Goal: Task Accomplishment & Management: Manage account settings

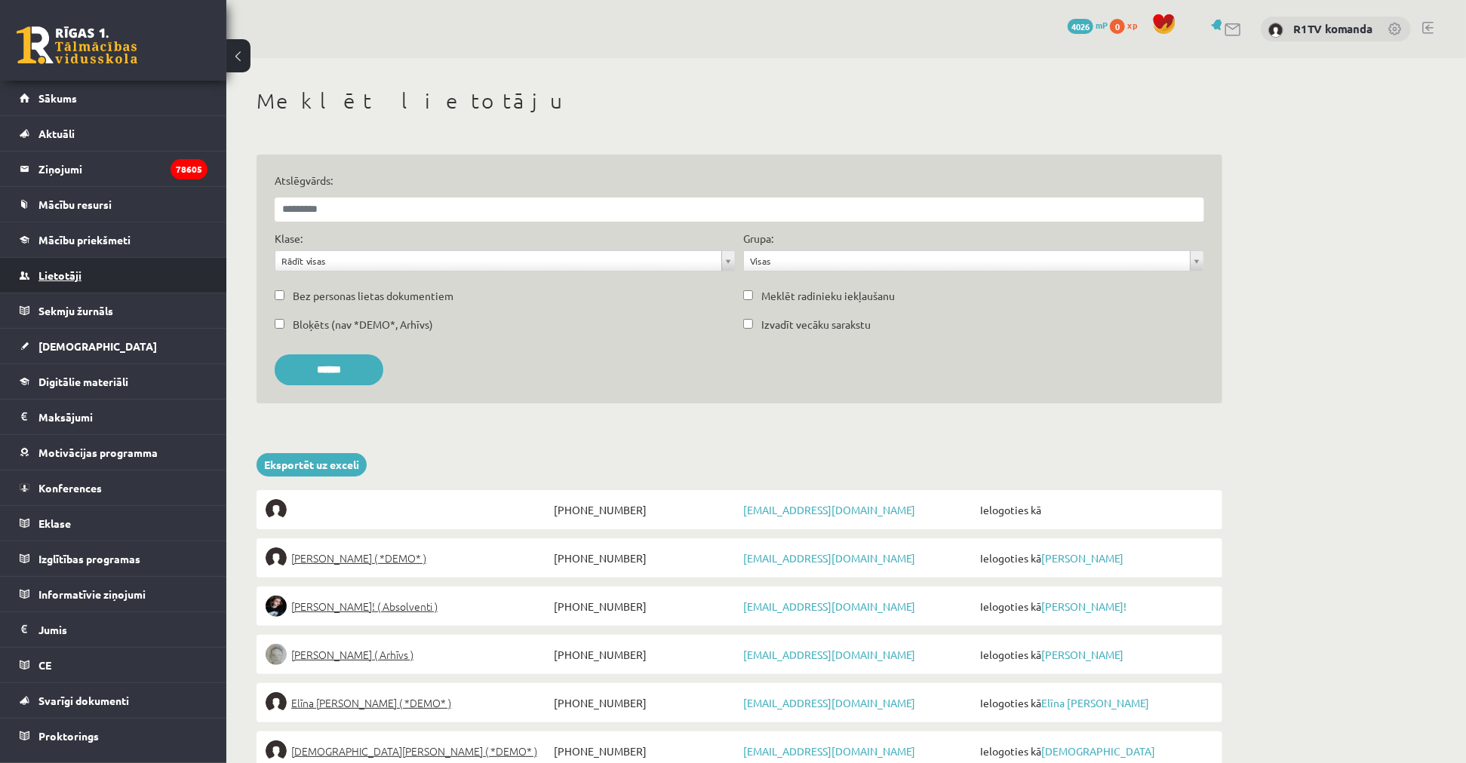
click at [106, 278] on link "Lietotāji" at bounding box center [114, 275] width 188 height 35
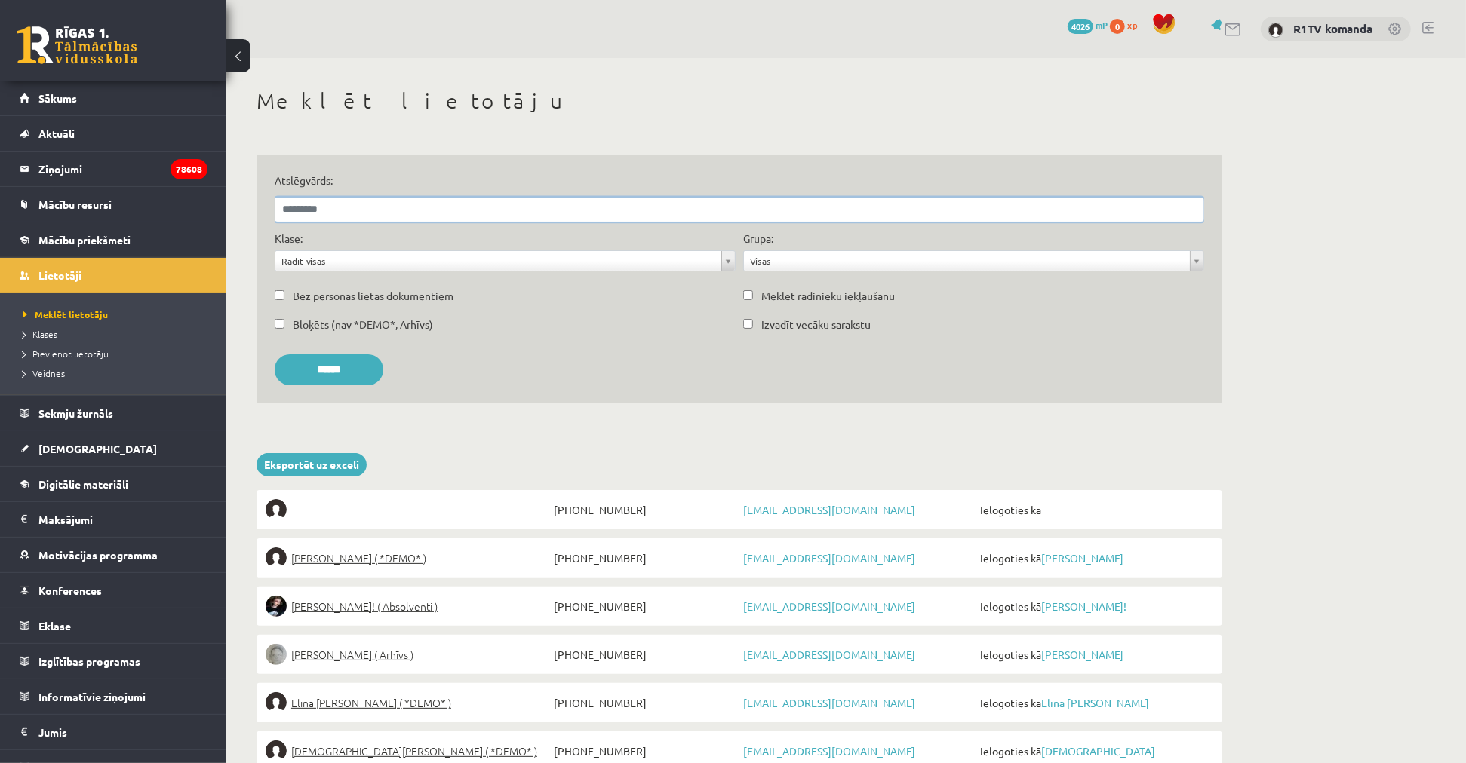
click at [371, 208] on input "Atslēgvārds:" at bounding box center [739, 210] width 929 height 24
type input "*"
type input "*******"
click at [275, 355] on input "******" at bounding box center [329, 370] width 109 height 31
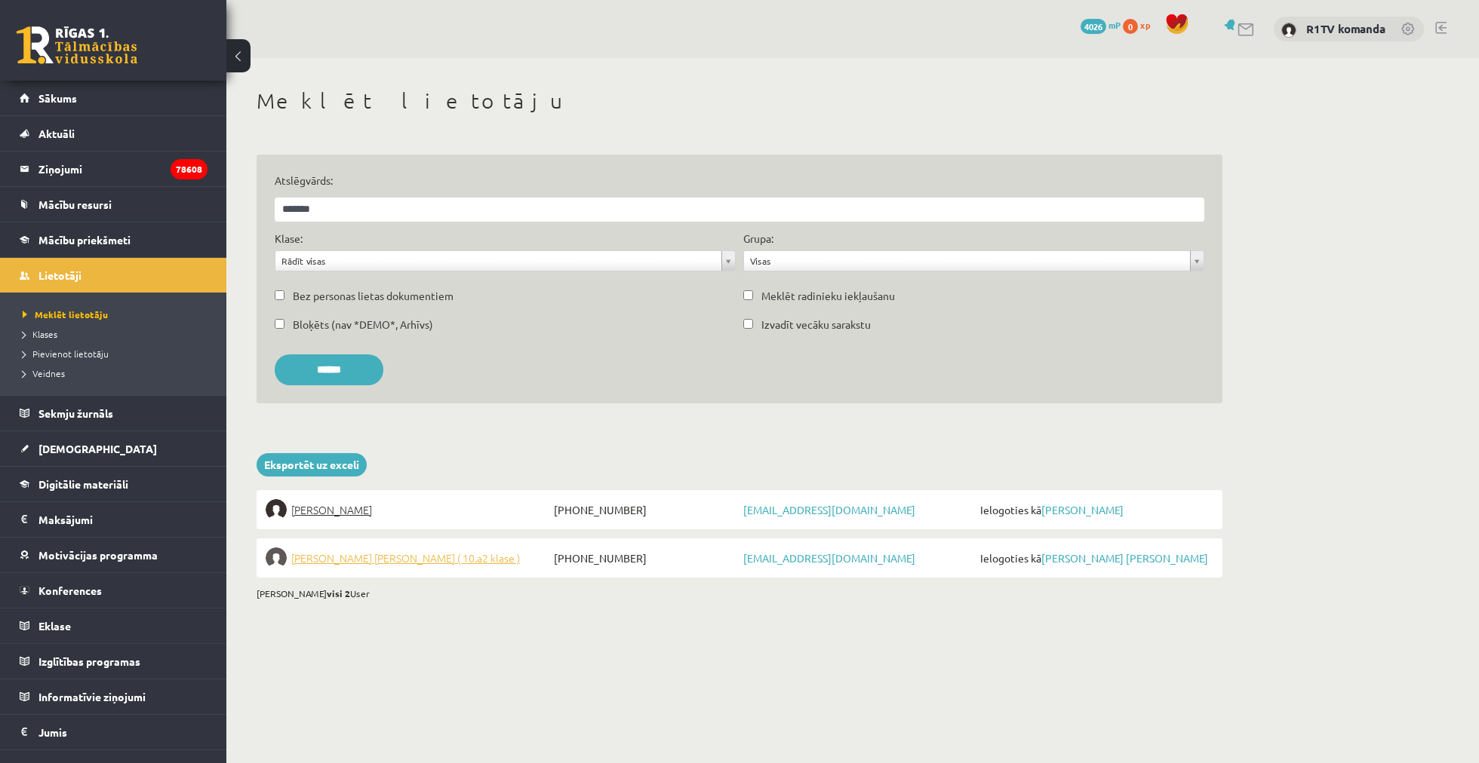
click at [370, 564] on span "[PERSON_NAME] [PERSON_NAME] ( 10.a2 klase )" at bounding box center [405, 558] width 229 height 21
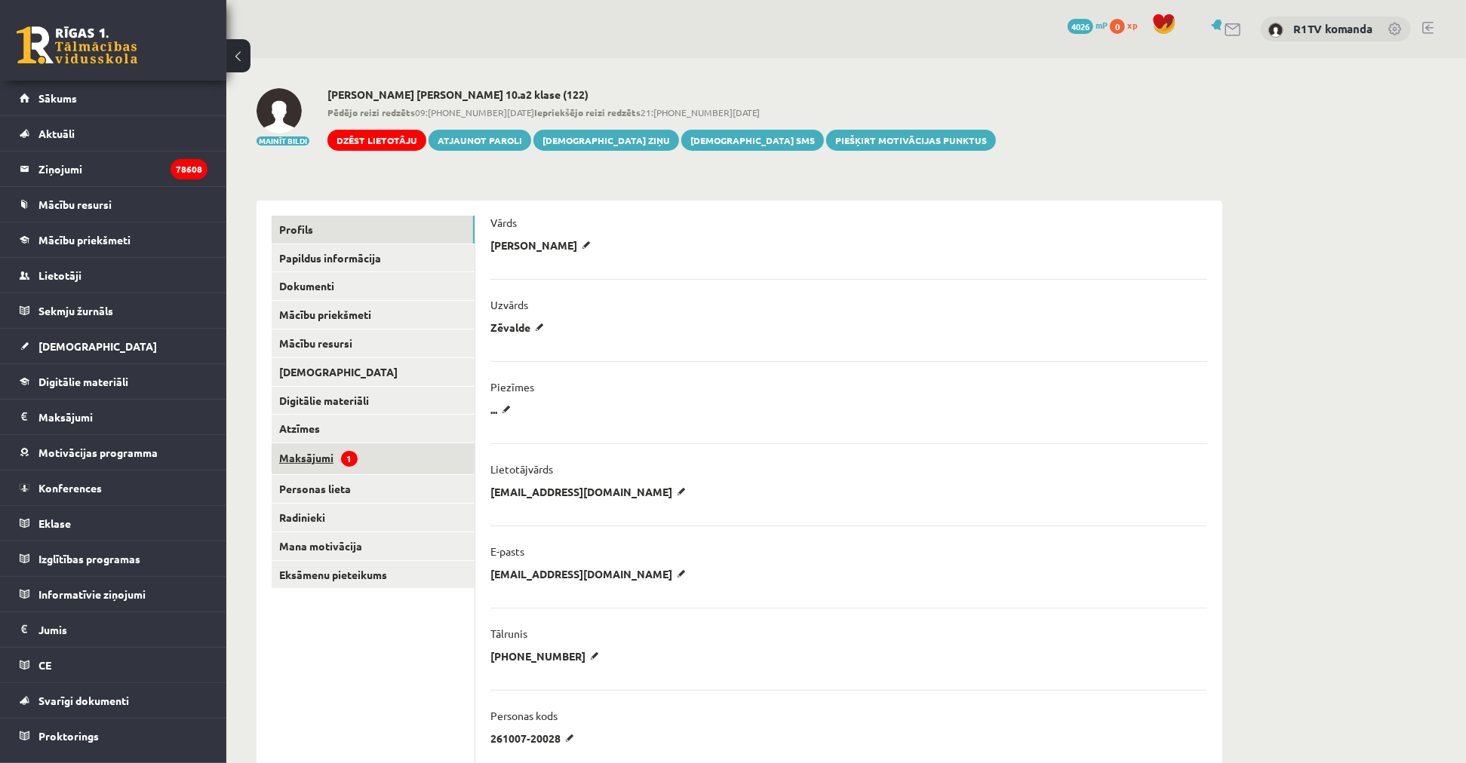
click at [389, 453] on link "Maksājumi 1" at bounding box center [373, 459] width 203 height 31
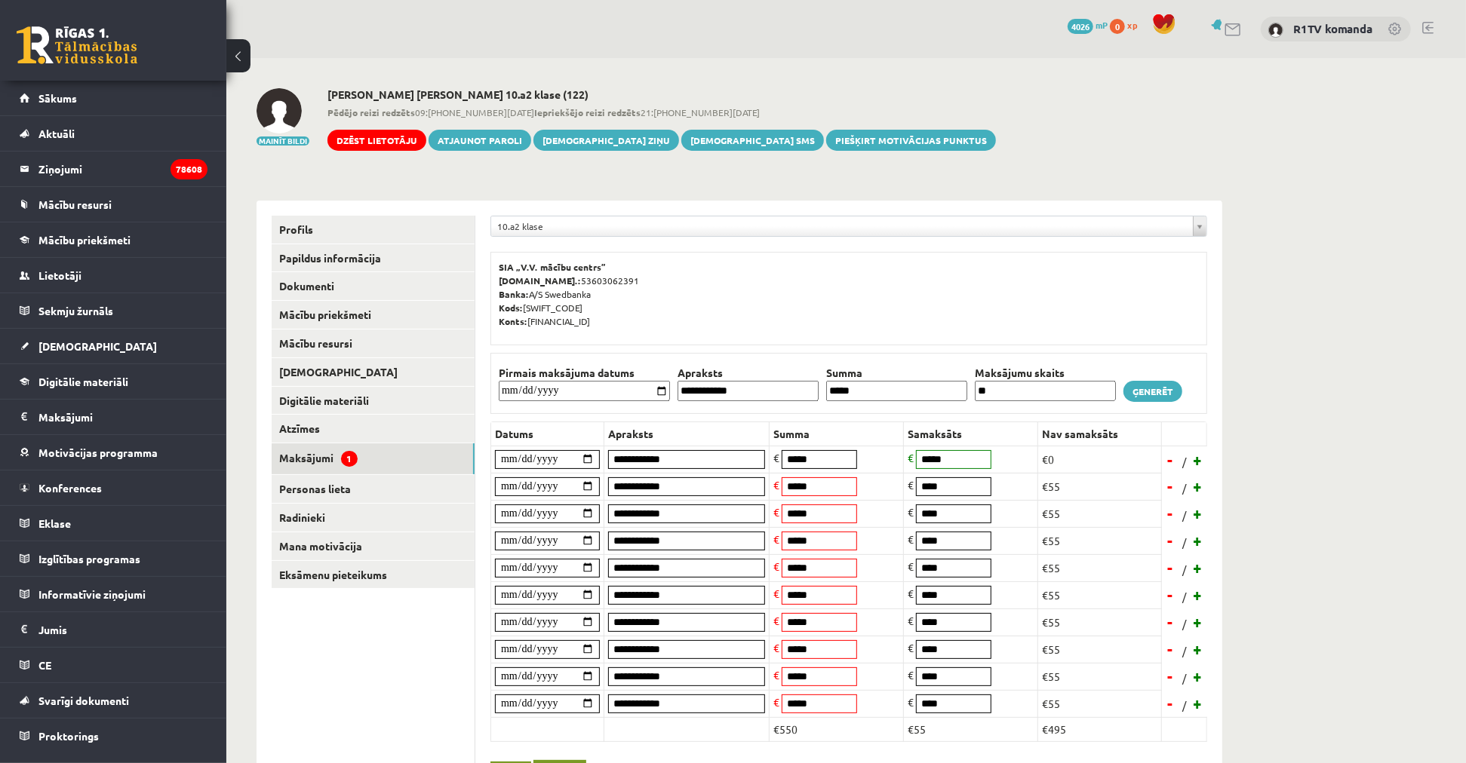
scroll to position [84, 0]
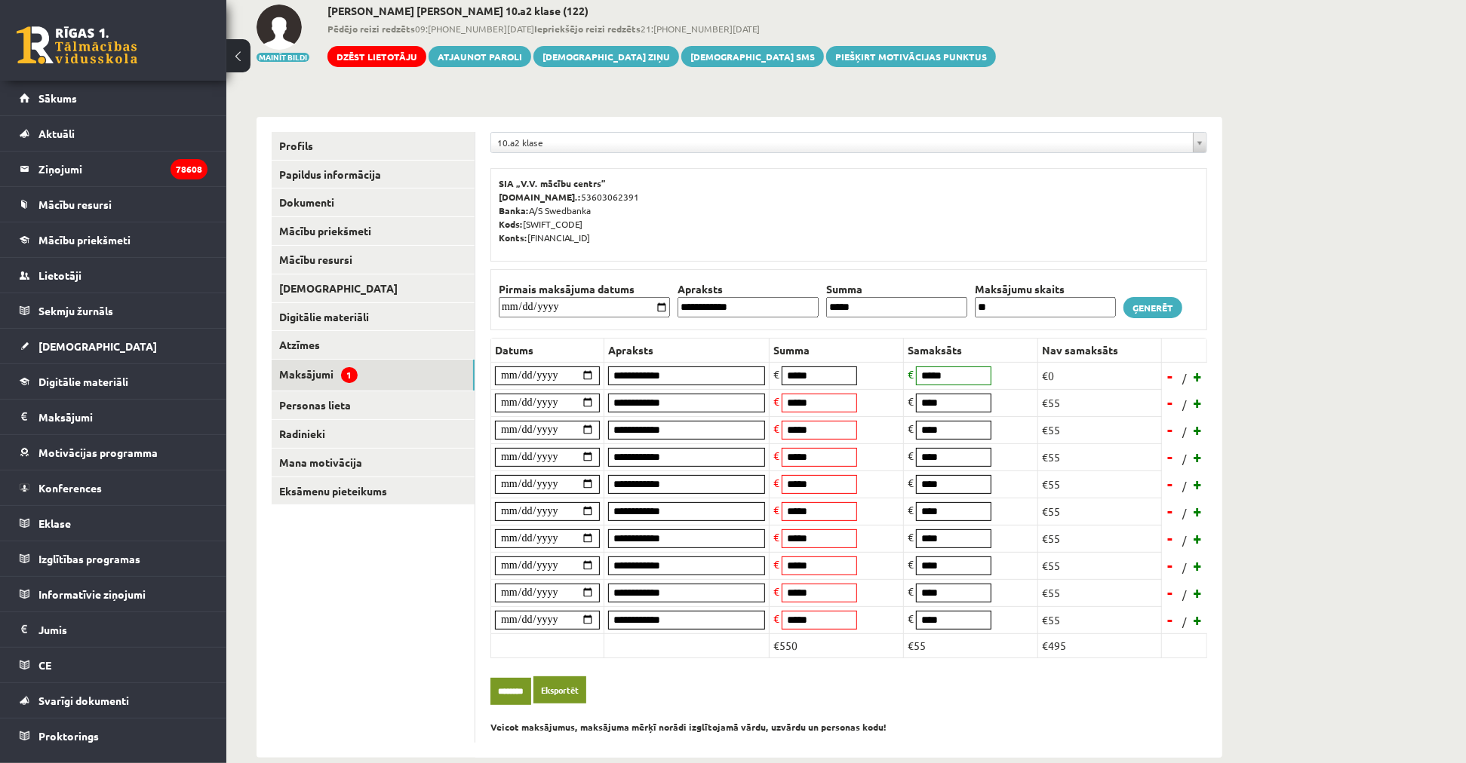
click at [524, 401] on input "**********" at bounding box center [547, 403] width 105 height 19
type input "**********"
click at [513, 694] on input "********" at bounding box center [510, 692] width 41 height 28
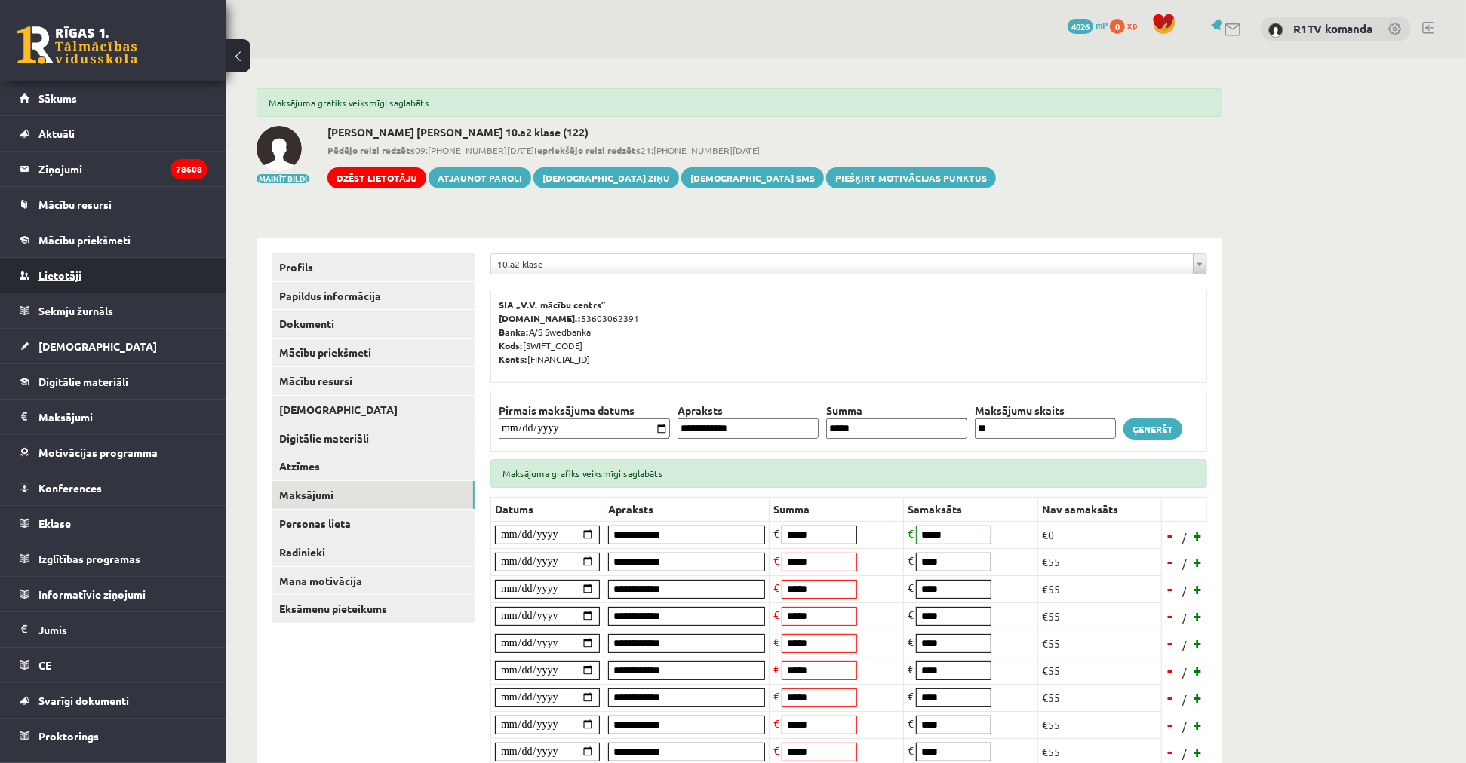
click at [85, 269] on link "Lietotāji" at bounding box center [114, 275] width 188 height 35
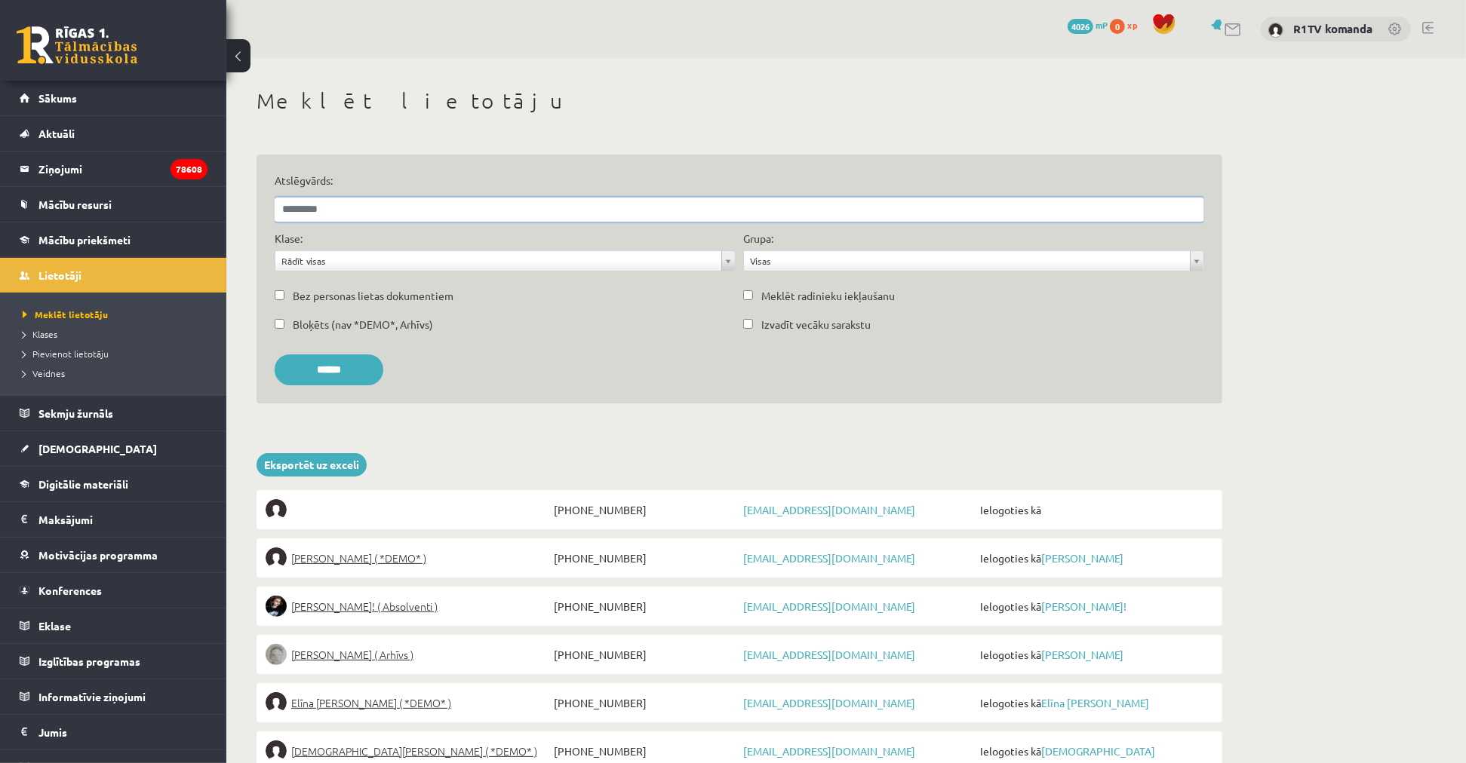
click at [518, 201] on input "Atslēgvārds:" at bounding box center [739, 210] width 929 height 24
type input "******"
click at [275, 355] on input "******" at bounding box center [329, 370] width 109 height 31
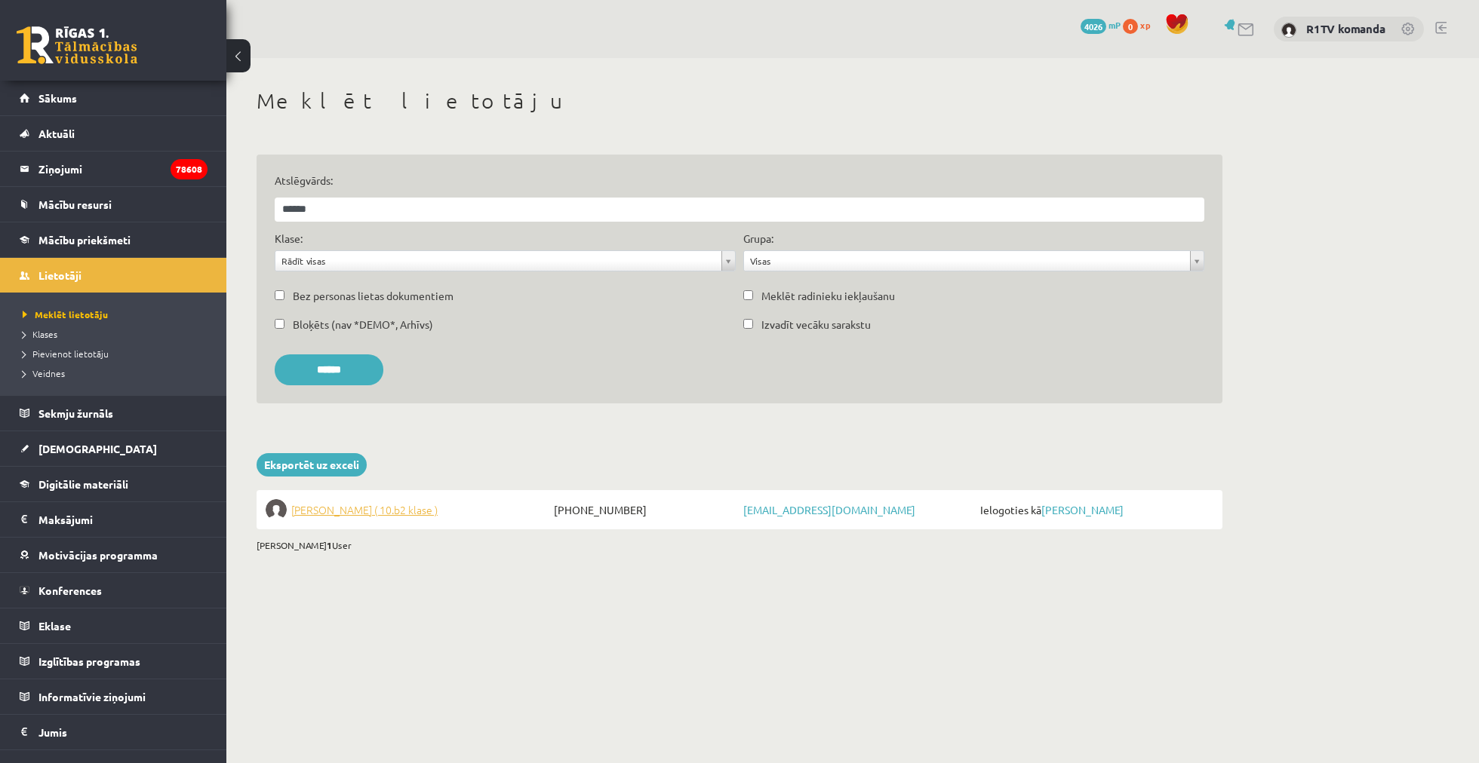
click at [386, 499] on span "Aleksandrija Līduma ( 10.b2 klase )" at bounding box center [364, 509] width 146 height 21
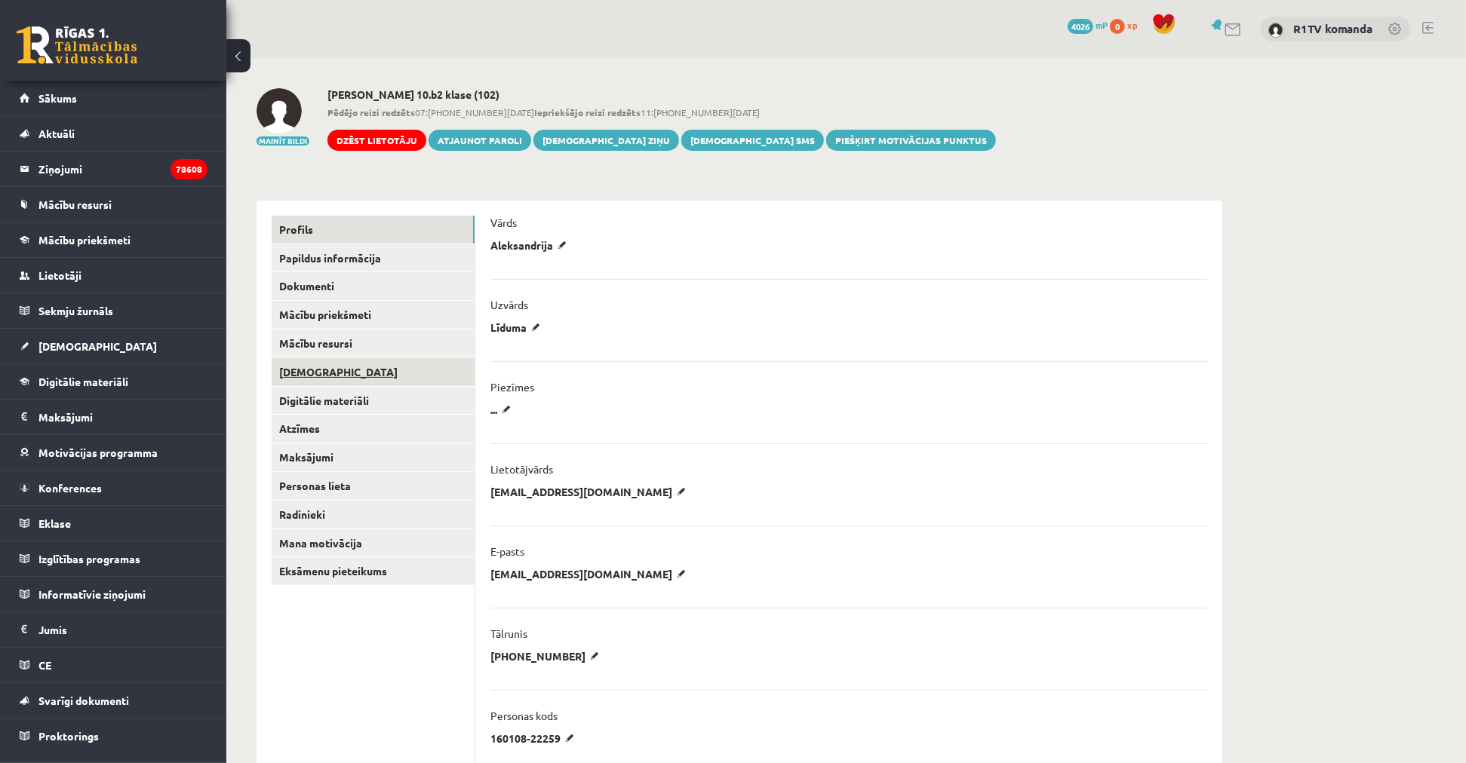
click at [336, 367] on link "[DEMOGRAPHIC_DATA]" at bounding box center [373, 372] width 203 height 28
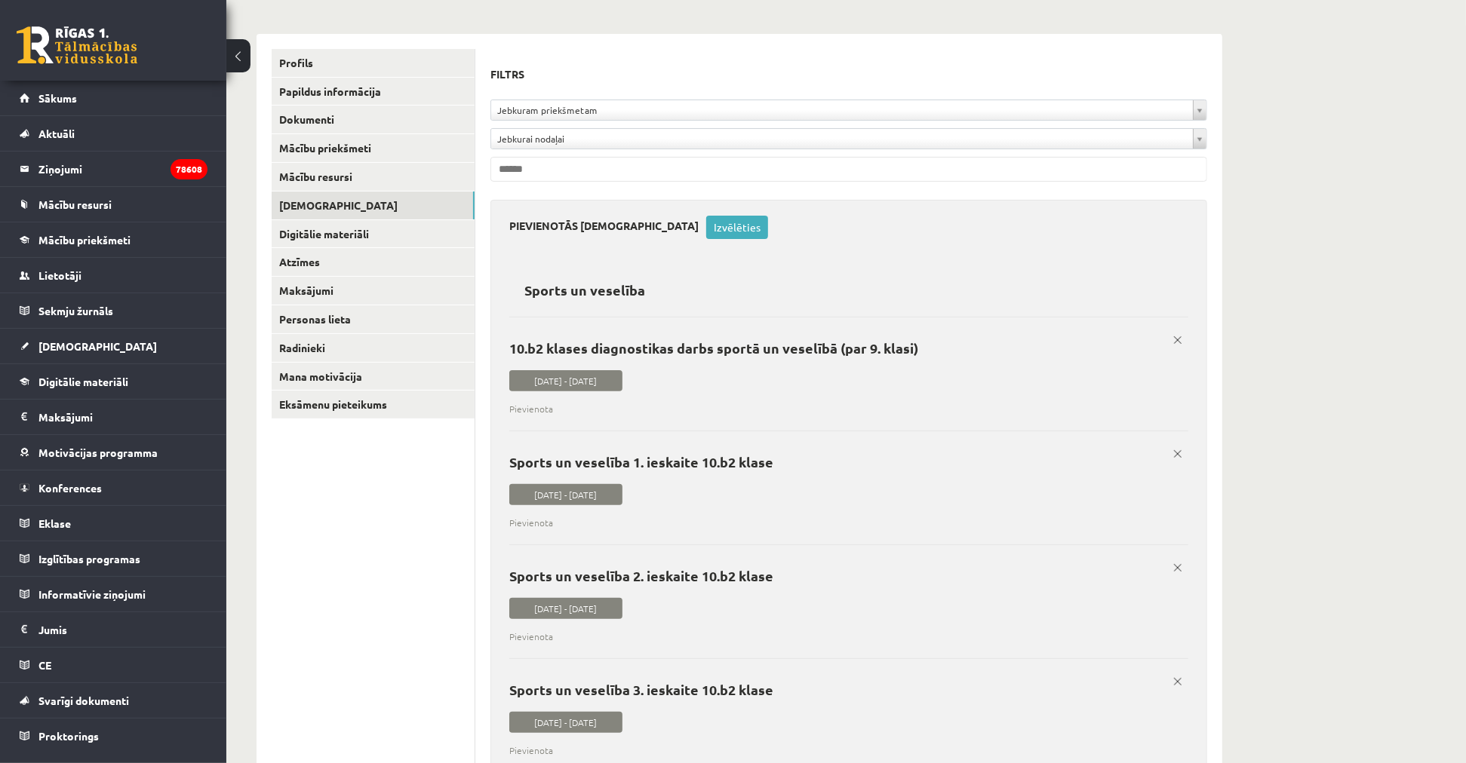
scroll to position [167, 0]
click at [706, 236] on link "Izvēlēties" at bounding box center [737, 226] width 62 height 23
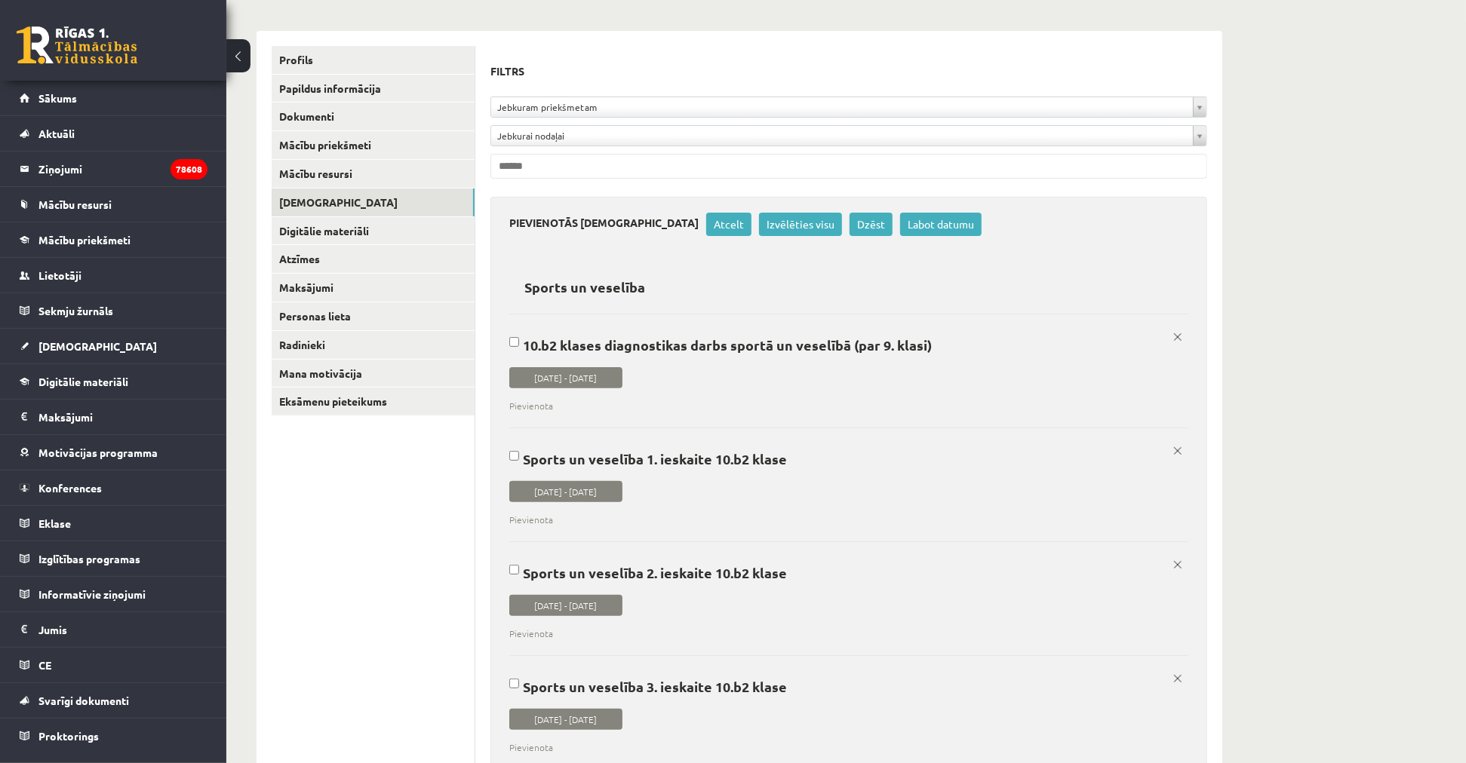
scroll to position [0, 0]
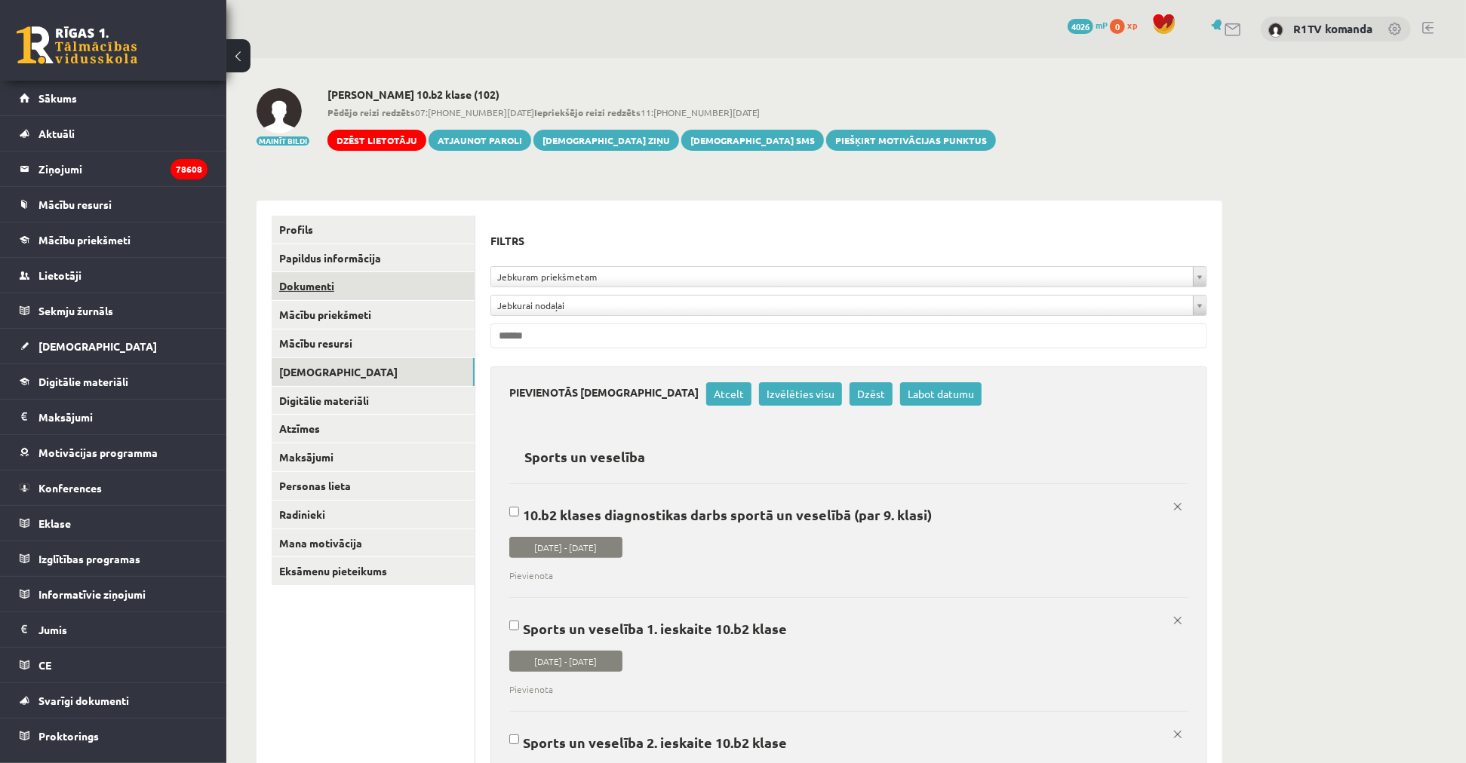
click at [346, 289] on link "Dokumenti" at bounding box center [373, 286] width 203 height 28
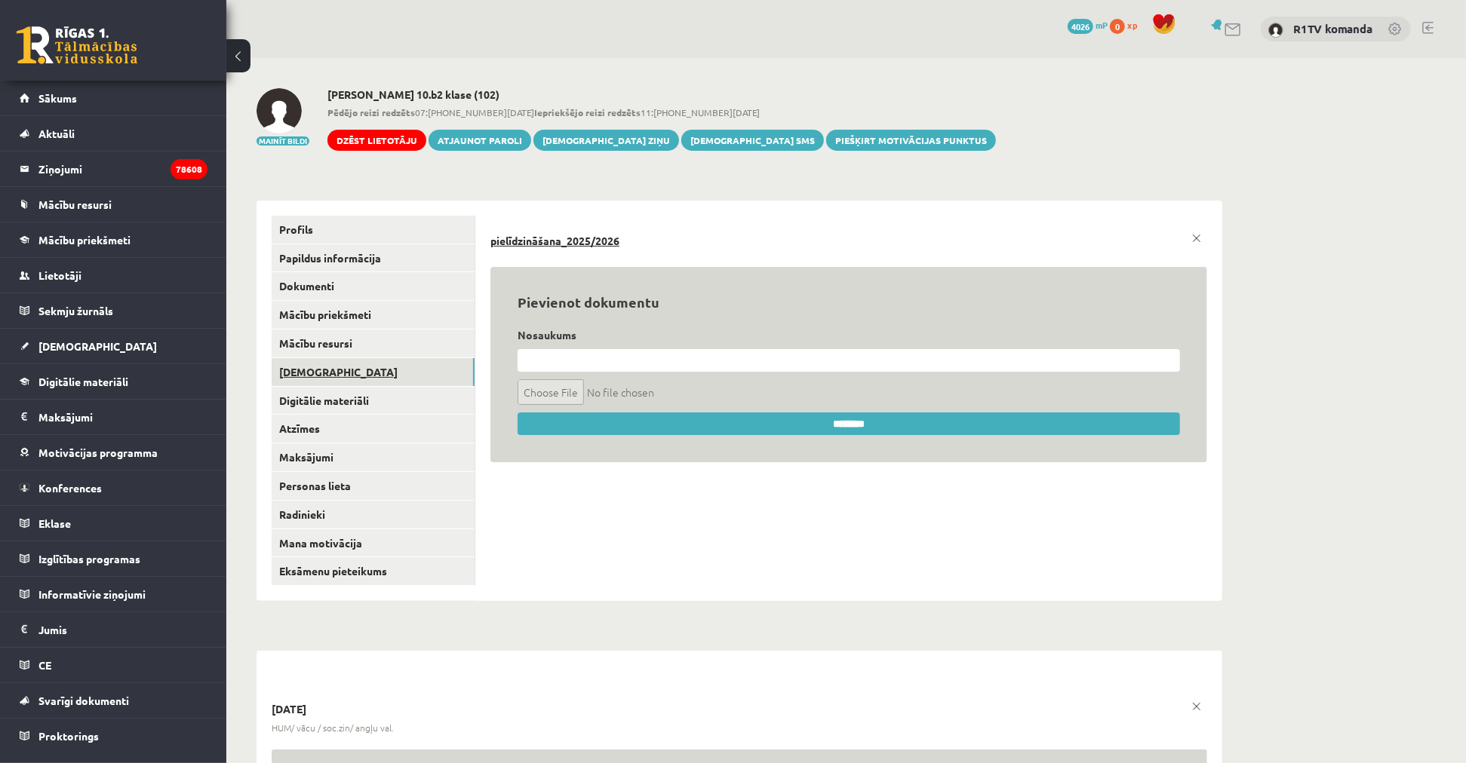
click at [336, 365] on link "[DEMOGRAPHIC_DATA]" at bounding box center [373, 372] width 203 height 28
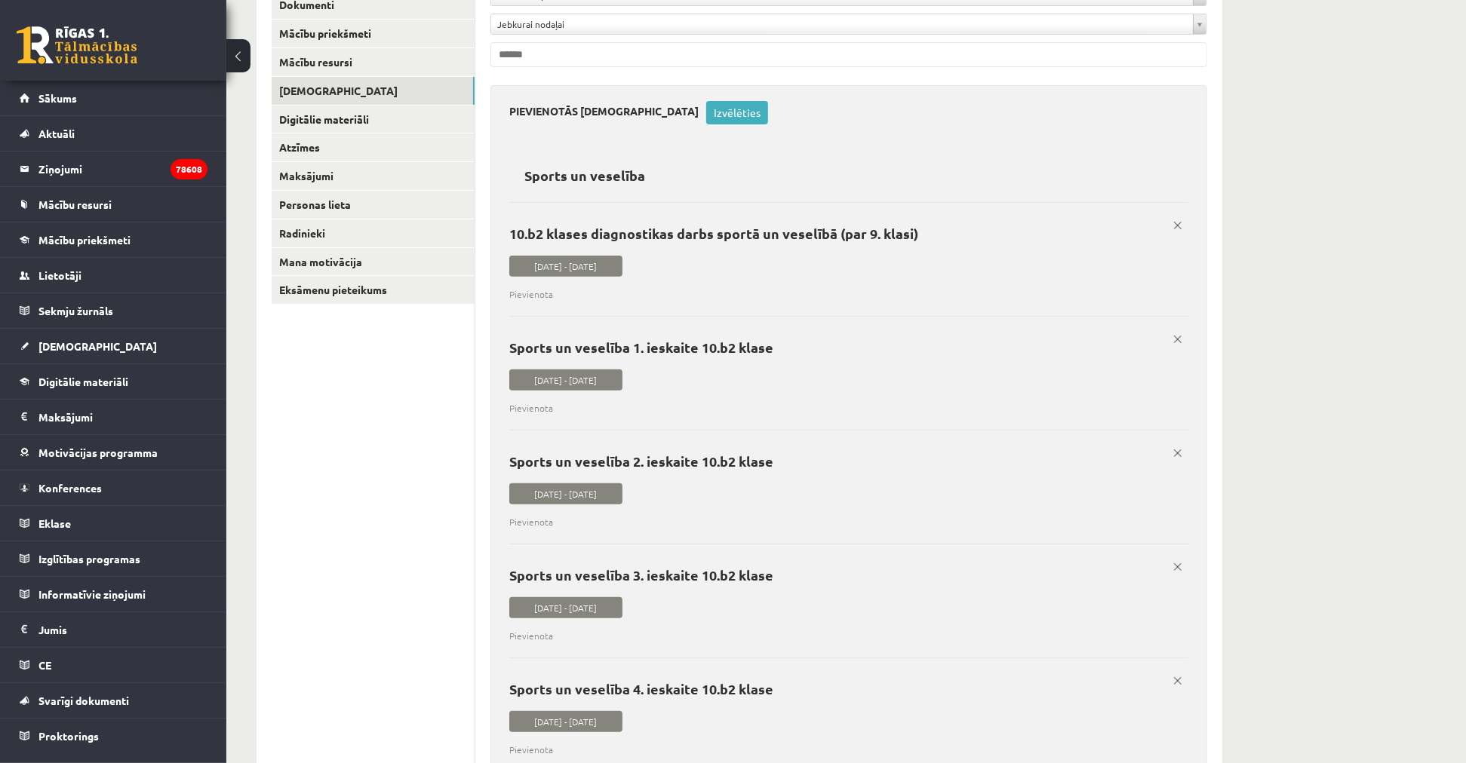
scroll to position [167, 0]
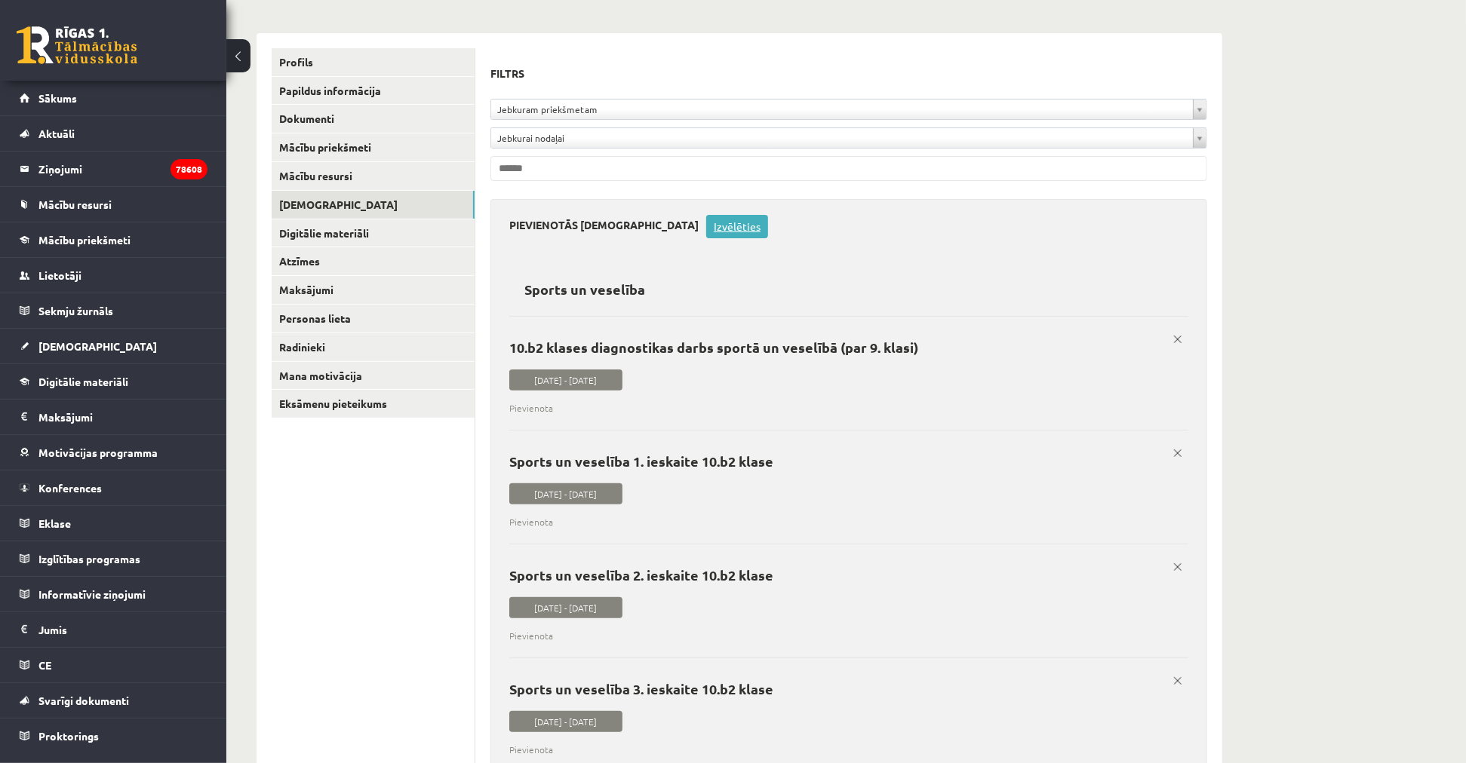
click at [706, 222] on link "Izvēlēties" at bounding box center [737, 226] width 62 height 23
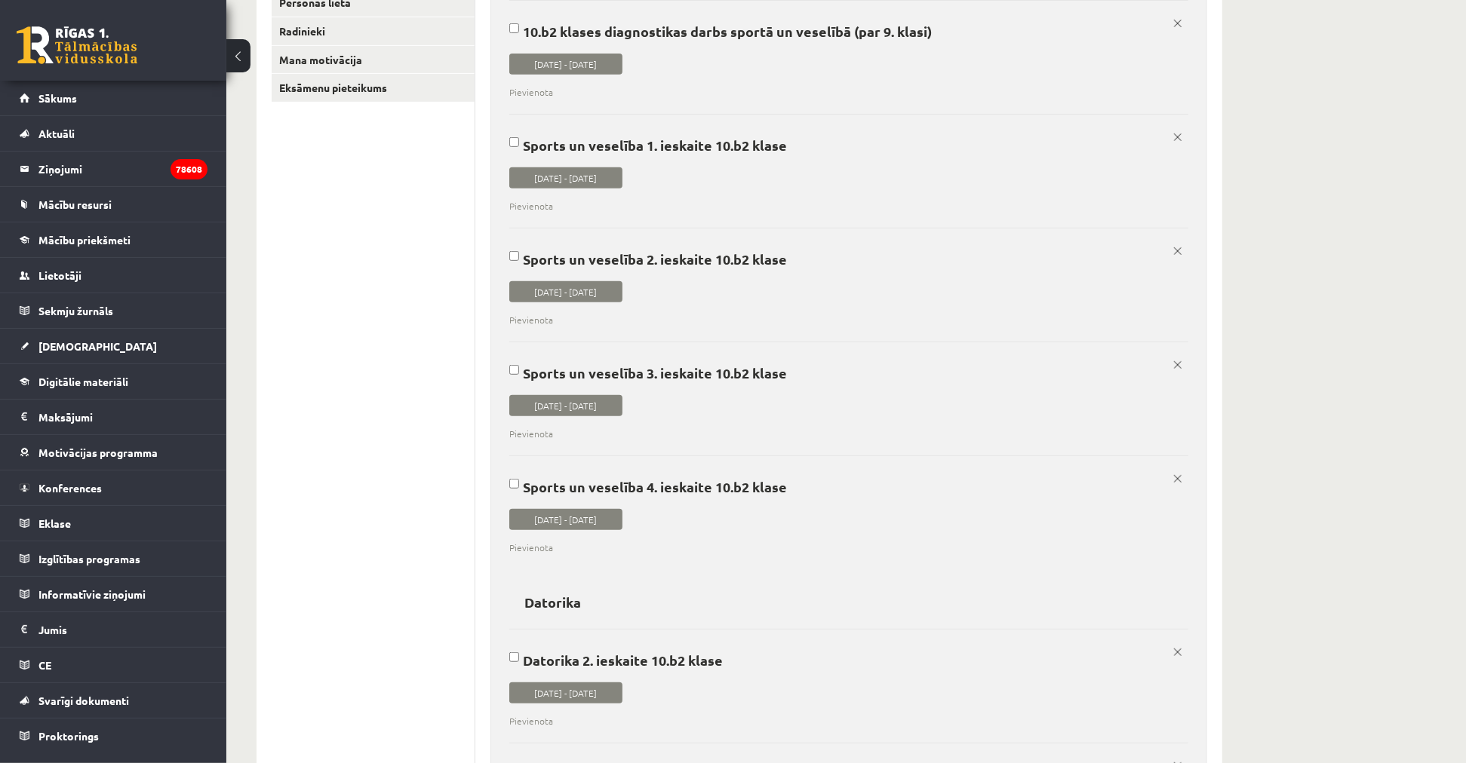
scroll to position [0, 0]
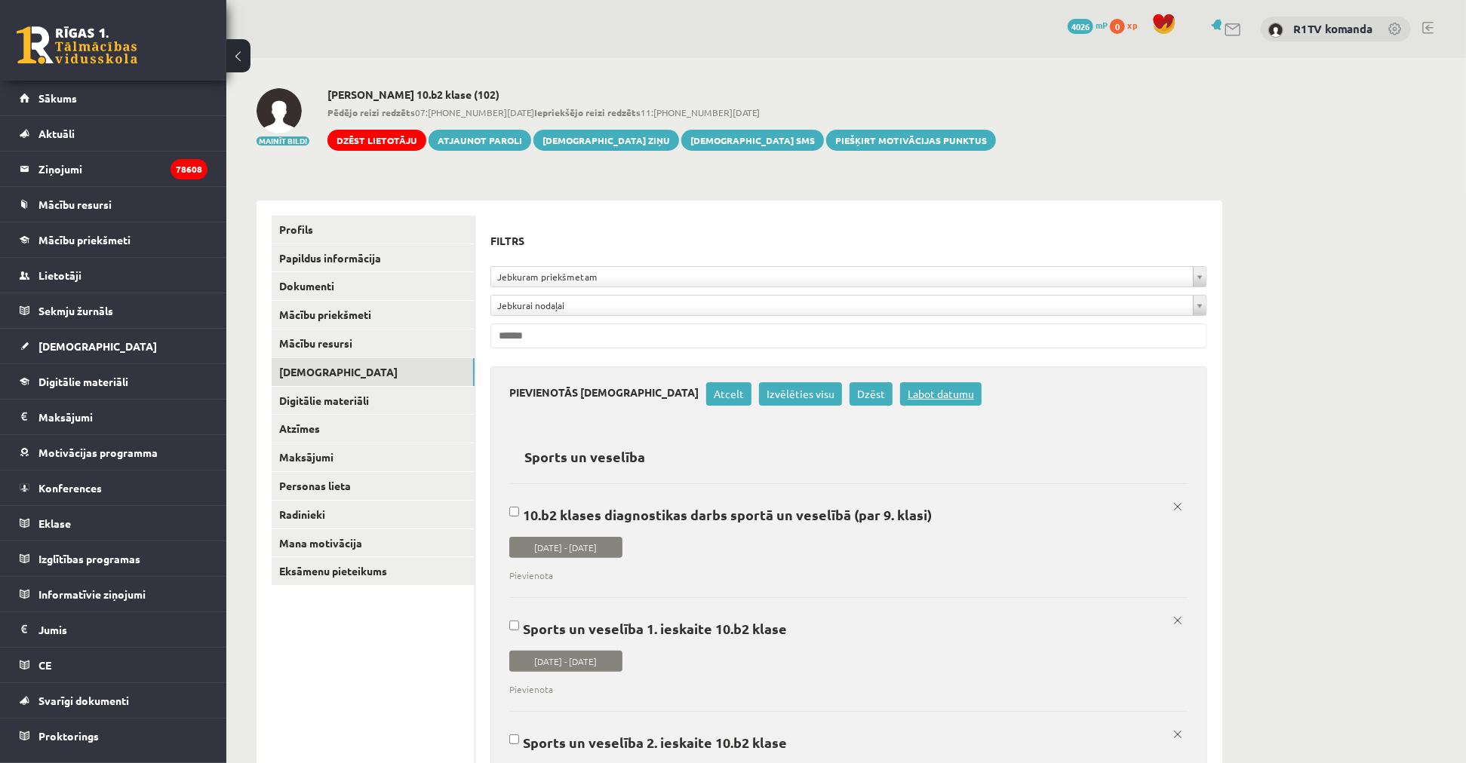
click at [900, 397] on link "Labot datumu" at bounding box center [940, 393] width 81 height 23
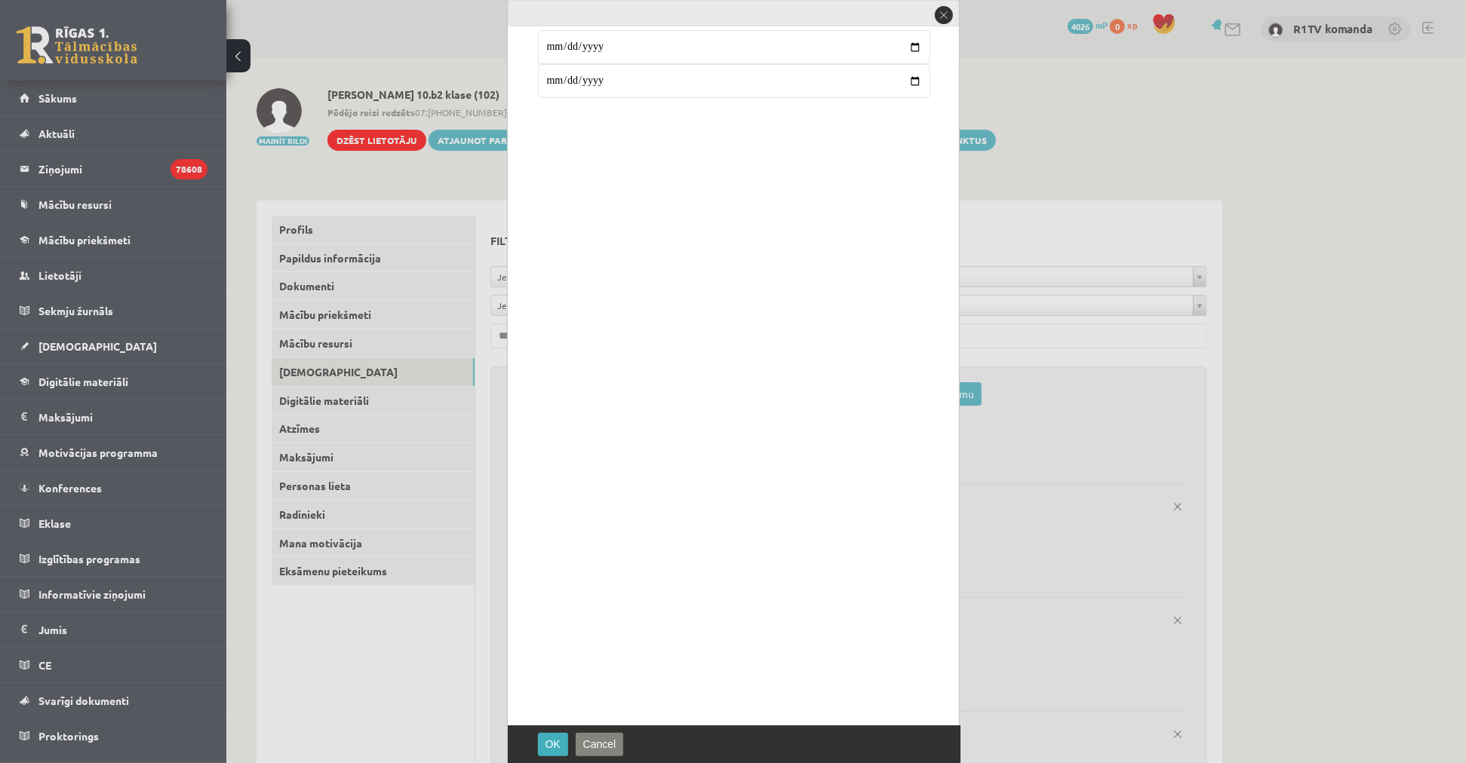
click at [572, 84] on input "**********" at bounding box center [734, 81] width 392 height 34
type input "**********"
click at [551, 750] on span "OK" at bounding box center [552, 745] width 15 height 12
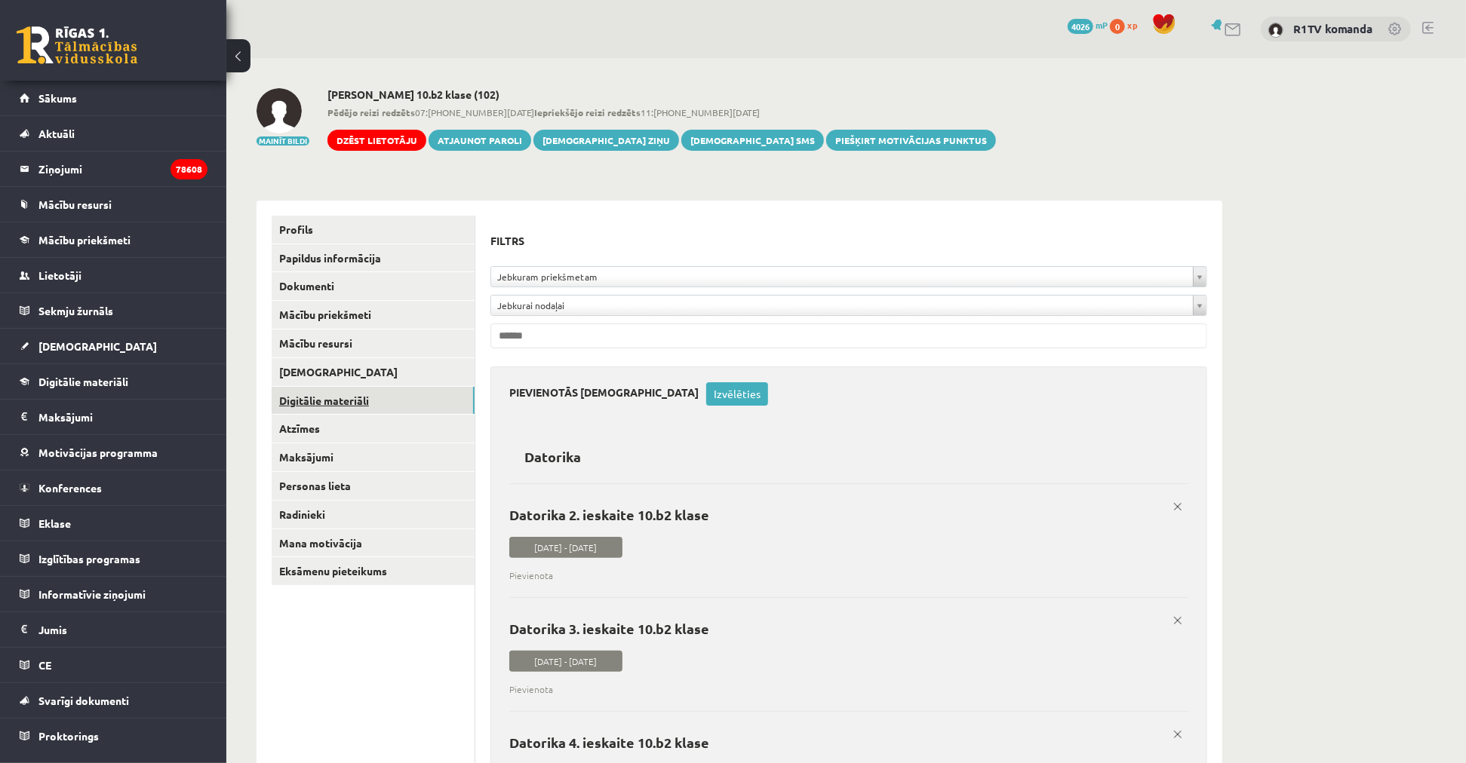
click at [363, 396] on link "Digitālie materiāli" at bounding box center [373, 401] width 203 height 28
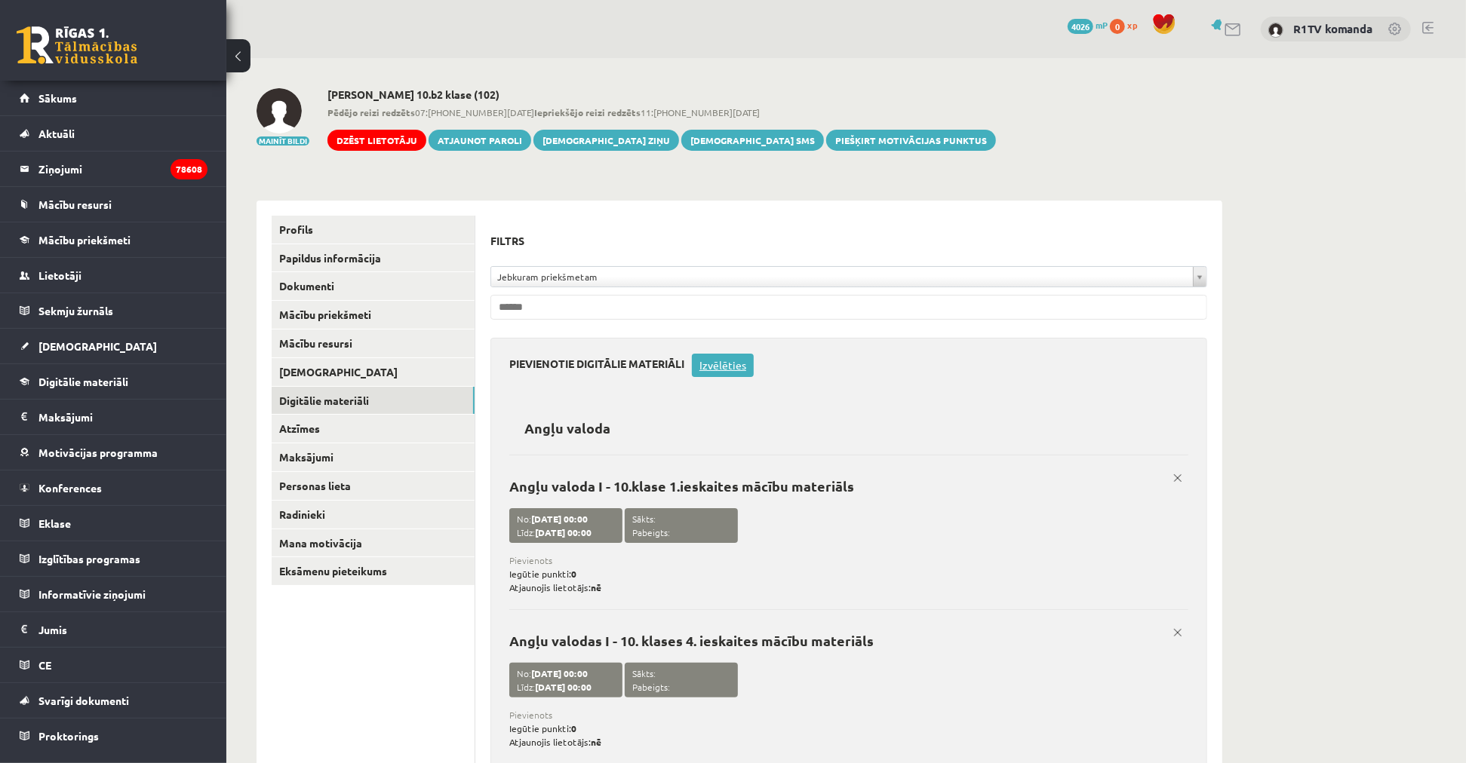
click at [740, 359] on link "Izvēlēties" at bounding box center [723, 365] width 62 height 23
click at [956, 368] on link "Labot datumu" at bounding box center [926, 365] width 81 height 23
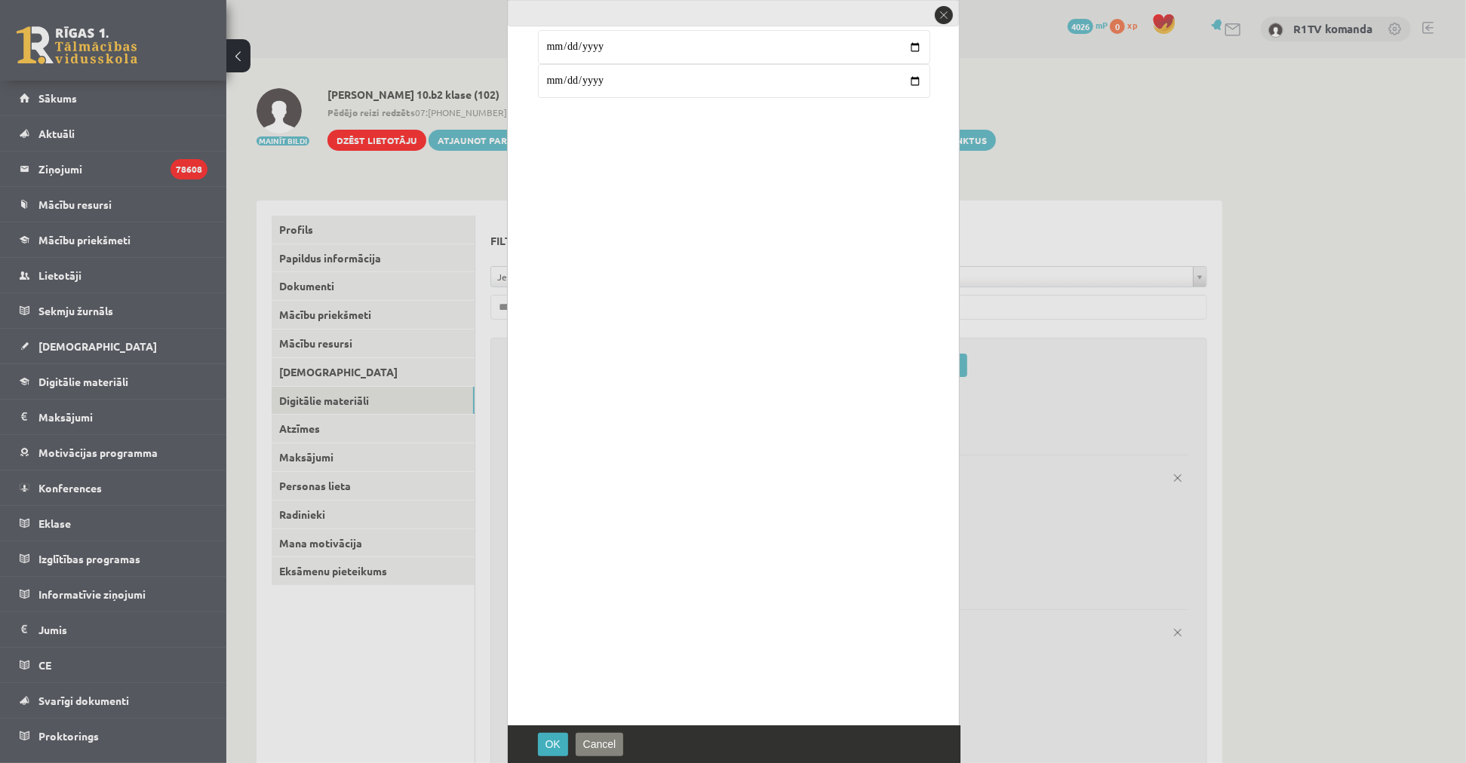
click at [568, 83] on input "**********" at bounding box center [734, 81] width 392 height 34
click at [561, 745] on button "OK" at bounding box center [553, 744] width 30 height 23
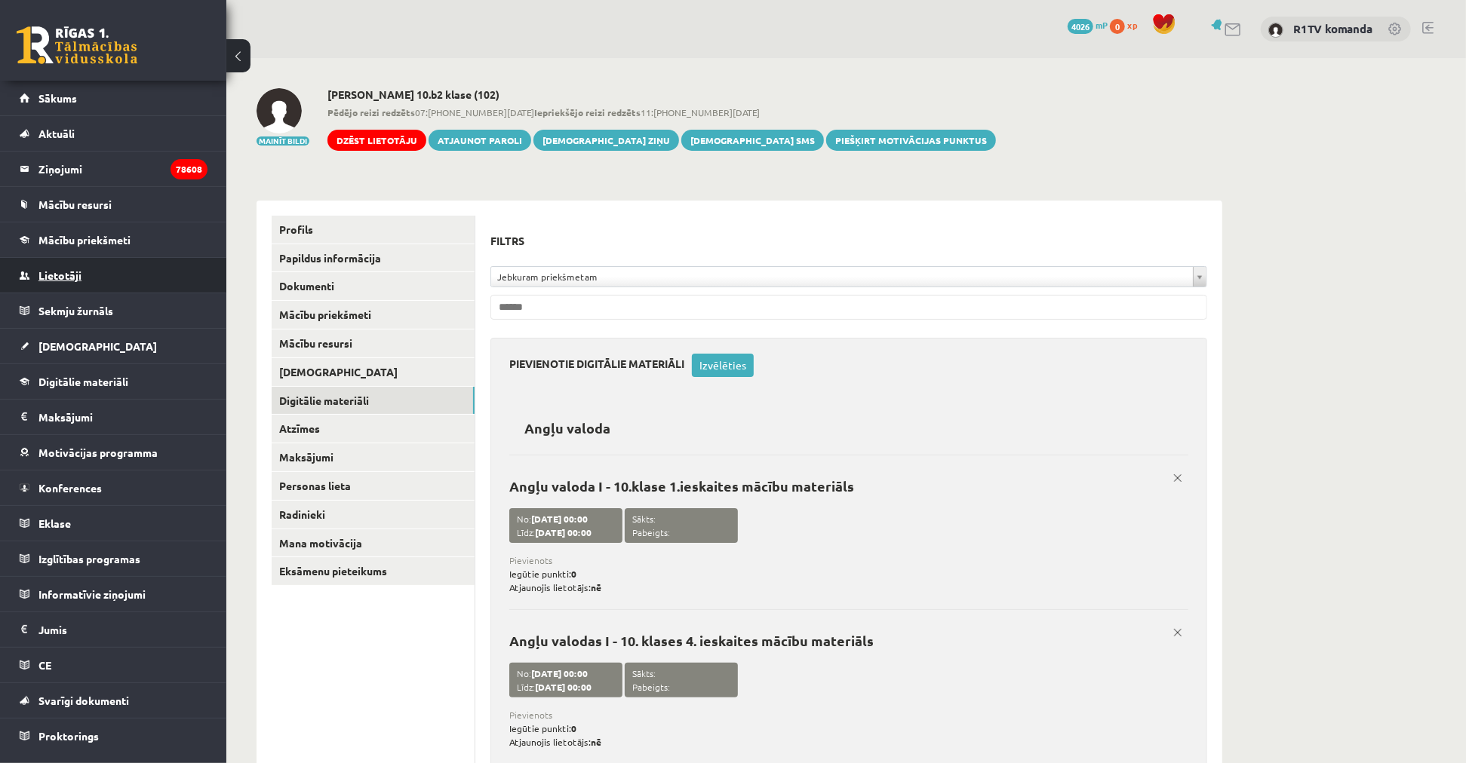
click at [61, 269] on span "Lietotāji" at bounding box center [59, 276] width 43 height 14
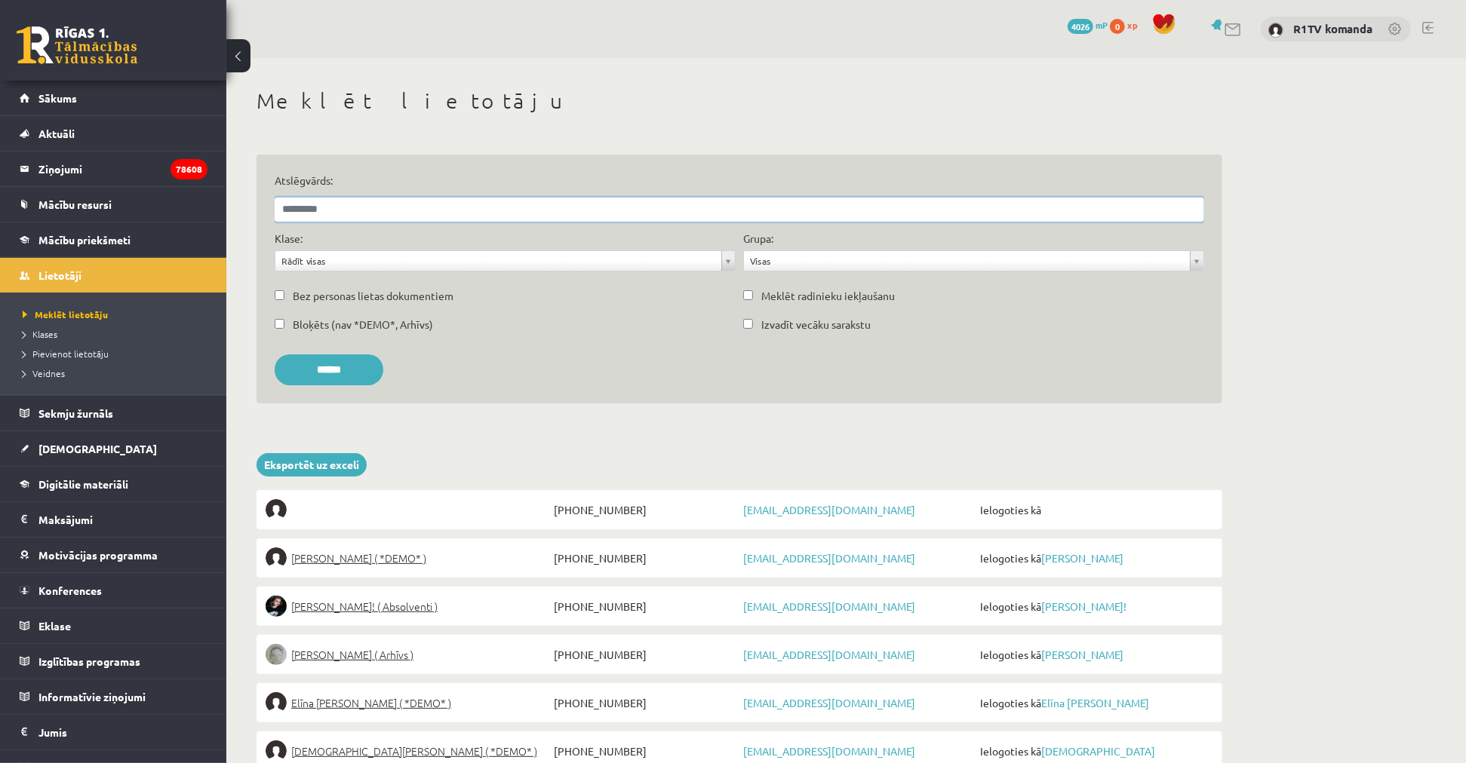
click at [524, 205] on input "Atslēgvārds:" at bounding box center [739, 210] width 929 height 24
type input "**********"
click at [275, 355] on input "******" at bounding box center [329, 370] width 109 height 31
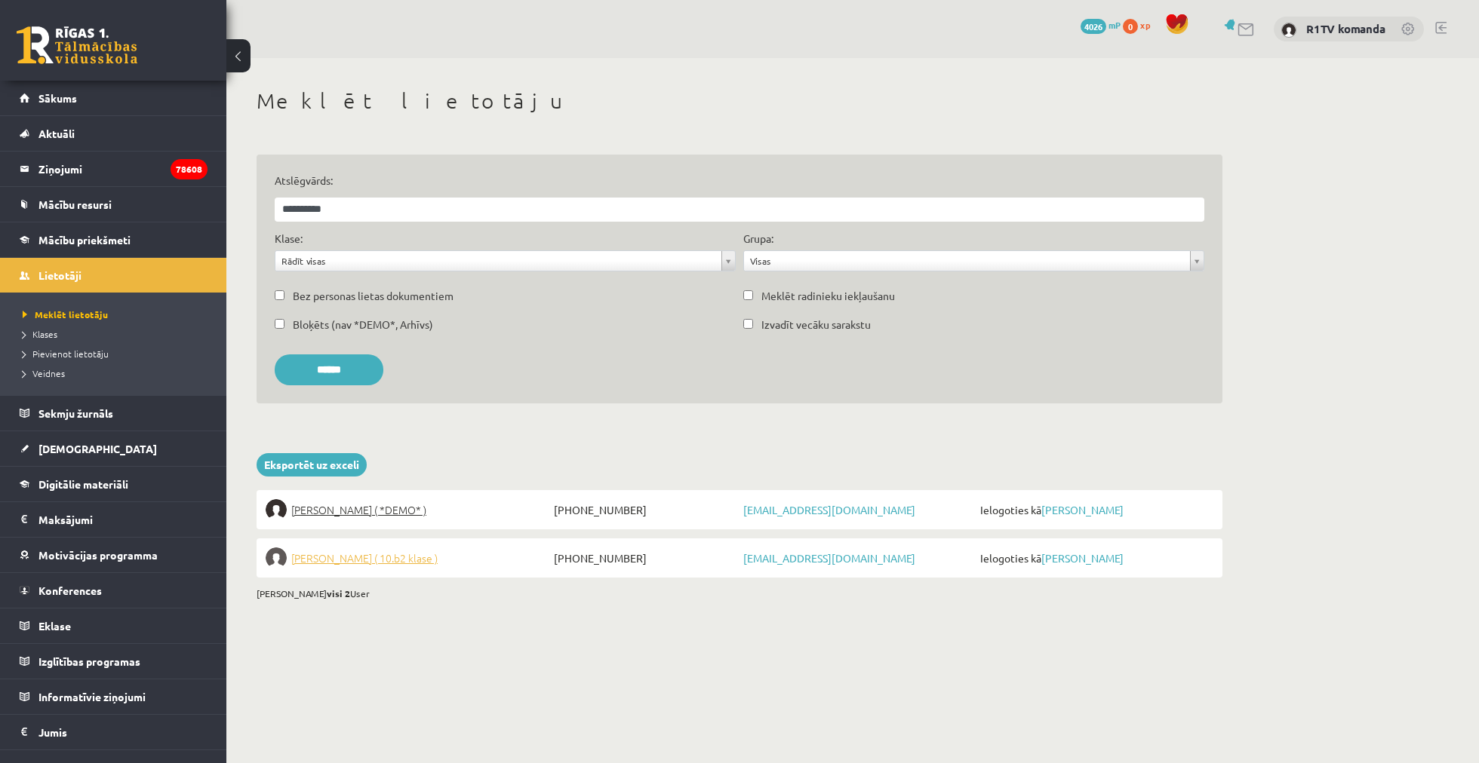
click at [355, 563] on span "Elza Zelča ( 10.b2 klase )" at bounding box center [364, 558] width 146 height 21
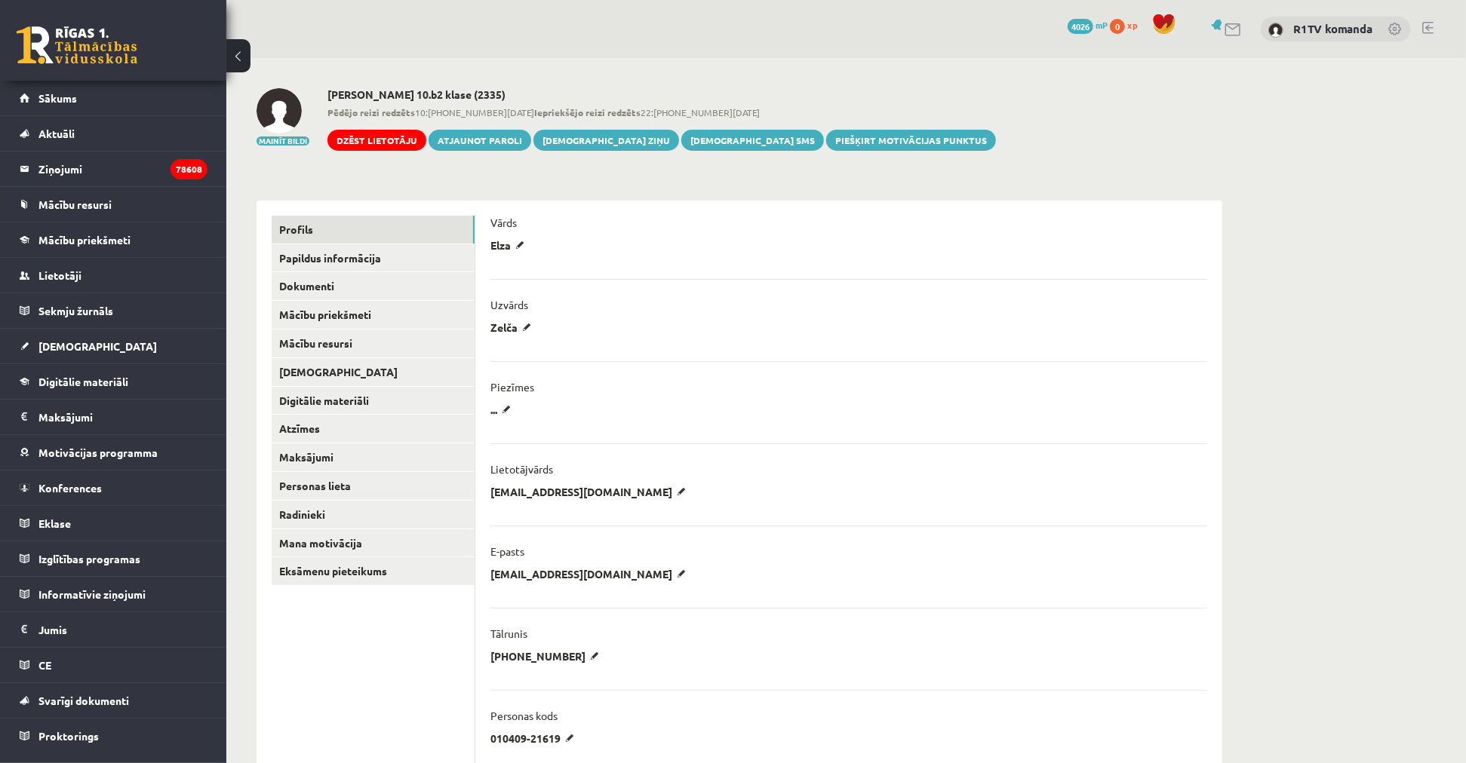
drag, startPoint x: 621, startPoint y: 487, endPoint x: 634, endPoint y: 493, distance: 14.2
click at [621, 487] on p "elzaa.zelca@gmail.com" at bounding box center [590, 492] width 201 height 14
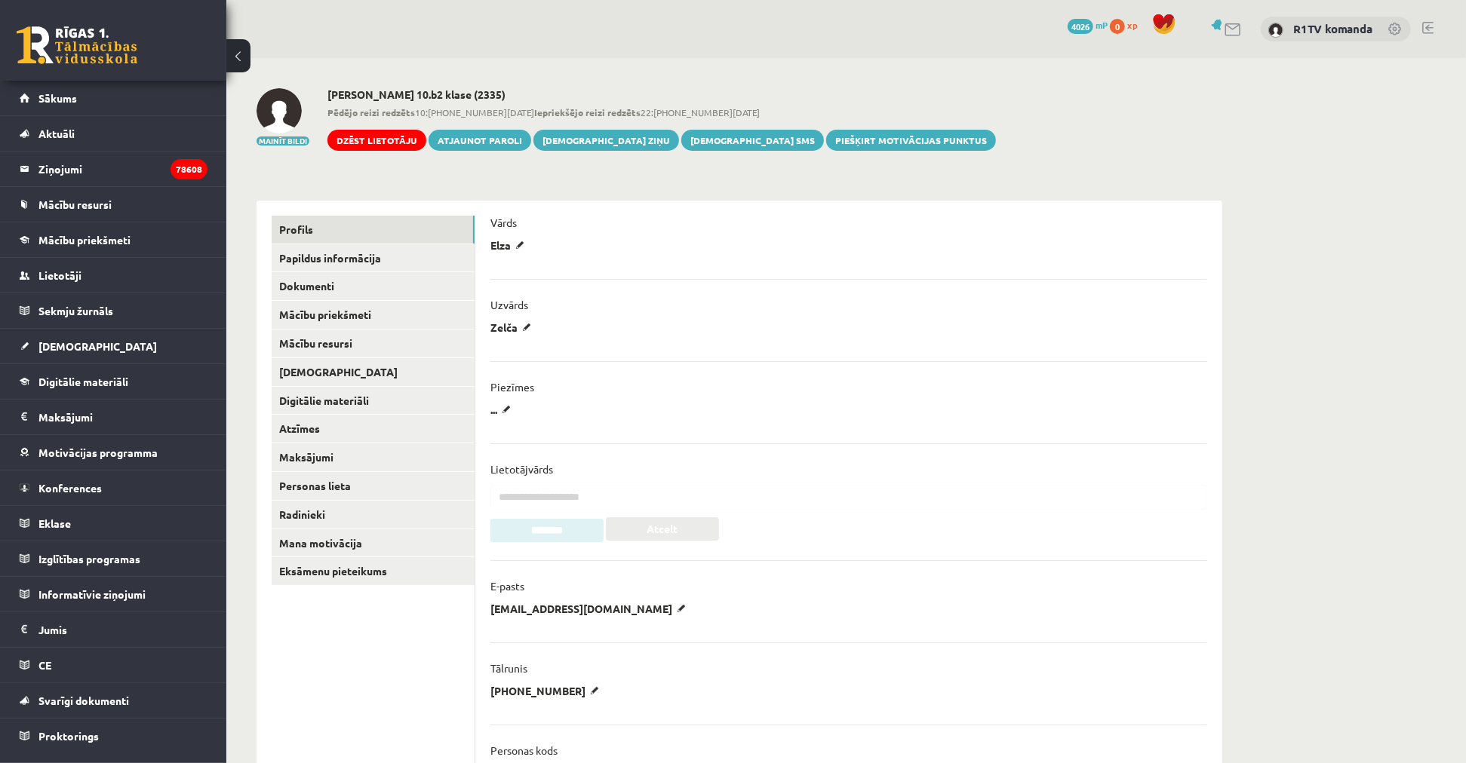
click at [636, 494] on input "**********" at bounding box center [848, 497] width 717 height 25
click at [636, 496] on input "**********" at bounding box center [848, 497] width 717 height 25
click at [536, 540] on input "********" at bounding box center [546, 530] width 113 height 23
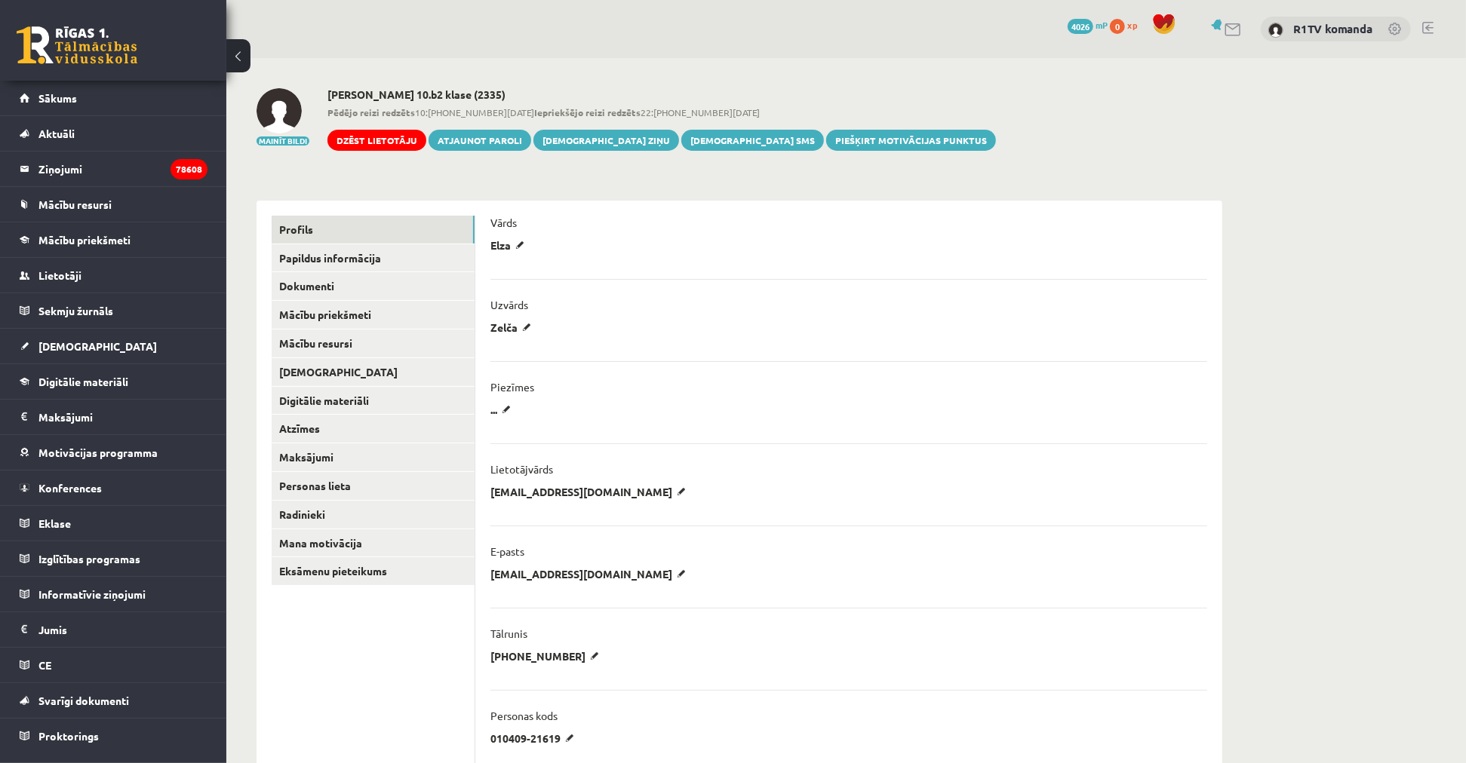
drag, startPoint x: 610, startPoint y: 494, endPoint x: 640, endPoint y: 491, distance: 30.3
click at [610, 493] on p "elzaa.zelca@gmail.com" at bounding box center [590, 492] width 201 height 14
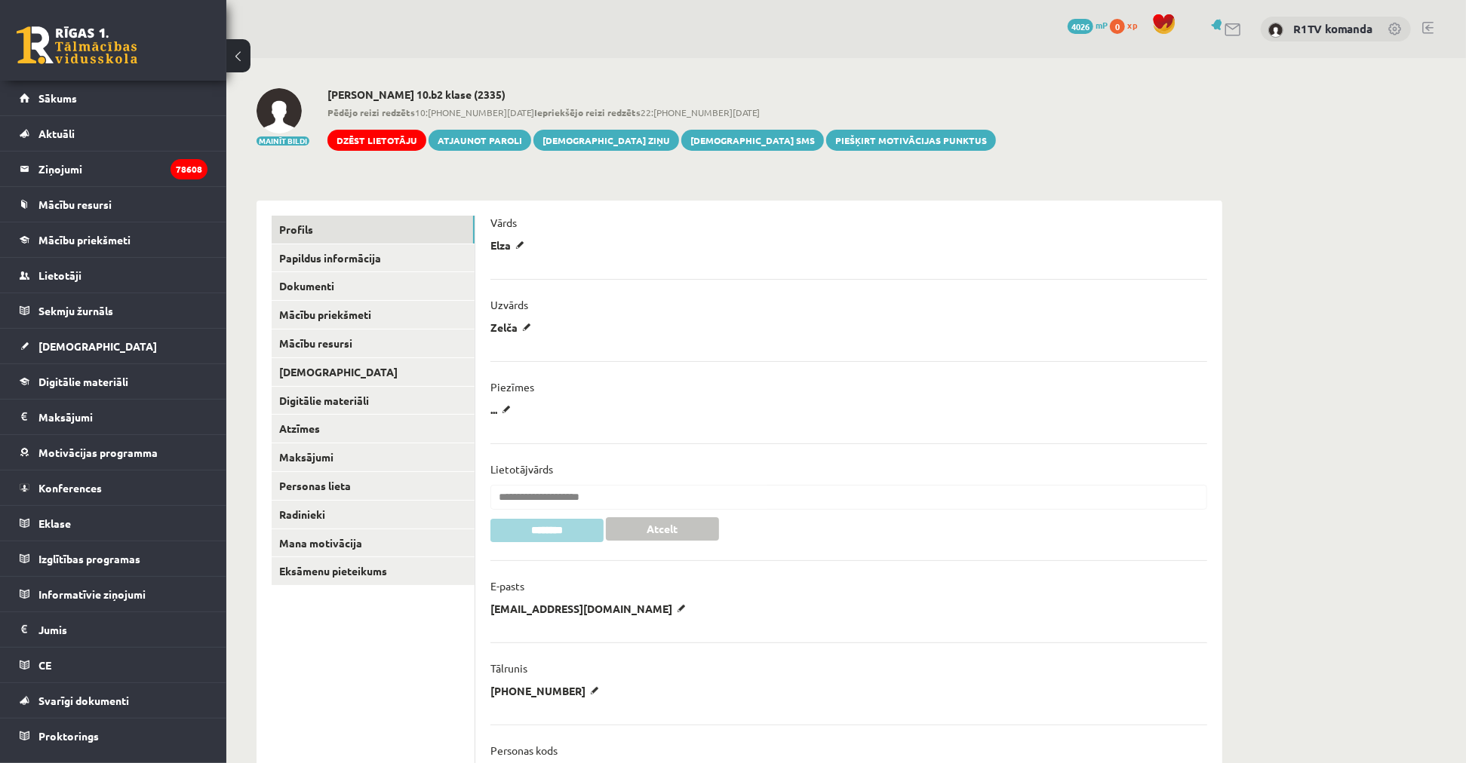
click at [640, 491] on input "**********" at bounding box center [848, 497] width 717 height 25
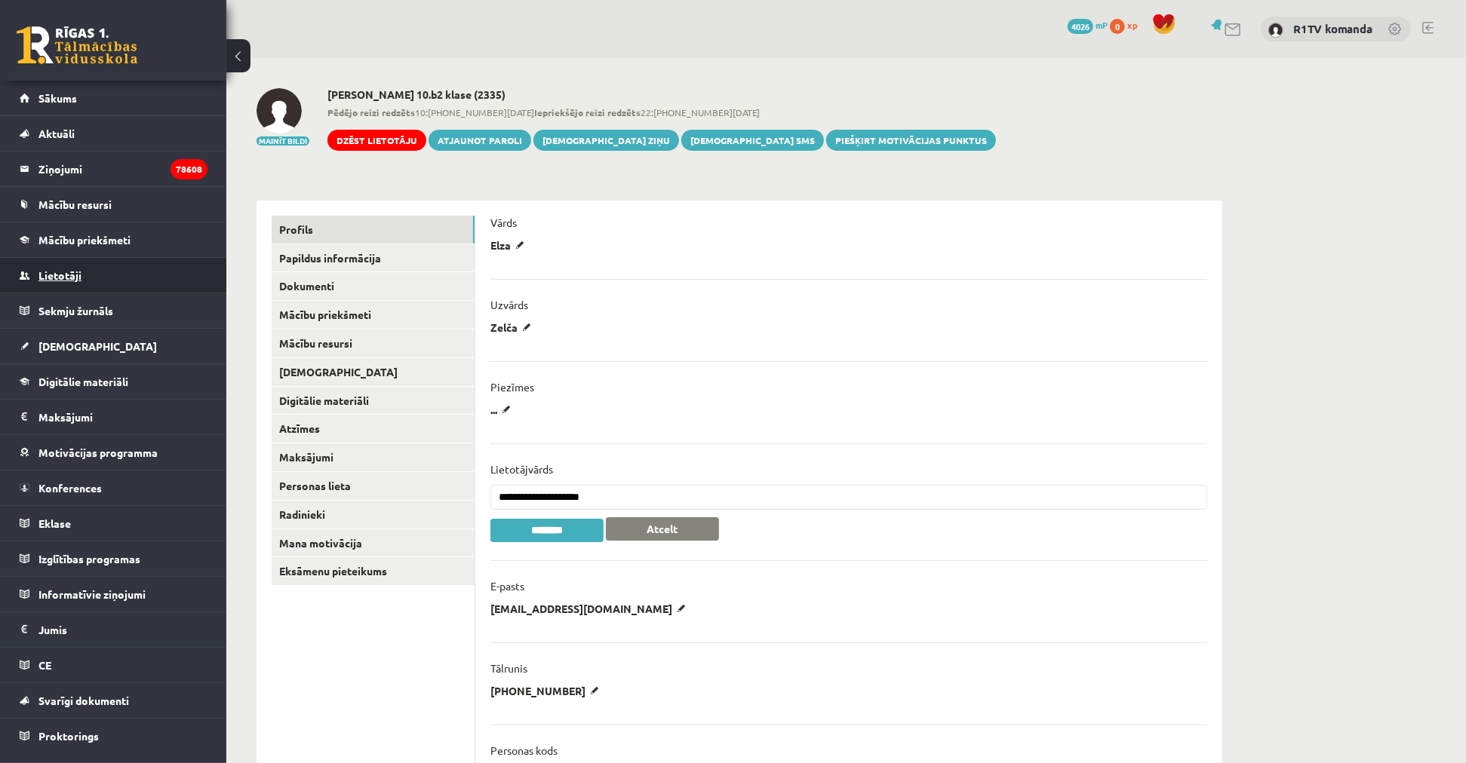
click at [93, 282] on link "Lietotāji" at bounding box center [114, 275] width 188 height 35
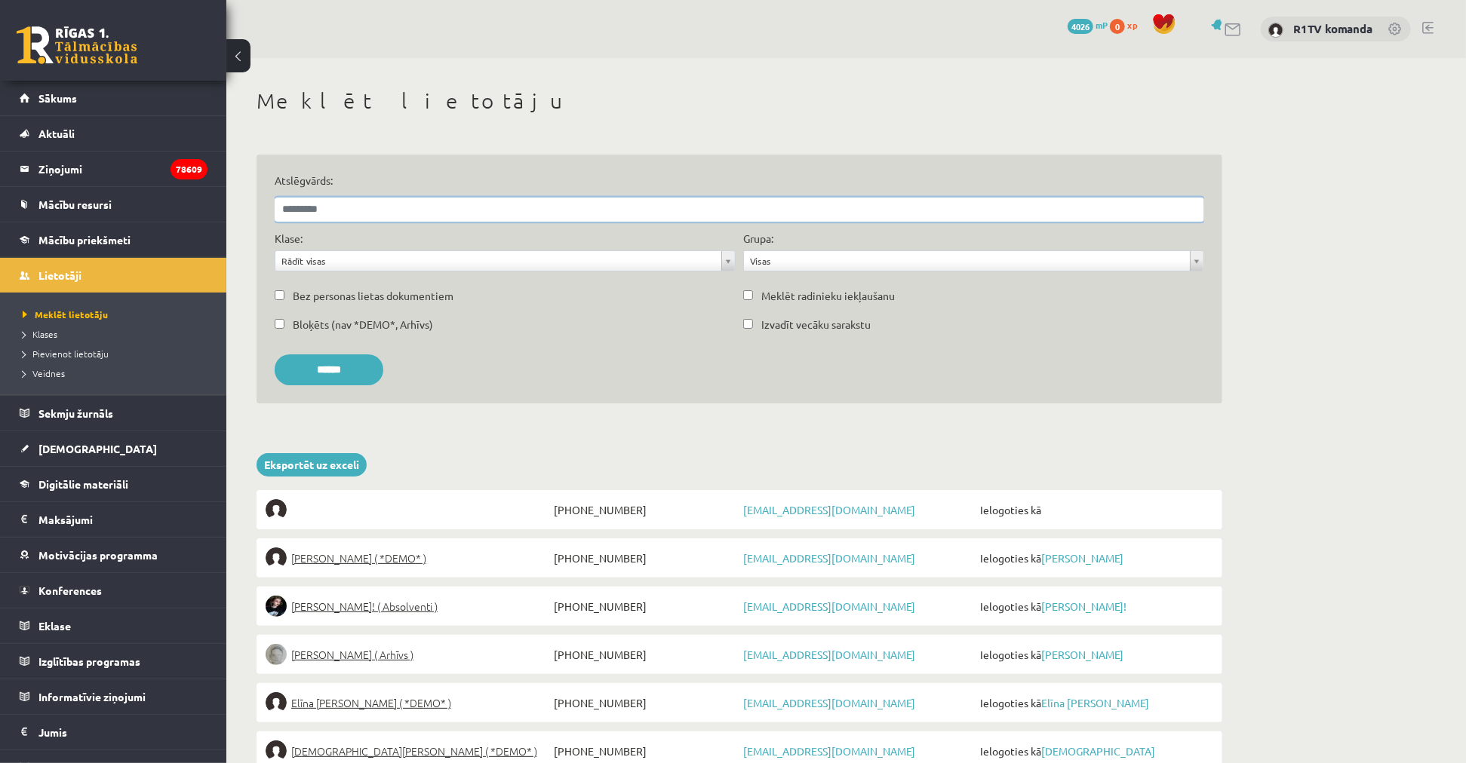
click at [562, 213] on input "Atslēgvārds:" at bounding box center [739, 210] width 929 height 24
paste input "**********"
type input "**********"
click at [275, 355] on input "******" at bounding box center [329, 370] width 109 height 31
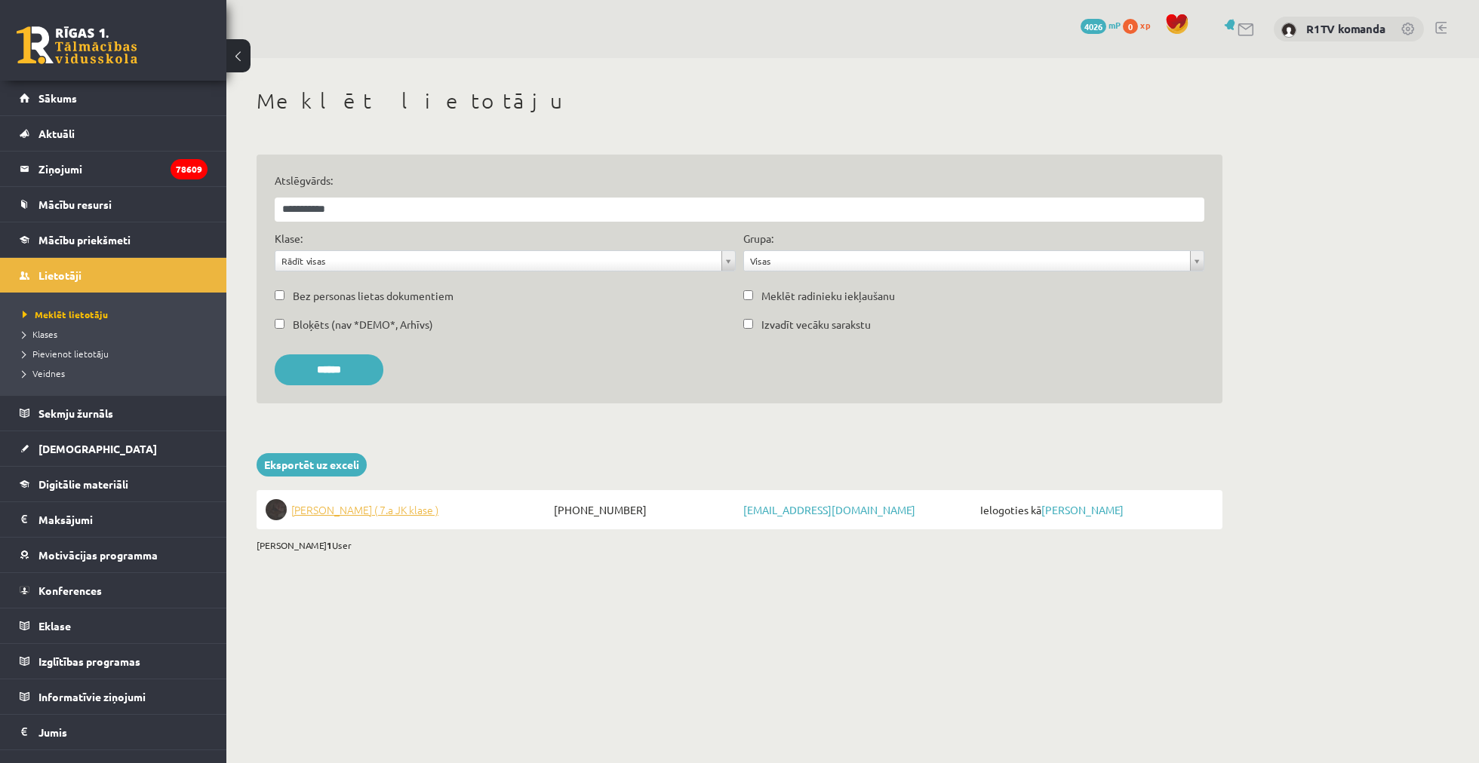
click at [362, 506] on span "Linda Rutka ( 7.a JK klase )" at bounding box center [364, 509] width 147 height 21
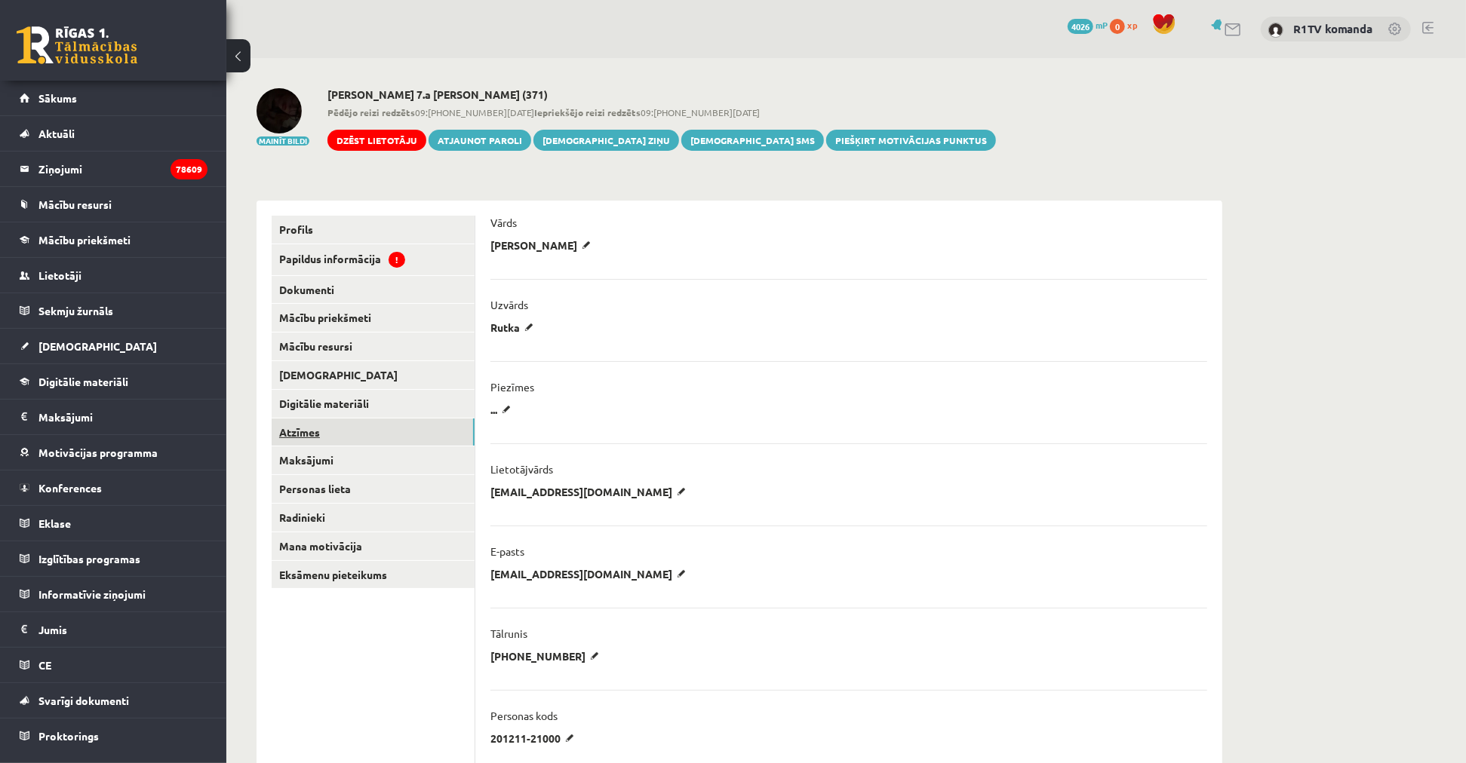
click at [367, 419] on link "Atzīmes" at bounding box center [373, 433] width 203 height 28
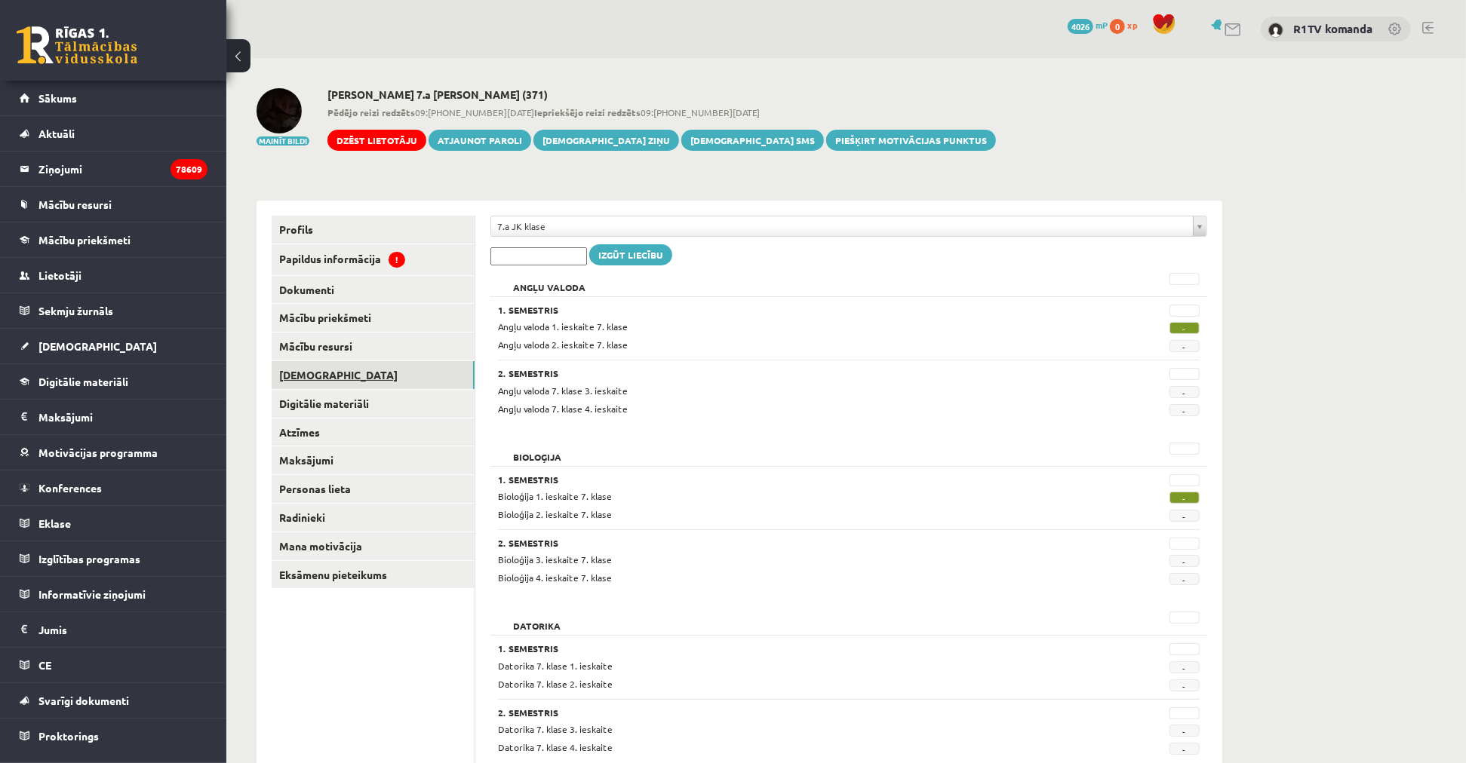
click at [296, 382] on link "[DEMOGRAPHIC_DATA]" at bounding box center [373, 375] width 203 height 28
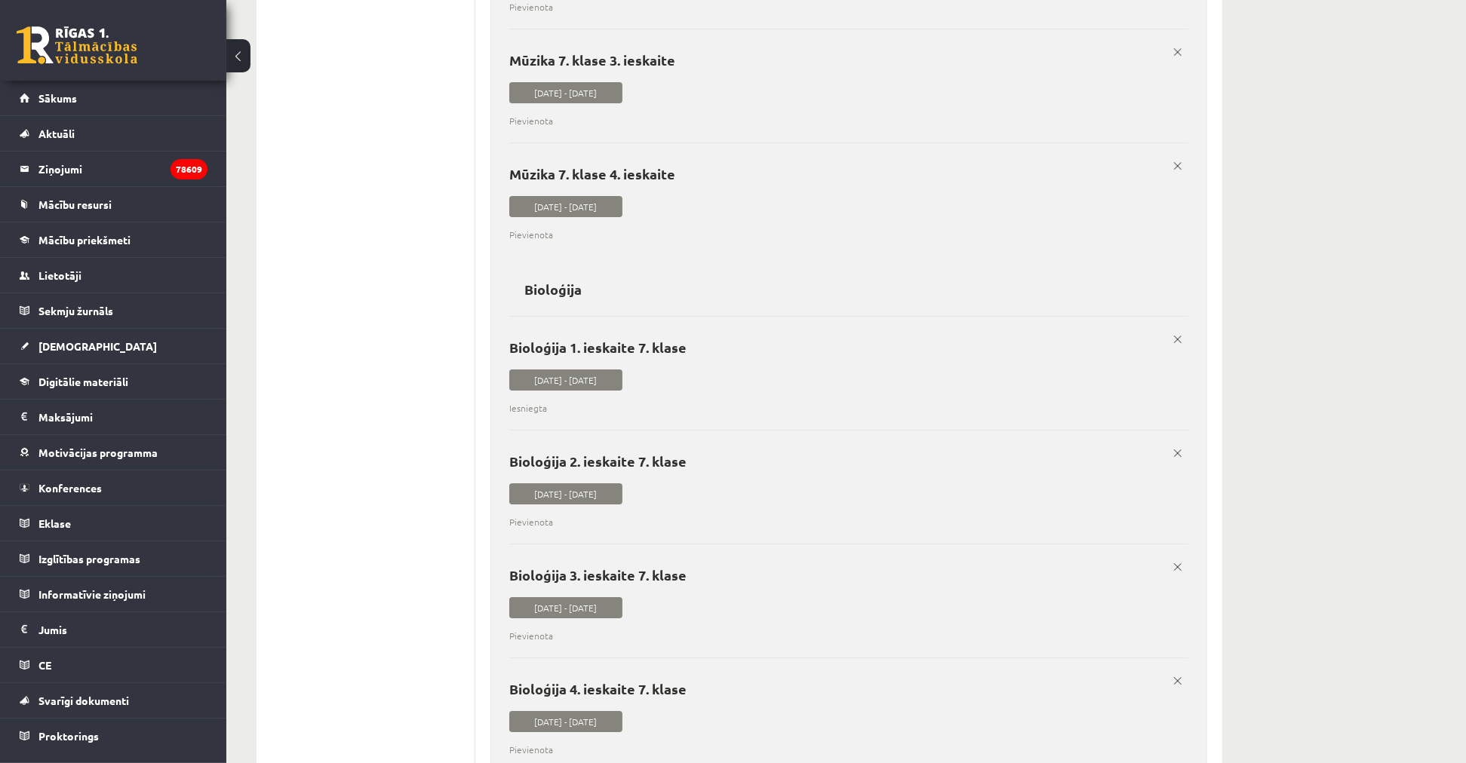
scroll to position [8466, 0]
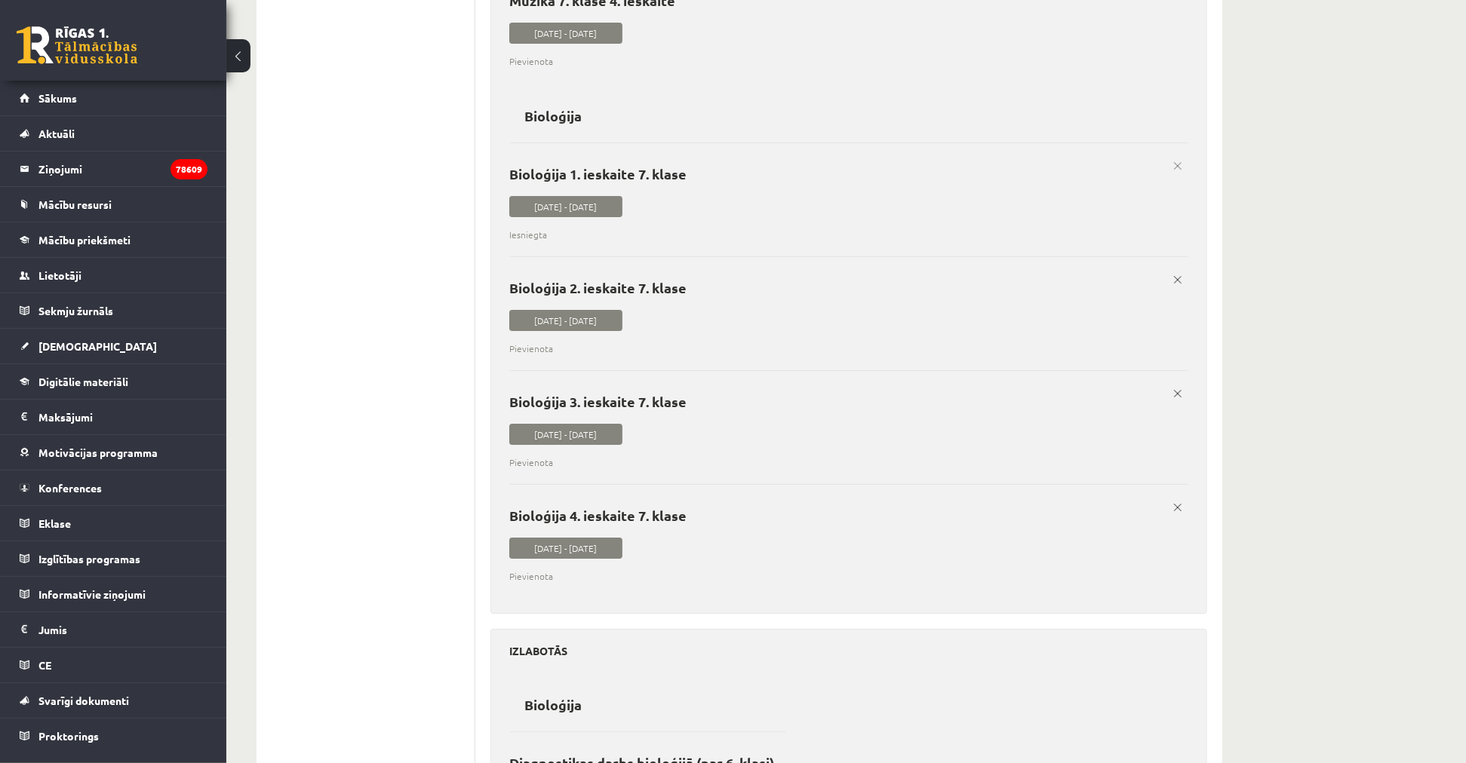
click at [1178, 174] on link "x" at bounding box center [1177, 165] width 21 height 21
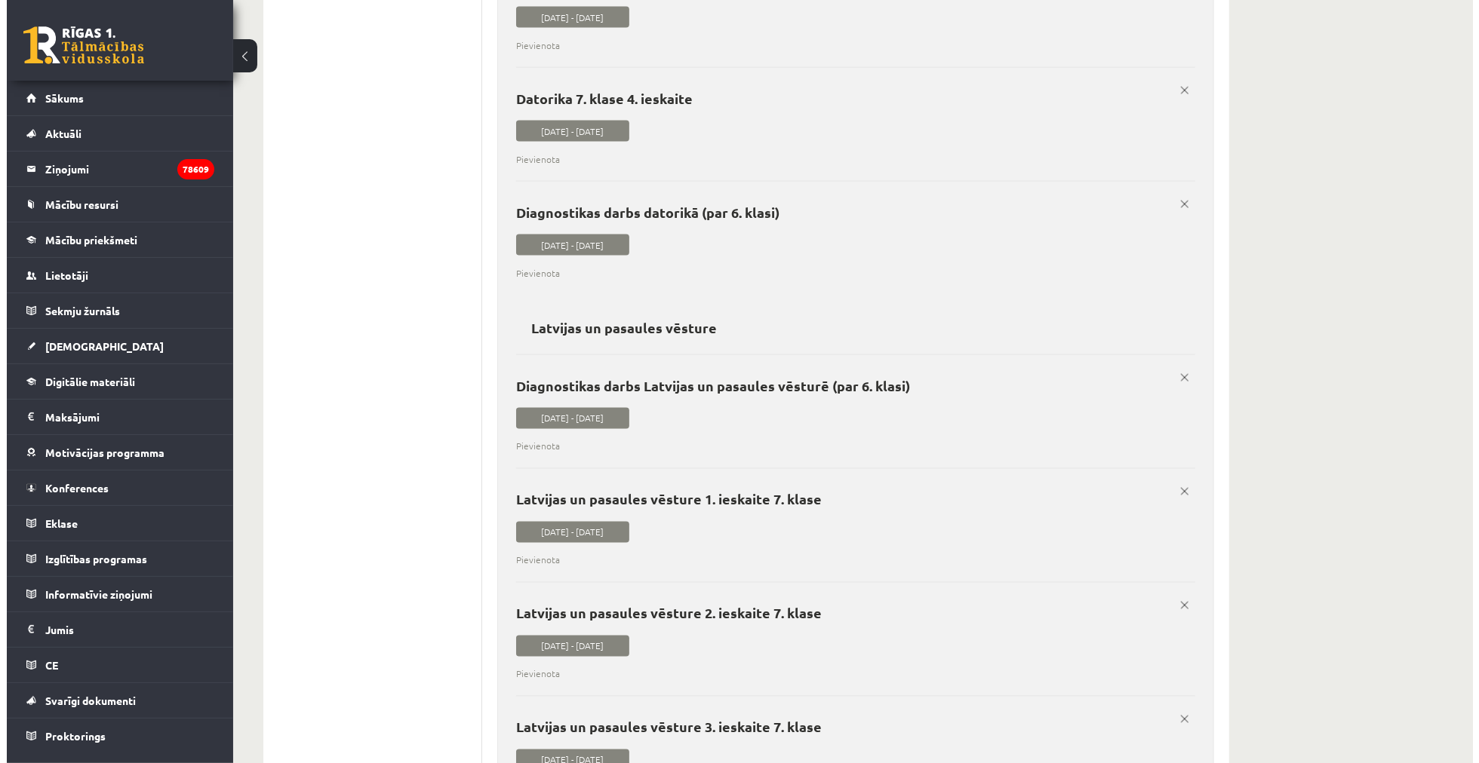
scroll to position [0, 0]
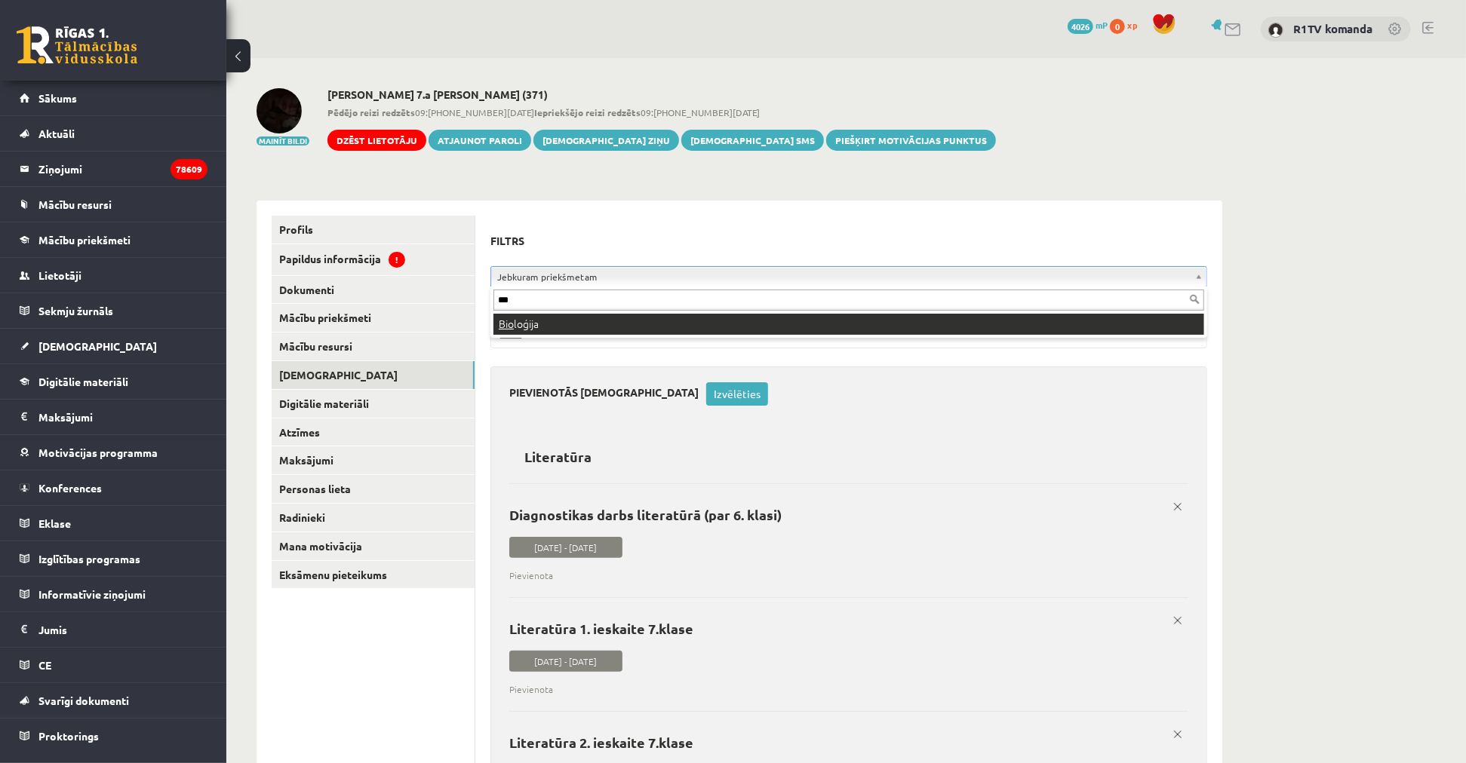
type input "***"
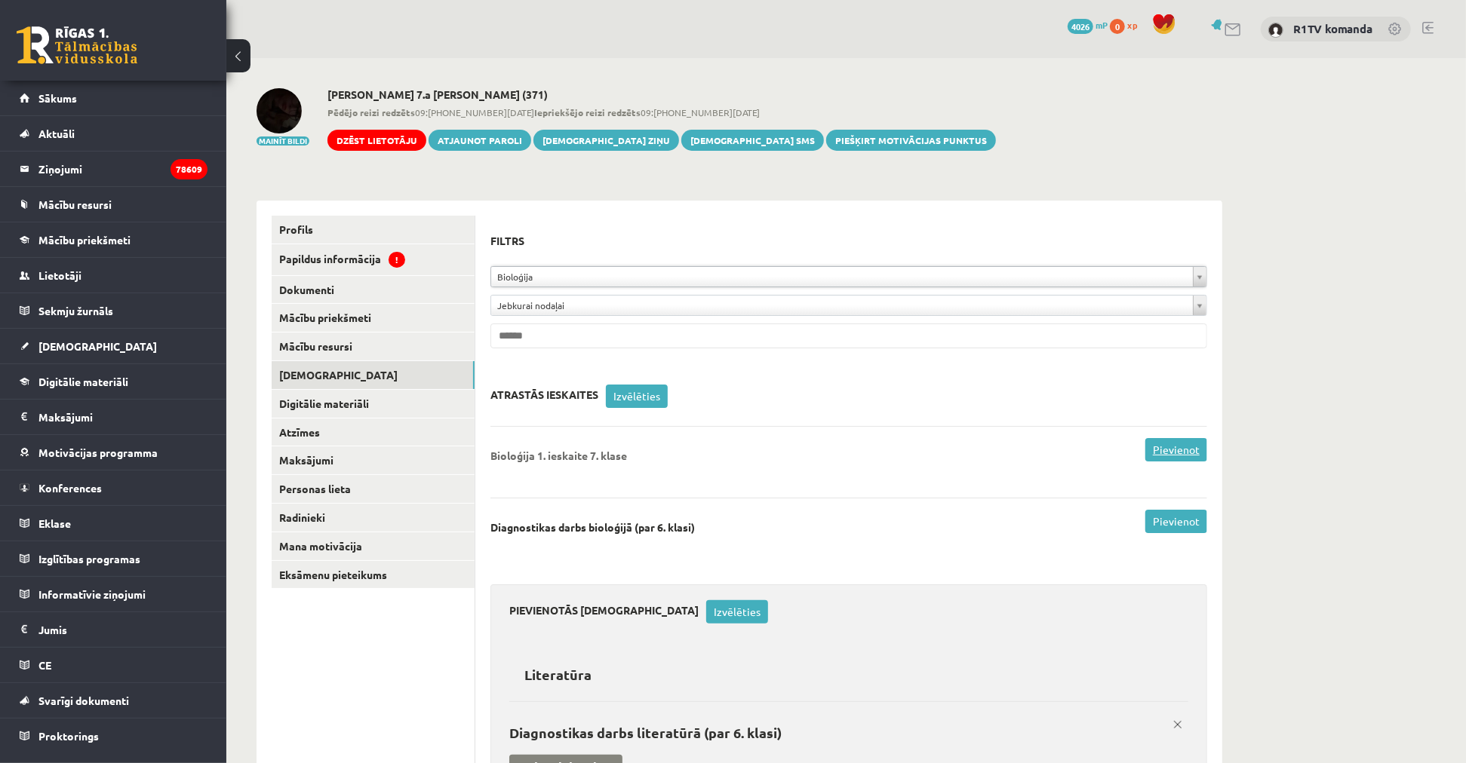
click at [1181, 442] on link "Pievienot" at bounding box center [1176, 449] width 62 height 23
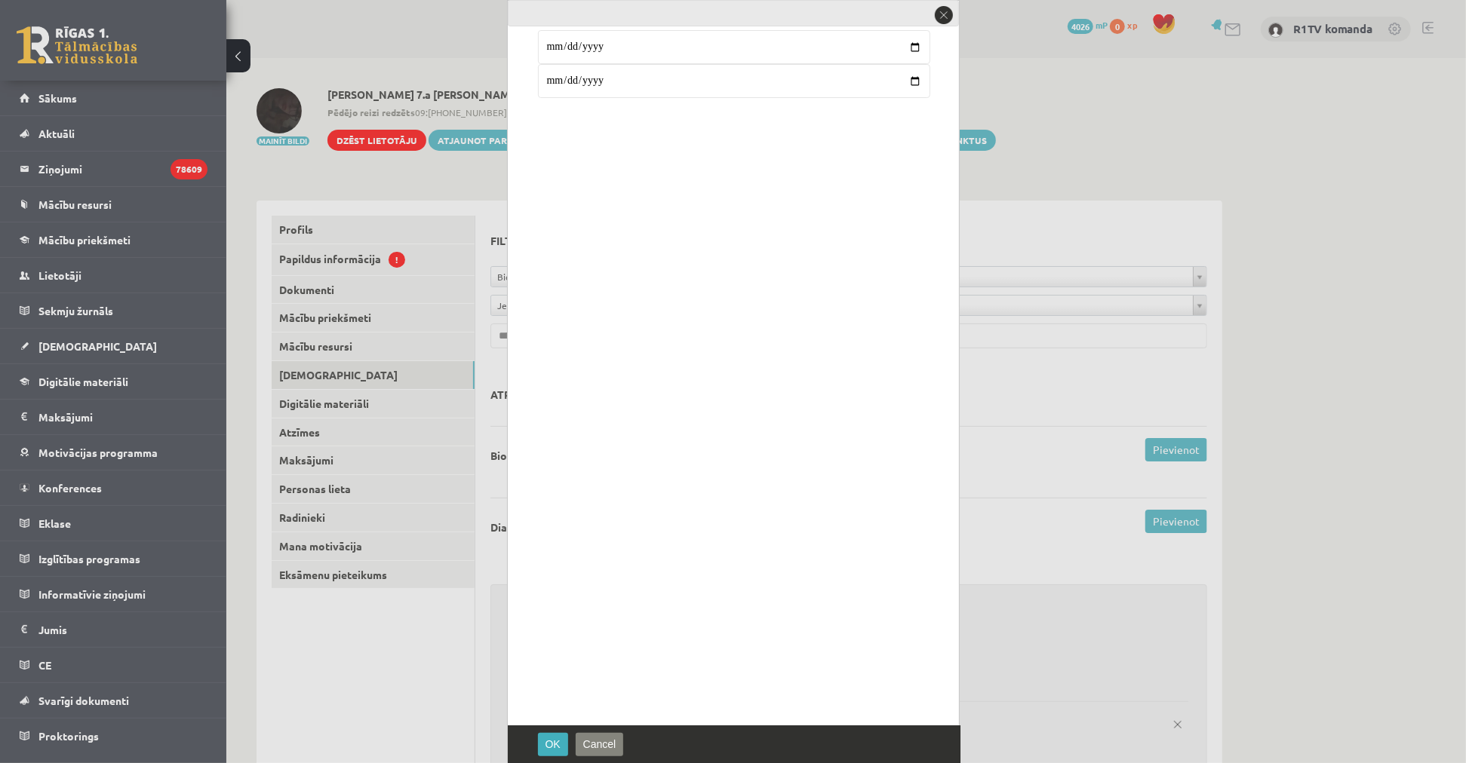
click at [552, 77] on input "**********" at bounding box center [734, 81] width 392 height 34
type input "**********"
click at [551, 748] on span "OK" at bounding box center [552, 745] width 15 height 12
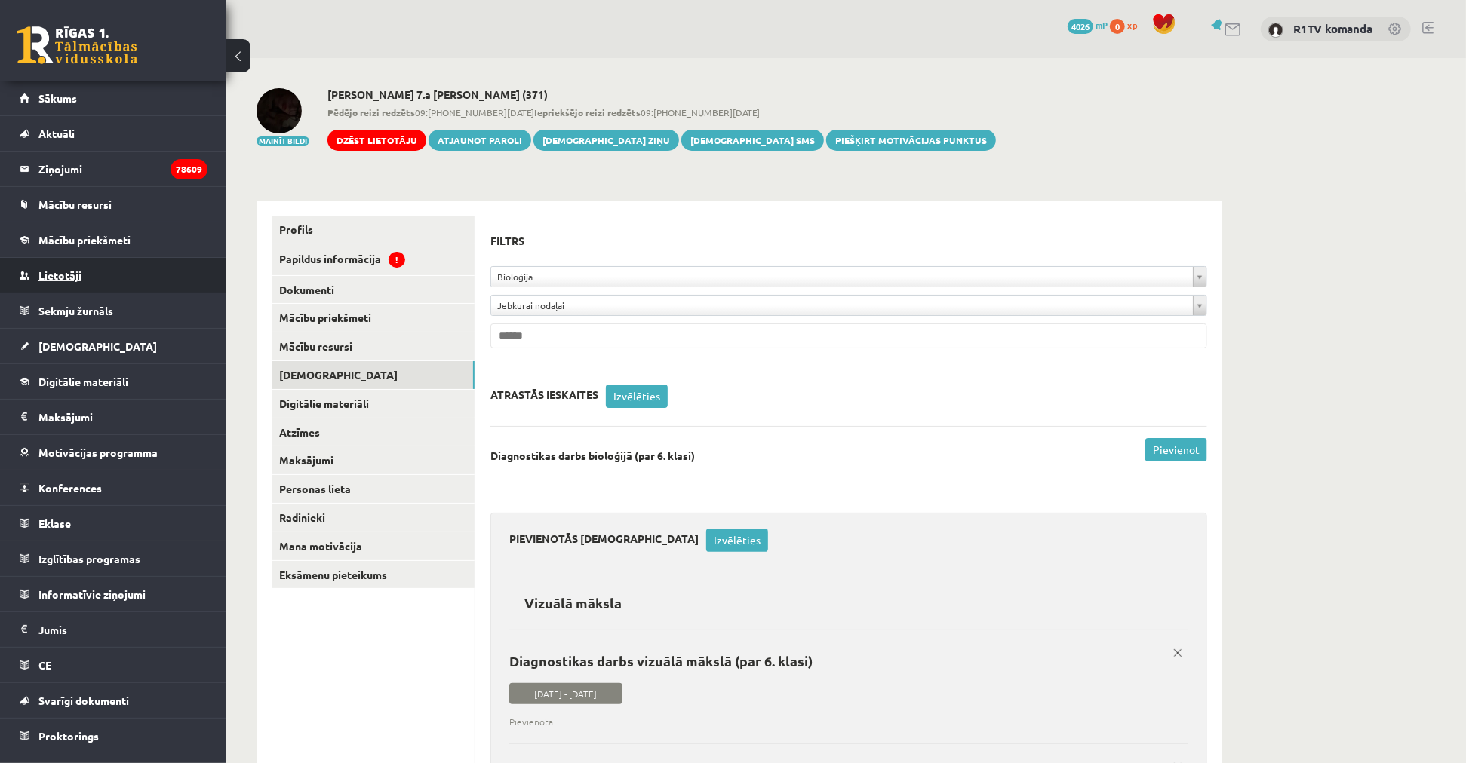
click at [62, 262] on link "Lietotāji" at bounding box center [114, 275] width 188 height 35
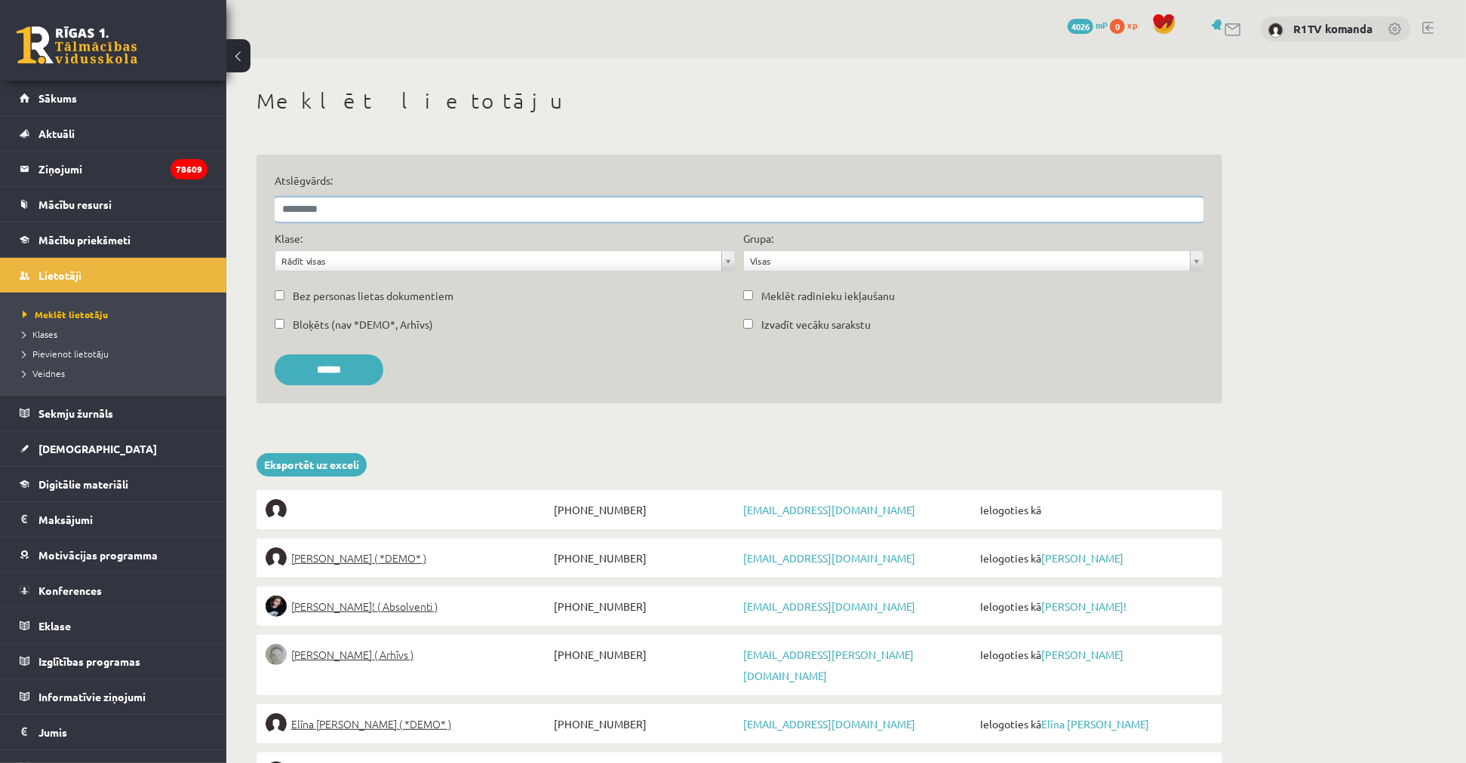
click at [511, 205] on input "Atslēgvārds:" at bounding box center [739, 210] width 929 height 24
paste input "**********"
type input "**********"
click at [275, 355] on input "******" at bounding box center [329, 370] width 109 height 31
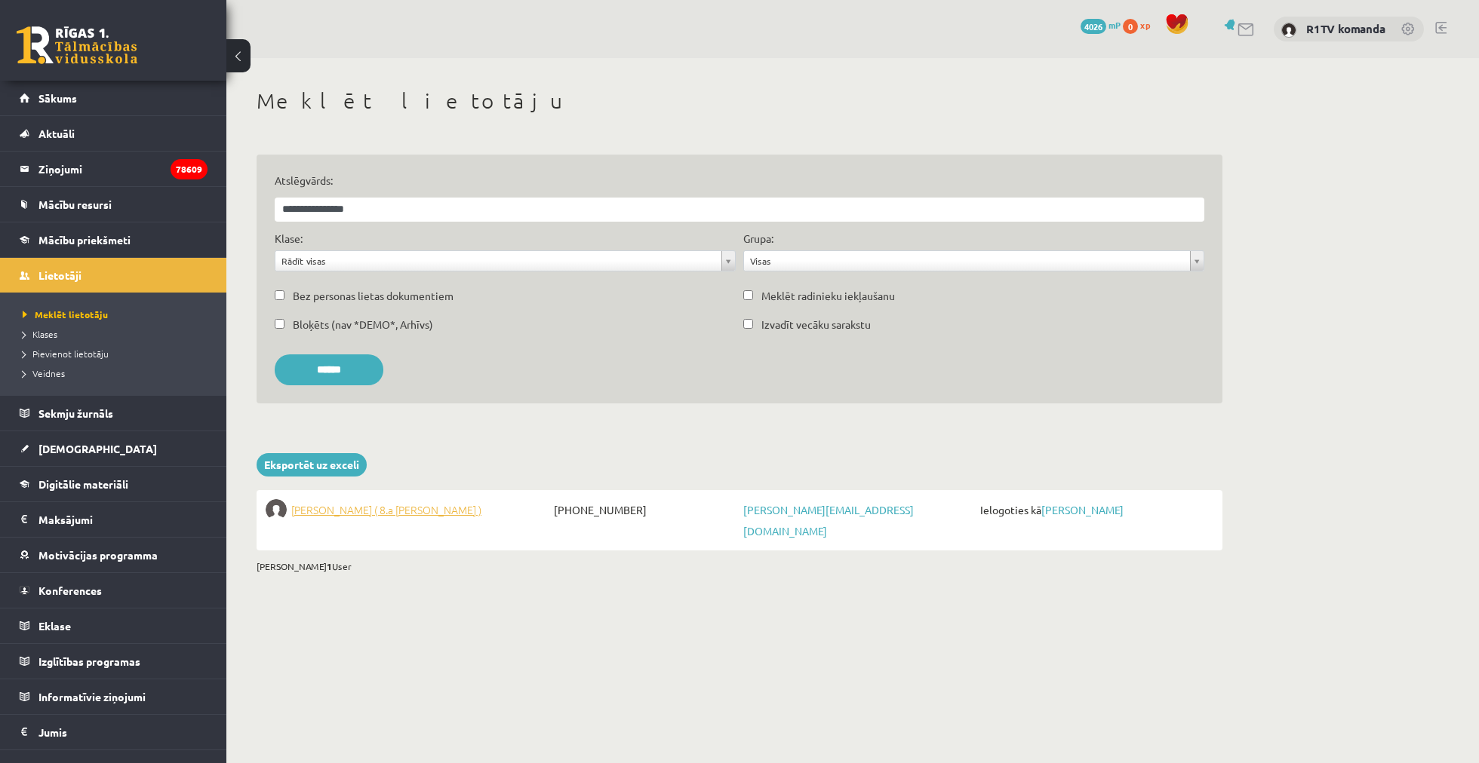
click at [362, 508] on span "Gabriels Rimeiks ( 8.a JK klase )" at bounding box center [386, 509] width 190 height 21
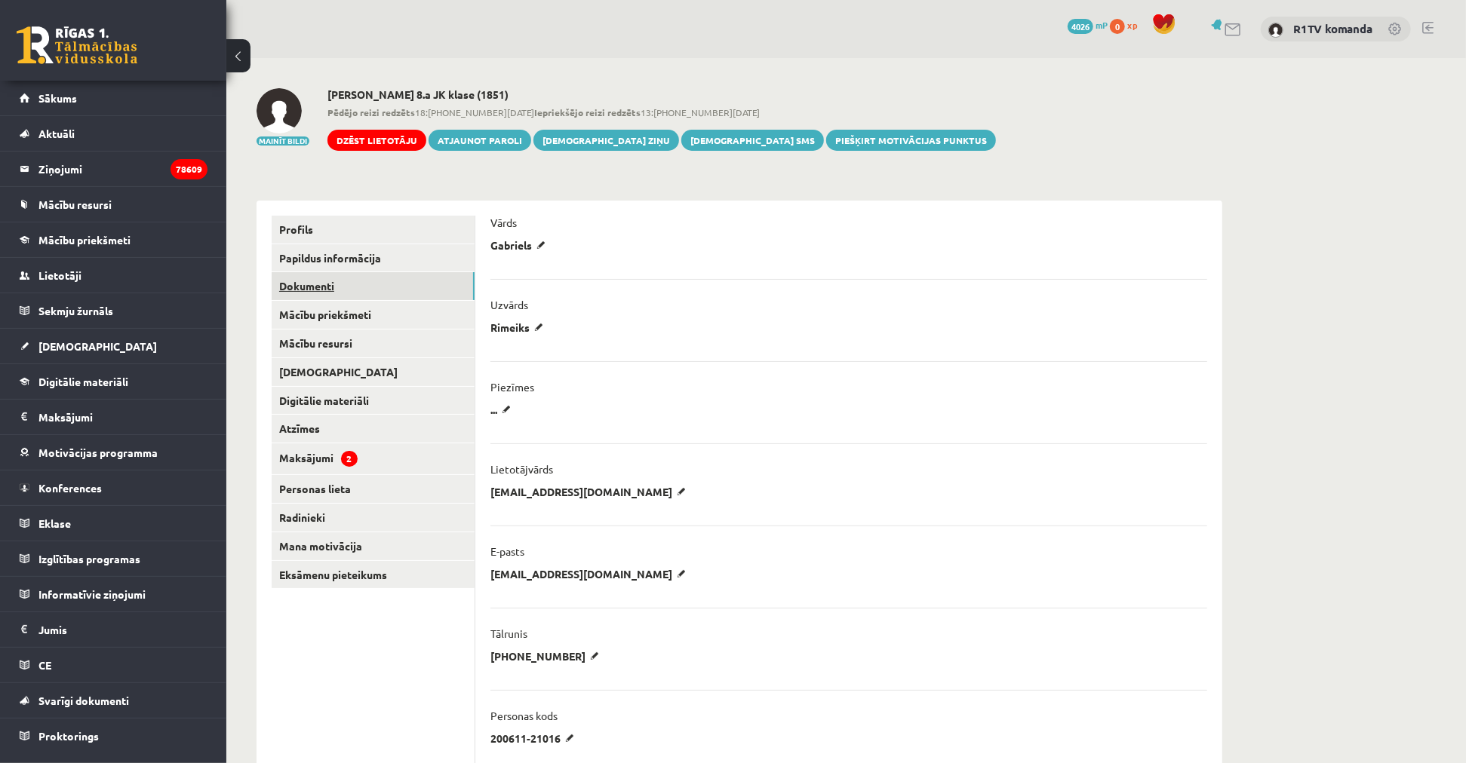
click at [343, 279] on link "Dokumenti" at bounding box center [373, 286] width 203 height 28
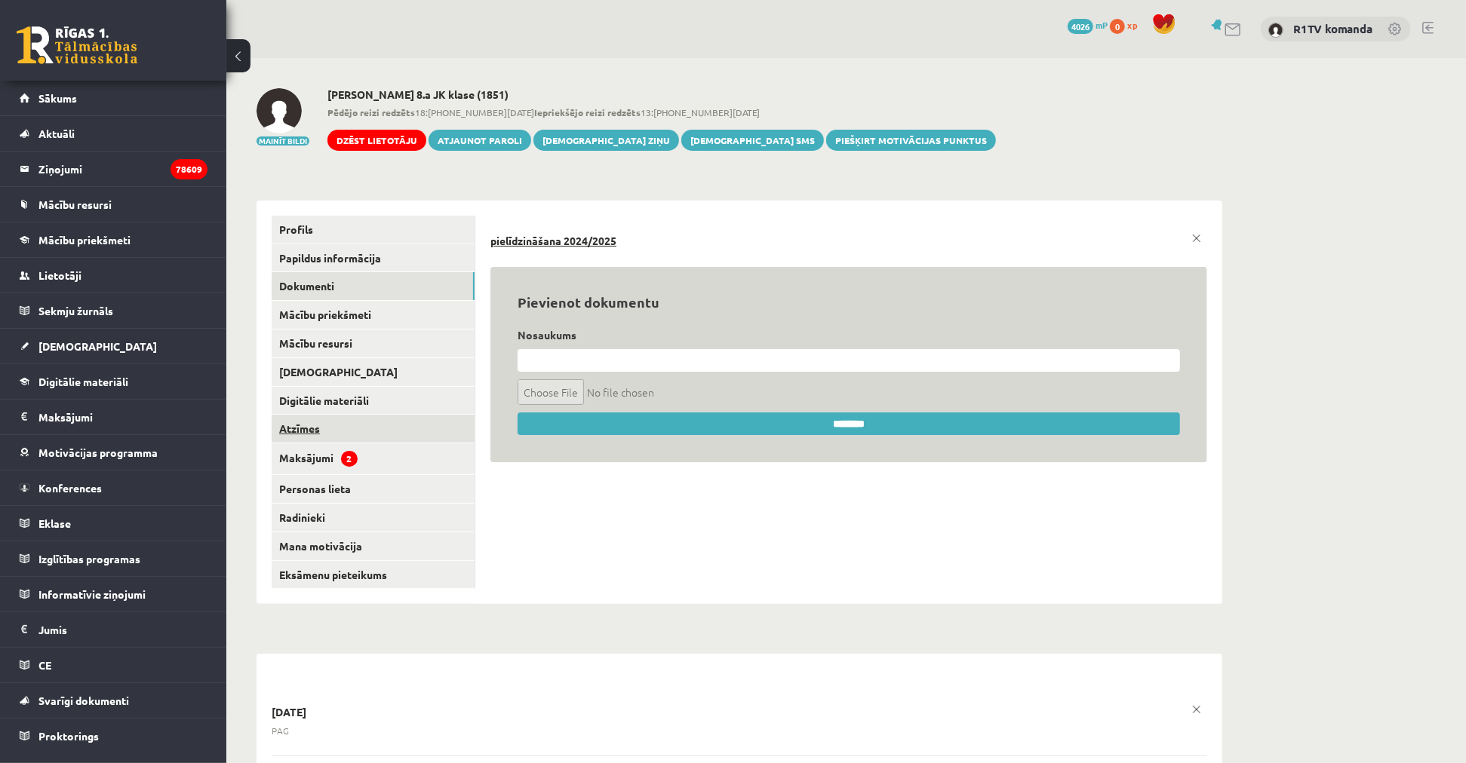
click at [342, 431] on link "Atzīmes" at bounding box center [373, 429] width 203 height 28
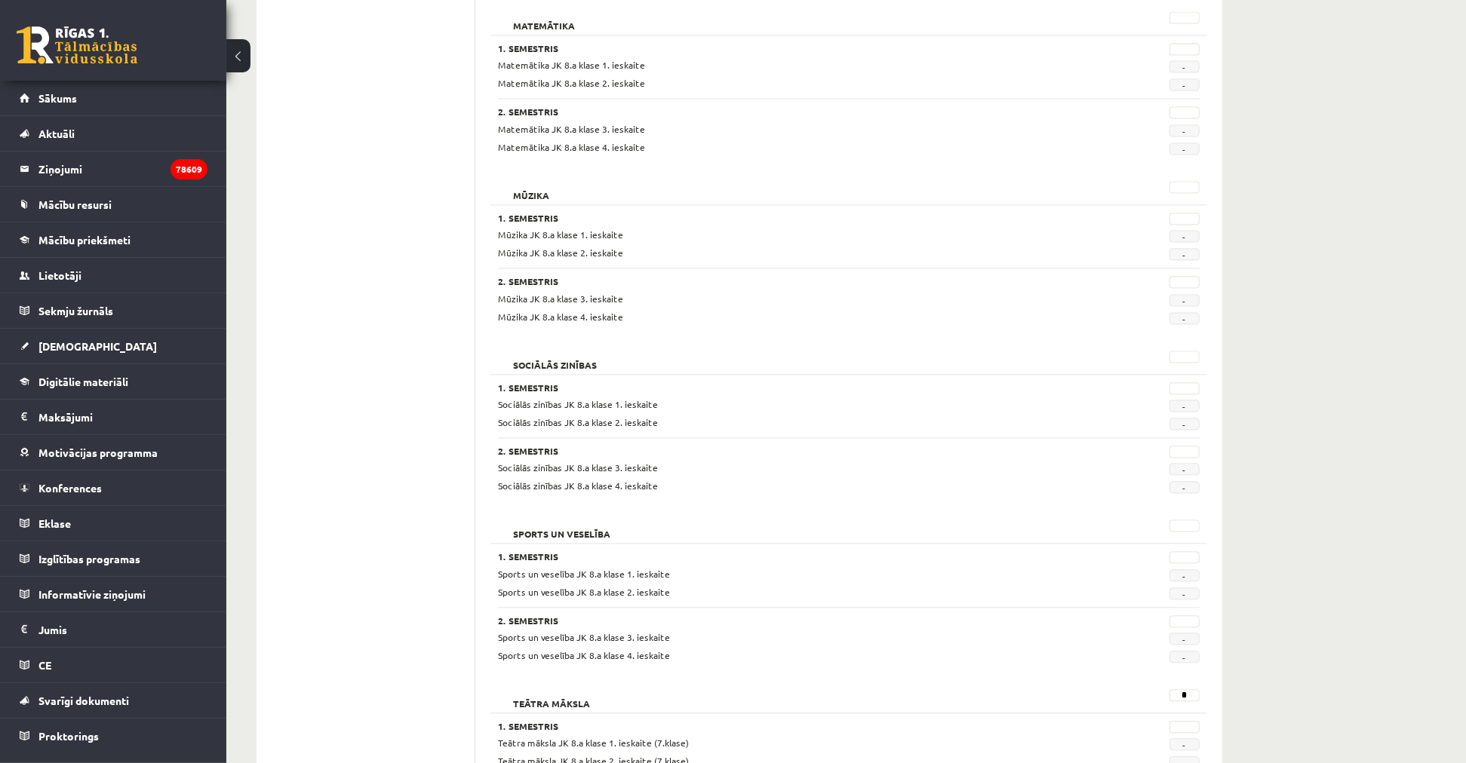
scroll to position [2263, 0]
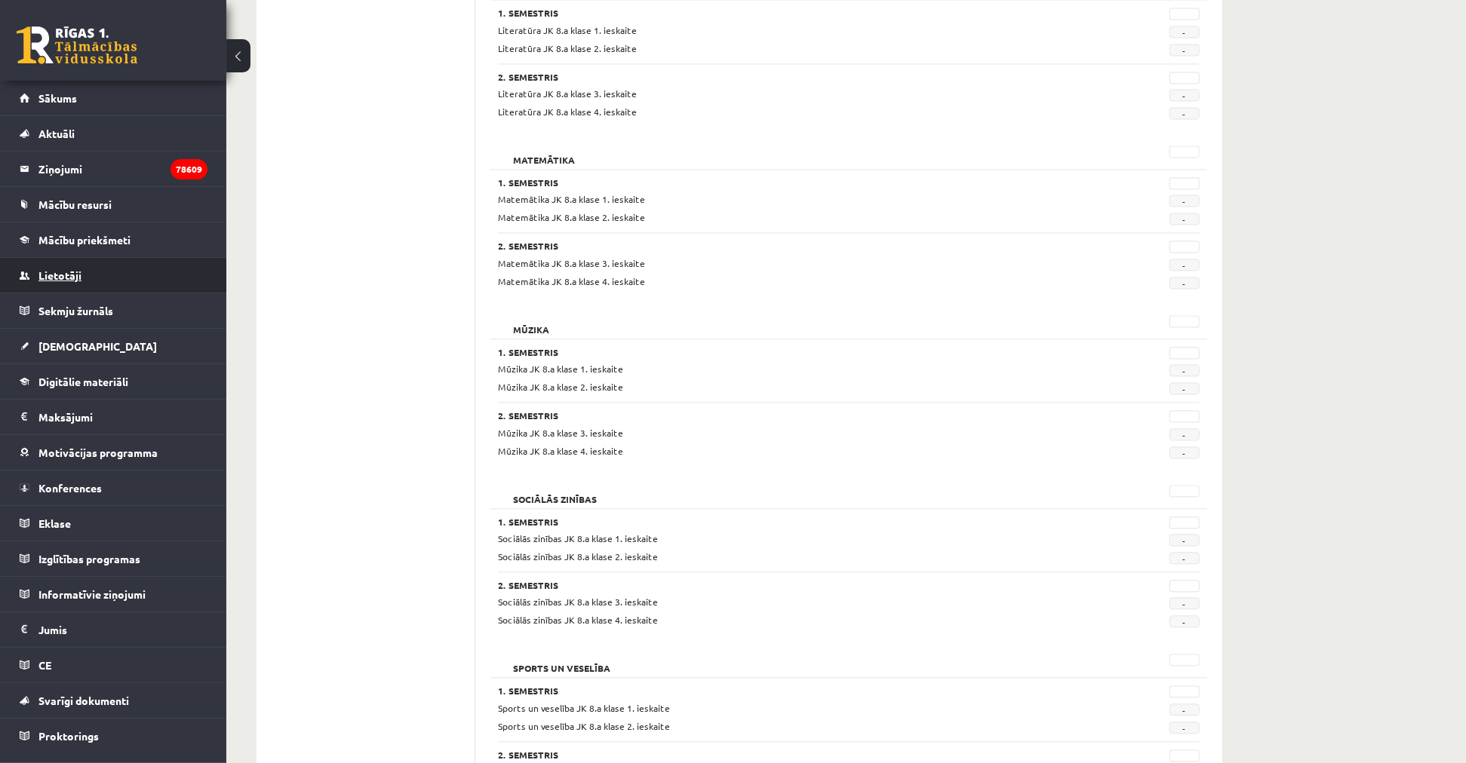
click at [101, 266] on link "Lietotāji" at bounding box center [114, 275] width 188 height 35
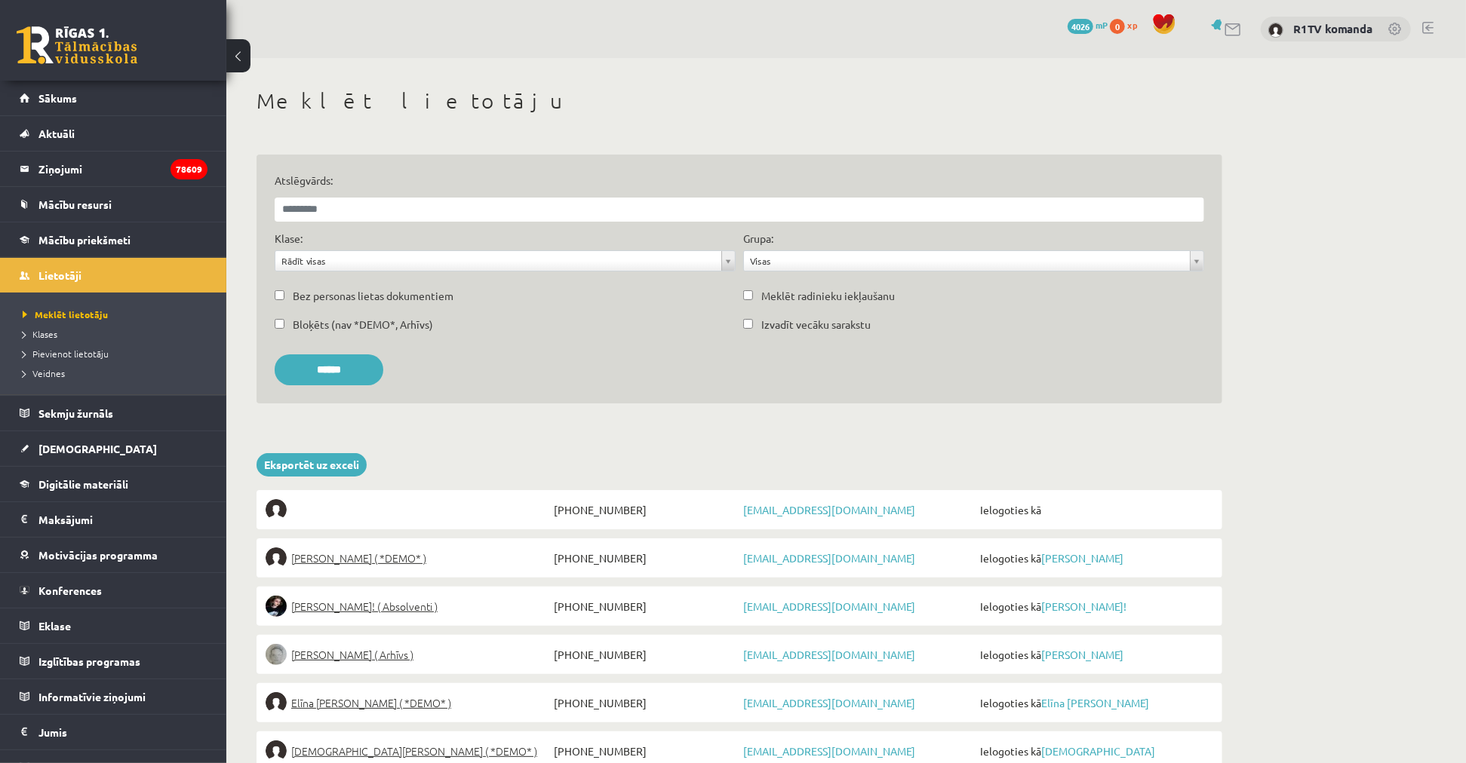
click at [528, 223] on div "Atslēgvārds:" at bounding box center [739, 202] width 937 height 58
click at [508, 207] on input "Atslēgvārds:" at bounding box center [739, 210] width 929 height 24
type input "*********"
click at [275, 355] on input "******" at bounding box center [329, 370] width 109 height 31
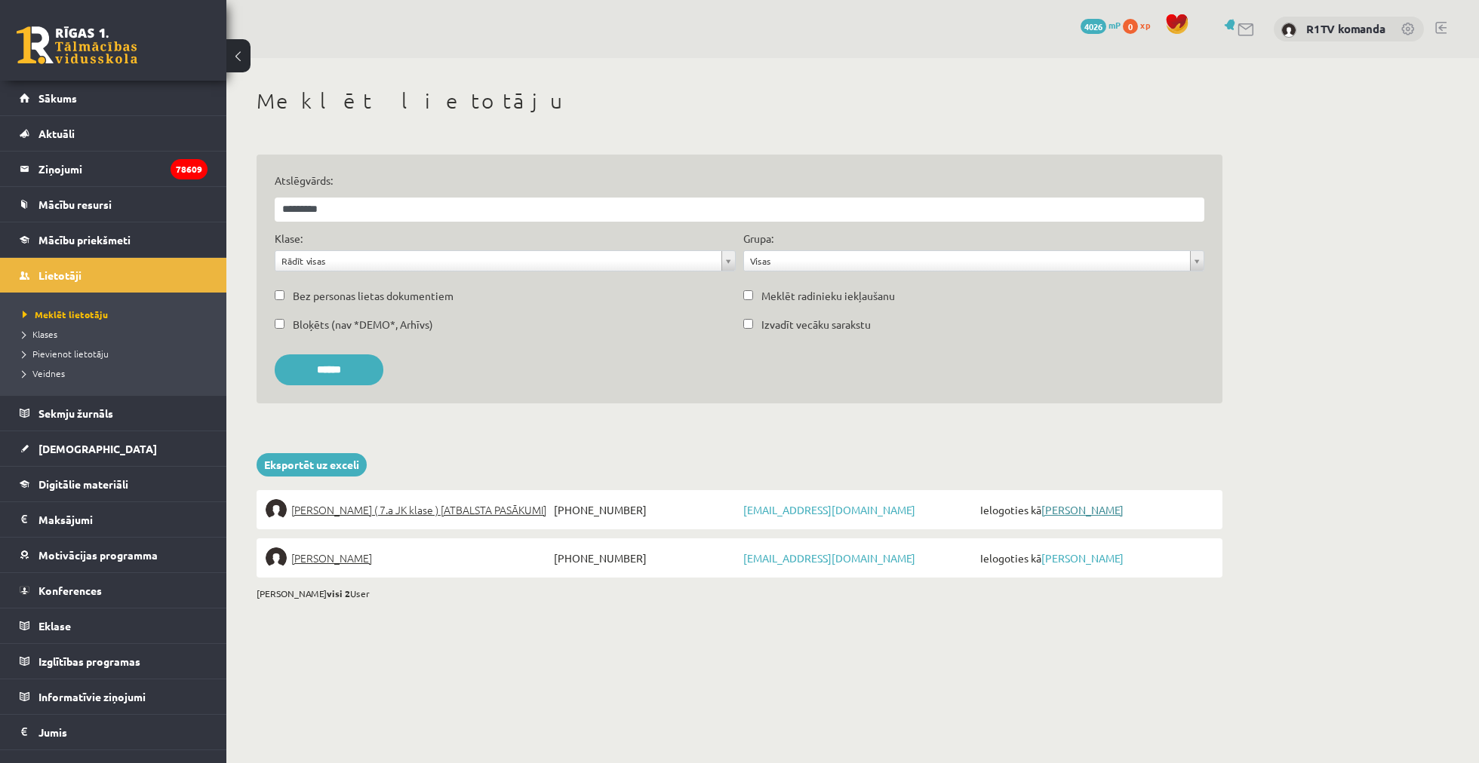
click at [1082, 509] on link "Anna Enija Kozlinska" at bounding box center [1082, 510] width 82 height 14
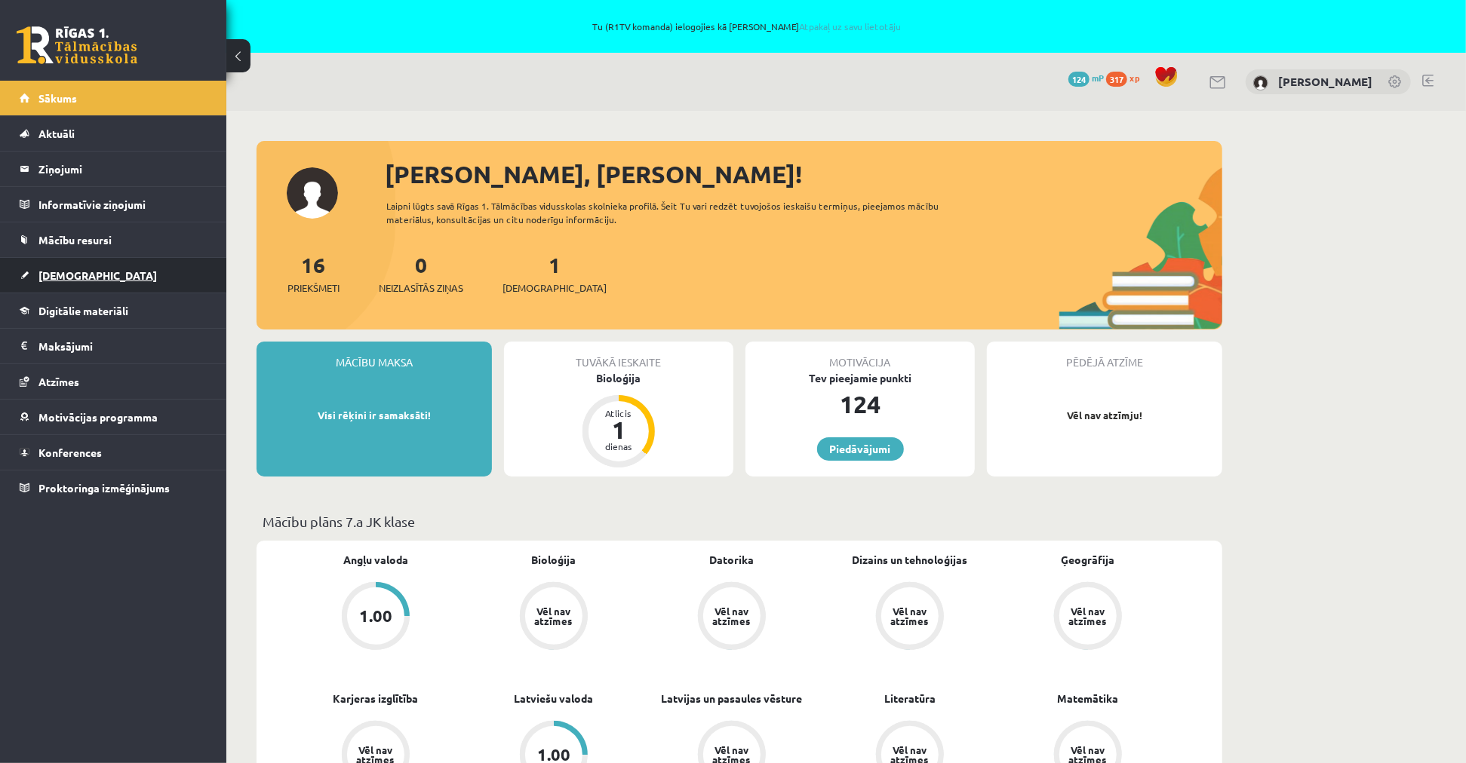
click at [112, 281] on link "[DEMOGRAPHIC_DATA]" at bounding box center [114, 275] width 188 height 35
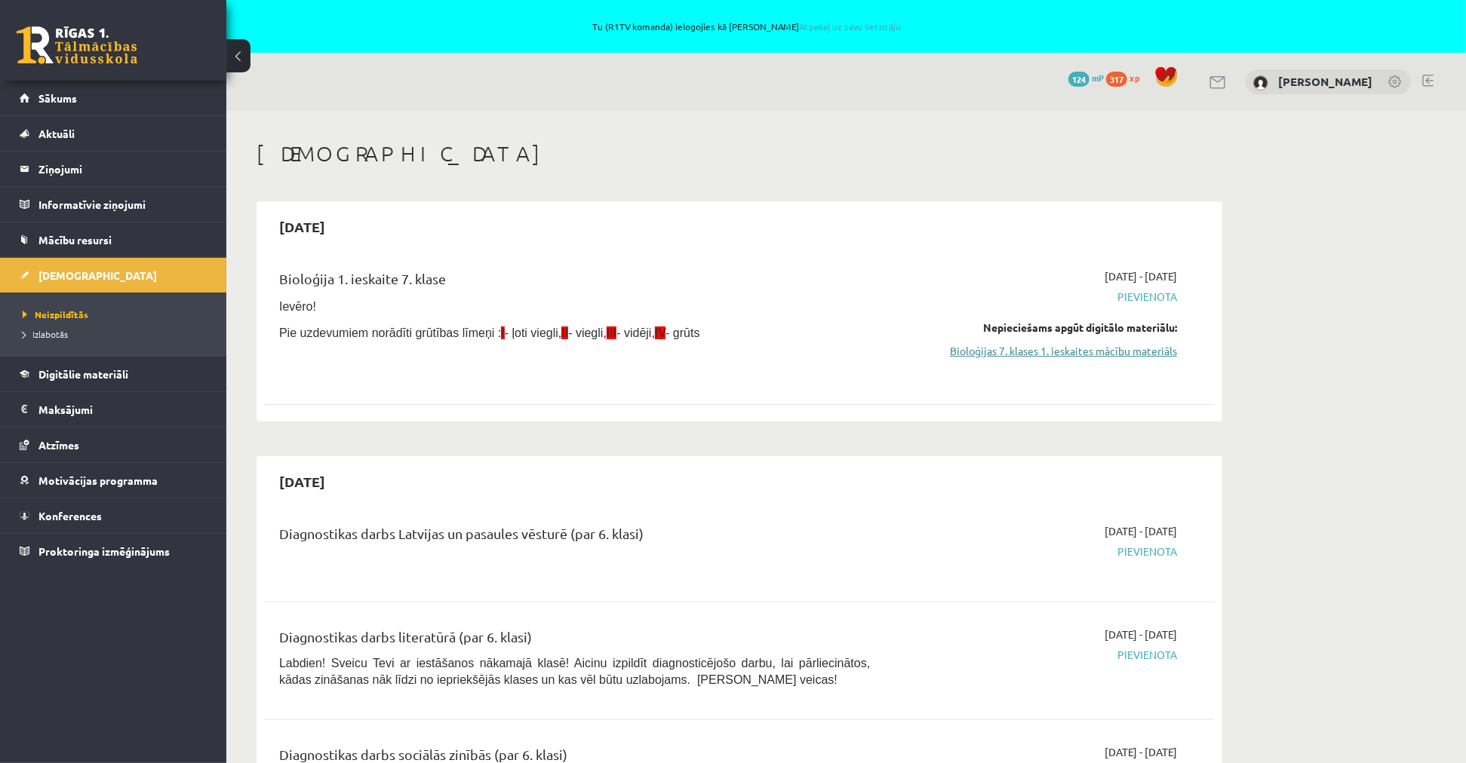
click at [1012, 353] on link "Bioloģijas 7. klases 1. ieskaites mācību materiāls" at bounding box center [1034, 351] width 284 height 16
drag, startPoint x: 1058, startPoint y: 276, endPoint x: 1153, endPoint y: 272, distance: 95.2
click at [1153, 272] on div "[DATE] - [DATE] [GEOGRAPHIC_DATA] Nepieciešams apgūt digitālo materiālu: Bioloģ…" at bounding box center [1034, 325] width 307 height 112
click at [1100, 356] on link "Bioloģijas 7. klases 1. ieskaites mācību materiāls" at bounding box center [1034, 351] width 284 height 16
click at [1064, 353] on link "Bioloģijas 7. klases 1. ieskaites mācību materiāls" at bounding box center [1034, 351] width 284 height 16
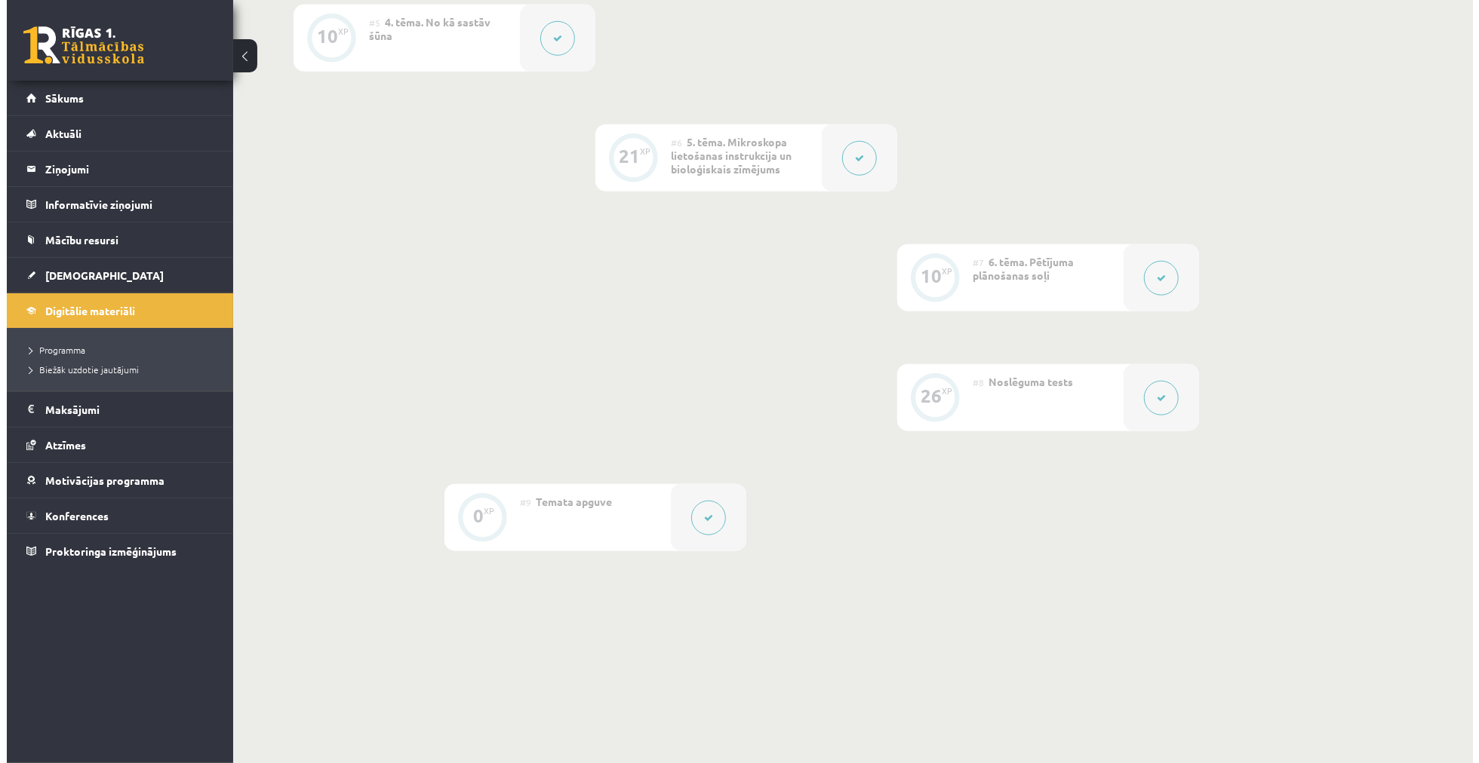
scroll to position [1006, 0]
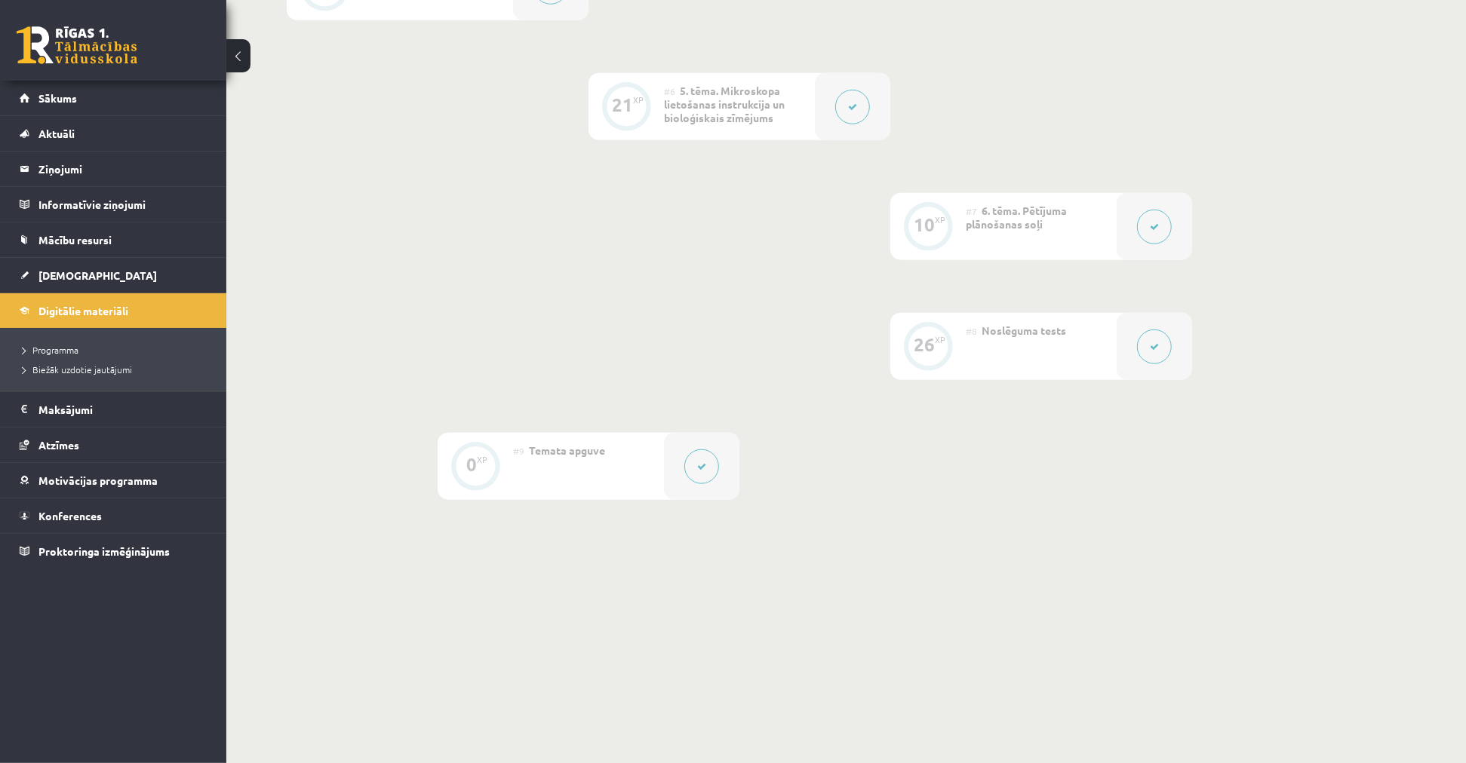
click at [691, 459] on button at bounding box center [701, 467] width 35 height 35
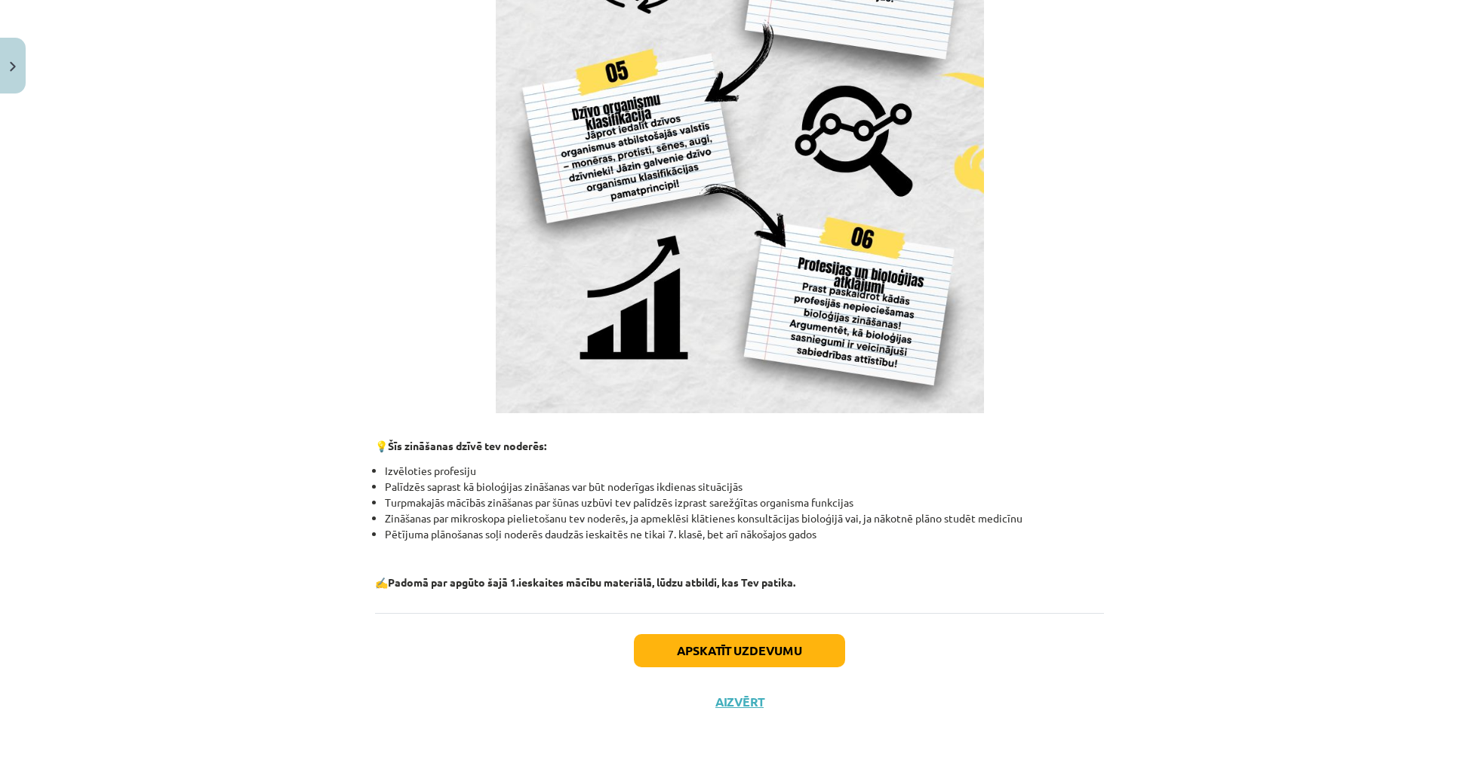
scroll to position [1175, 0]
click at [749, 702] on button "Aizvērt" at bounding box center [739, 701] width 57 height 15
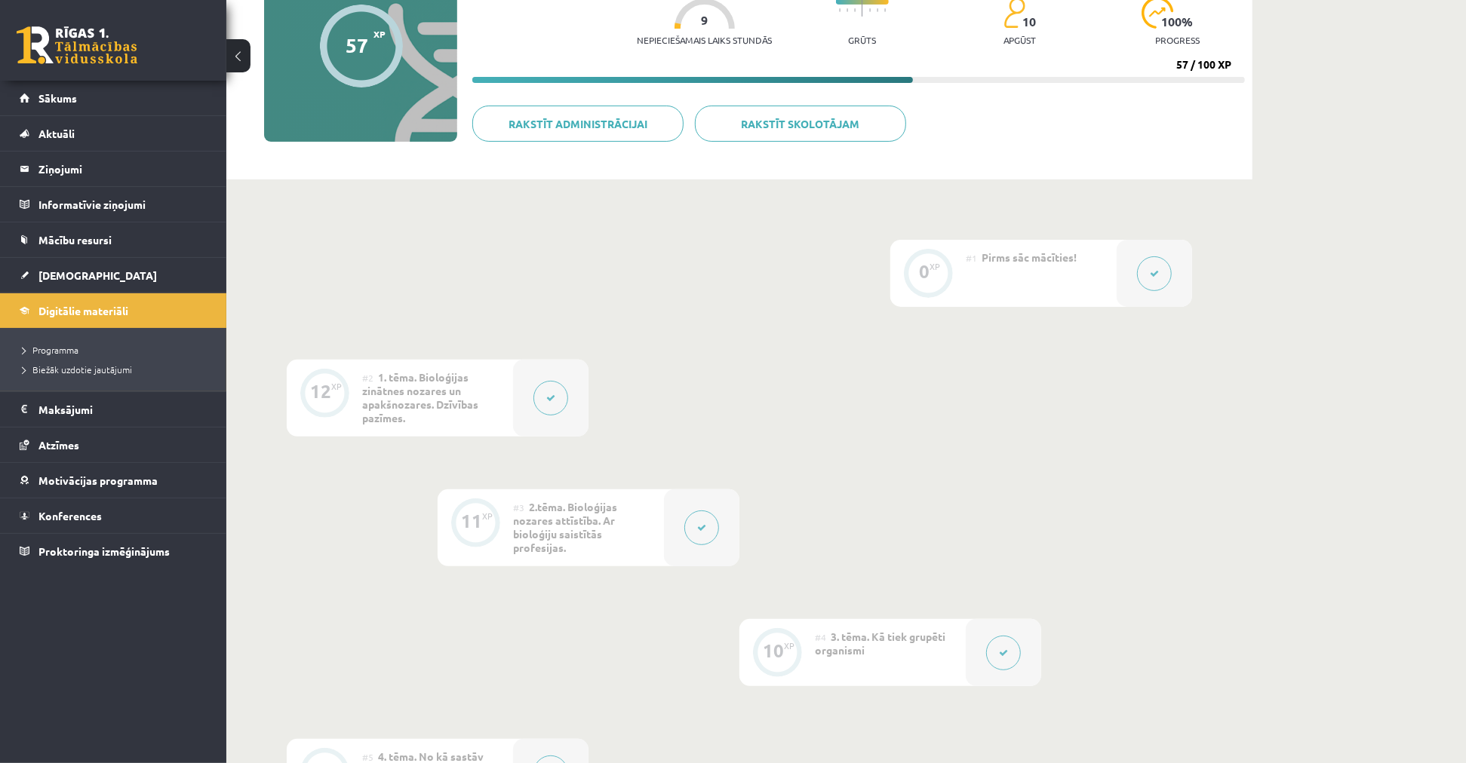
scroll to position [0, 0]
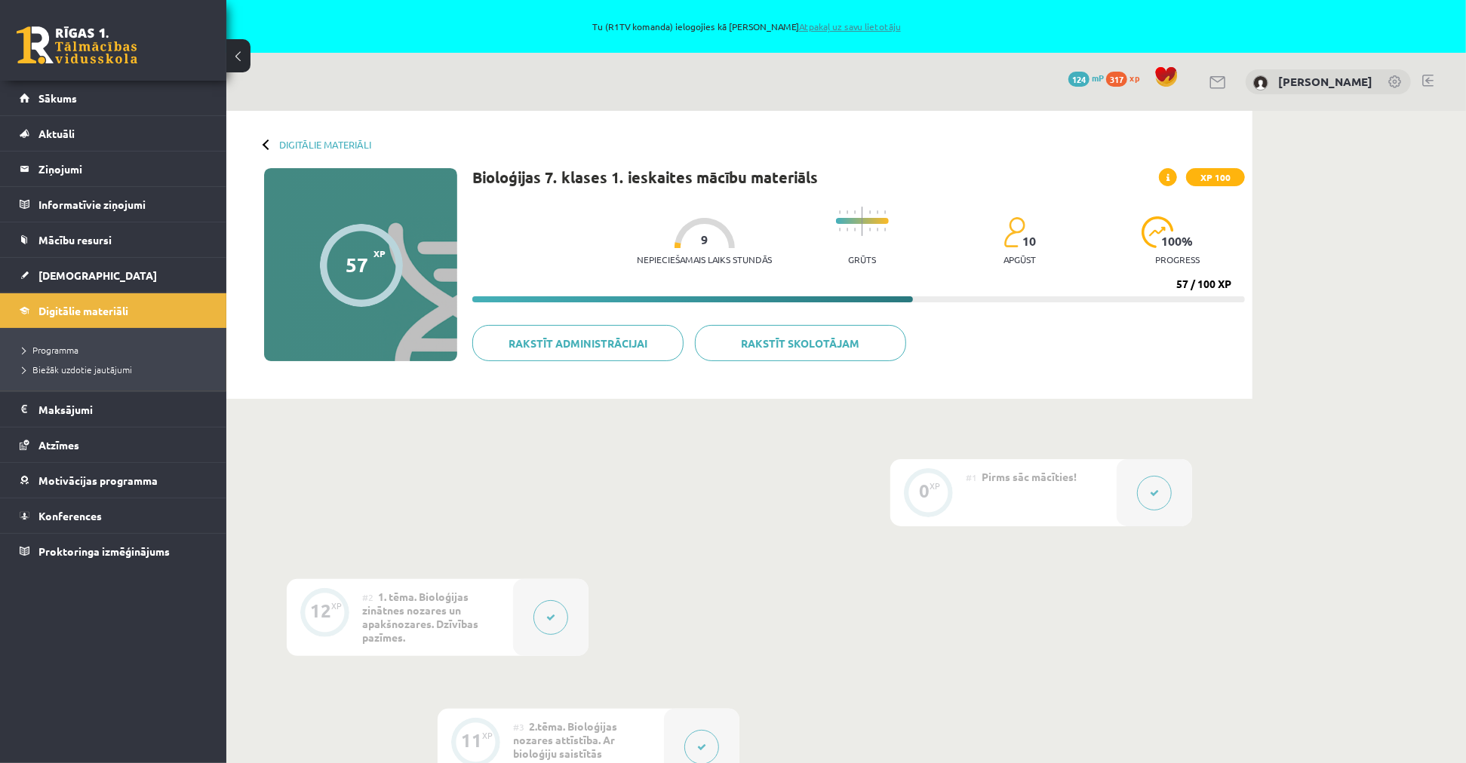
click at [861, 27] on link "Atpakaļ uz savu lietotāju" at bounding box center [850, 26] width 102 height 12
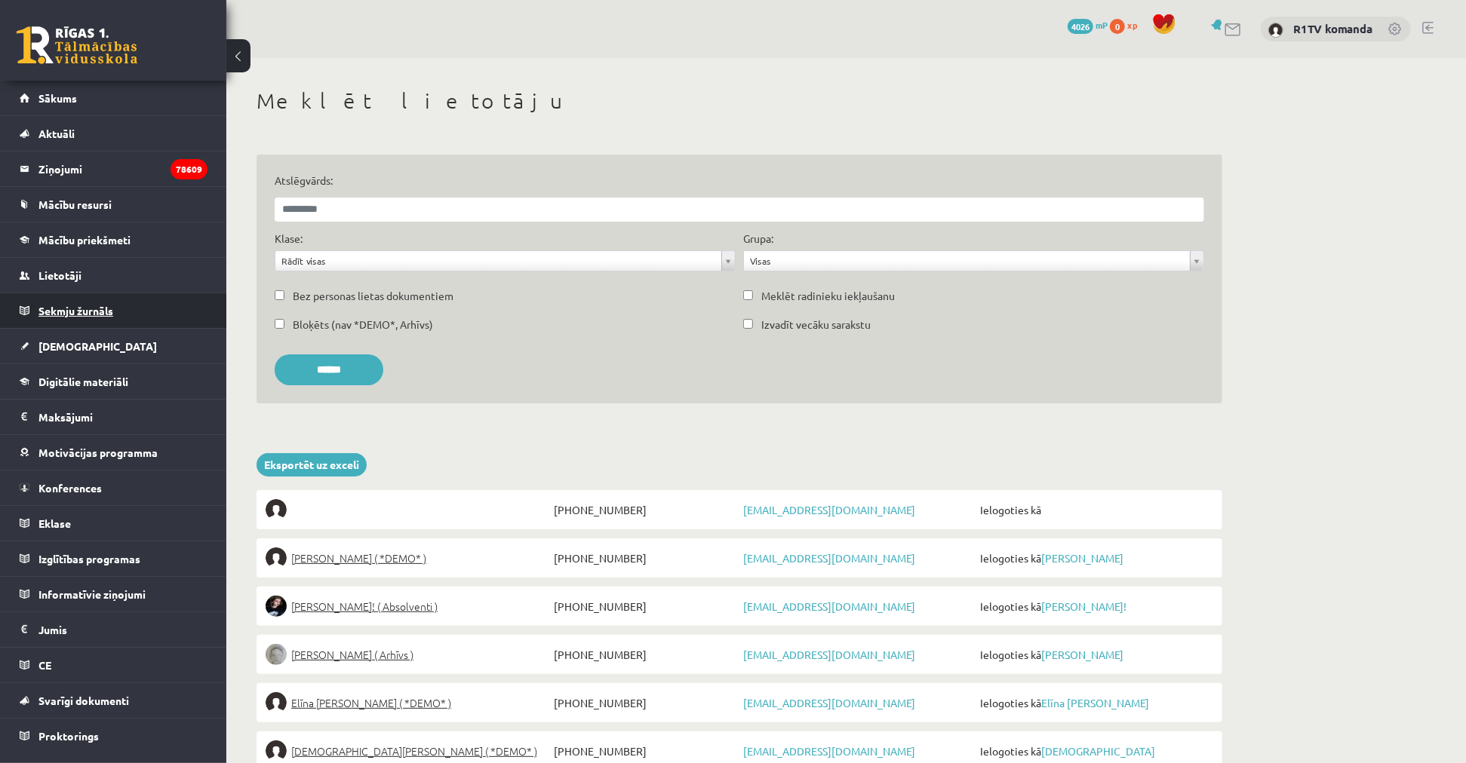
click at [134, 296] on link "Sekmju žurnāls" at bounding box center [114, 310] width 188 height 35
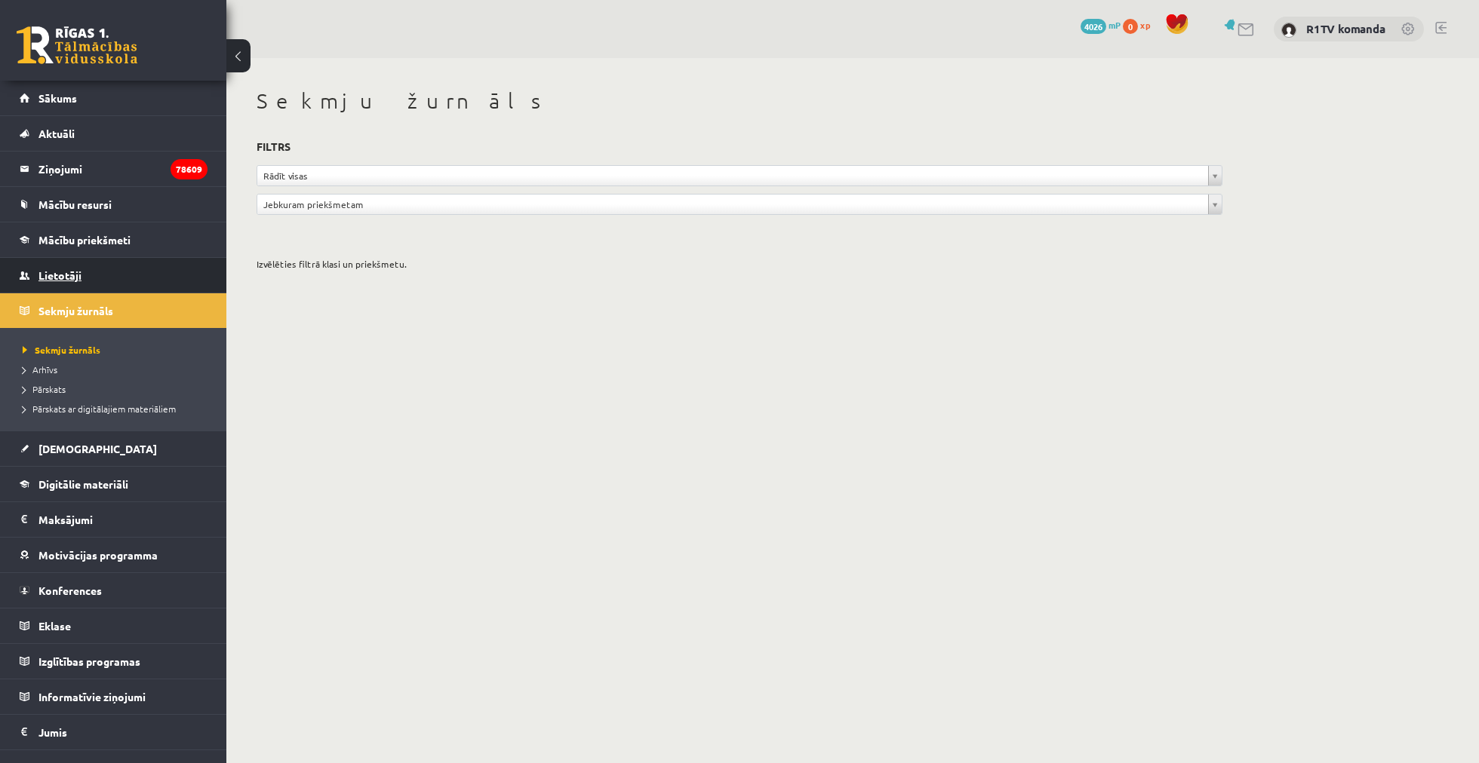
click at [121, 281] on link "Lietotāji" at bounding box center [114, 275] width 188 height 35
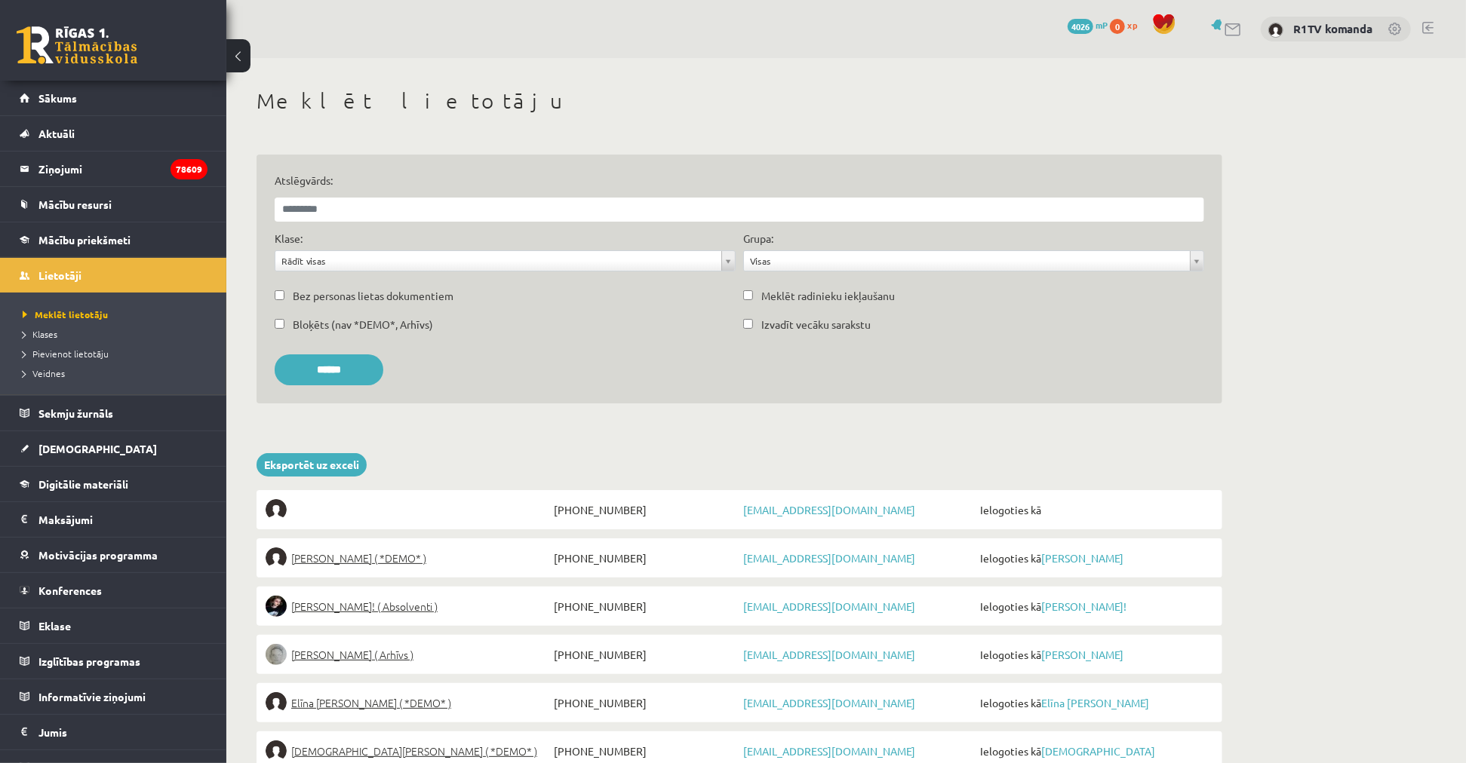
click at [352, 186] on label "Atslēgvārds:" at bounding box center [739, 181] width 929 height 16
click at [352, 198] on input "Atslēgvārds:" at bounding box center [739, 210] width 929 height 24
drag, startPoint x: 351, startPoint y: 213, endPoint x: 377, endPoint y: 201, distance: 28.7
click at [351, 213] on input "Atslēgvārds:" at bounding box center [739, 210] width 929 height 24
type input "*********"
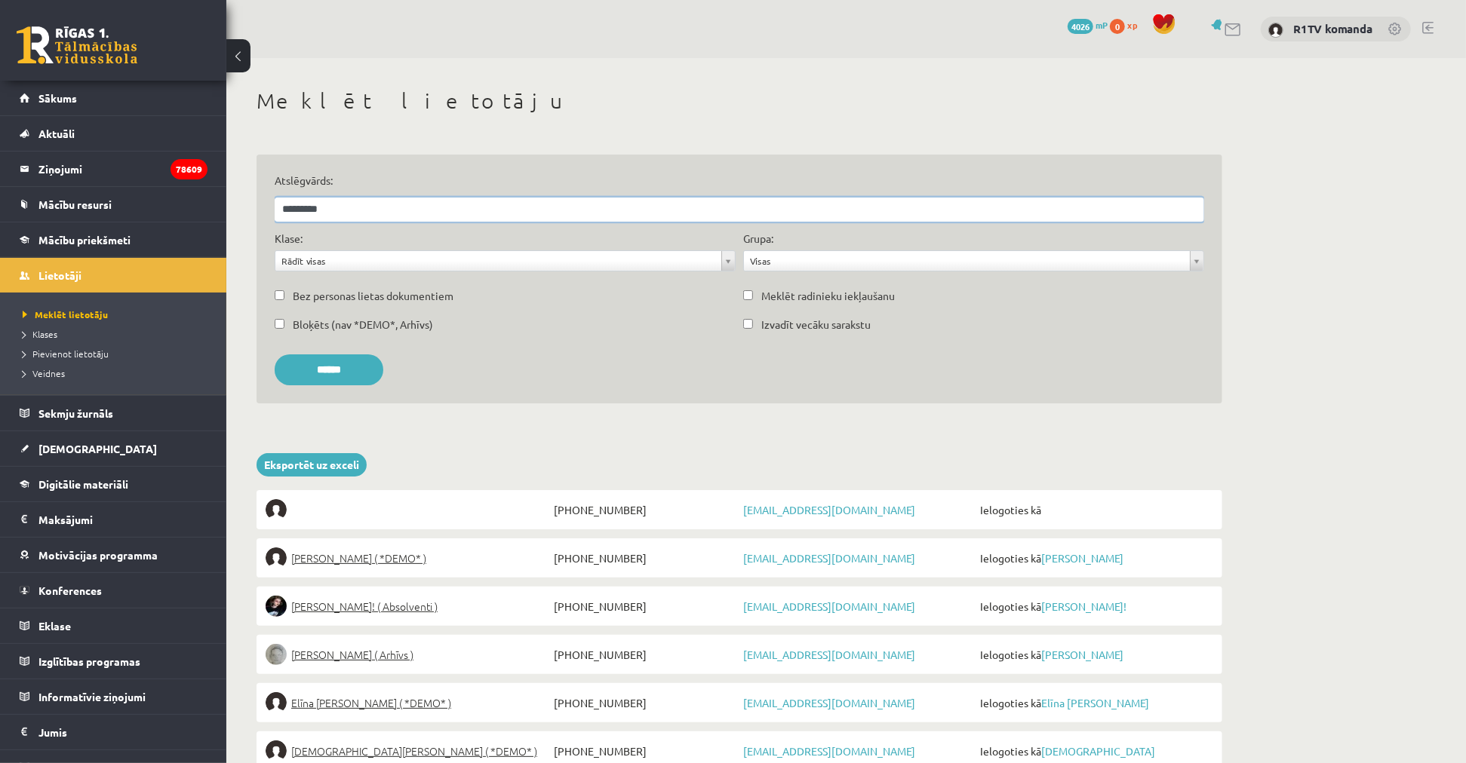
click at [275, 355] on input "******" at bounding box center [329, 370] width 109 height 31
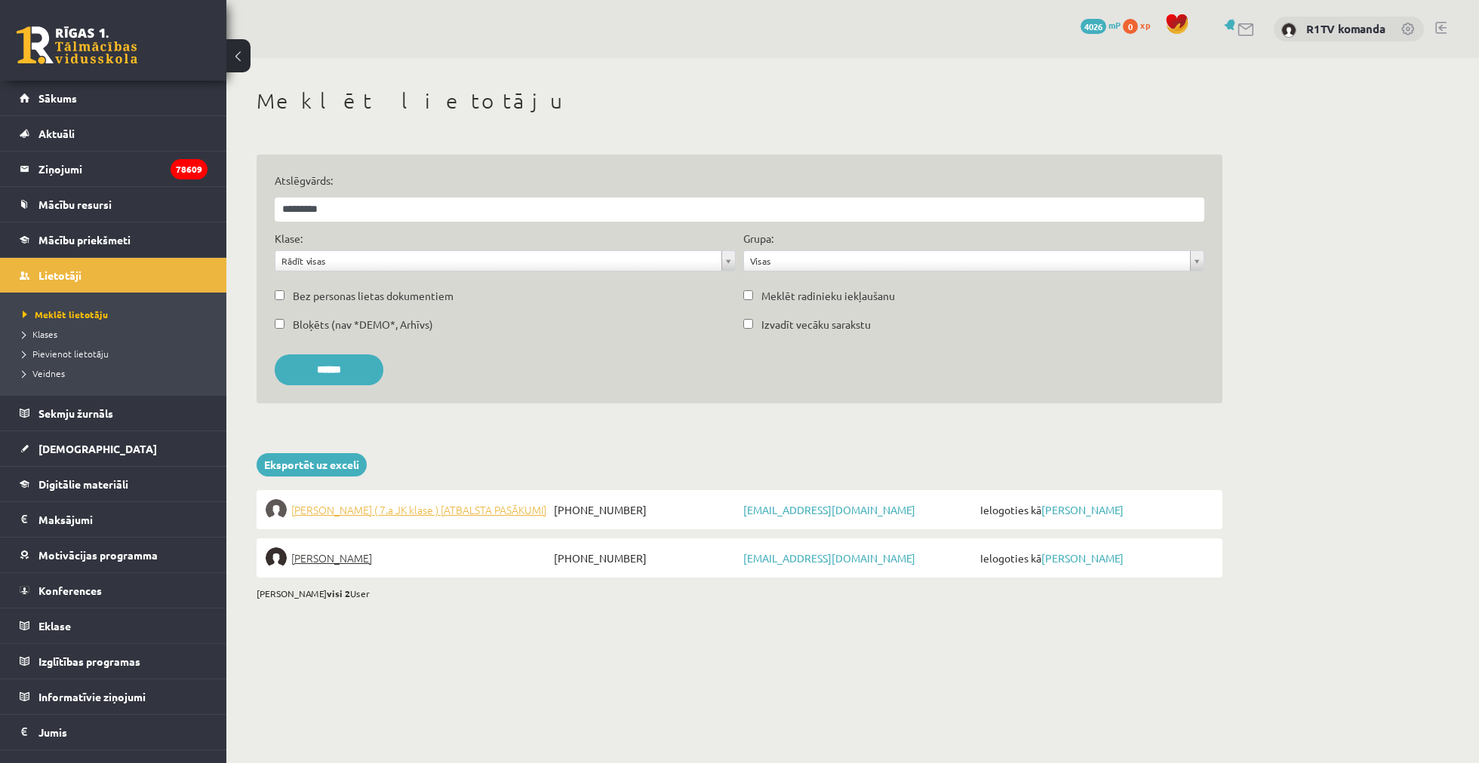
click at [432, 521] on span "Anna Enija Kozlinska ( 7.a JK klase ) [ATBALSTA PASĀKUMI]" at bounding box center [418, 509] width 255 height 21
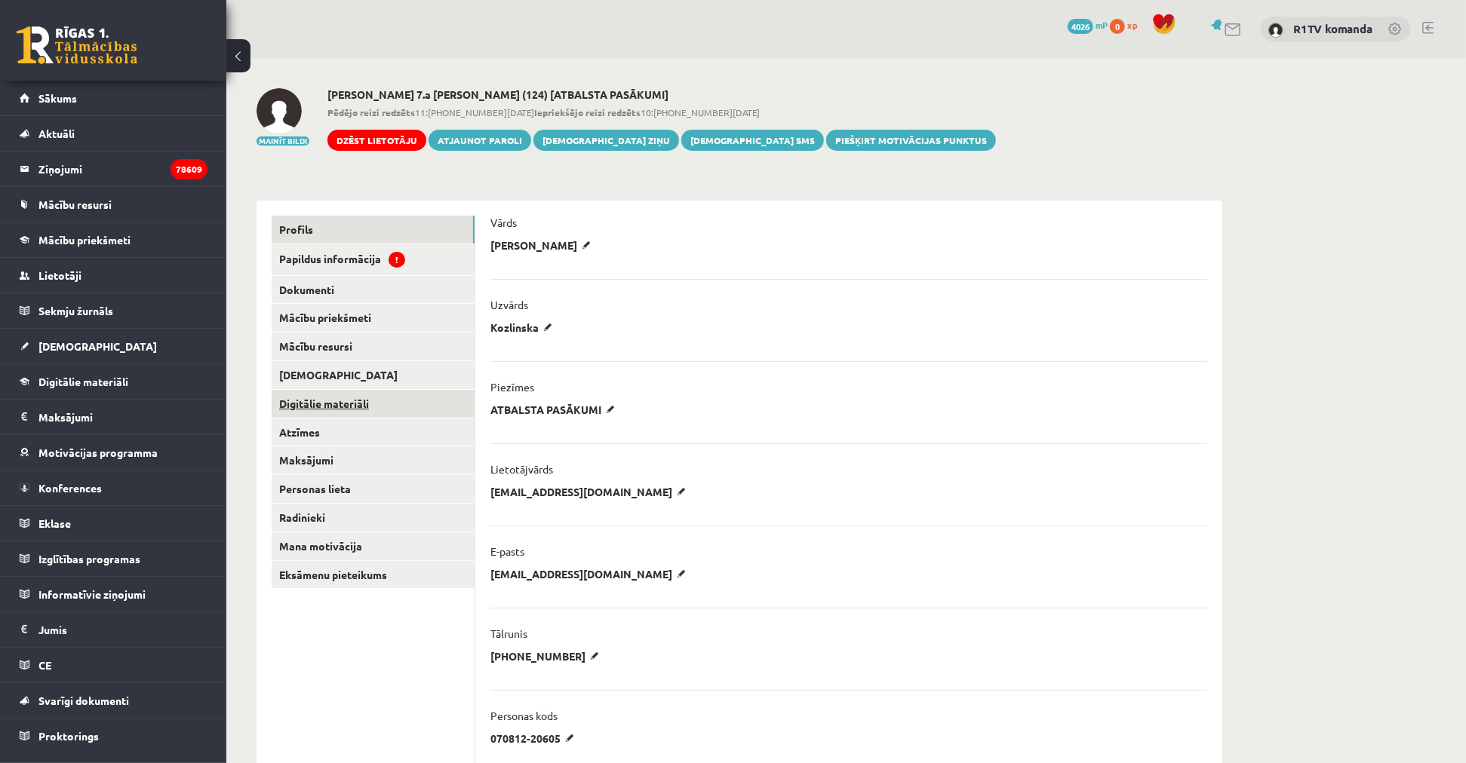
click at [389, 409] on link "Digitālie materiāli" at bounding box center [373, 404] width 203 height 28
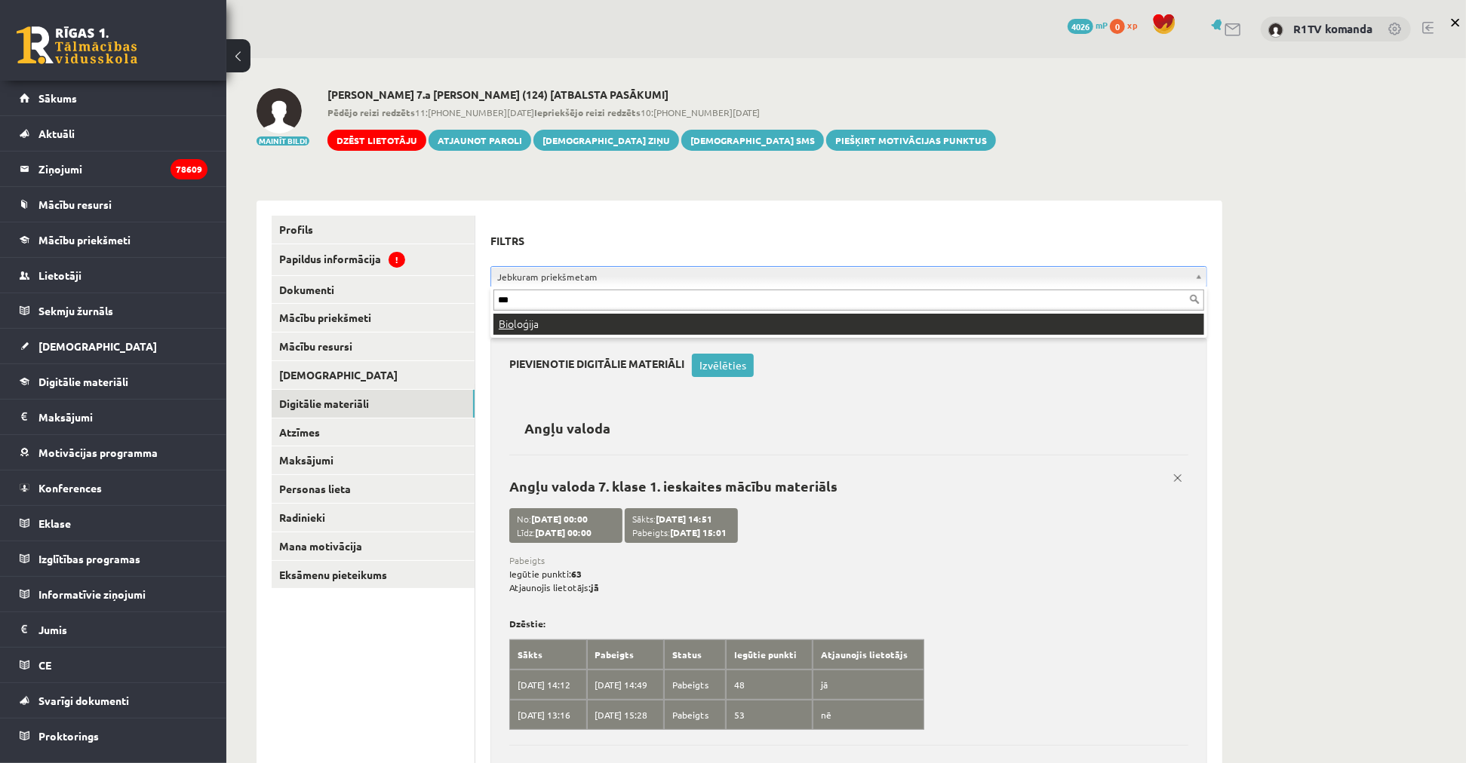
type input "***"
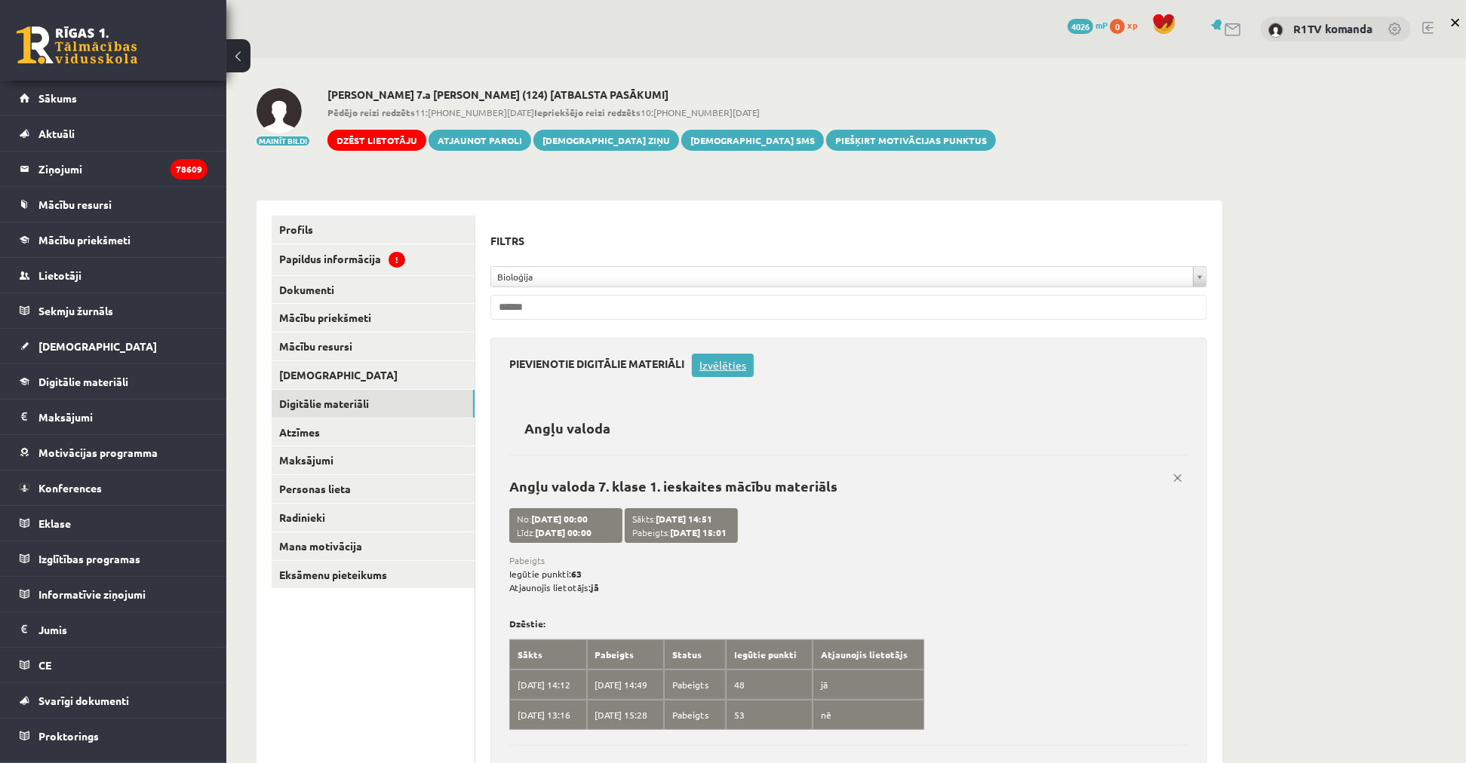
click at [736, 372] on link "Izvēlēties" at bounding box center [723, 365] width 62 height 23
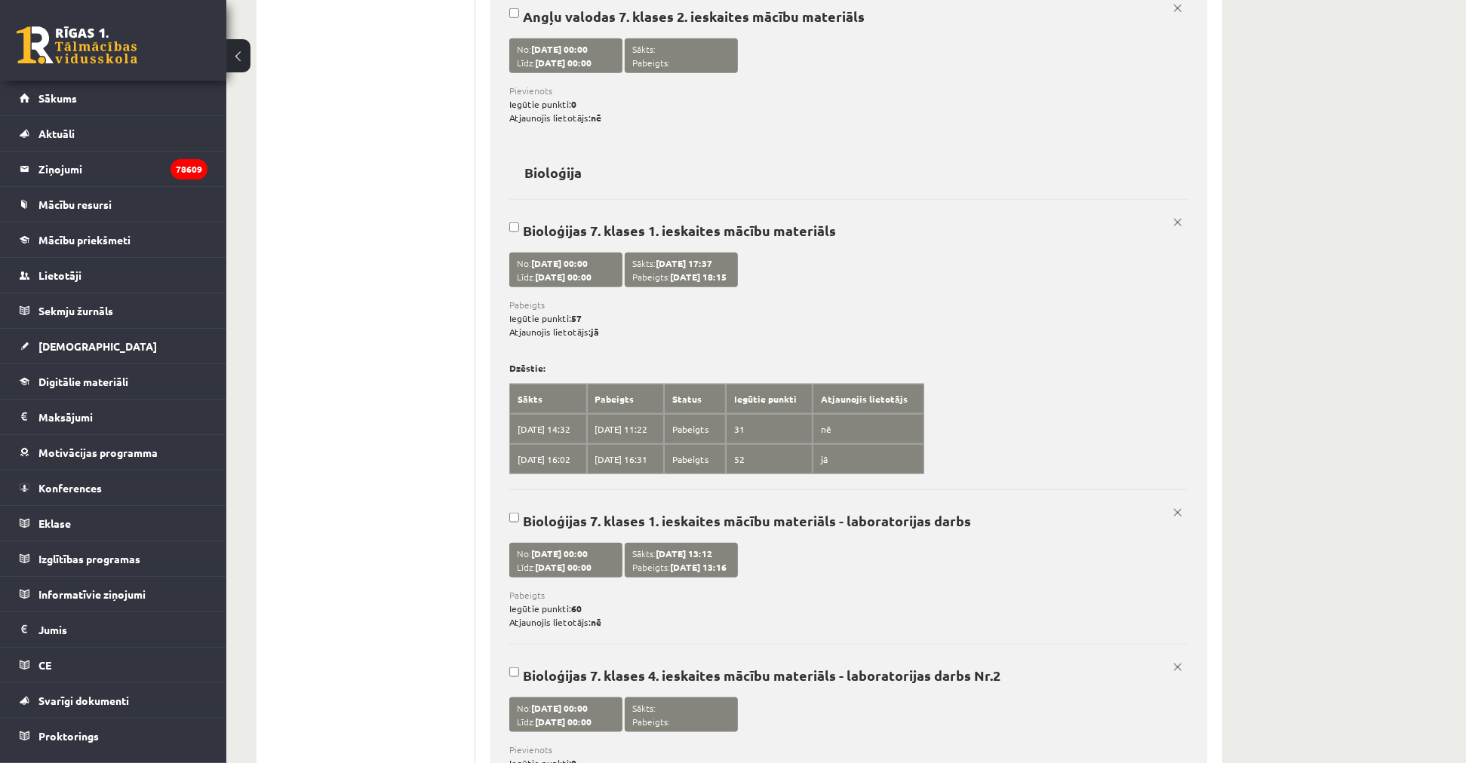
scroll to position [1029, 0]
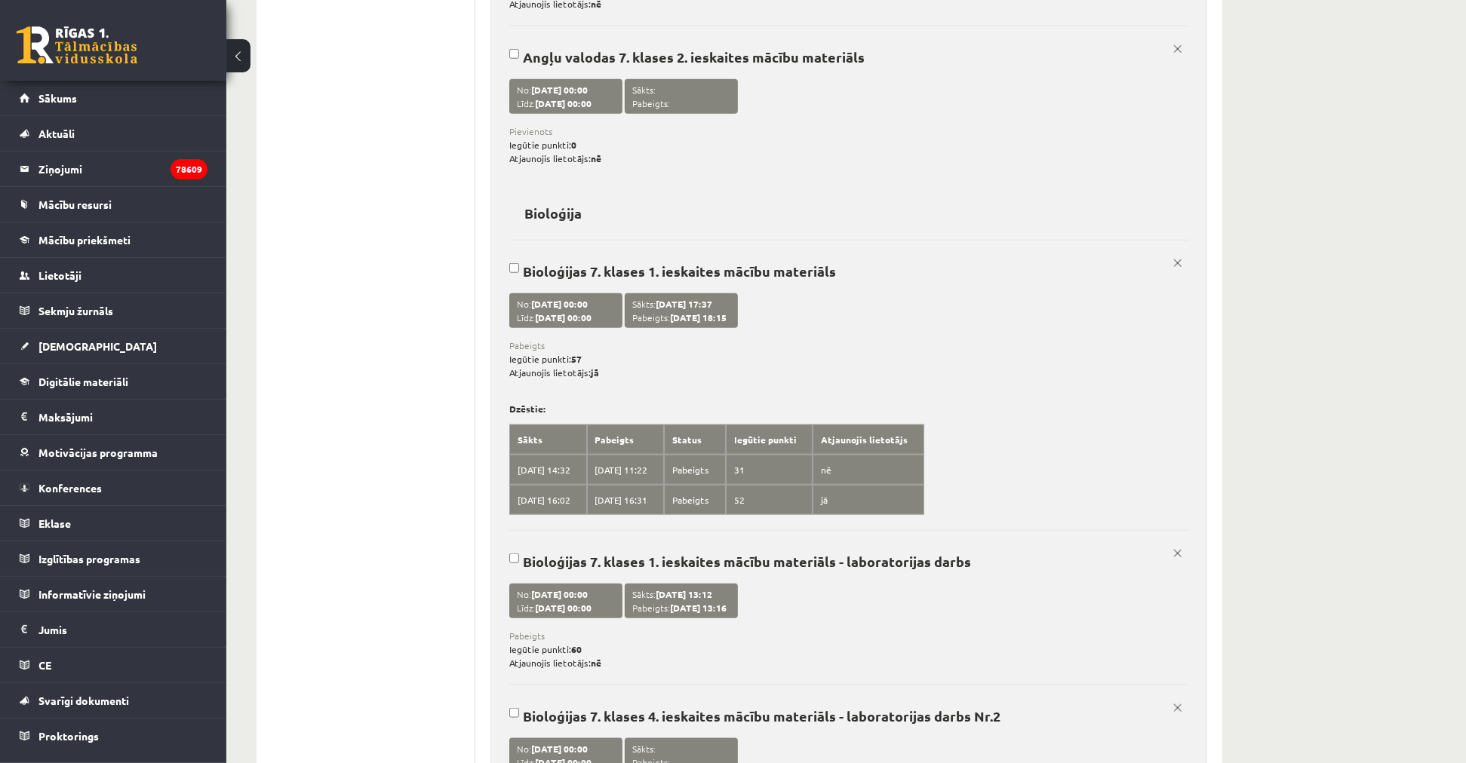
drag, startPoint x: 1173, startPoint y: 268, endPoint x: 803, endPoint y: 55, distance: 427.1
click at [1173, 269] on link "x" at bounding box center [1177, 263] width 21 height 21
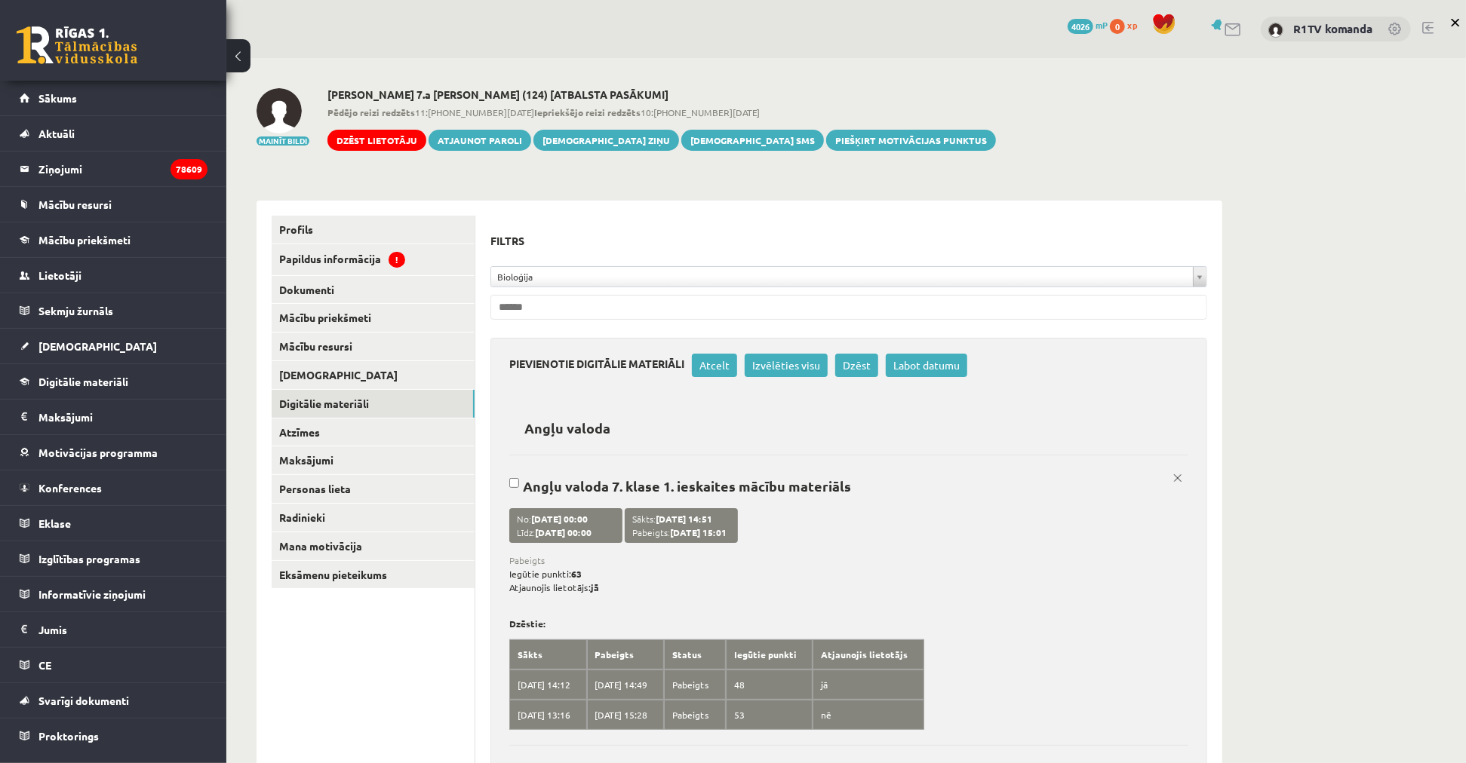
scroll to position [207, 0]
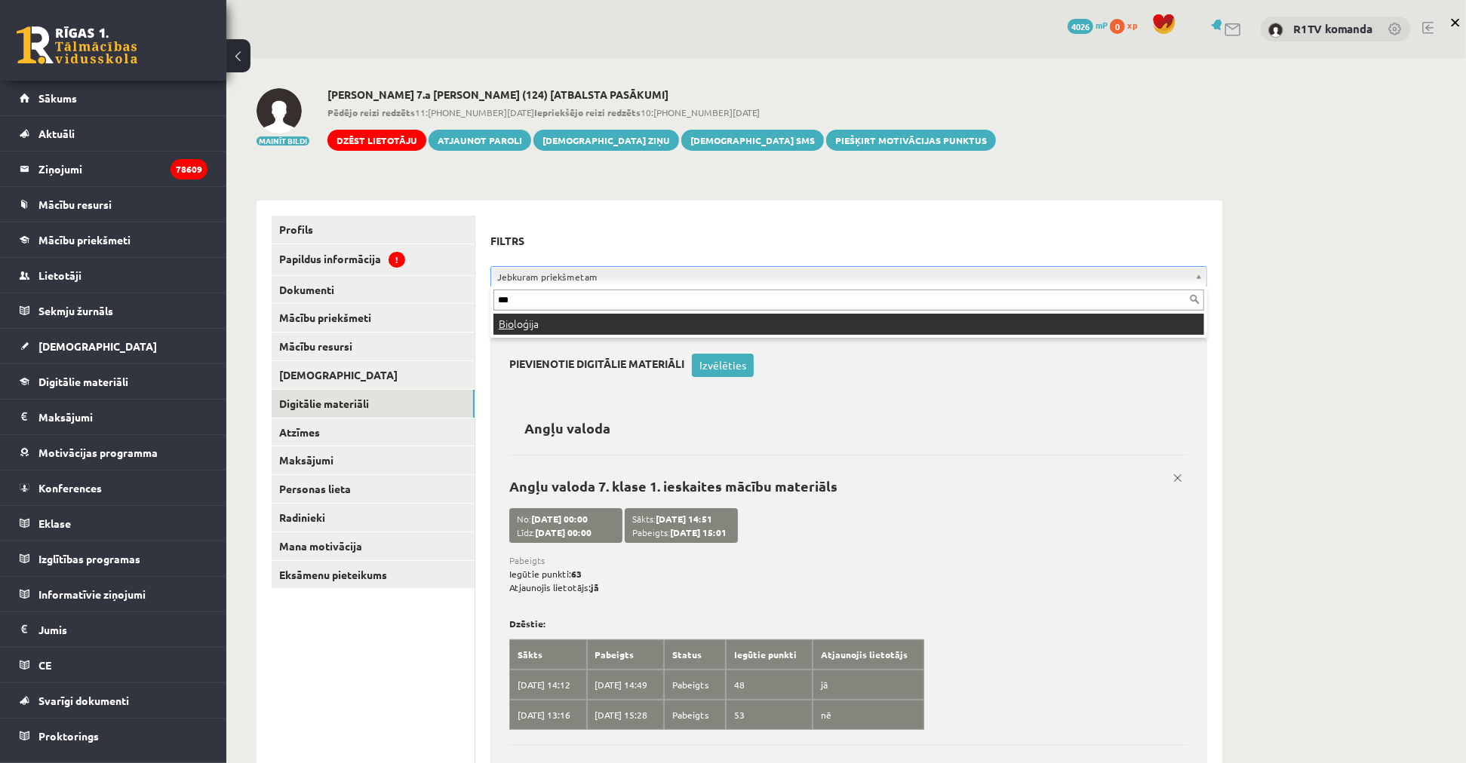
type input "***"
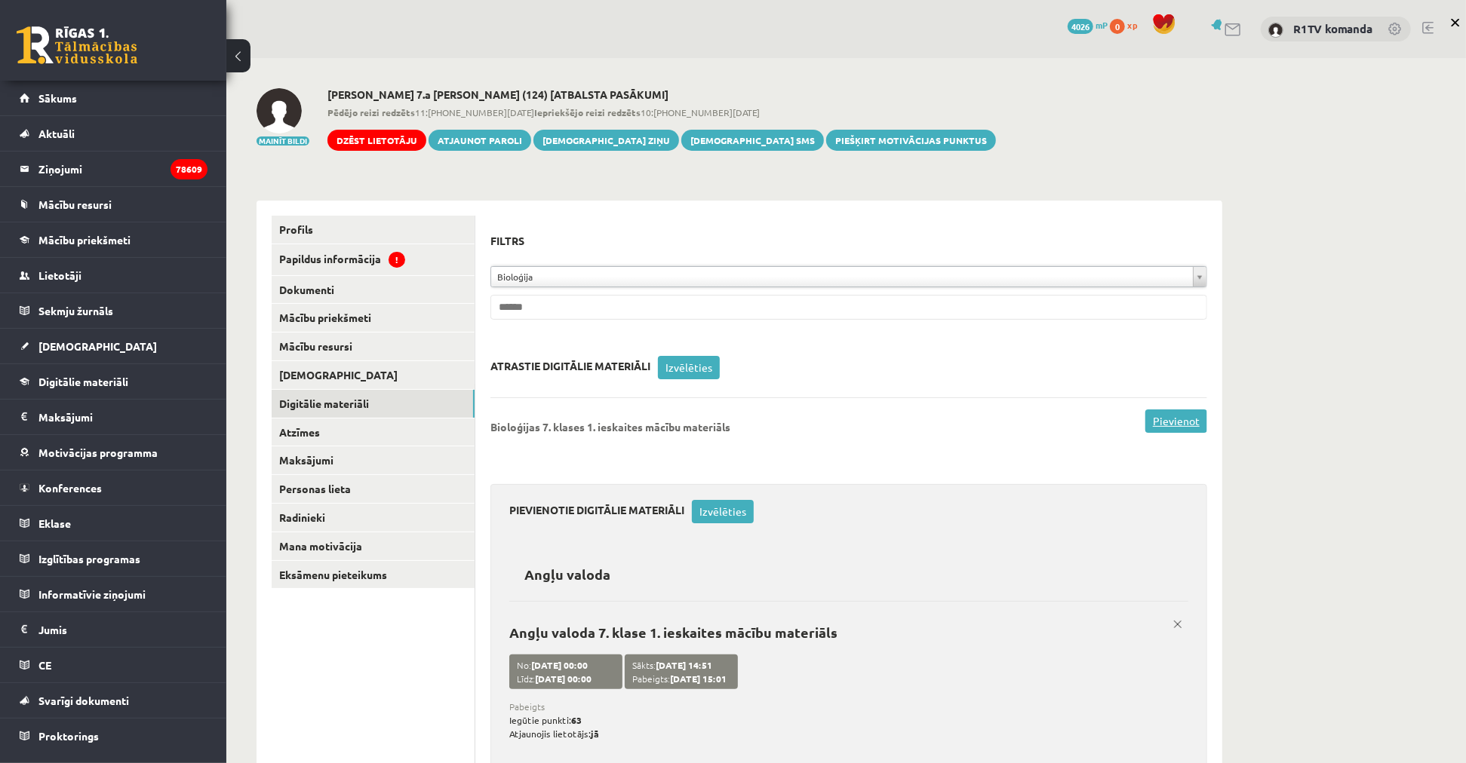
click at [1188, 418] on link "Pievienot" at bounding box center [1176, 421] width 62 height 23
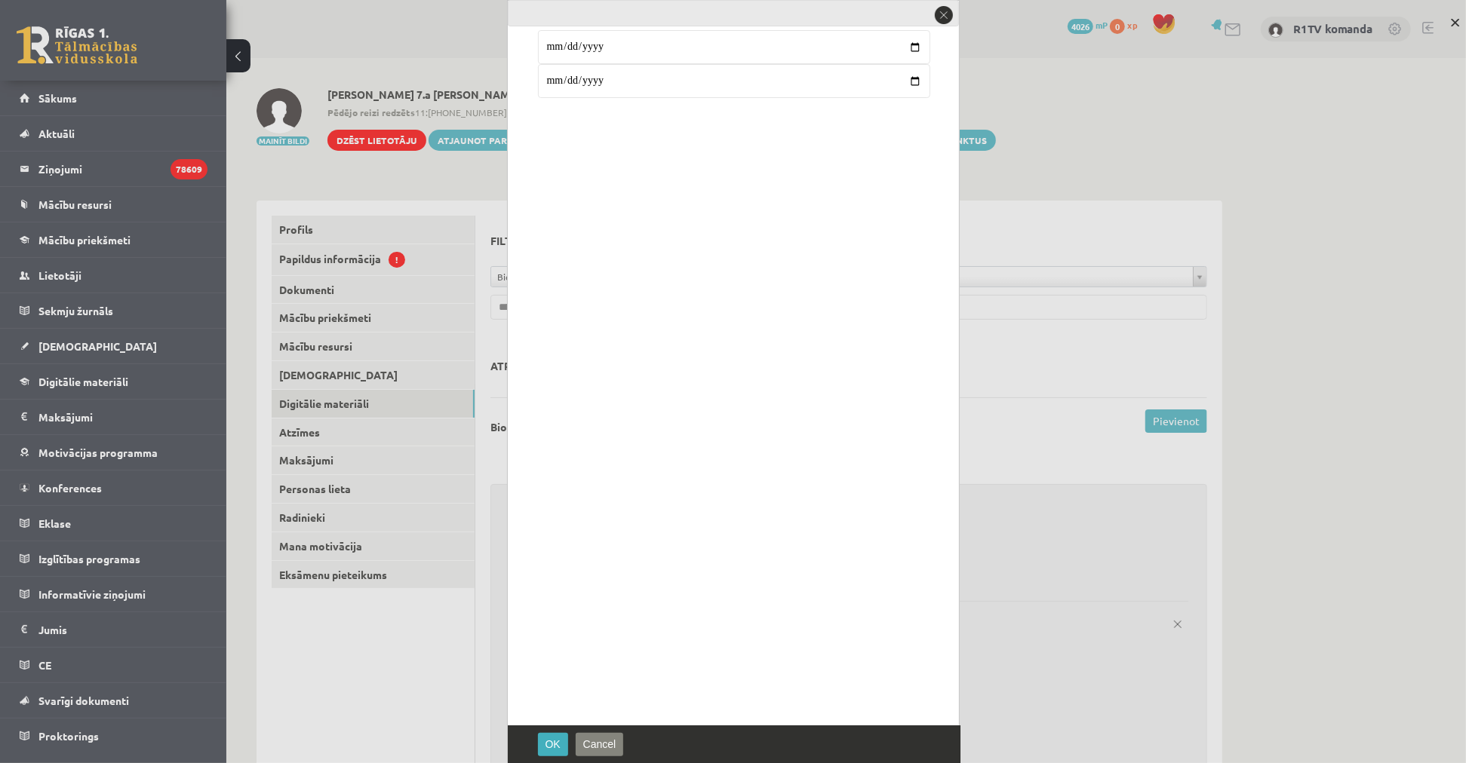
click at [551, 78] on input "**********" at bounding box center [734, 81] width 392 height 34
click at [547, 745] on span "OK" at bounding box center [552, 745] width 15 height 12
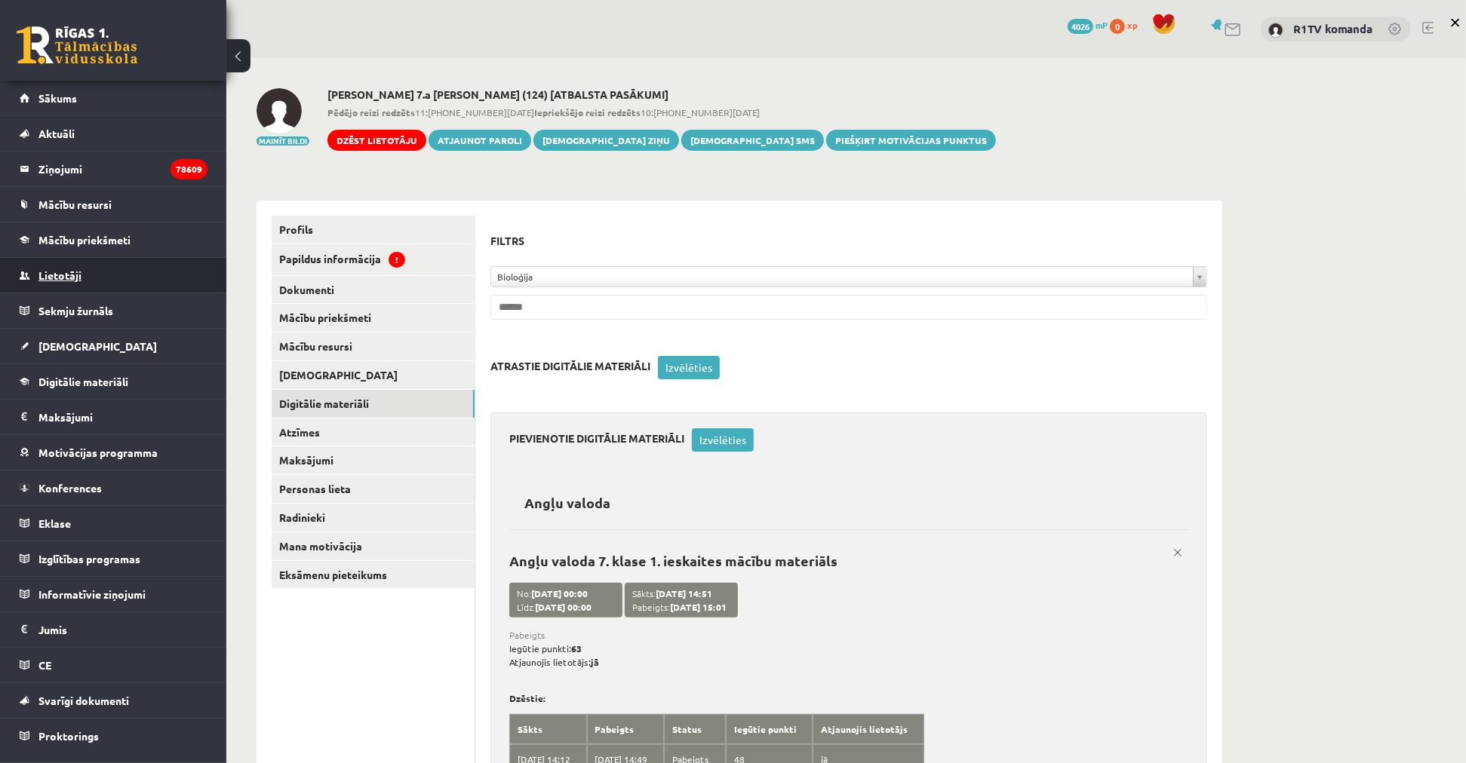
click at [91, 282] on link "Lietotāji" at bounding box center [114, 275] width 188 height 35
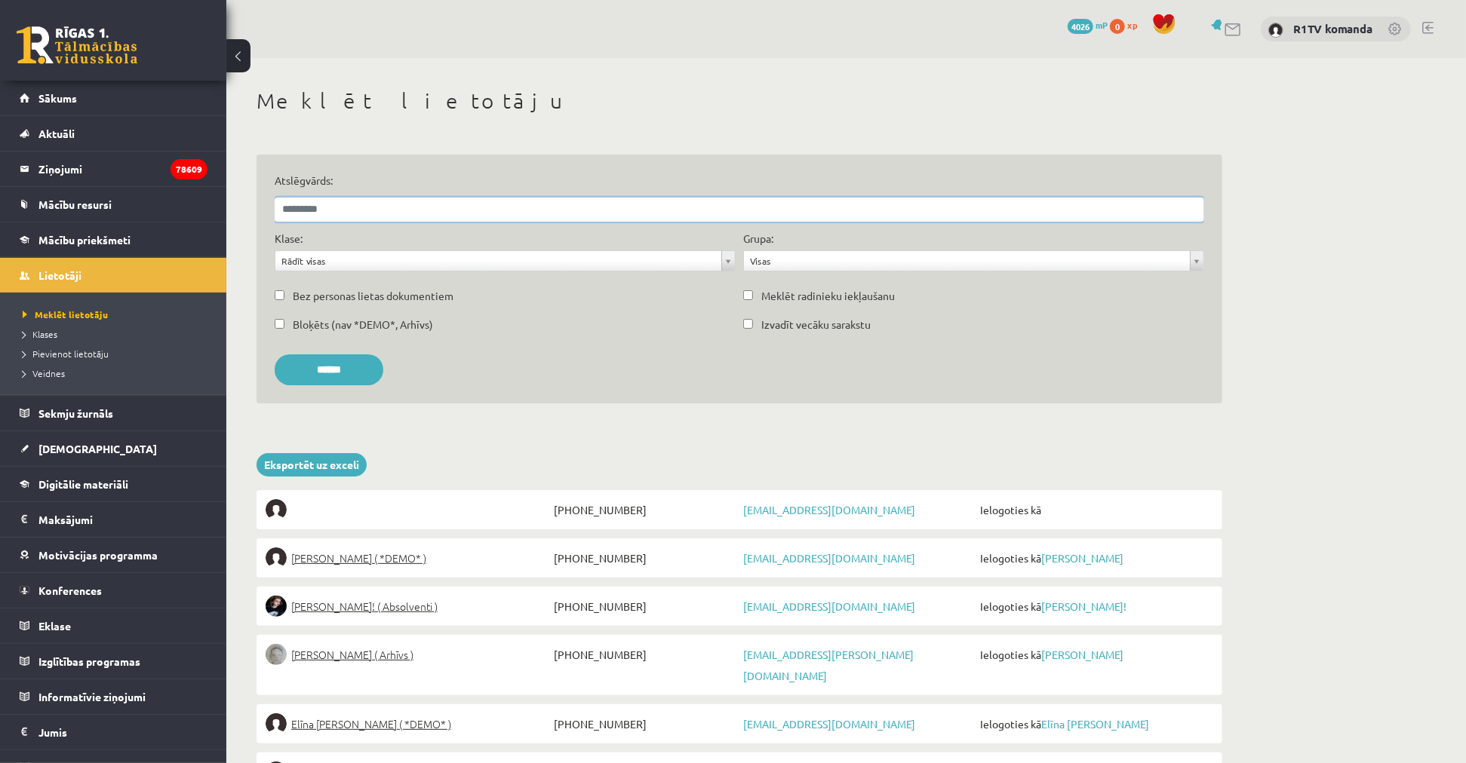
click at [560, 211] on input "Atslēgvārds:" at bounding box center [739, 210] width 929 height 24
type input "*********"
click at [275, 355] on input "******" at bounding box center [329, 370] width 109 height 31
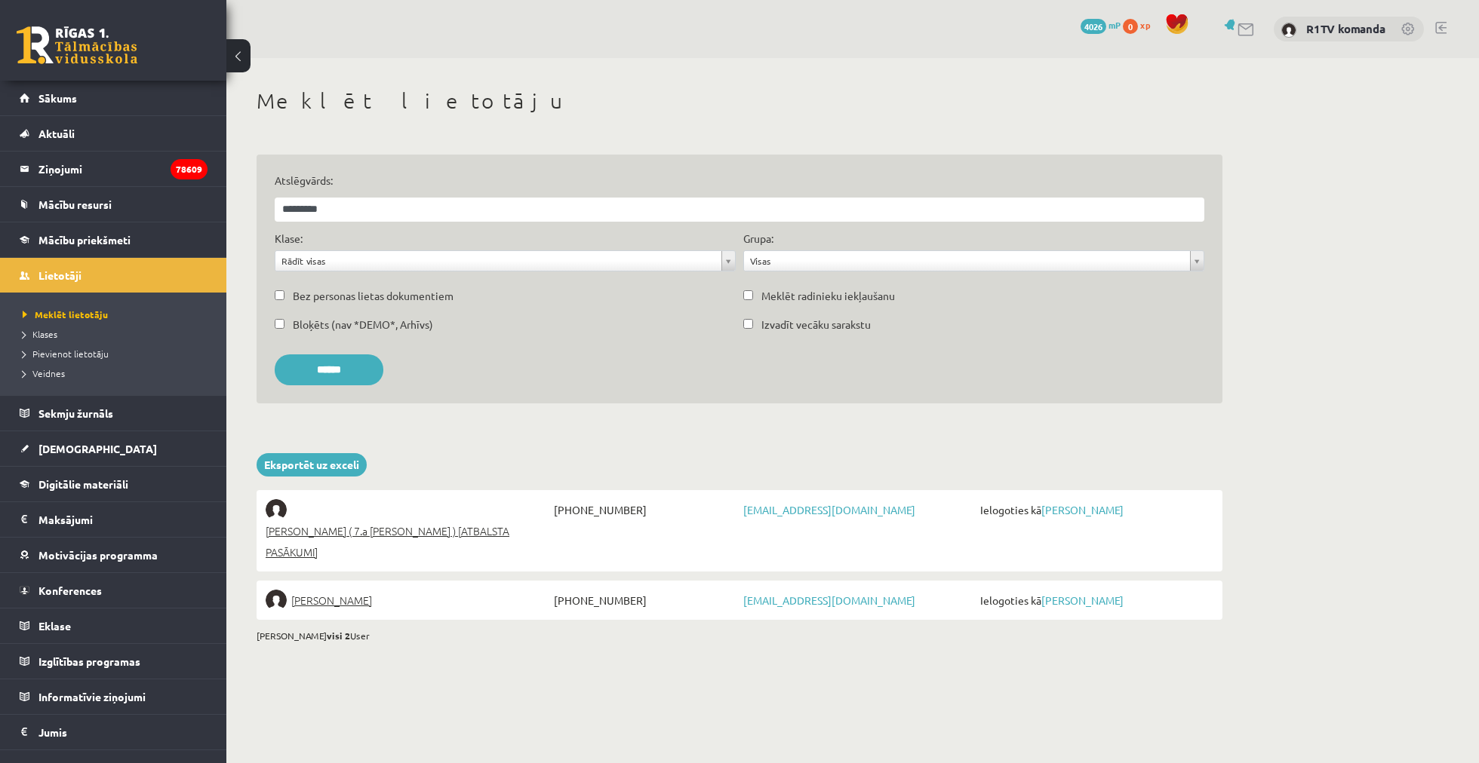
click at [1070, 515] on span "Ielogoties kā [PERSON_NAME]" at bounding box center [1094, 509] width 237 height 21
click at [1070, 509] on link "Anna Enija Kozlinska" at bounding box center [1082, 510] width 82 height 14
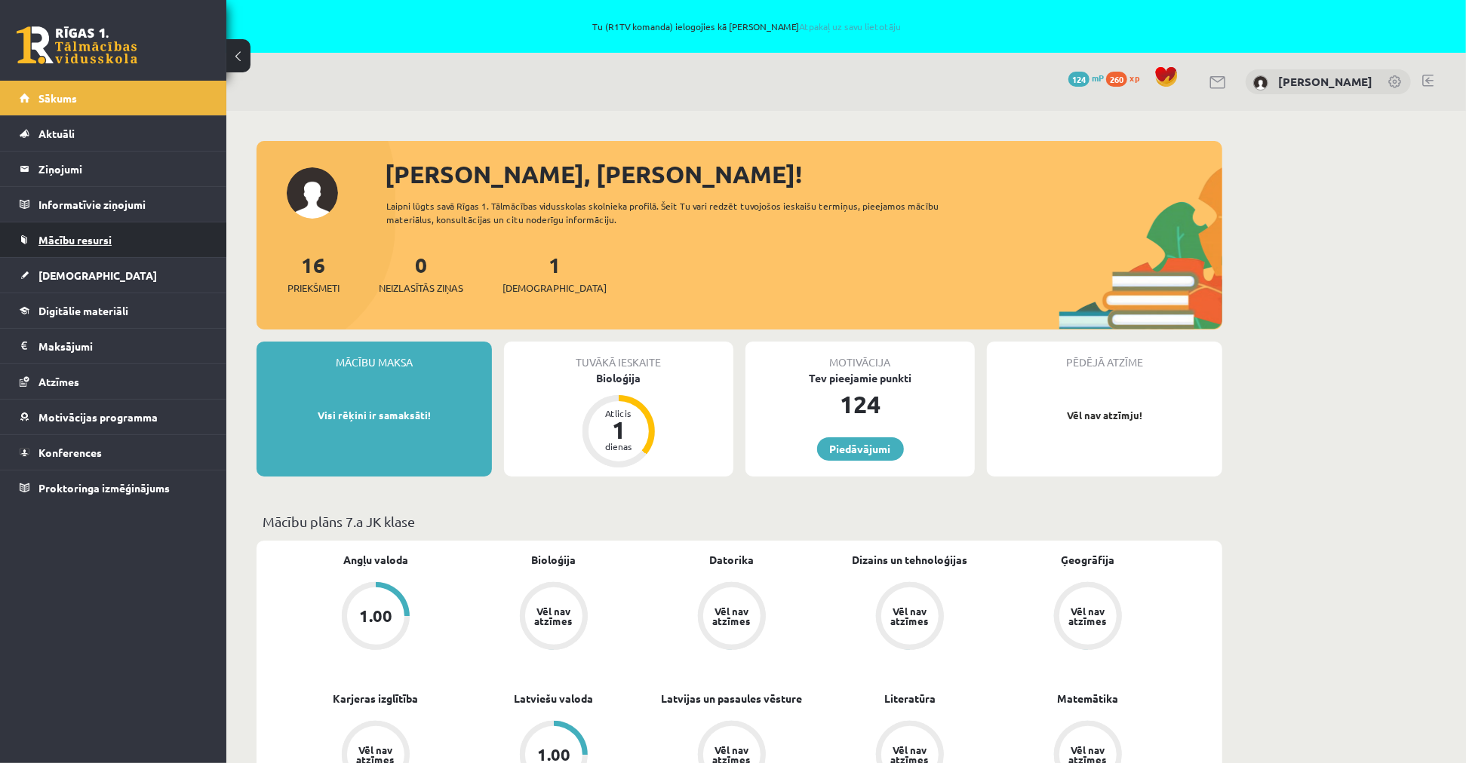
click at [102, 247] on link "Mācību resursi" at bounding box center [114, 240] width 188 height 35
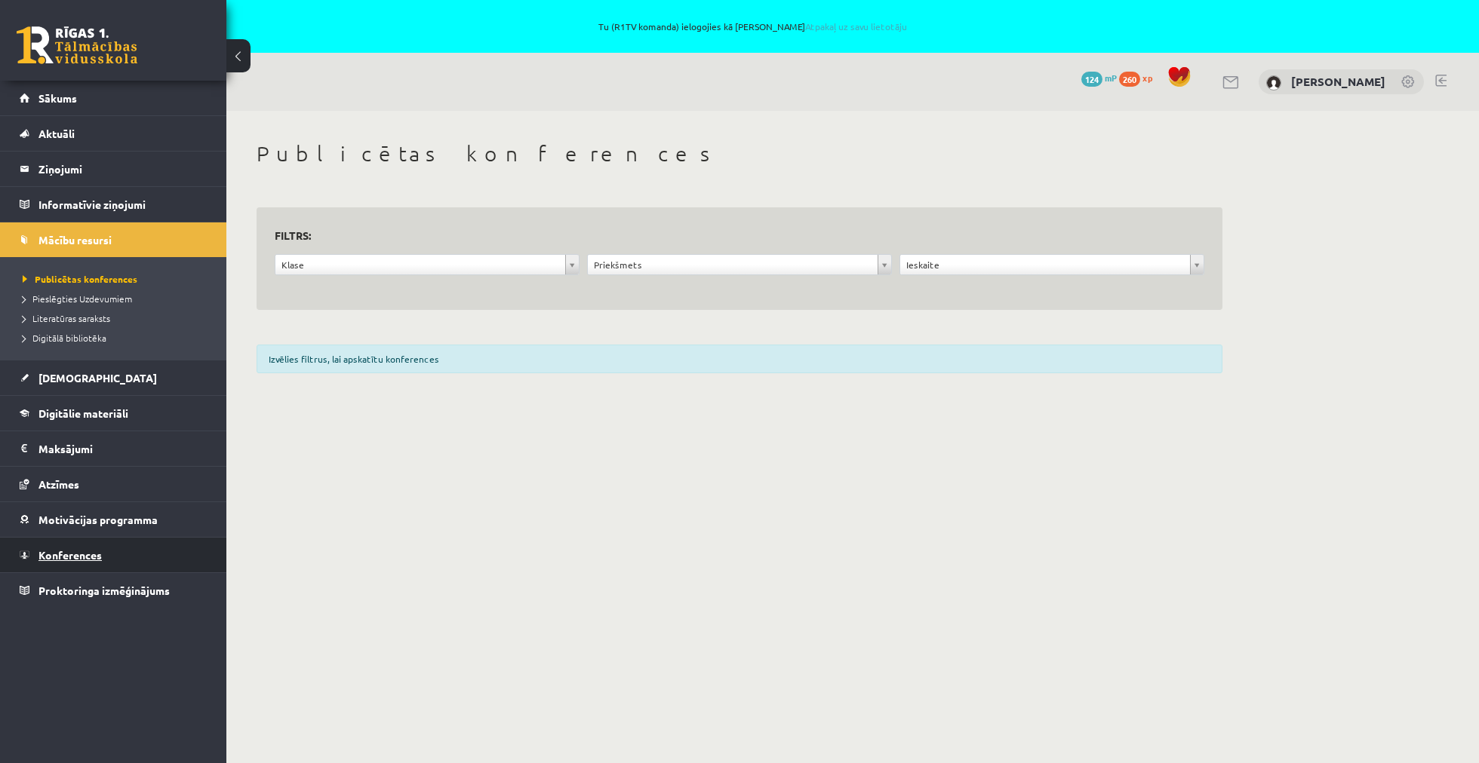
click at [124, 554] on link "Konferences" at bounding box center [114, 555] width 188 height 35
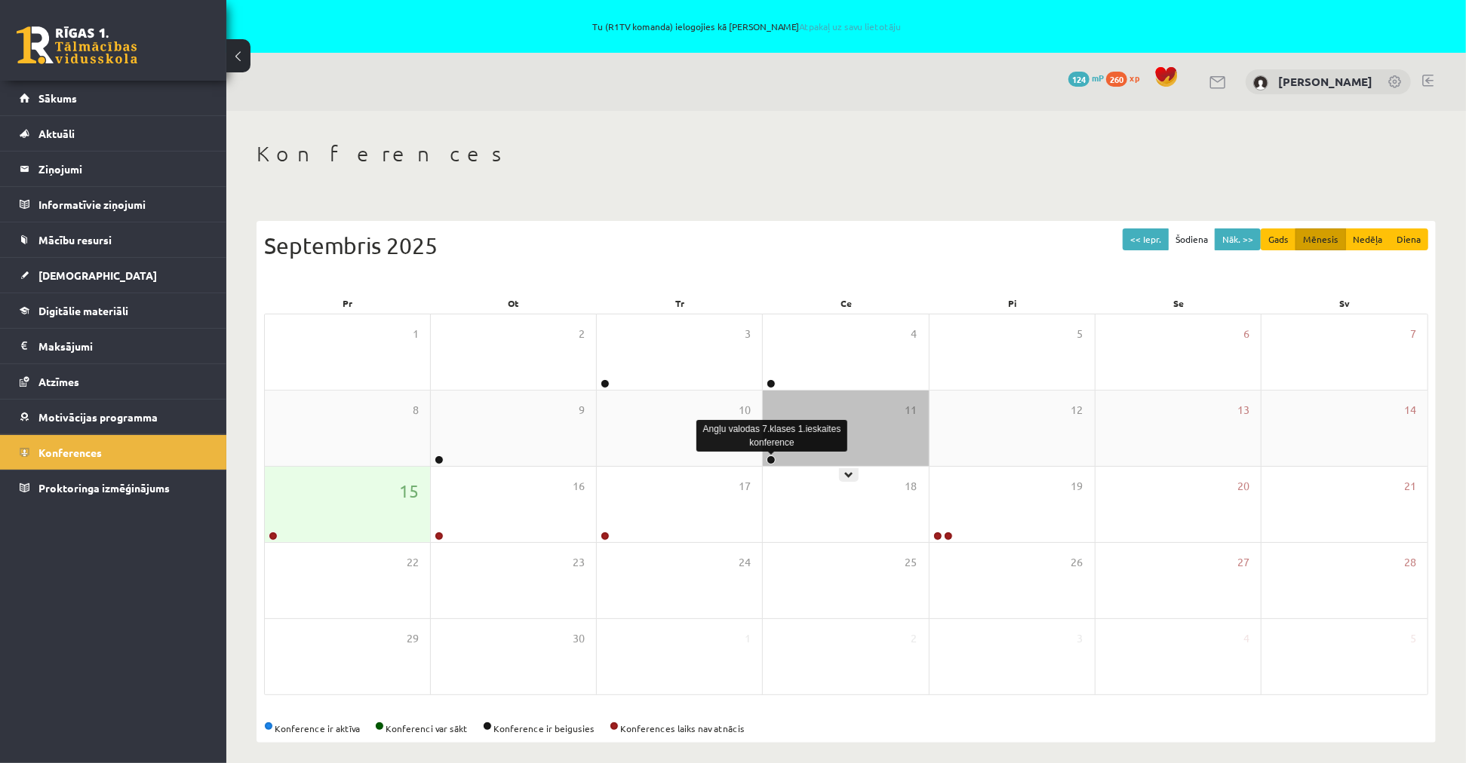
click at [771, 459] on link at bounding box center [770, 460] width 9 height 9
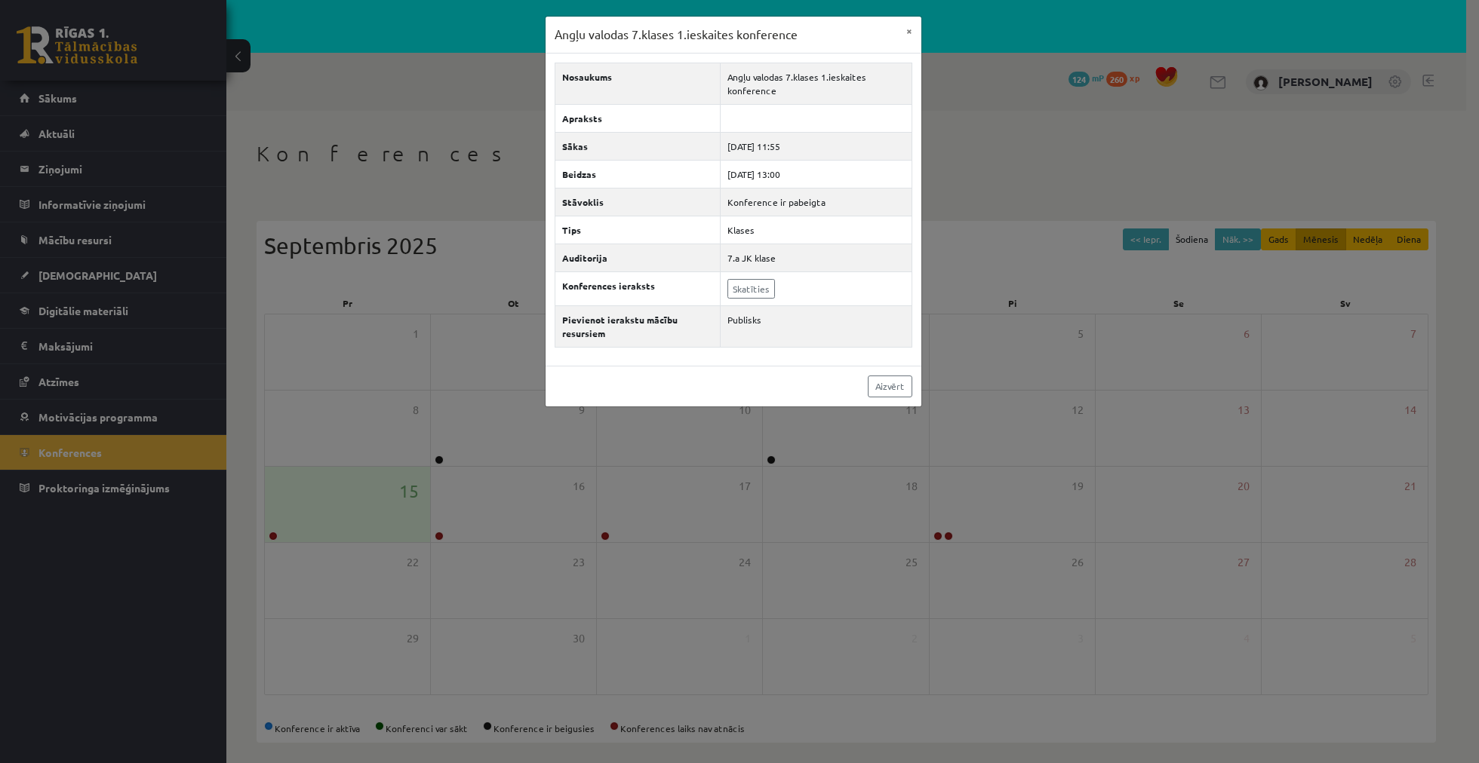
drag, startPoint x: 759, startPoint y: 291, endPoint x: 949, endPoint y: 114, distance: 259.9
click at [958, 118] on div "Angļu valodas 7.klases 1.ieskaites konference × Nosaukums Angļu valodas 7.klase…" at bounding box center [739, 381] width 1479 height 763
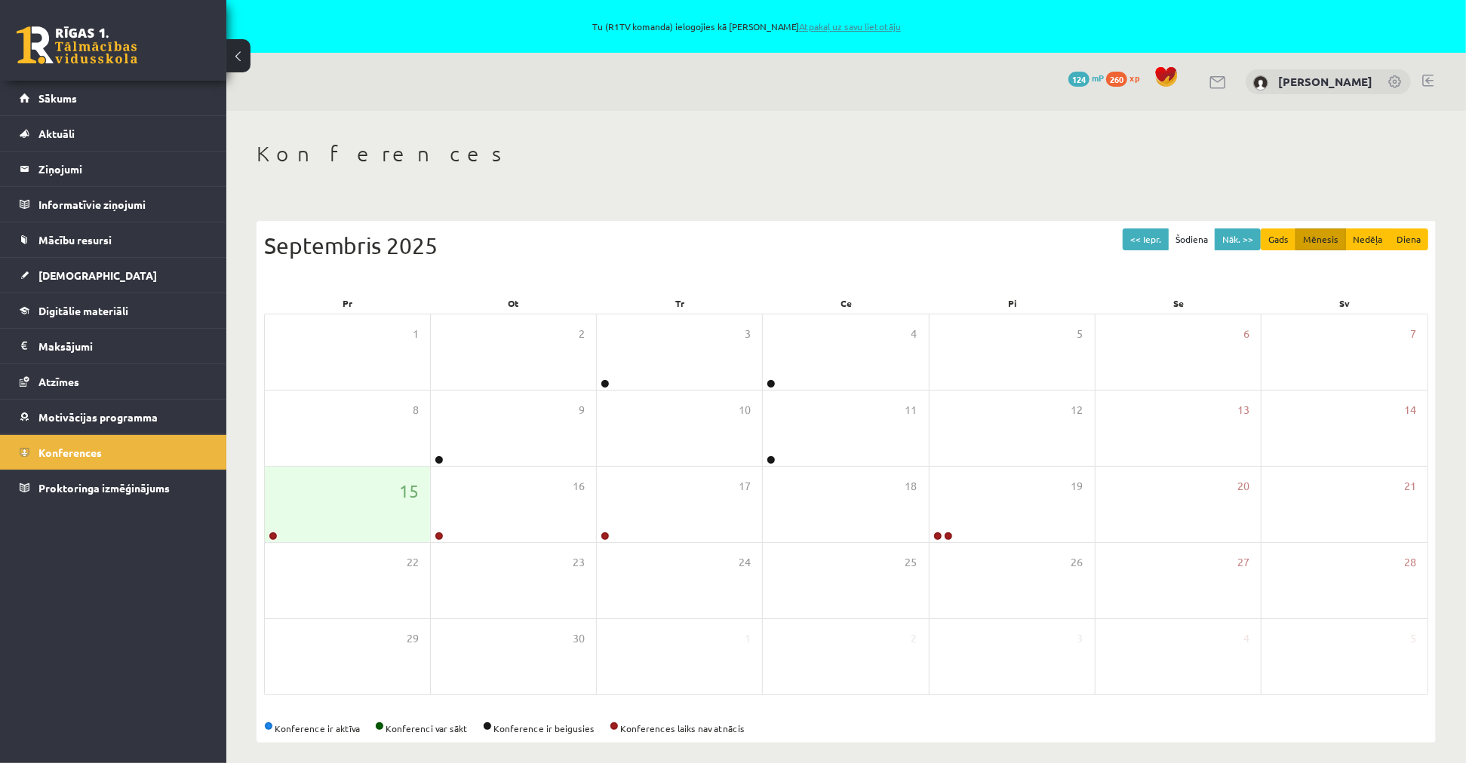
click at [847, 25] on link "Atpakaļ uz savu lietotāju" at bounding box center [850, 26] width 102 height 12
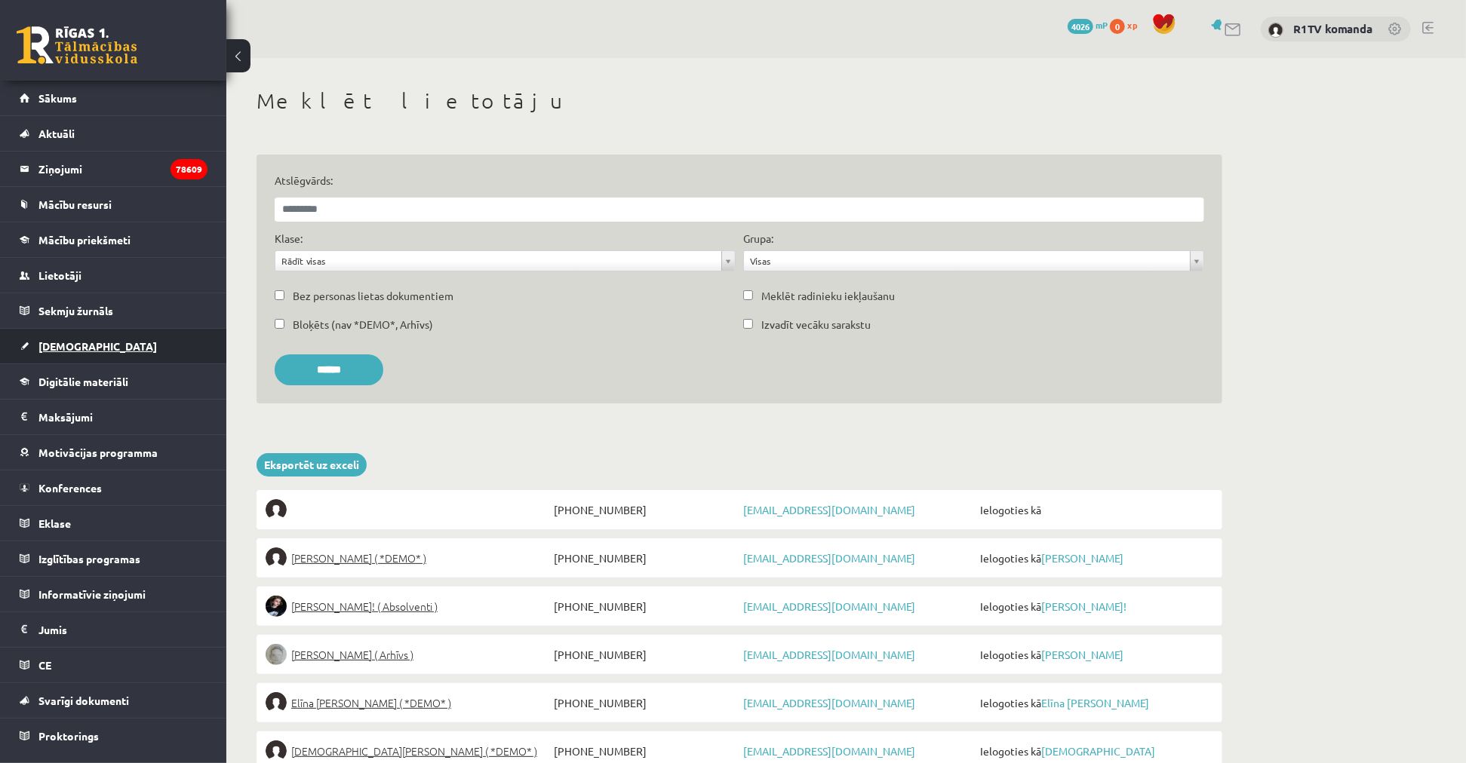
click at [112, 350] on link "[DEMOGRAPHIC_DATA]" at bounding box center [114, 346] width 188 height 35
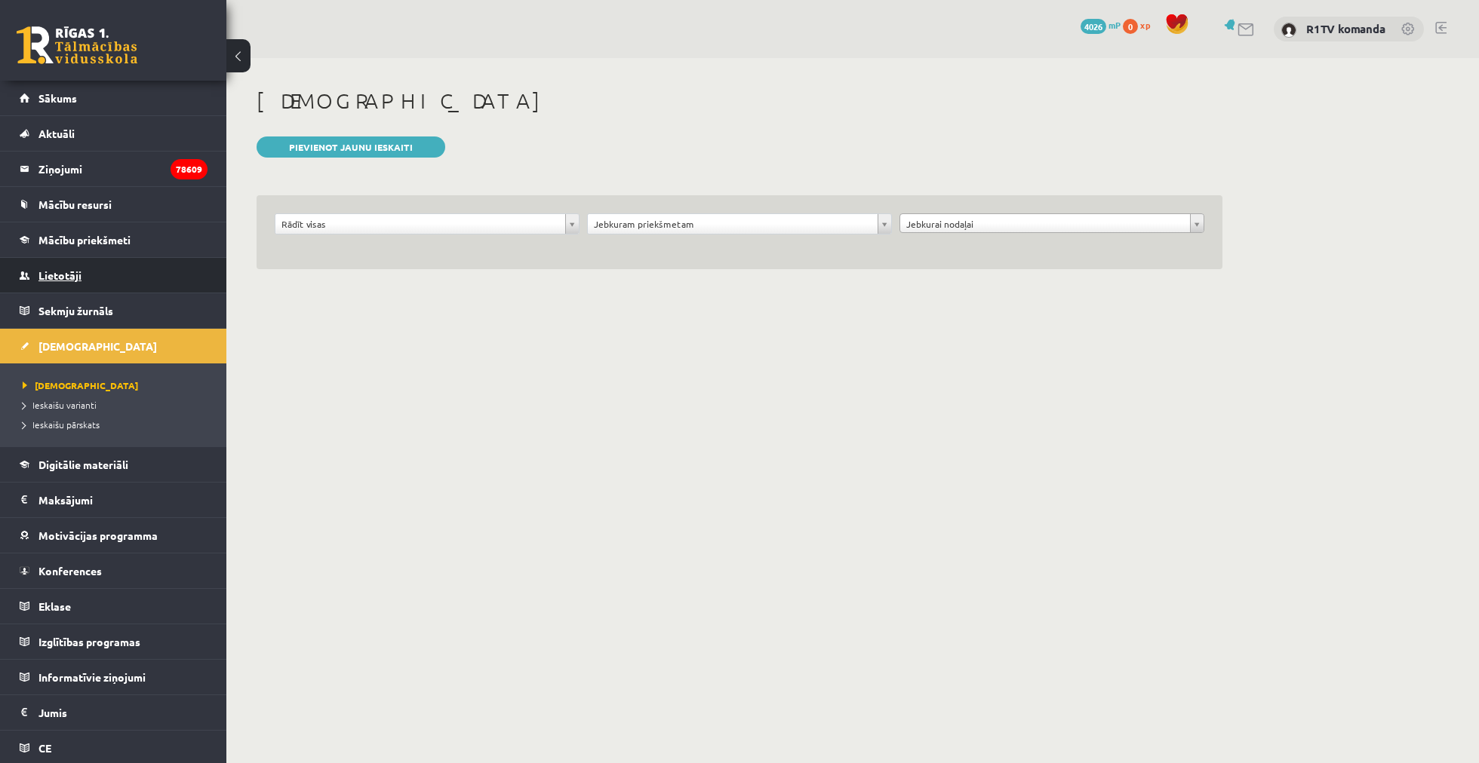
click at [167, 265] on link "Lietotāji" at bounding box center [114, 275] width 188 height 35
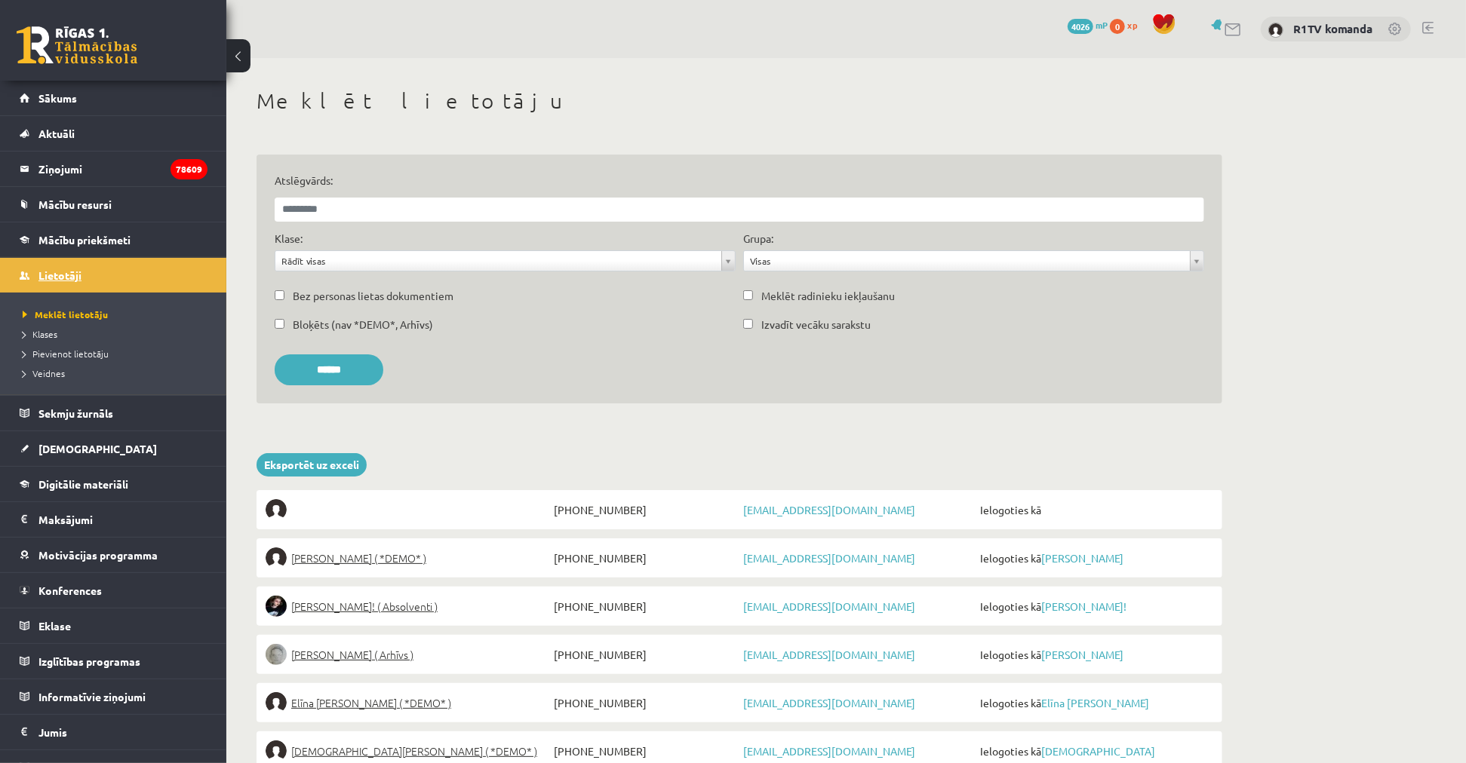
click at [61, 268] on link "Lietotāji" at bounding box center [114, 275] width 188 height 35
click at [81, 269] on link "Lietotāji" at bounding box center [114, 275] width 188 height 35
click at [315, 200] on input "Atslēgvārds:" at bounding box center [739, 210] width 929 height 24
type input "**********"
click at [275, 355] on input "******" at bounding box center [329, 370] width 109 height 31
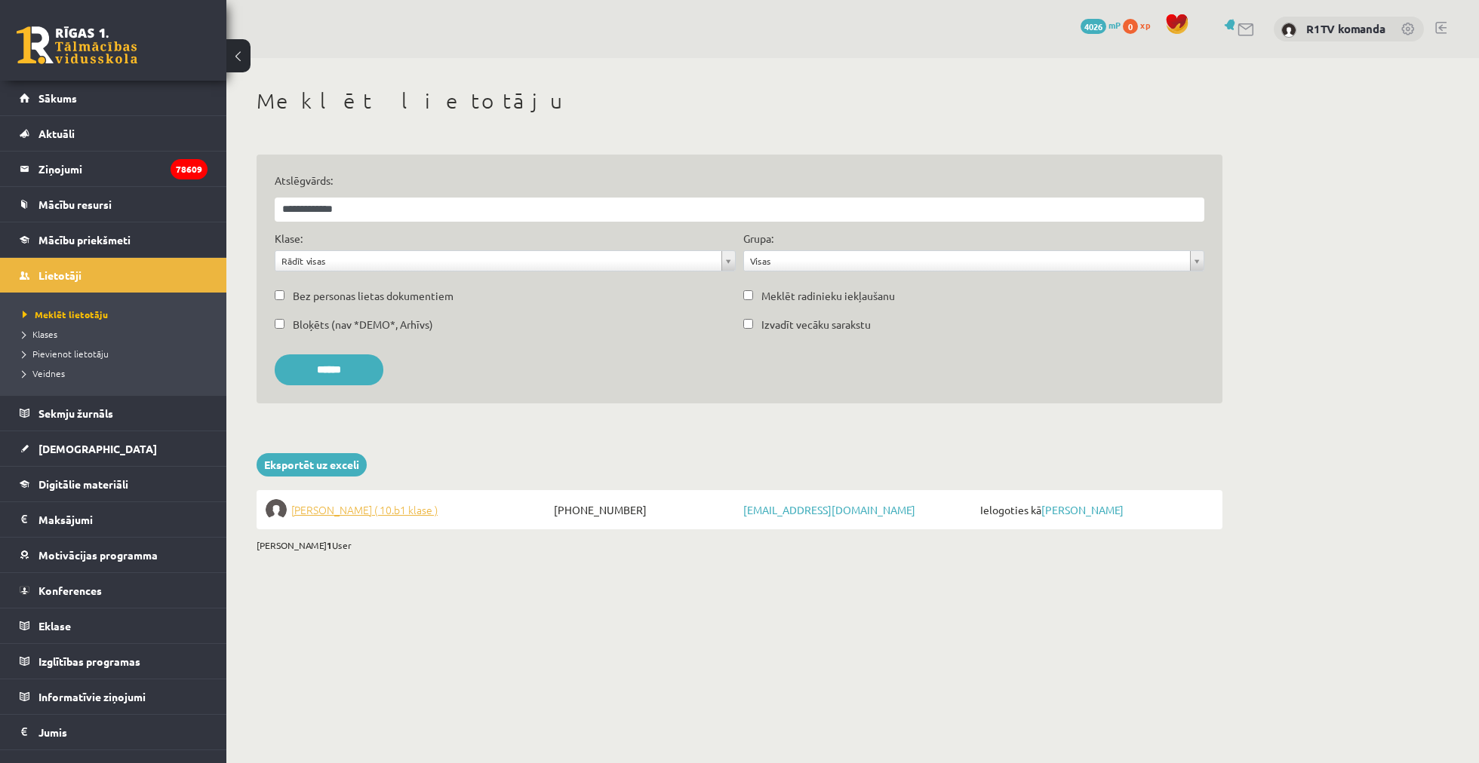
click at [363, 513] on span "[PERSON_NAME] ( 10.b1 klase )" at bounding box center [364, 509] width 146 height 21
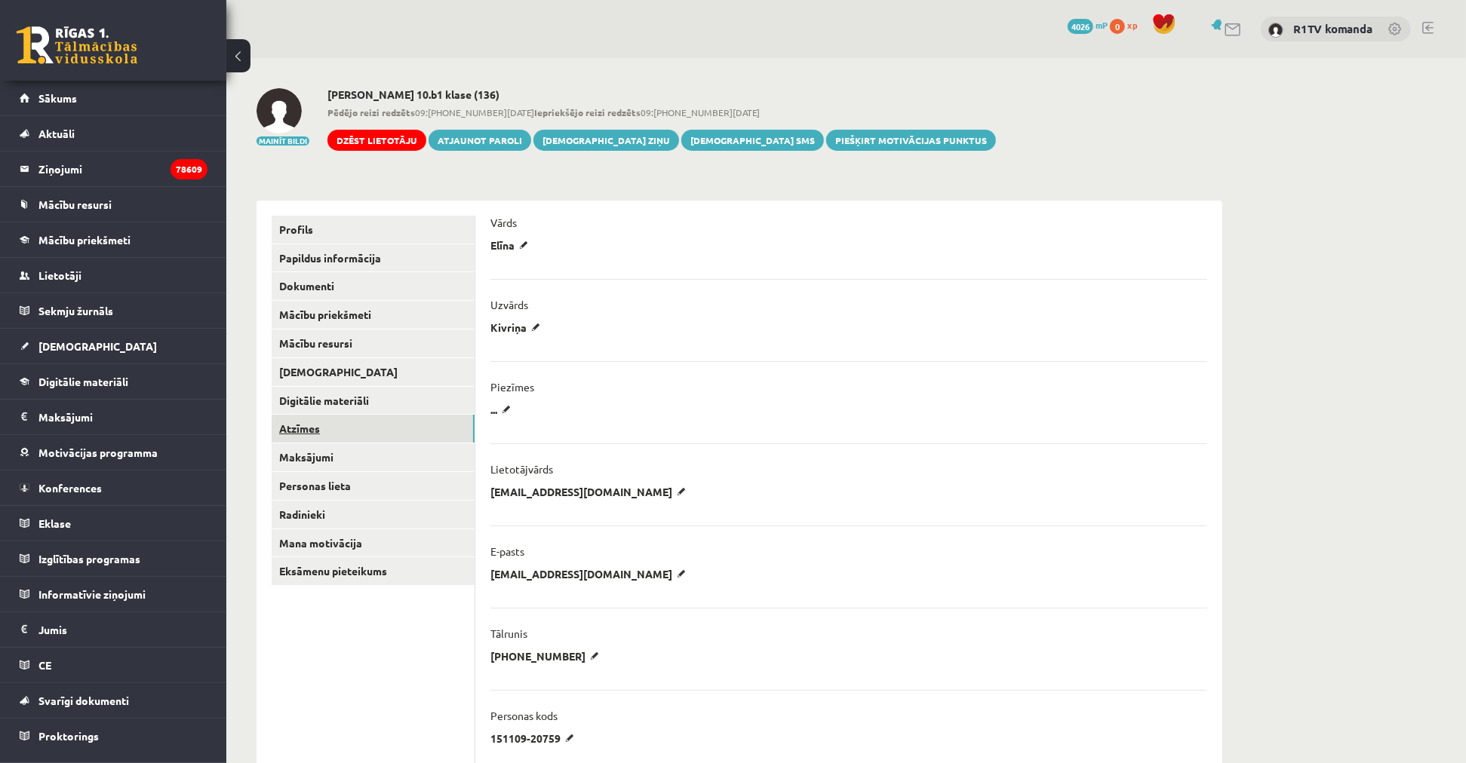
click at [385, 432] on link "Atzīmes" at bounding box center [373, 429] width 203 height 28
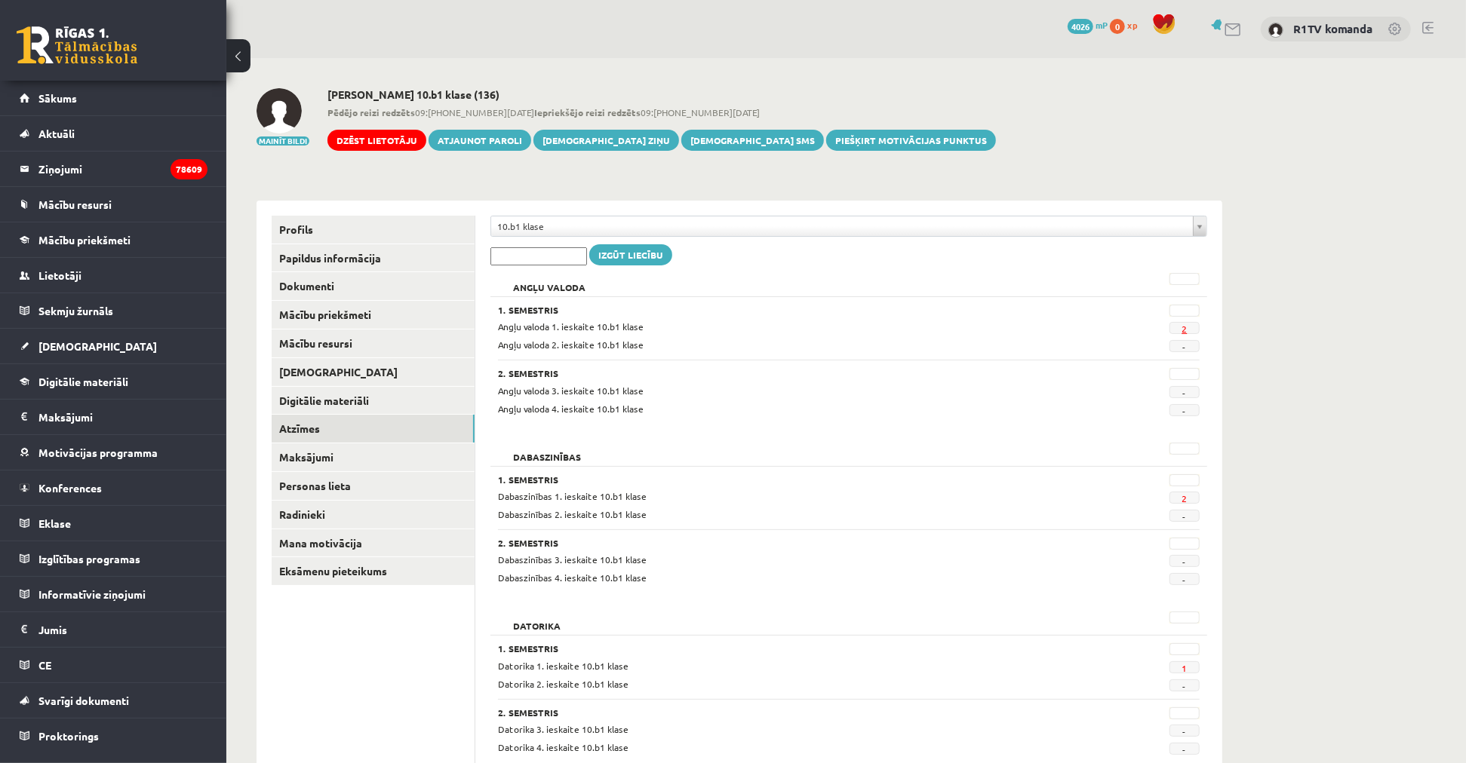
click at [1187, 330] on link "2" at bounding box center [1183, 329] width 5 height 12
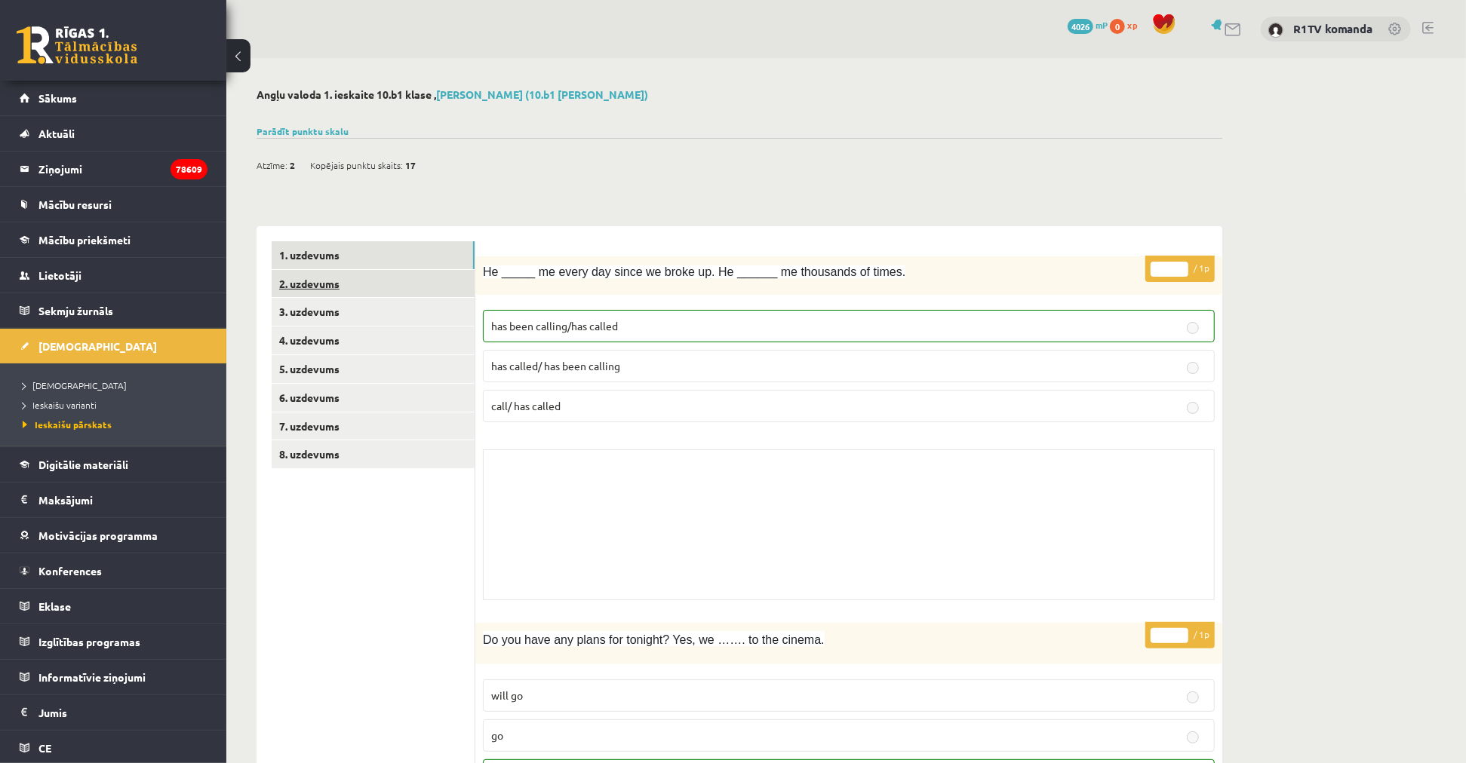
click at [355, 292] on link "2. uzdevums" at bounding box center [373, 284] width 203 height 28
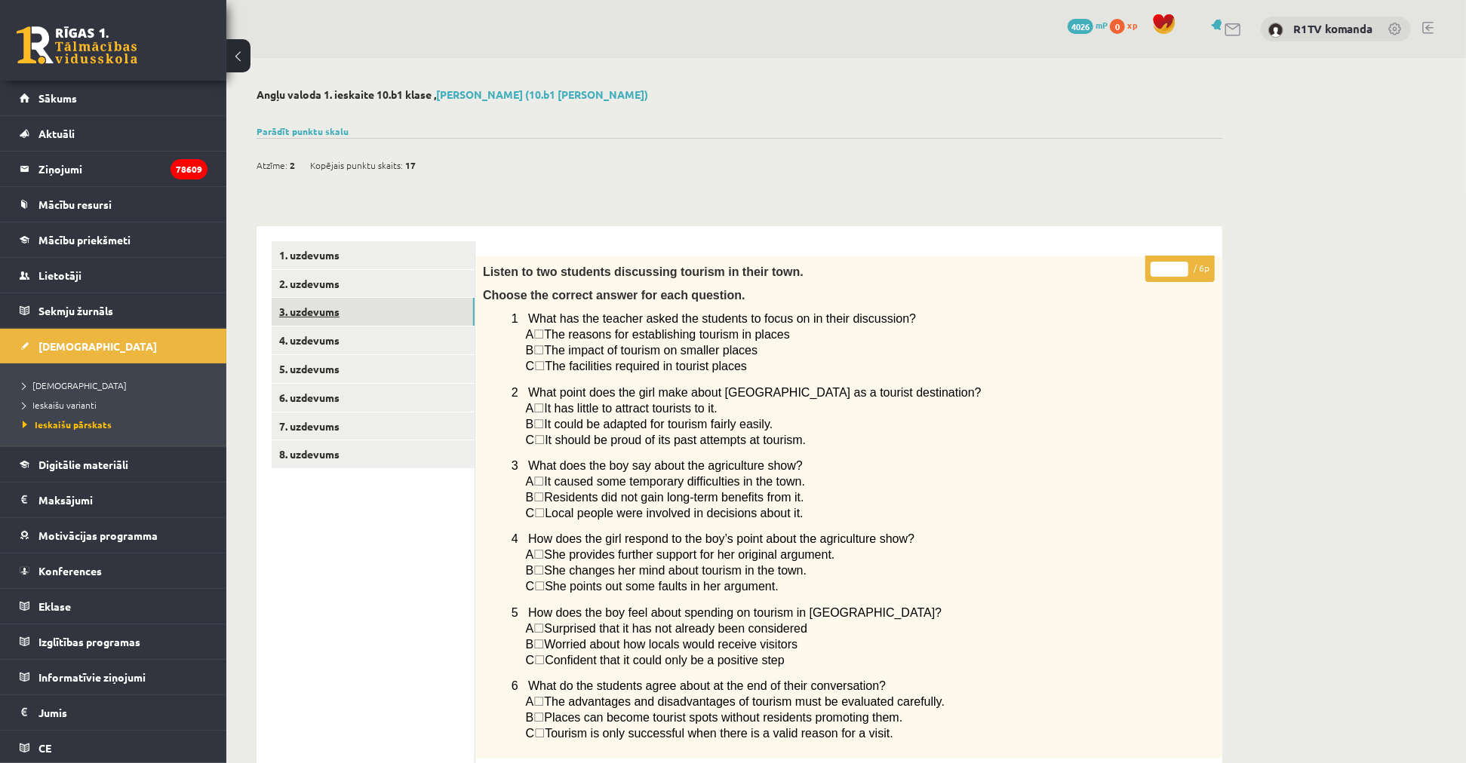
click at [324, 314] on link "3. uzdevums" at bounding box center [373, 312] width 203 height 28
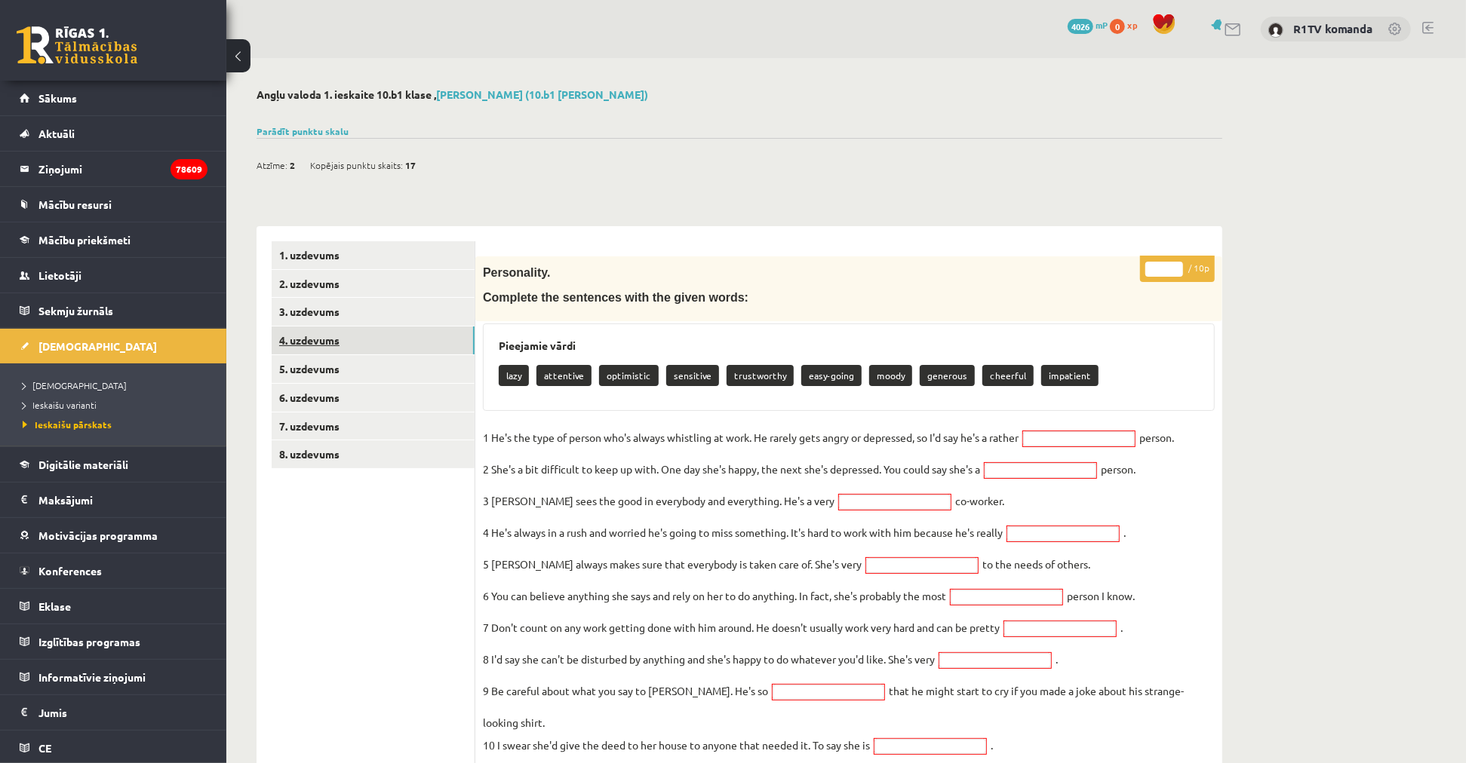
click at [363, 332] on link "4. uzdevums" at bounding box center [373, 341] width 203 height 28
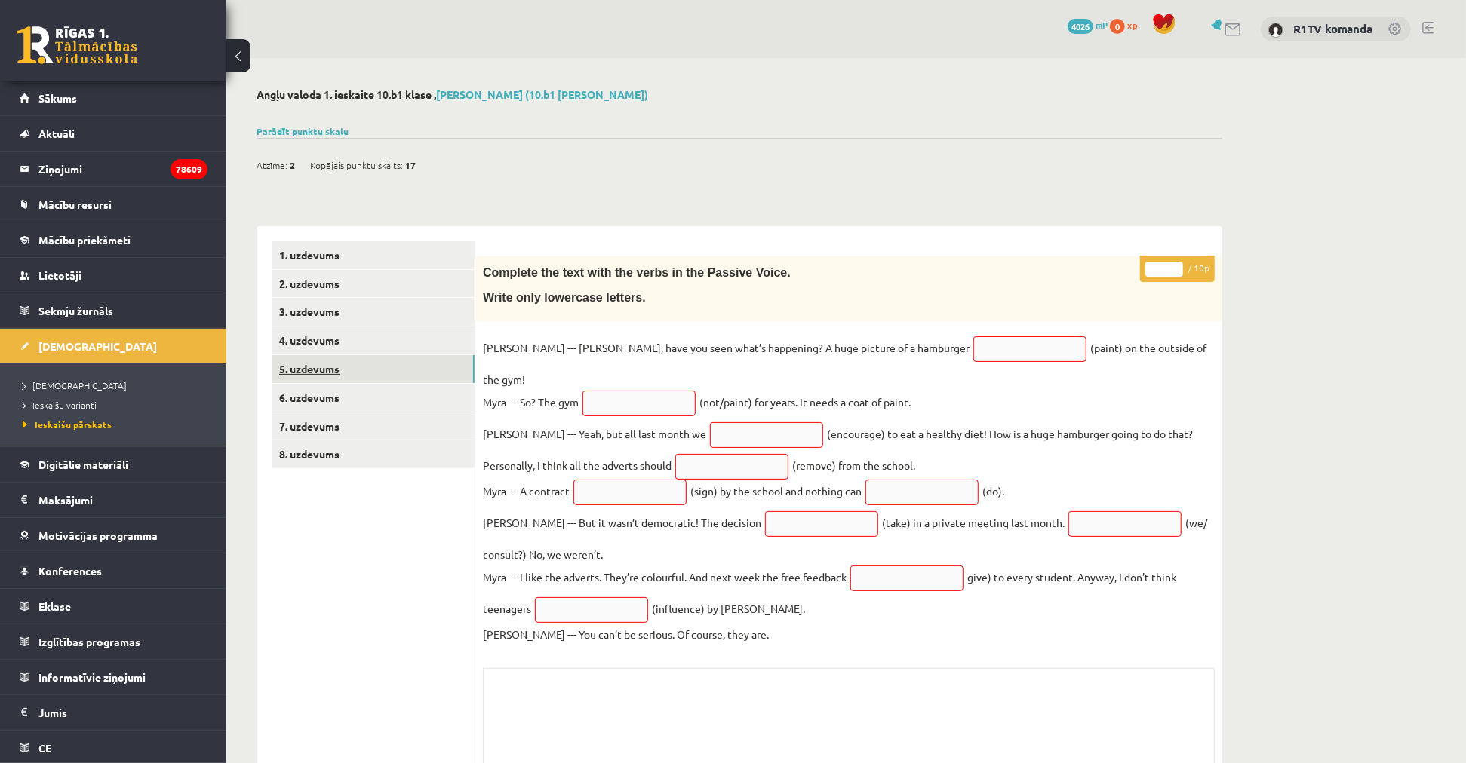
click at [347, 377] on link "5. uzdevums" at bounding box center [373, 369] width 203 height 28
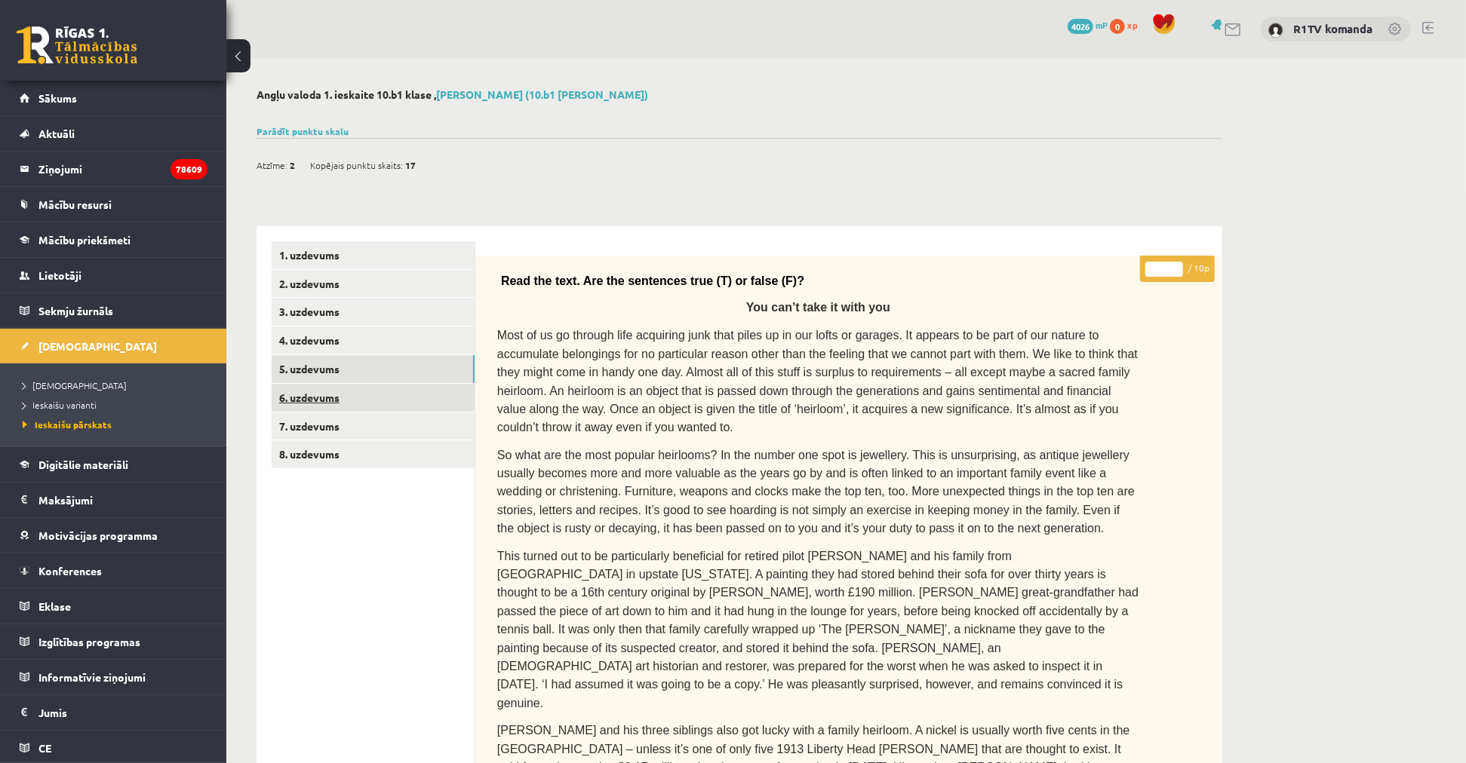
click at [353, 406] on link "6. uzdevums" at bounding box center [373, 398] width 203 height 28
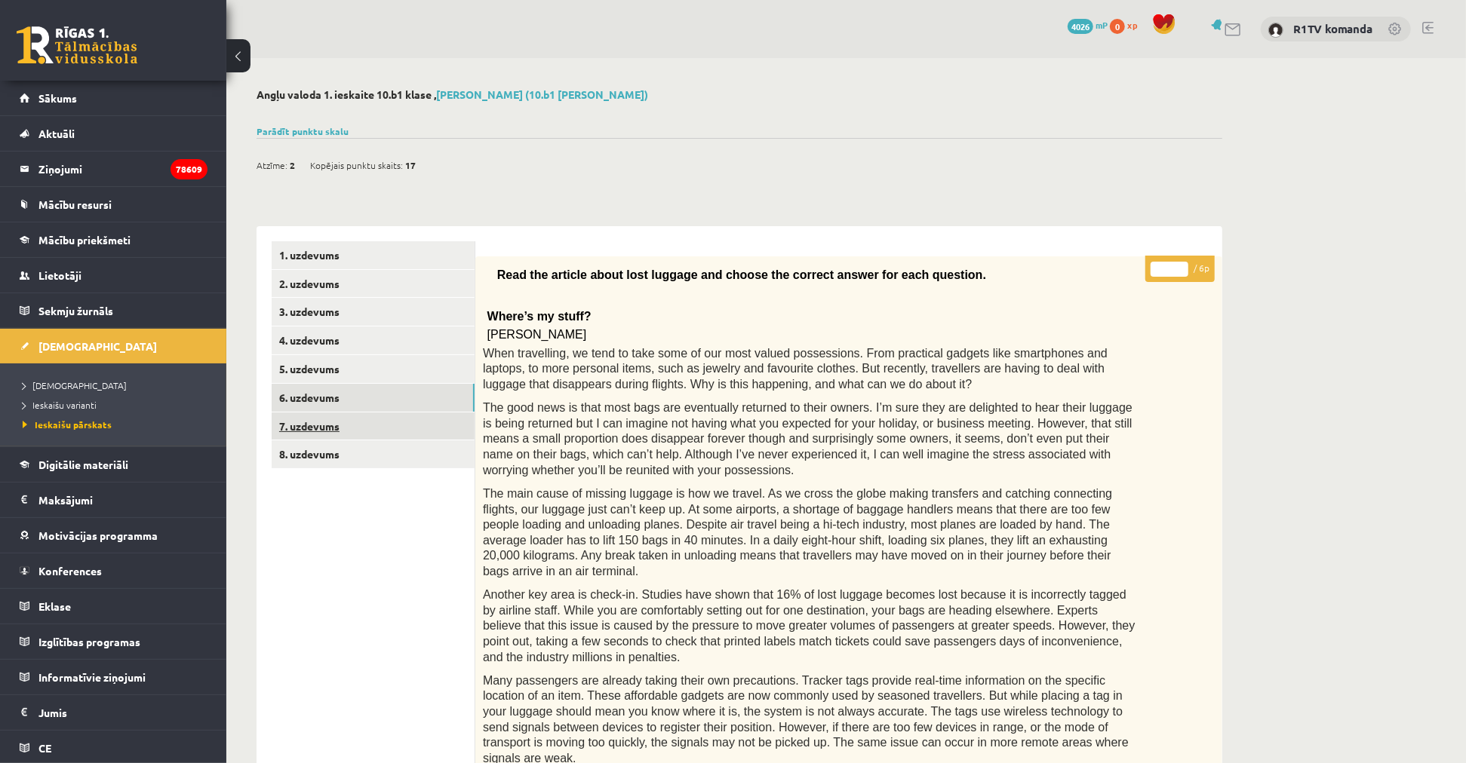
drag, startPoint x: 337, startPoint y: 425, endPoint x: 342, endPoint y: 433, distance: 9.8
click at [337, 424] on link "7. uzdevums" at bounding box center [373, 427] width 203 height 28
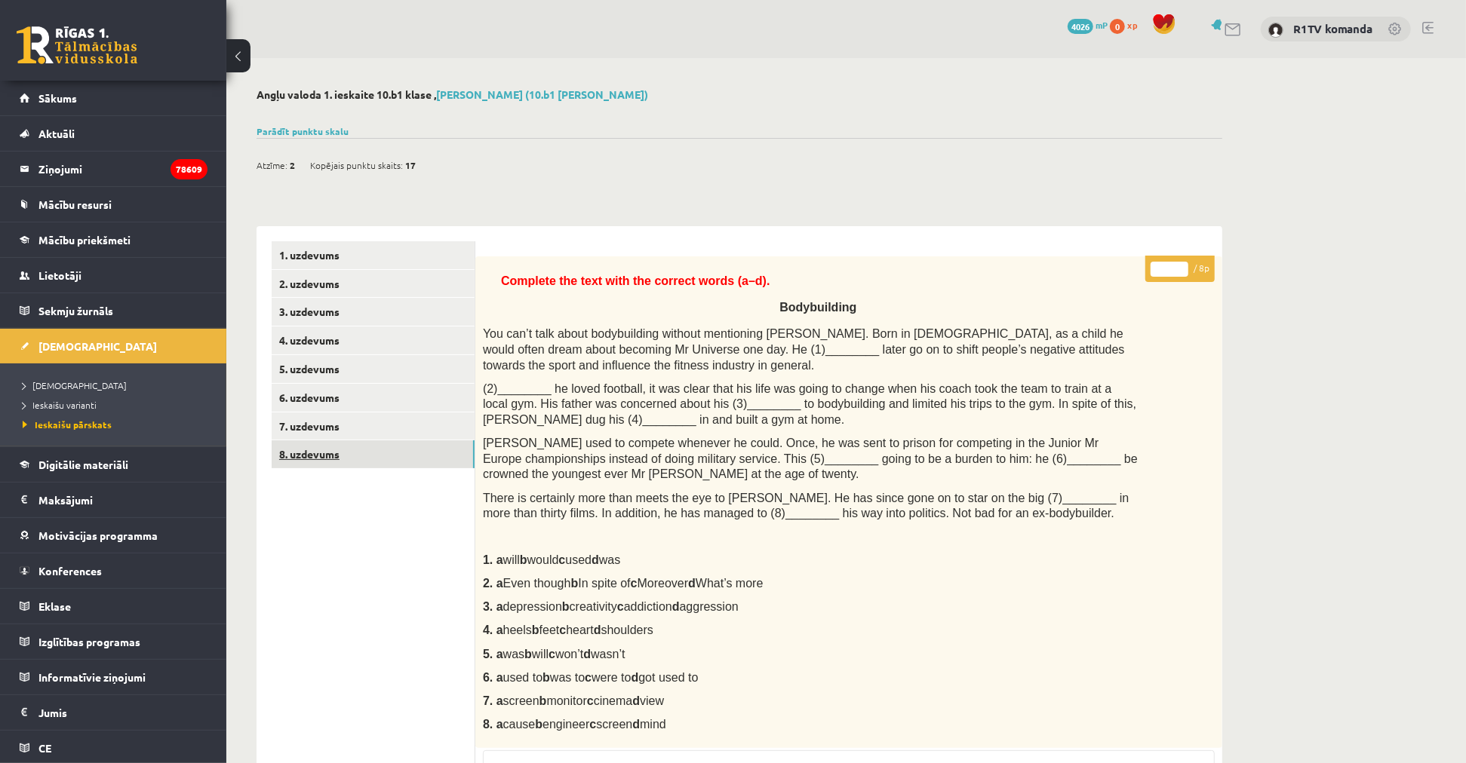
click at [350, 448] on link "8. uzdevums" at bounding box center [373, 455] width 203 height 28
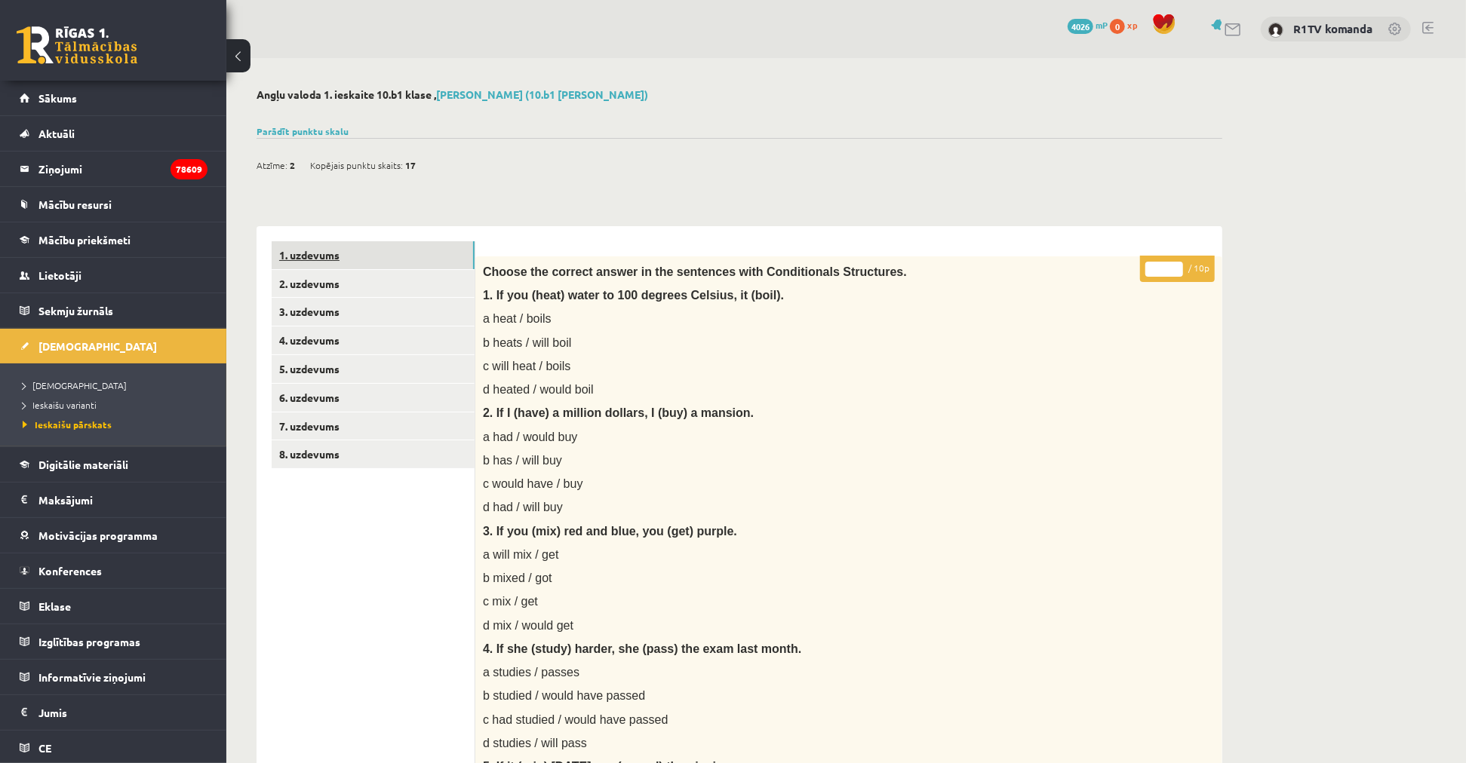
click at [319, 266] on link "1. uzdevums" at bounding box center [373, 255] width 203 height 28
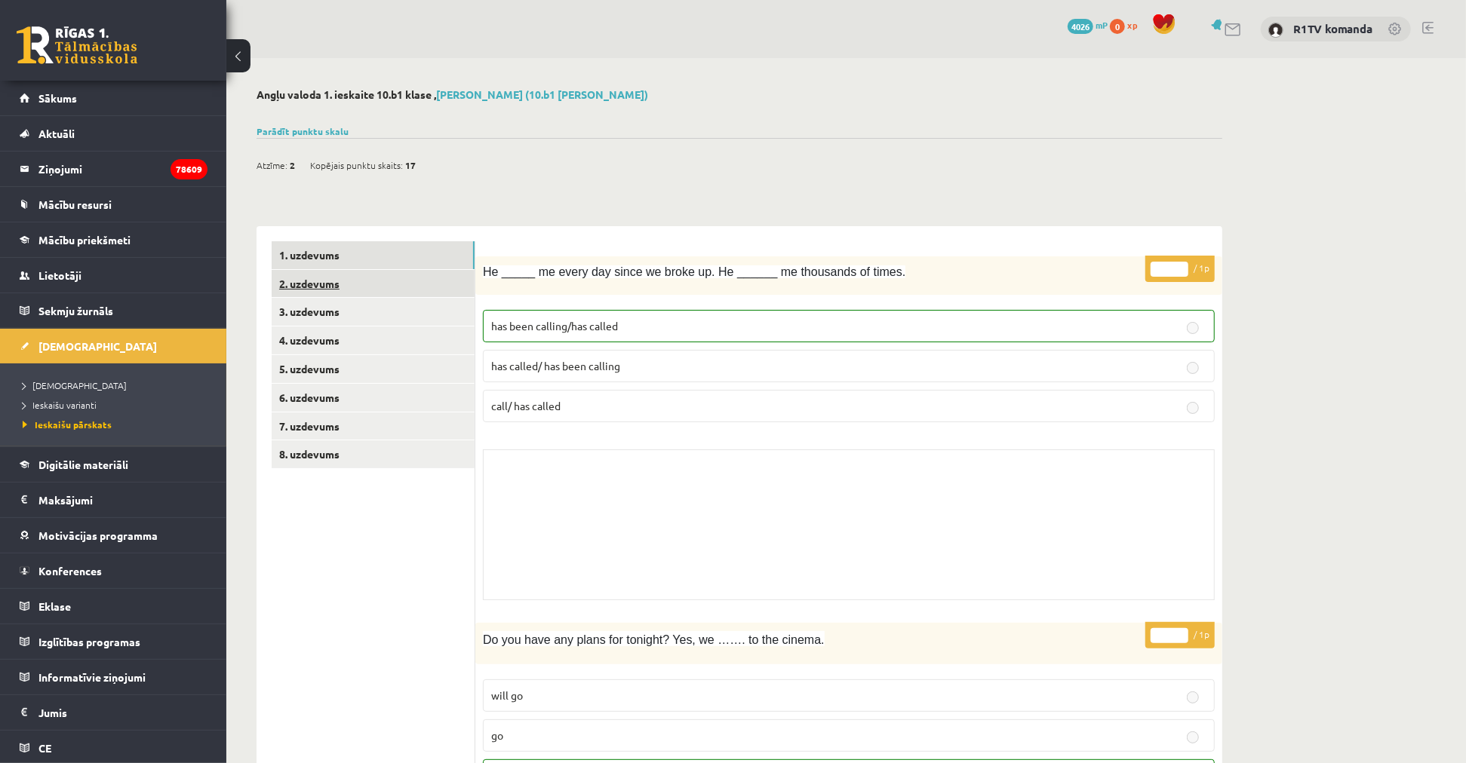
click at [352, 284] on link "2. uzdevums" at bounding box center [373, 284] width 203 height 28
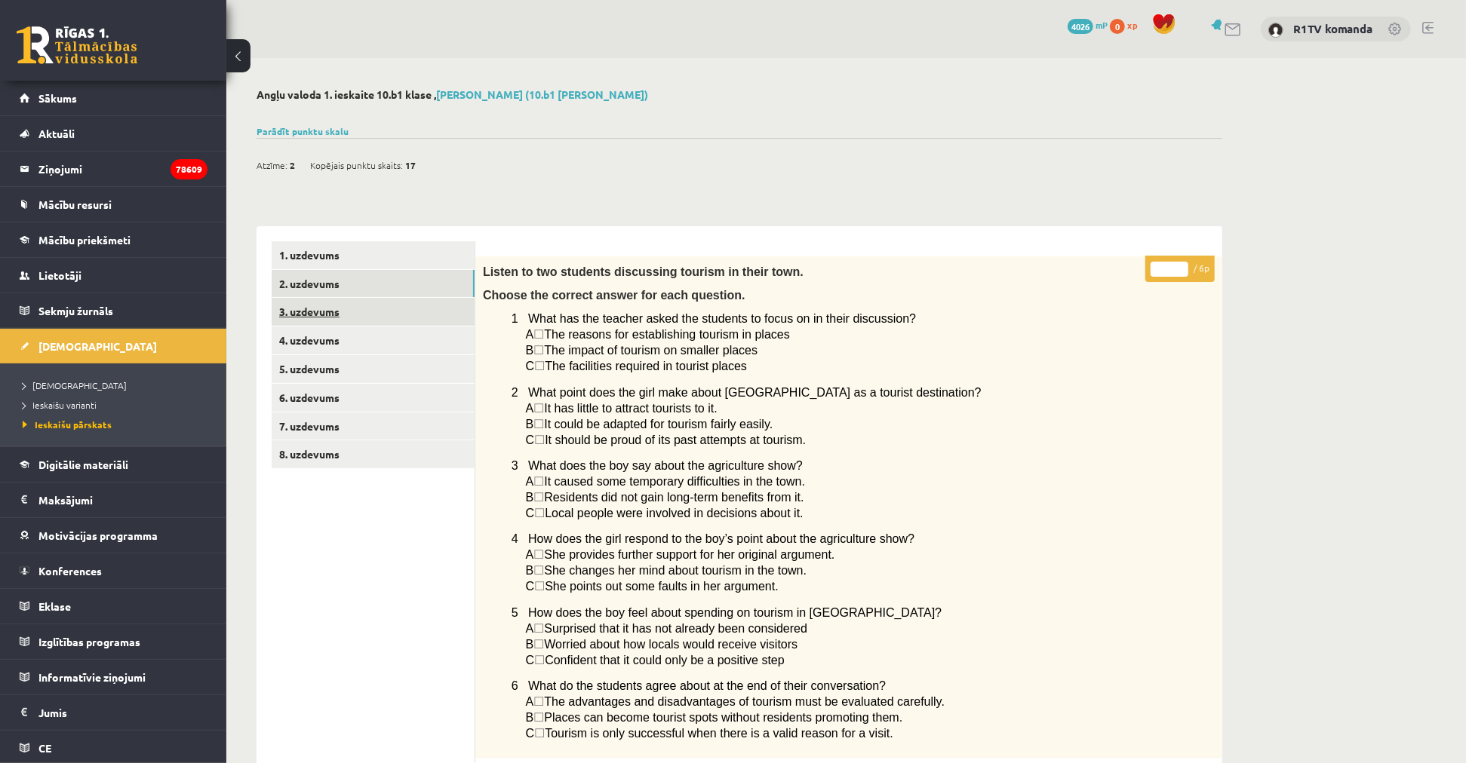
click at [350, 315] on link "3. uzdevums" at bounding box center [373, 312] width 203 height 28
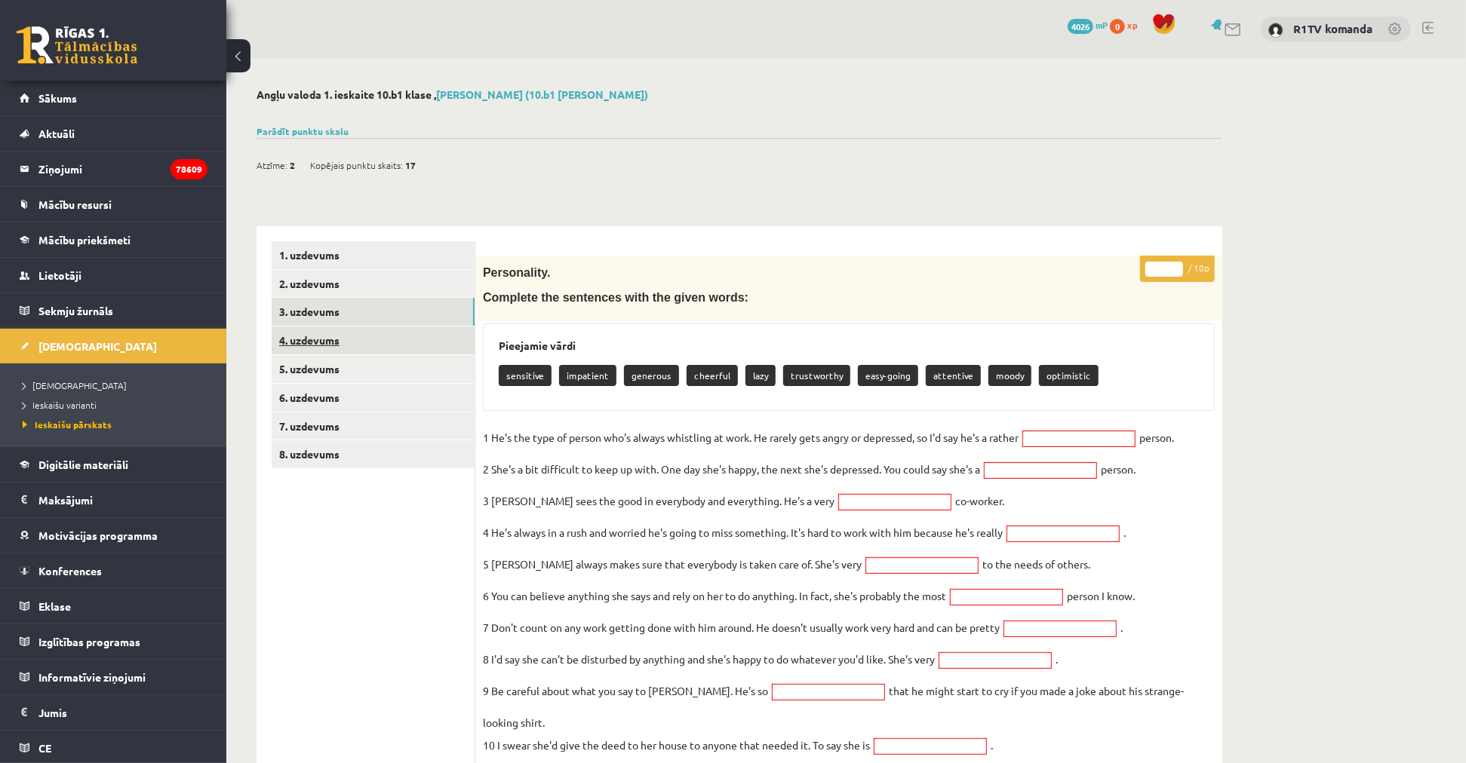
click at [352, 341] on link "4. uzdevums" at bounding box center [373, 341] width 203 height 28
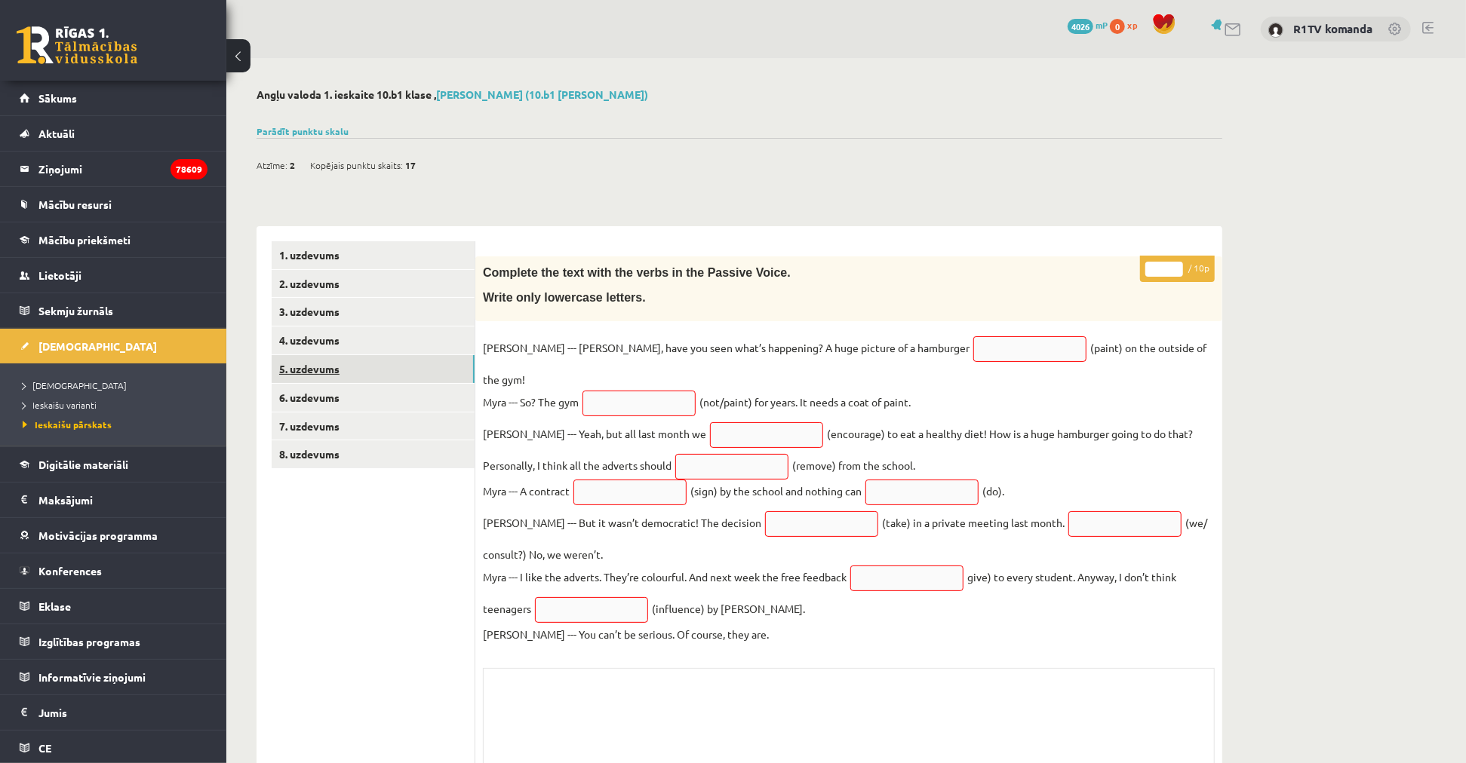
click at [358, 367] on link "5. uzdevums" at bounding box center [373, 369] width 203 height 28
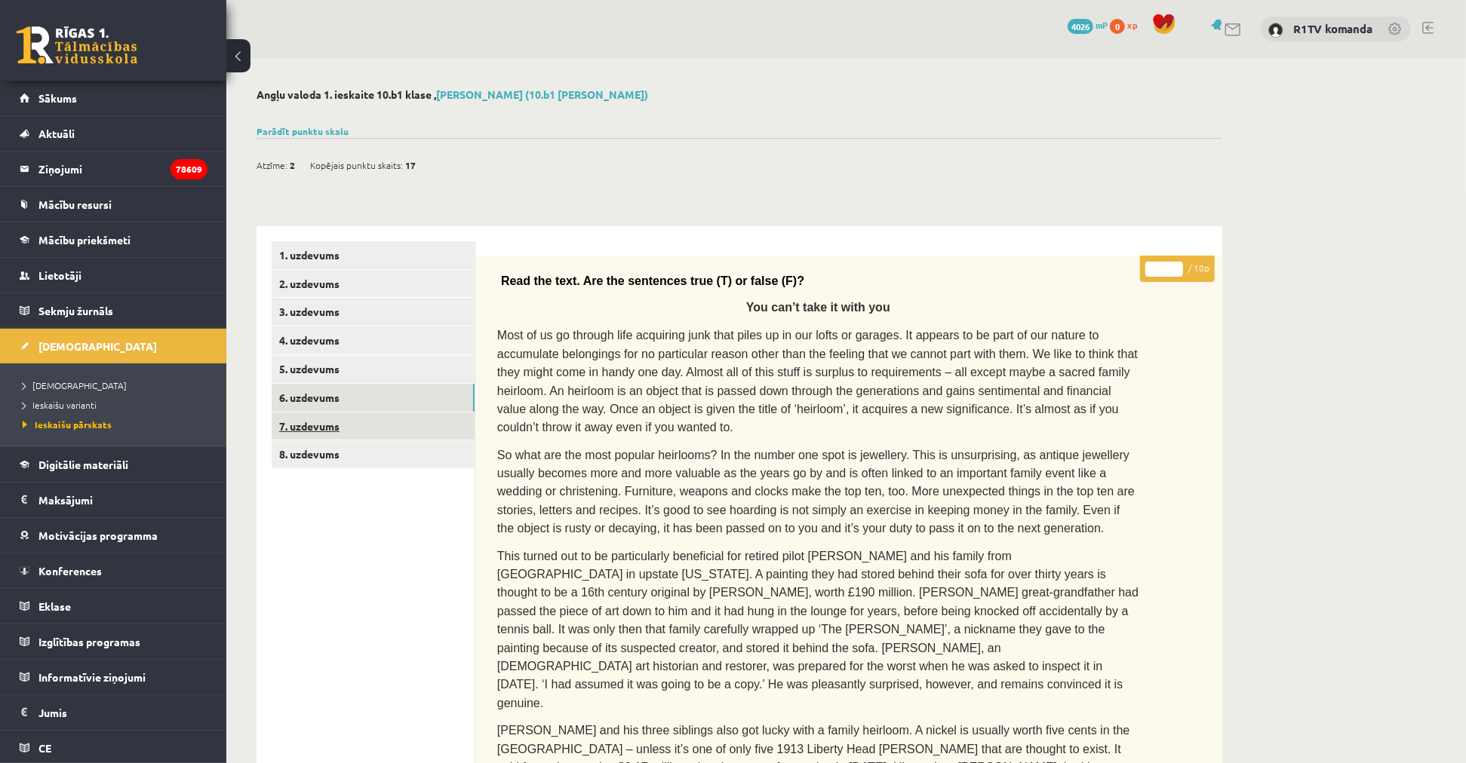
drag, startPoint x: 359, startPoint y: 391, endPoint x: 376, endPoint y: 432, distance: 44.7
click at [358, 393] on link "6. uzdevums" at bounding box center [373, 398] width 203 height 28
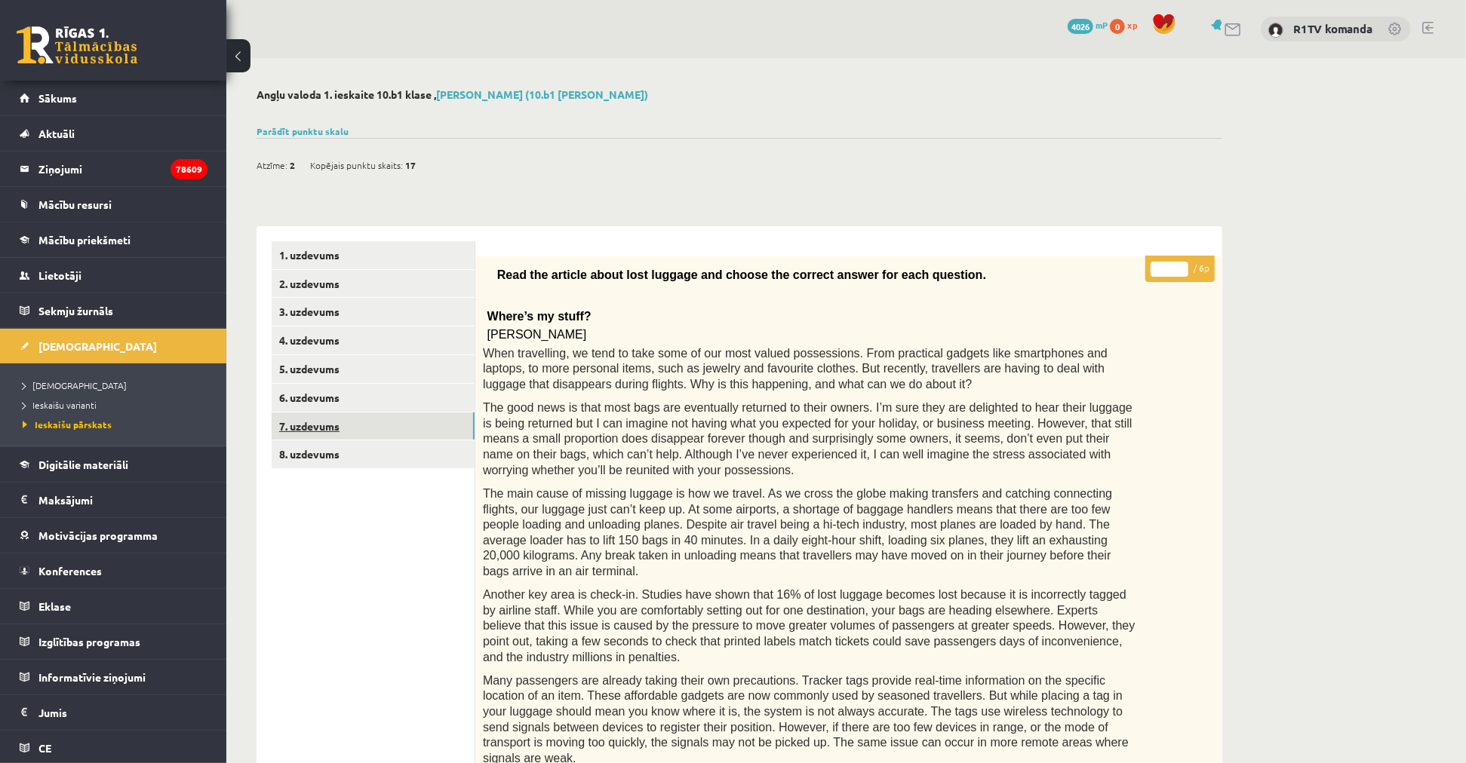
click at [361, 419] on link "7. uzdevums" at bounding box center [373, 427] width 203 height 28
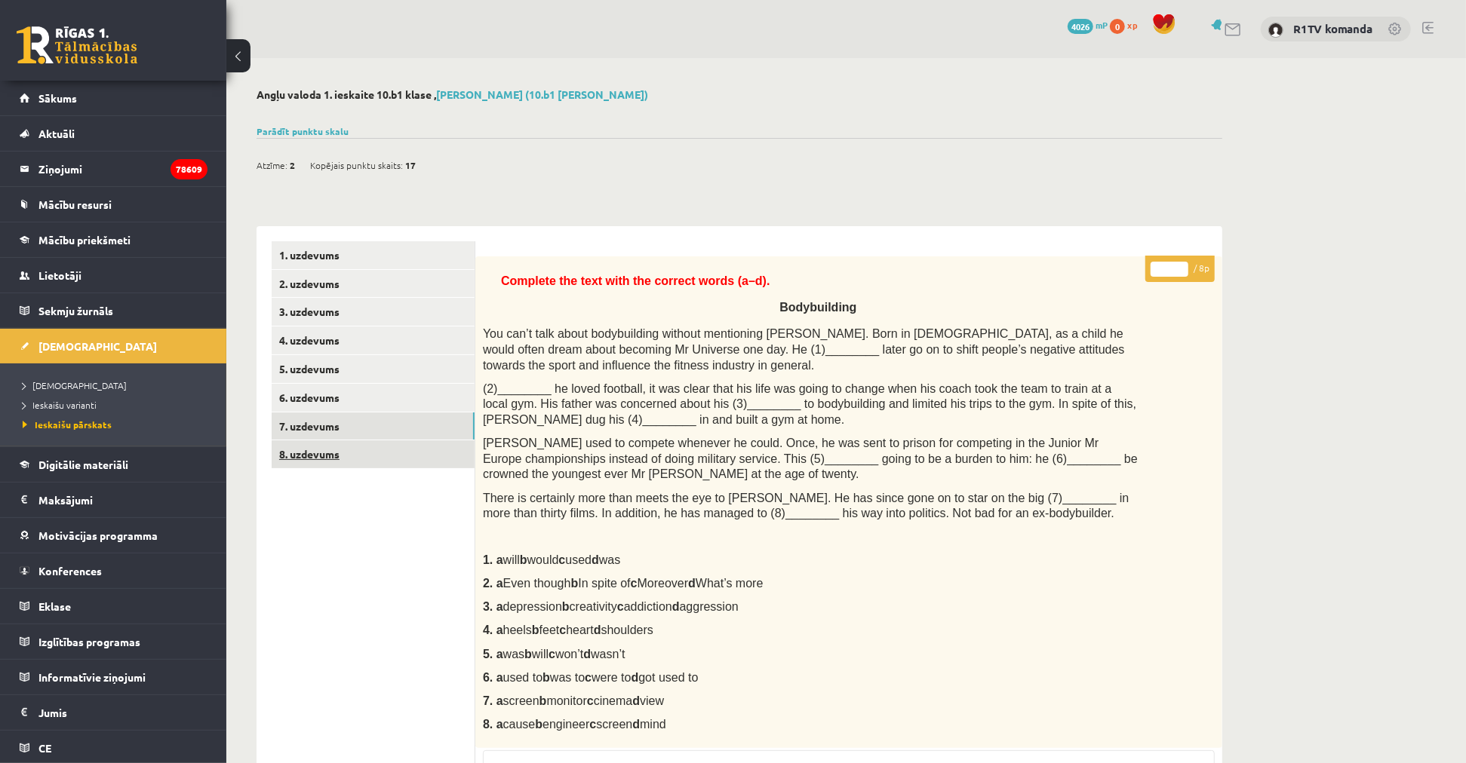
click at [365, 447] on link "8. uzdevums" at bounding box center [373, 455] width 203 height 28
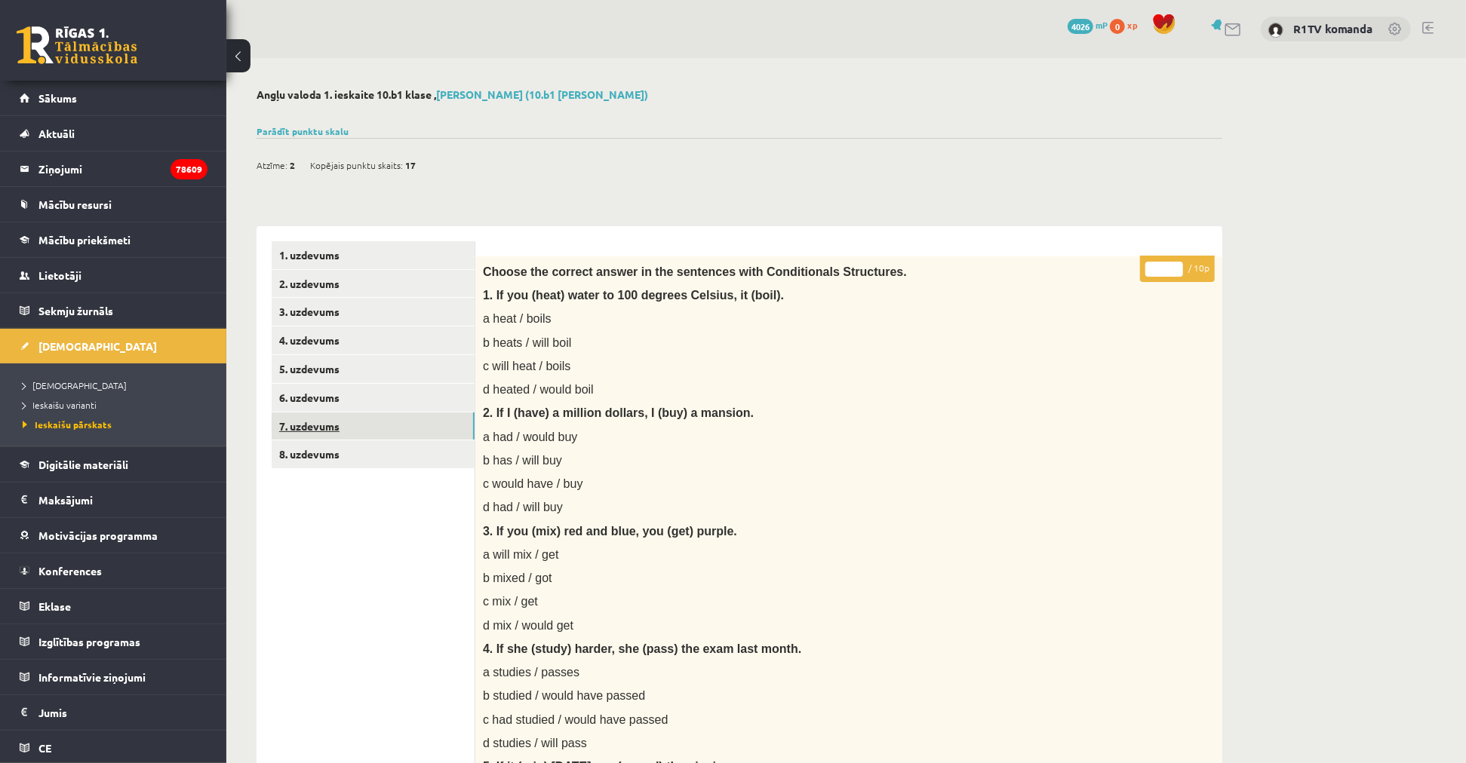
click at [363, 426] on link "7. uzdevums" at bounding box center [373, 427] width 203 height 28
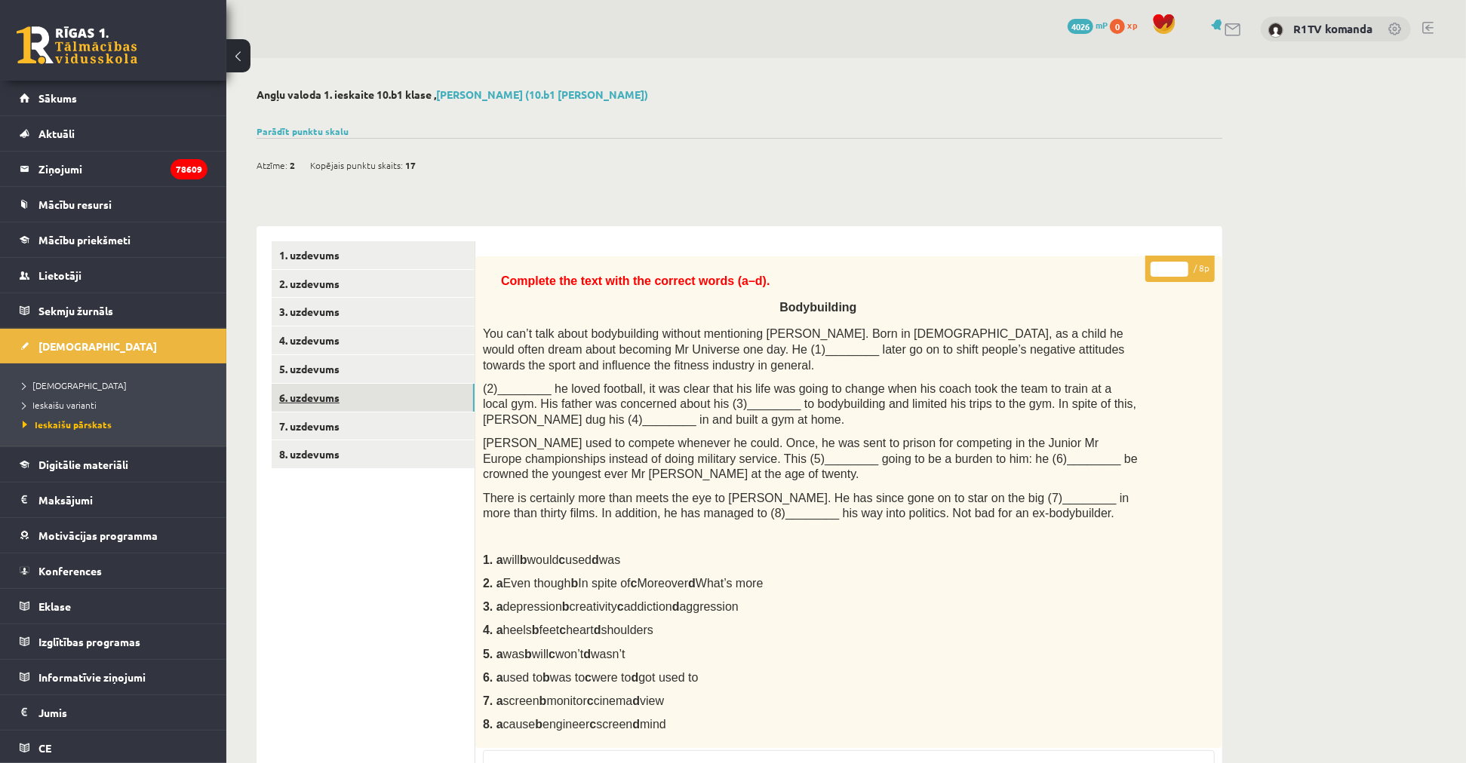
click at [367, 398] on link "6. uzdevums" at bounding box center [373, 398] width 203 height 28
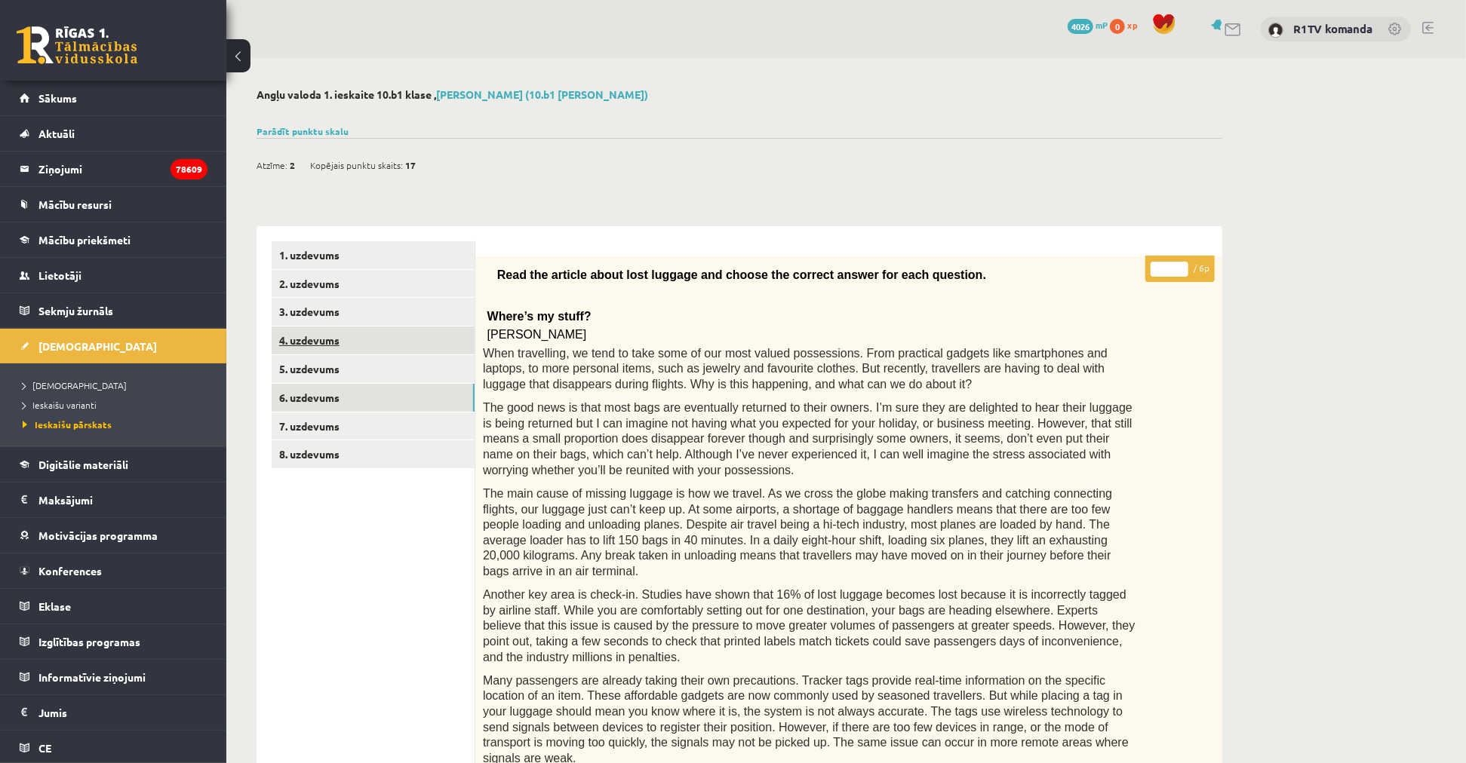
click at [365, 352] on link "4. uzdevums" at bounding box center [373, 341] width 203 height 28
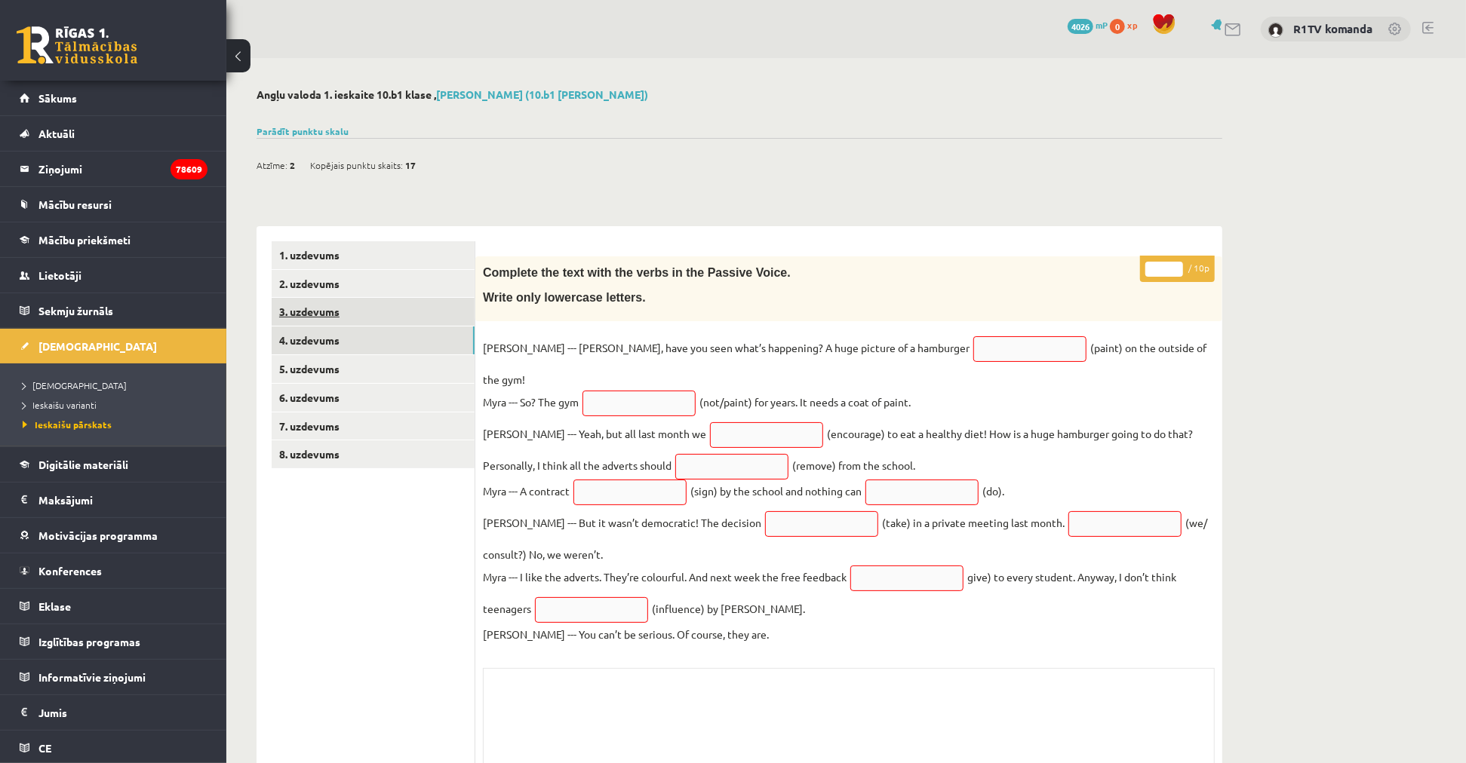
drag, startPoint x: 352, startPoint y: 310, endPoint x: 345, endPoint y: 291, distance: 20.0
click at [351, 309] on link "3. uzdevums" at bounding box center [373, 312] width 203 height 28
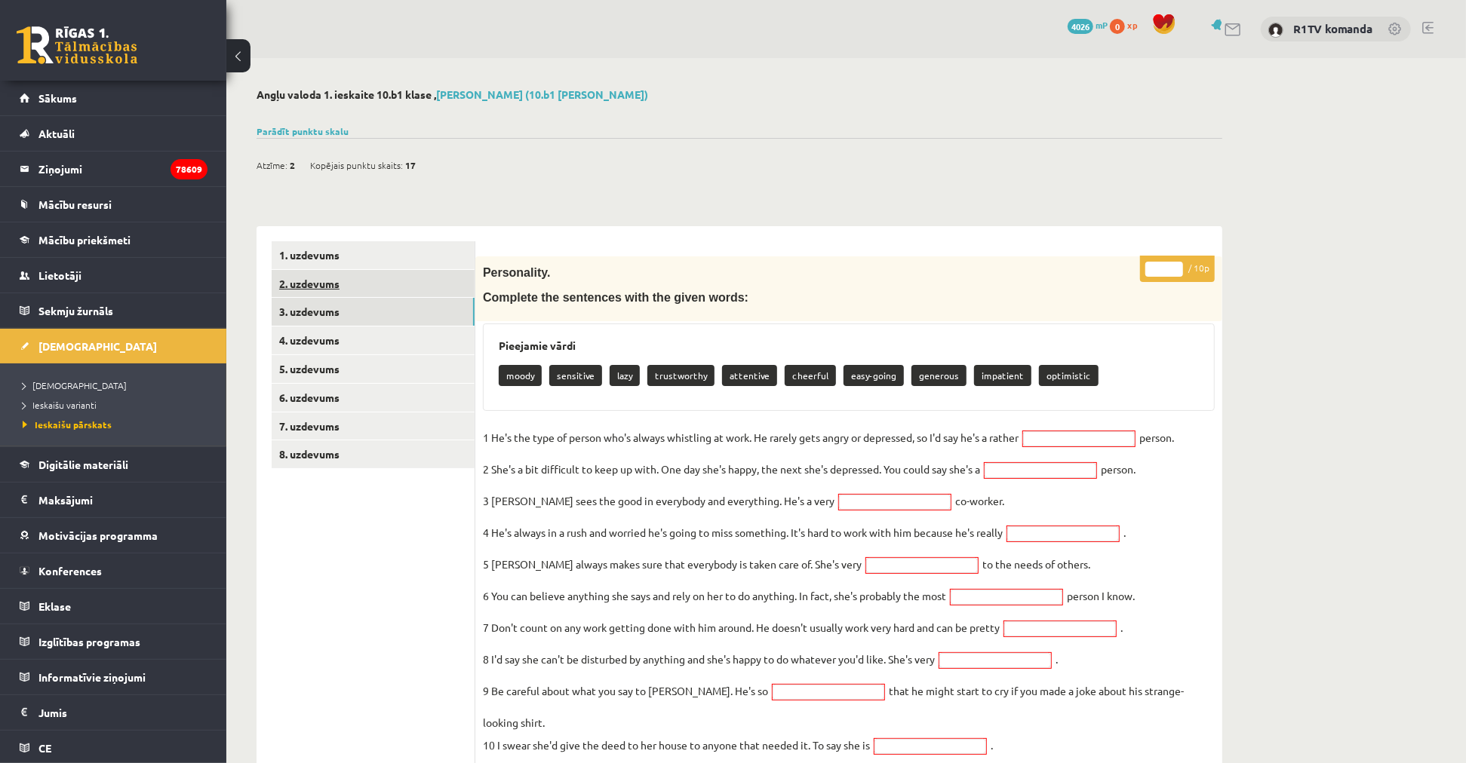
click at [344, 290] on link "2. uzdevums" at bounding box center [373, 284] width 203 height 28
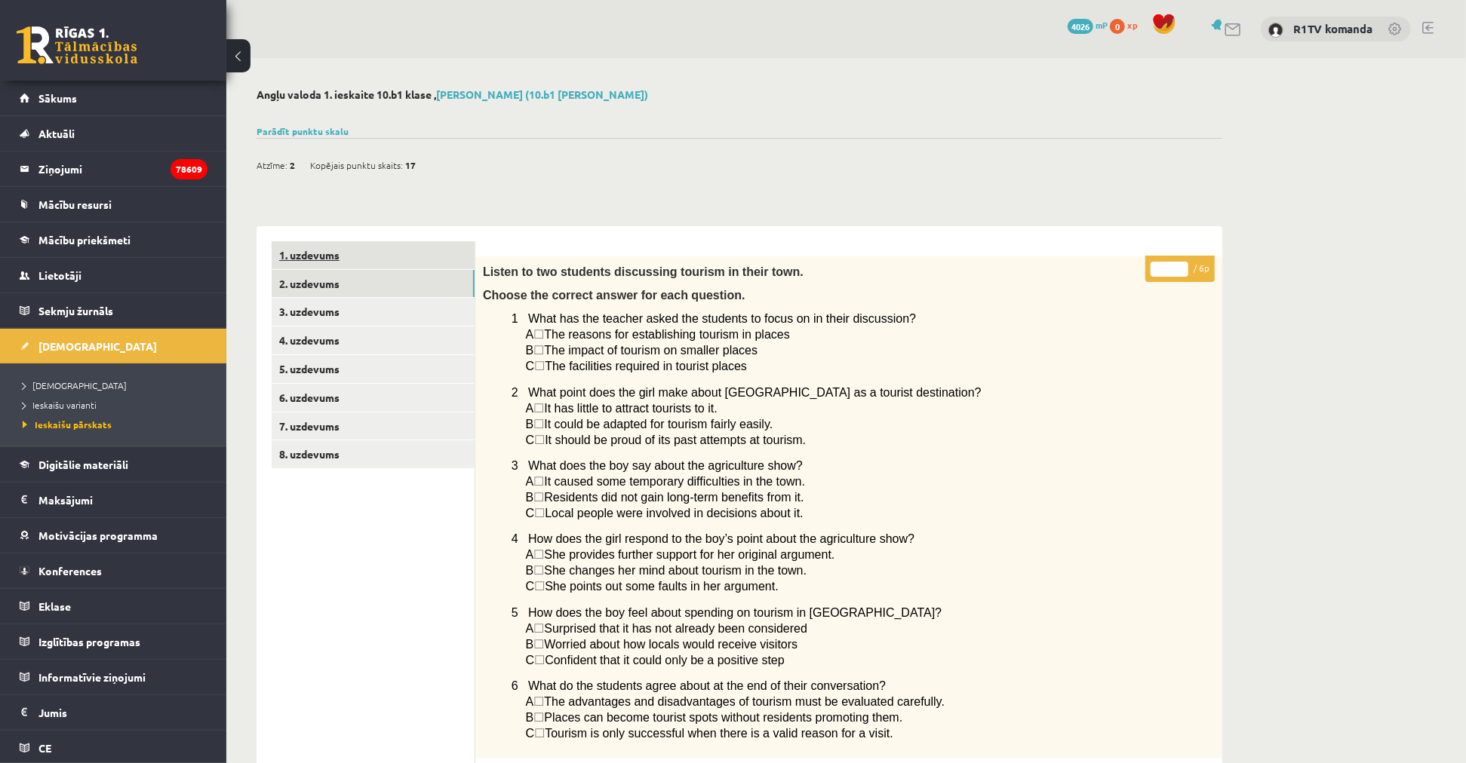
click at [338, 249] on link "1. uzdevums" at bounding box center [373, 255] width 203 height 28
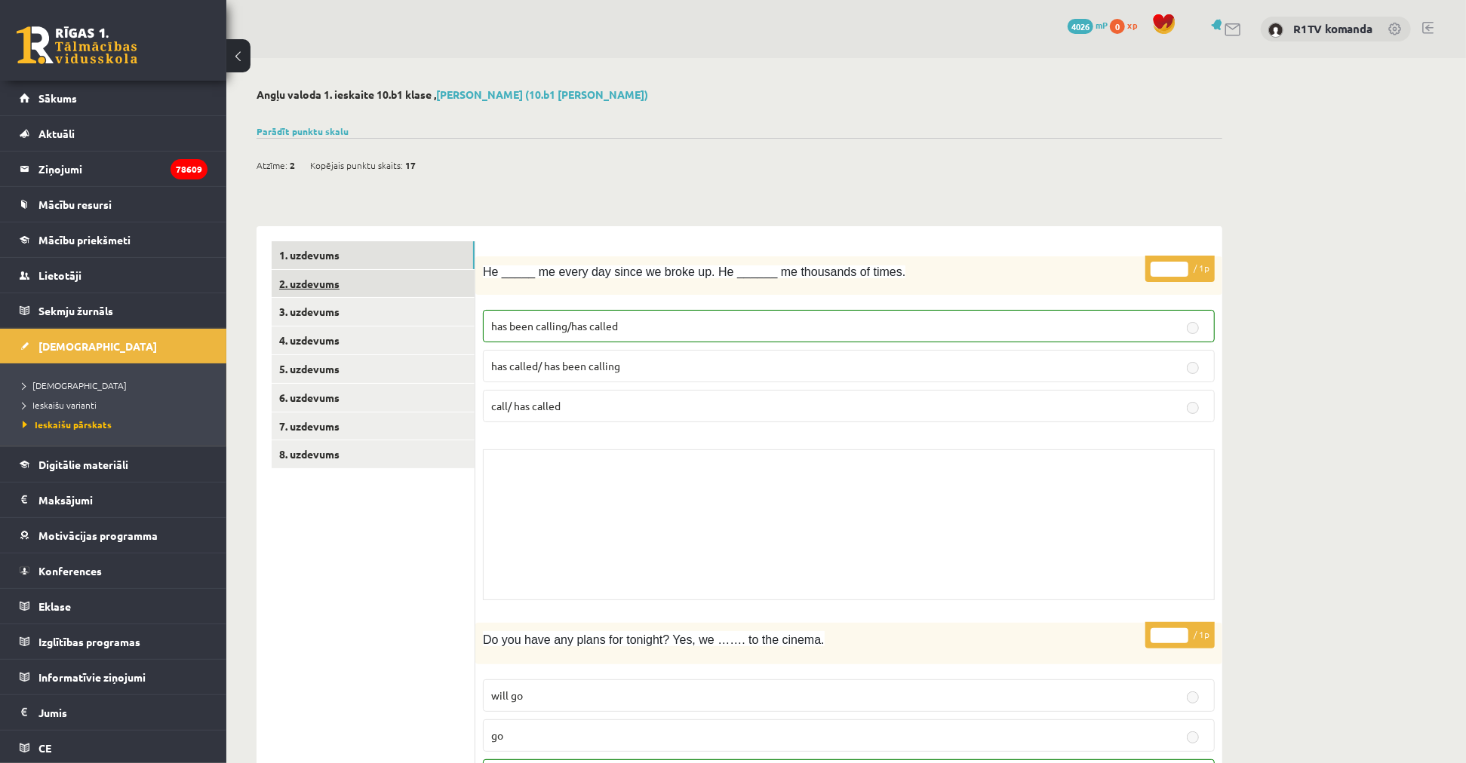
click at [358, 287] on link "2. uzdevums" at bounding box center [373, 284] width 203 height 28
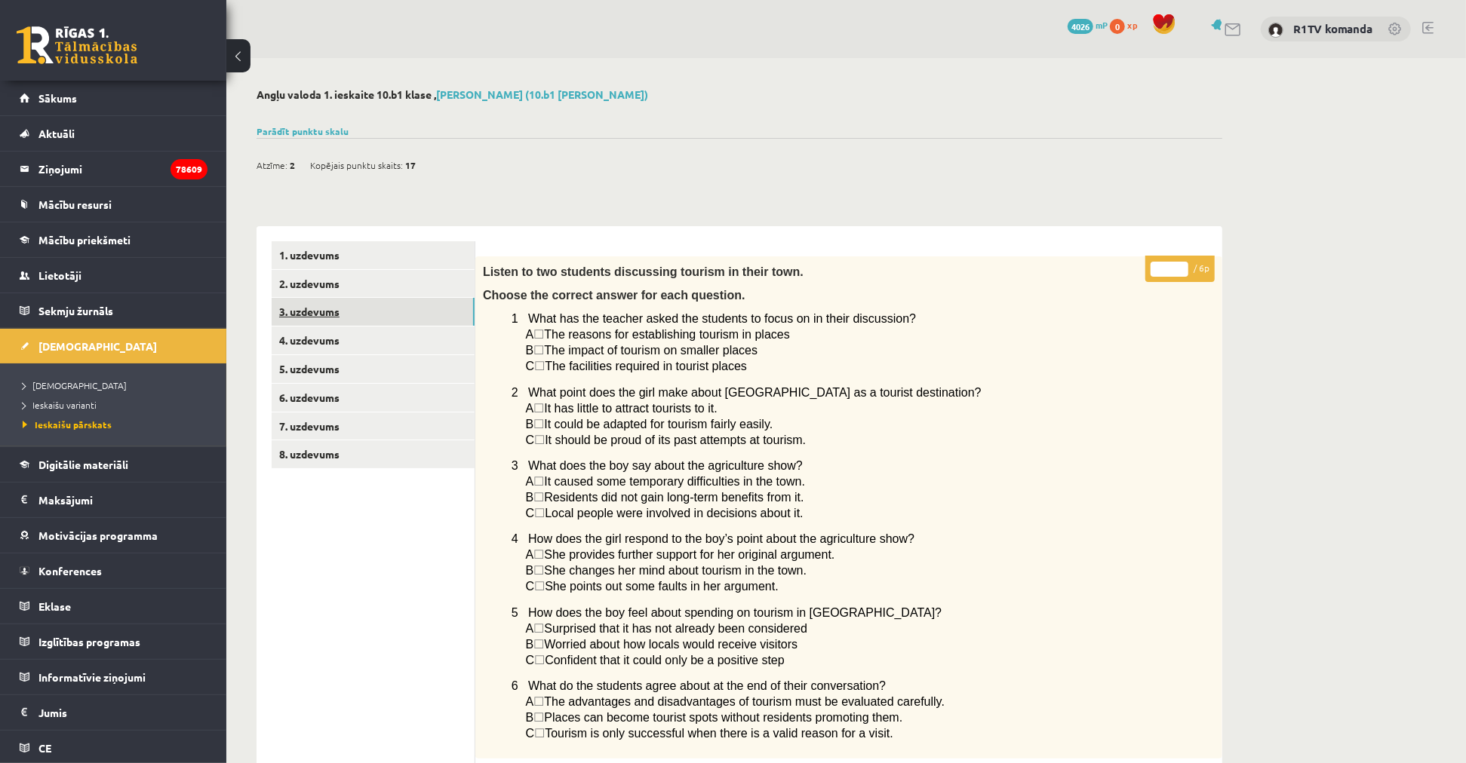
click at [341, 323] on link "3. uzdevums" at bounding box center [373, 312] width 203 height 28
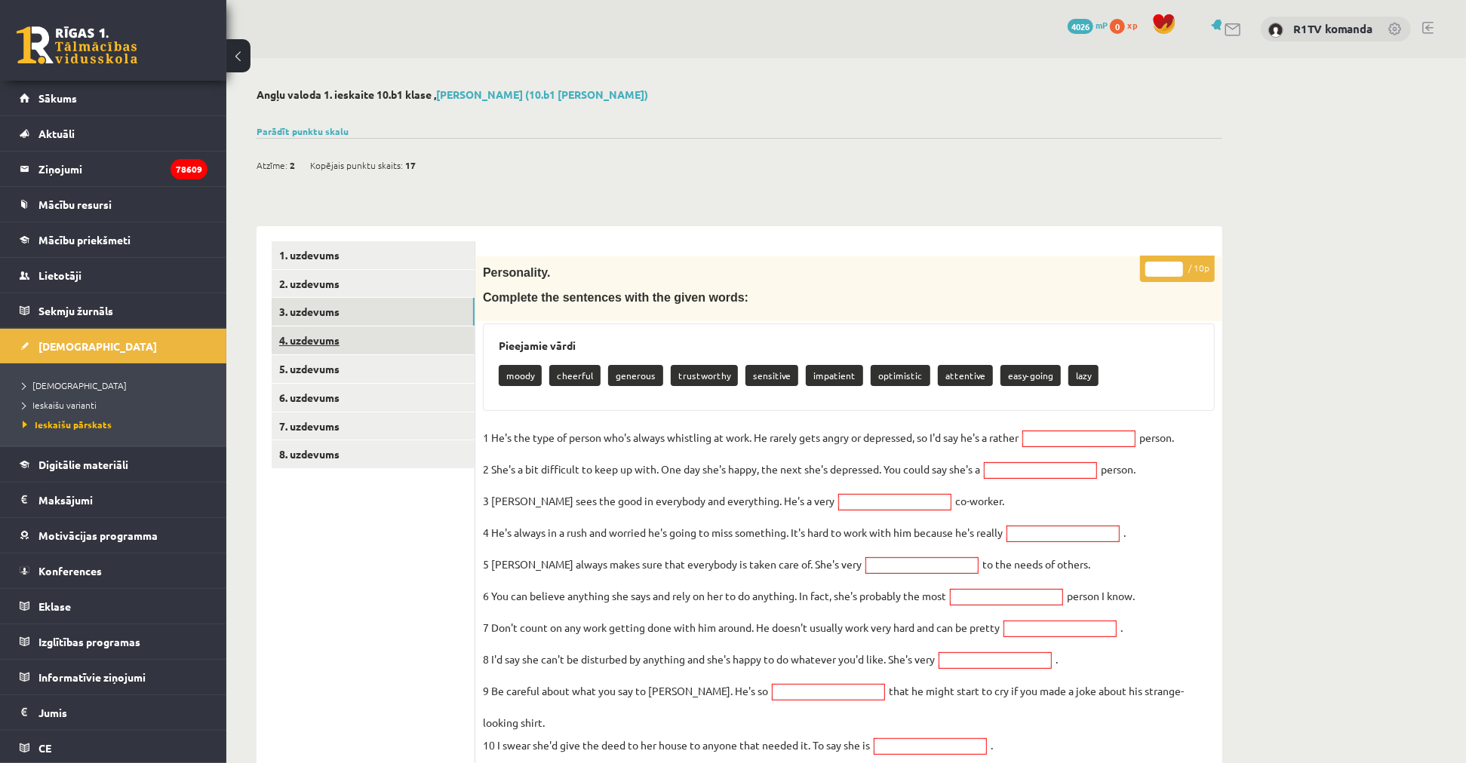
click at [346, 351] on link "4. uzdevums" at bounding box center [373, 341] width 203 height 28
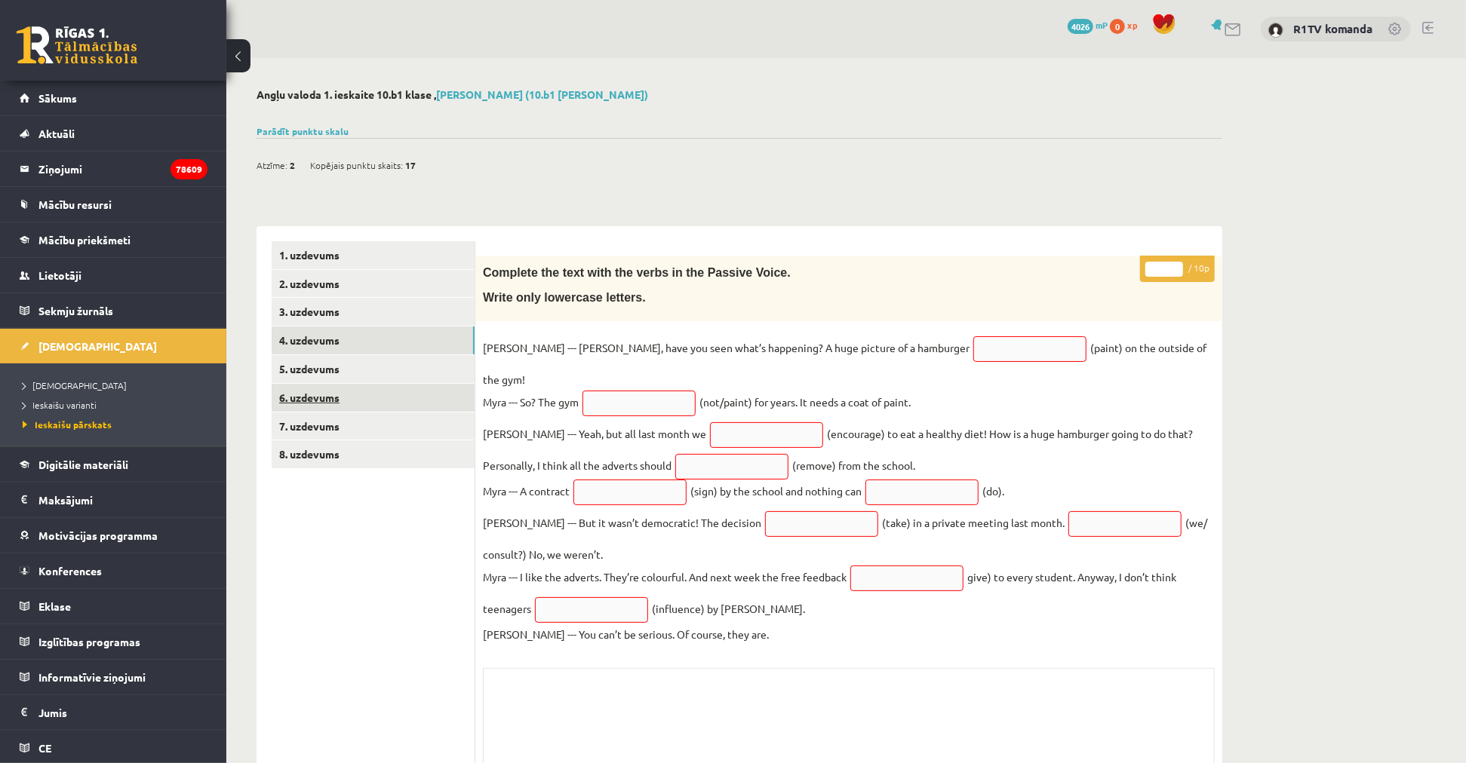
click at [348, 388] on link "6. uzdevums" at bounding box center [373, 398] width 203 height 28
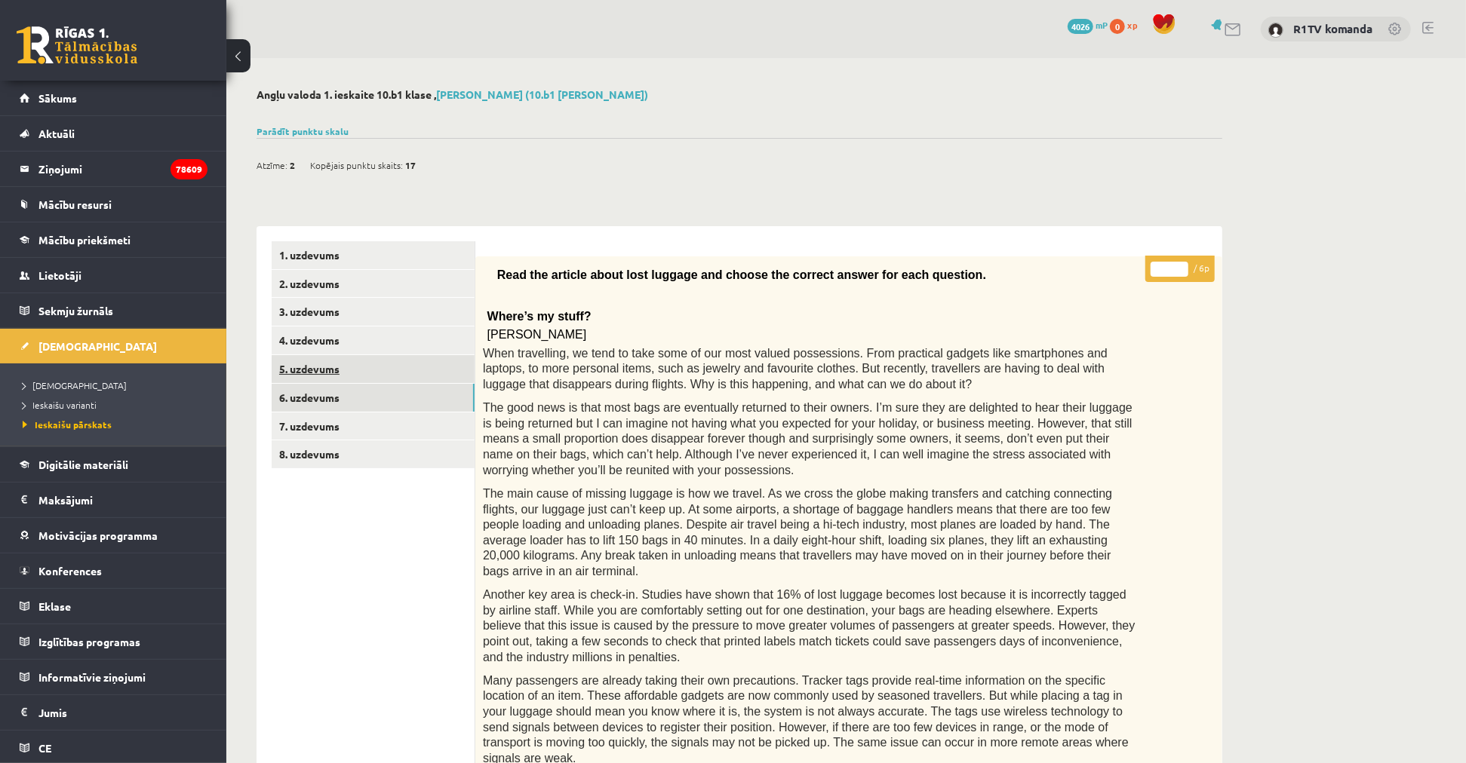
click at [332, 364] on link "5. uzdevums" at bounding box center [373, 369] width 203 height 28
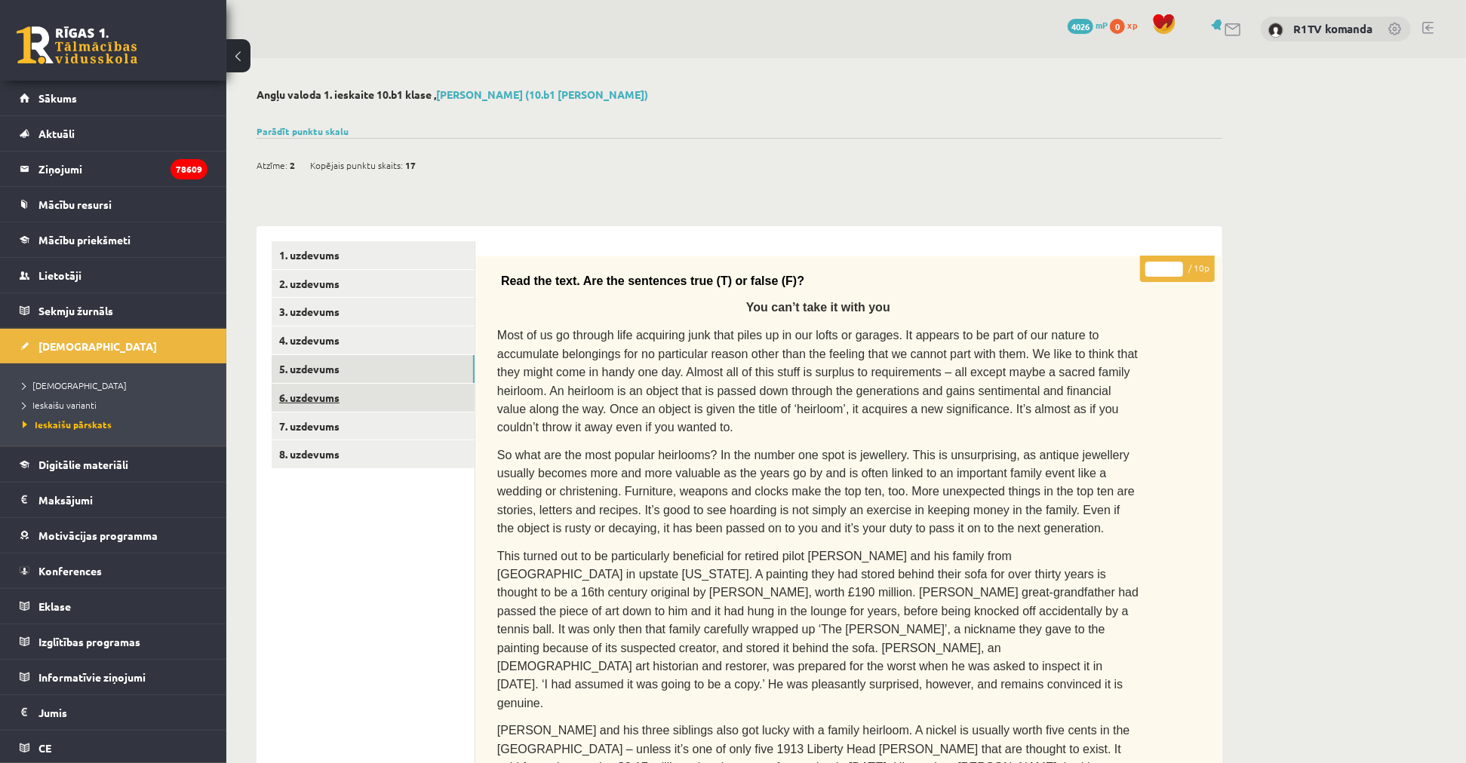
click at [342, 407] on link "6. uzdevums" at bounding box center [373, 398] width 203 height 28
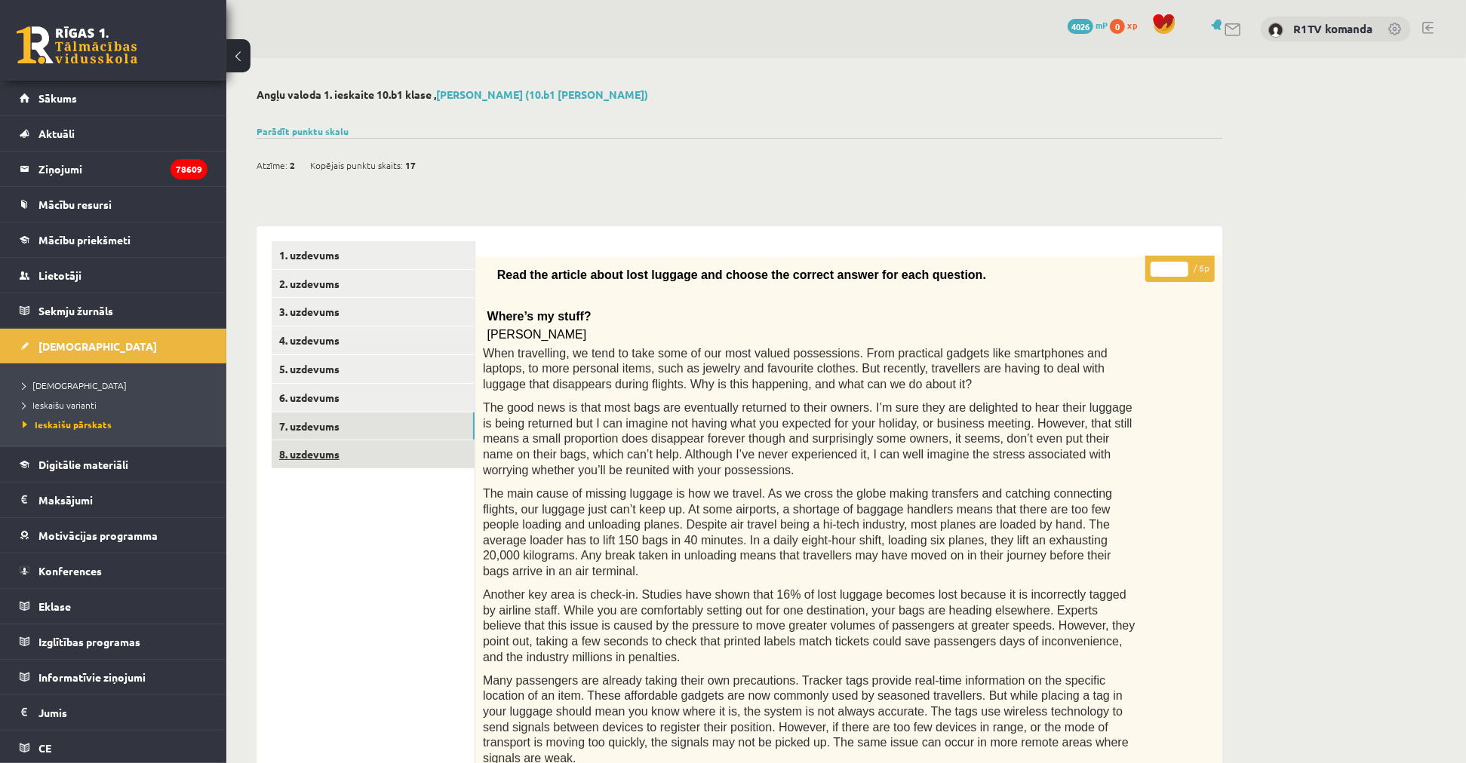
drag, startPoint x: 349, startPoint y: 435, endPoint x: 352, endPoint y: 449, distance: 14.1
click at [347, 435] on link "7. uzdevums" at bounding box center [373, 427] width 203 height 28
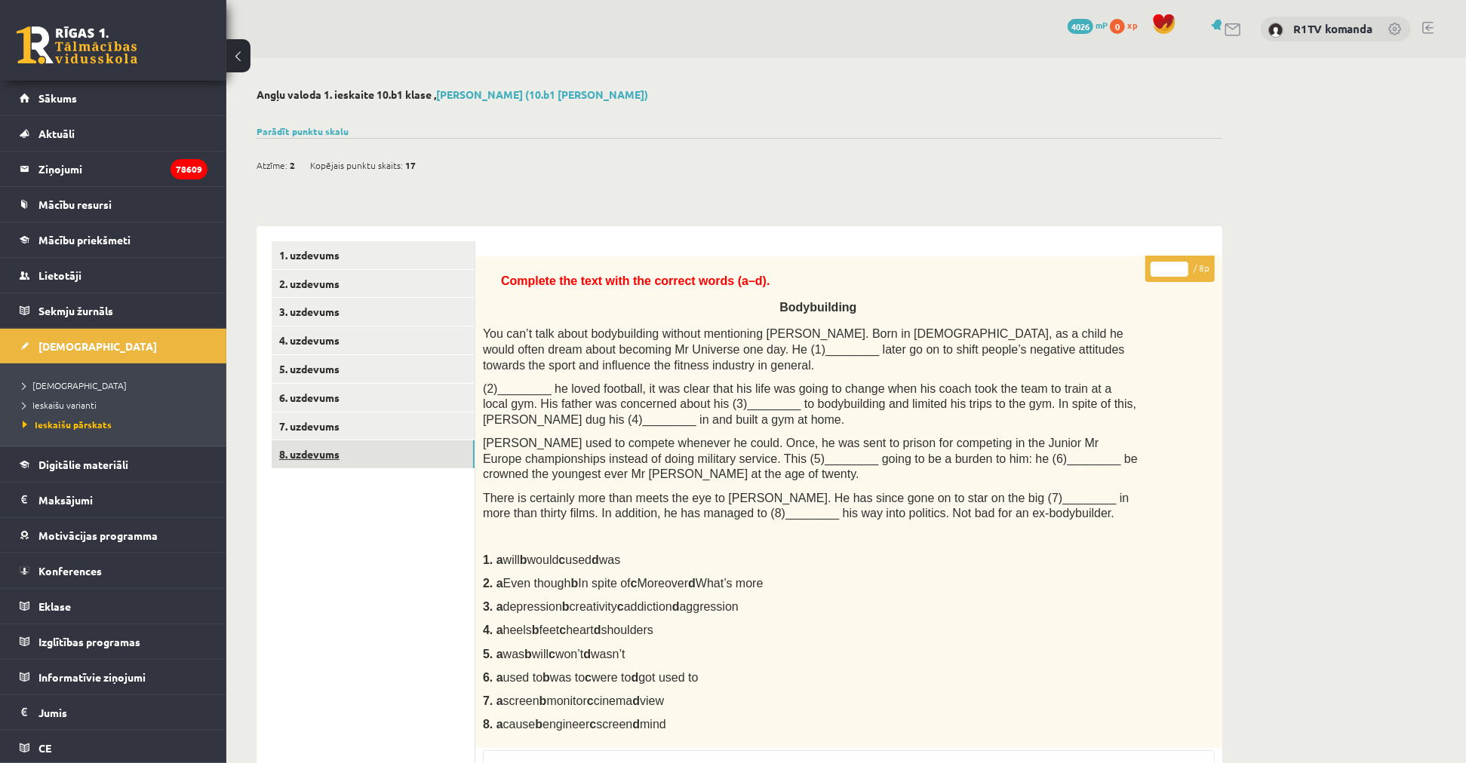
click at [352, 450] on link "8. uzdevums" at bounding box center [373, 455] width 203 height 28
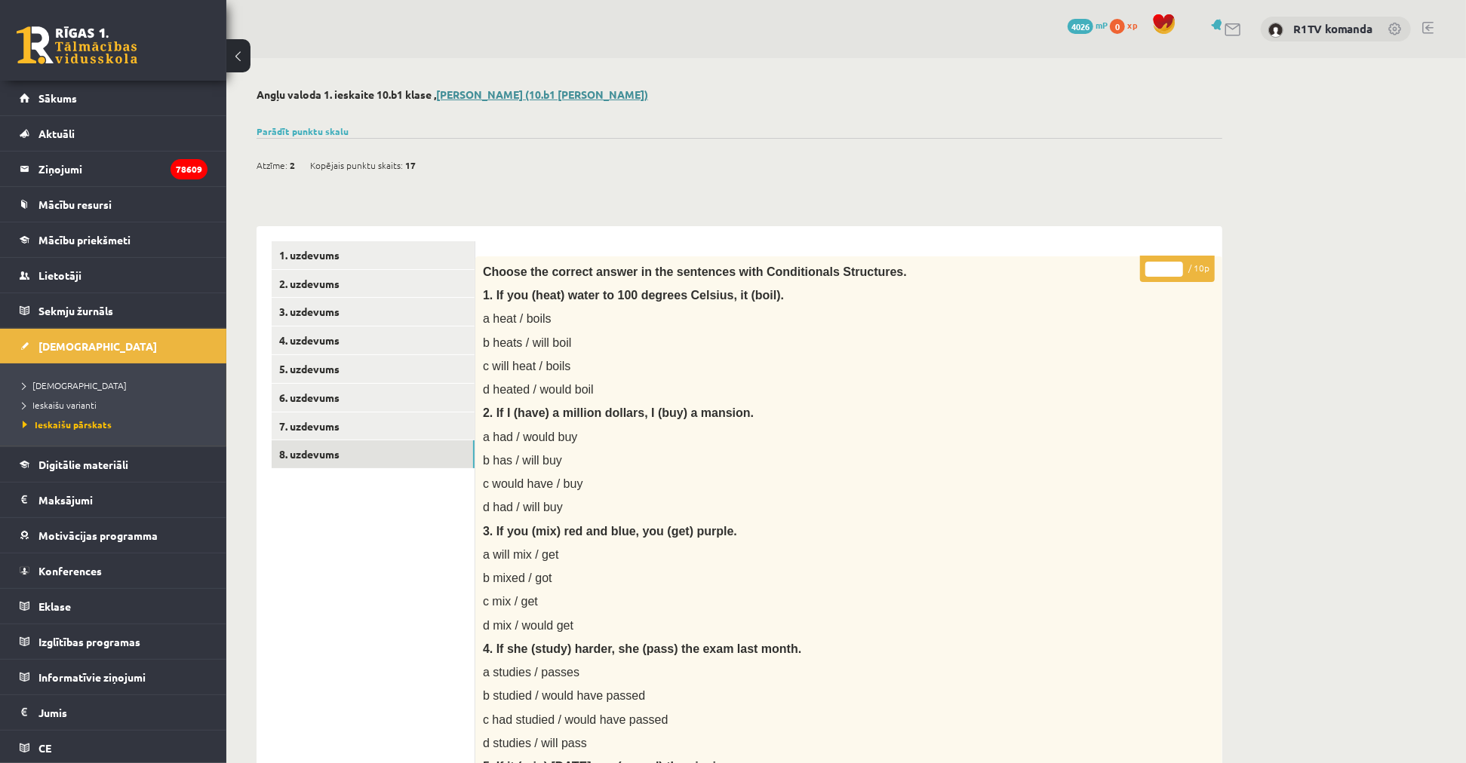
click at [483, 91] on link "Elīna Kivriņa (10.b1 klase)" at bounding box center [542, 95] width 212 height 14
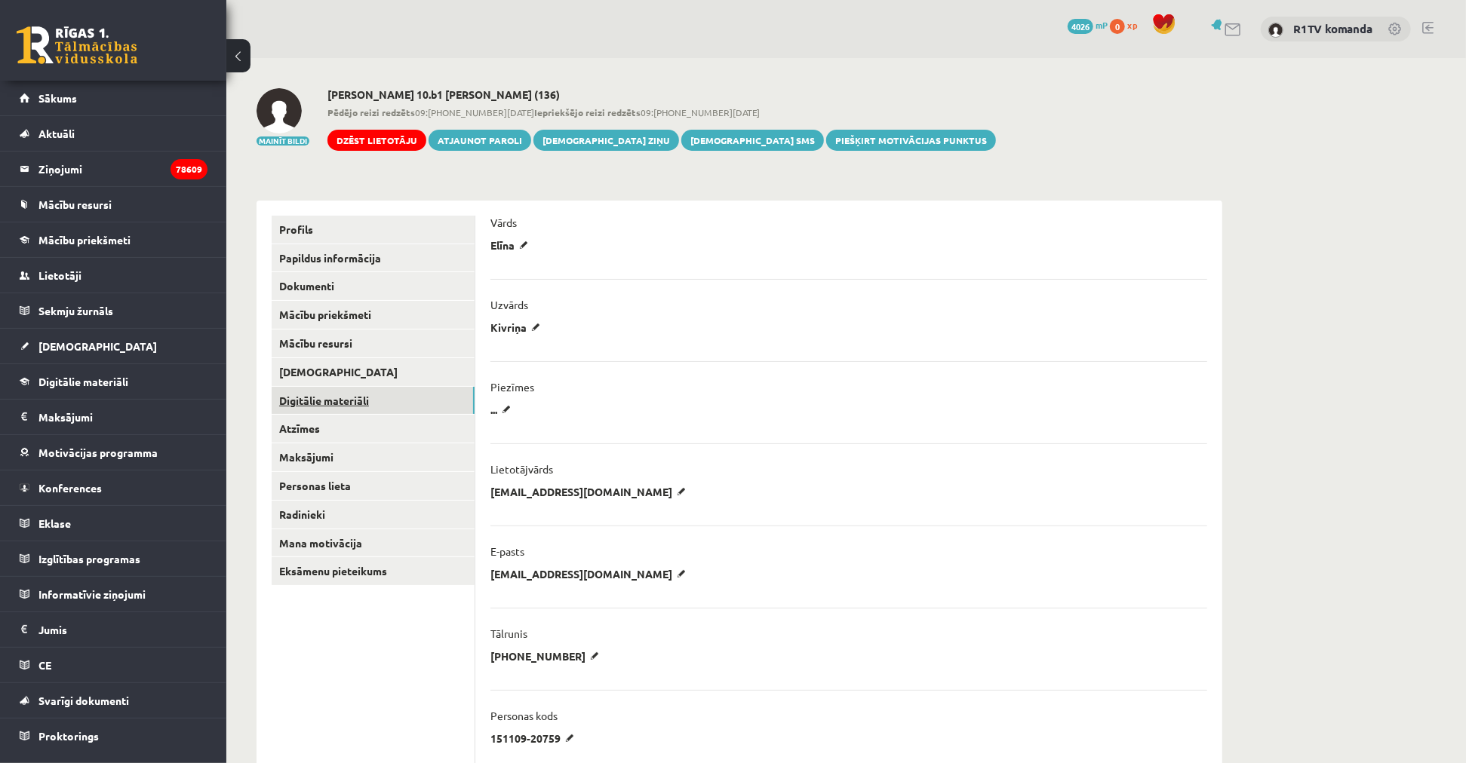
click at [307, 408] on link "Digitālie materiāli" at bounding box center [373, 401] width 203 height 28
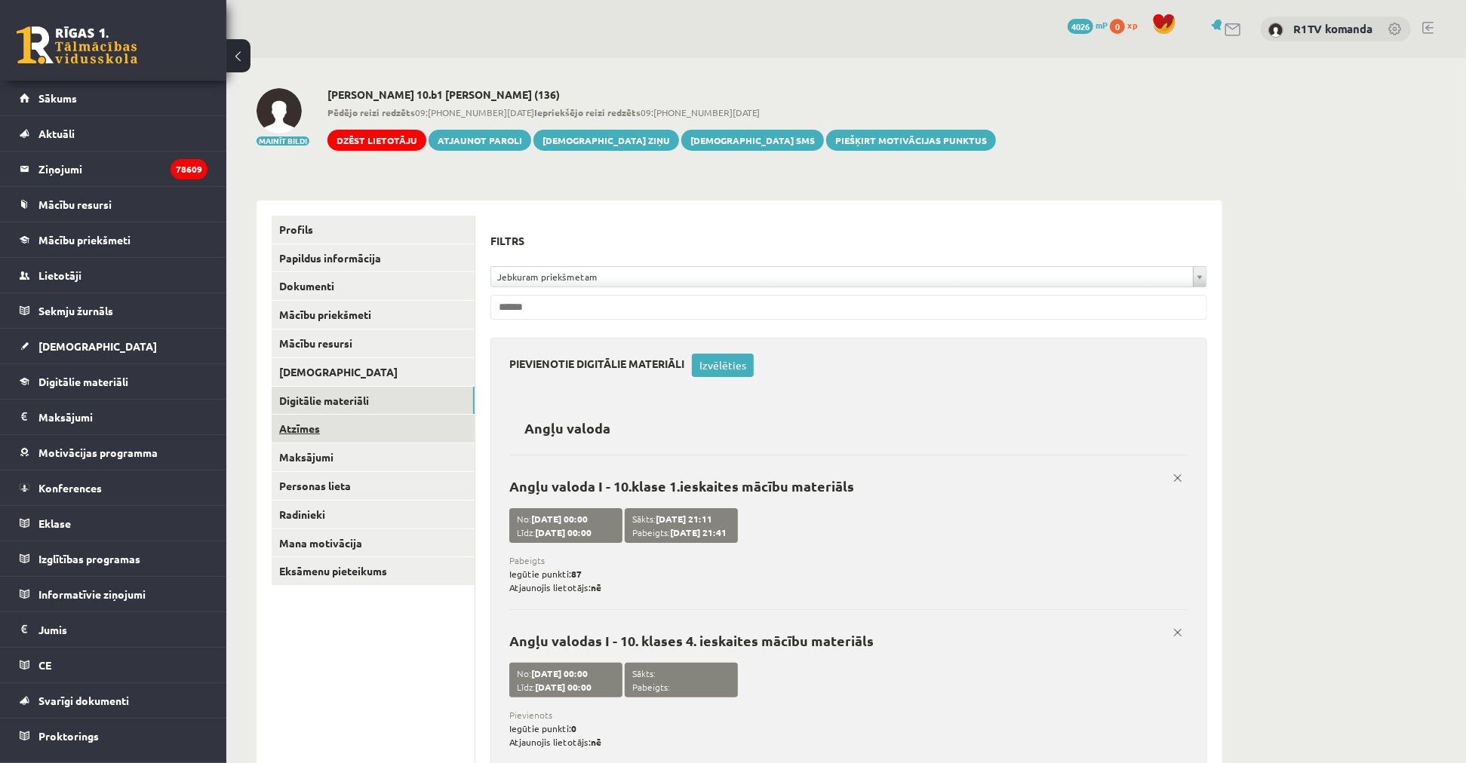
click at [324, 433] on link "Atzīmes" at bounding box center [373, 429] width 203 height 28
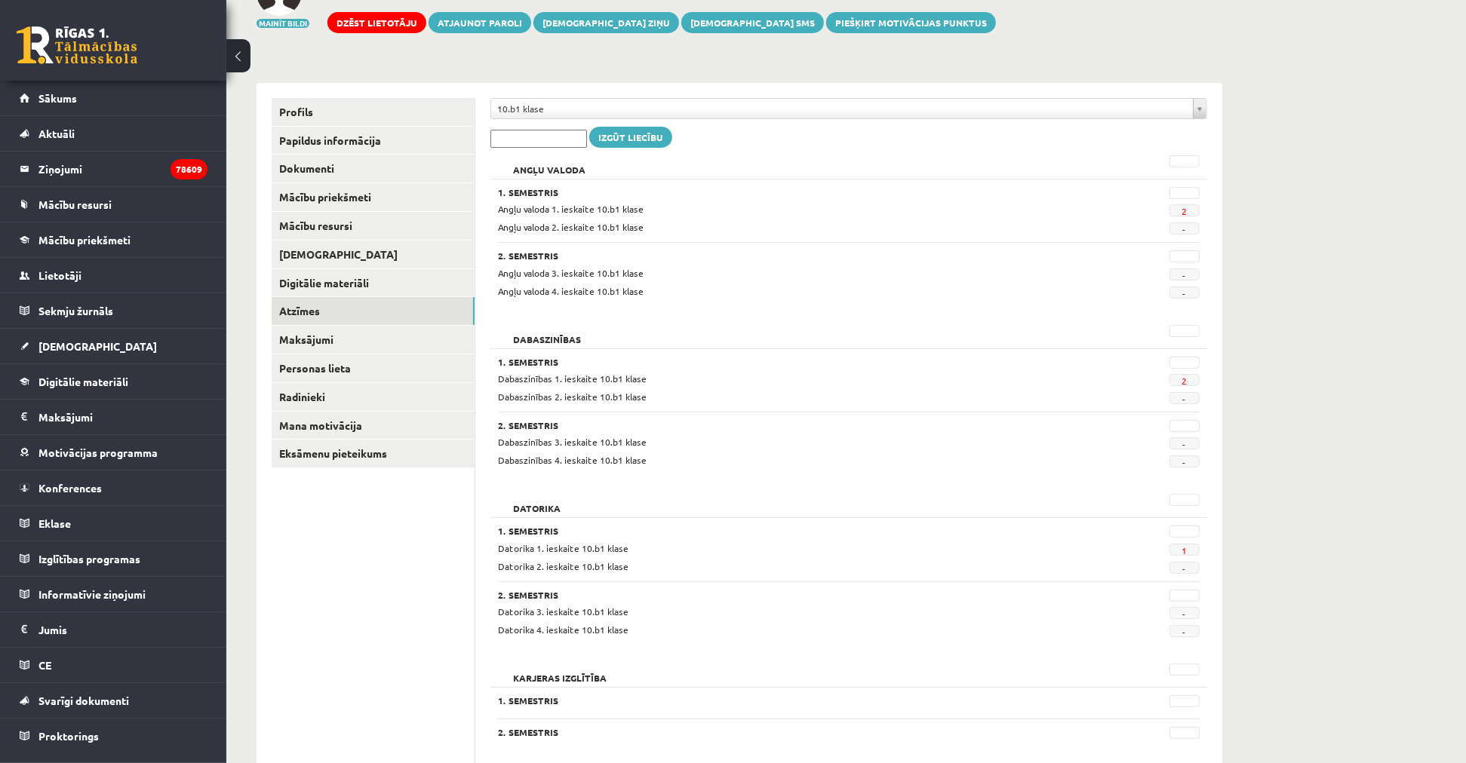
scroll to position [251, 0]
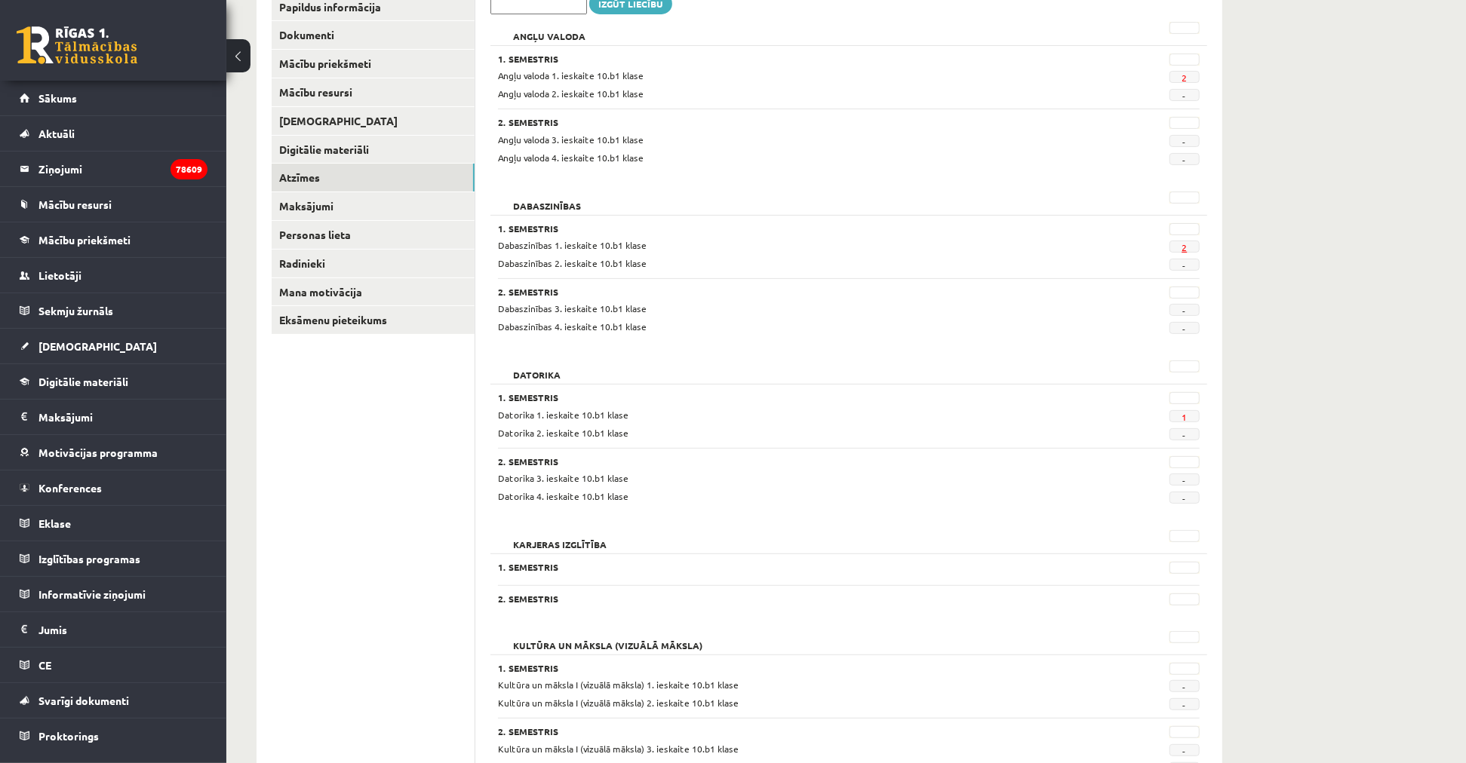
click at [1183, 252] on link "2" at bounding box center [1183, 247] width 5 height 12
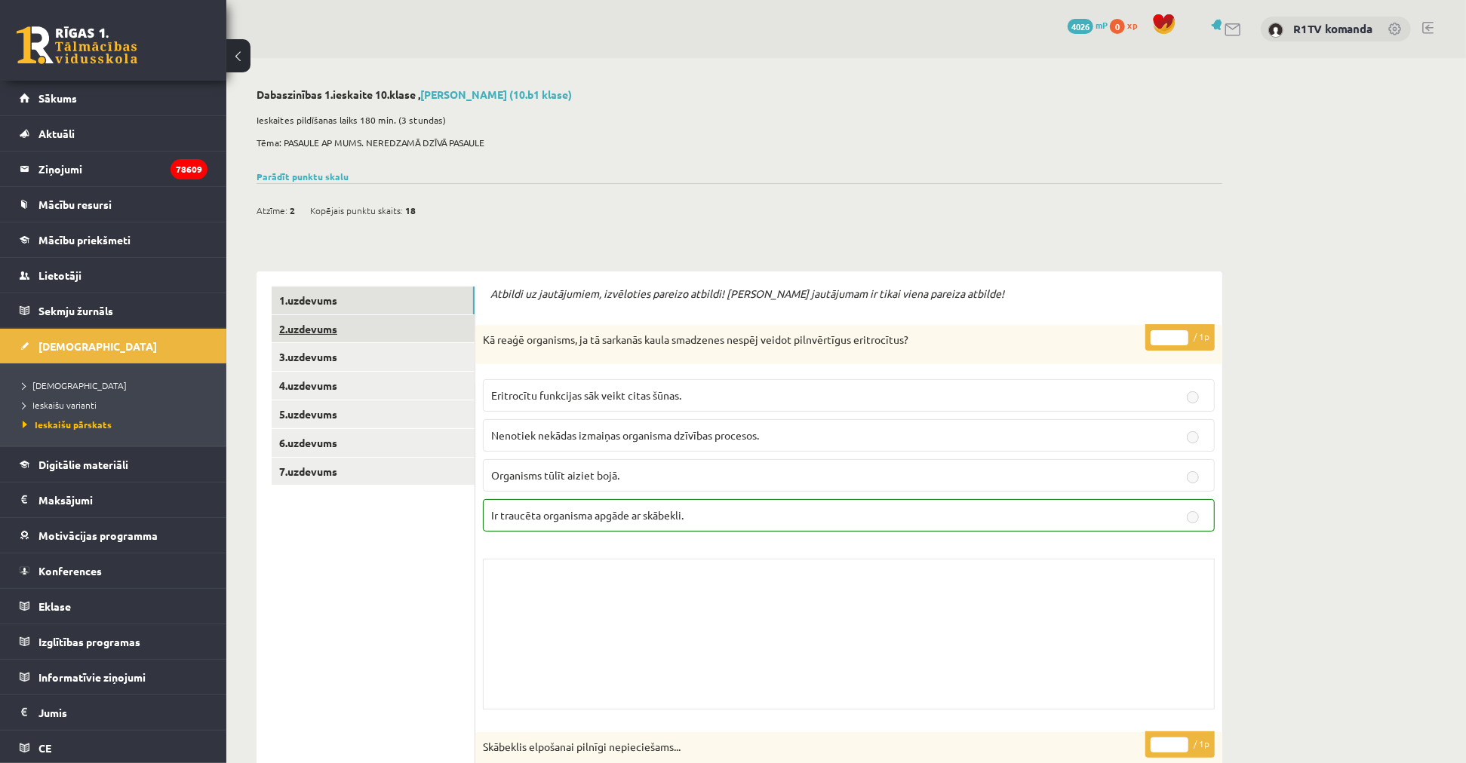
click at [404, 330] on link "2.uzdevums" at bounding box center [373, 329] width 203 height 28
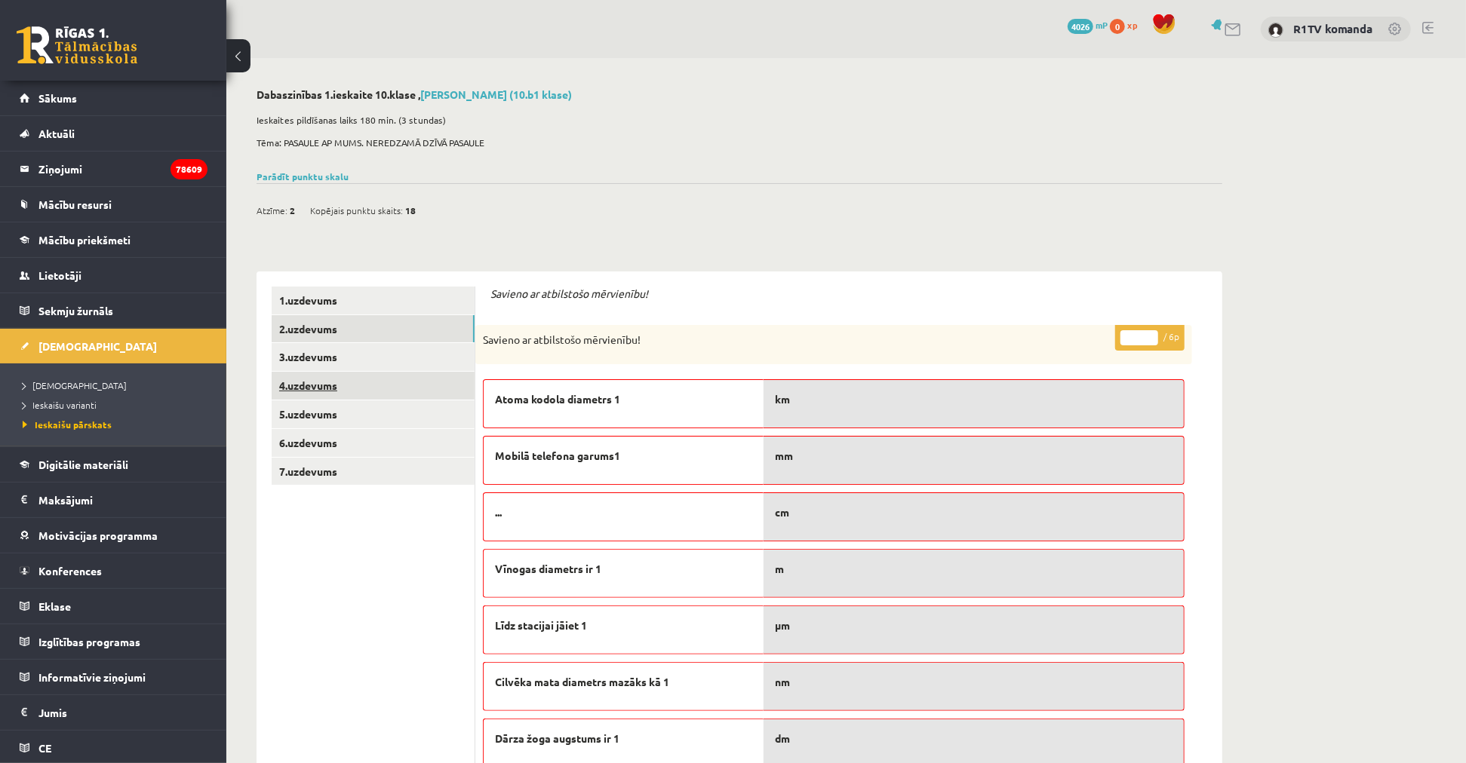
click at [329, 374] on link "4.uzdevums" at bounding box center [373, 386] width 203 height 28
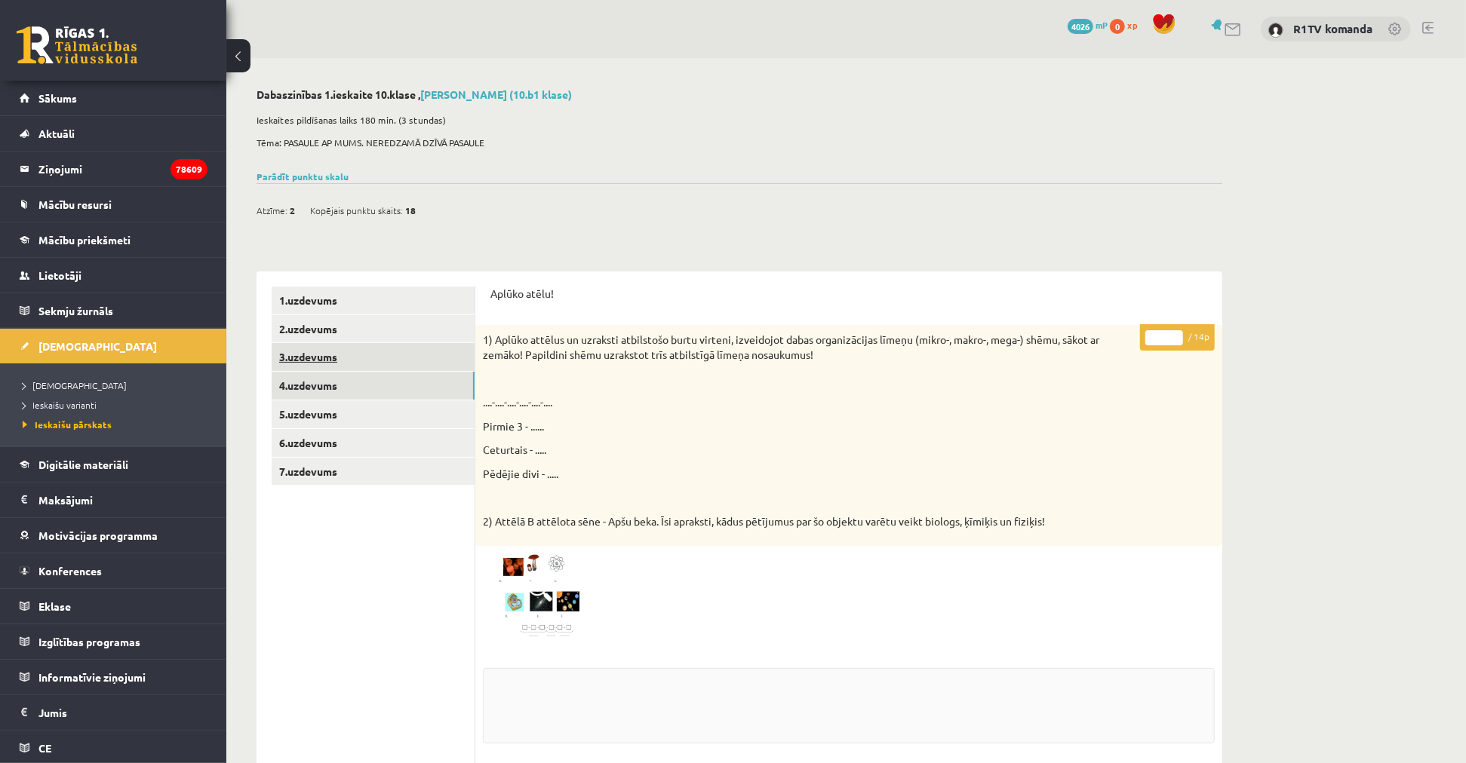
click at [333, 358] on link "3.uzdevums" at bounding box center [373, 357] width 203 height 28
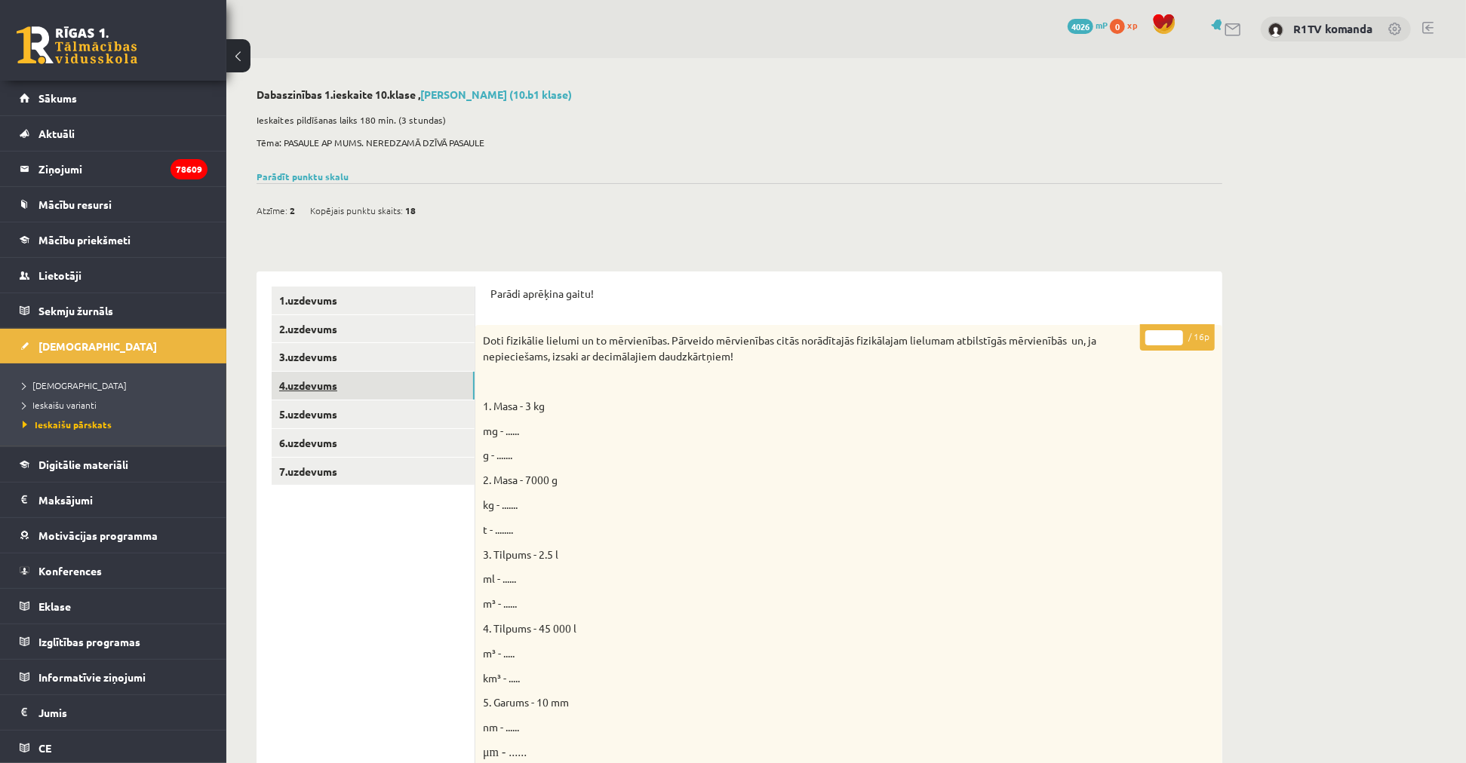
click at [333, 378] on link "4.uzdevums" at bounding box center [373, 386] width 203 height 28
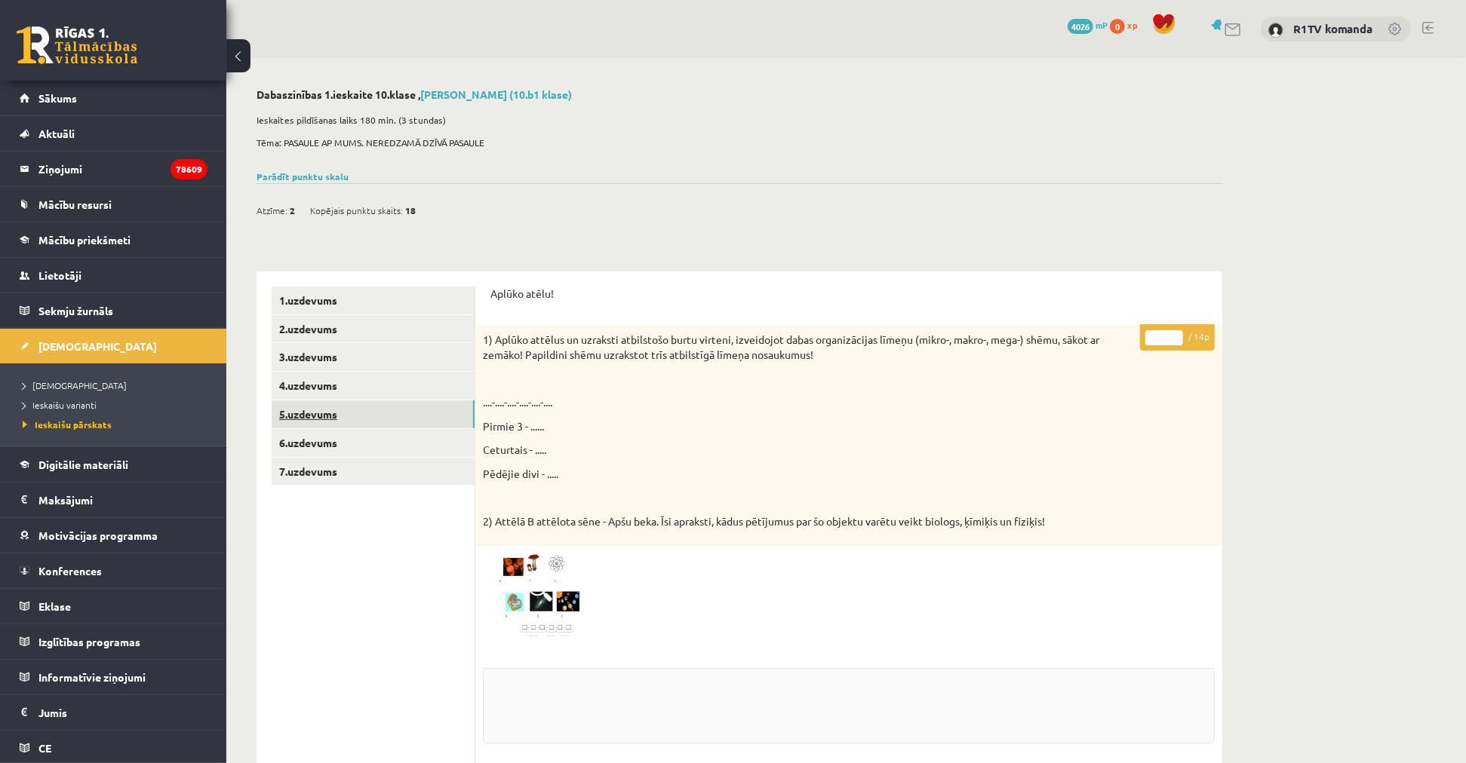
click at [342, 419] on link "5.uzdevums" at bounding box center [373, 415] width 203 height 28
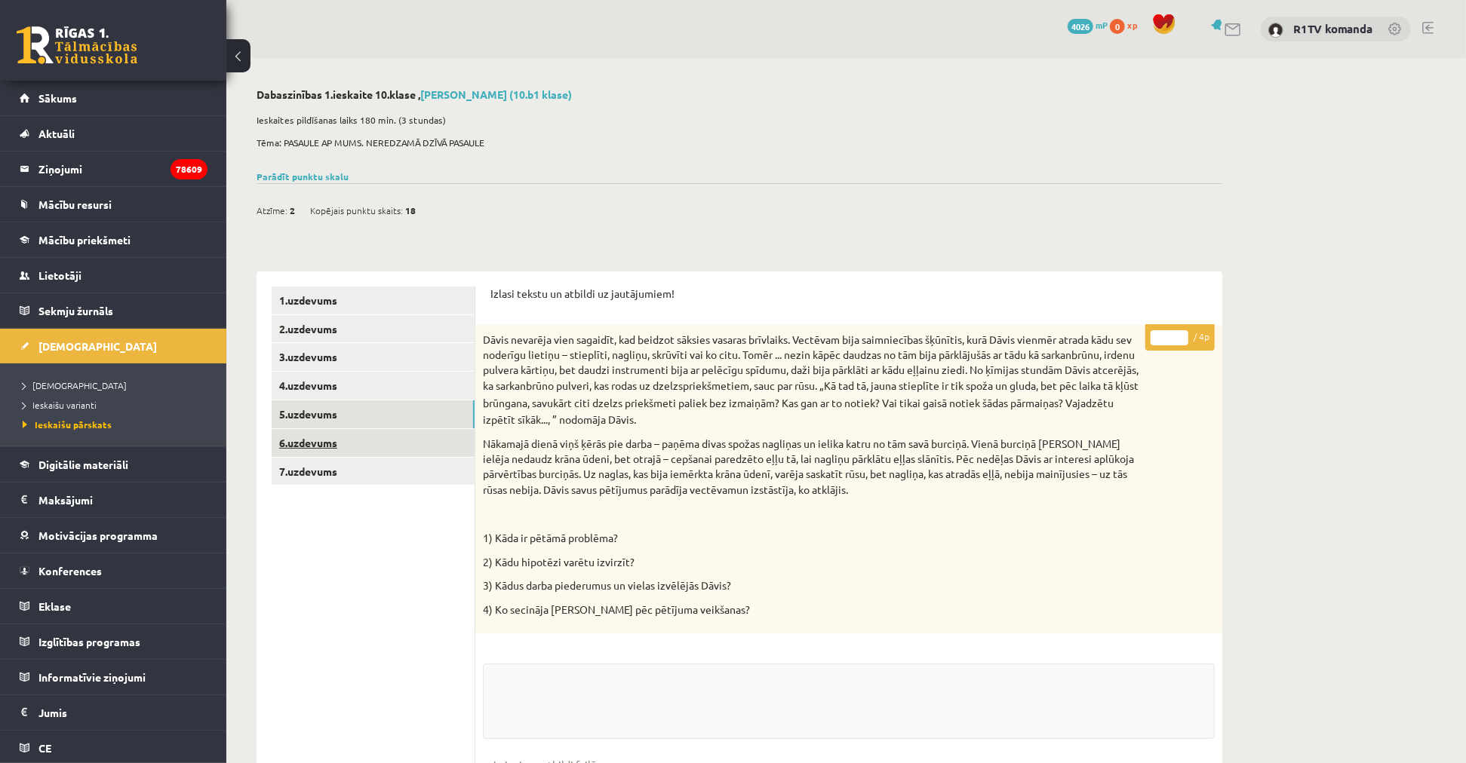
click at [348, 439] on link "6.uzdevums" at bounding box center [373, 443] width 203 height 28
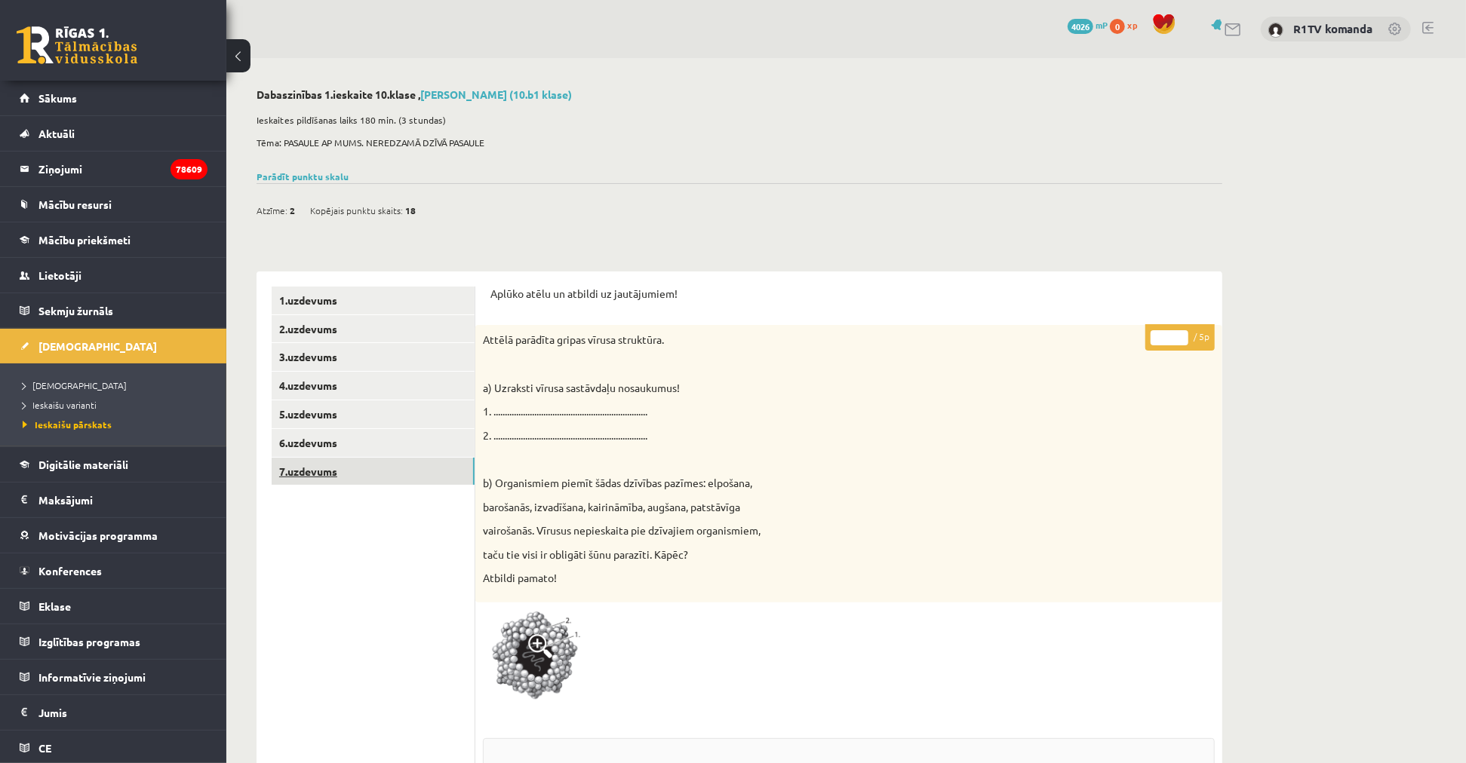
click at [327, 462] on link "7.uzdevums" at bounding box center [373, 472] width 203 height 28
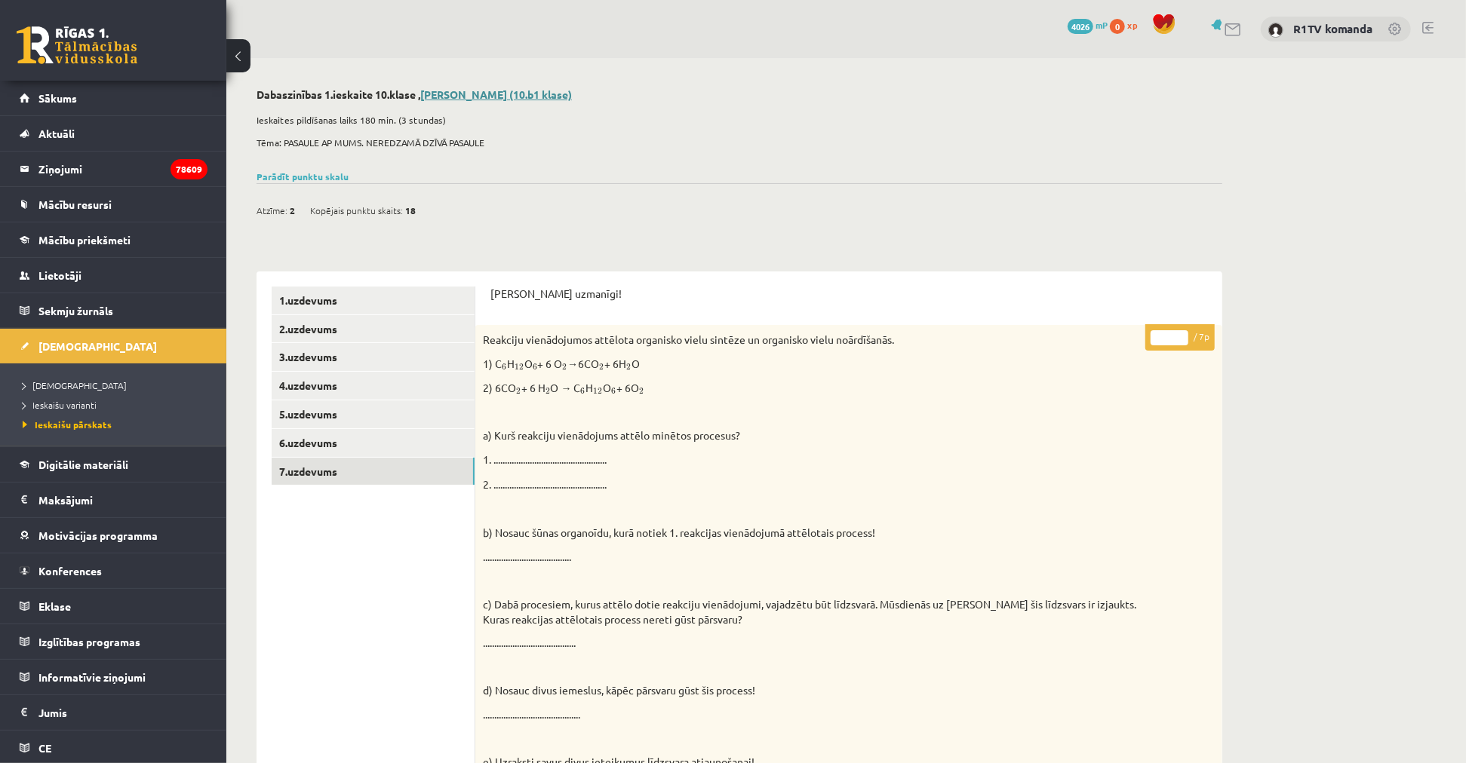
click at [480, 93] on link "Elīna Kivriņa (10.b1 klase)" at bounding box center [496, 95] width 152 height 14
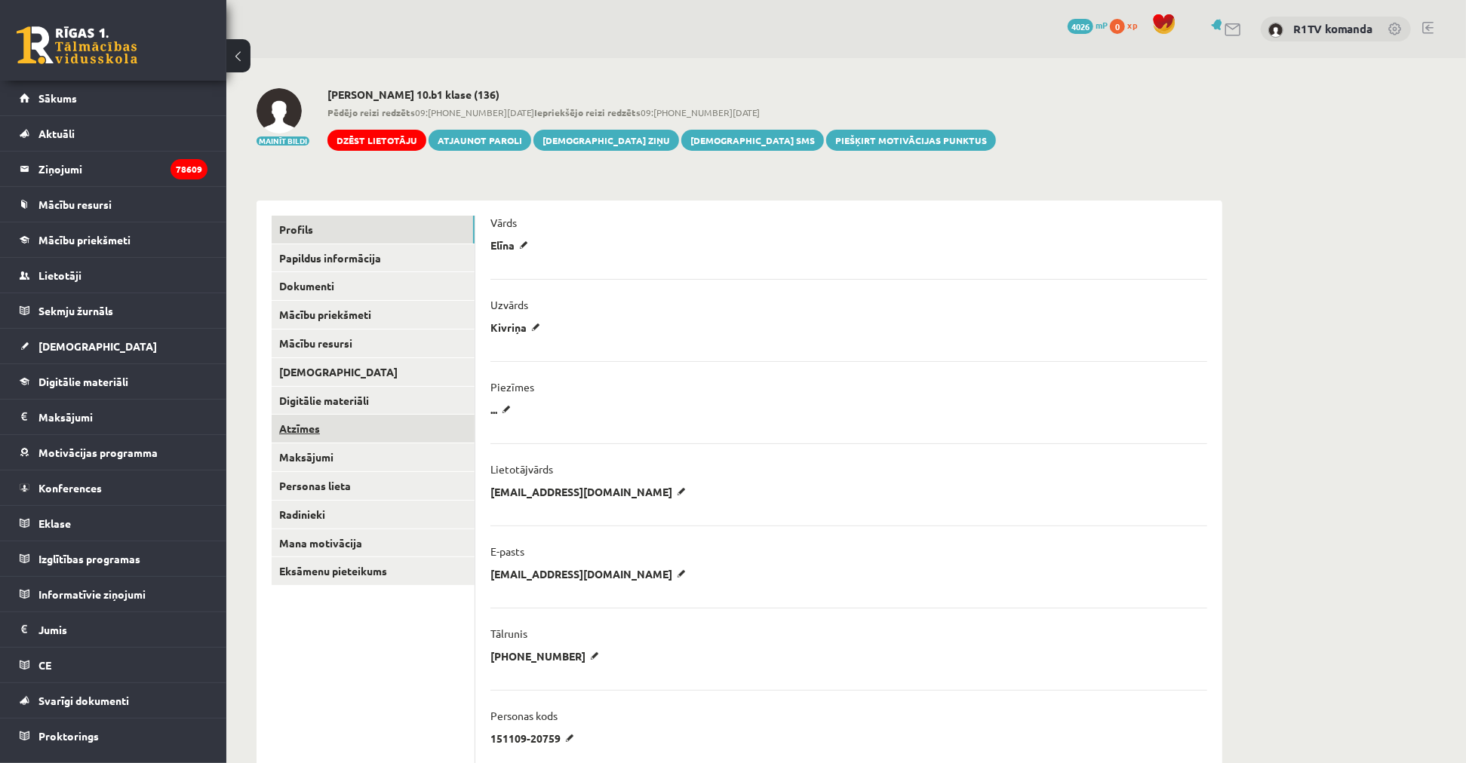
click at [355, 424] on link "Atzīmes" at bounding box center [373, 429] width 203 height 28
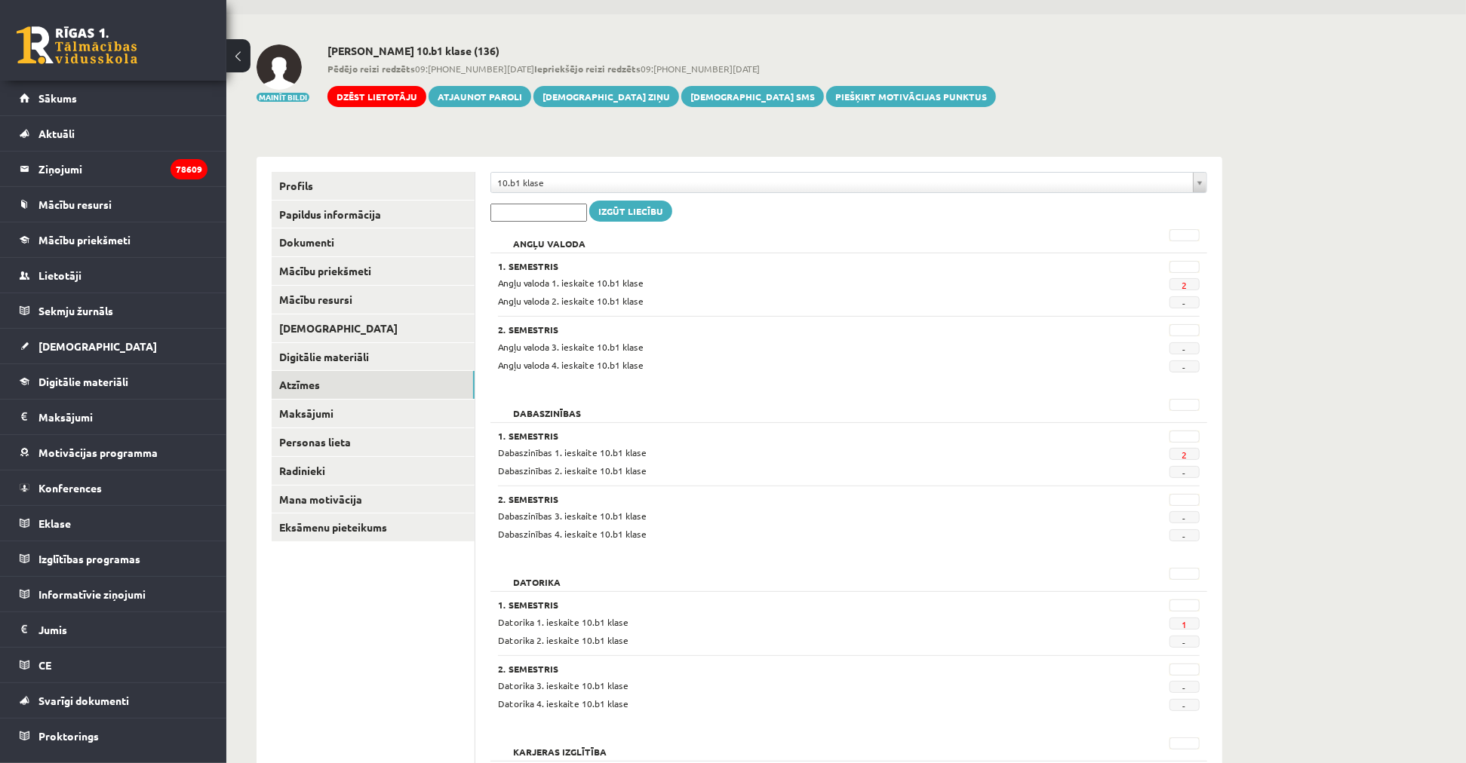
scroll to position [84, 0]
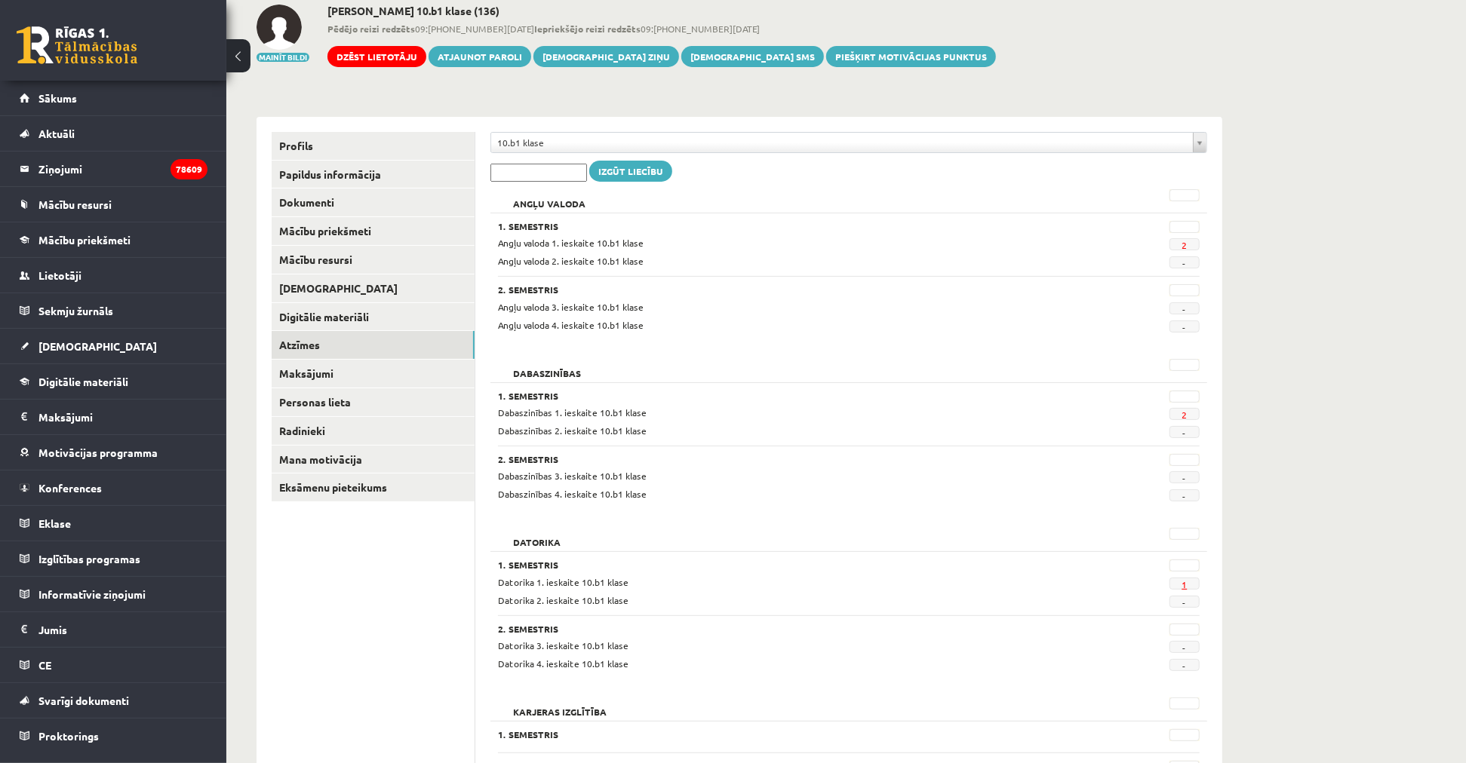
click at [1182, 583] on link "1" at bounding box center [1183, 585] width 5 height 12
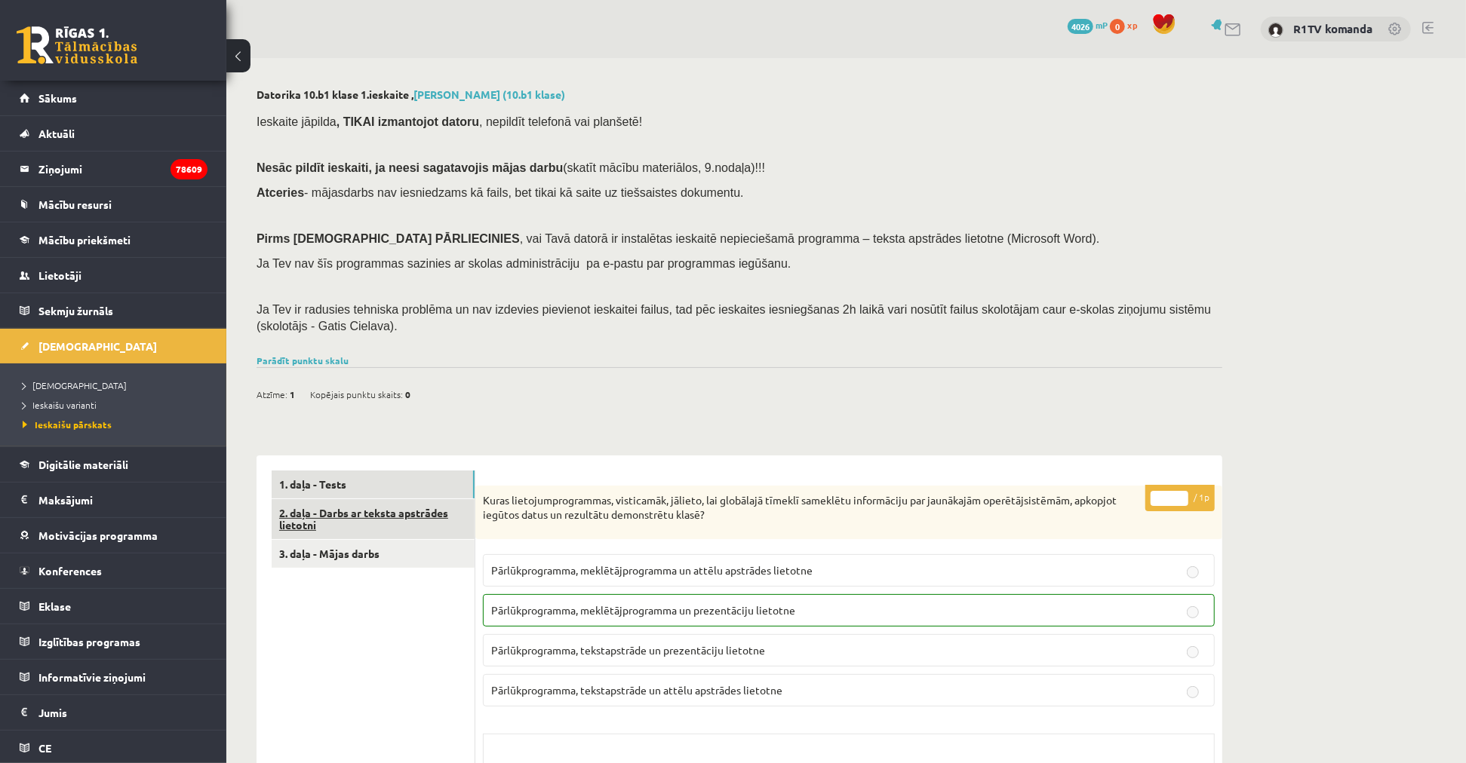
click at [368, 521] on link "2. daļa - Darbs ar teksta apstrādes lietotni" at bounding box center [373, 519] width 203 height 41
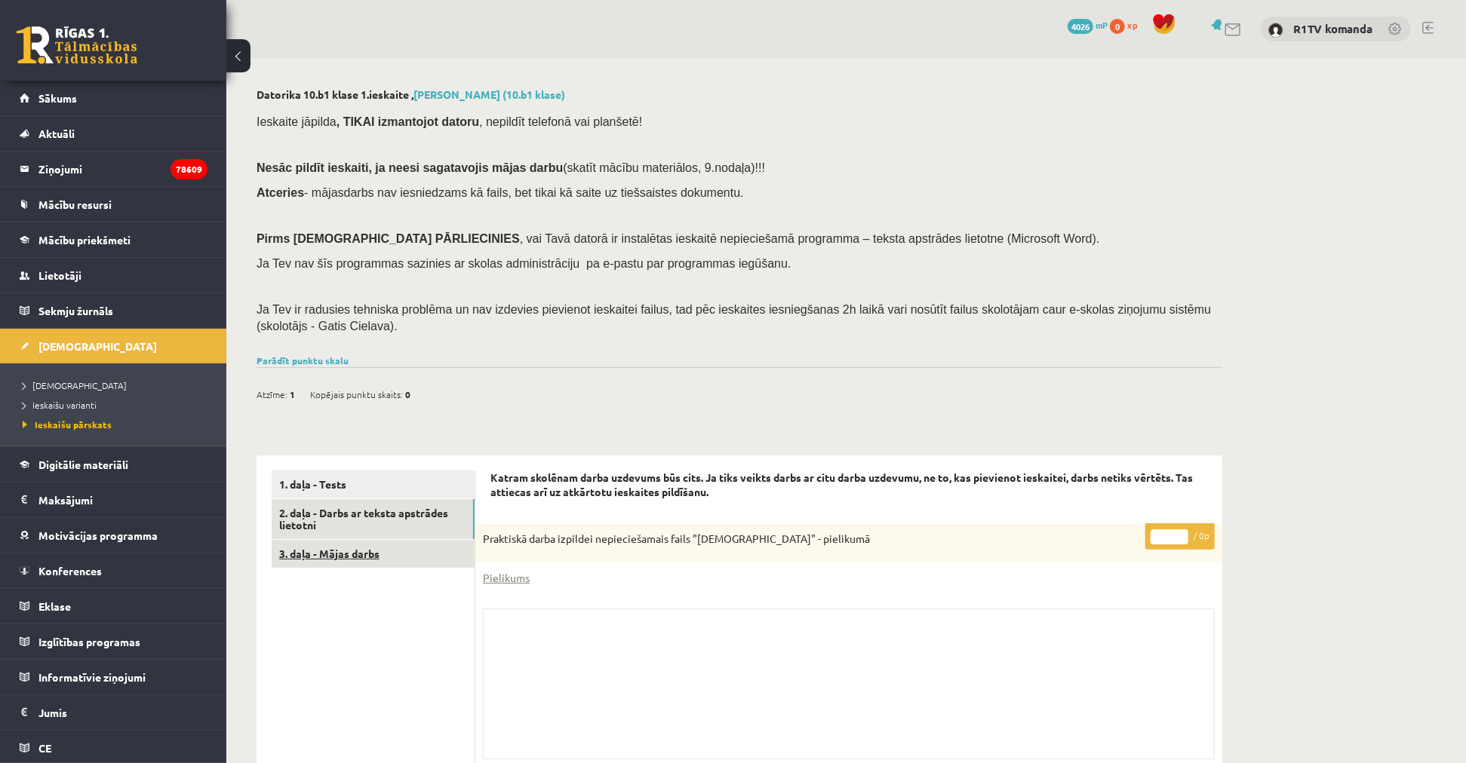
click at [371, 556] on link "3. daļa - Mājas darbs" at bounding box center [373, 554] width 203 height 28
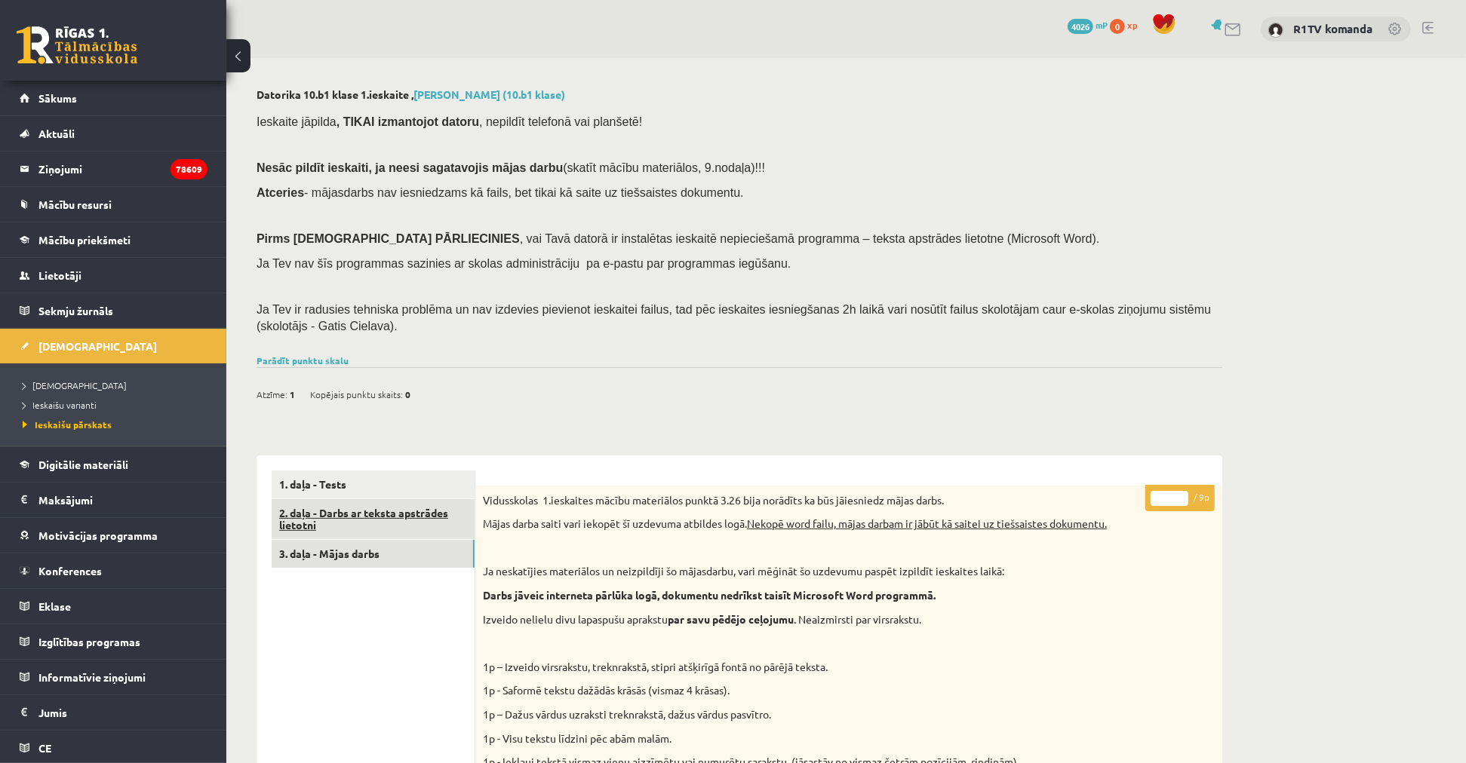
click at [346, 514] on link "2. daļa - Darbs ar teksta apstrādes lietotni" at bounding box center [373, 519] width 203 height 41
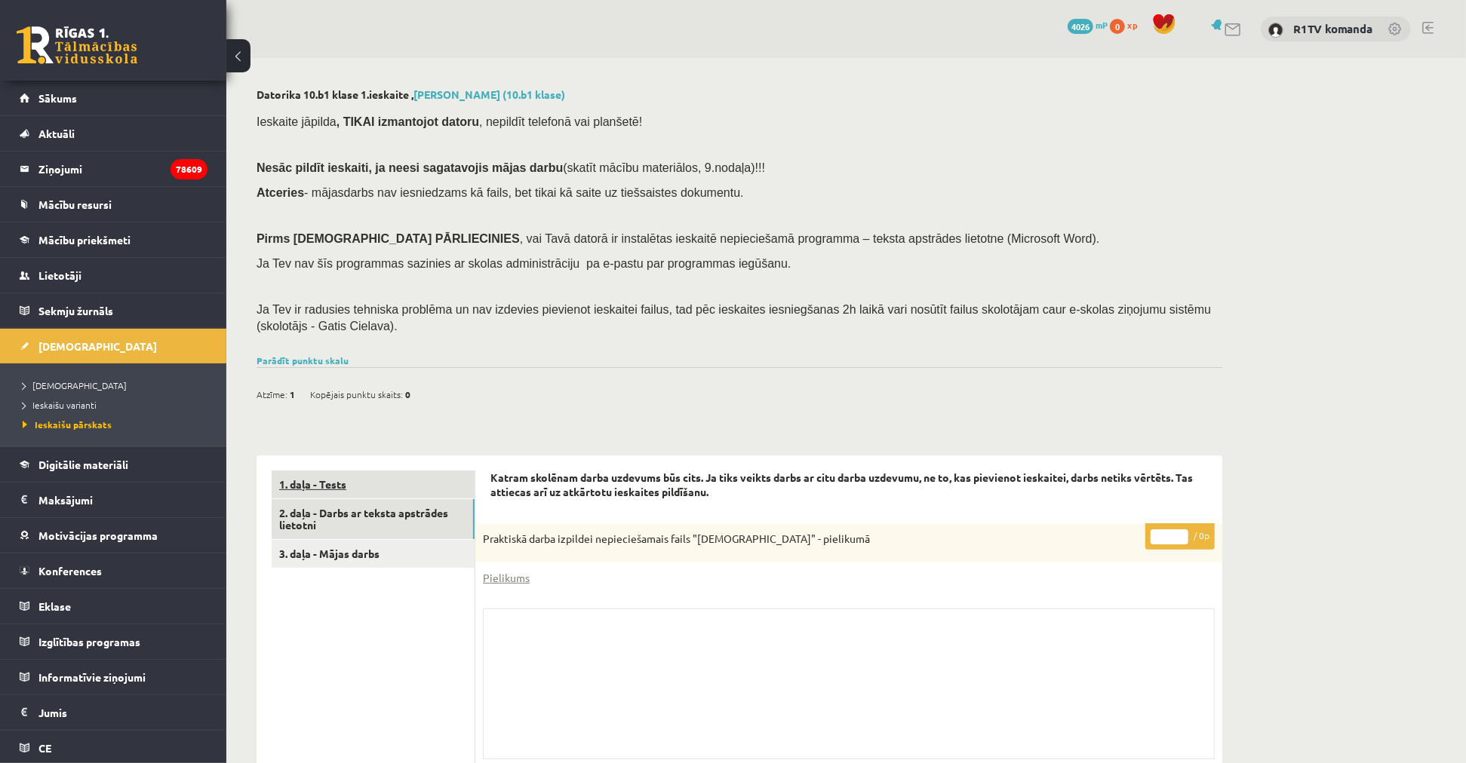
click at [366, 493] on link "1. daļa - Tests" at bounding box center [373, 485] width 203 height 28
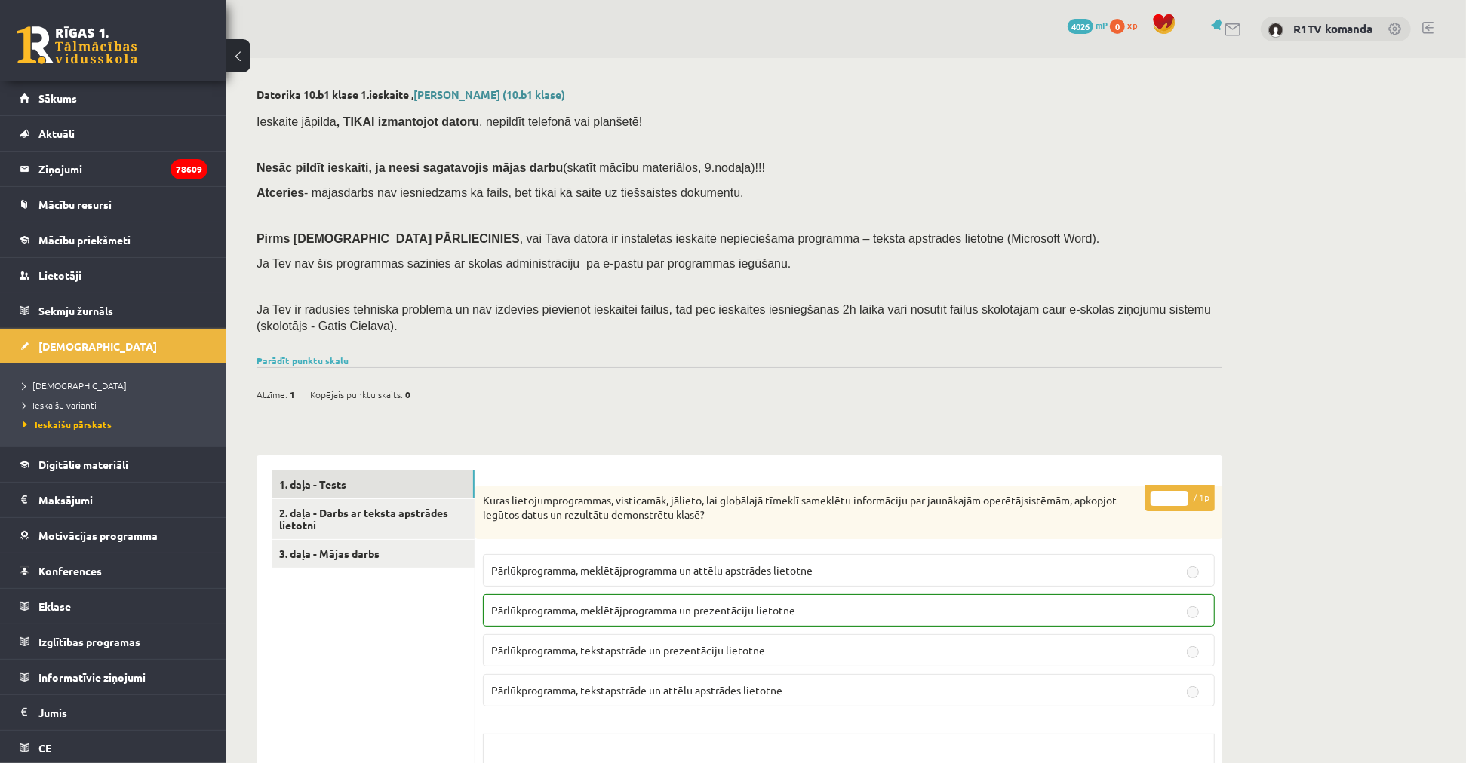
click at [495, 93] on link "[PERSON_NAME] (10.b1 klase)" at bounding box center [489, 95] width 152 height 14
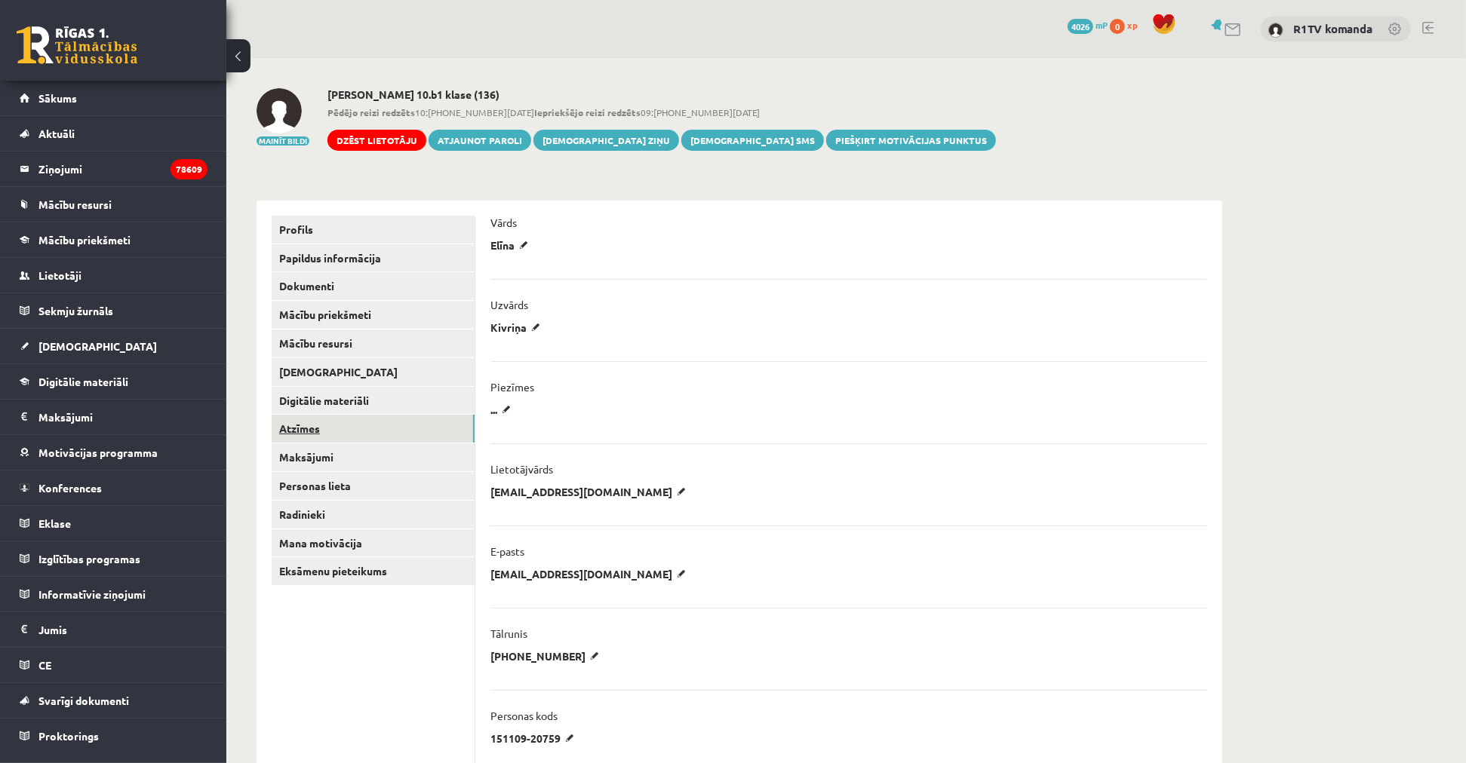
click at [364, 427] on link "Atzīmes" at bounding box center [373, 429] width 203 height 28
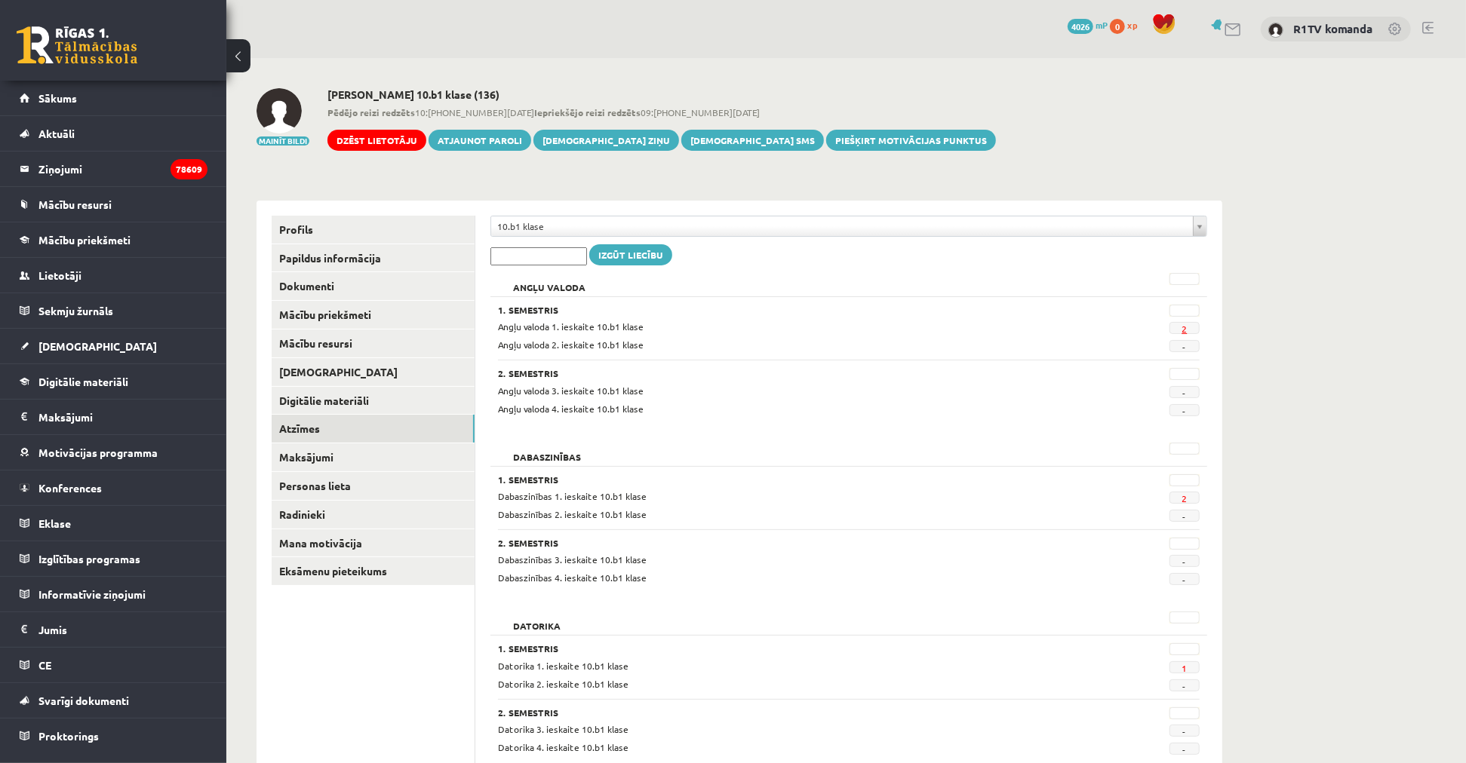
click at [1187, 328] on link "2" at bounding box center [1183, 329] width 5 height 12
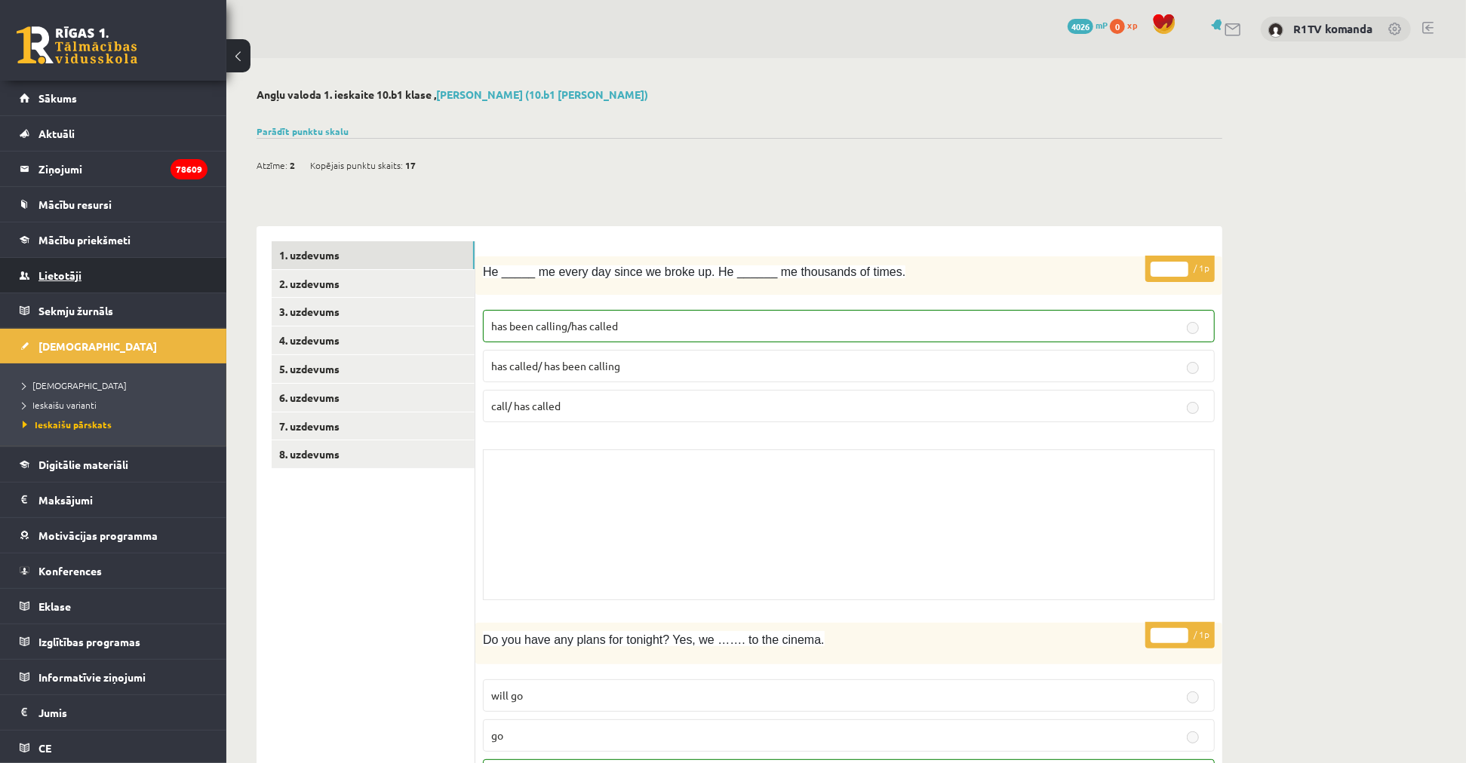
click at [117, 278] on link "Lietotāji" at bounding box center [114, 275] width 188 height 35
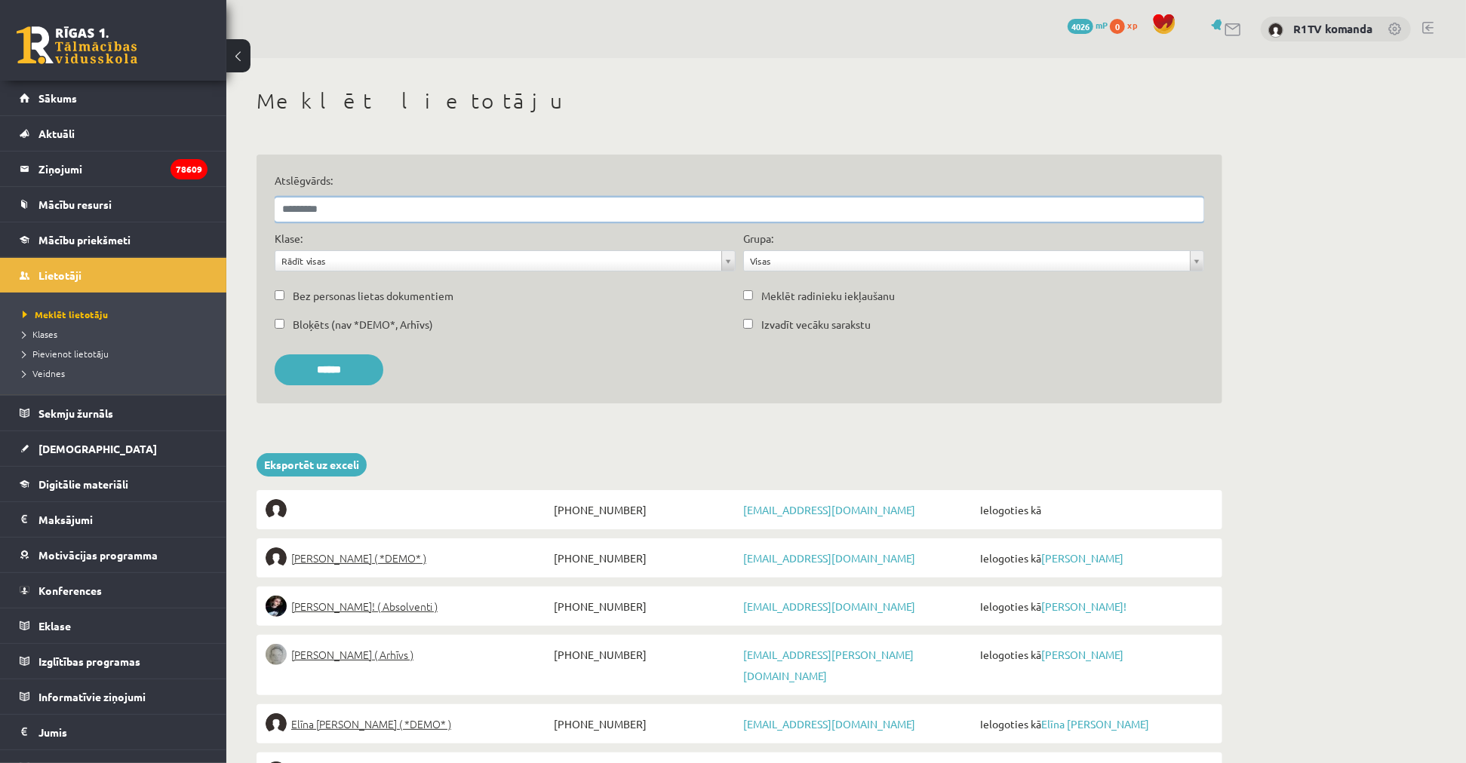
click at [570, 216] on input "Atslēgvārds:" at bounding box center [739, 210] width 929 height 24
type input "*"
type input "*********"
click at [275, 355] on input "******" at bounding box center [329, 370] width 109 height 31
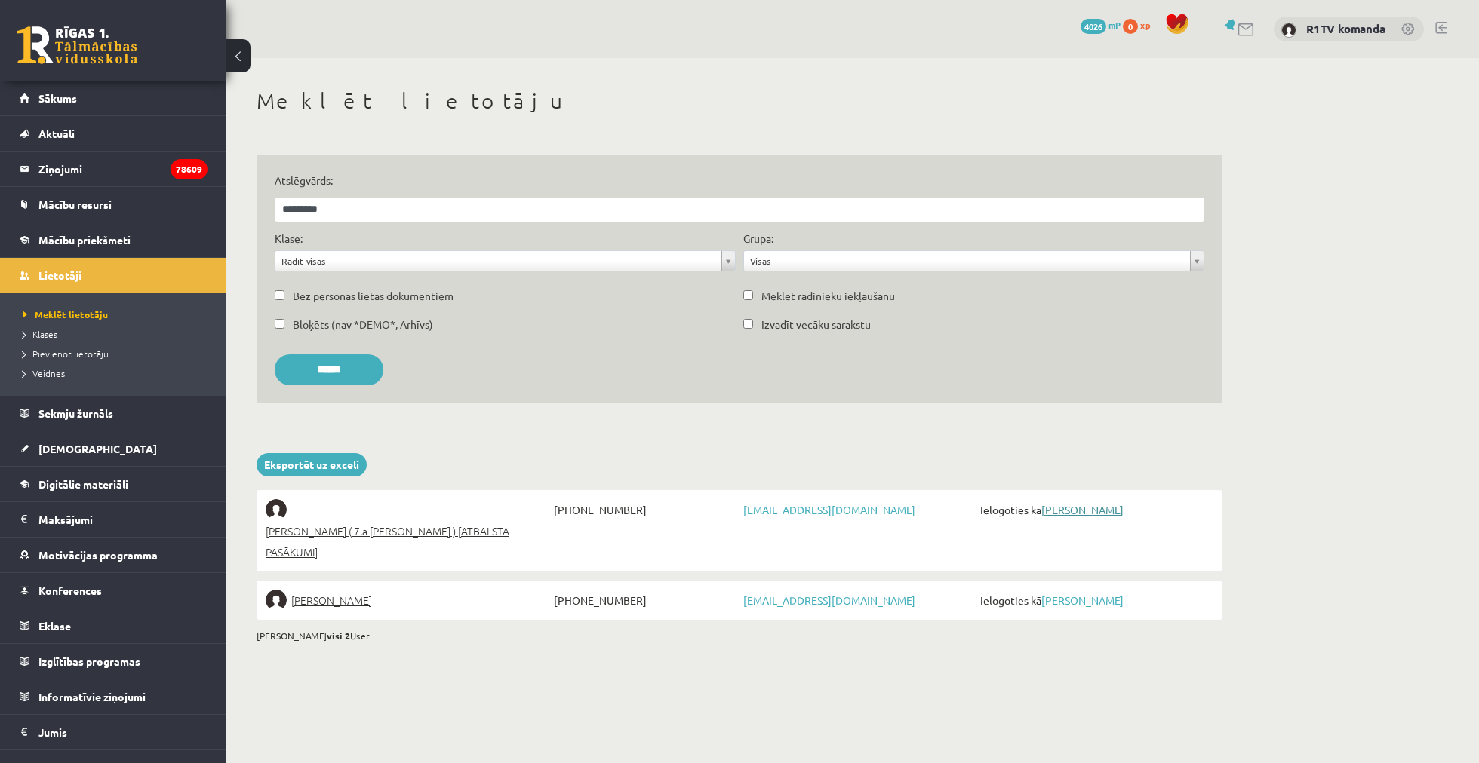
click at [1087, 511] on link "[PERSON_NAME]" at bounding box center [1082, 510] width 82 height 14
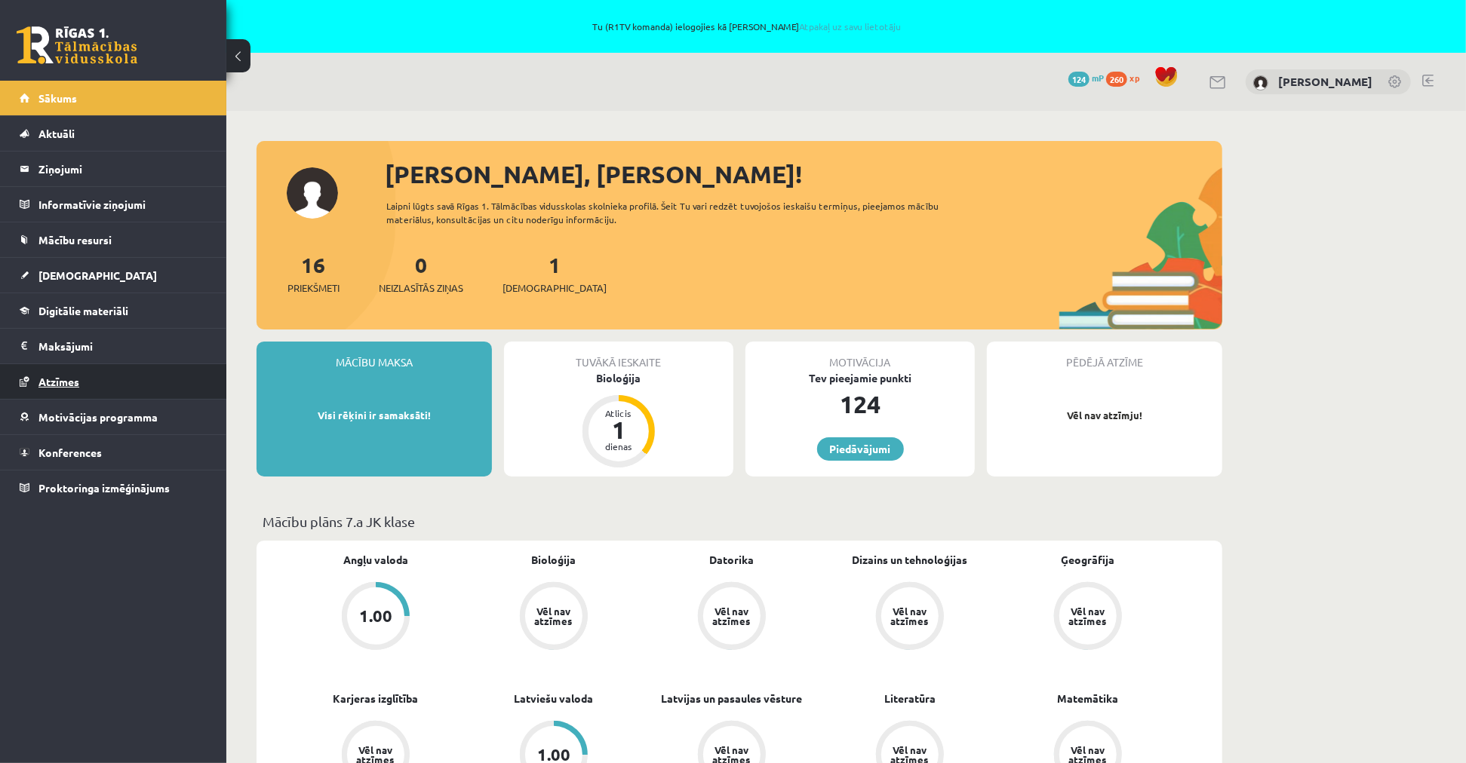
click at [66, 378] on span "Atzīmes" at bounding box center [58, 382] width 41 height 14
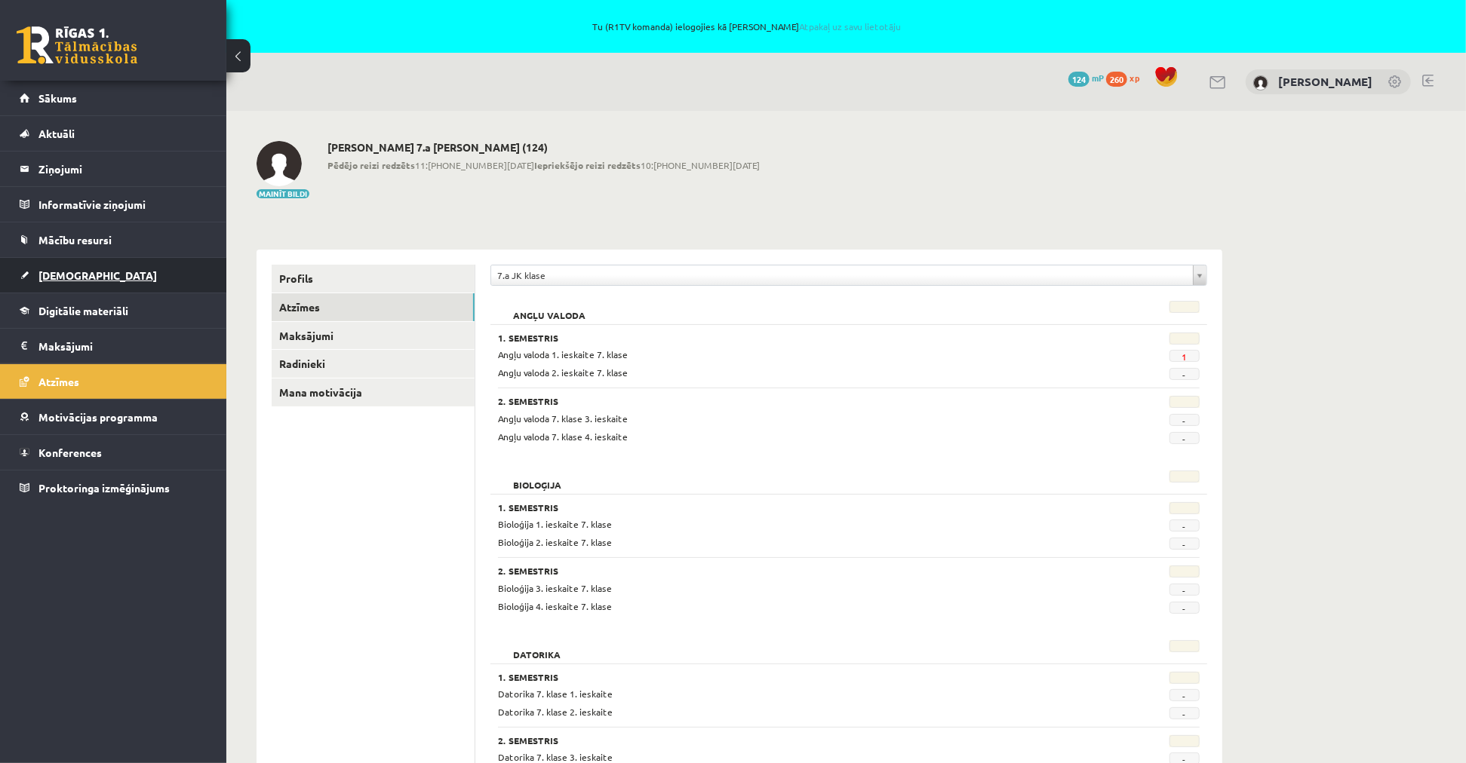
click at [81, 272] on span "[DEMOGRAPHIC_DATA]" at bounding box center [97, 276] width 118 height 14
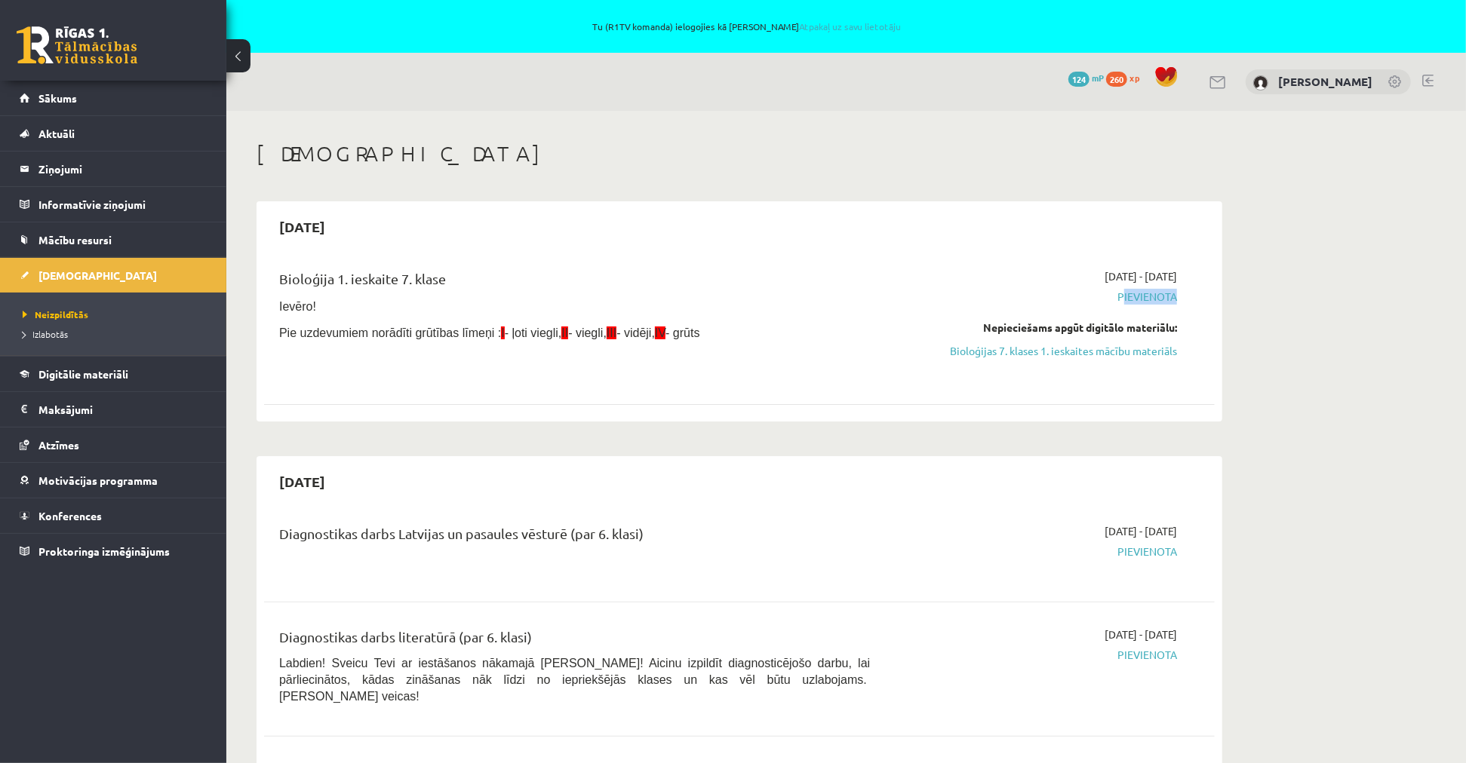
drag, startPoint x: 1172, startPoint y: 296, endPoint x: 1111, endPoint y: 297, distance: 60.4
click at [1111, 297] on span "Pievienota" at bounding box center [1034, 297] width 284 height 16
click at [1127, 299] on span "Pievienota" at bounding box center [1034, 297] width 284 height 16
drag, startPoint x: 1162, startPoint y: 295, endPoint x: 1129, endPoint y: 294, distance: 32.4
click at [1129, 294] on span "Pievienota" at bounding box center [1034, 297] width 284 height 16
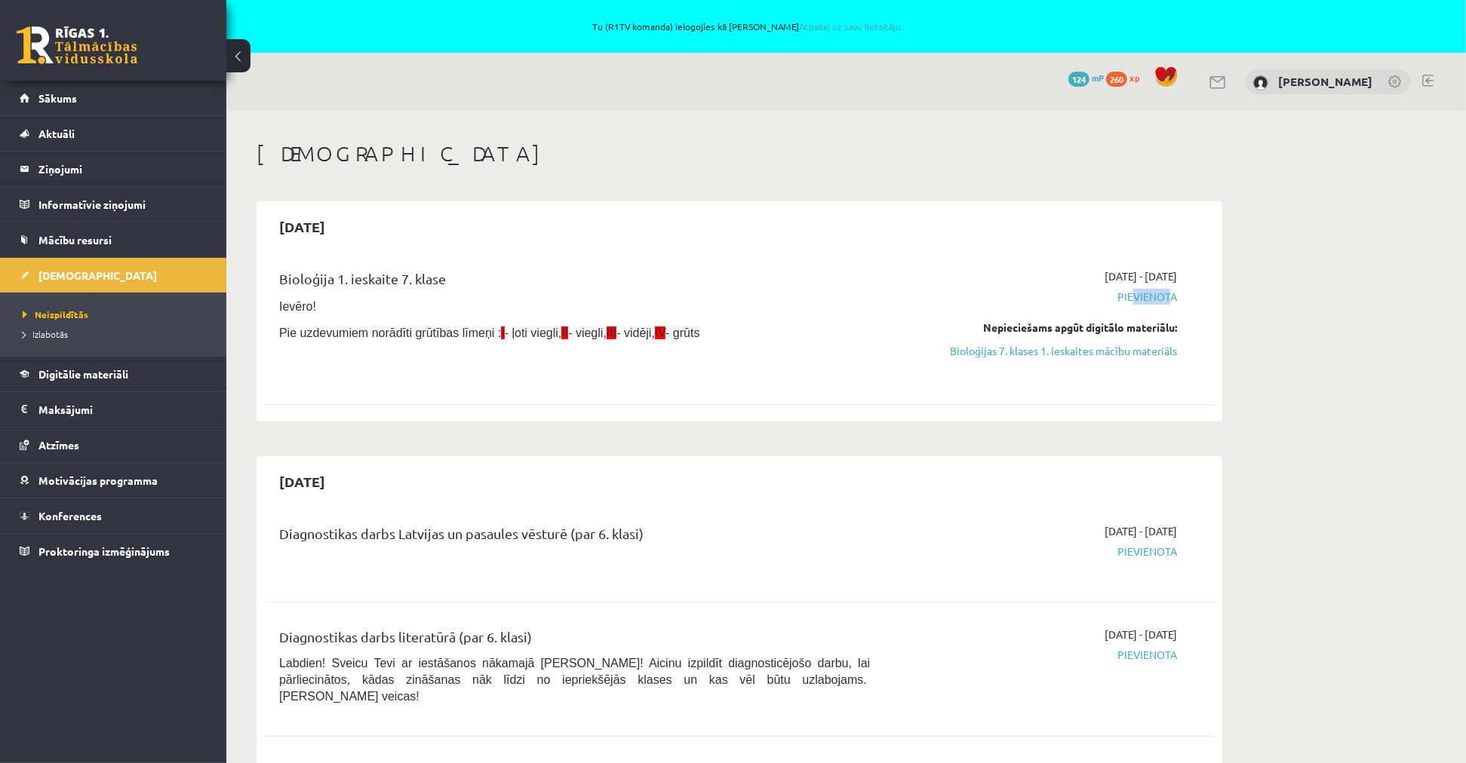
click at [1129, 294] on span "Pievienota" at bounding box center [1034, 297] width 284 height 16
drag, startPoint x: 1083, startPoint y: 321, endPoint x: 1149, endPoint y: 333, distance: 67.6
click at [1149, 333] on div "Nepieciešams apgūt digitālo materiālu:" at bounding box center [1034, 328] width 284 height 16
click at [1080, 358] on link "Bioloģijas 7. klases 1. ieskaites mācību materiāls" at bounding box center [1034, 351] width 284 height 16
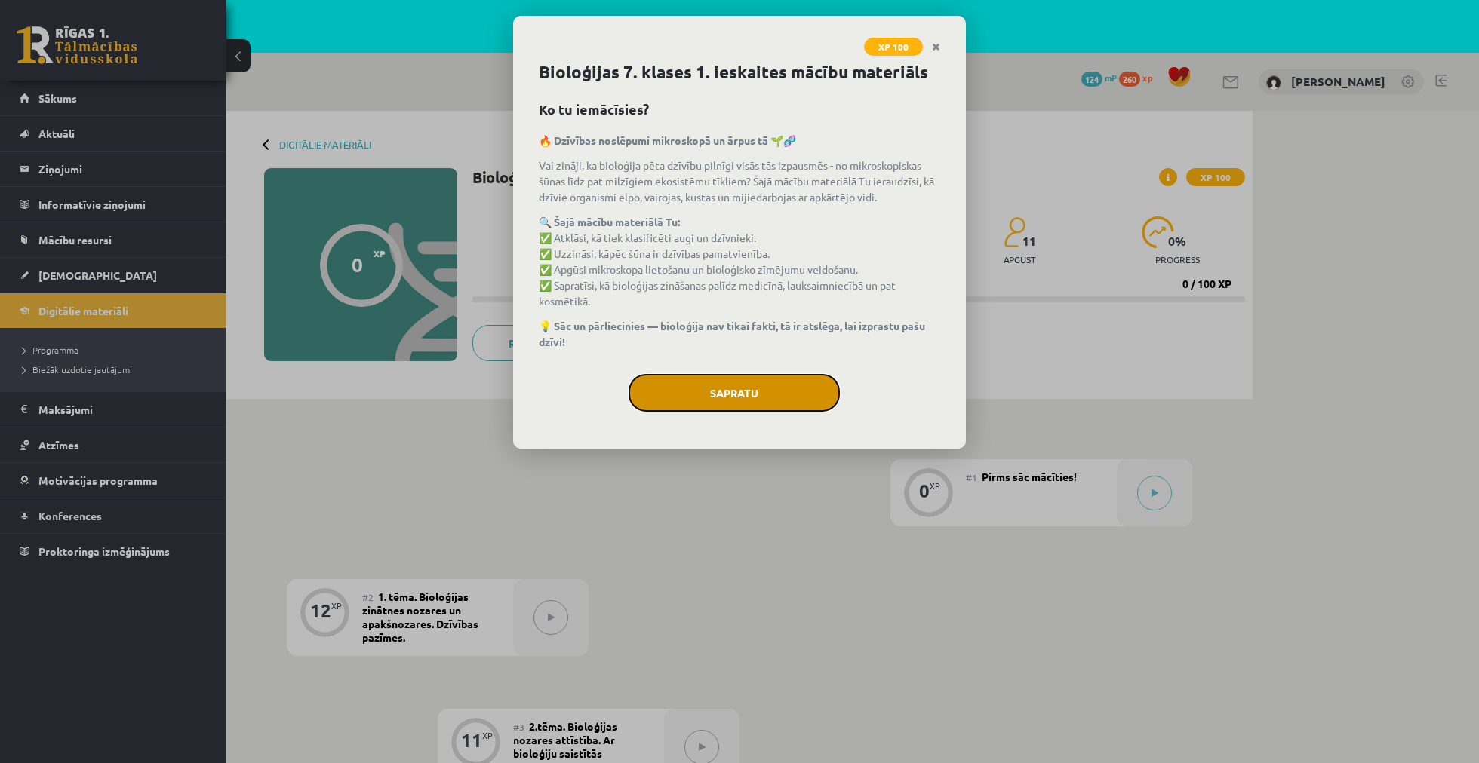
click at [723, 400] on button "Sapratu" at bounding box center [733, 393] width 211 height 38
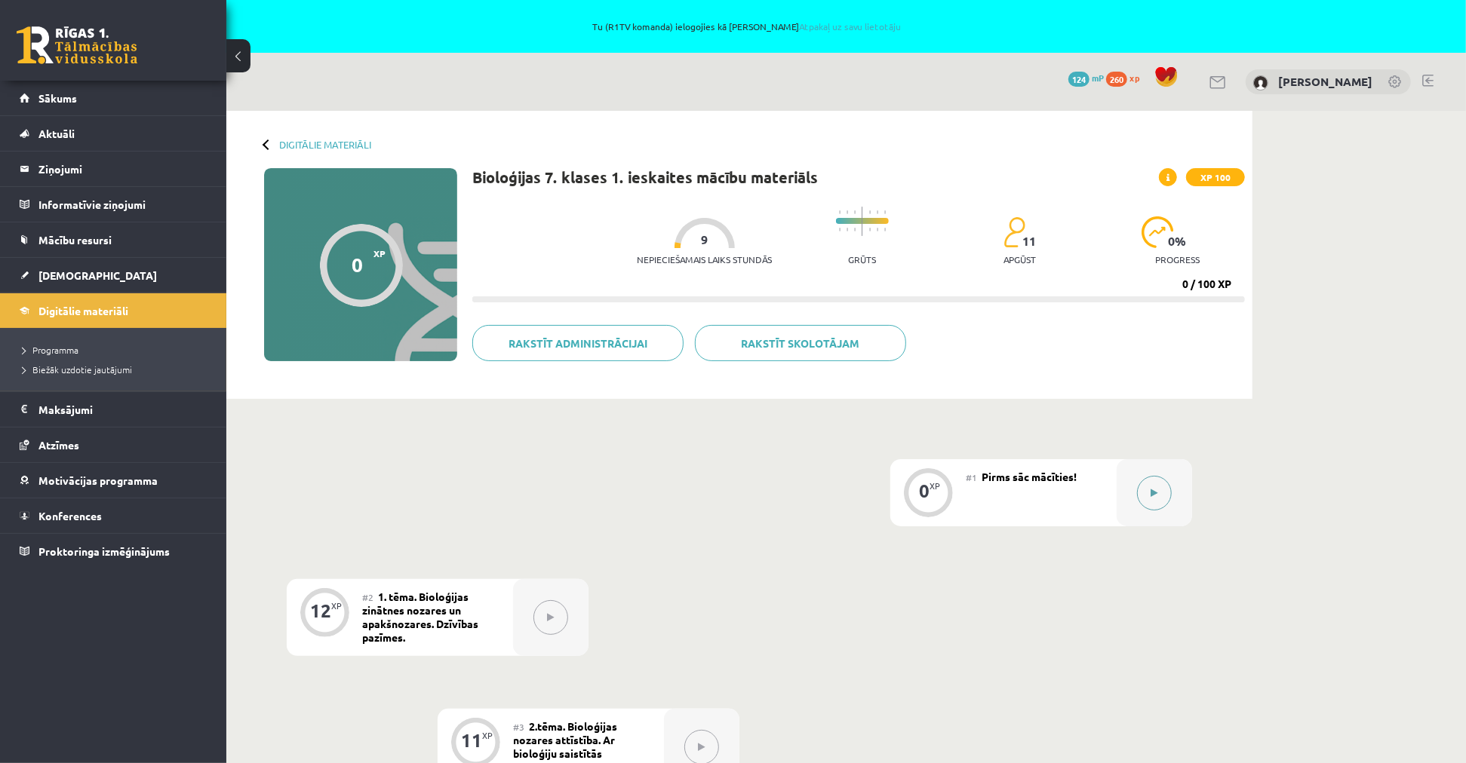
click at [1151, 496] on icon at bounding box center [1154, 493] width 7 height 9
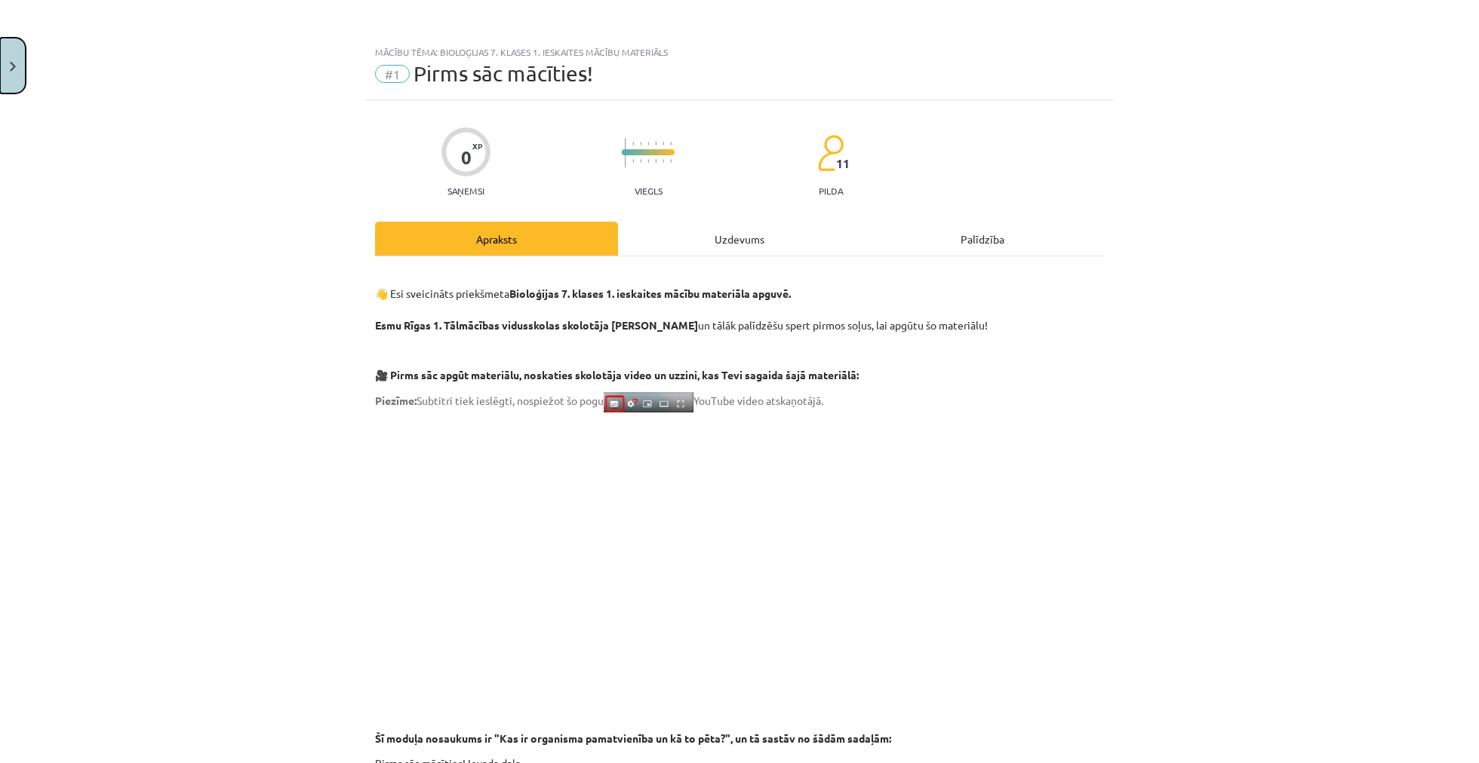
click at [12, 60] on button "Close" at bounding box center [13, 66] width 26 height 56
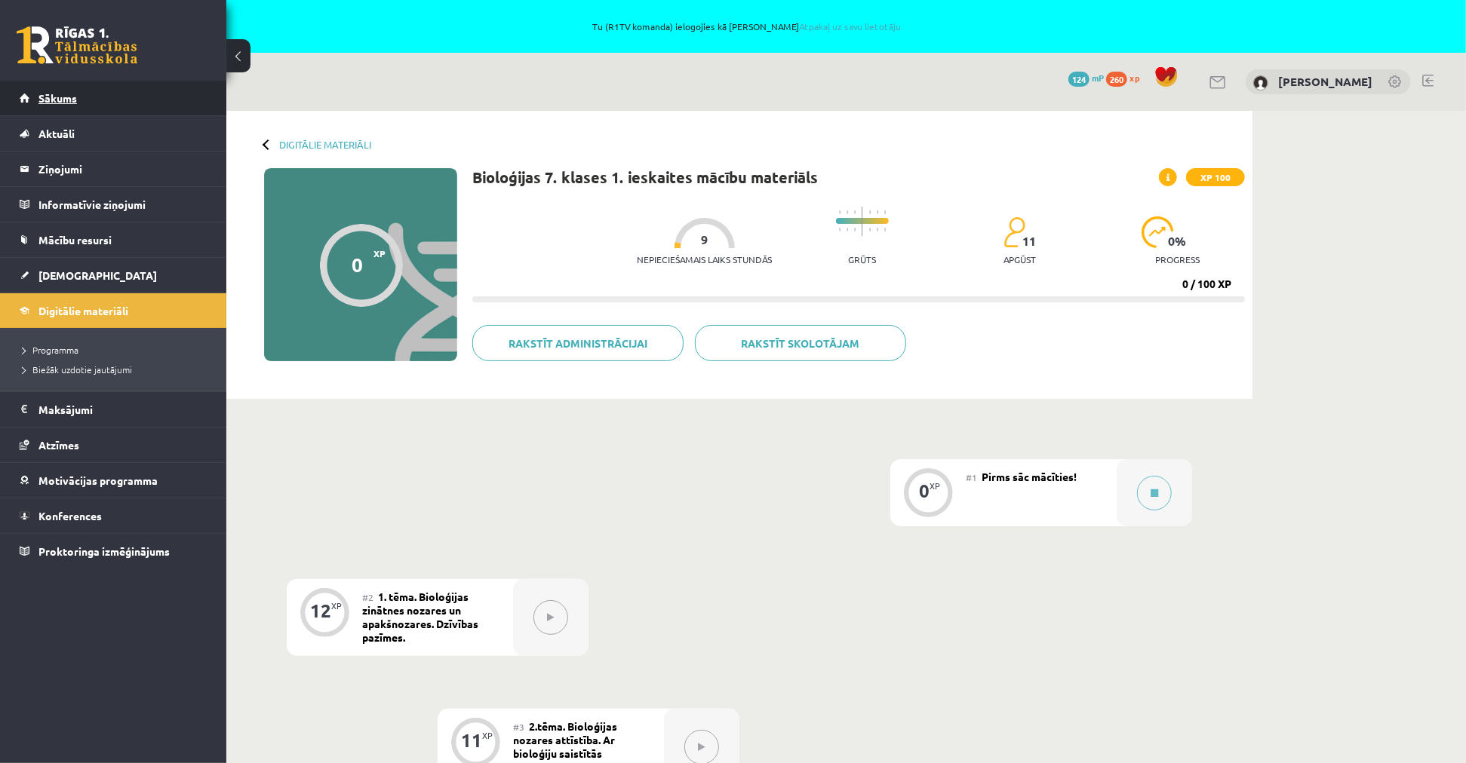
click at [95, 95] on link "Sākums" at bounding box center [114, 98] width 188 height 35
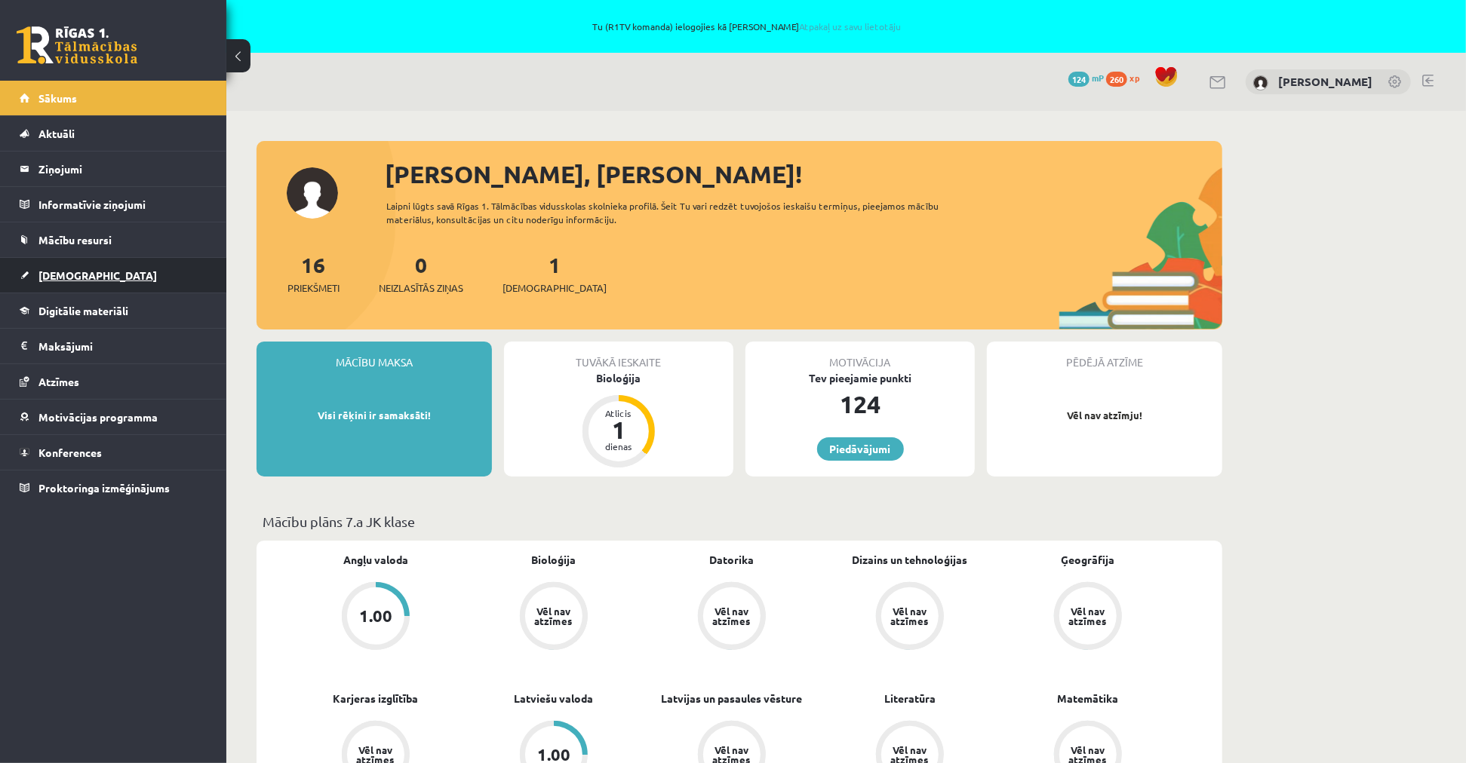
click at [103, 274] on link "[DEMOGRAPHIC_DATA]" at bounding box center [114, 275] width 188 height 35
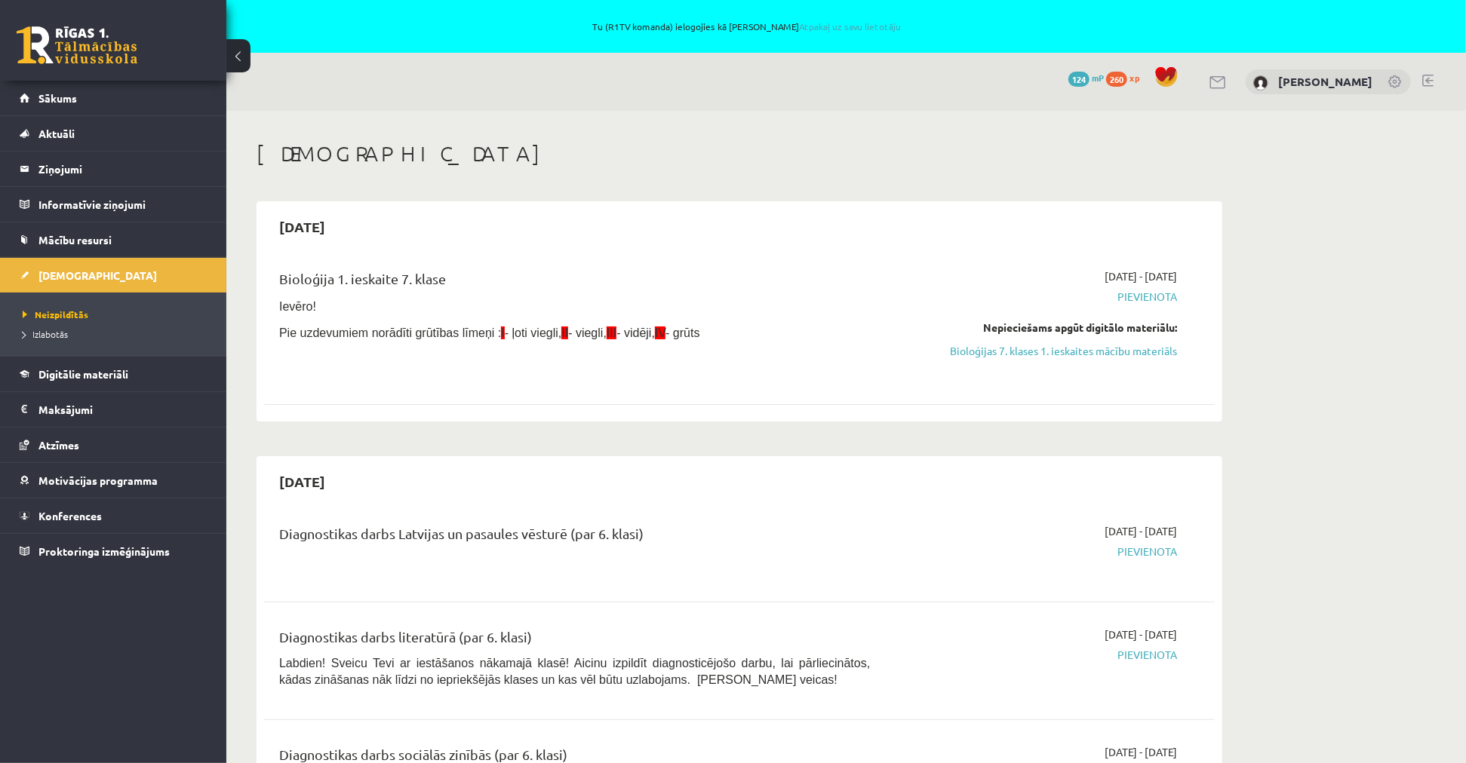
drag, startPoint x: 1179, startPoint y: 276, endPoint x: 1107, endPoint y: 275, distance: 72.4
click at [1109, 275] on div "2025-09-01 - 2025-09-15 Pievienota Nepieciešams apgūt digitālo materiālu: Biolo…" at bounding box center [1034, 325] width 307 height 112
click at [1107, 275] on span "2025-09-01 - 2025-09-15" at bounding box center [1140, 277] width 72 height 16
drag, startPoint x: 1135, startPoint y: 273, endPoint x: 1154, endPoint y: 281, distance: 21.3
click at [1135, 274] on span "2025-09-01 - 2025-09-15" at bounding box center [1140, 277] width 72 height 16
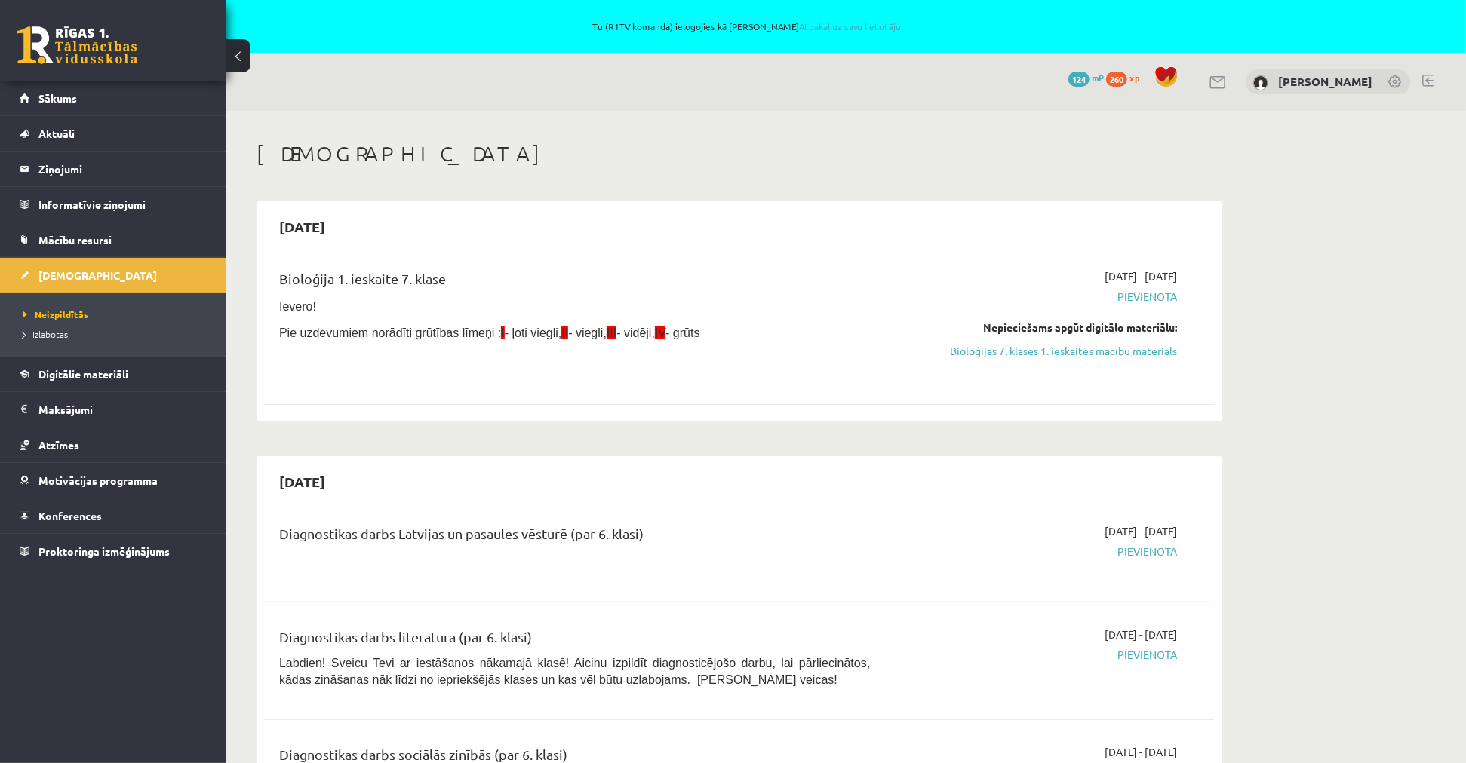
click at [1144, 278] on span "2025-09-01 - 2025-09-15" at bounding box center [1140, 277] width 72 height 16
click at [69, 448] on span "Atzīmes" at bounding box center [58, 445] width 41 height 14
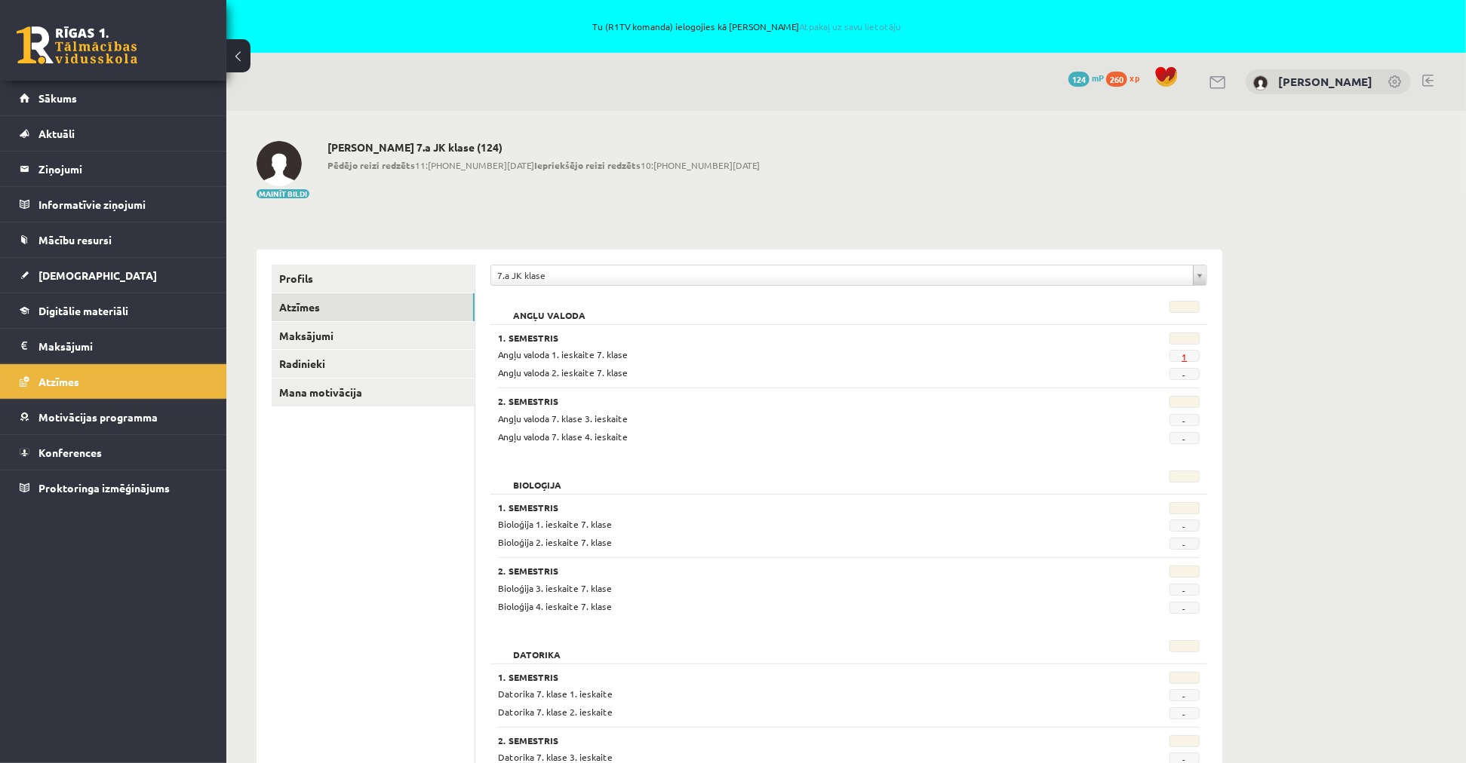
click at [1181, 356] on link "1" at bounding box center [1183, 357] width 5 height 12
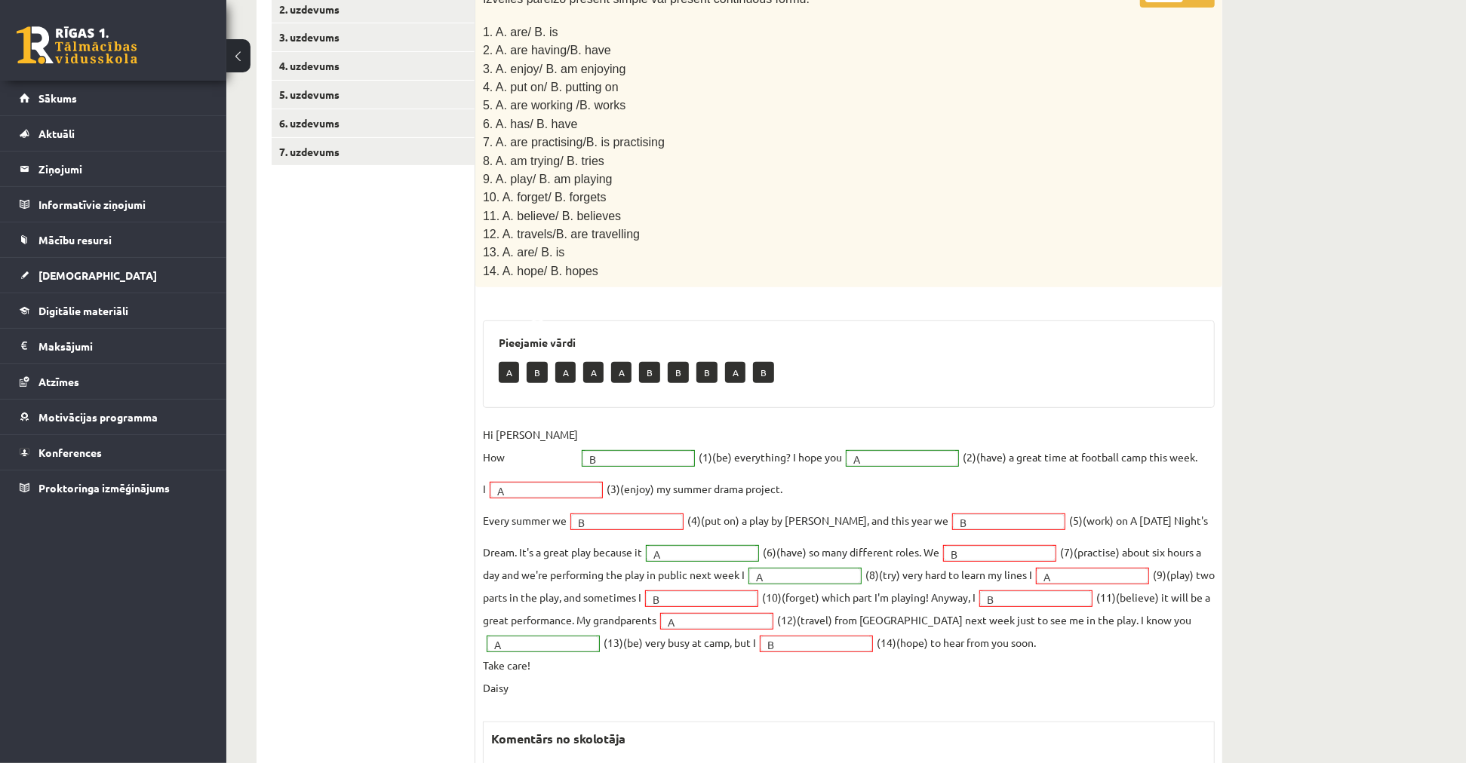
scroll to position [215, 0]
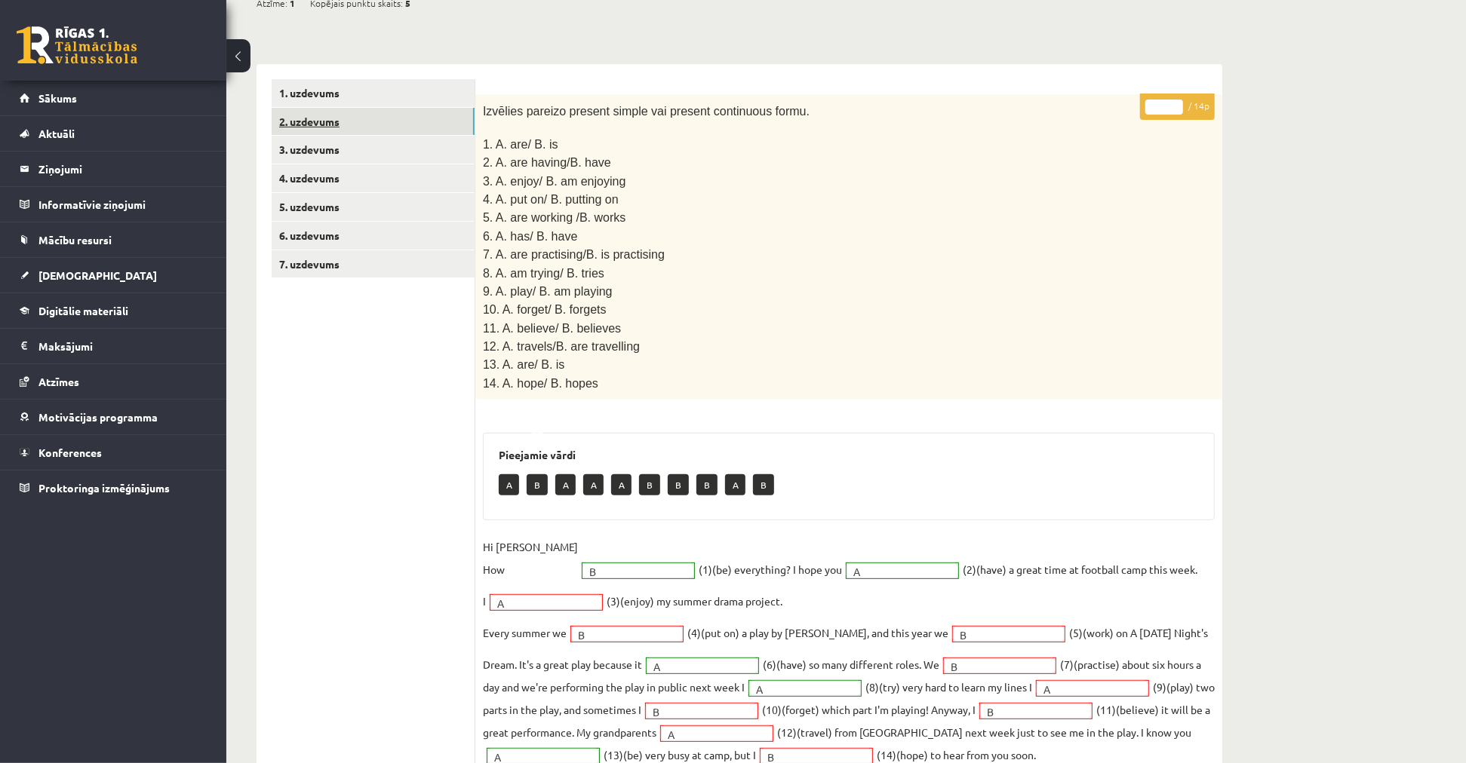
click at [333, 121] on link "2. uzdevums" at bounding box center [373, 122] width 203 height 28
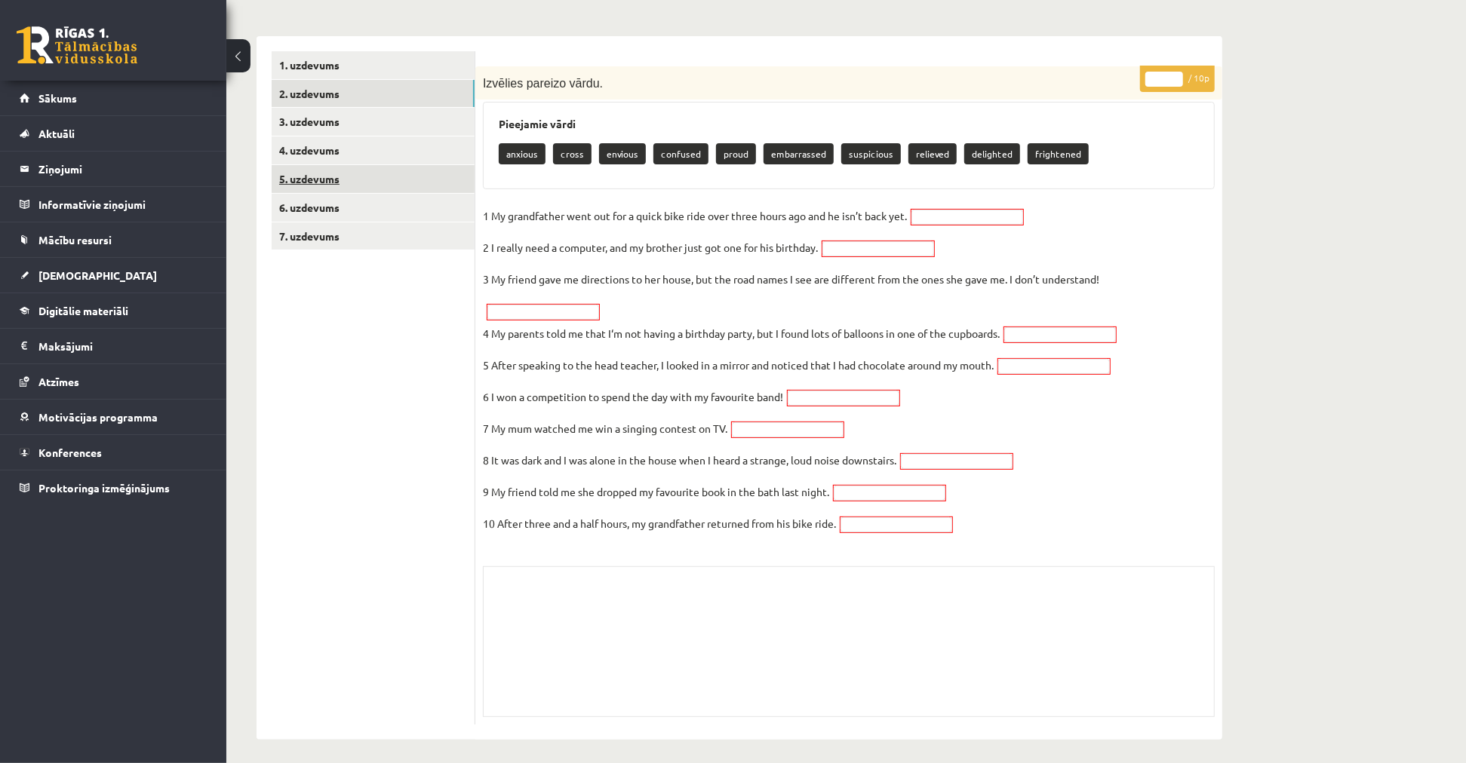
scroll to position [0, 0]
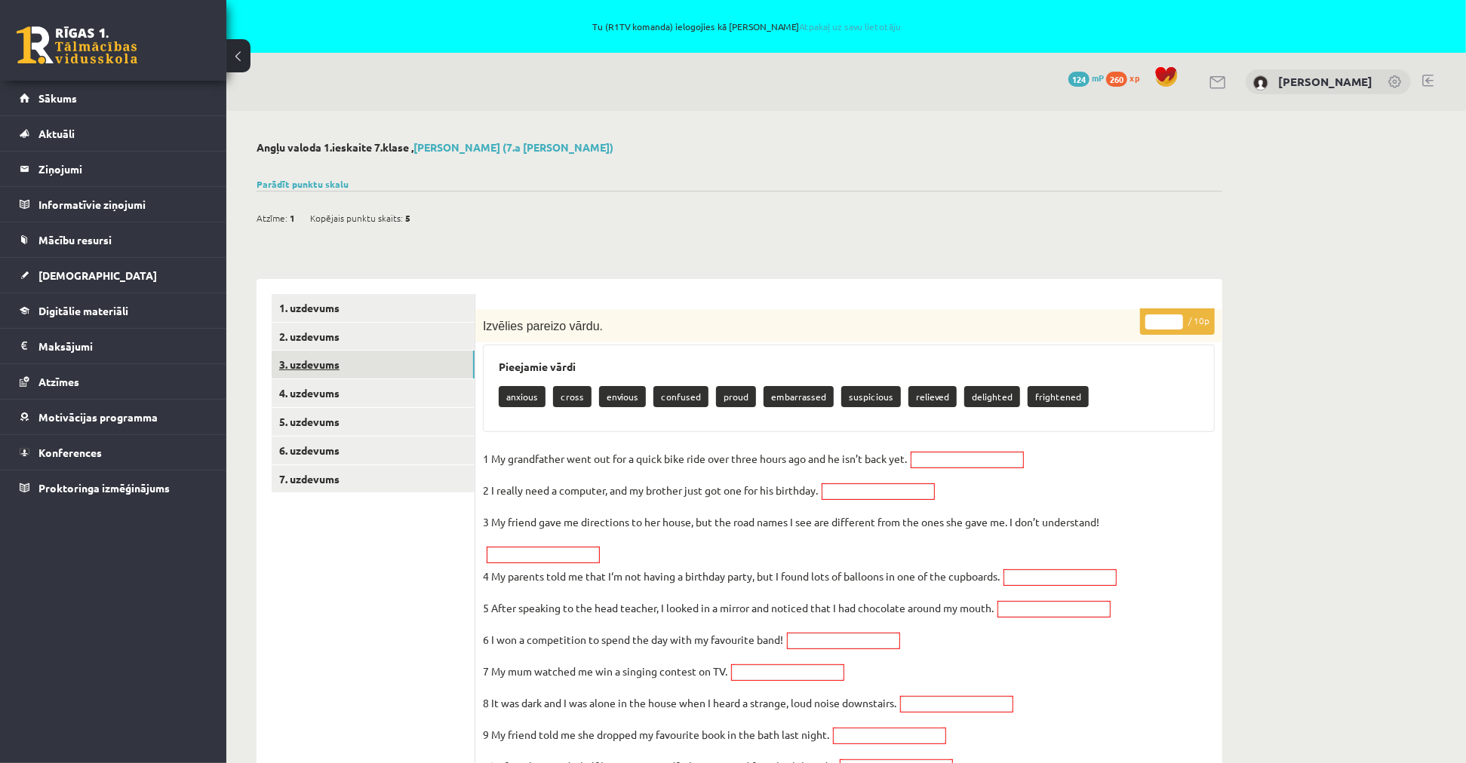
click at [343, 367] on link "3. uzdevums" at bounding box center [373, 365] width 203 height 28
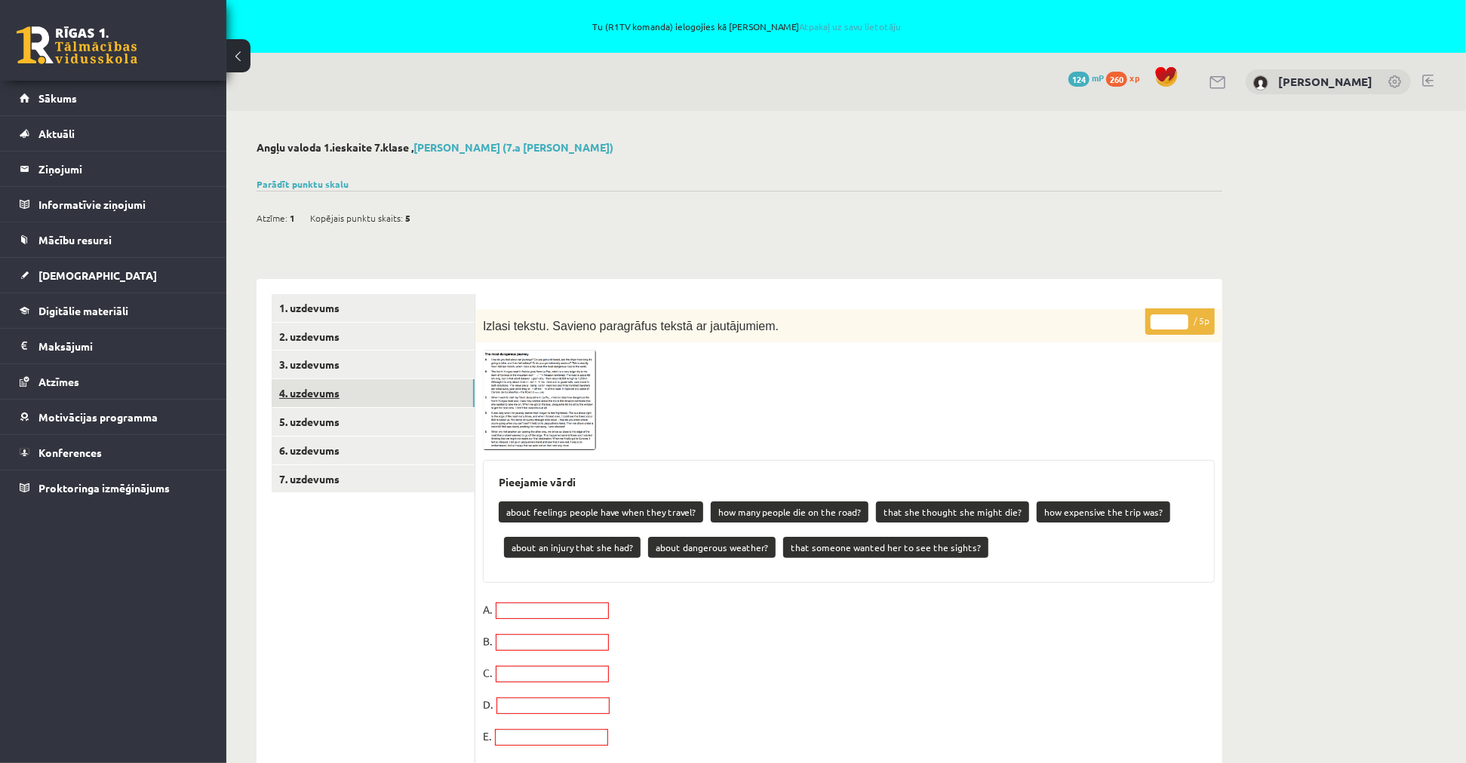
click at [341, 394] on link "4. uzdevums" at bounding box center [373, 393] width 203 height 28
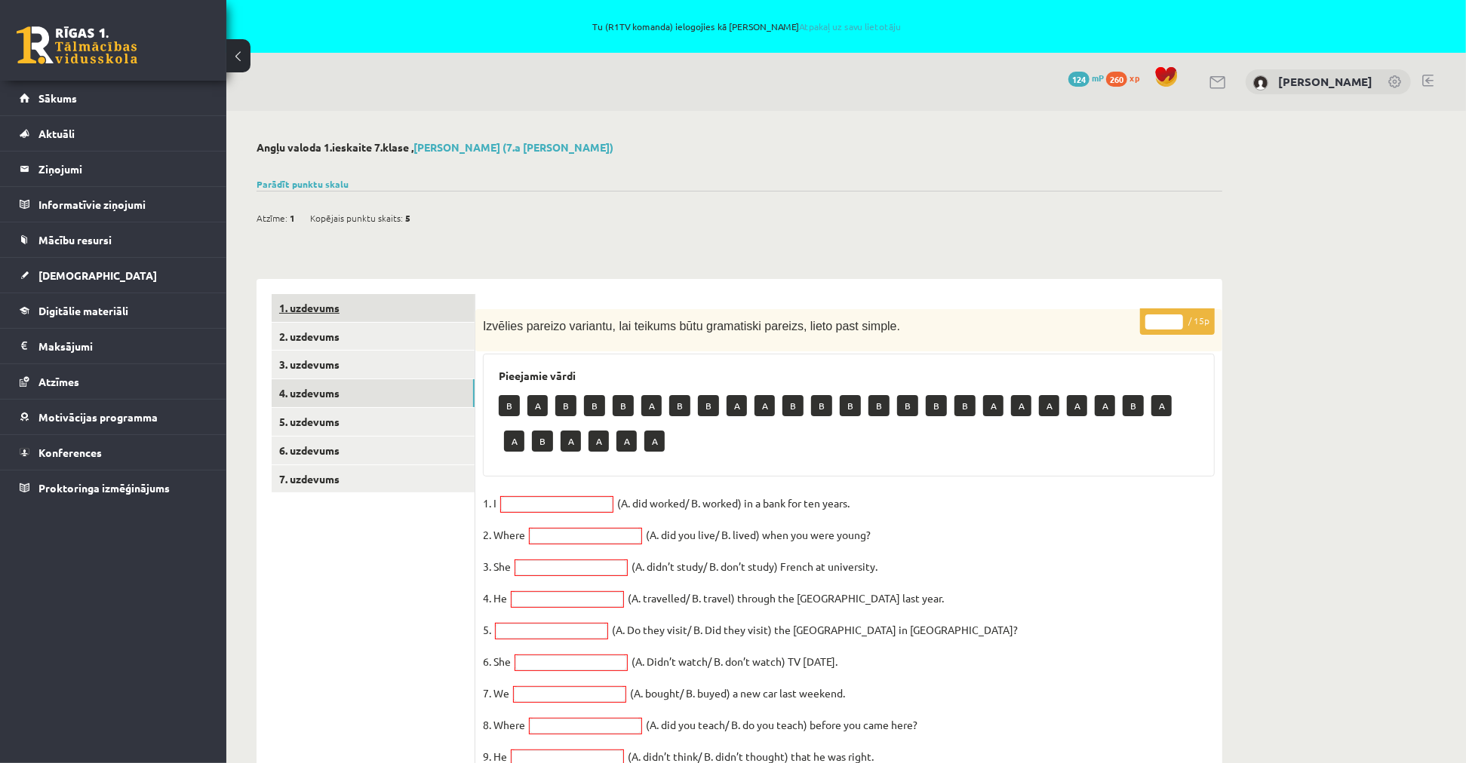
click at [337, 317] on link "1. uzdevums" at bounding box center [373, 308] width 203 height 28
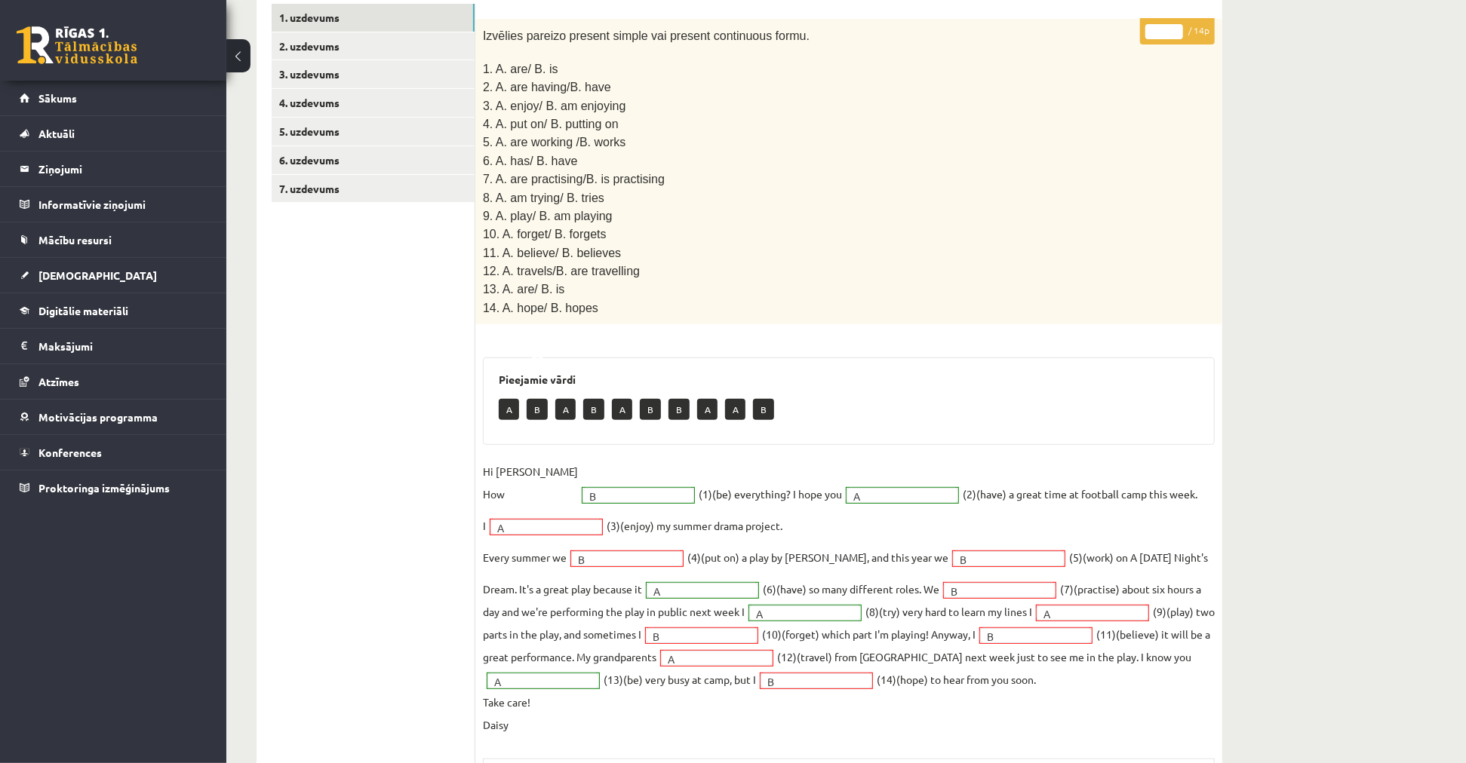
scroll to position [48, 0]
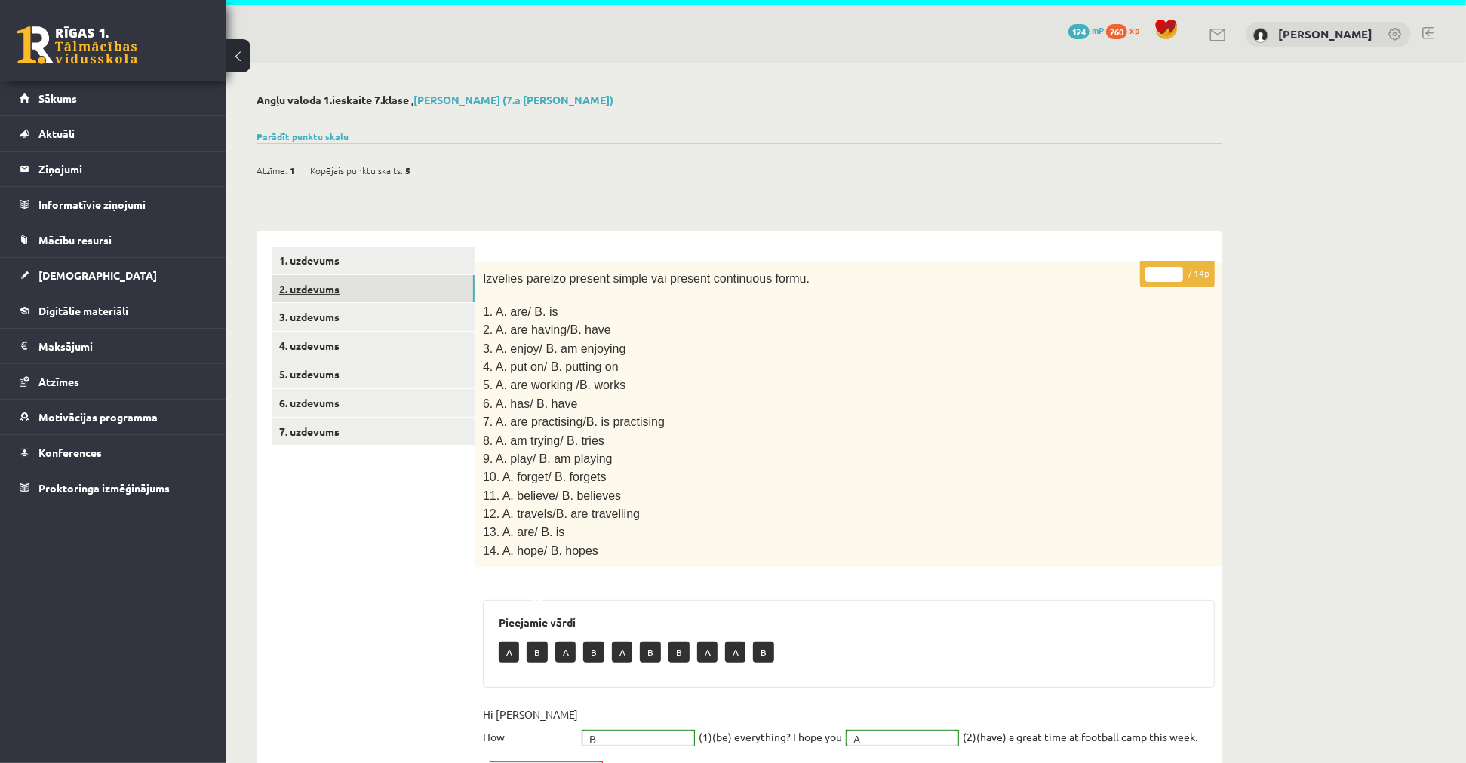
click at [395, 289] on link "2. uzdevums" at bounding box center [373, 289] width 203 height 28
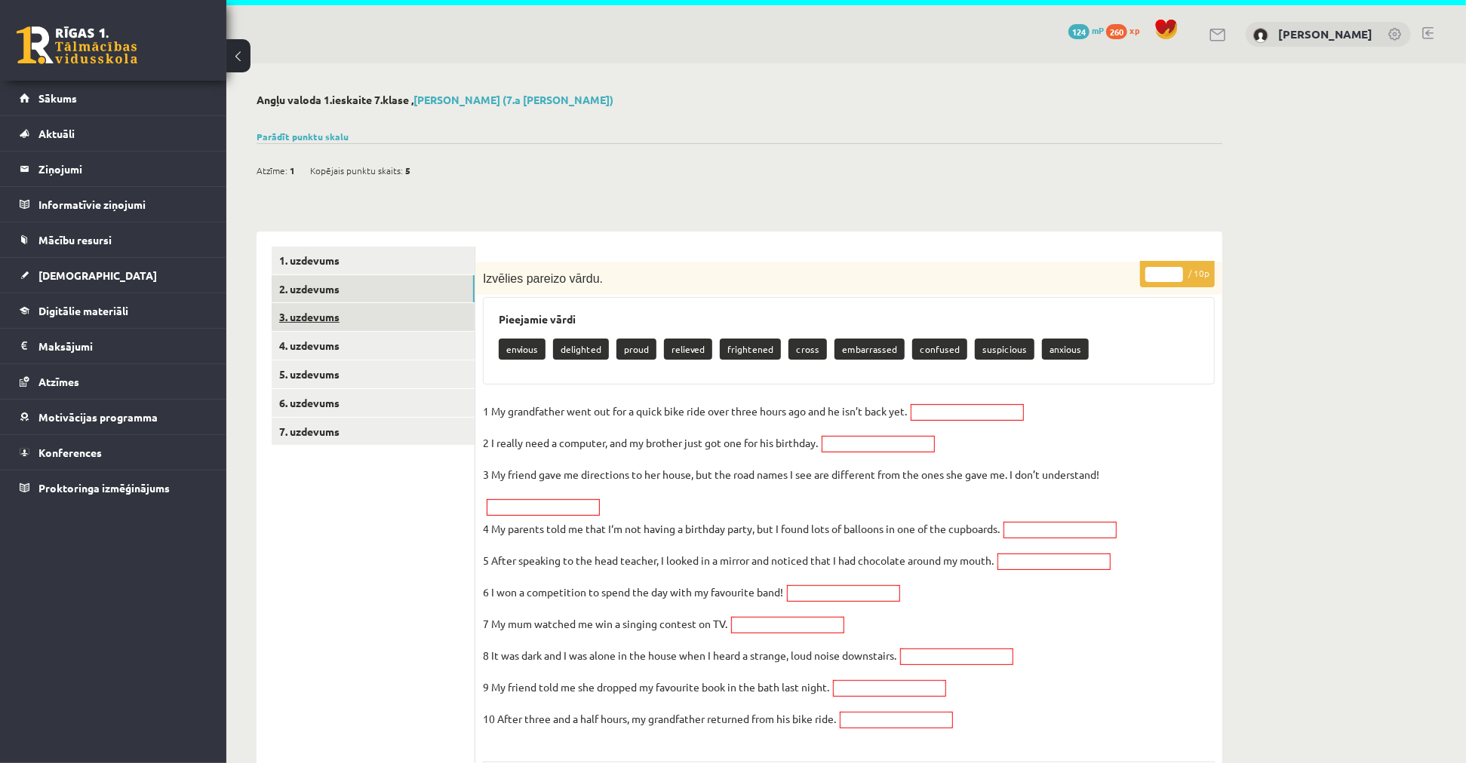
click at [340, 324] on link "3. uzdevums" at bounding box center [373, 317] width 203 height 28
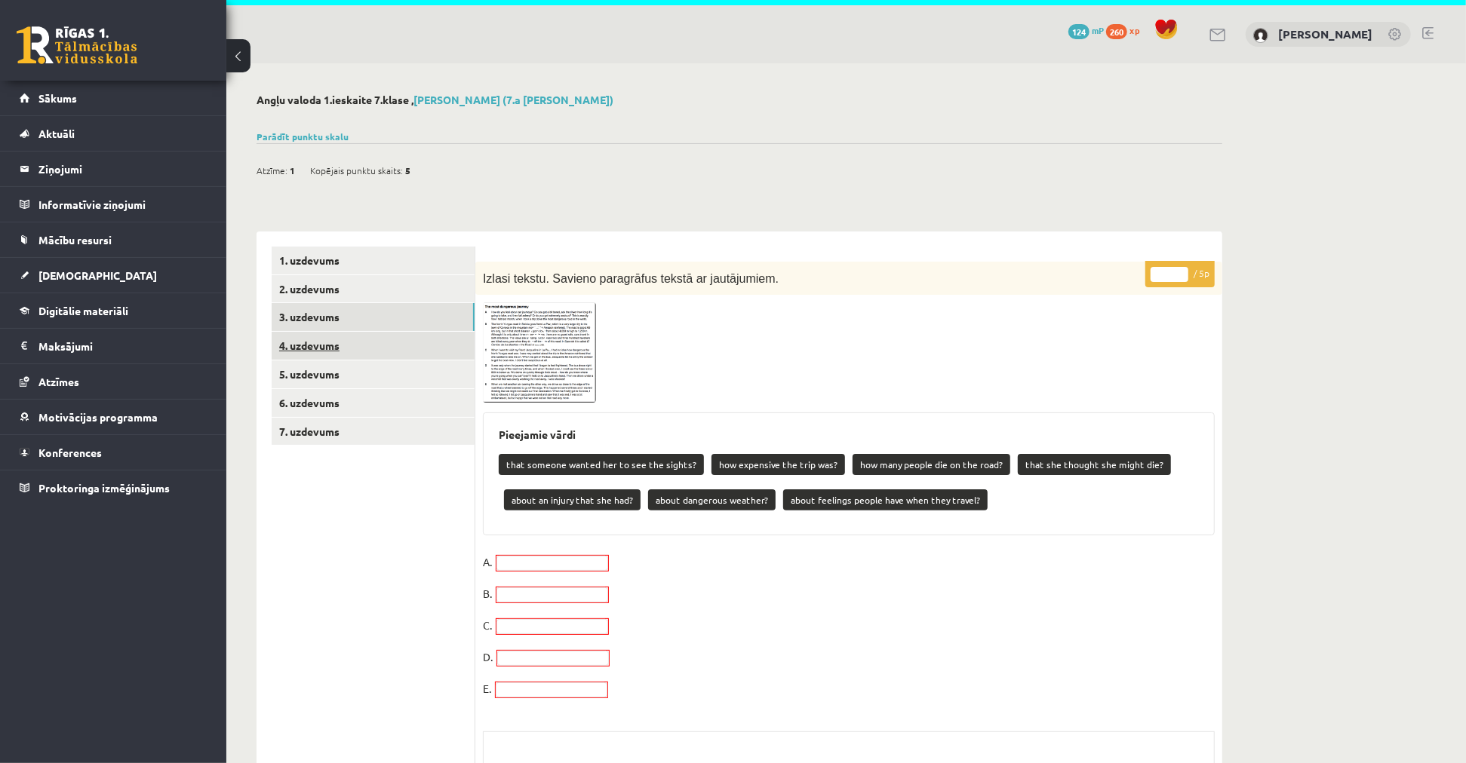
click at [344, 344] on link "4. uzdevums" at bounding box center [373, 346] width 203 height 28
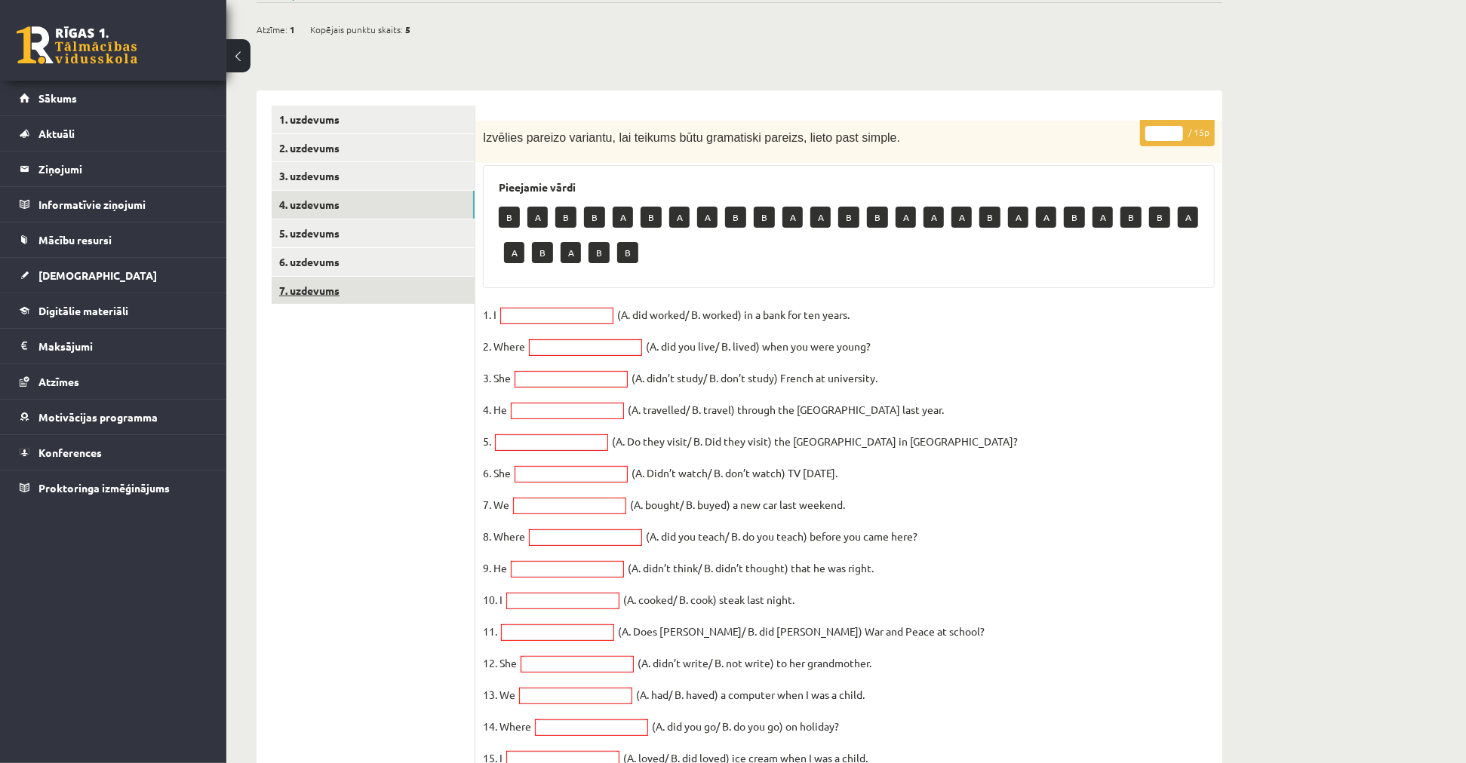
scroll to position [215, 0]
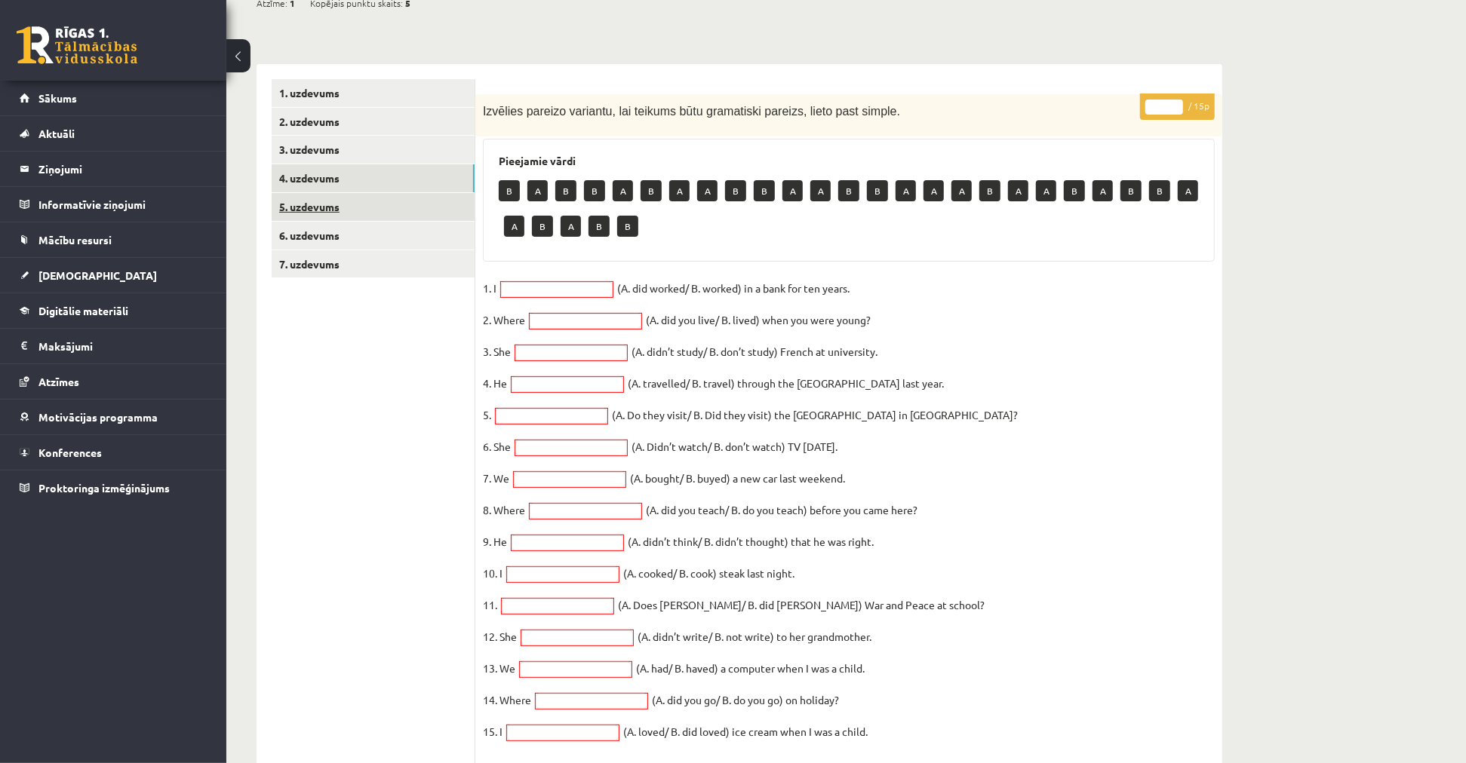
click at [337, 198] on link "5. uzdevums" at bounding box center [373, 207] width 203 height 28
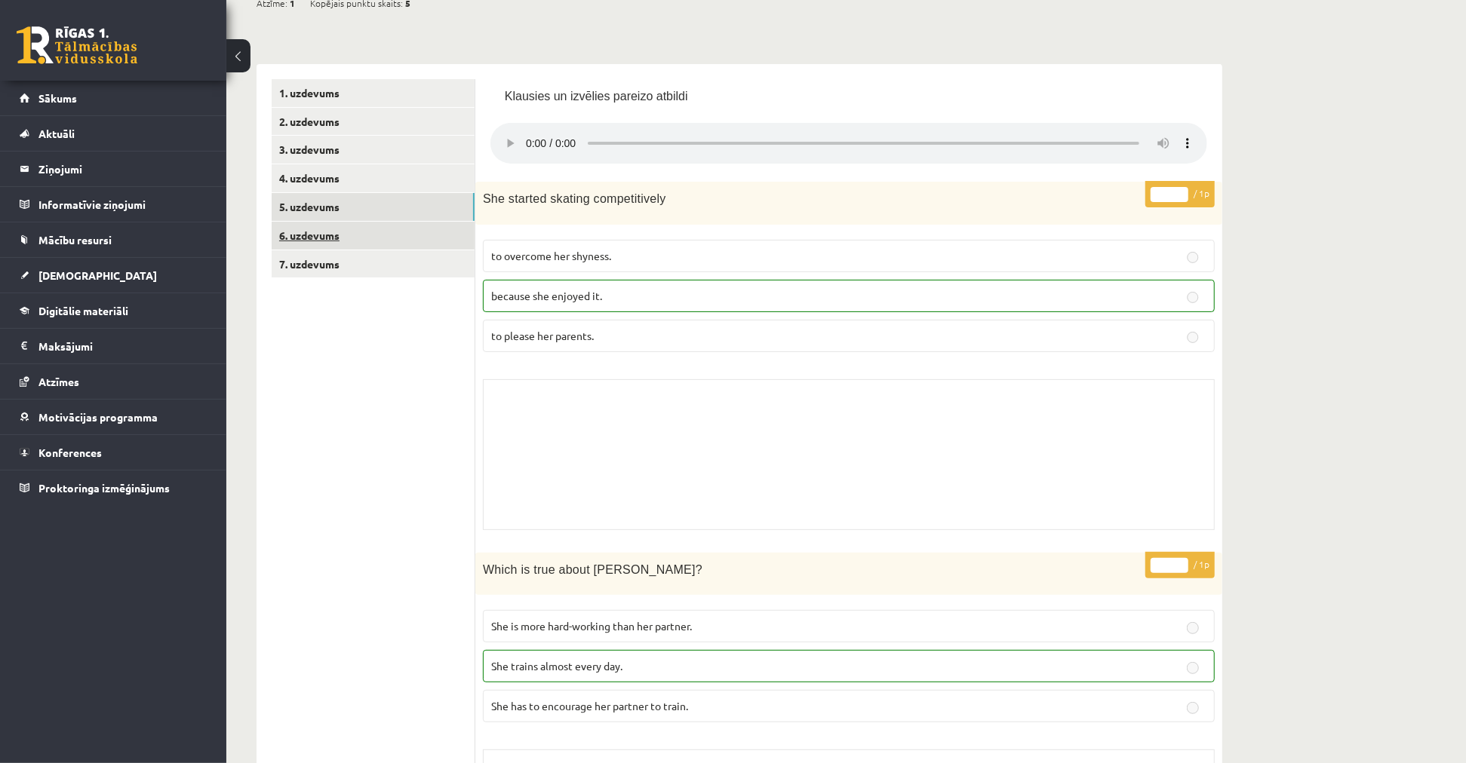
click at [360, 244] on link "6. uzdevums" at bounding box center [373, 236] width 203 height 28
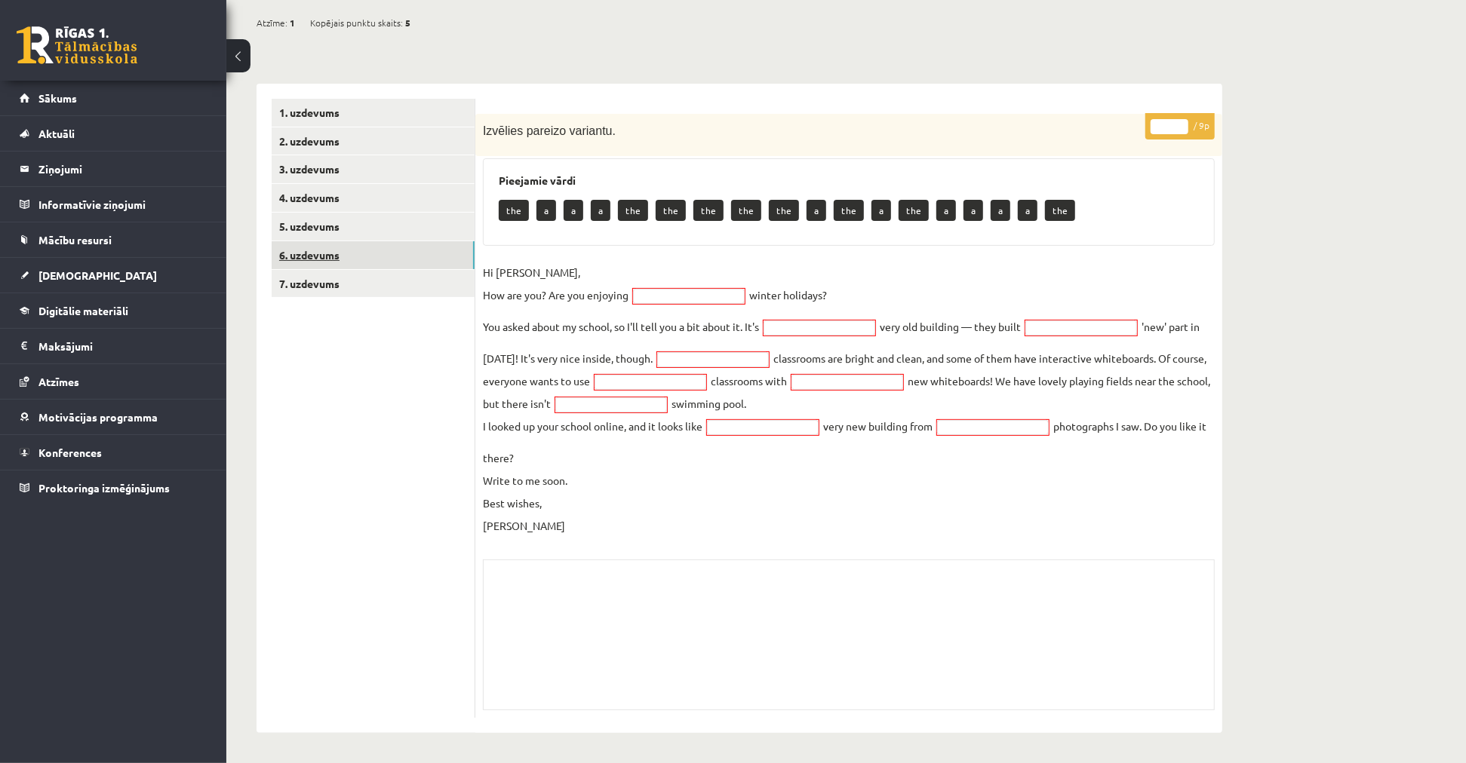
scroll to position [193, 0]
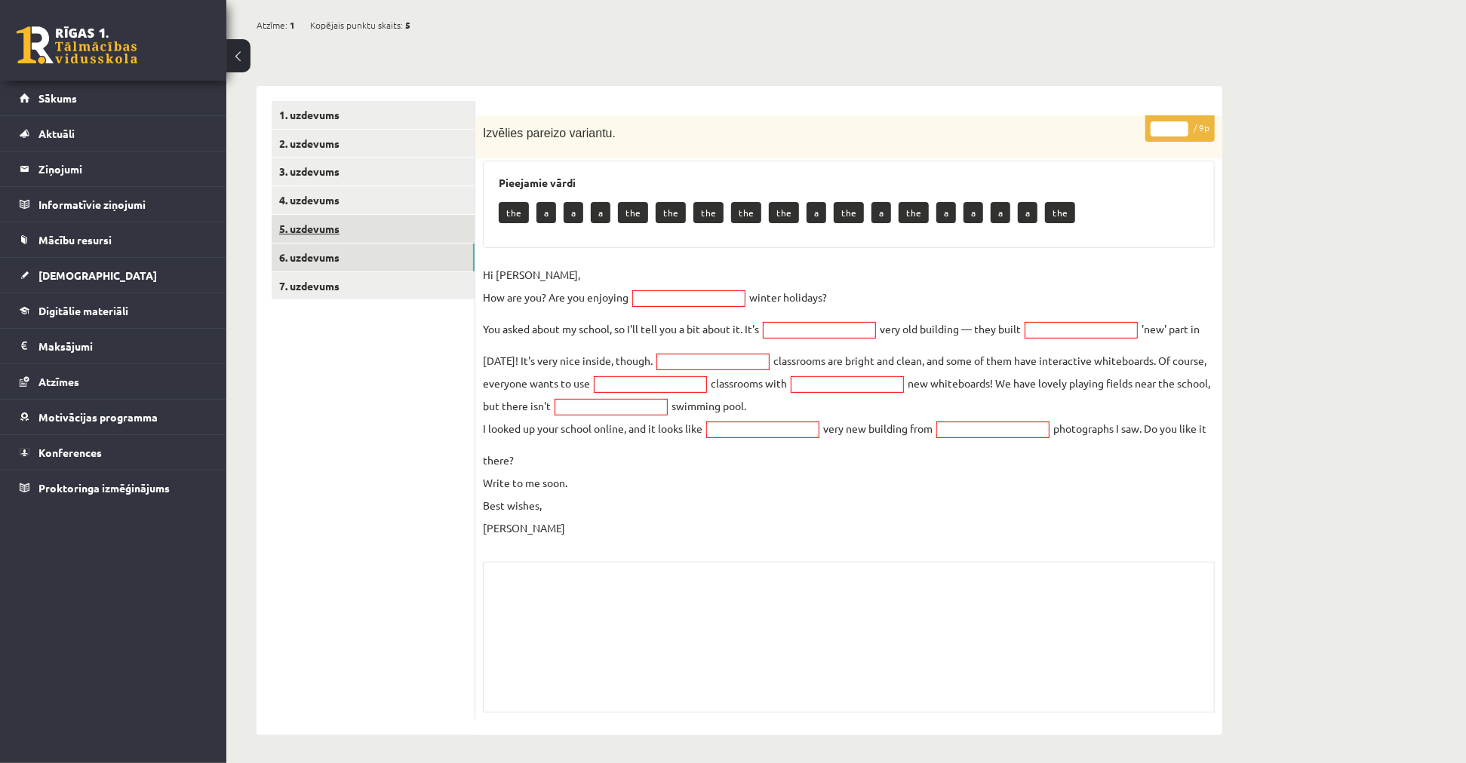
click at [347, 220] on link "5. uzdevums" at bounding box center [373, 229] width 203 height 28
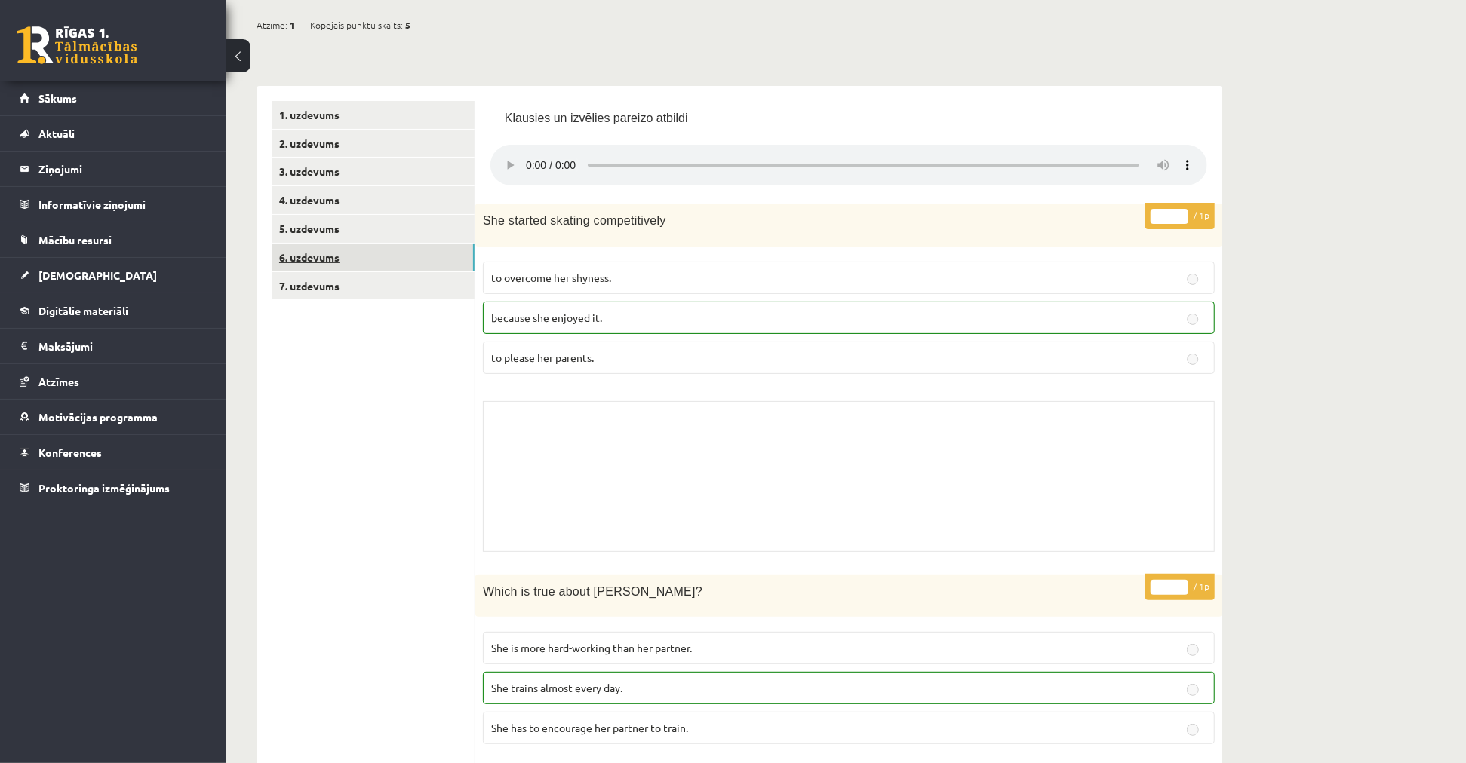
click at [333, 257] on link "6. uzdevums" at bounding box center [373, 258] width 203 height 28
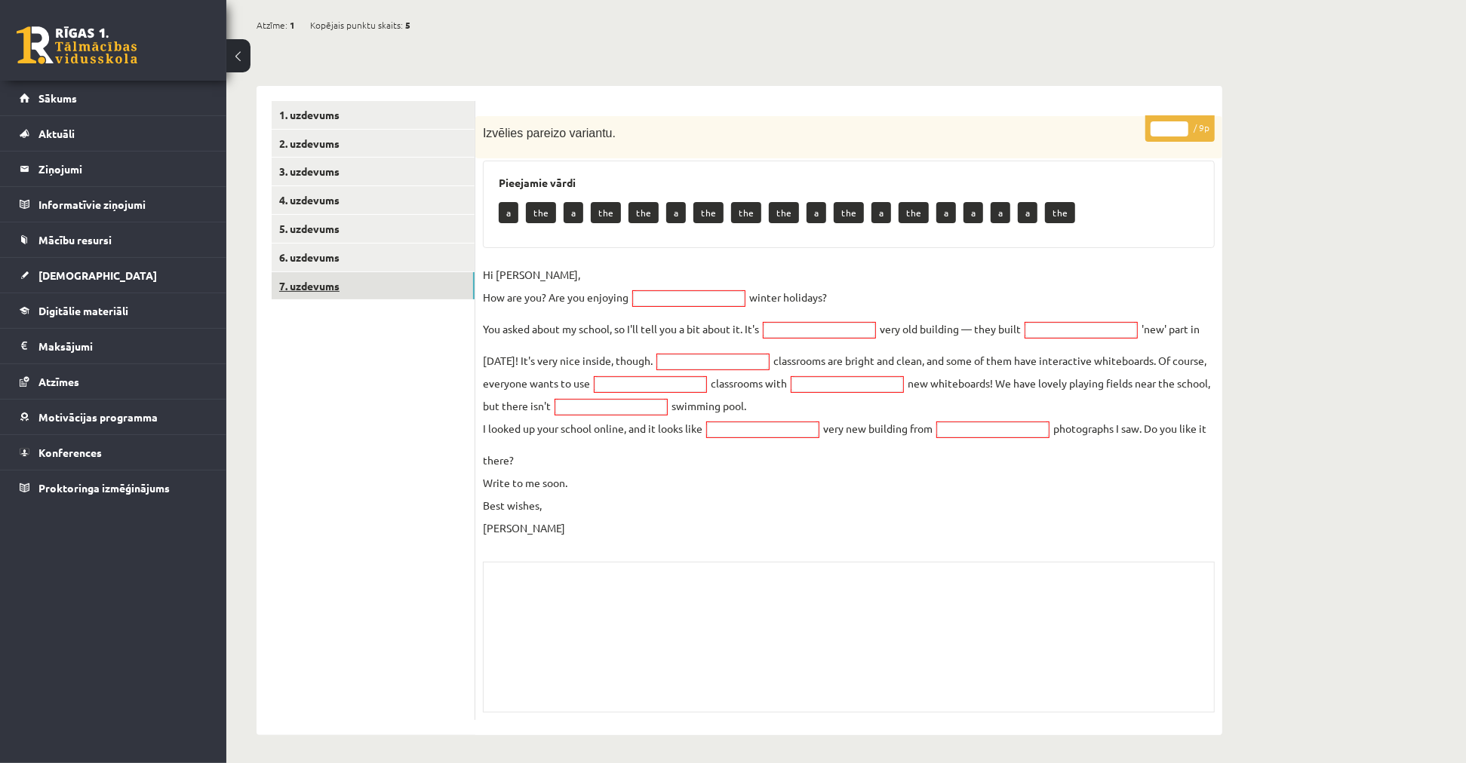
click at [355, 293] on link "7. uzdevums" at bounding box center [373, 286] width 203 height 28
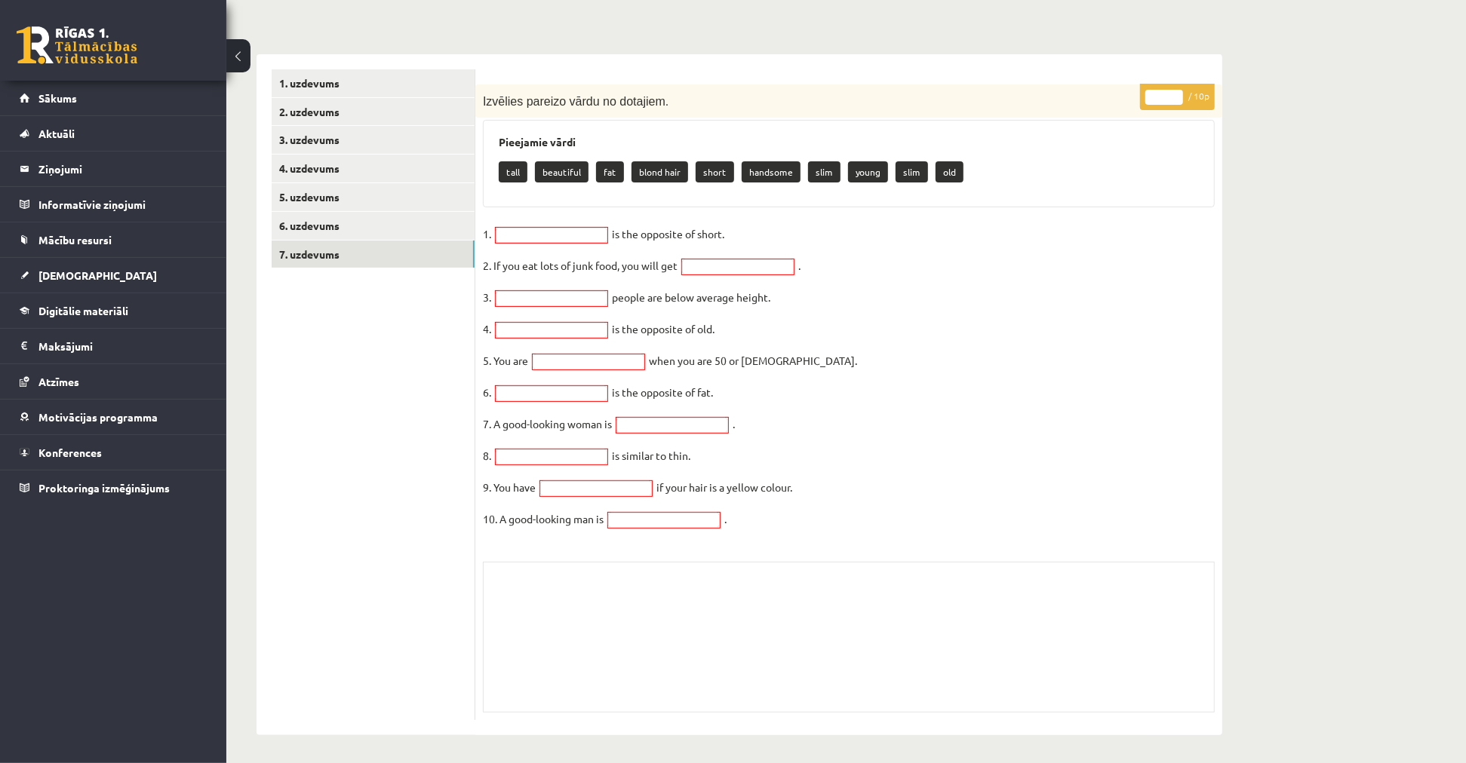
scroll to position [0, 0]
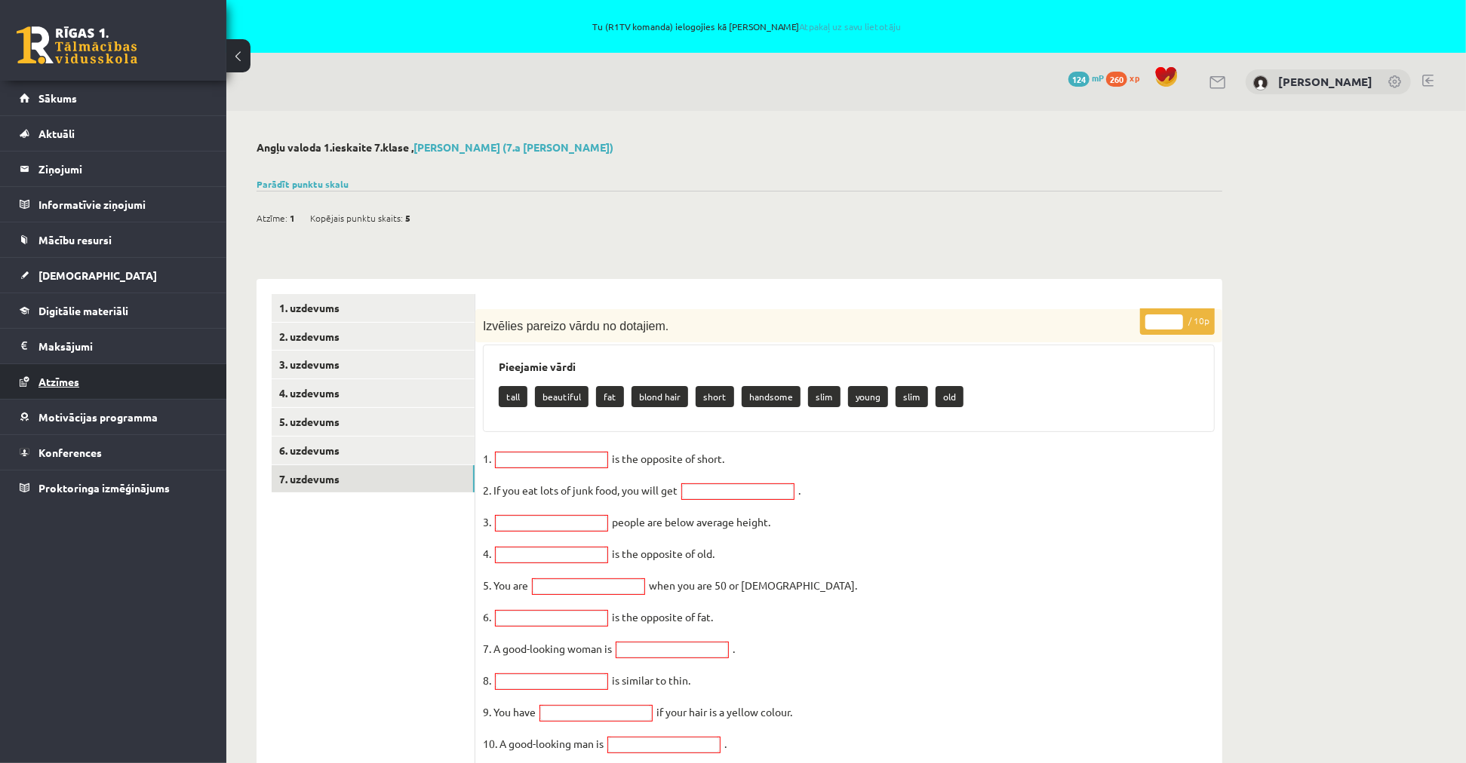
click at [81, 377] on link "Atzīmes" at bounding box center [114, 381] width 188 height 35
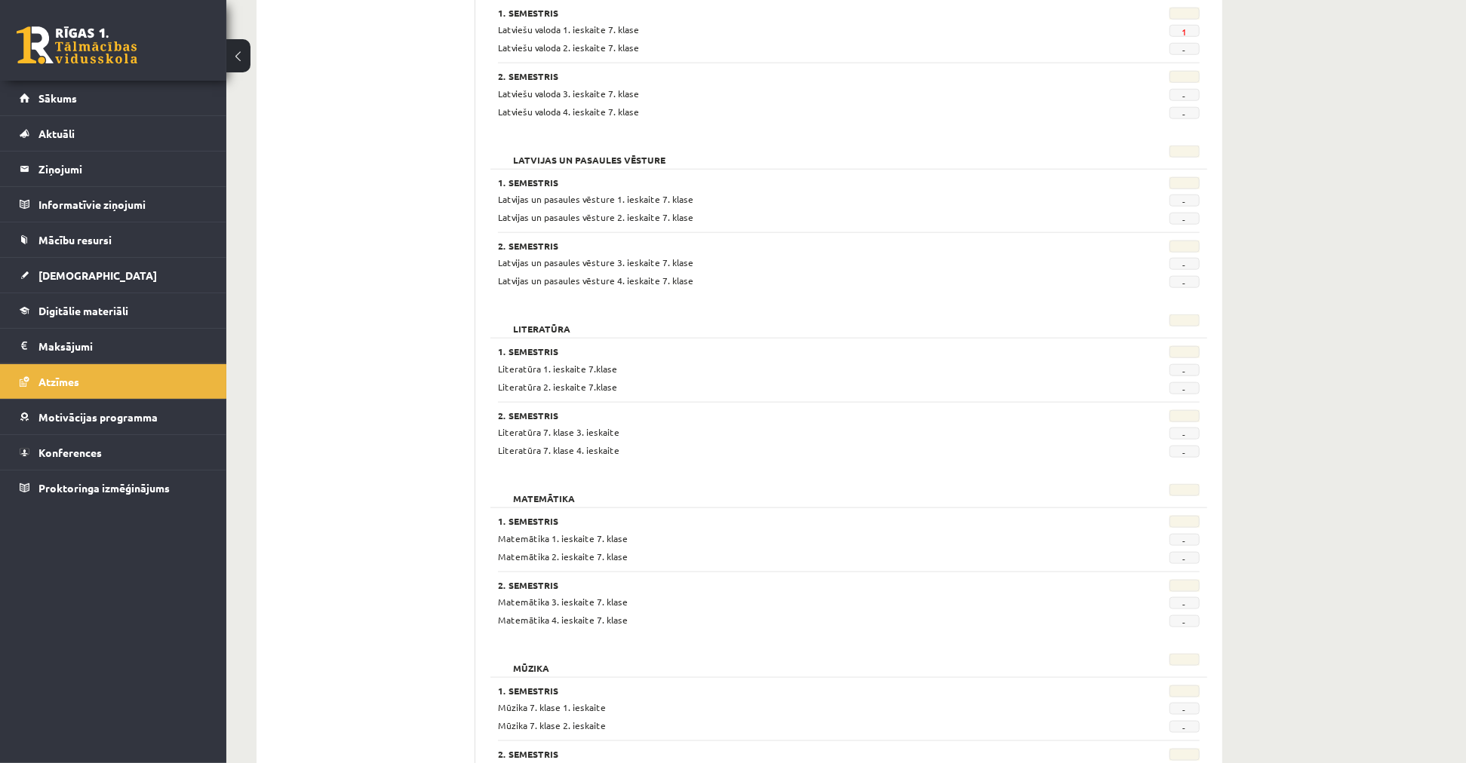
scroll to position [754, 0]
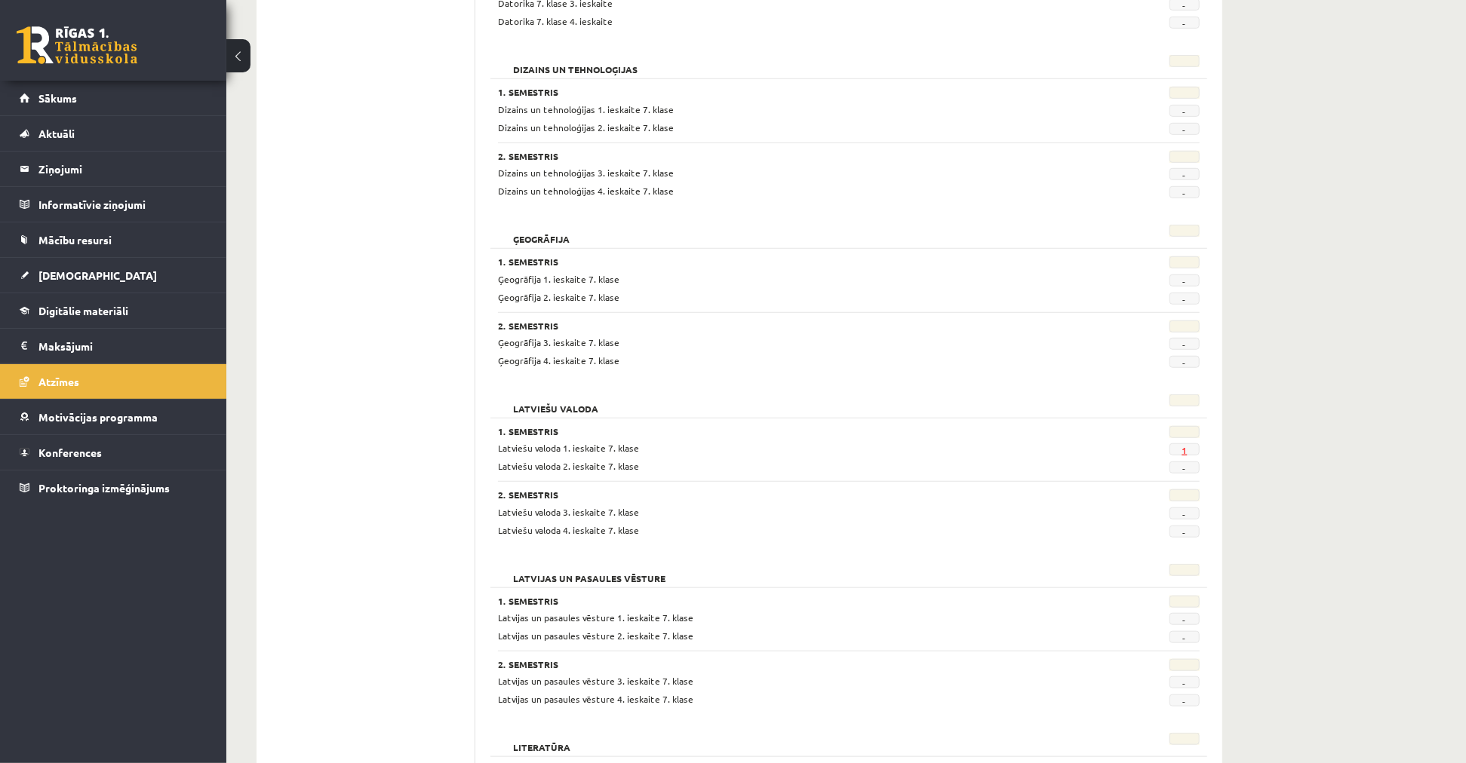
click at [1184, 451] on link "1" at bounding box center [1183, 450] width 5 height 12
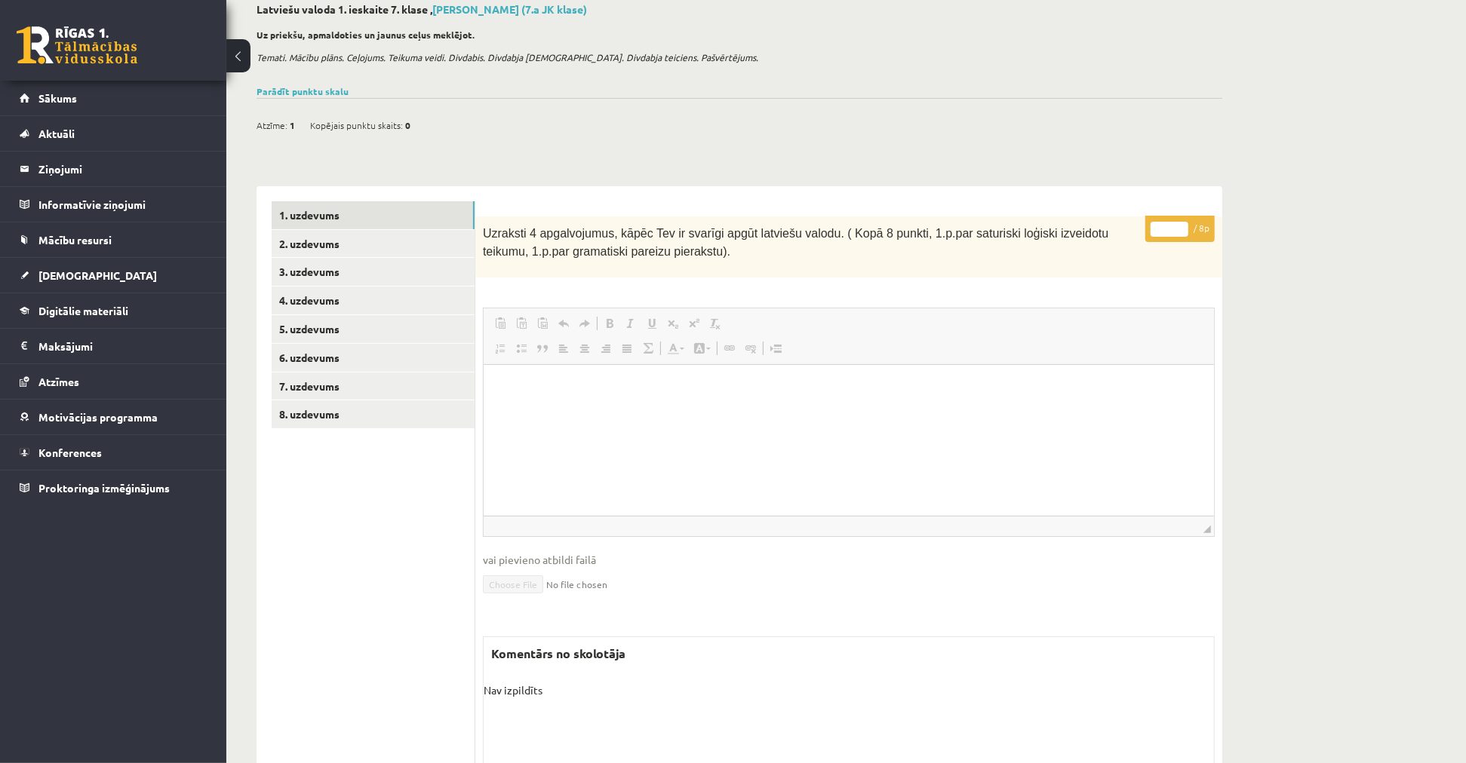
scroll to position [211, 0]
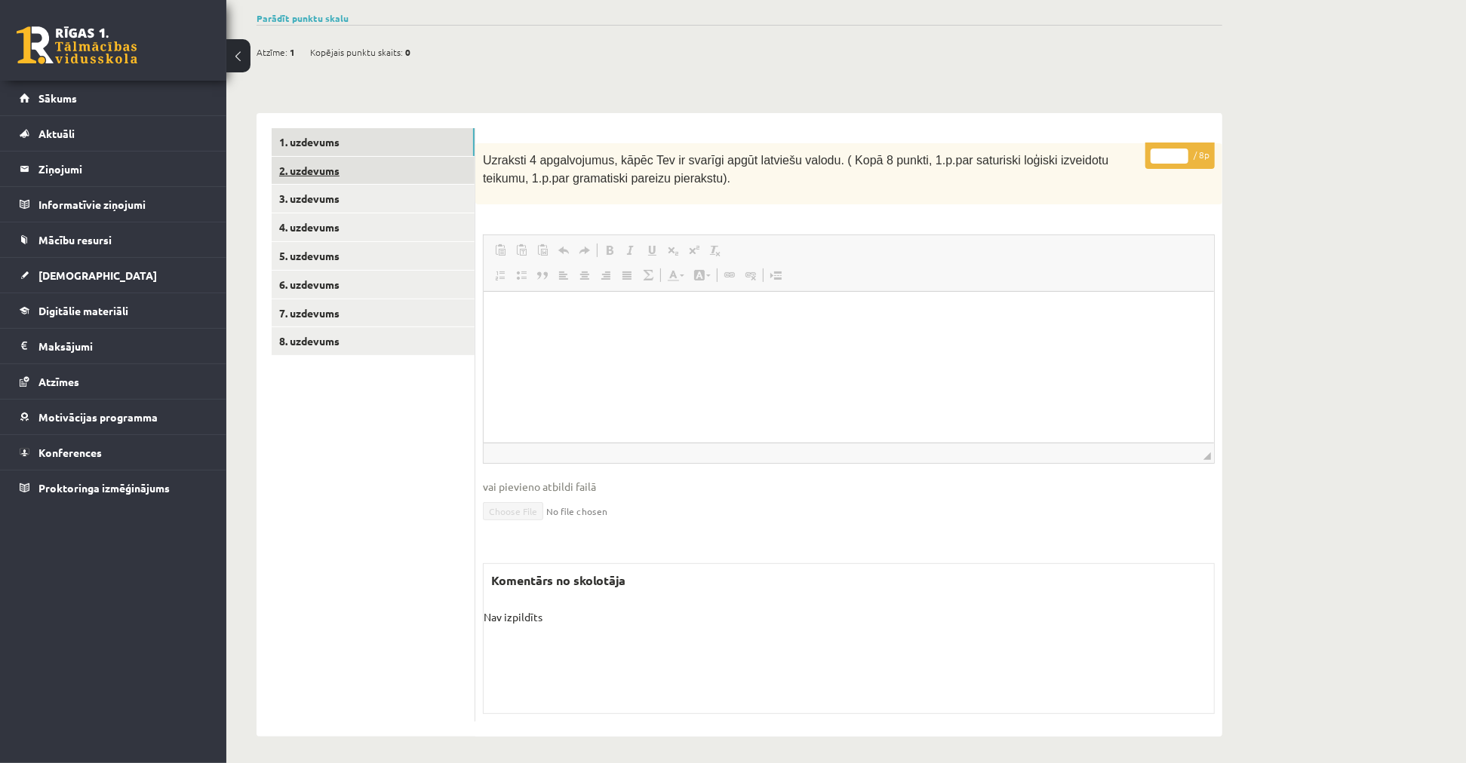
click at [375, 170] on link "2. uzdevums" at bounding box center [373, 171] width 203 height 28
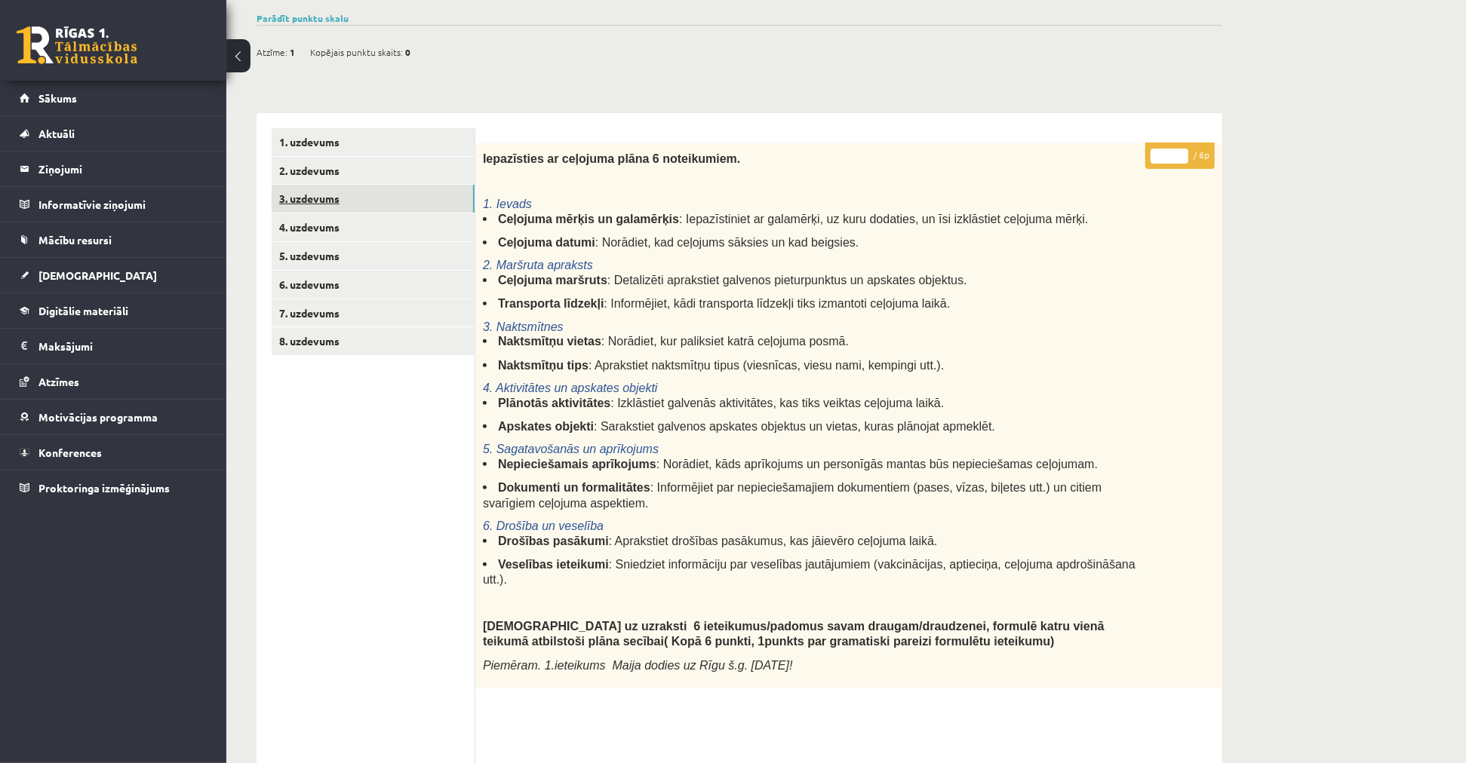
click at [353, 202] on link "3. uzdevums" at bounding box center [373, 199] width 203 height 28
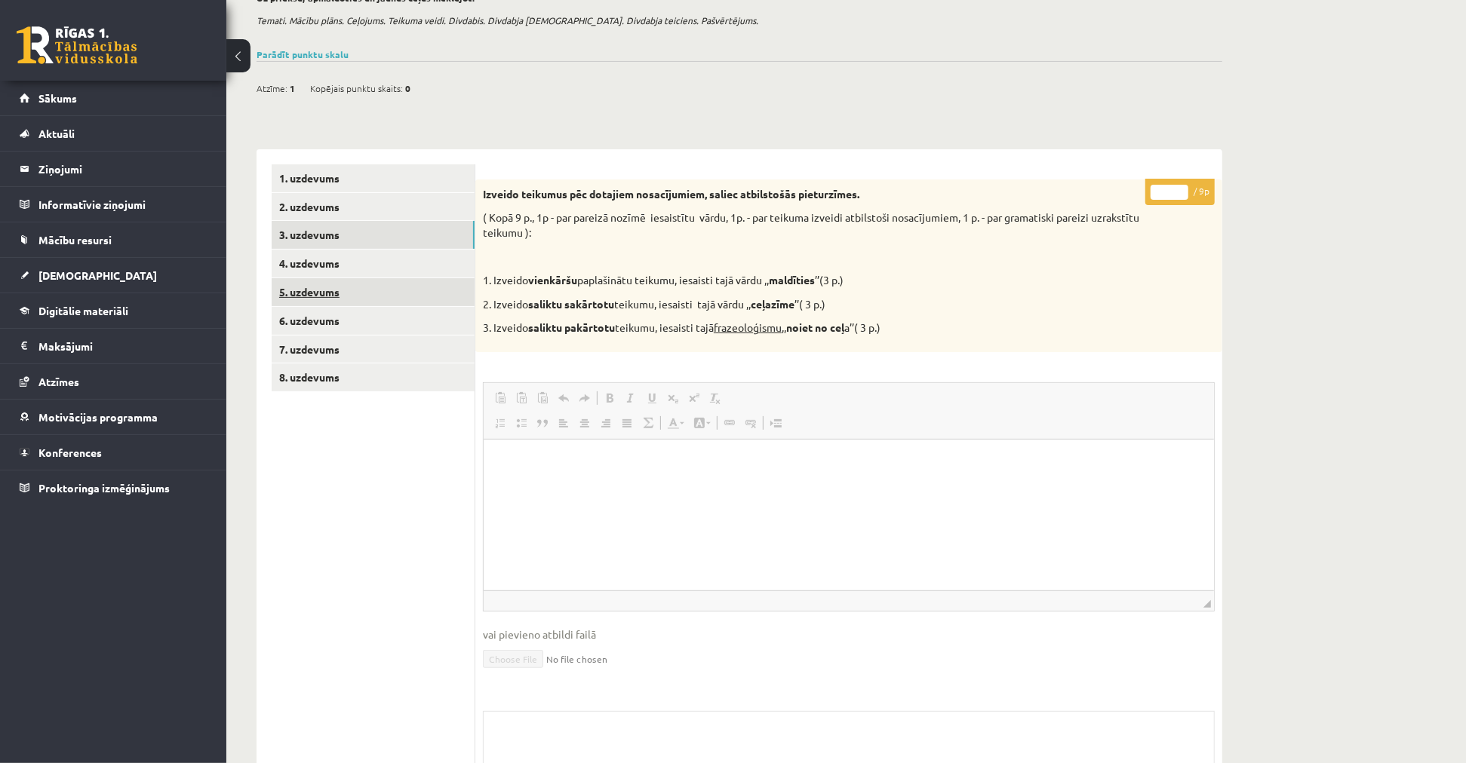
scroll to position [0, 0]
click at [319, 283] on link "5. uzdevums" at bounding box center [373, 292] width 203 height 28
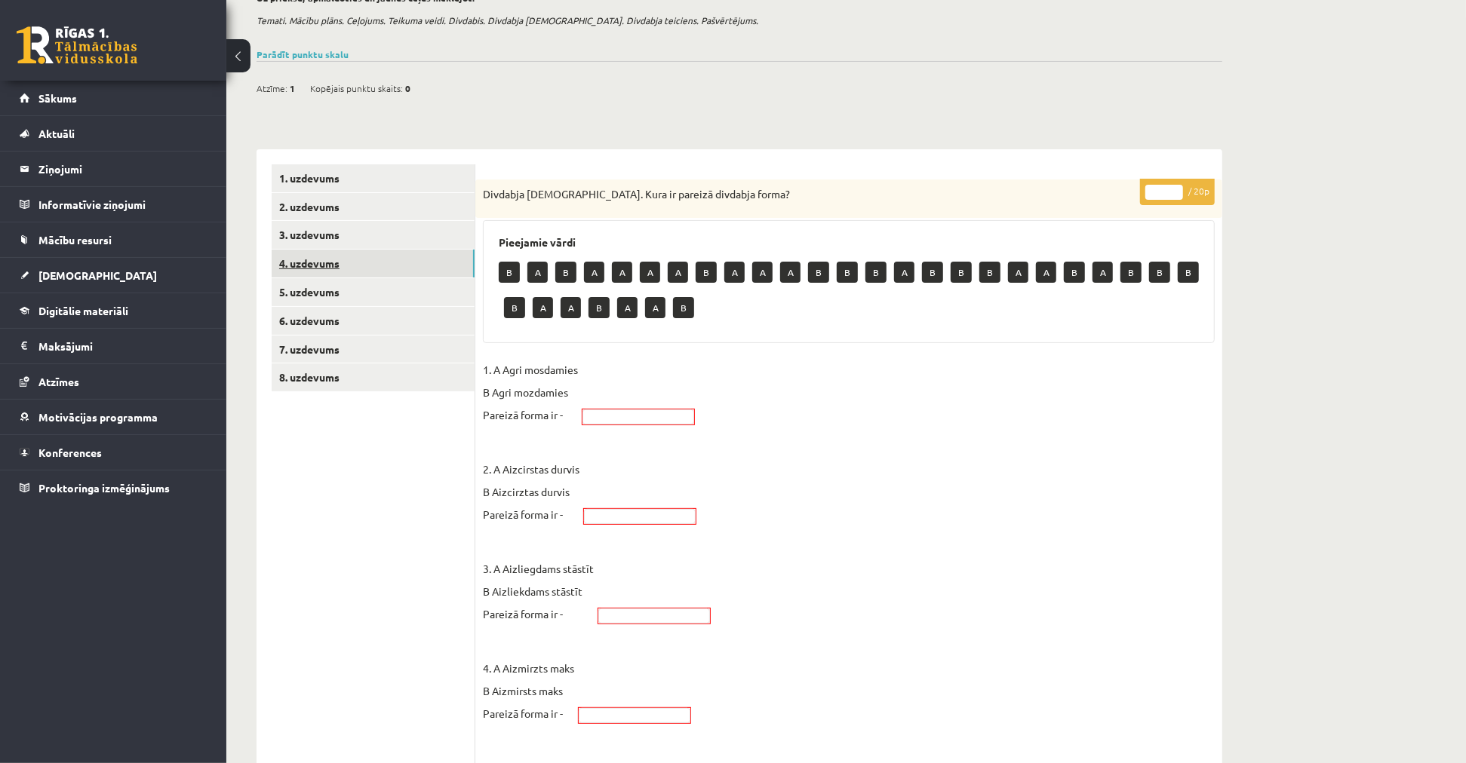
click at [329, 256] on link "4. uzdevums" at bounding box center [373, 264] width 203 height 28
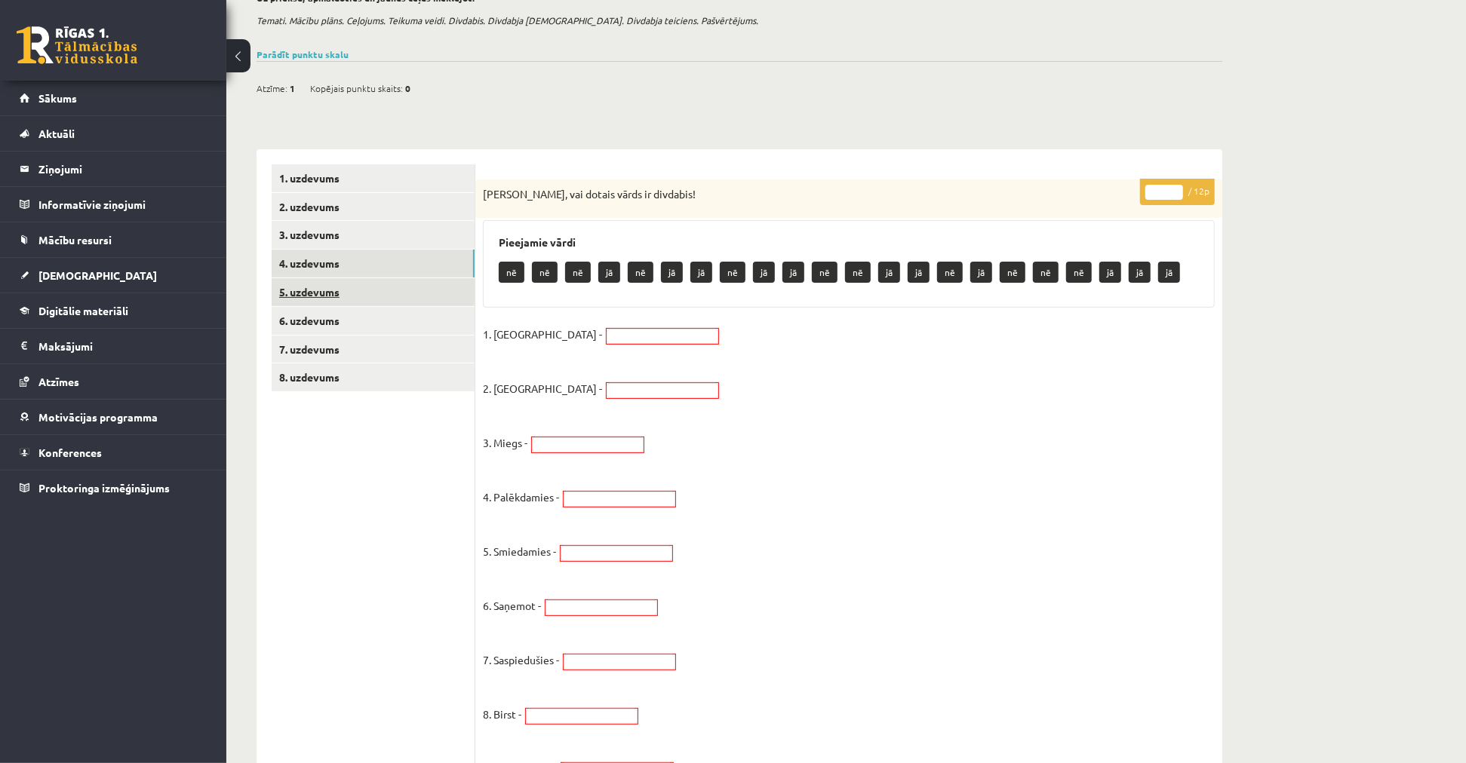
click at [349, 296] on link "5. uzdevums" at bounding box center [373, 292] width 203 height 28
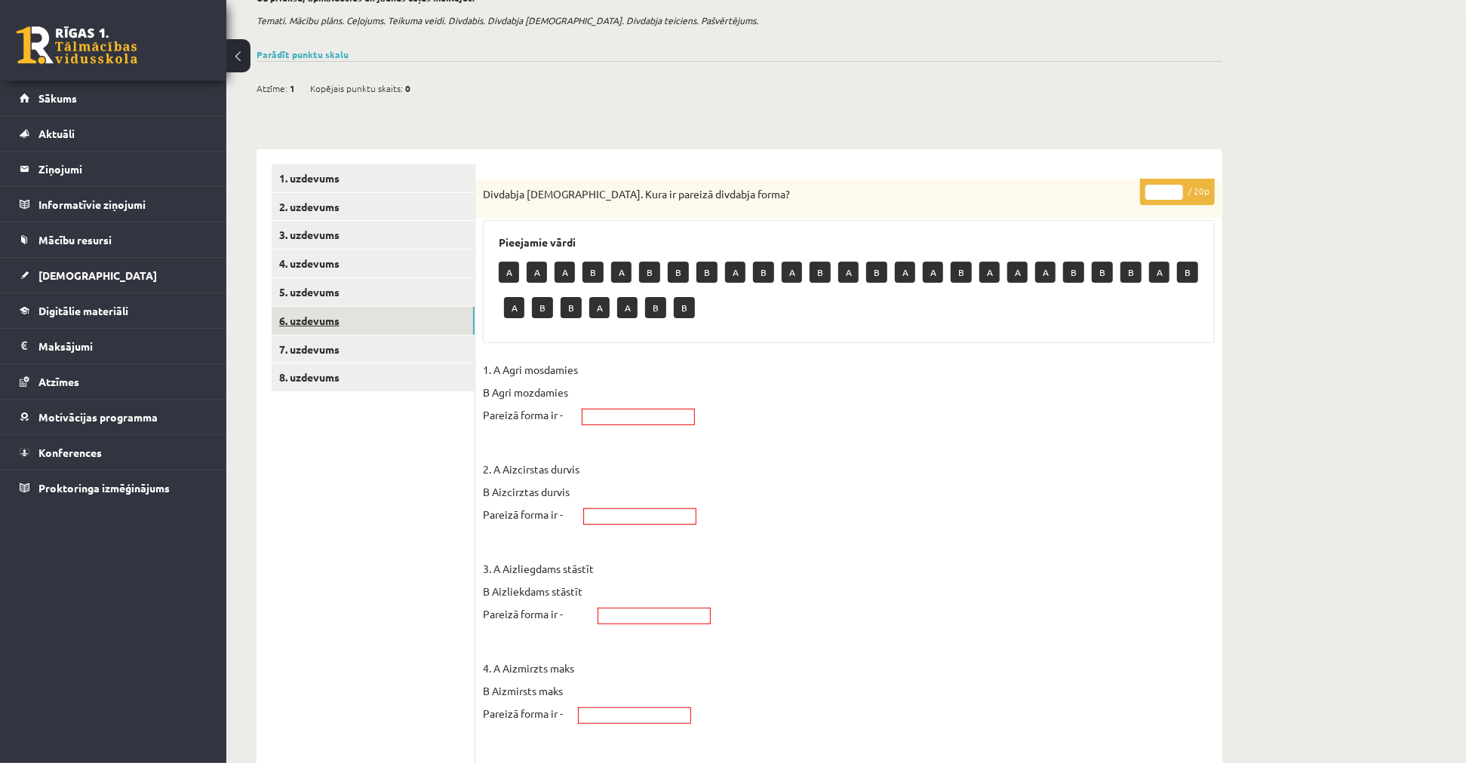
click at [349, 319] on link "6. uzdevums" at bounding box center [373, 321] width 203 height 28
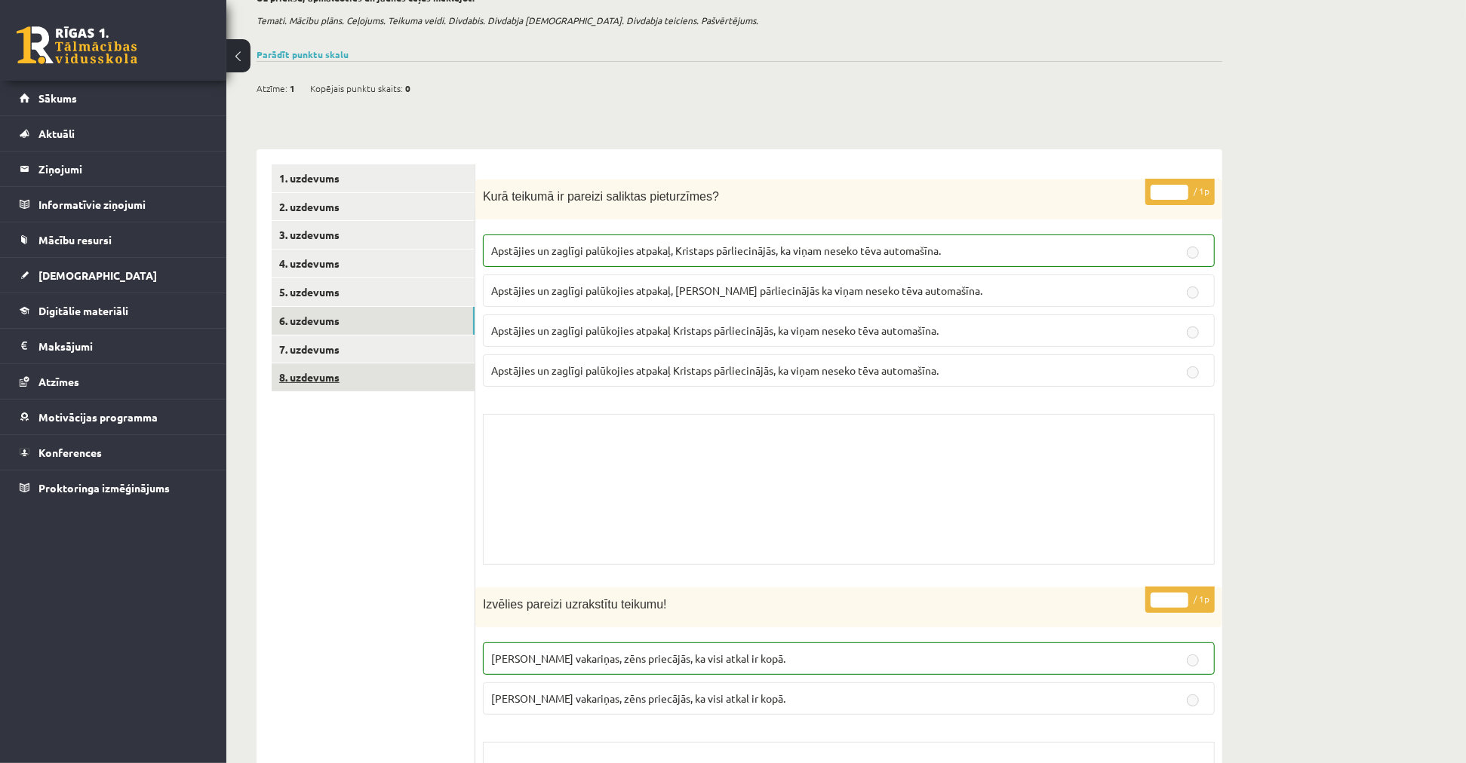
drag, startPoint x: 351, startPoint y: 352, endPoint x: 350, endPoint y: 375, distance: 23.4
click at [351, 352] on link "7. uzdevums" at bounding box center [373, 350] width 203 height 28
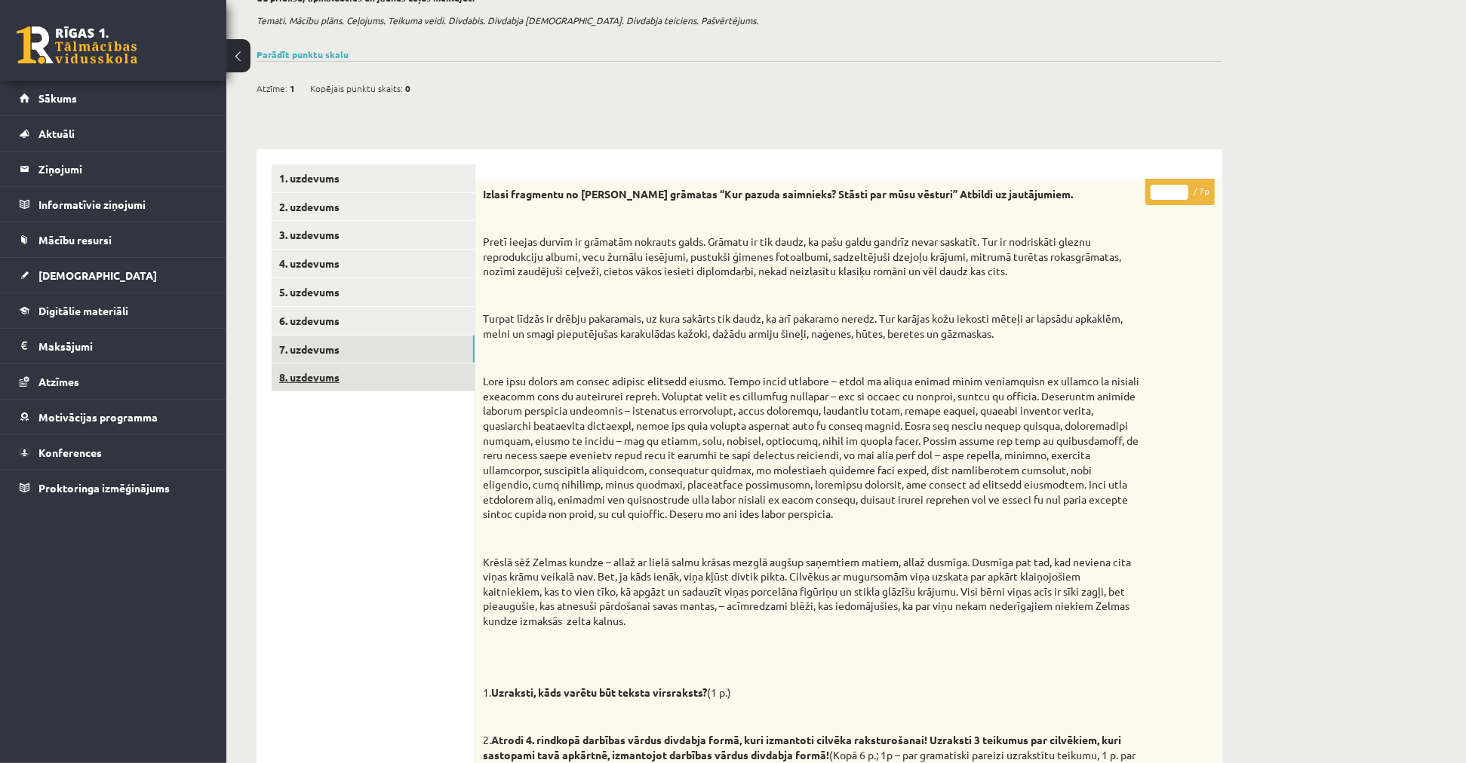
click at [351, 386] on link "8. uzdevums" at bounding box center [373, 378] width 203 height 28
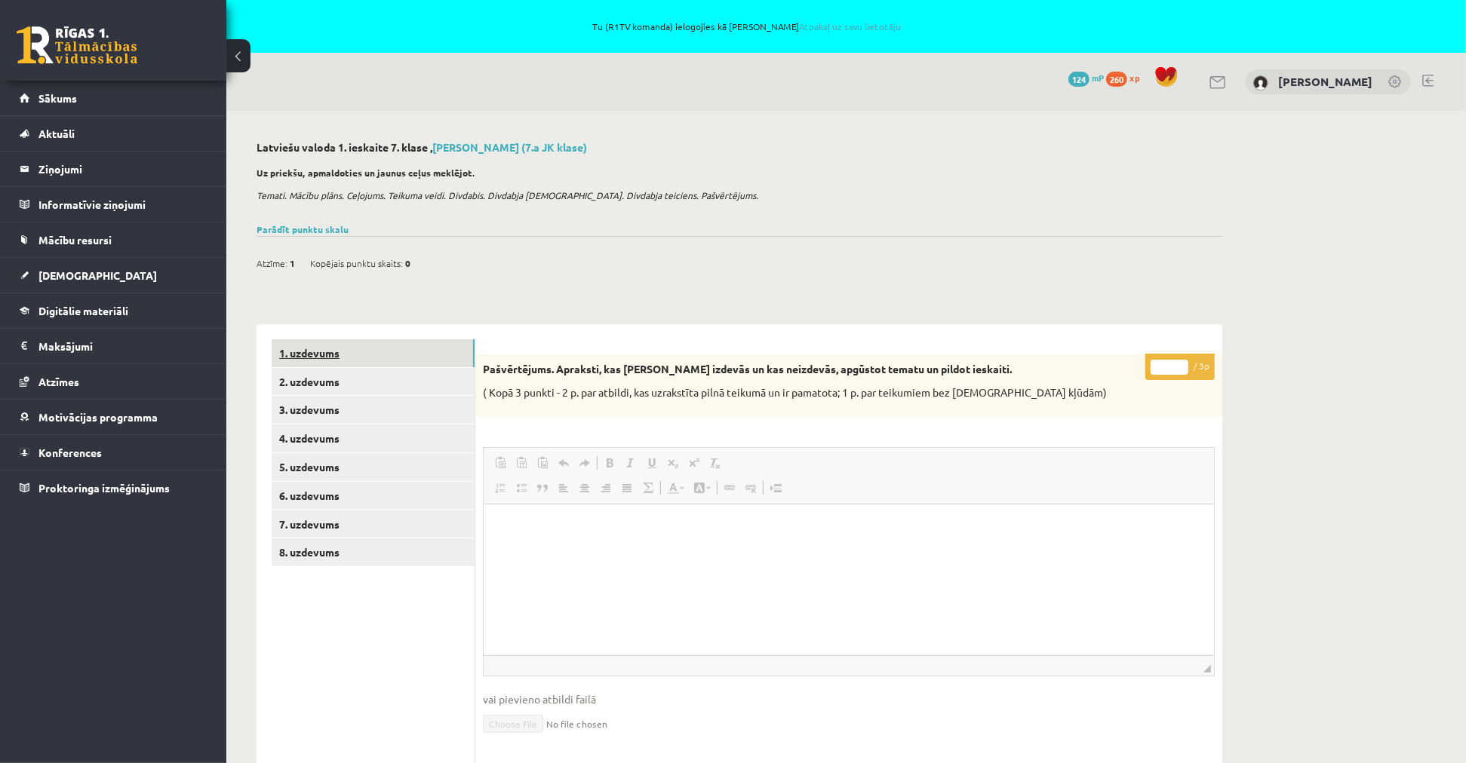
click at [327, 360] on link "1. uzdevums" at bounding box center [373, 353] width 203 height 28
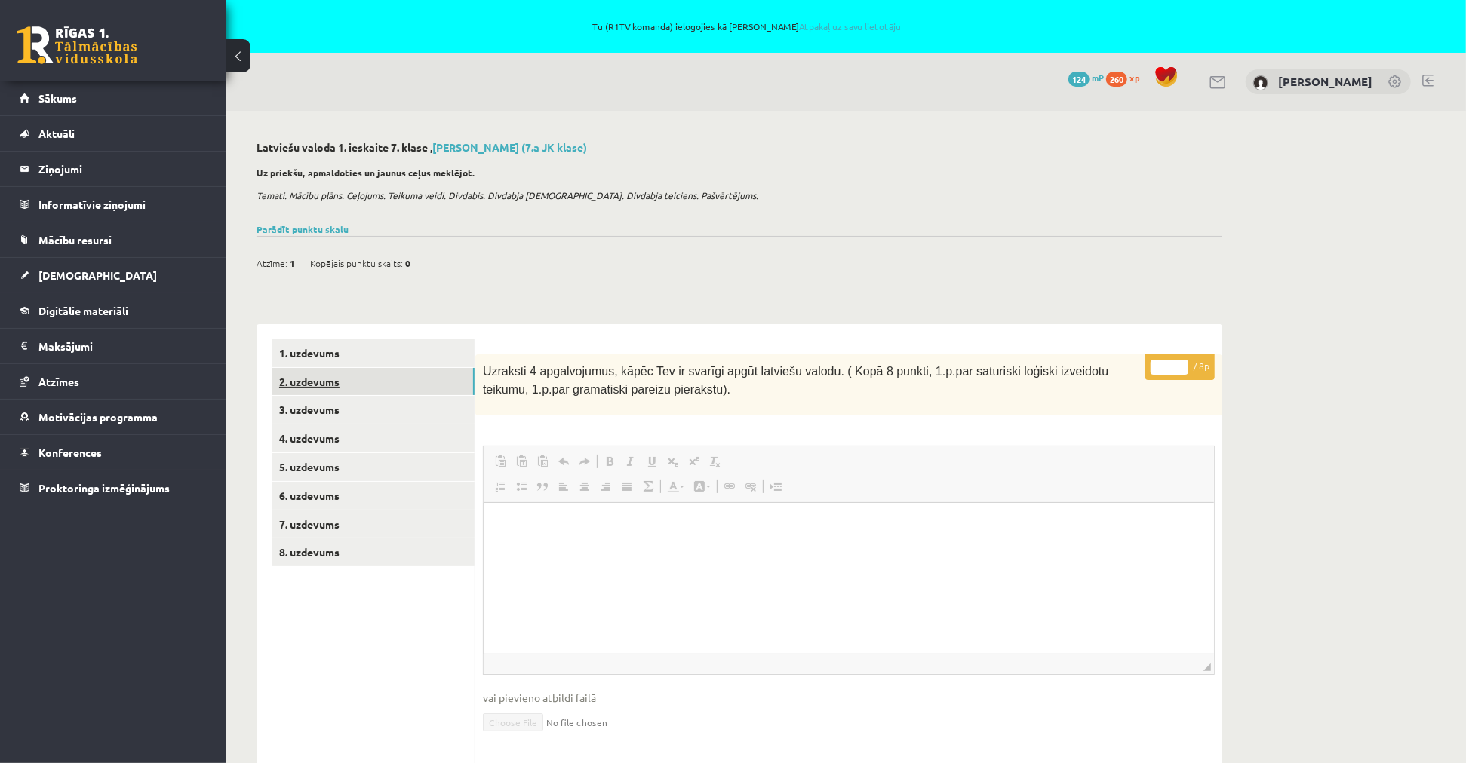
click at [340, 386] on link "2. uzdevums" at bounding box center [373, 382] width 203 height 28
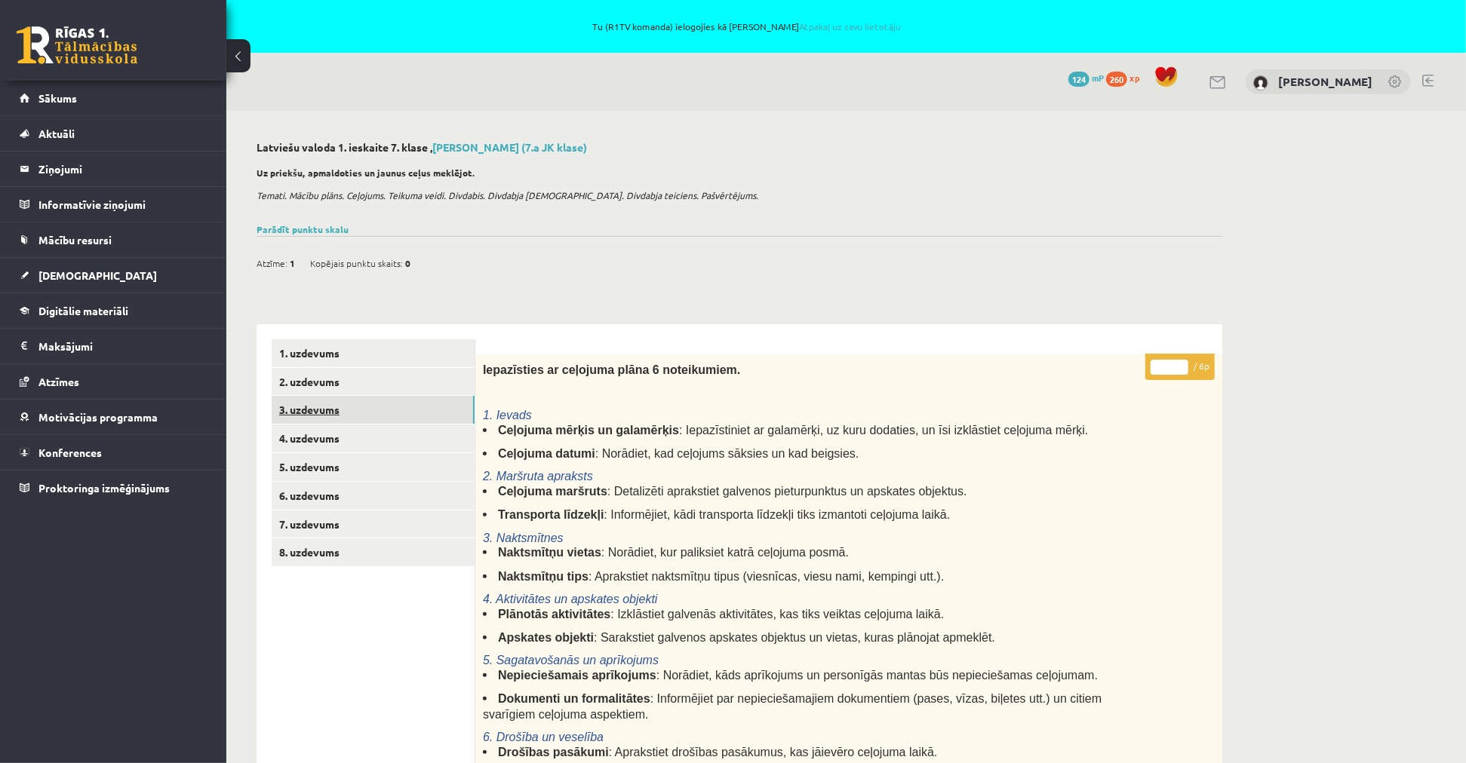
click at [338, 410] on link "3. uzdevums" at bounding box center [373, 410] width 203 height 28
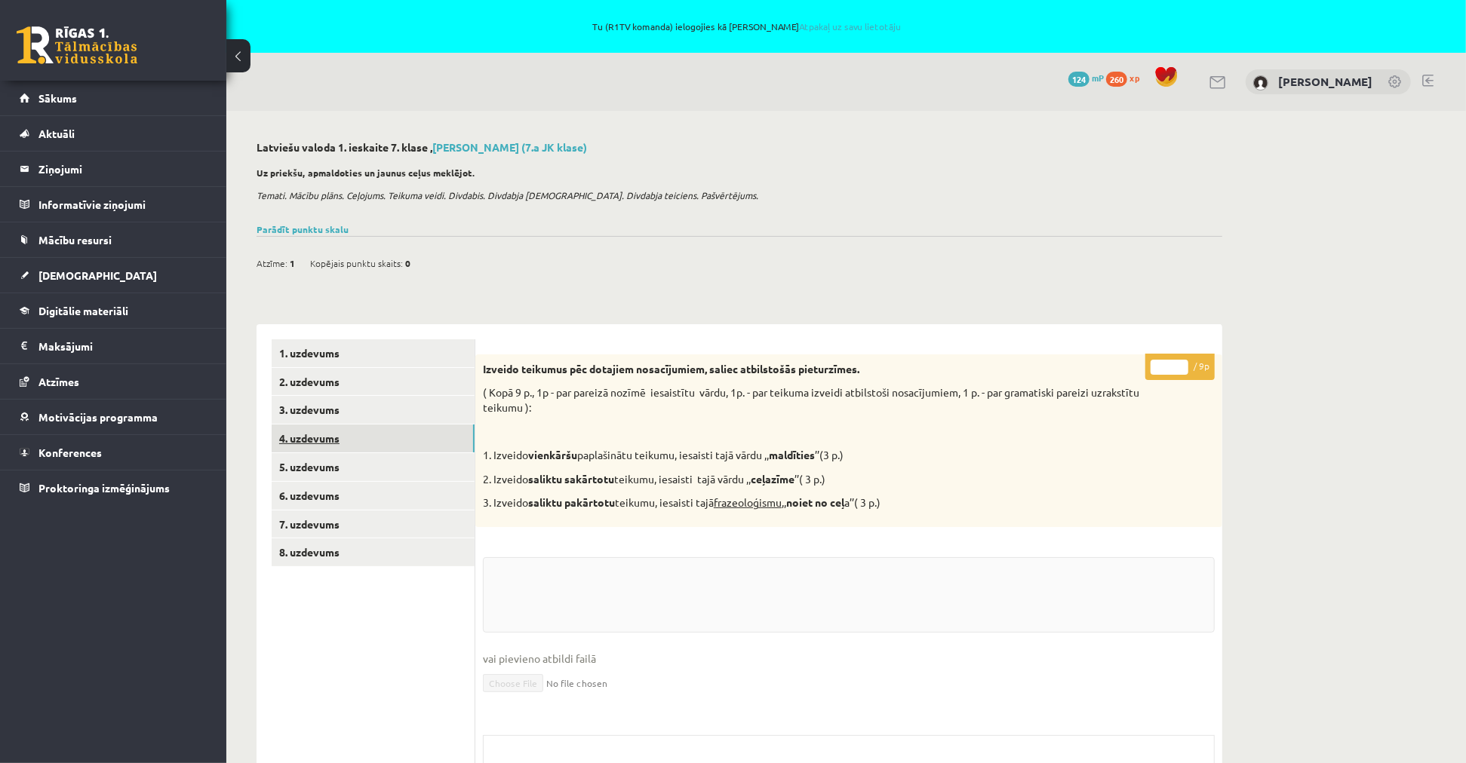
click at [338, 438] on link "4. uzdevums" at bounding box center [373, 439] width 203 height 28
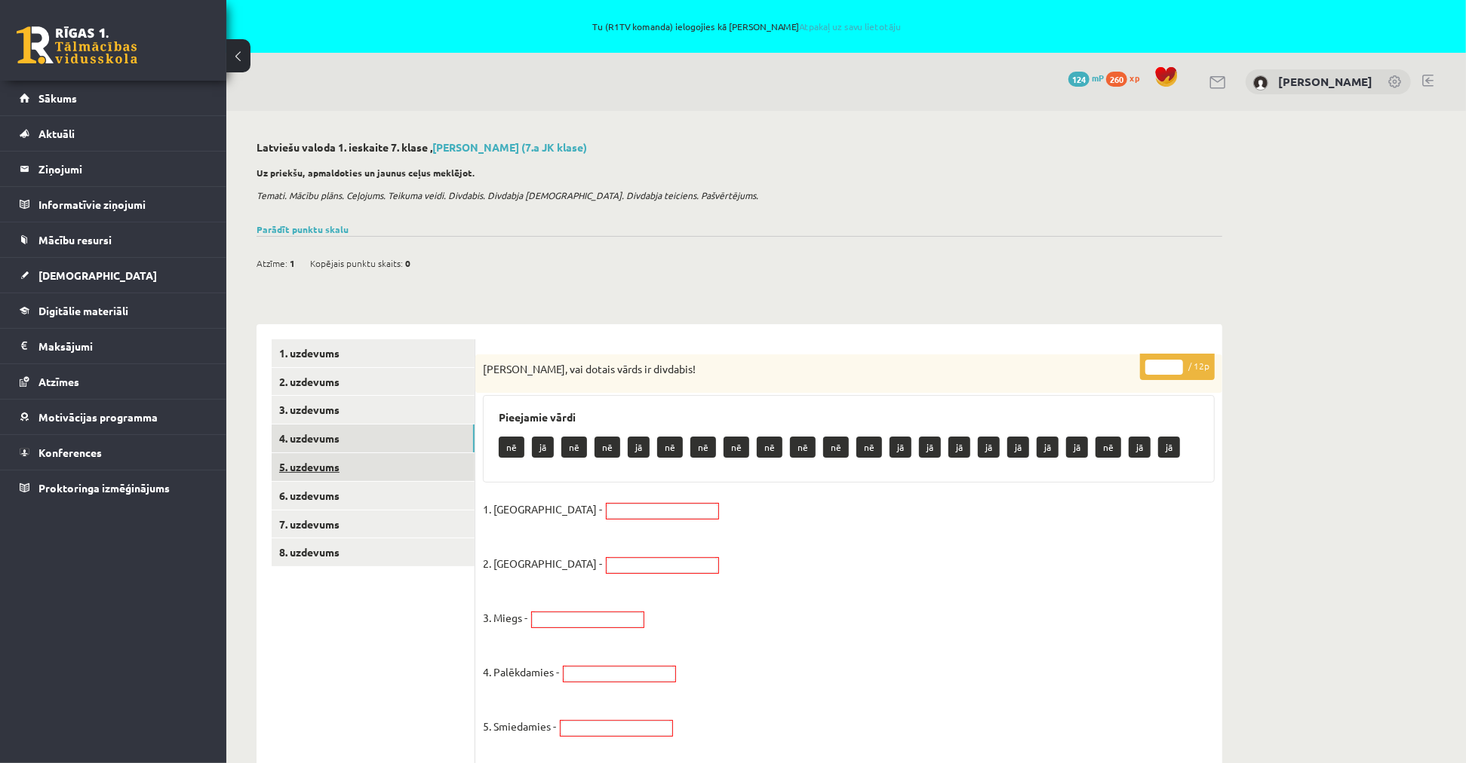
click at [340, 466] on link "5. uzdevums" at bounding box center [373, 467] width 203 height 28
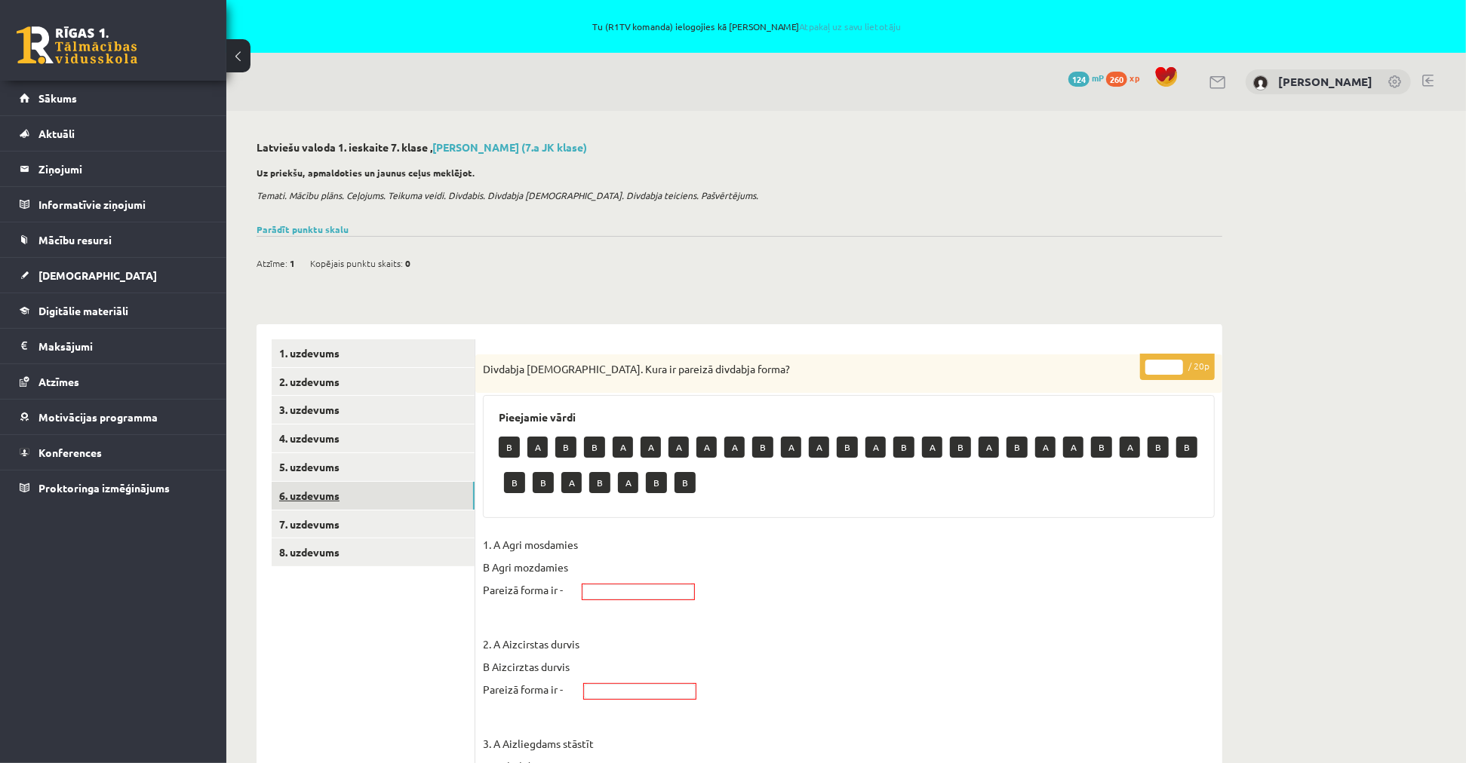
click at [342, 496] on link "6. uzdevums" at bounding box center [373, 496] width 203 height 28
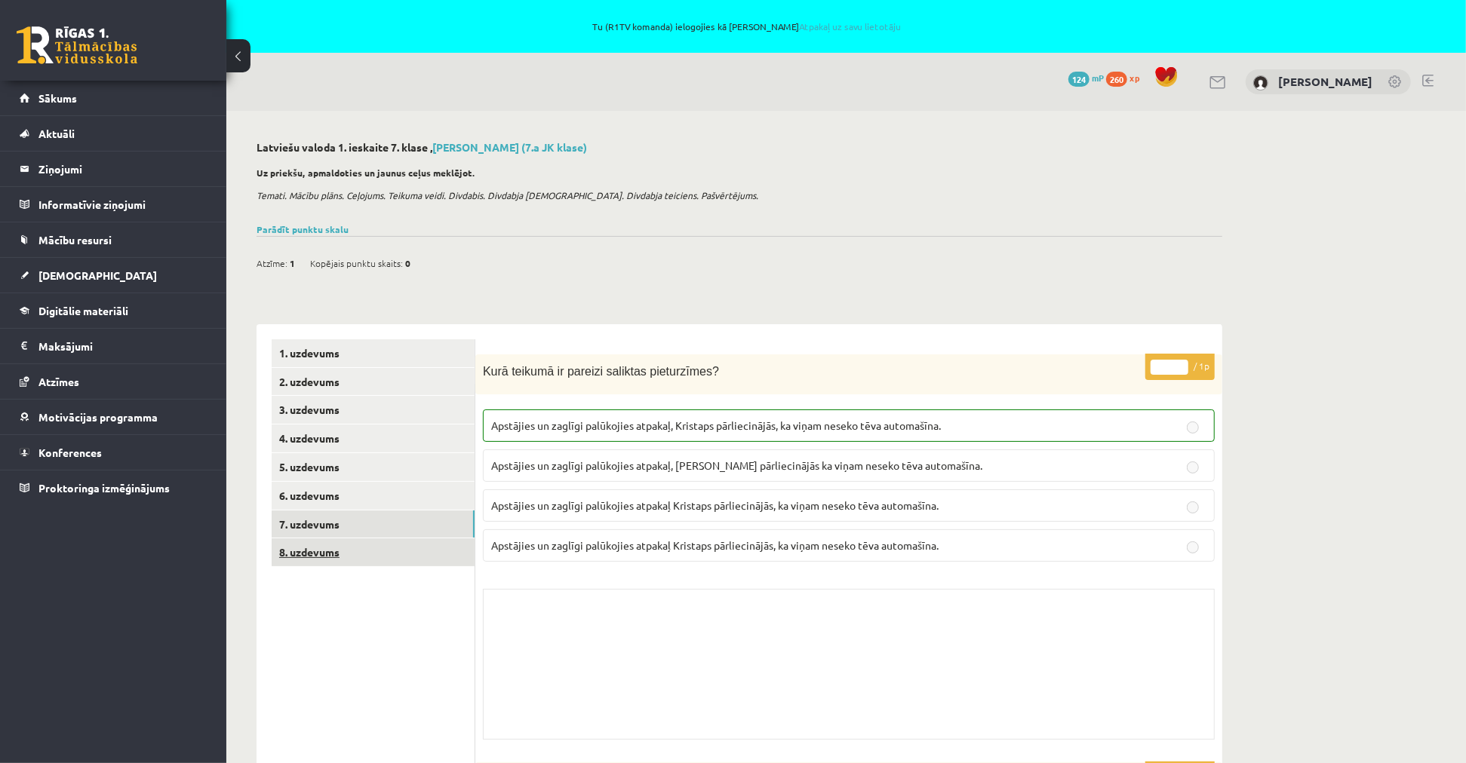
drag, startPoint x: 345, startPoint y: 525, endPoint x: 386, endPoint y: 543, distance: 45.3
click at [345, 527] on link "7. uzdevums" at bounding box center [373, 525] width 203 height 28
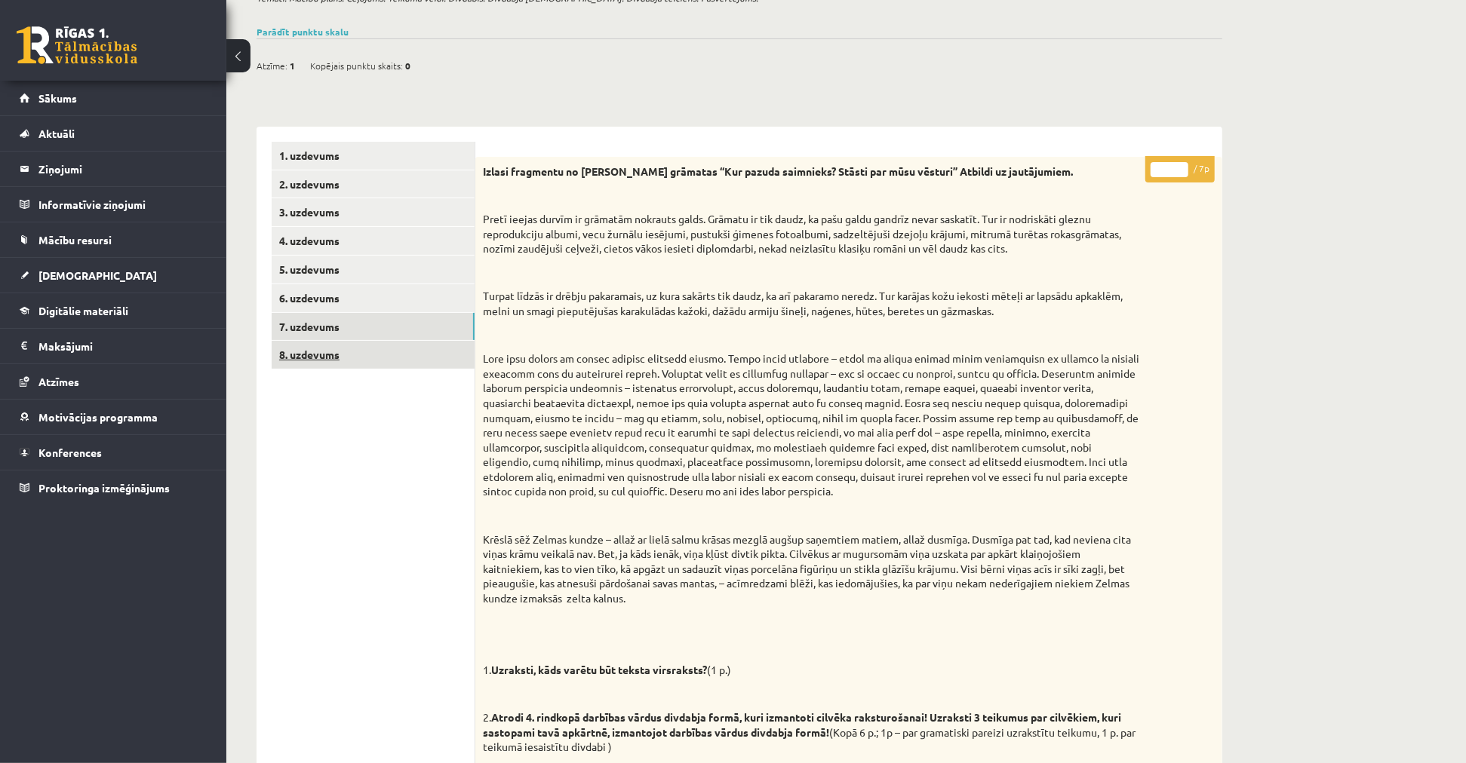
click at [325, 364] on link "8. uzdevums" at bounding box center [373, 355] width 203 height 28
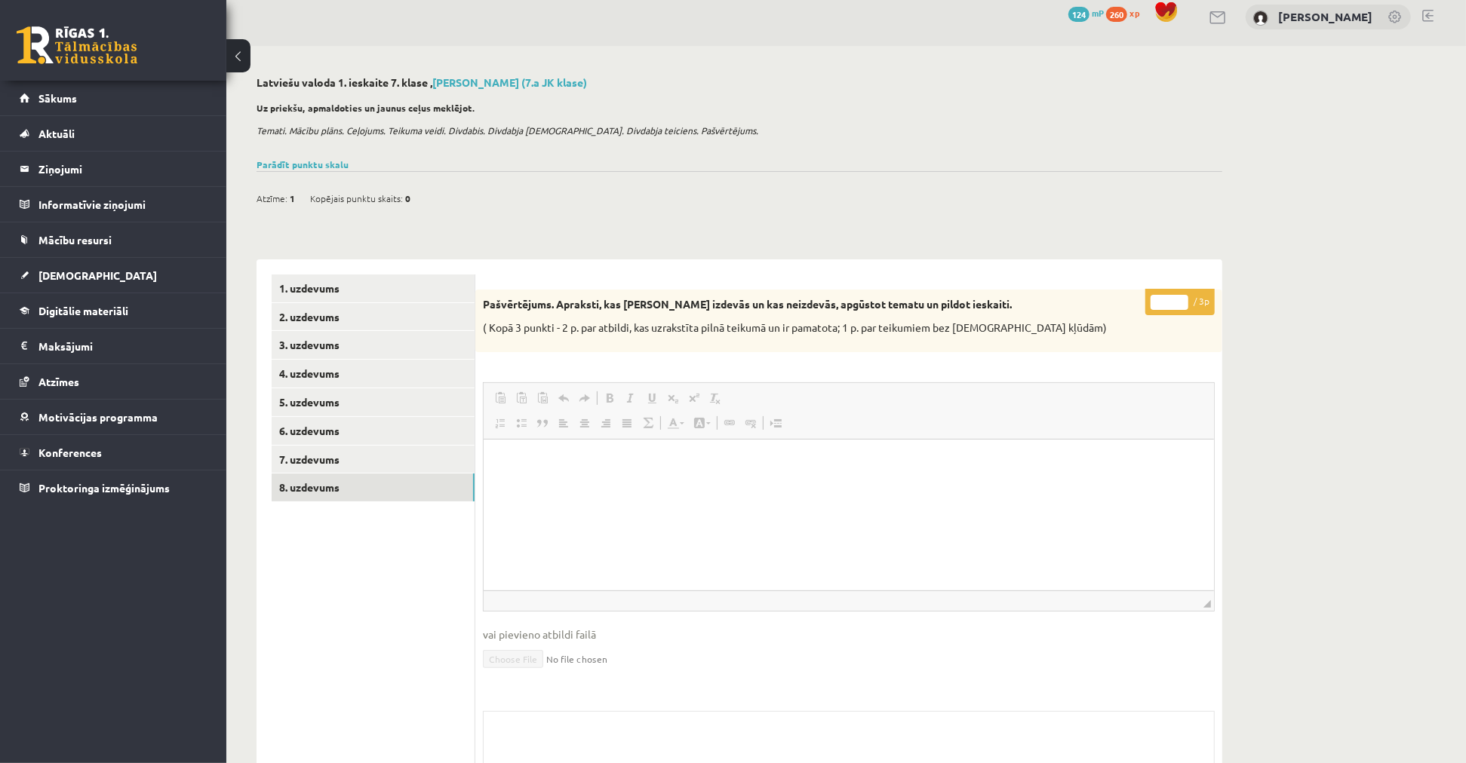
click at [324, 269] on div "1. uzdevums 2. uzdevums 3. uzdevums 4. uzdevums 5. uzdevums 6. uzdevums 7. uzde…" at bounding box center [365, 572] width 219 height 625
click at [320, 284] on link "1. uzdevums" at bounding box center [373, 289] width 203 height 28
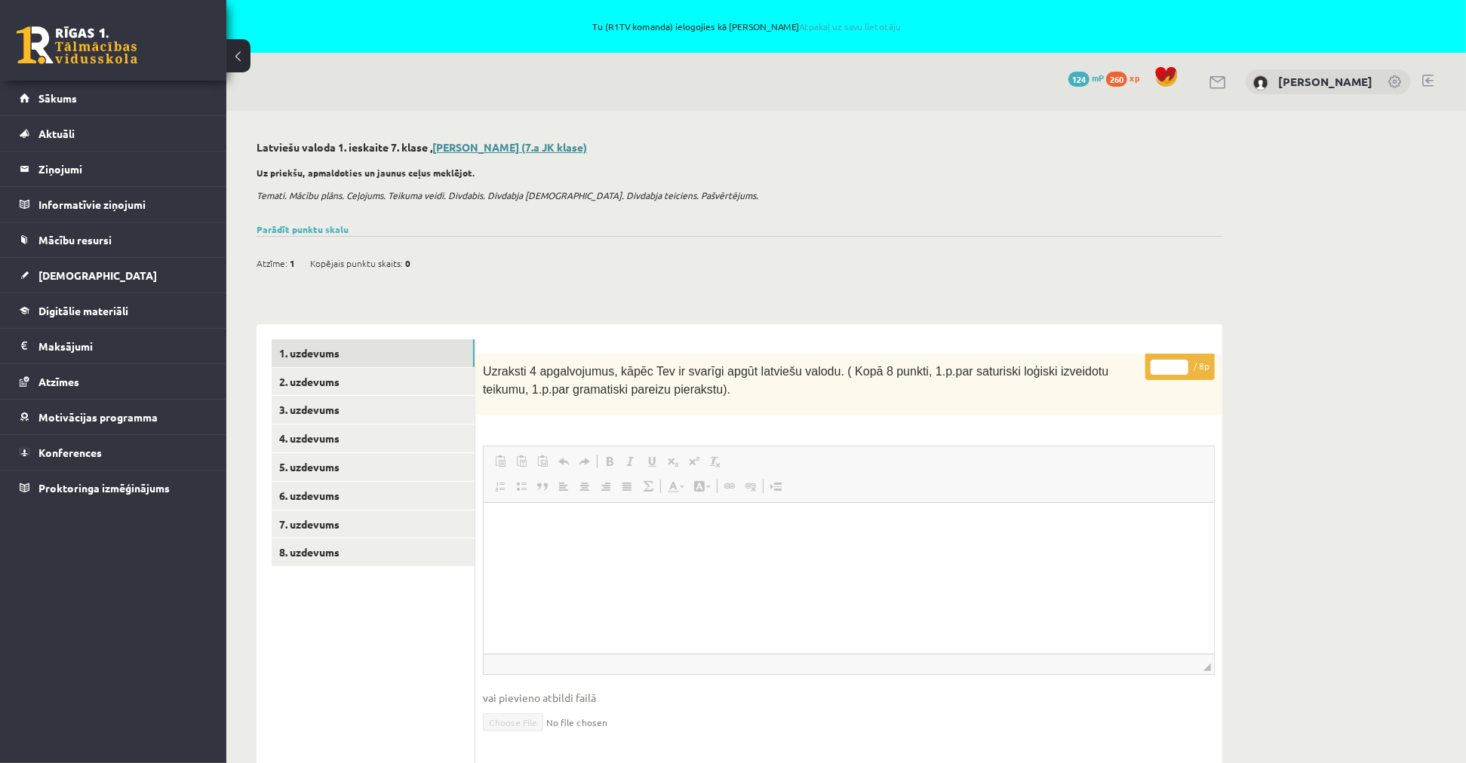
click at [485, 146] on link "Anna Enija Kozlinska (7.a JK klase)" at bounding box center [509, 147] width 155 height 14
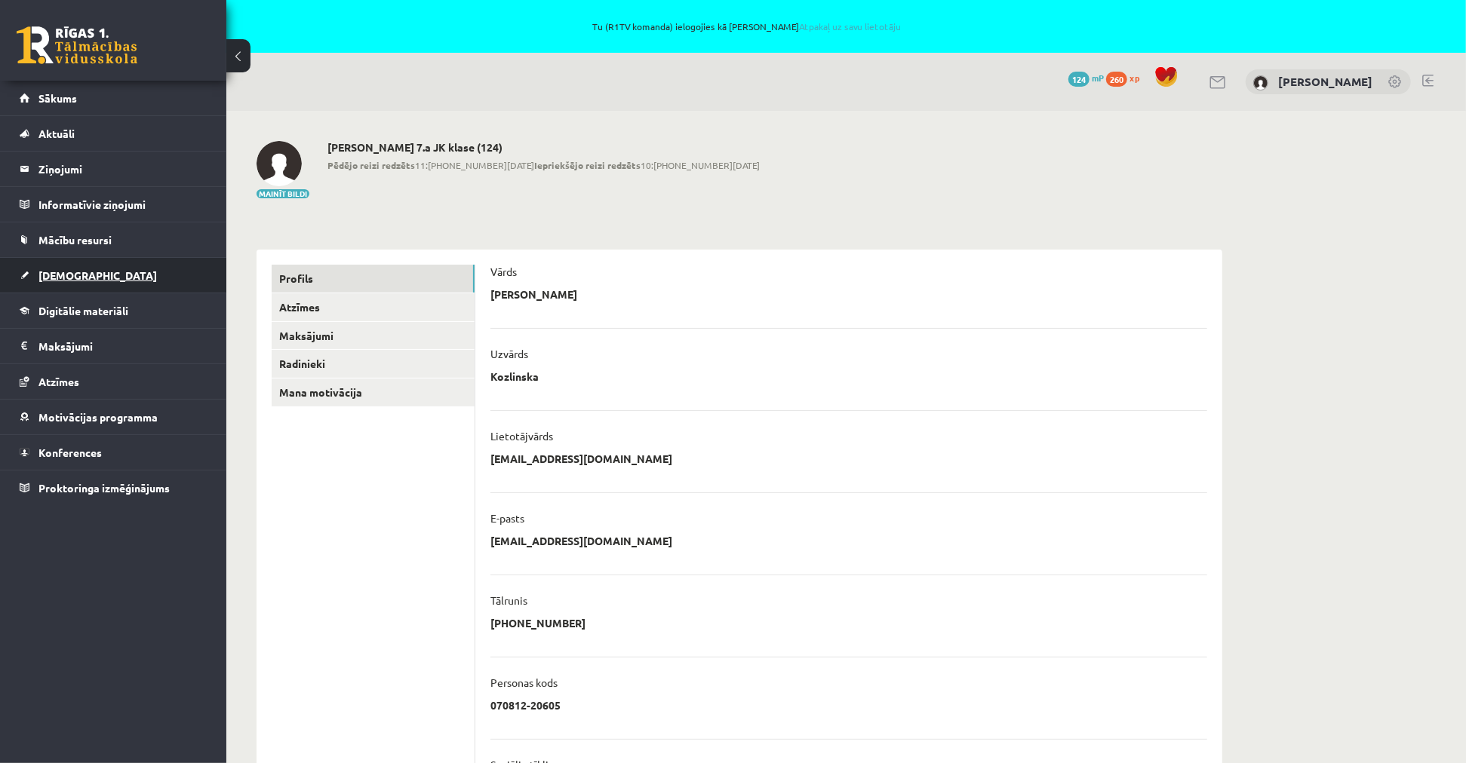
click at [107, 281] on link "[DEMOGRAPHIC_DATA]" at bounding box center [114, 275] width 188 height 35
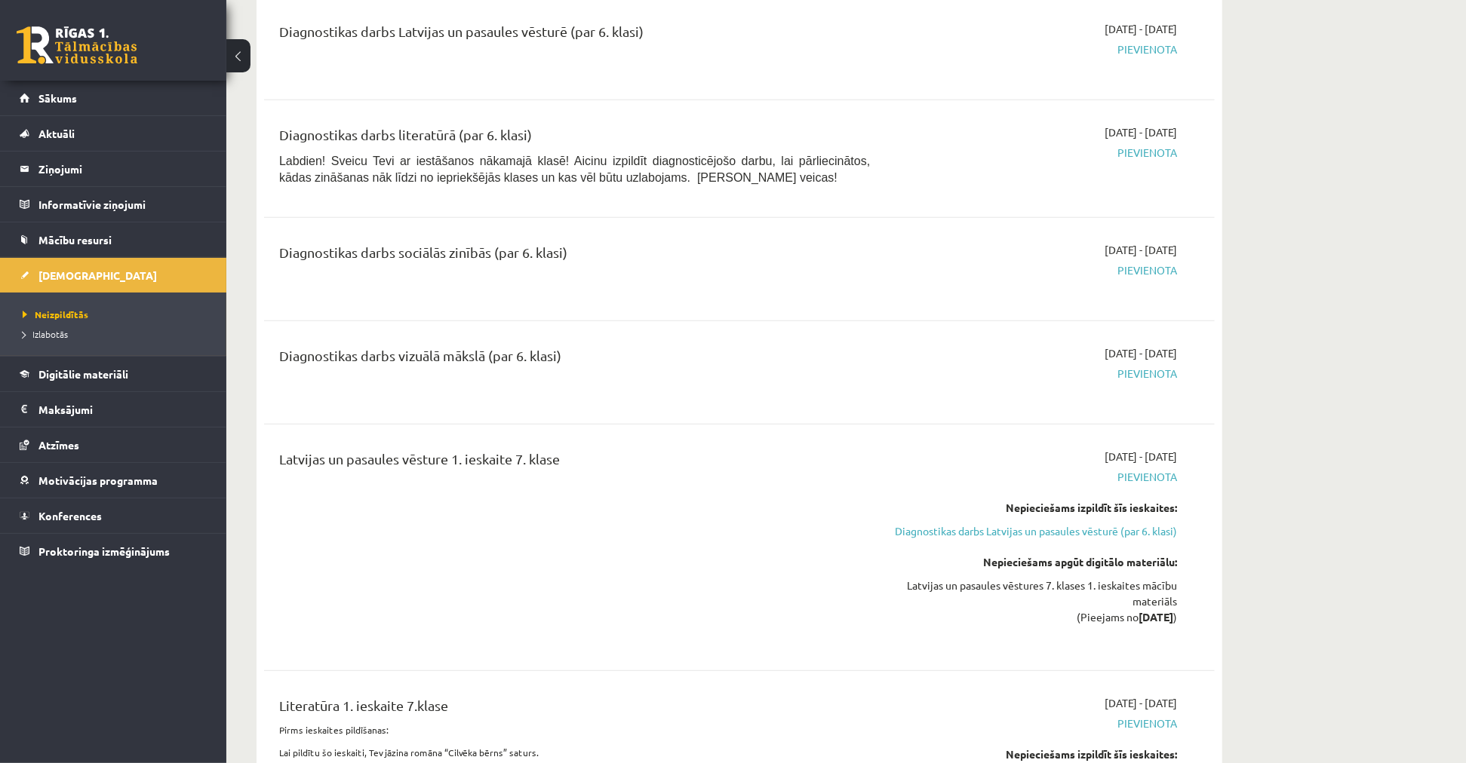
scroll to position [670, 0]
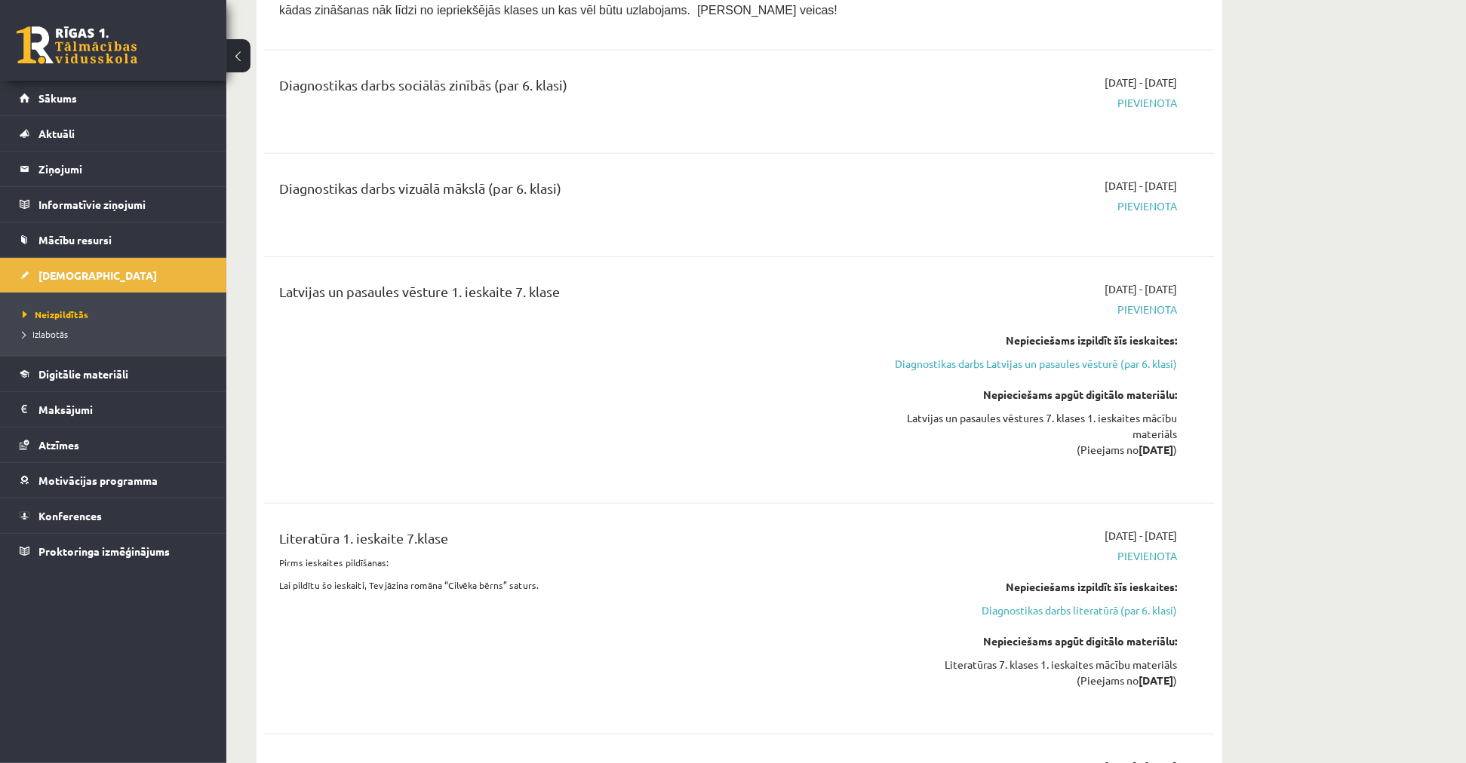
drag, startPoint x: 368, startPoint y: 296, endPoint x: 570, endPoint y: 296, distance: 202.2
click at [570, 296] on div "Latvijas un pasaules vēsture 1. ieskaite 7. klase" at bounding box center [574, 295] width 591 height 28
click at [570, 297] on div "Latvijas un pasaules vēsture 1. ieskaite 7. klase" at bounding box center [574, 295] width 591 height 28
click at [1148, 473] on div "[DATE] - [DATE] [GEOGRAPHIC_DATA] Nepieciešams izpildīt šīs ieskaites: Diagnost…" at bounding box center [1034, 380] width 307 height 198
drag, startPoint x: 1132, startPoint y: 468, endPoint x: 1166, endPoint y: 469, distance: 34.7
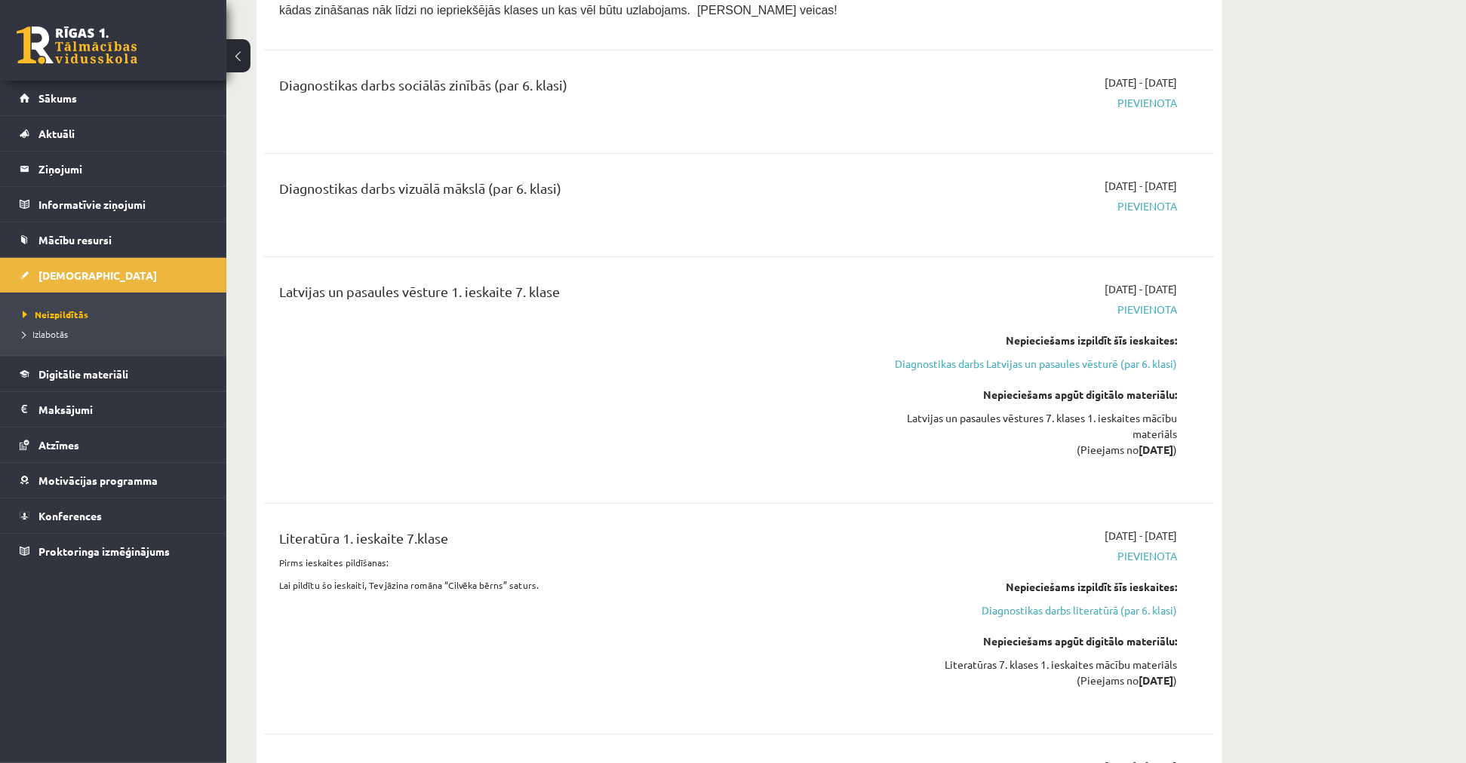
click at [1166, 456] on strong "[DATE]" at bounding box center [1155, 450] width 35 height 14
click at [975, 438] on div "Latvijas un pasaules vēstures 7. klases 1. ieskaites mācību materiāls (Pieejams…" at bounding box center [1034, 434] width 284 height 48
click at [1035, 439] on div "Latvijas un pasaules vēstures 7. klases 1. ieskaites mācību materiāls (Pieejams…" at bounding box center [1034, 434] width 284 height 48
drag, startPoint x: 1155, startPoint y: 469, endPoint x: 1089, endPoint y: 462, distance: 66.1
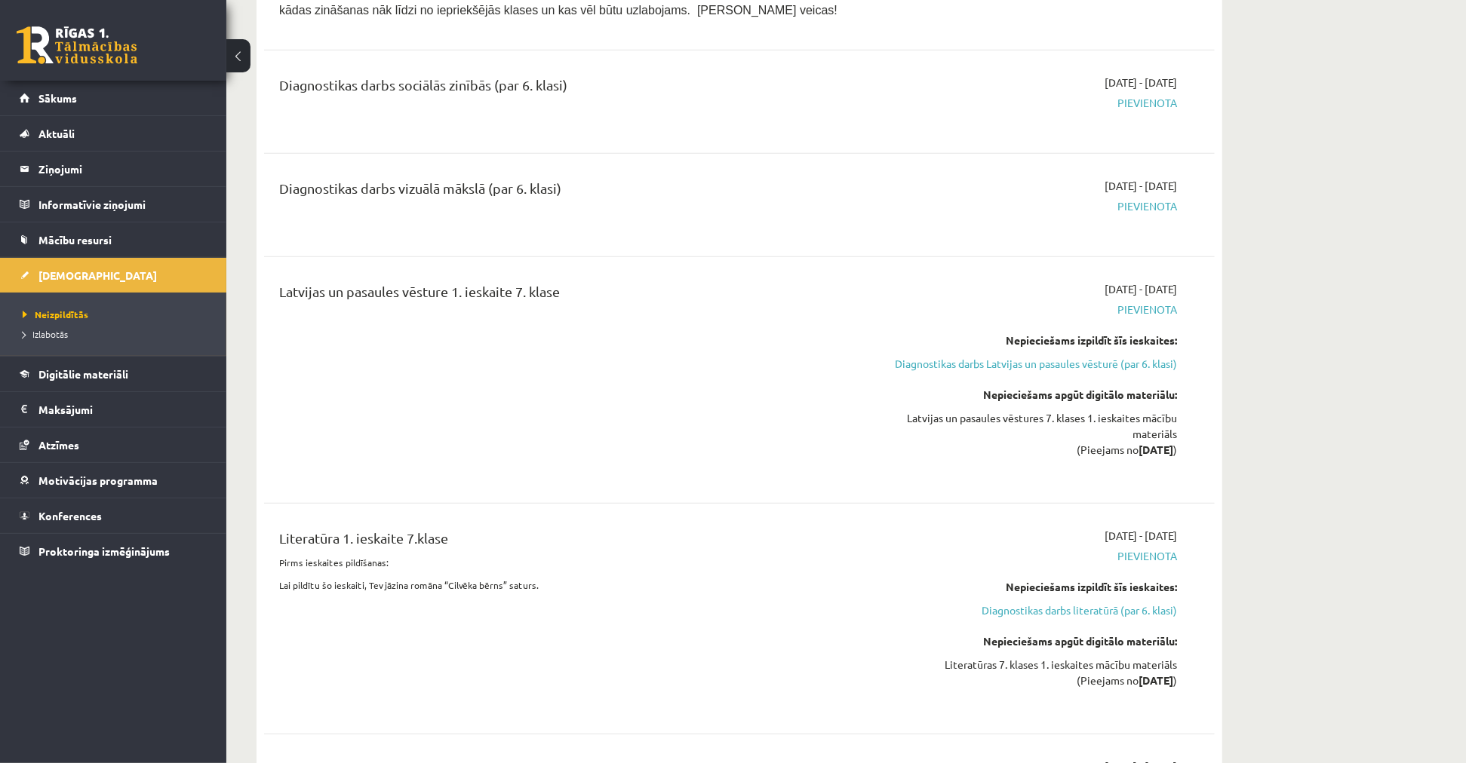
click at [1090, 458] on div "Latvijas un pasaules vēstures 7. klases 1. ieskaites mācību materiāls (Pieejams…" at bounding box center [1034, 434] width 284 height 48
drag, startPoint x: 949, startPoint y: 435, endPoint x: 1177, endPoint y: 462, distance: 229.4
click at [1177, 462] on div "2025-09-16 - 2025-09-30 Pievienota Nepieciešams izpildīt šīs ieskaites: Diagnos…" at bounding box center [1034, 380] width 307 height 198
click at [1036, 478] on div "2025-09-16 - 2025-09-30 Pievienota Nepieciešams izpildīt šīs ieskaites: Diagnos…" at bounding box center [1034, 380] width 307 height 198
drag, startPoint x: 1177, startPoint y: 459, endPoint x: 1142, endPoint y: 468, distance: 35.9
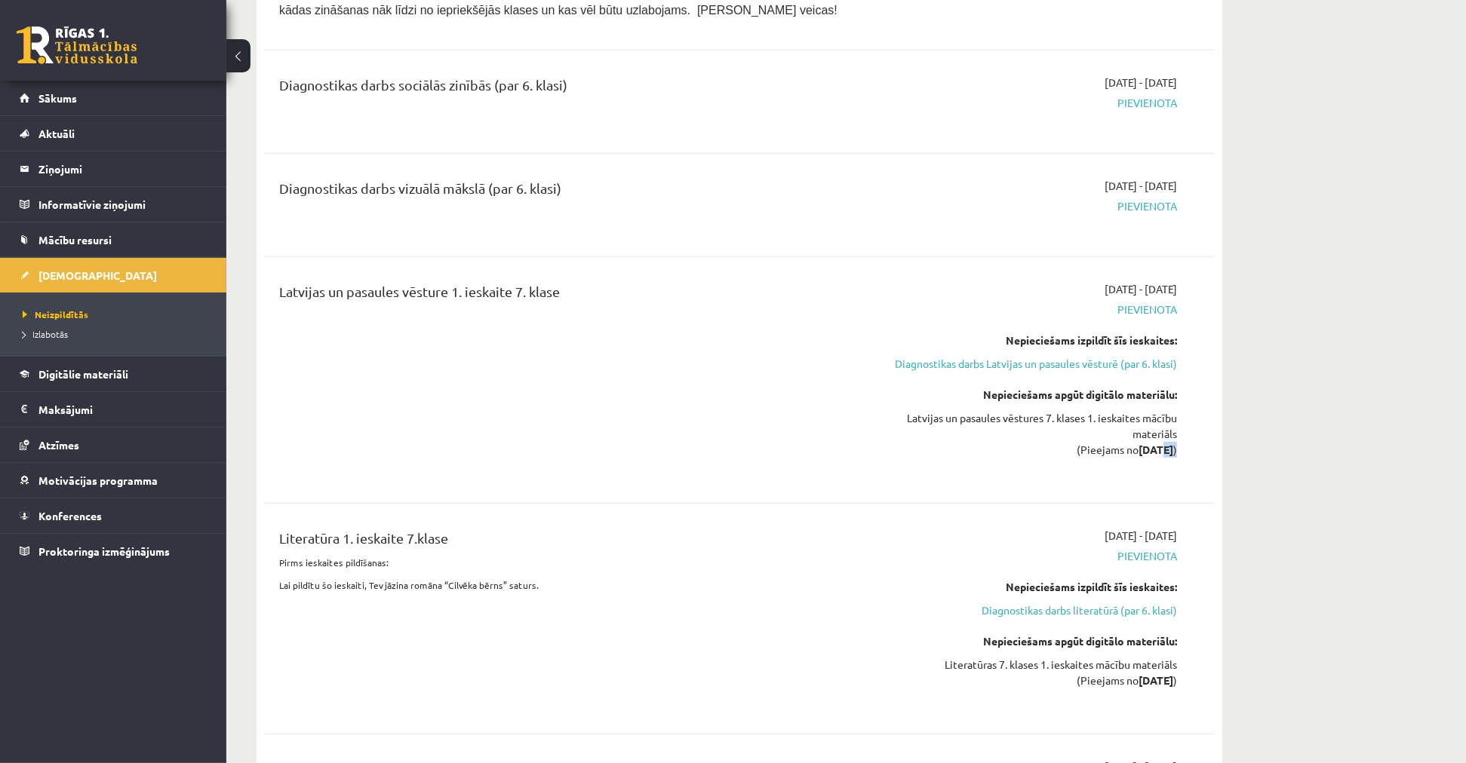
click at [1140, 461] on div "2025-09-16 - 2025-09-30 Pievienota Nepieciešams izpildīt šīs ieskaites: Diagnos…" at bounding box center [1034, 380] width 307 height 198
click at [1142, 456] on strong "[DATE]" at bounding box center [1155, 450] width 35 height 14
drag, startPoint x: 1100, startPoint y: 436, endPoint x: 1163, endPoint y: 468, distance: 71.2
click at [1163, 458] on div "Latvijas un pasaules vēstures 7. klases 1. ieskaites mācību materiāls (Pieejams…" at bounding box center [1034, 434] width 284 height 48
click at [1163, 456] on strong "[DATE]" at bounding box center [1155, 450] width 35 height 14
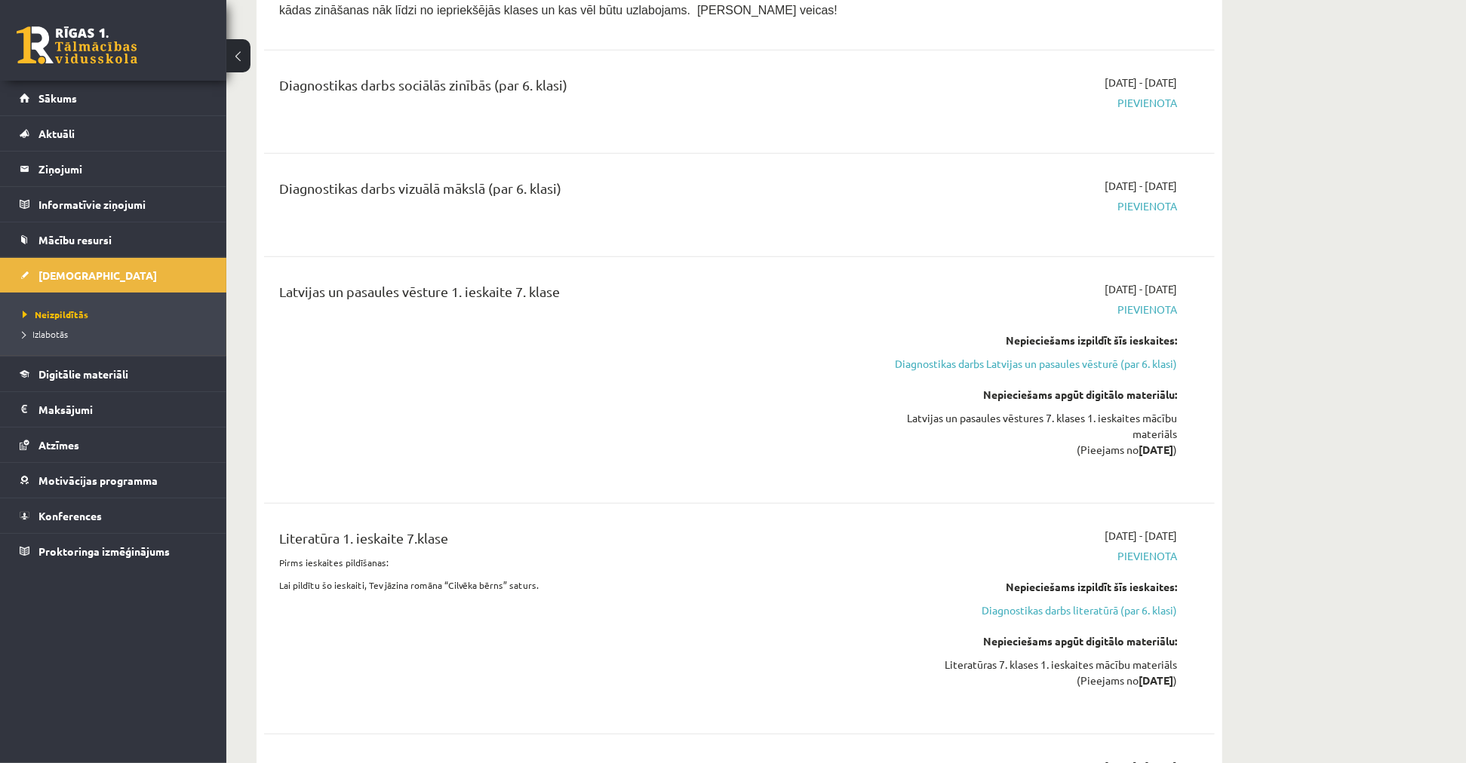
click at [1174, 458] on div "Latvijas un pasaules vēstures 7. klases 1. ieskaites mācību materiāls (Pieejams…" at bounding box center [1034, 434] width 284 height 48
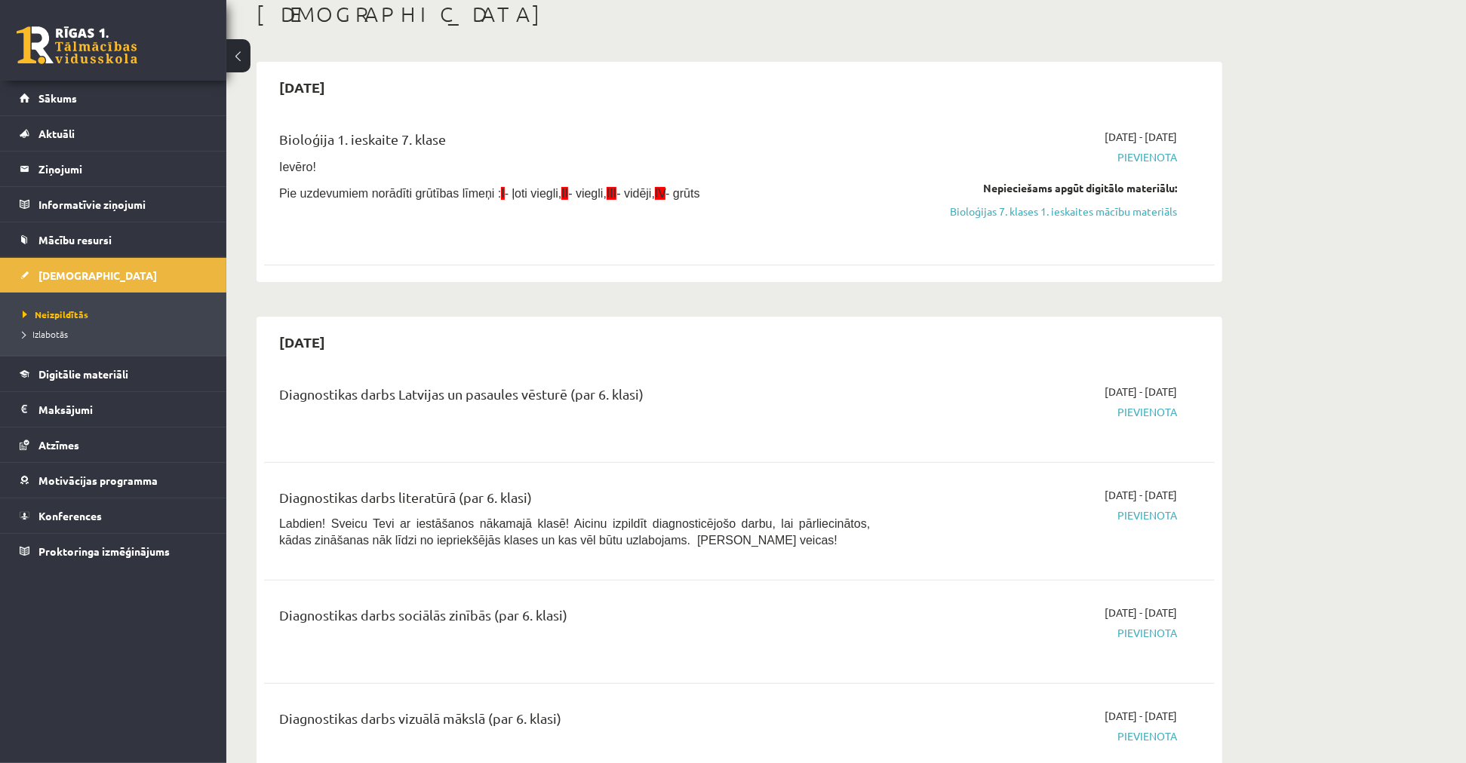
scroll to position [0, 0]
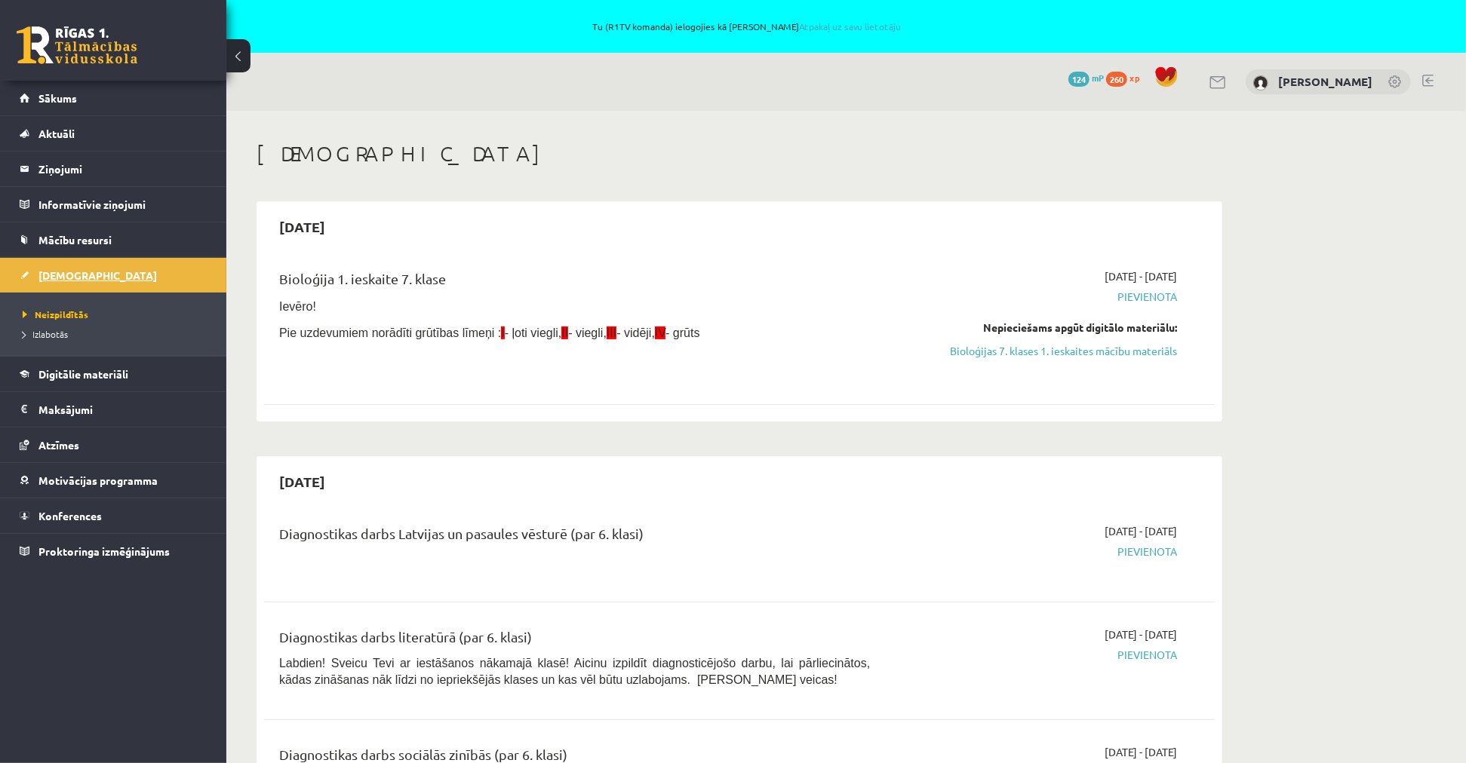
click at [91, 274] on link "[DEMOGRAPHIC_DATA]" at bounding box center [114, 275] width 188 height 35
click at [1069, 353] on link "Bioloģijas 7. klases 1. ieskaites mācību materiāls" at bounding box center [1034, 351] width 284 height 16
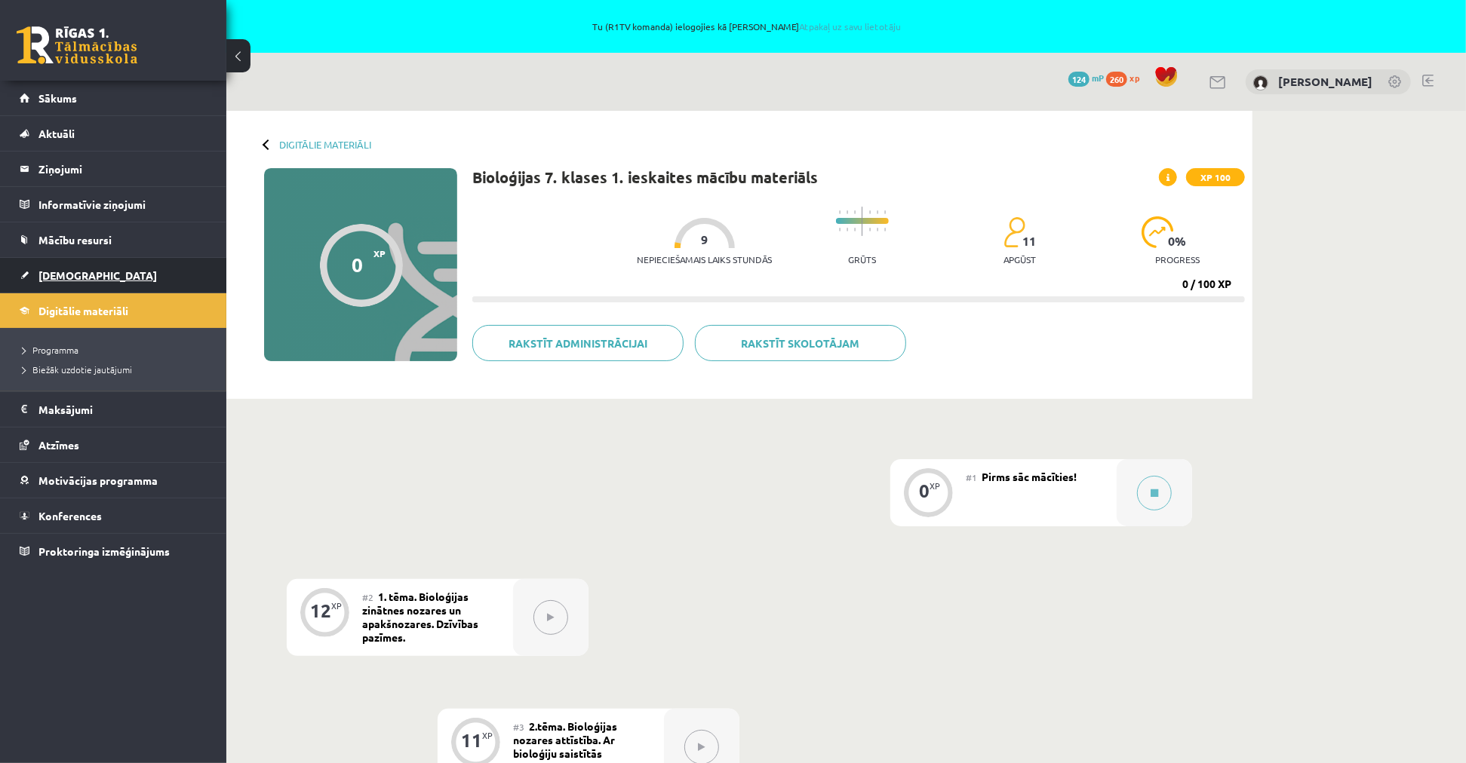
click at [66, 266] on link "[DEMOGRAPHIC_DATA]" at bounding box center [114, 275] width 188 height 35
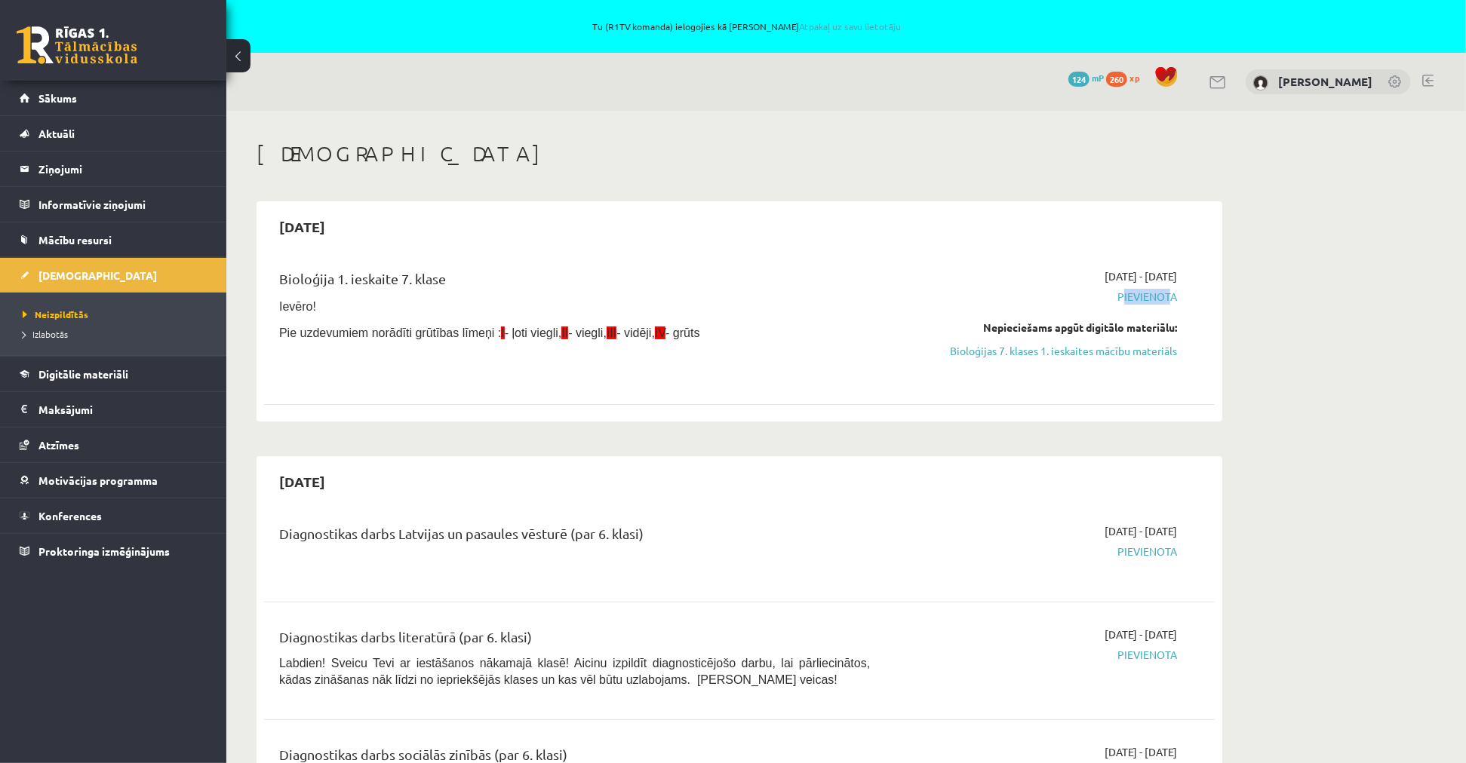
drag, startPoint x: 1112, startPoint y: 294, endPoint x: 1174, endPoint y: 297, distance: 61.9
click at [1170, 295] on span "Pievienota" at bounding box center [1034, 297] width 284 height 16
click at [1175, 289] on span "Pievienota" at bounding box center [1034, 297] width 284 height 16
click at [84, 445] on link "Atzīmes" at bounding box center [114, 445] width 188 height 35
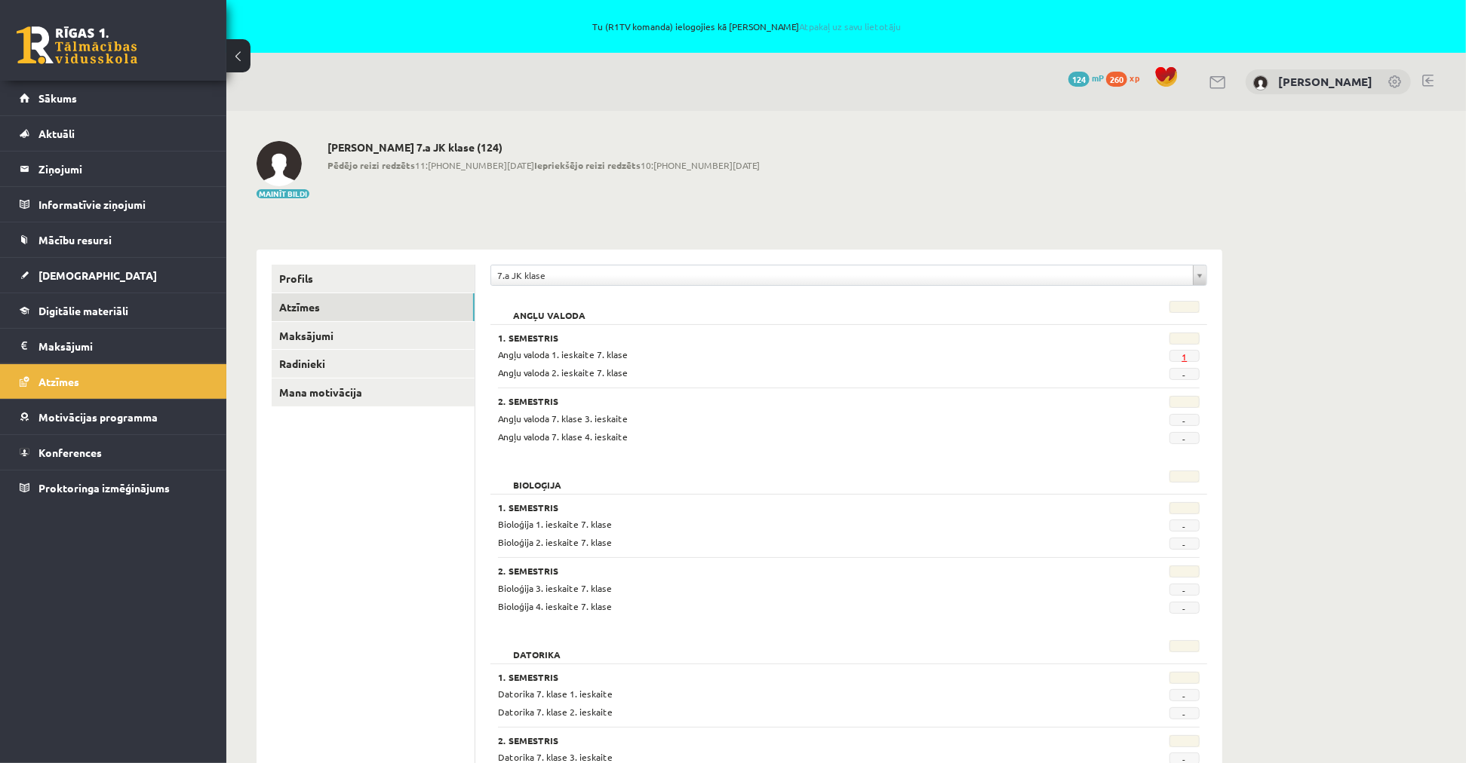
click at [1183, 356] on link "1" at bounding box center [1183, 357] width 5 height 12
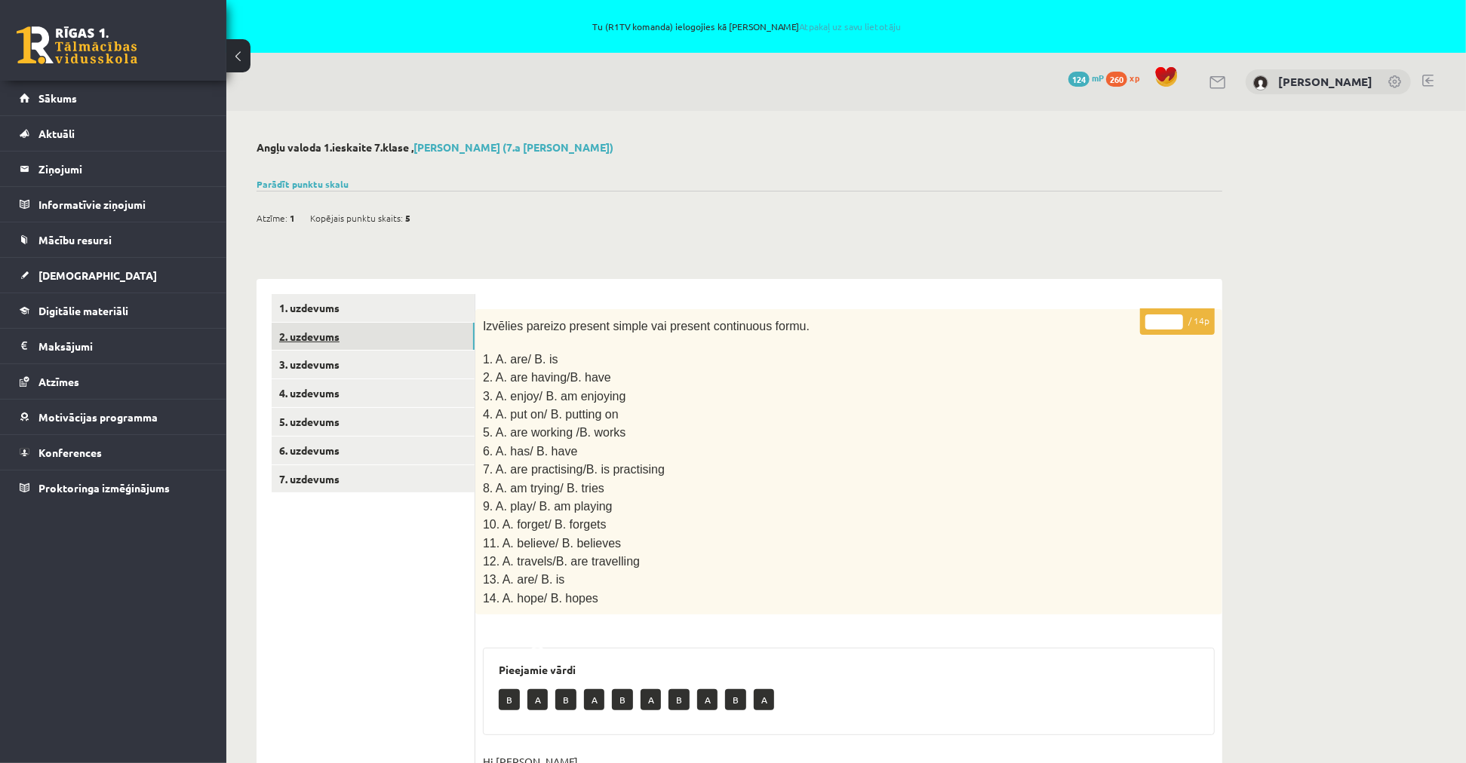
click at [327, 341] on link "2. uzdevums" at bounding box center [373, 337] width 203 height 28
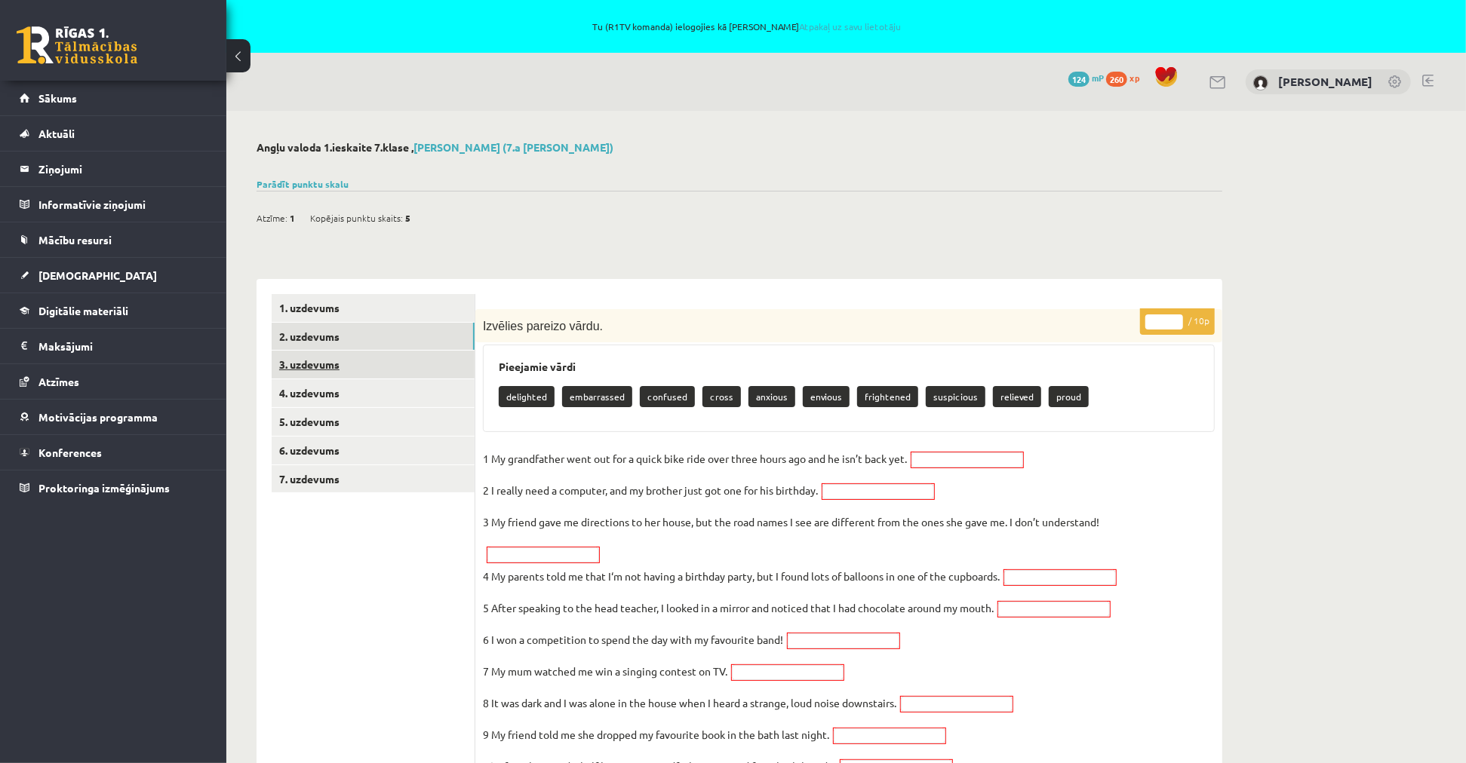
click at [345, 365] on link "3. uzdevums" at bounding box center [373, 365] width 203 height 28
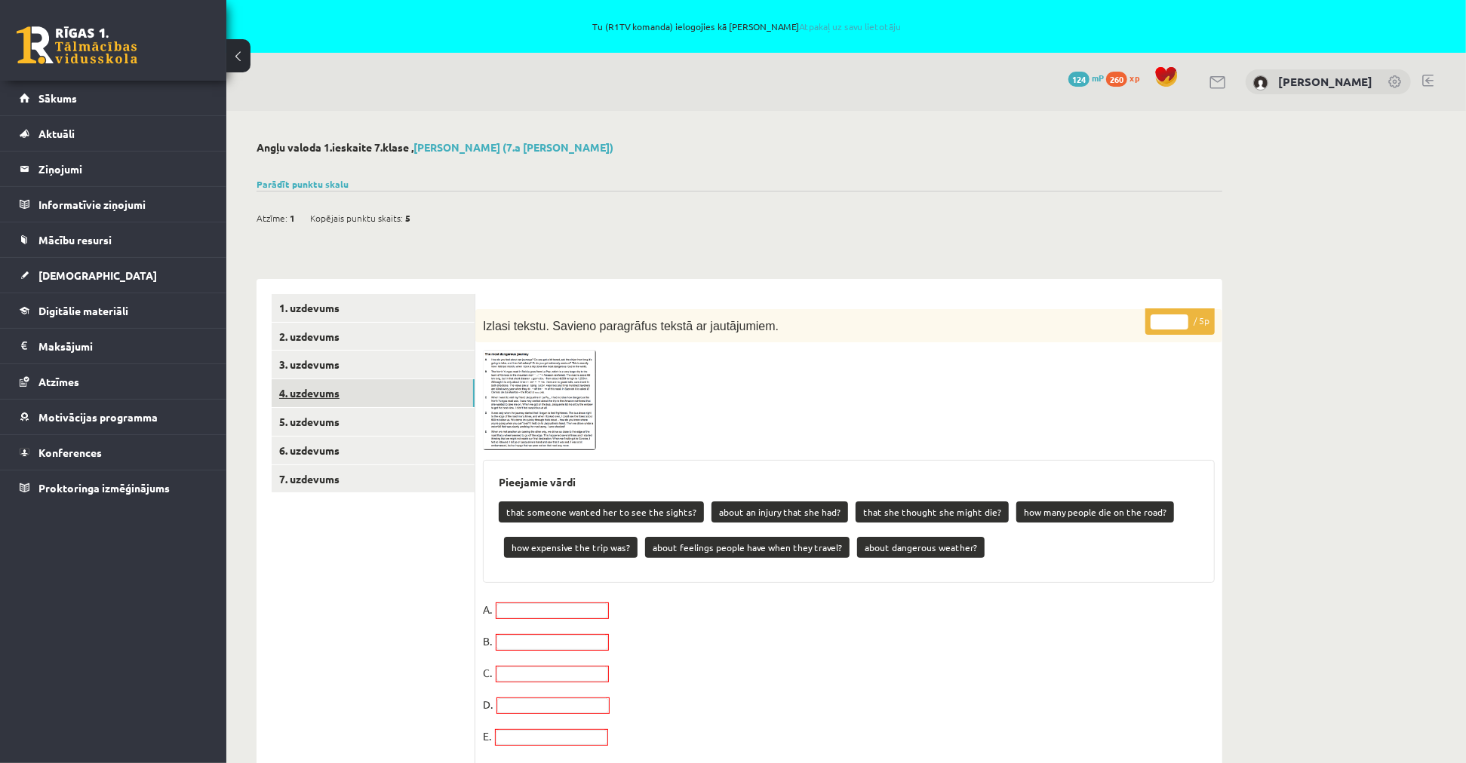
click at [352, 393] on link "4. uzdevums" at bounding box center [373, 393] width 203 height 28
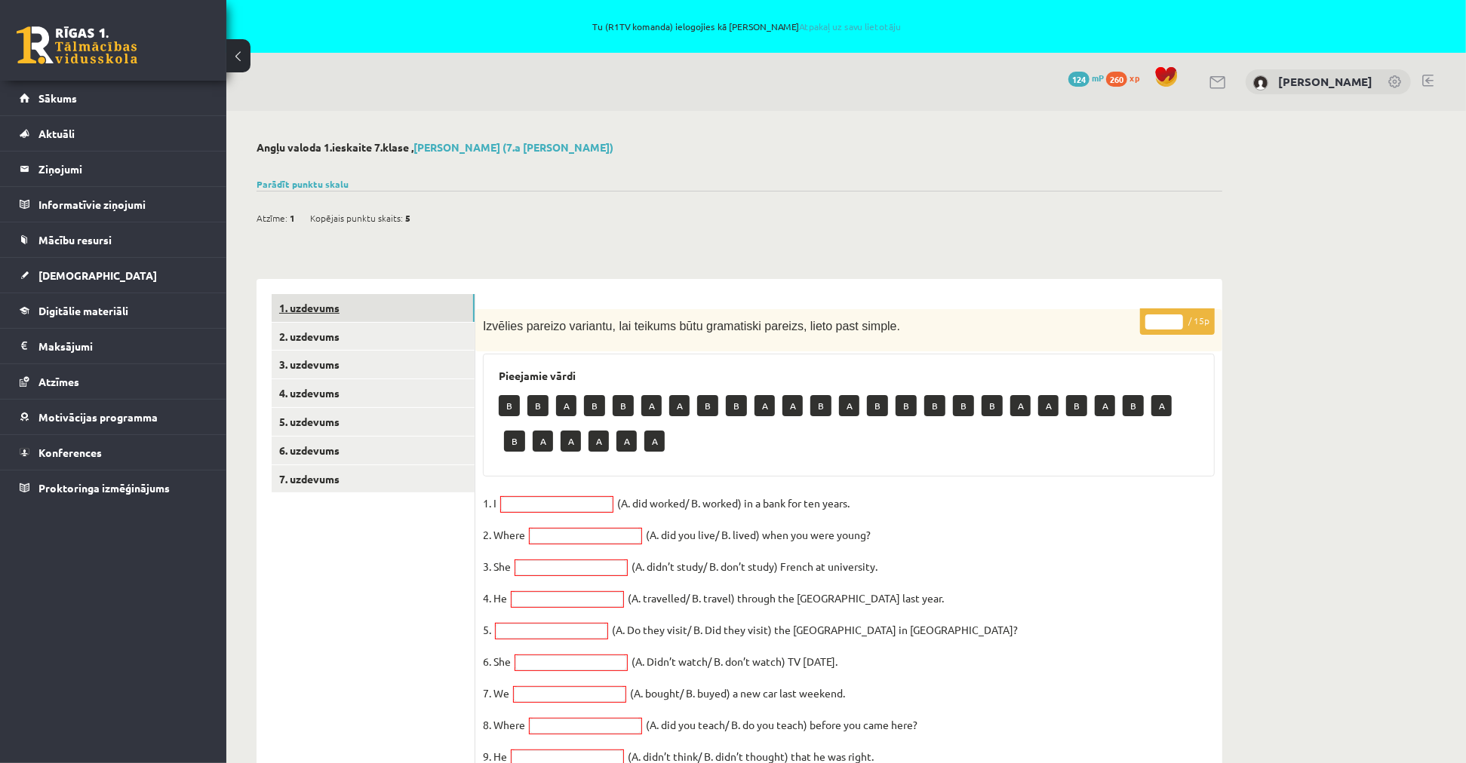
click at [344, 318] on link "1. uzdevums" at bounding box center [373, 308] width 203 height 28
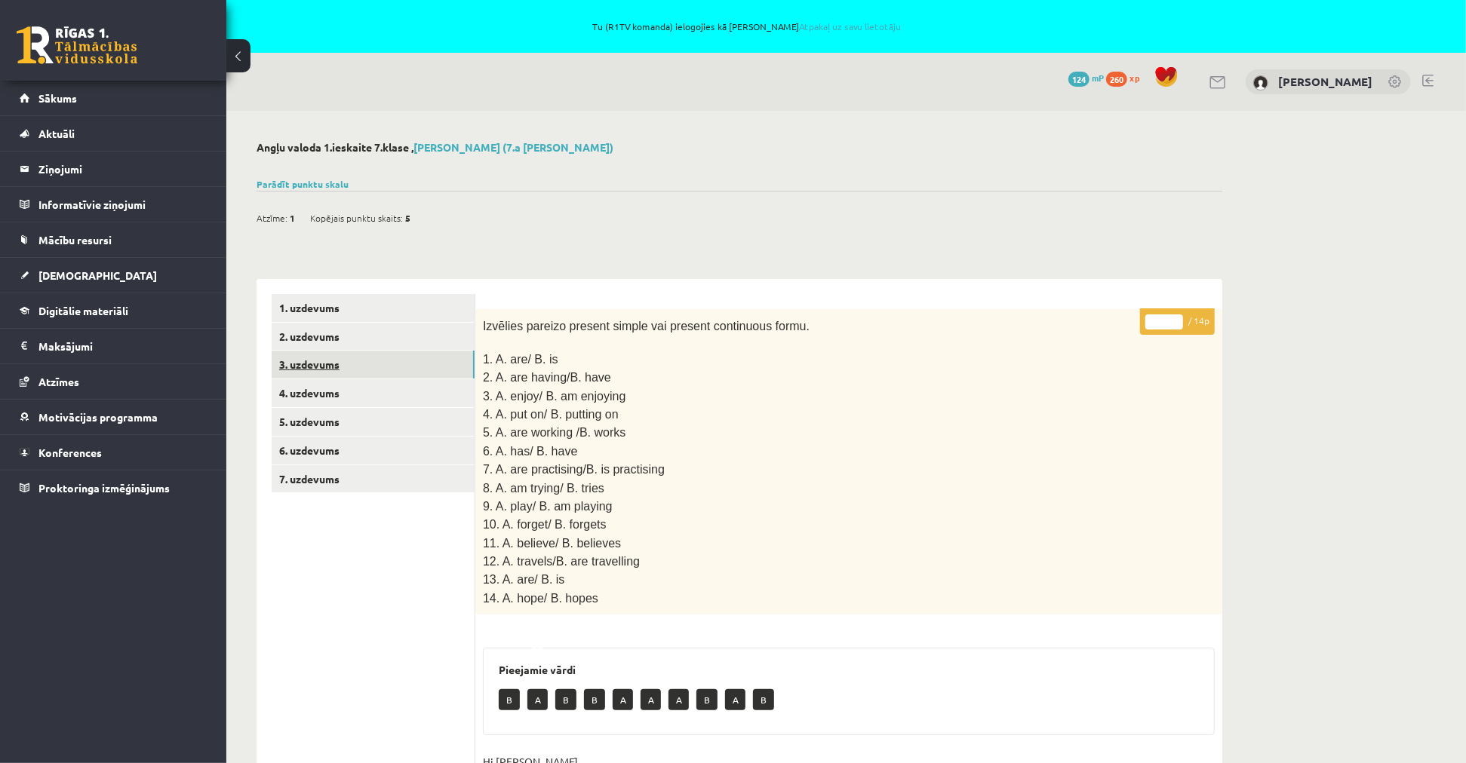
click at [339, 356] on link "3. uzdevums" at bounding box center [373, 365] width 203 height 28
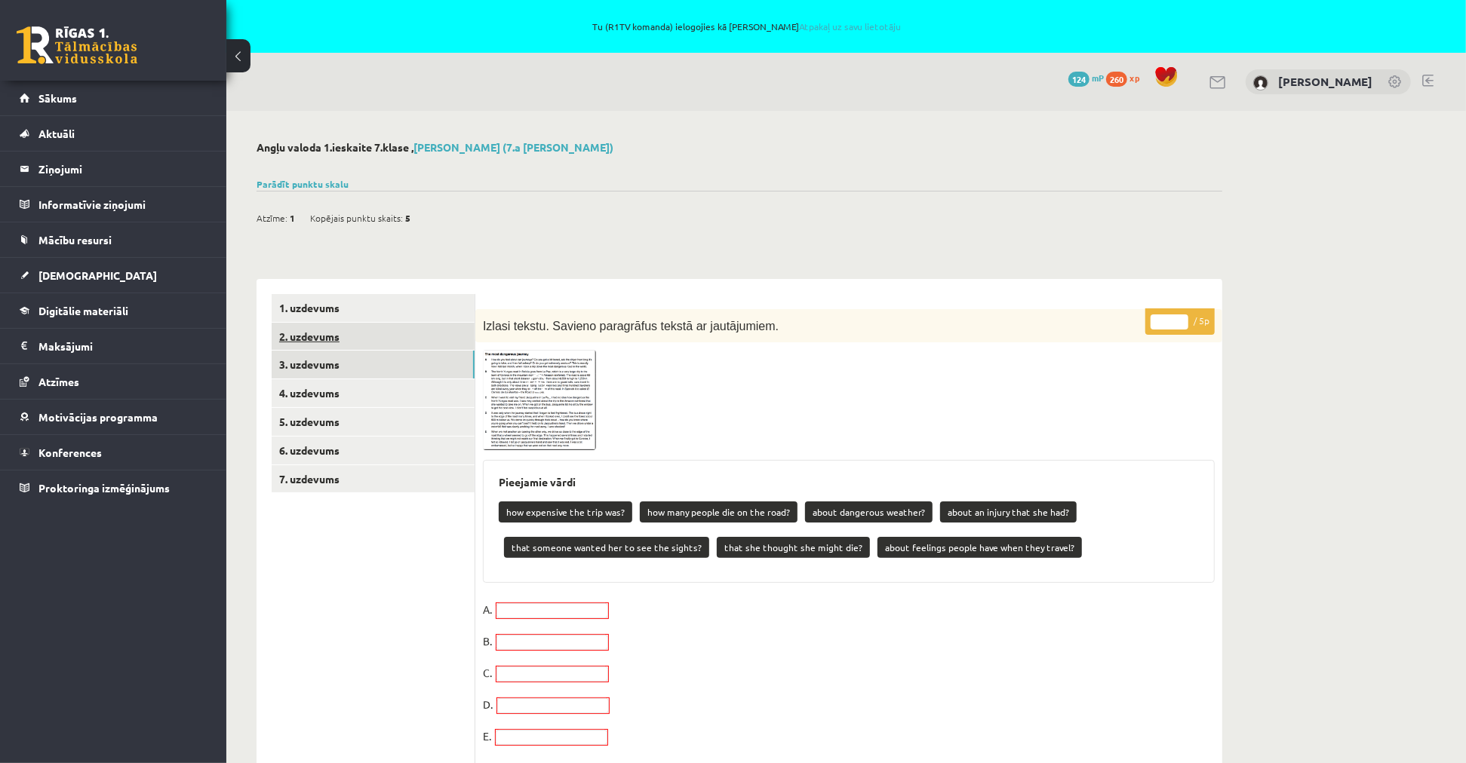
click at [342, 335] on link "2. uzdevums" at bounding box center [373, 337] width 203 height 28
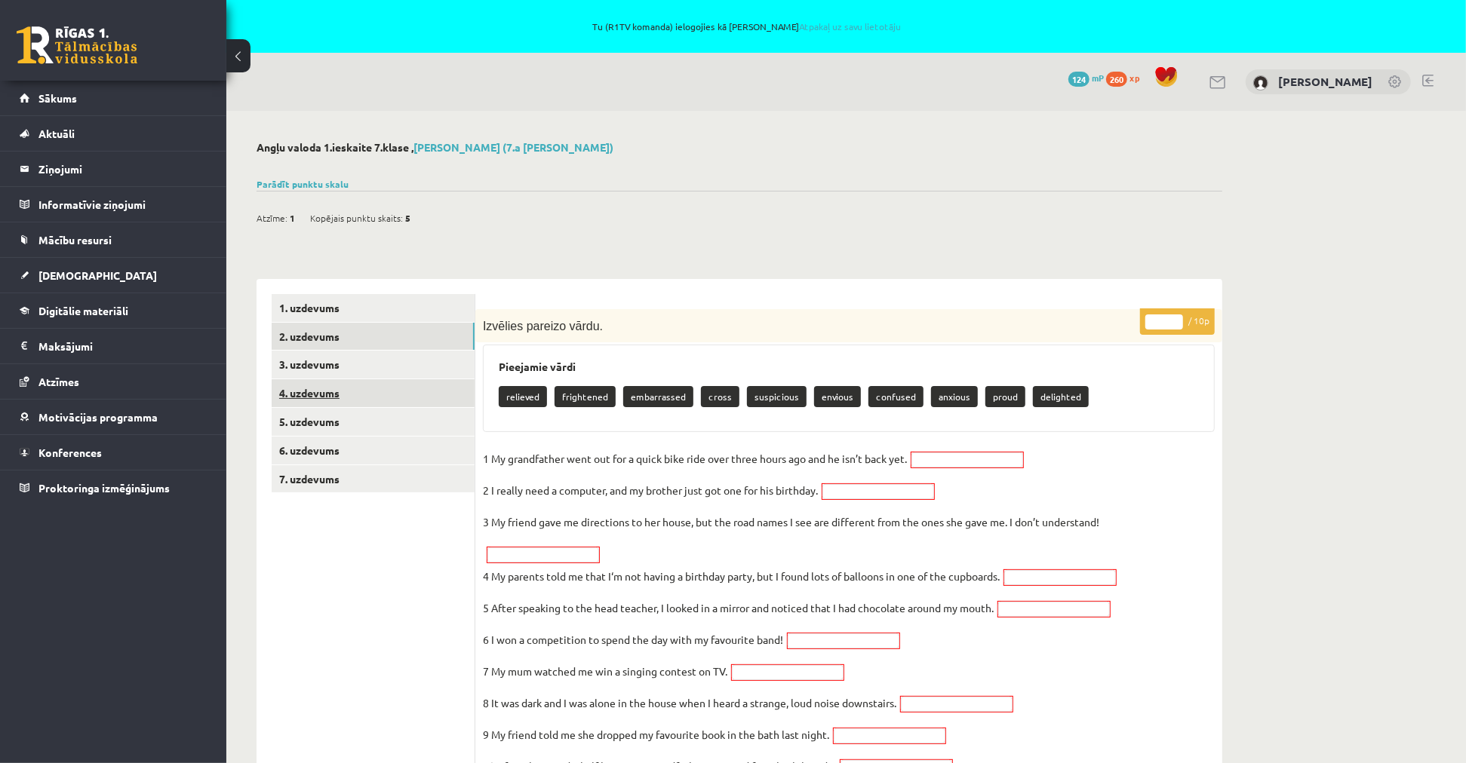
click at [336, 390] on link "4. uzdevums" at bounding box center [373, 393] width 203 height 28
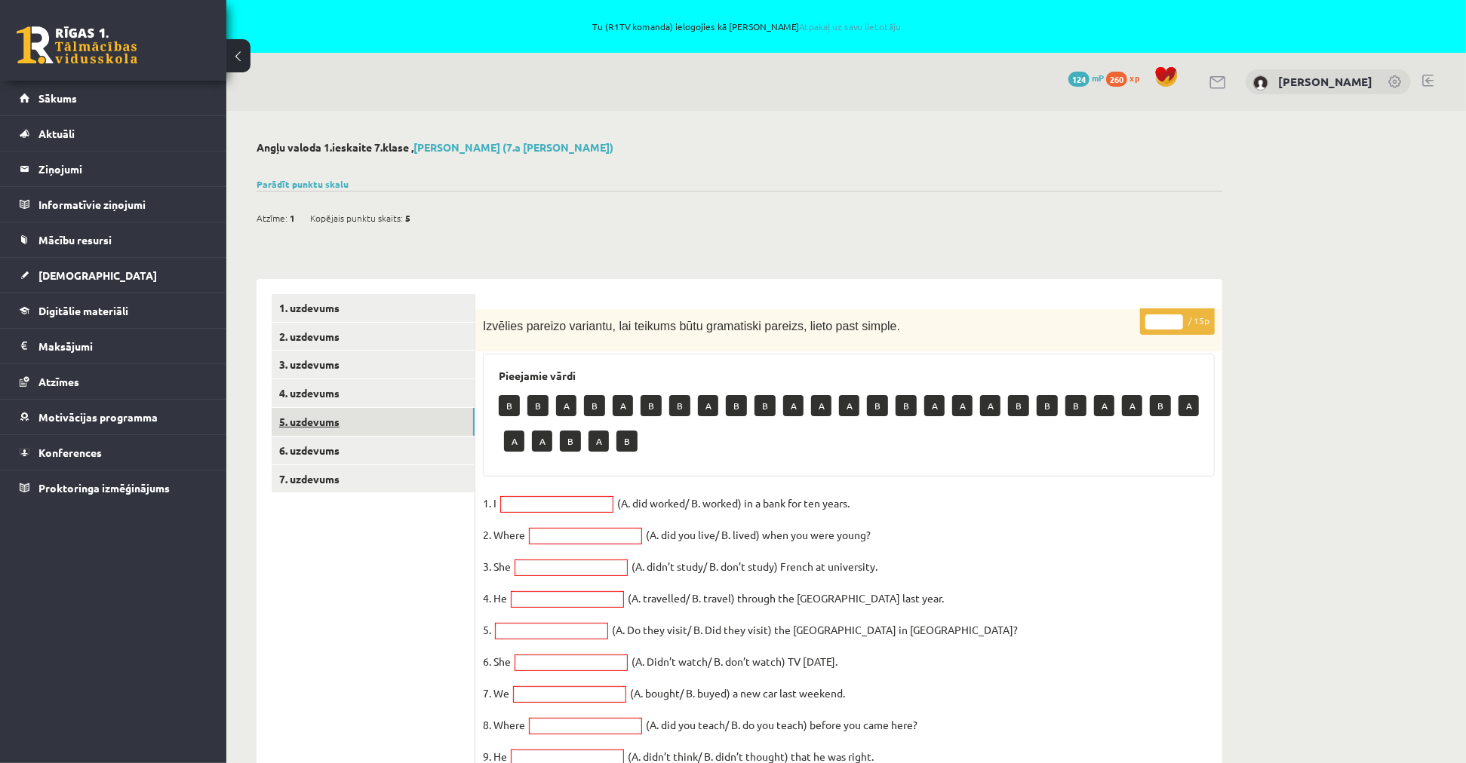
click at [348, 425] on link "5. uzdevums" at bounding box center [373, 422] width 203 height 28
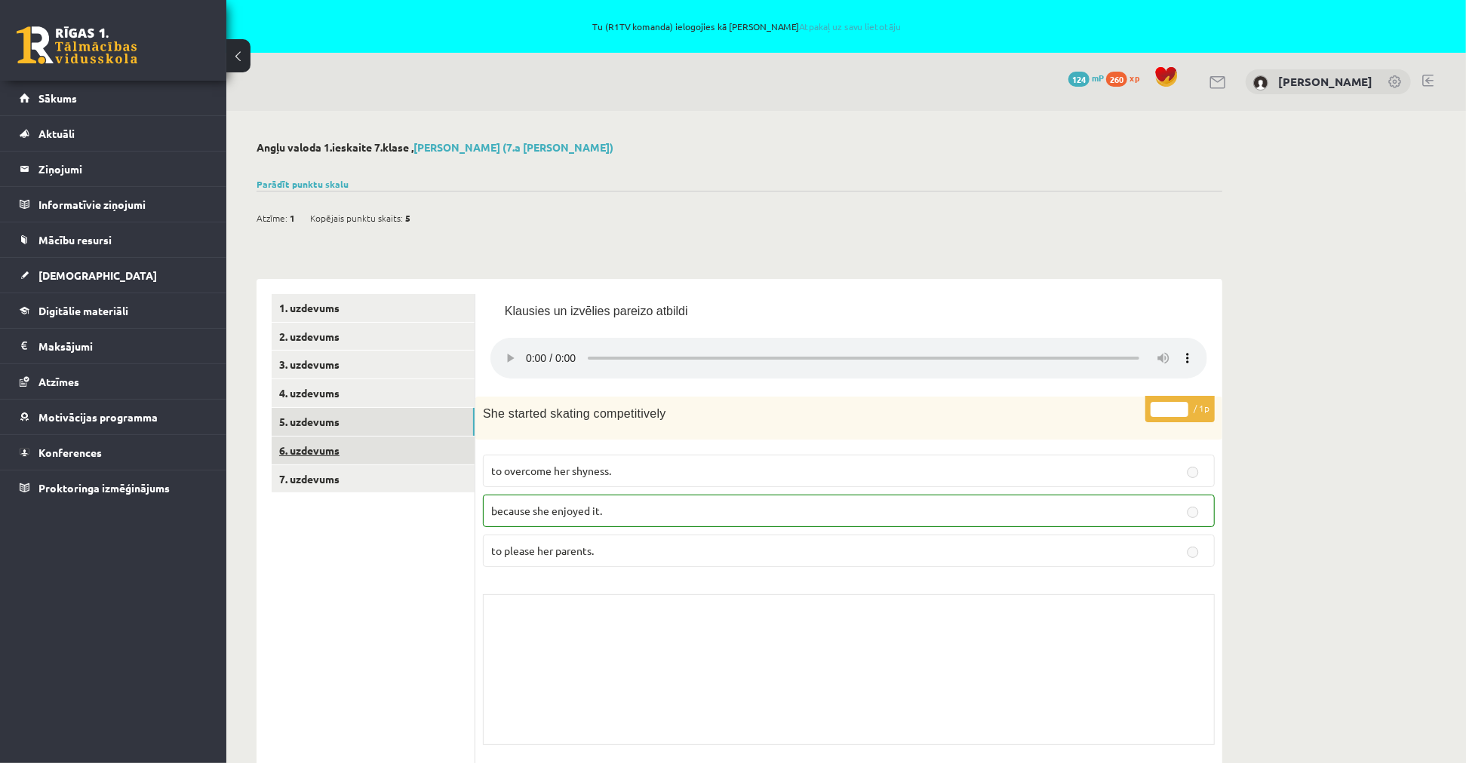
click at [342, 457] on link "6. uzdevums" at bounding box center [373, 451] width 203 height 28
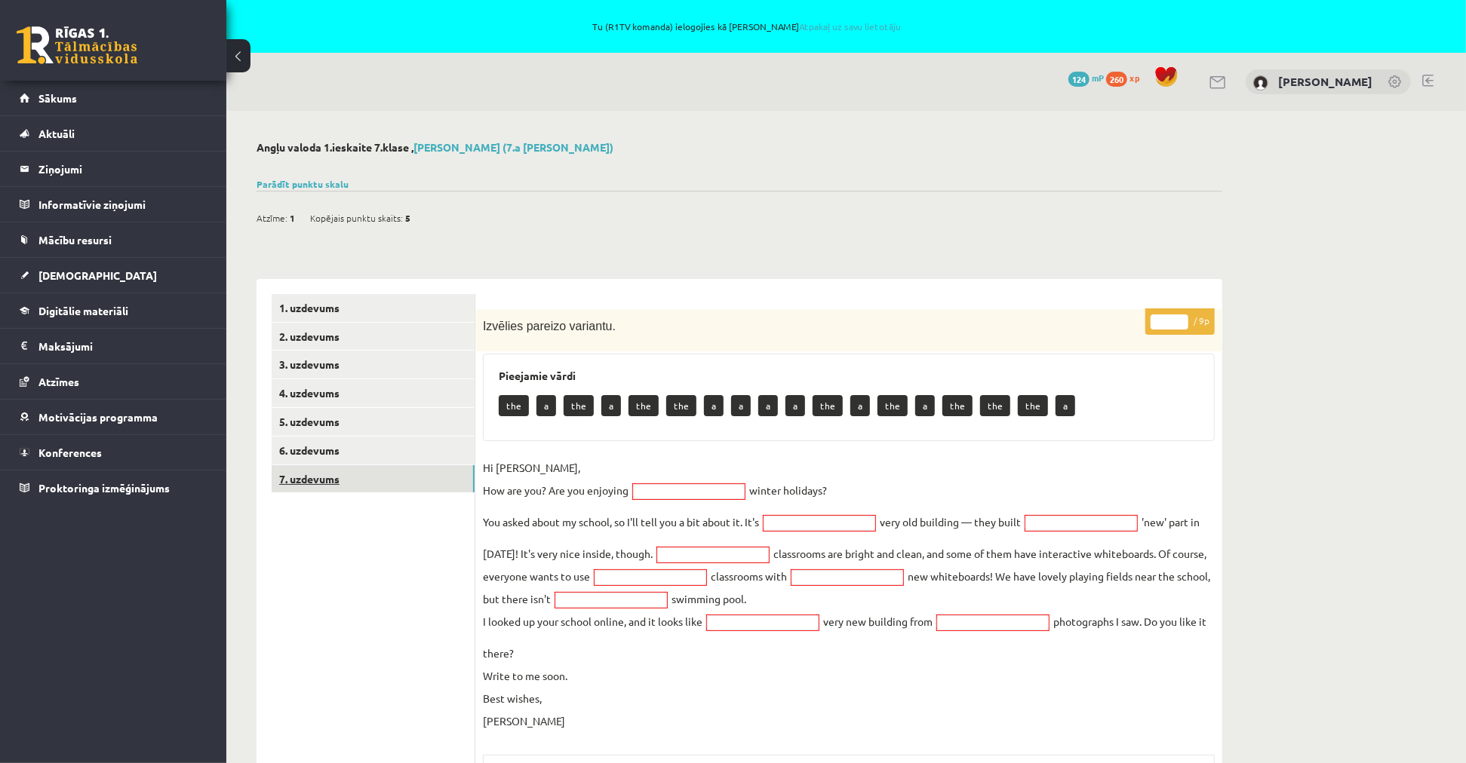
click at [359, 490] on link "7. uzdevums" at bounding box center [373, 479] width 203 height 28
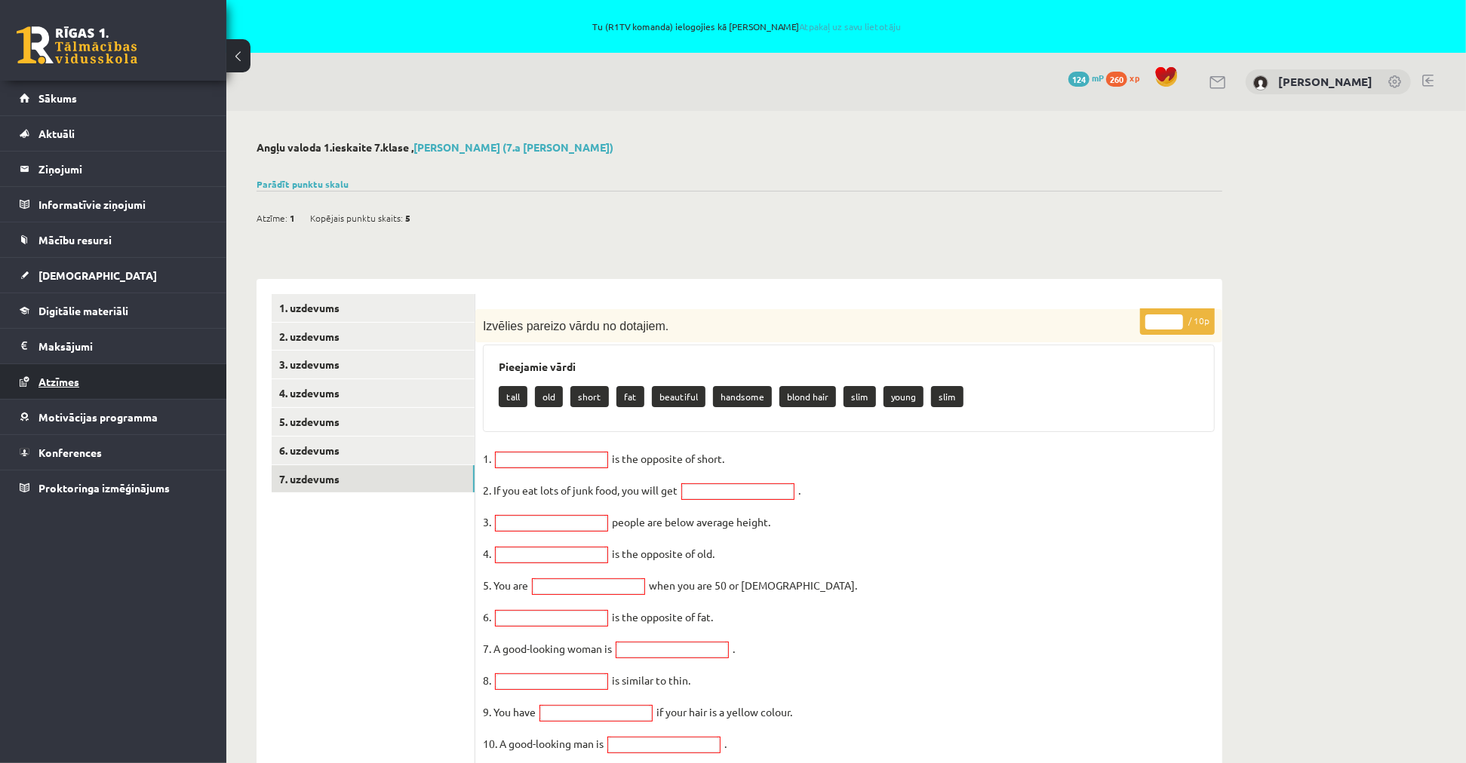
click at [88, 382] on link "Atzīmes" at bounding box center [114, 381] width 188 height 35
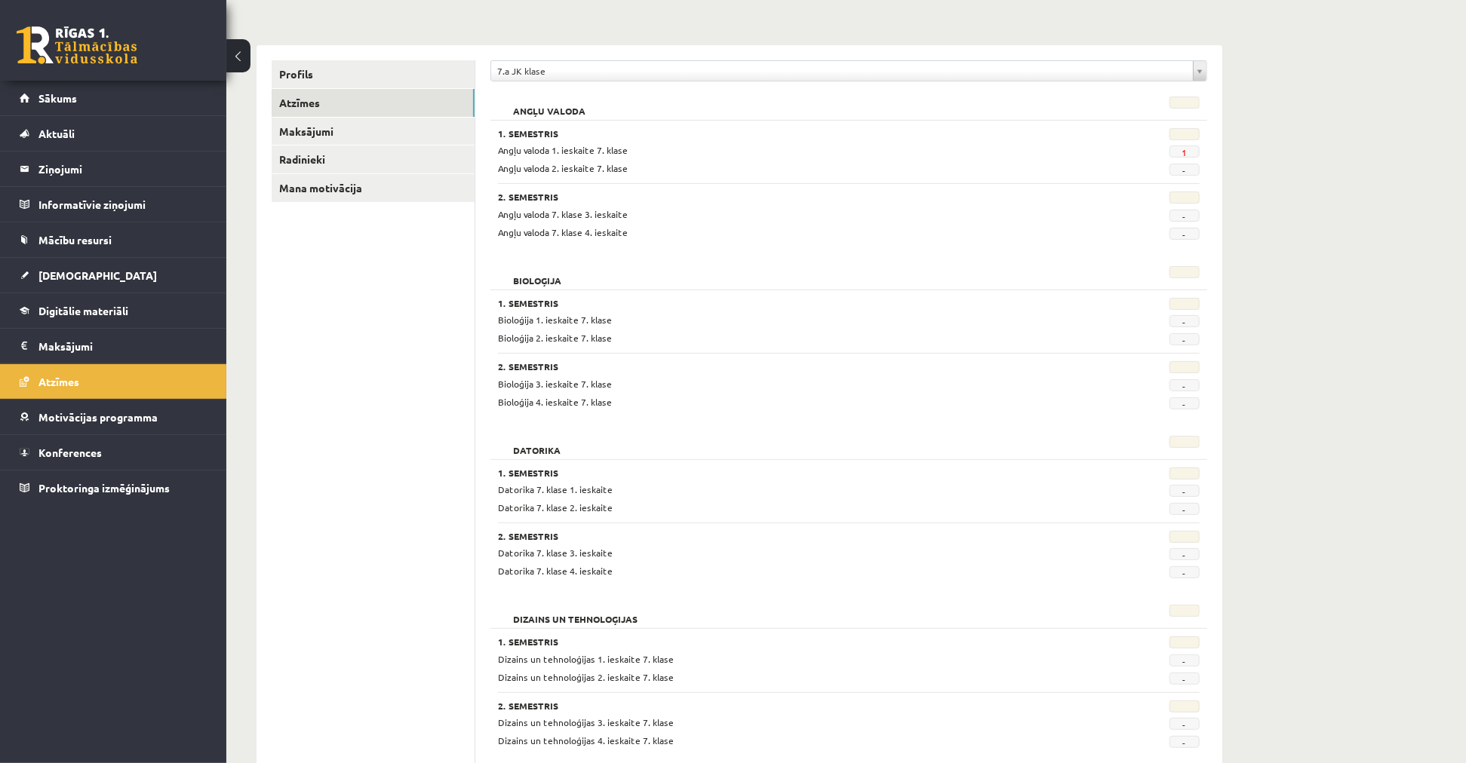
scroll to position [84, 0]
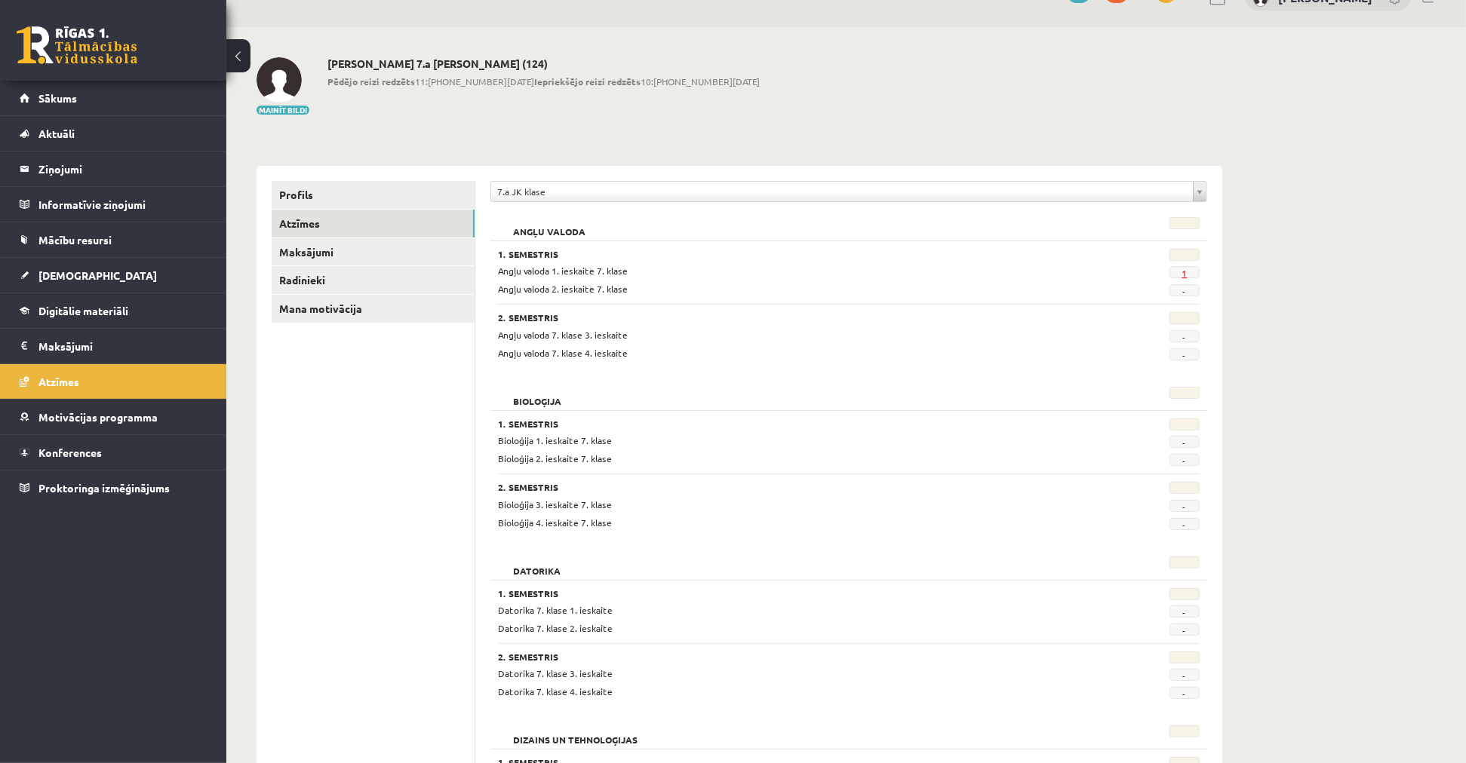
click at [1185, 270] on link "1" at bounding box center [1183, 273] width 5 height 12
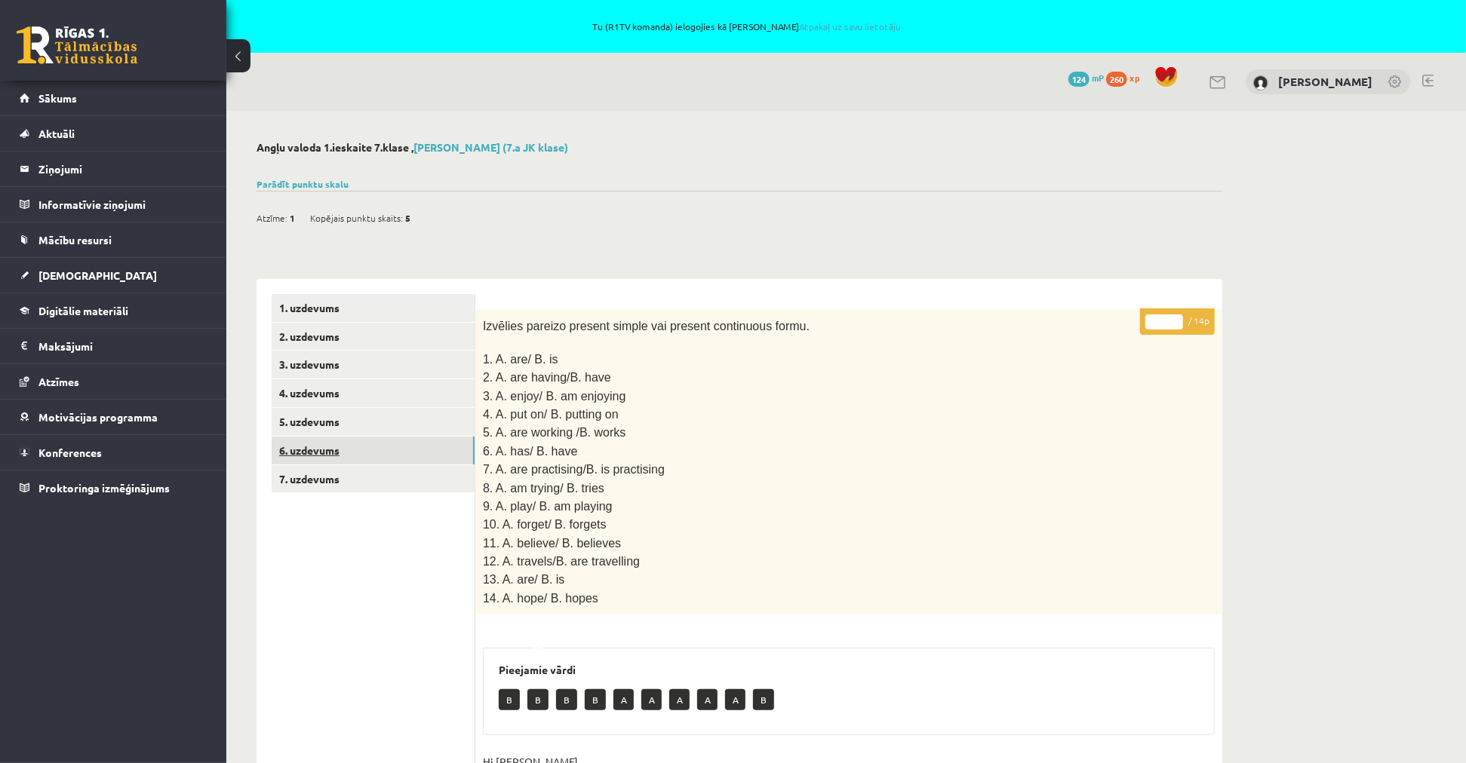
click at [364, 443] on link "6. uzdevums" at bounding box center [373, 451] width 203 height 28
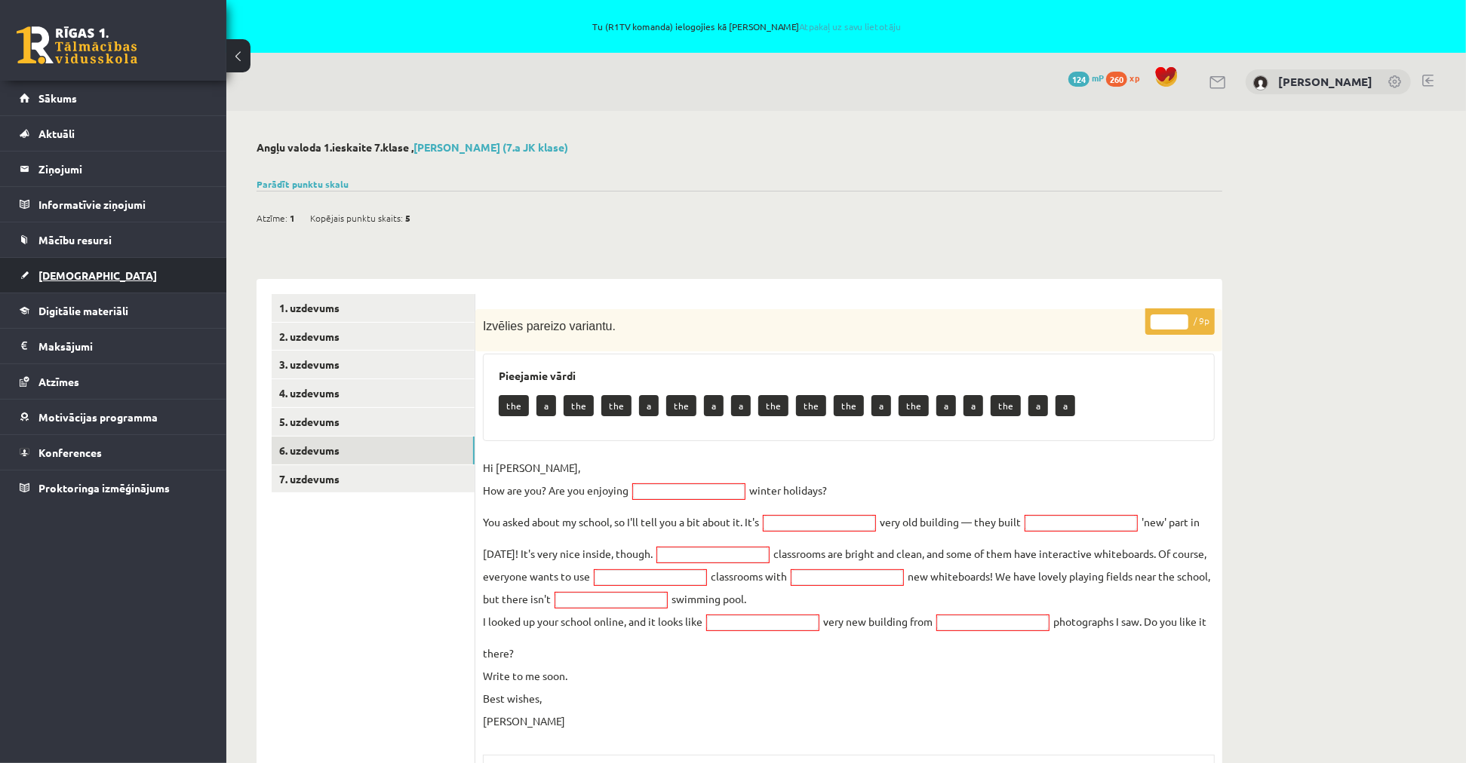
click at [88, 279] on link "[DEMOGRAPHIC_DATA]" at bounding box center [114, 275] width 188 height 35
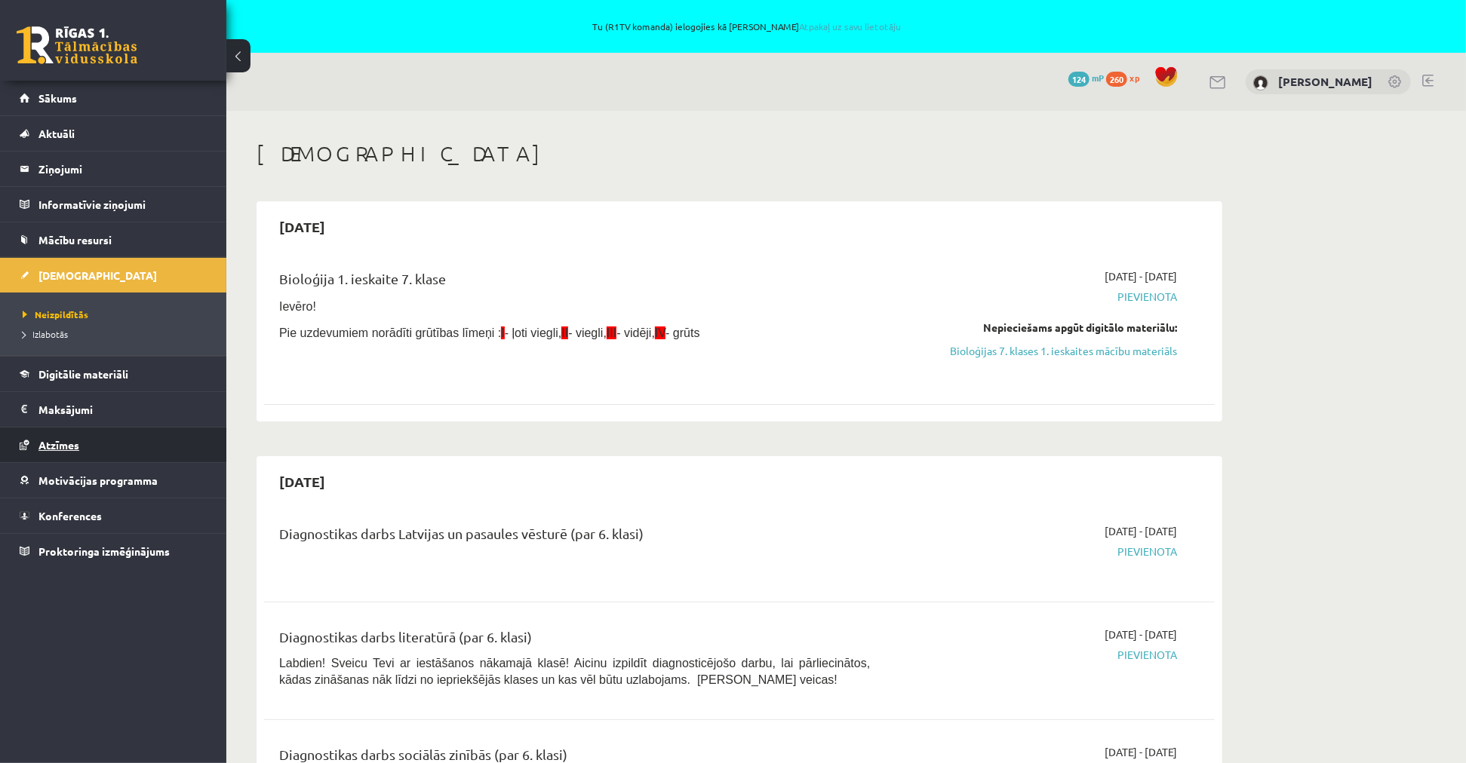
click at [92, 443] on link "Atzīmes" at bounding box center [114, 445] width 188 height 35
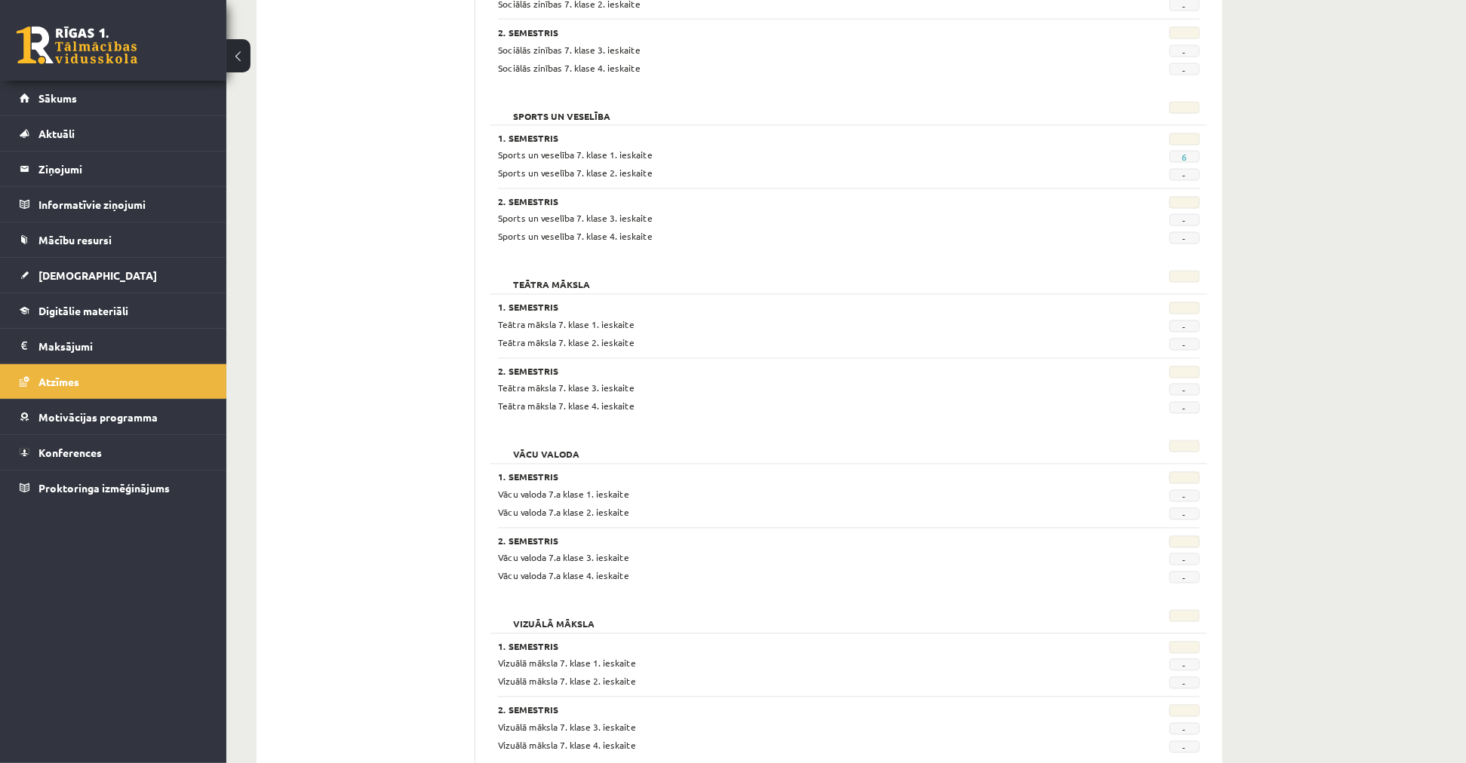
scroll to position [2035, 0]
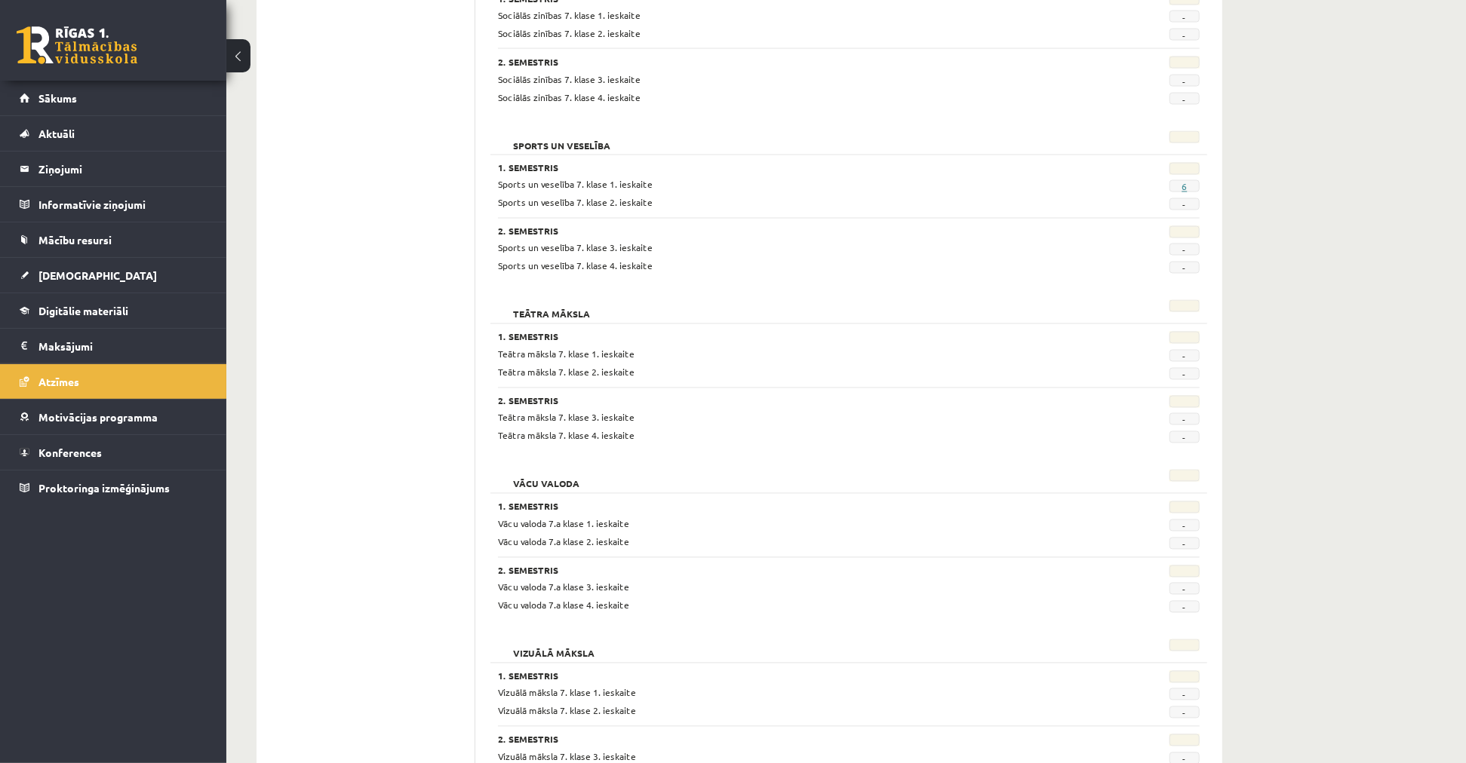
click at [1183, 189] on link "6" at bounding box center [1183, 187] width 5 height 12
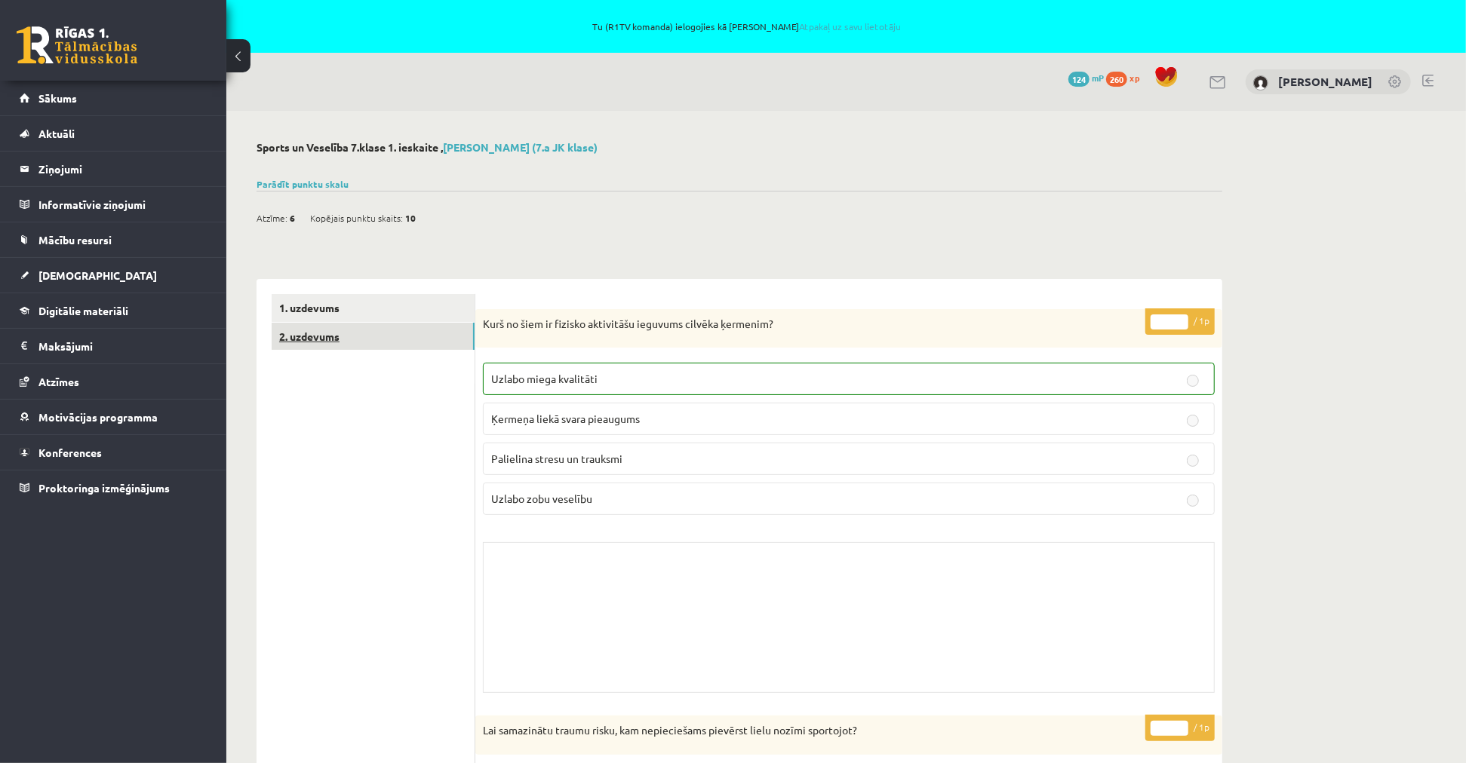
click at [337, 330] on link "2. uzdevums" at bounding box center [373, 337] width 203 height 28
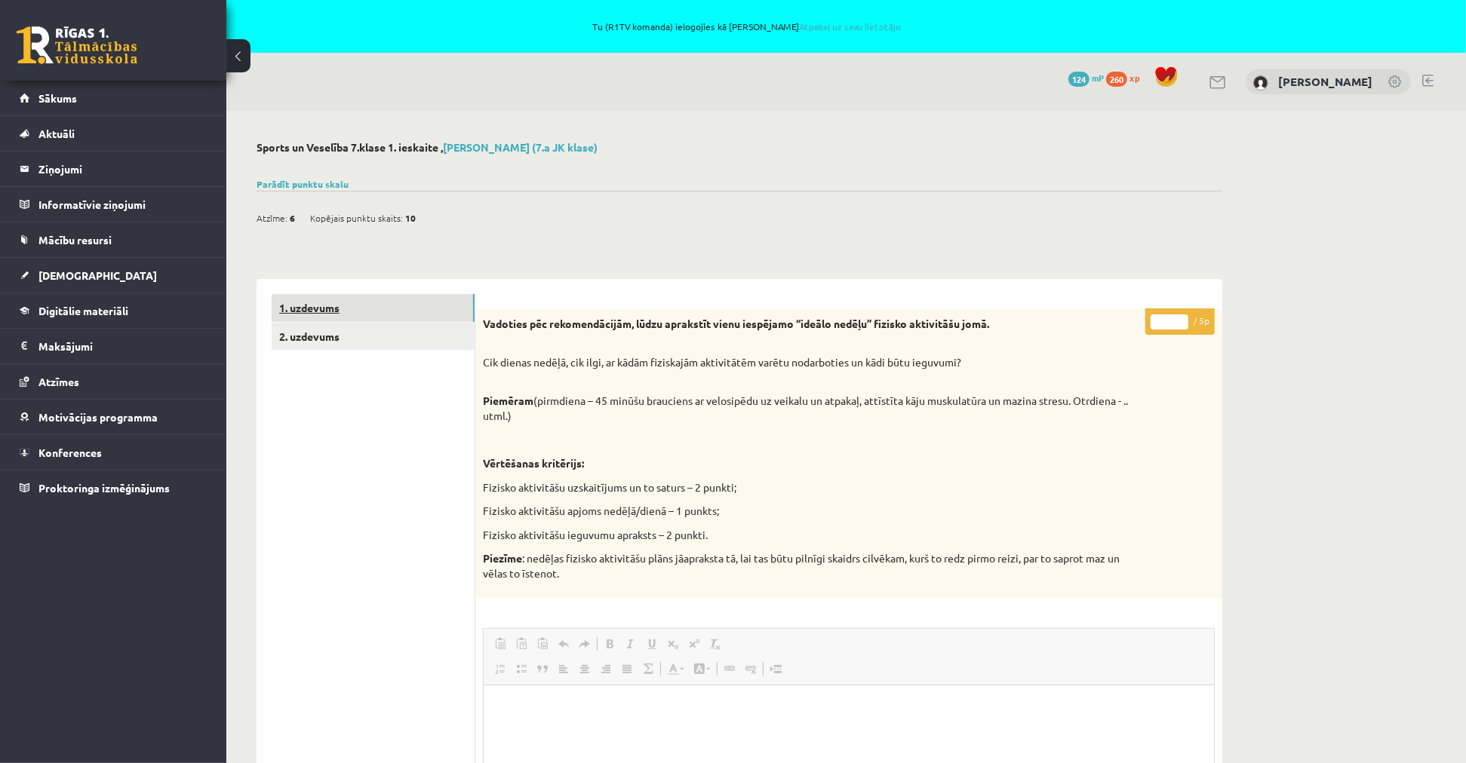
click at [333, 308] on link "1. uzdevums" at bounding box center [373, 308] width 203 height 28
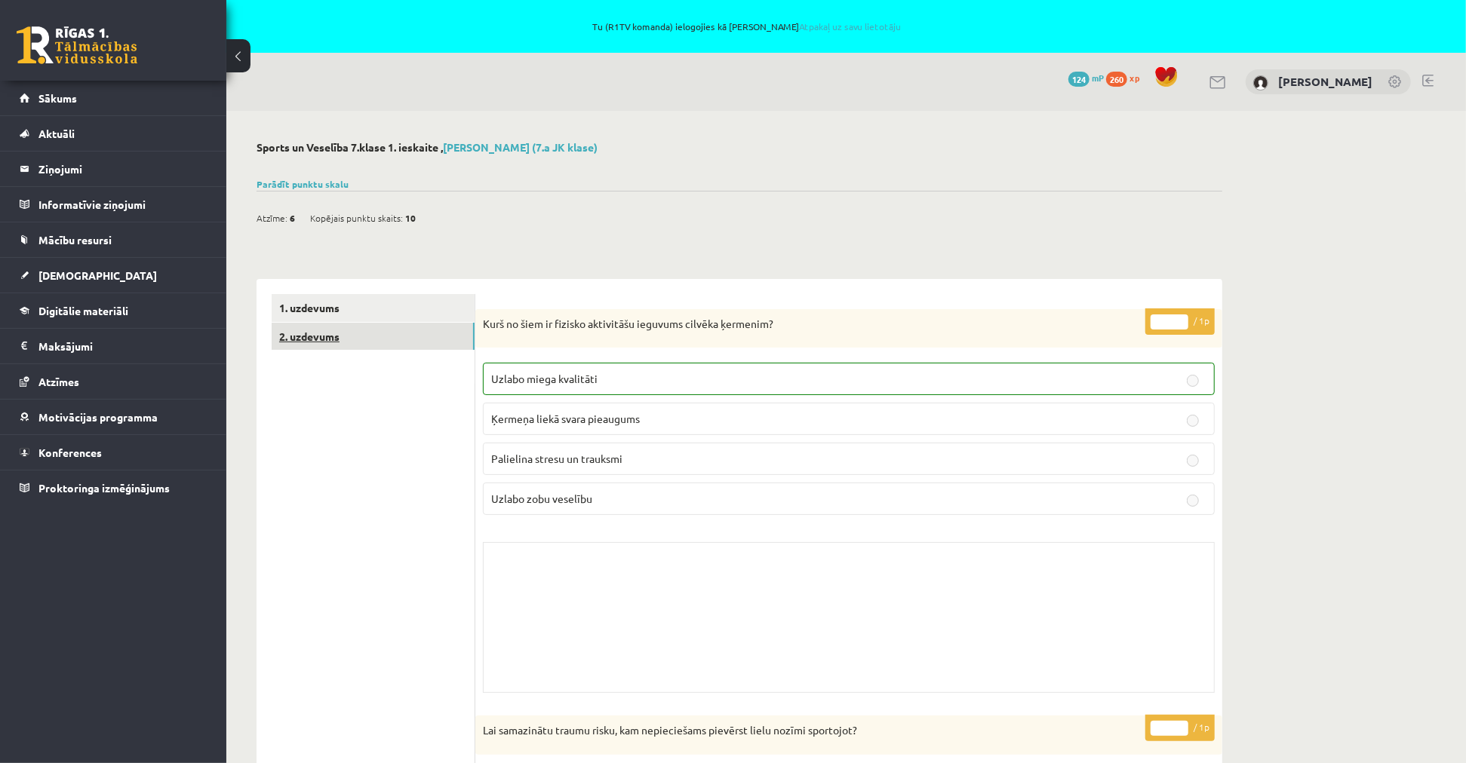
click at [335, 338] on link "2. uzdevums" at bounding box center [373, 337] width 203 height 28
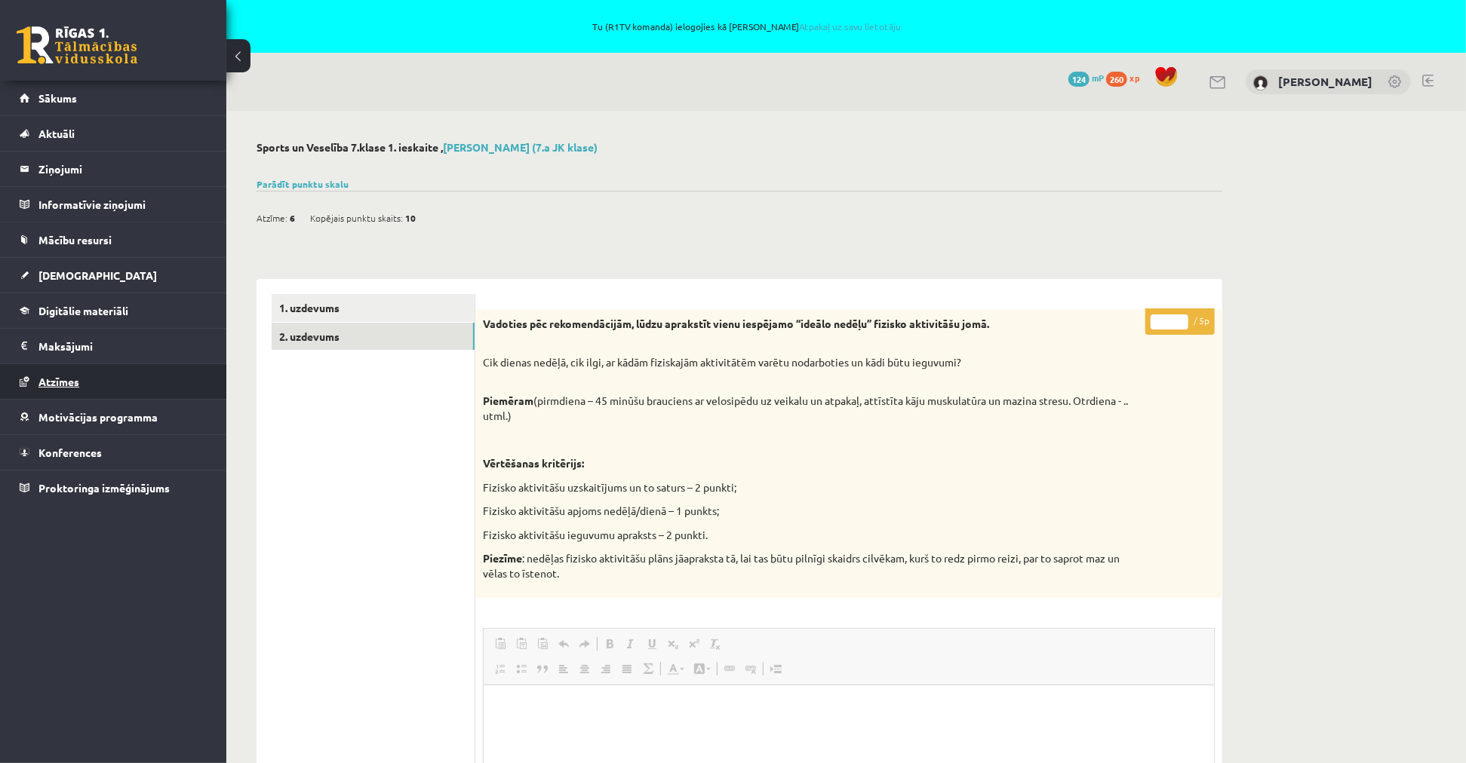
click at [68, 378] on span "Atzīmes" at bounding box center [58, 382] width 41 height 14
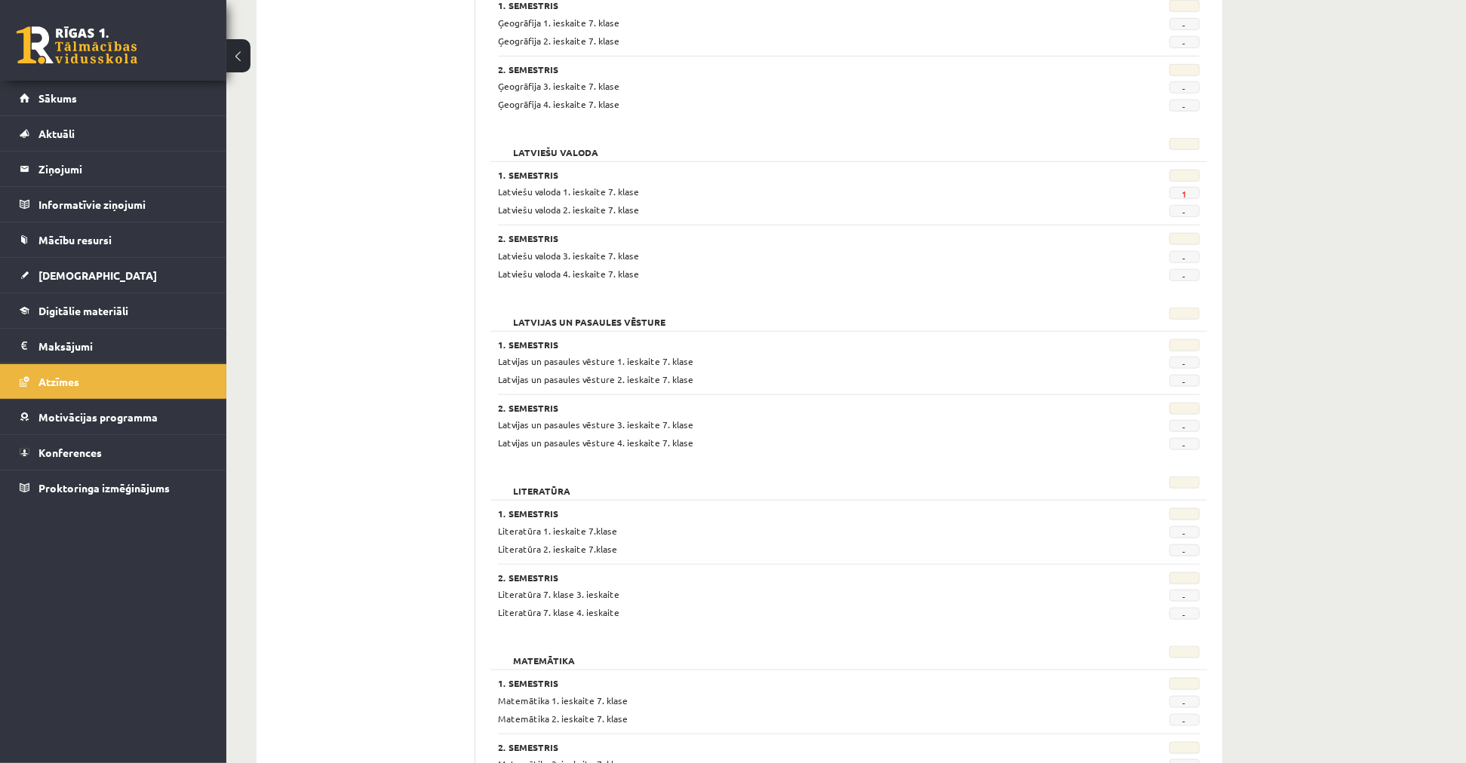
scroll to position [838, 0]
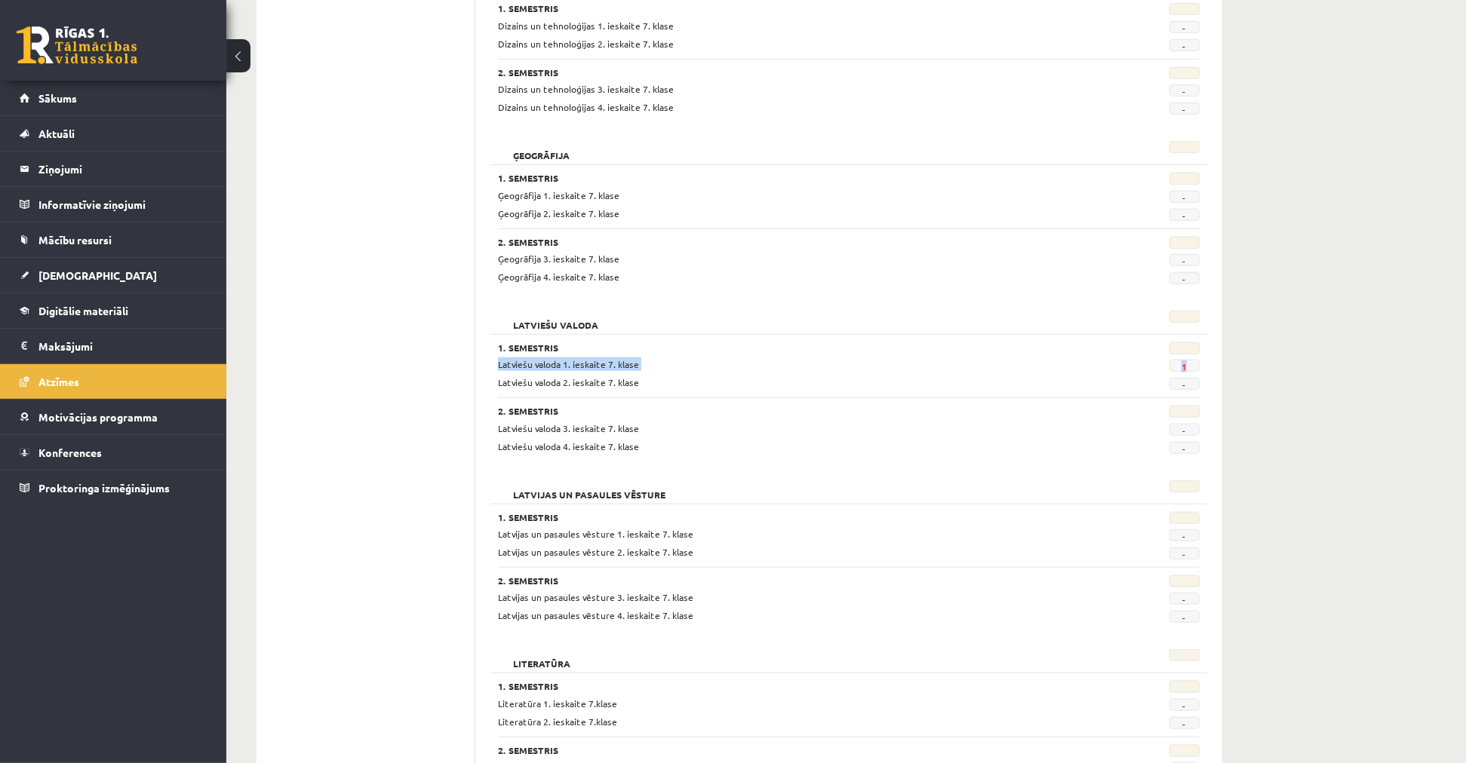
drag, startPoint x: 1187, startPoint y: 368, endPoint x: 1120, endPoint y: 353, distance: 68.8
click at [1120, 353] on div "1. Semestris Latviešu valoda 1. ieskaite 7. klase 1 Latviešu valoda 2. ieskaite…" at bounding box center [849, 366] width 702 height 48
click at [1049, 379] on div "Latviešu valoda 2. ieskaite 7. klase" at bounding box center [789, 383] width 604 height 14
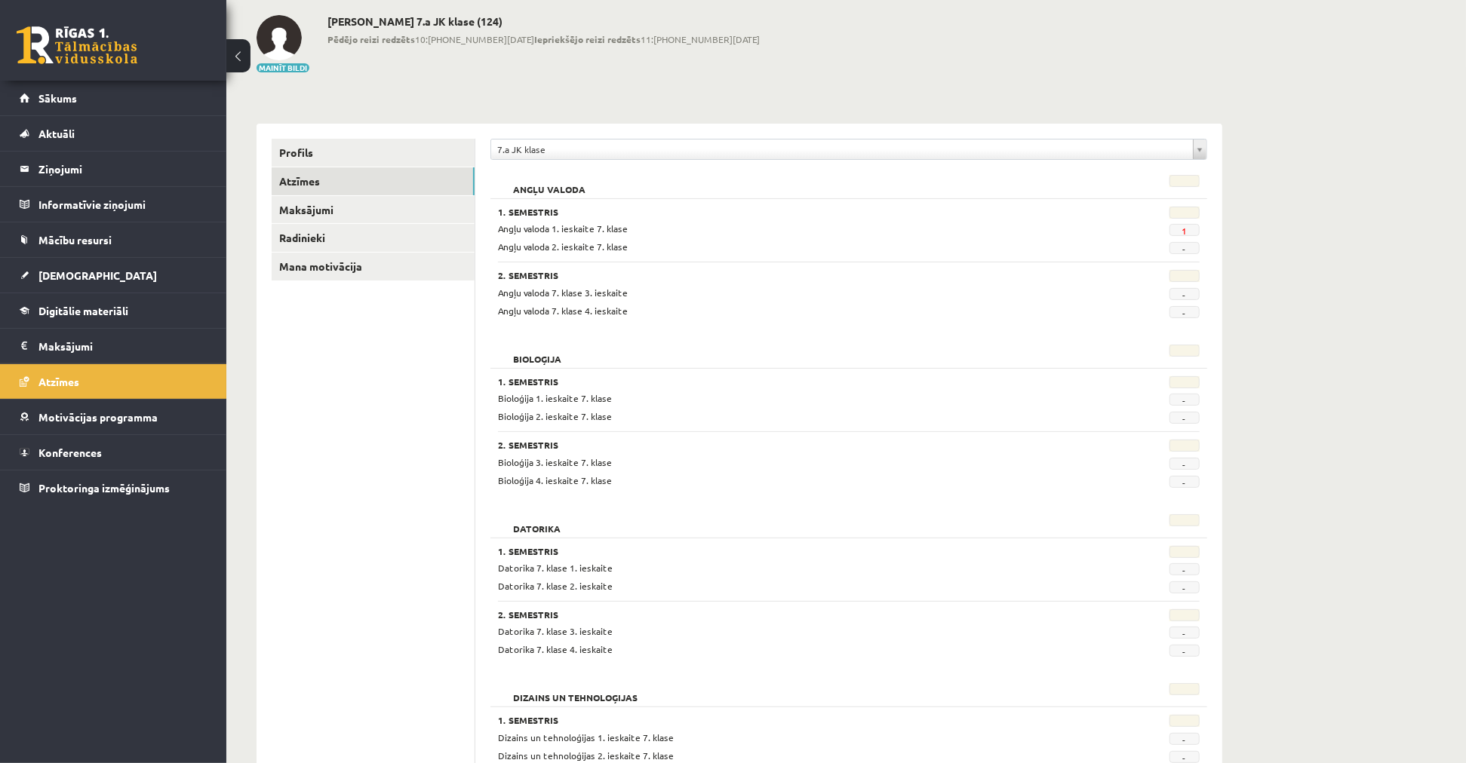
scroll to position [0, 0]
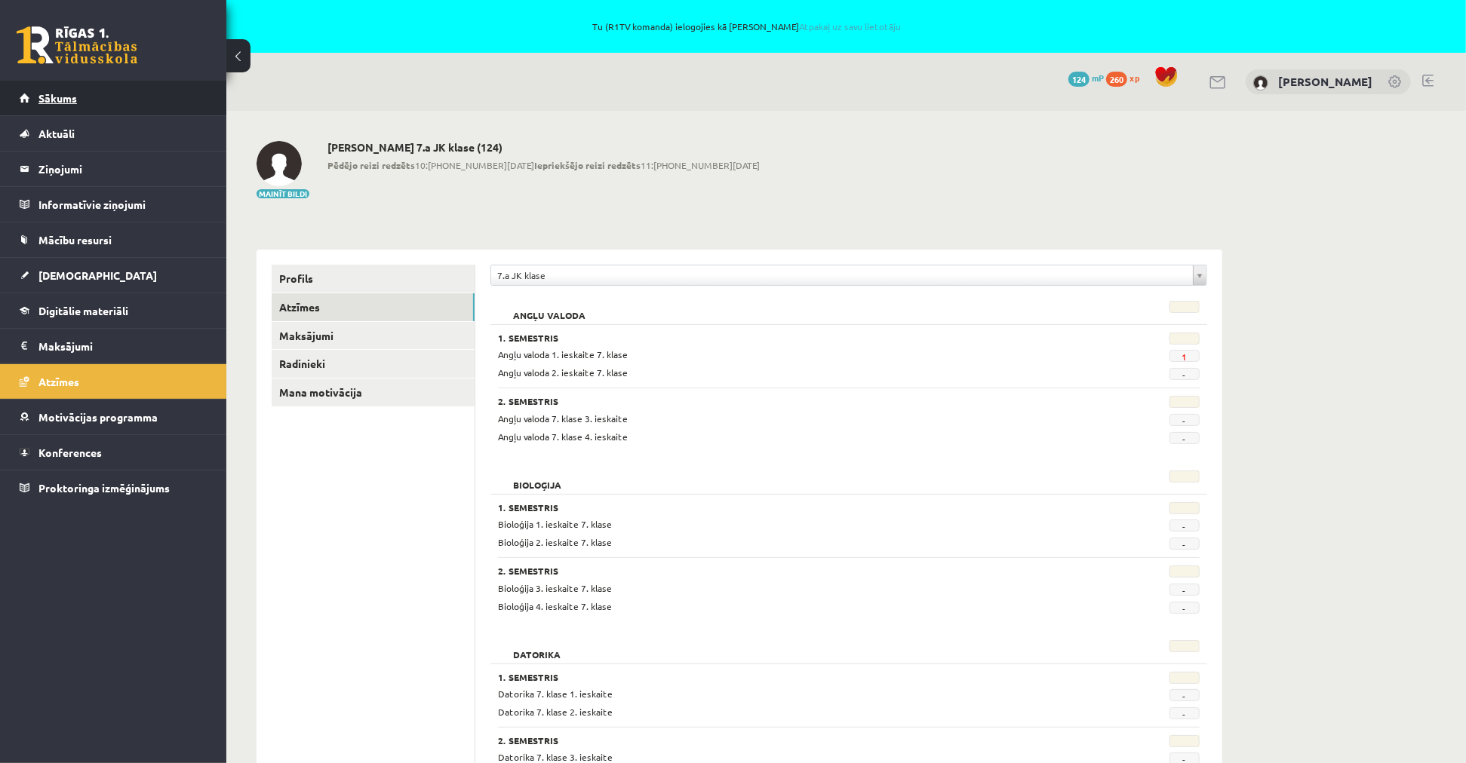
click at [73, 91] on span "Sākums" at bounding box center [57, 98] width 38 height 14
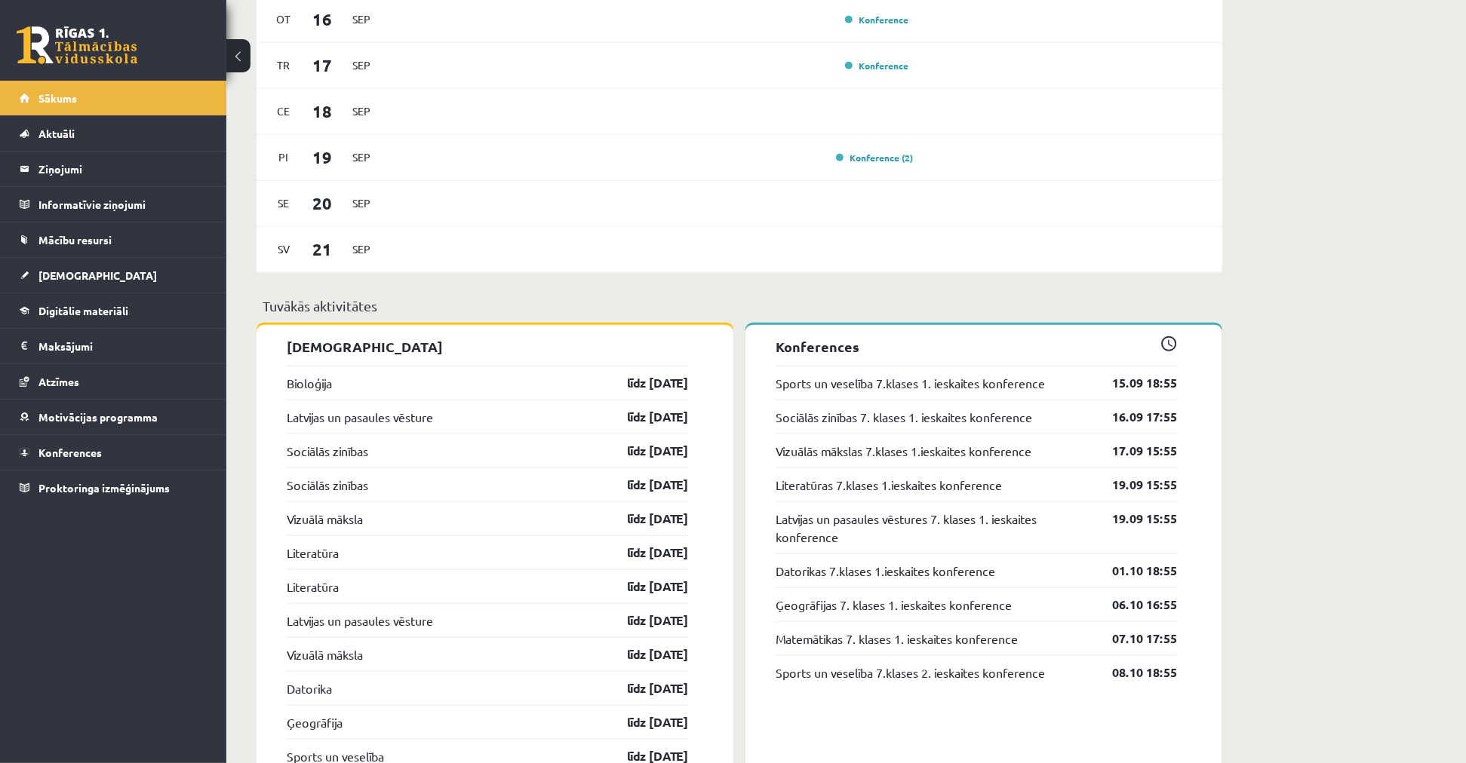
scroll to position [1257, 0]
click at [116, 450] on link "Konferences" at bounding box center [114, 452] width 188 height 35
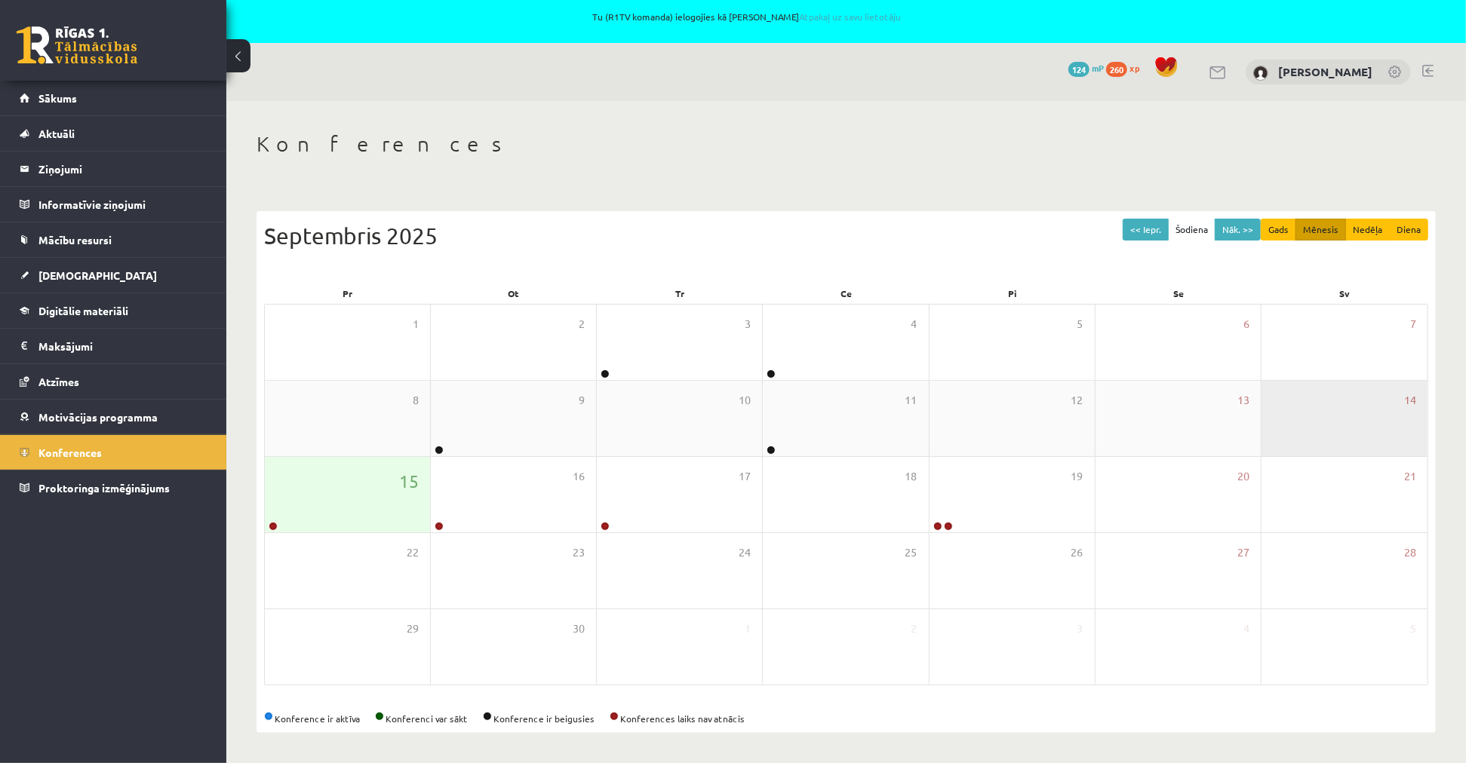
scroll to position [10, 0]
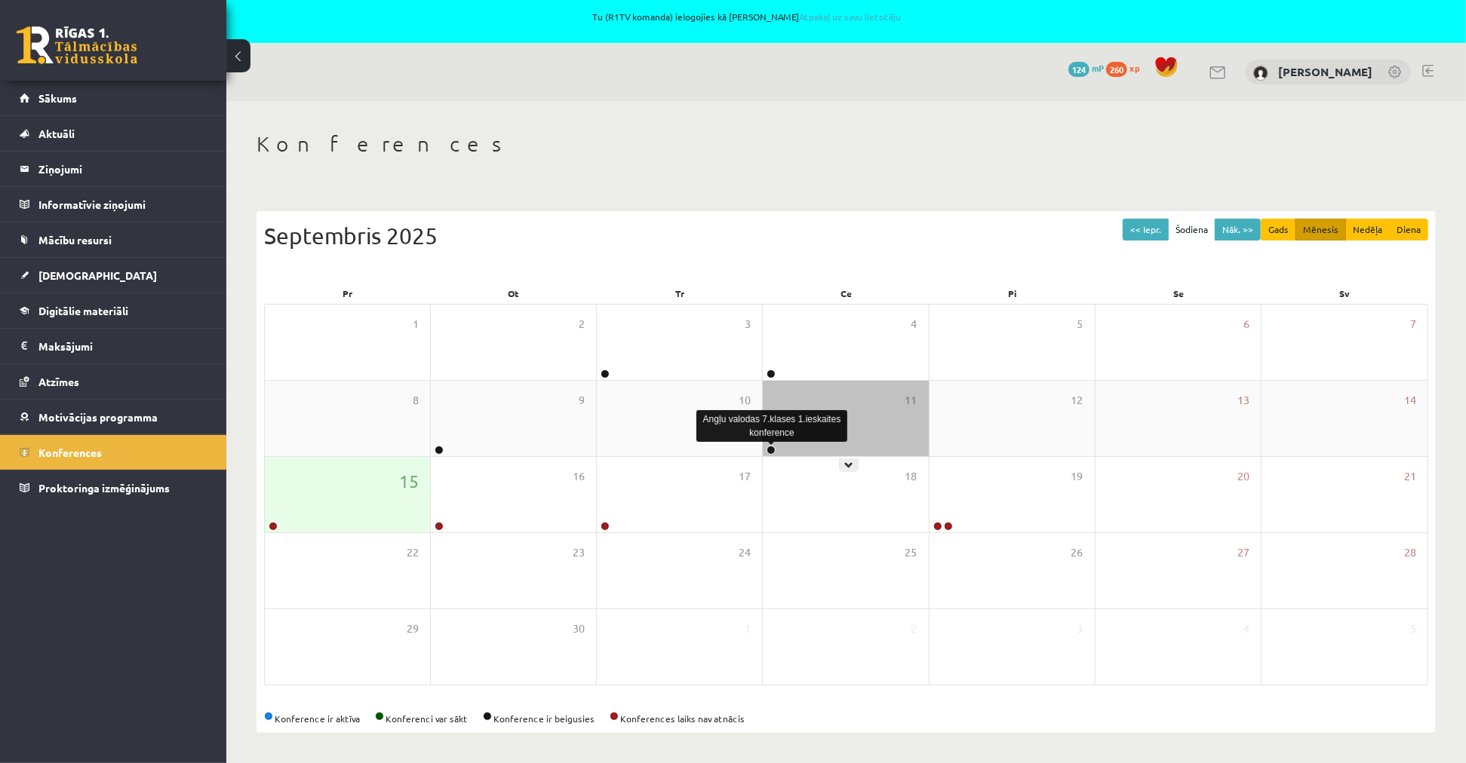
click at [770, 447] on link at bounding box center [770, 450] width 9 height 9
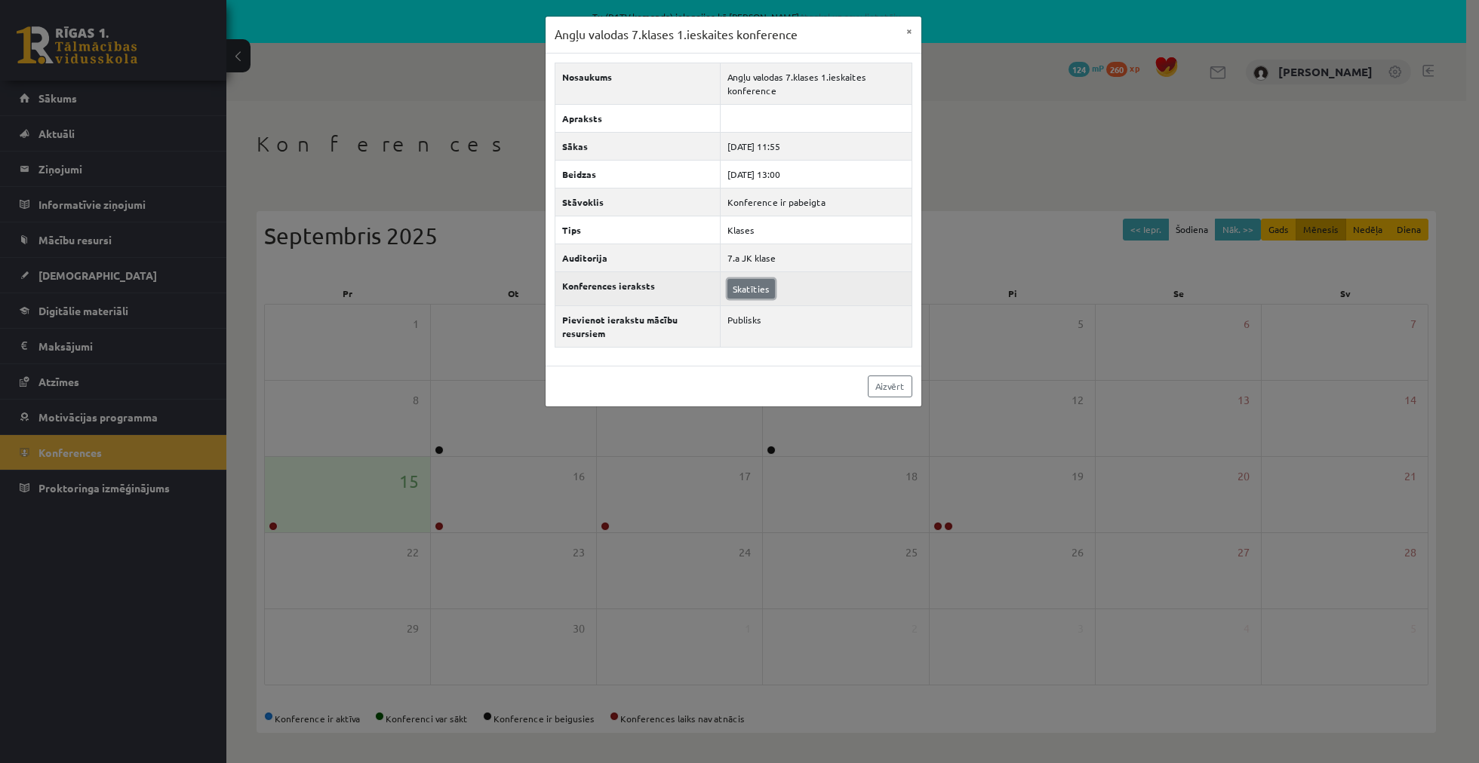
click at [753, 283] on link "Skatīties" at bounding box center [751, 289] width 48 height 20
click at [868, 387] on link "Aizvērt" at bounding box center [890, 387] width 45 height 22
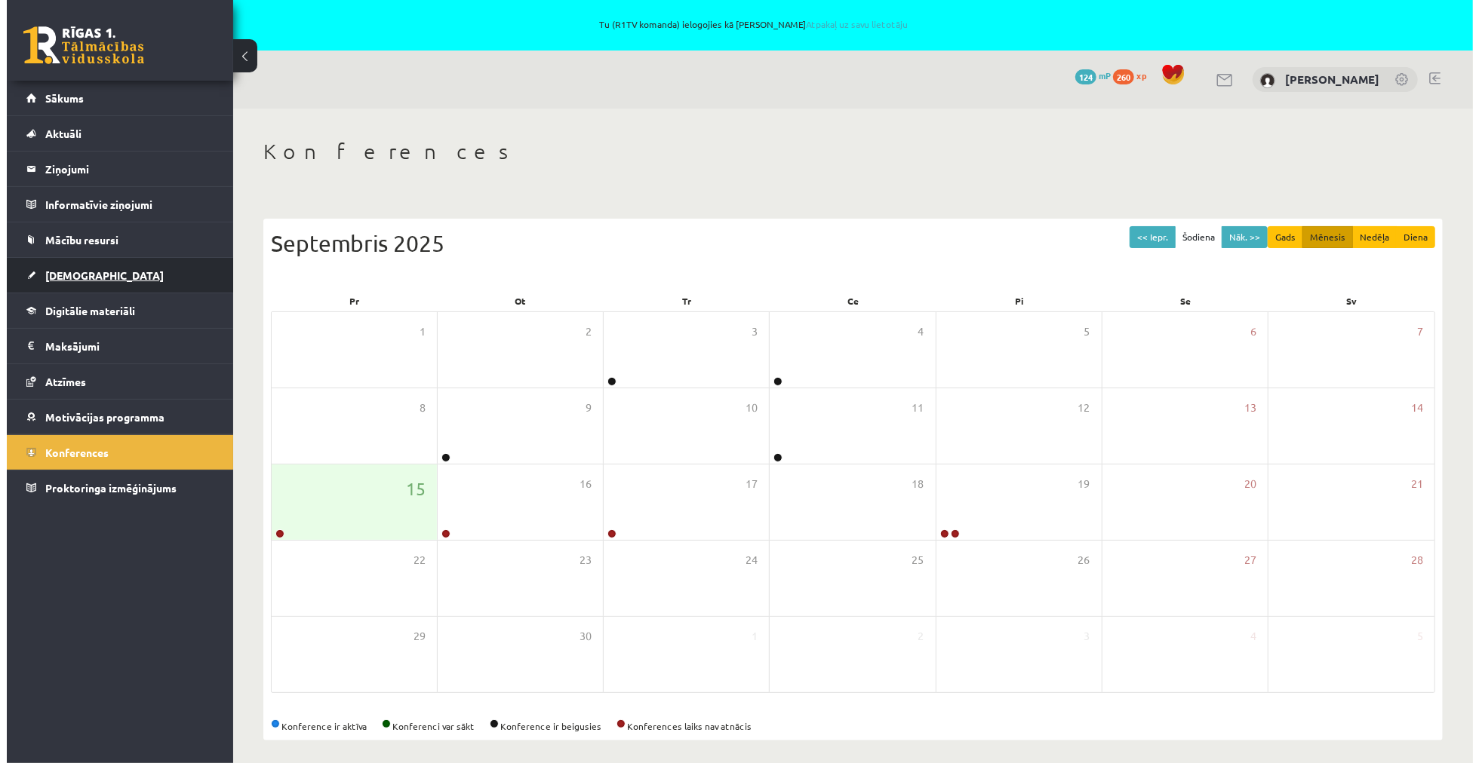
scroll to position [0, 0]
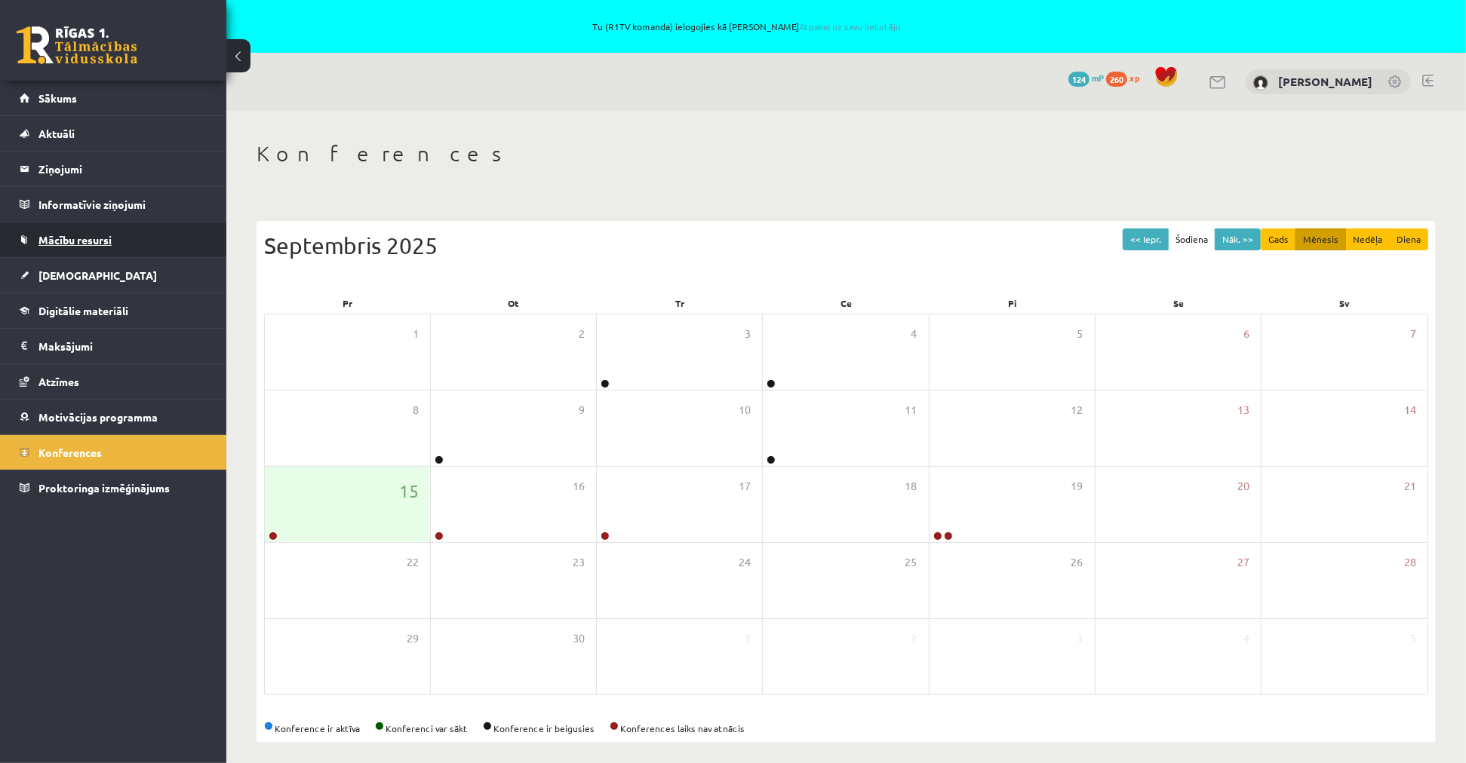
click at [94, 240] on span "Mācību resursi" at bounding box center [74, 240] width 73 height 14
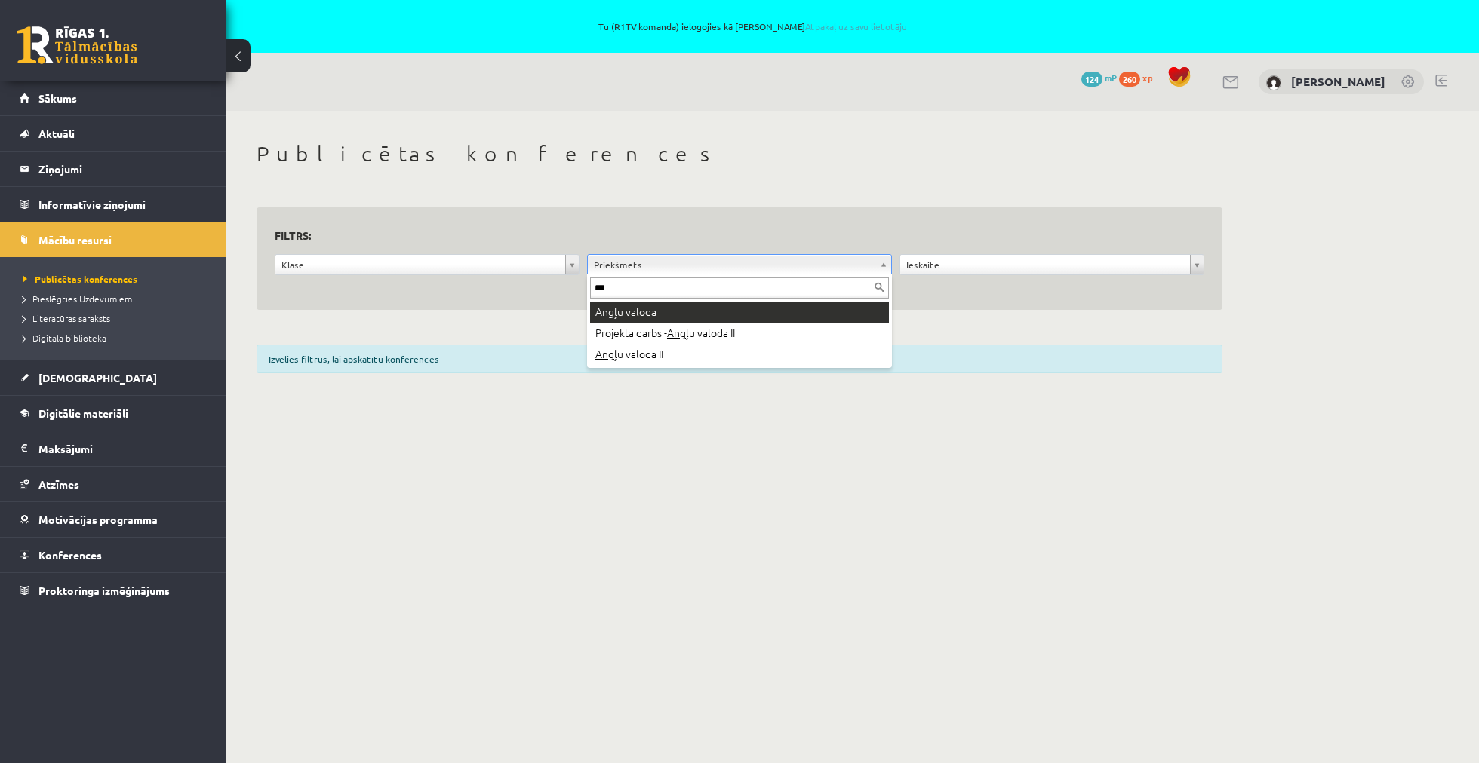
type input "***"
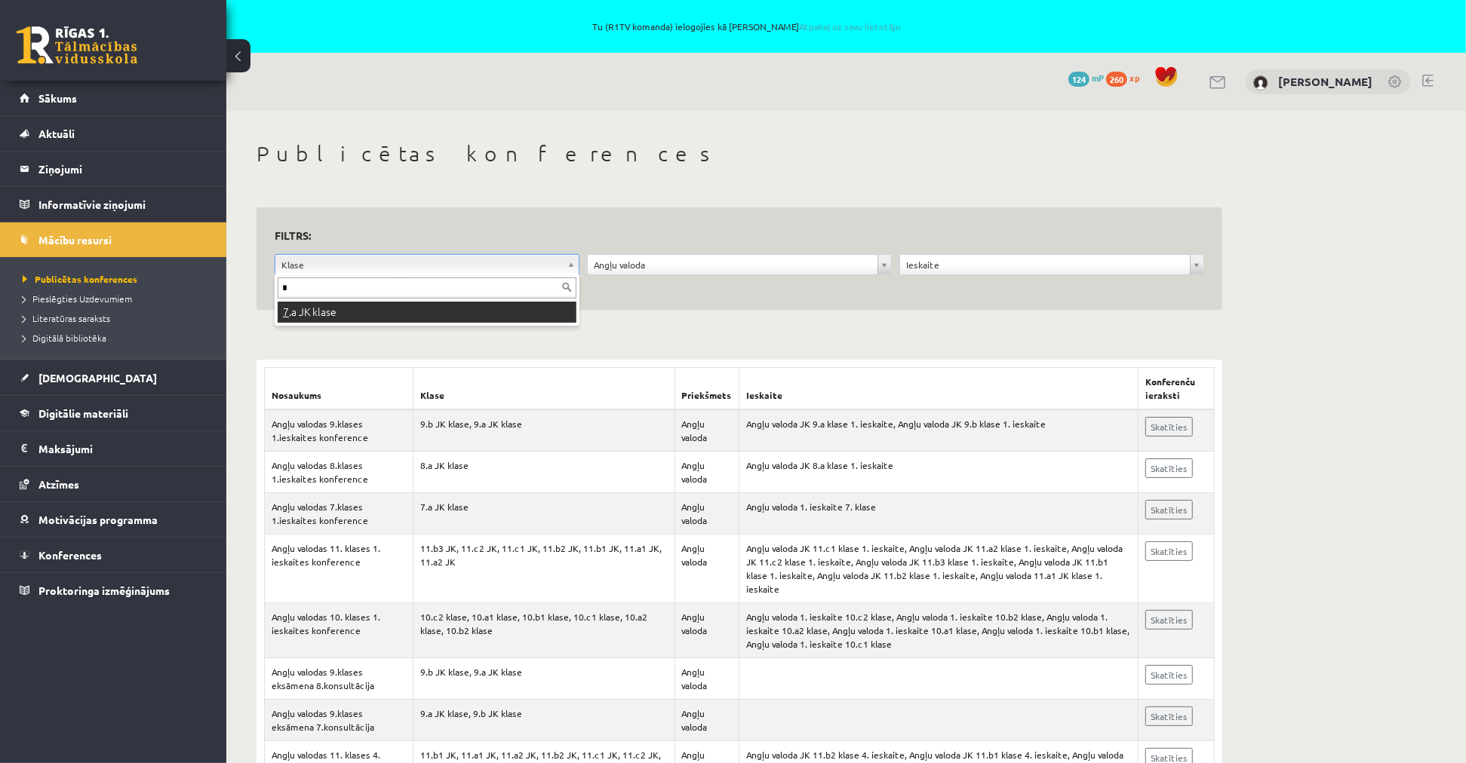
type input "*"
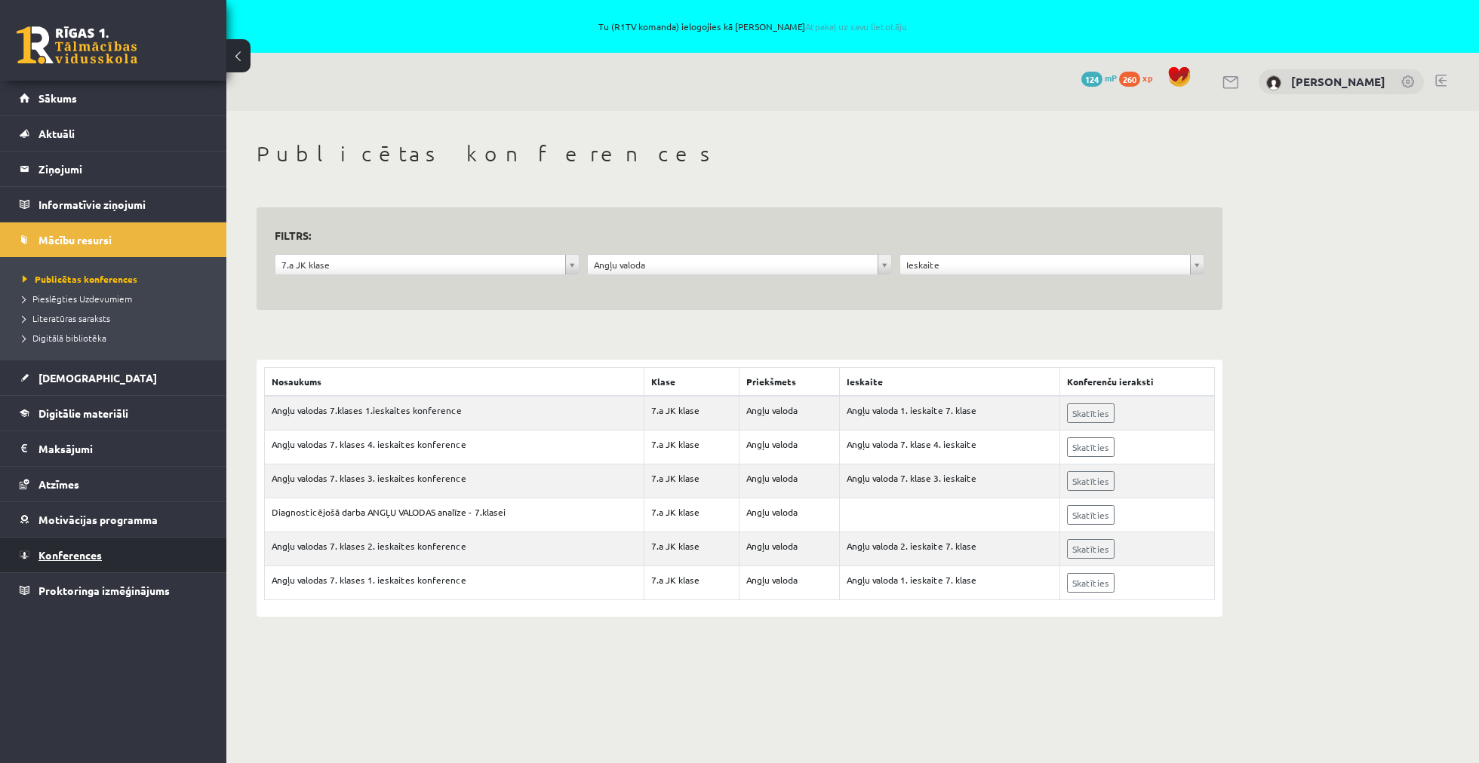
click at [86, 556] on span "Konferences" at bounding box center [69, 555] width 63 height 14
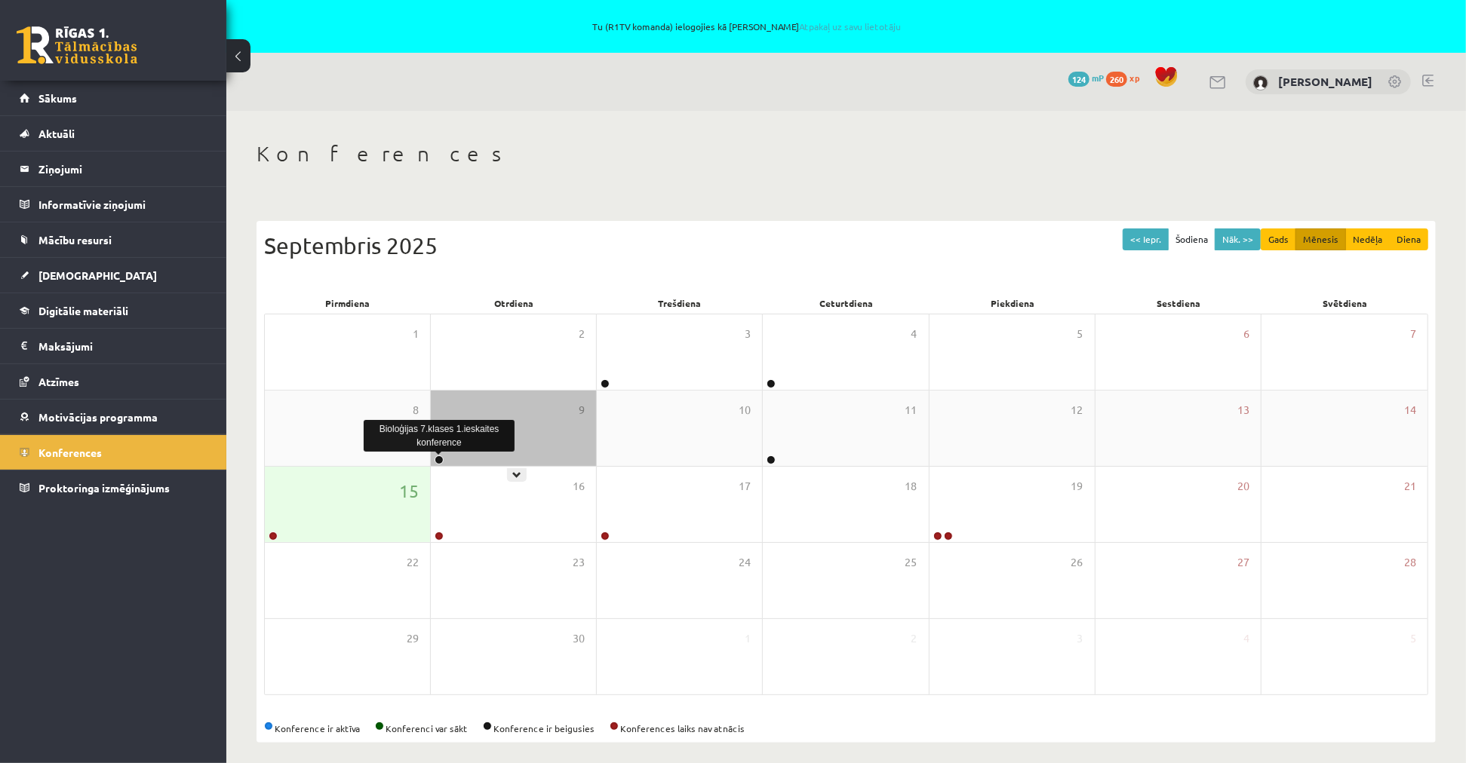
click at [439, 457] on link at bounding box center [439, 460] width 9 height 9
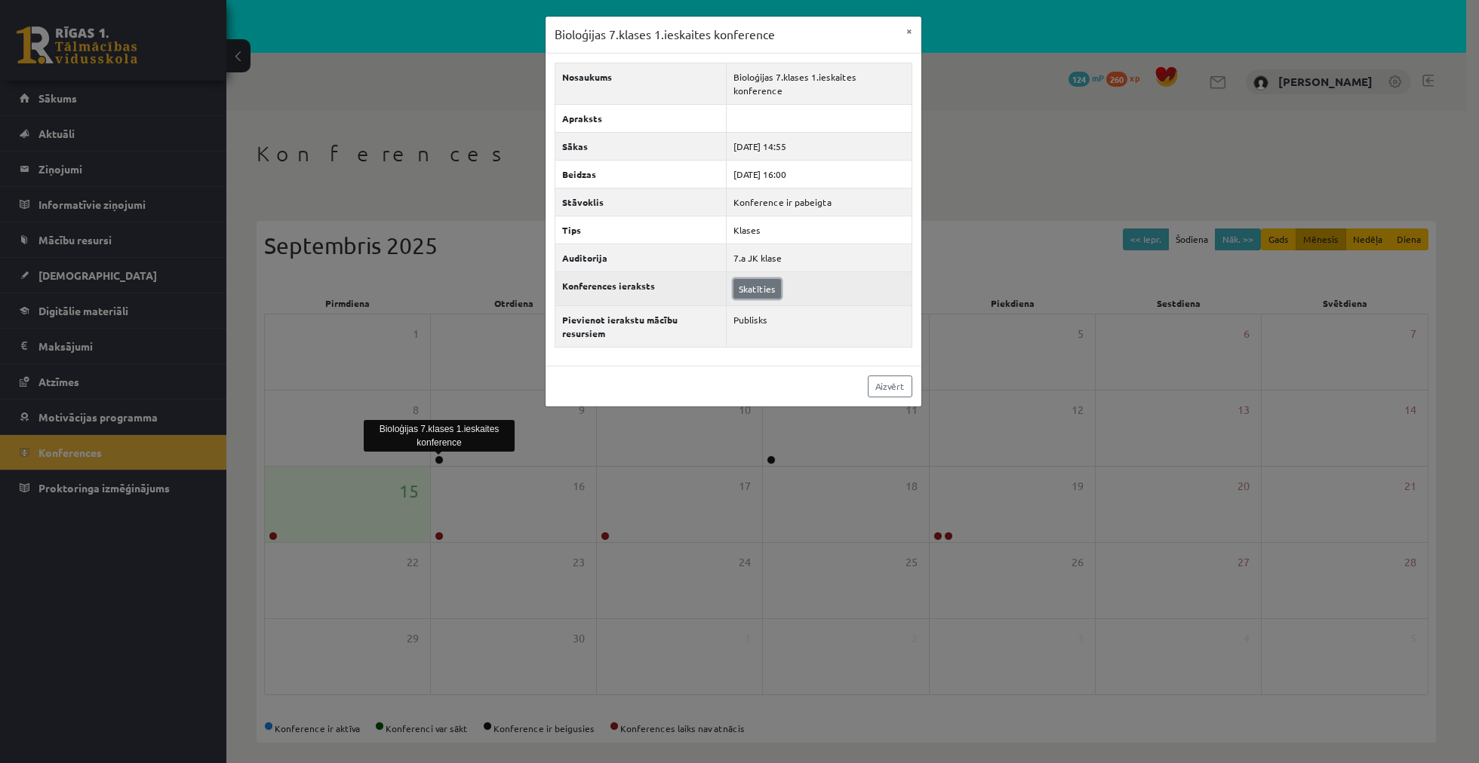
click at [760, 284] on link "Skatīties" at bounding box center [757, 289] width 48 height 20
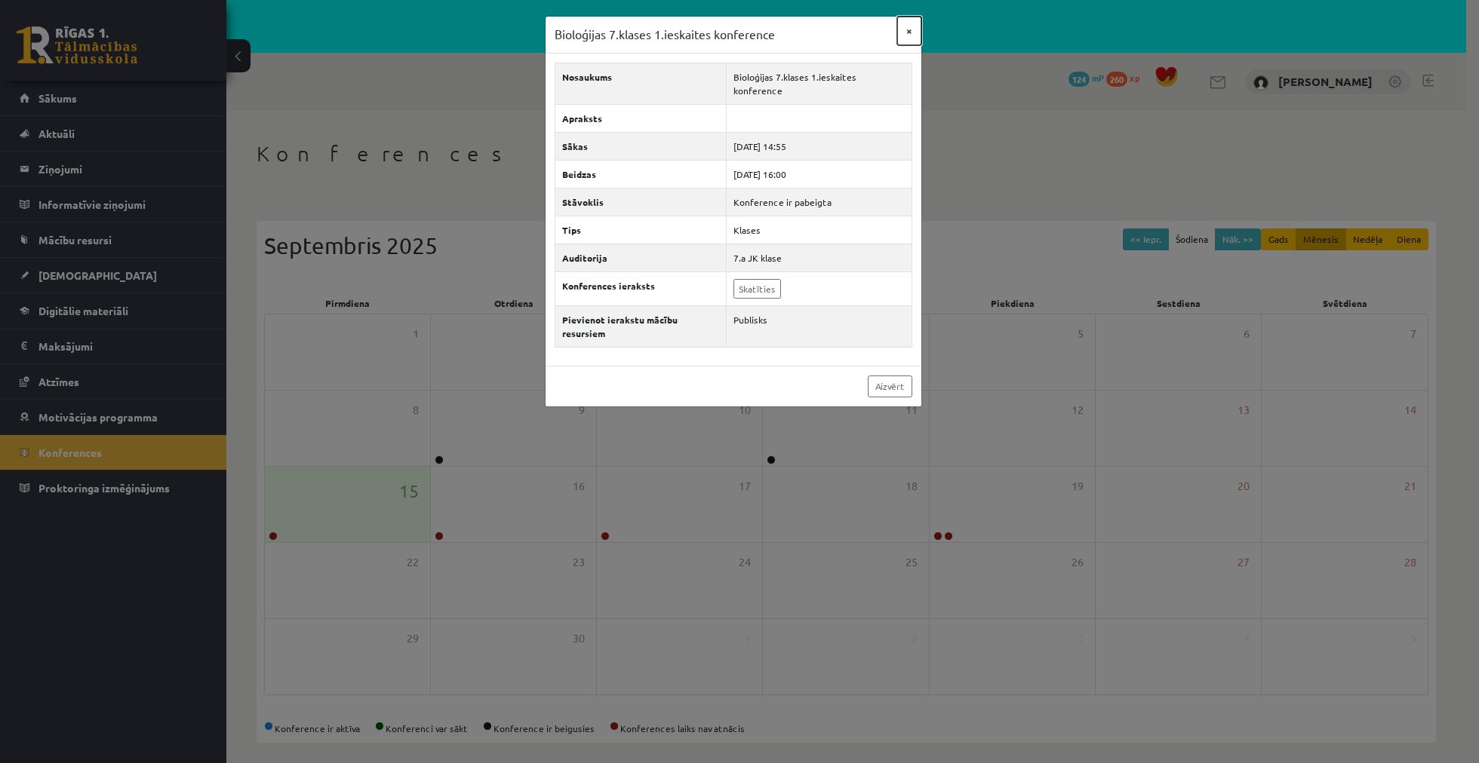
click at [908, 35] on button "×" at bounding box center [909, 31] width 24 height 29
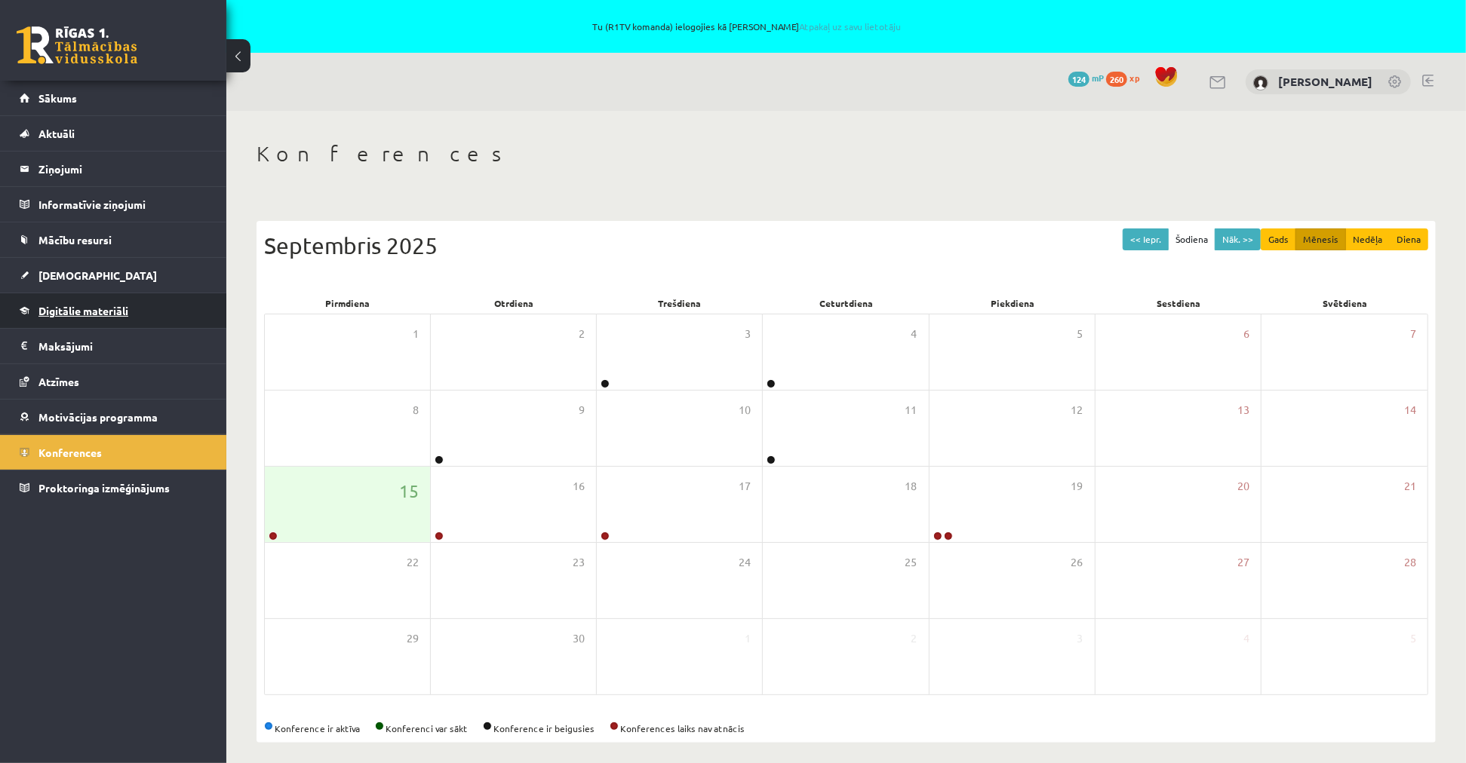
click at [98, 306] on span "Digitālie materiāli" at bounding box center [83, 311] width 90 height 14
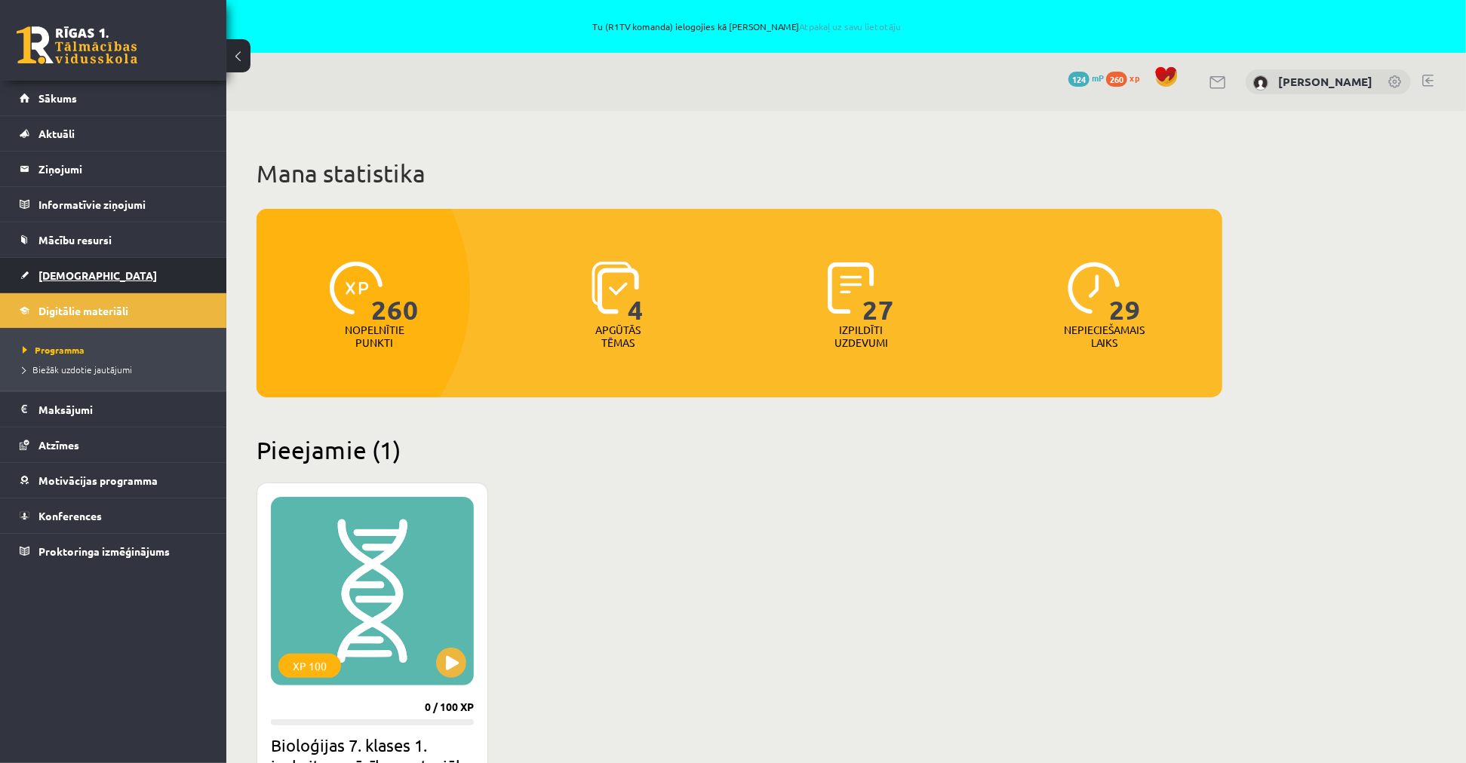
click at [62, 275] on span "[DEMOGRAPHIC_DATA]" at bounding box center [97, 276] width 118 height 14
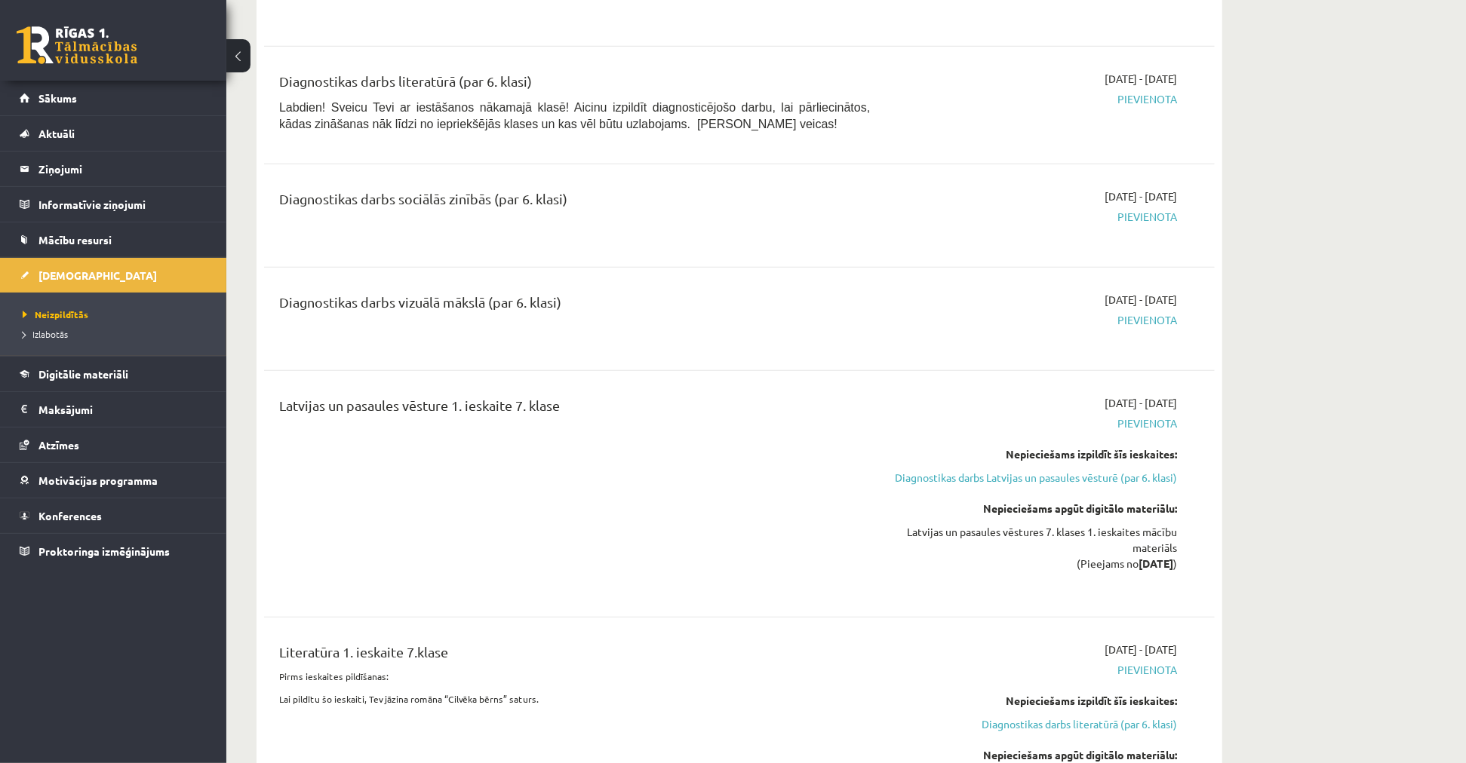
scroll to position [586, 0]
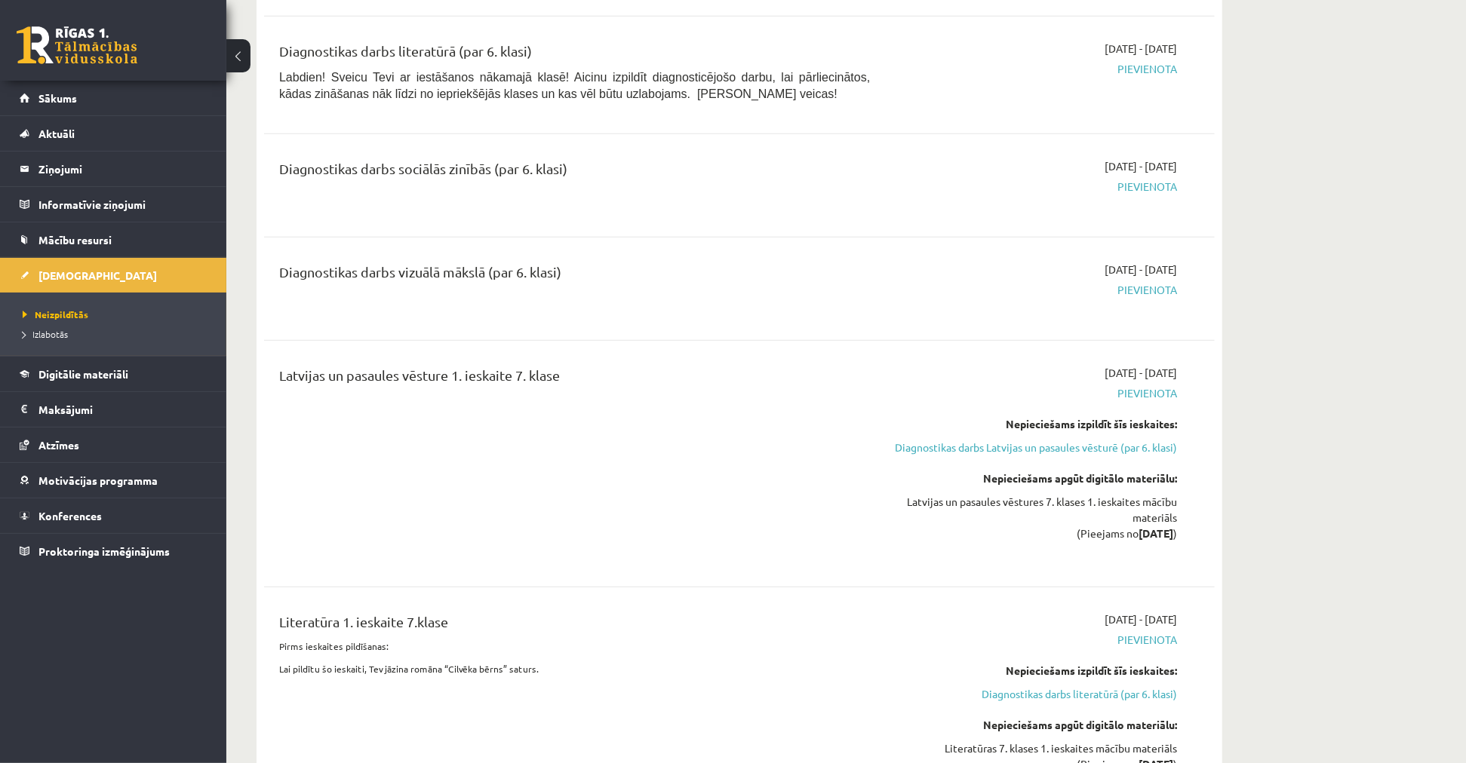
drag, startPoint x: 1172, startPoint y: 551, endPoint x: 1120, endPoint y: 553, distance: 52.1
click at [1138, 540] on strong "2025-09-16" at bounding box center [1155, 534] width 35 height 14
drag, startPoint x: 908, startPoint y: 514, endPoint x: 1139, endPoint y: 513, distance: 231.6
click at [1139, 513] on div "Latvijas un pasaules vēstures 7. klases 1. ieskaites mācību materiāls (Pieejams…" at bounding box center [1034, 518] width 284 height 48
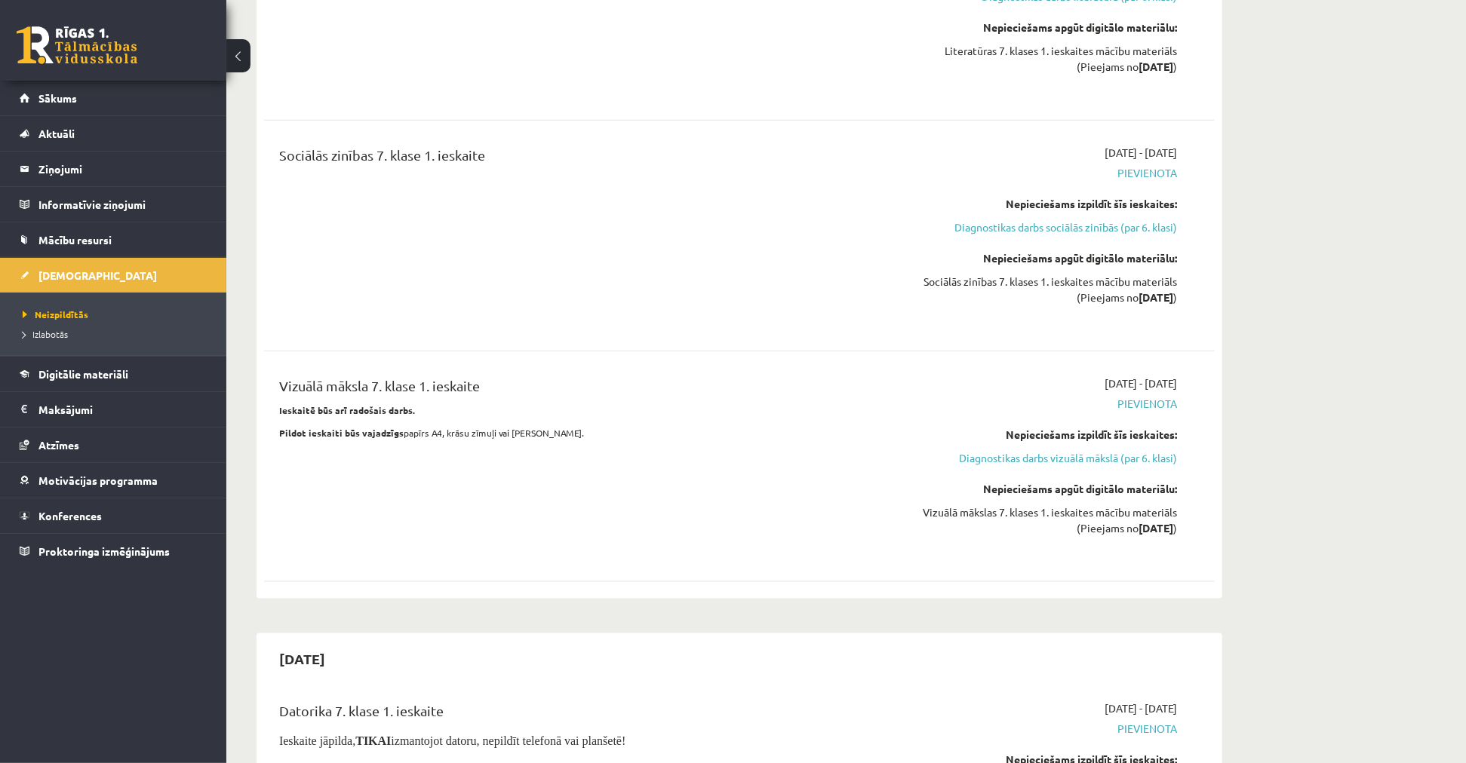
scroll to position [1257, 0]
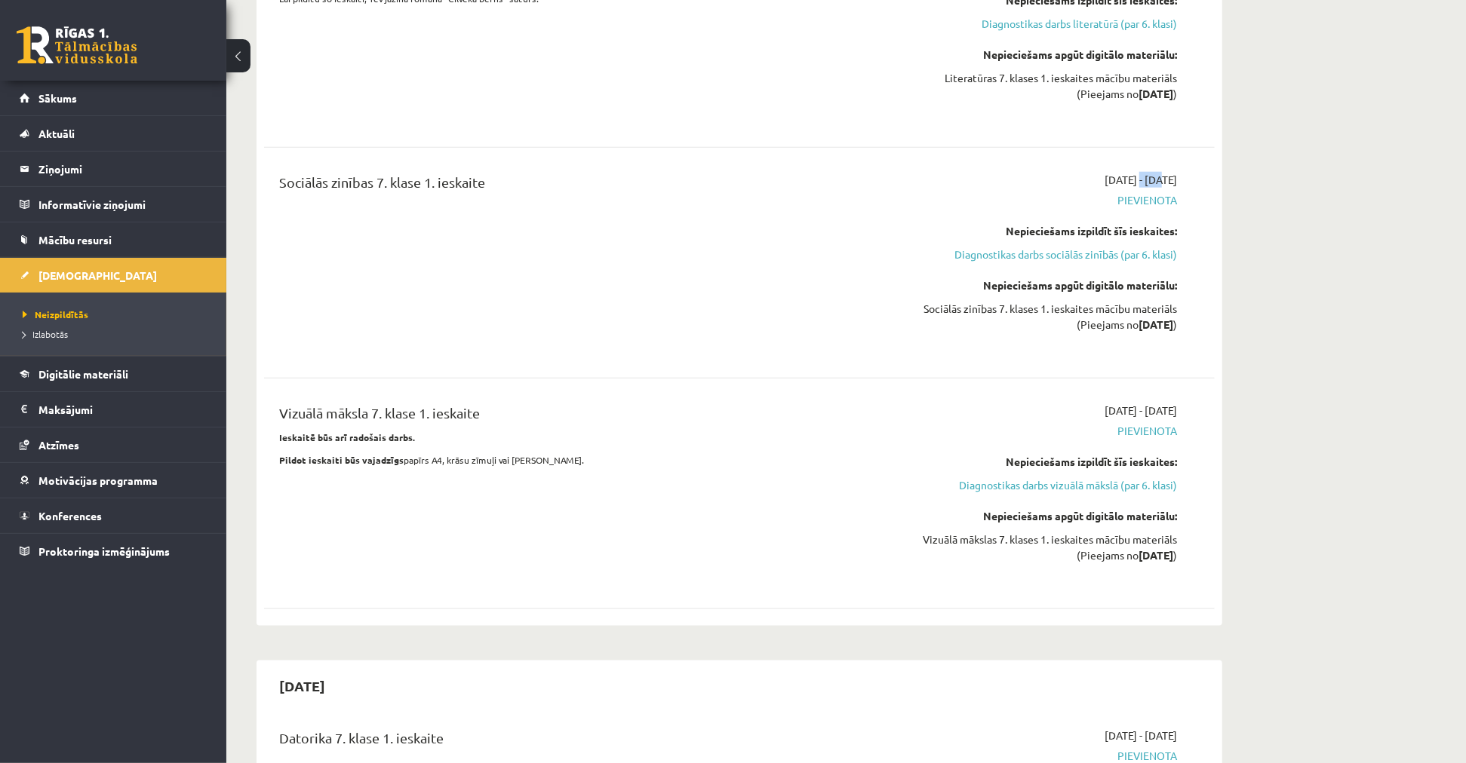
drag, startPoint x: 1092, startPoint y: 195, endPoint x: 1116, endPoint y: 191, distance: 25.2
click at [1116, 188] on span "2025-09-16 - 2025-09-30" at bounding box center [1140, 180] width 72 height 16
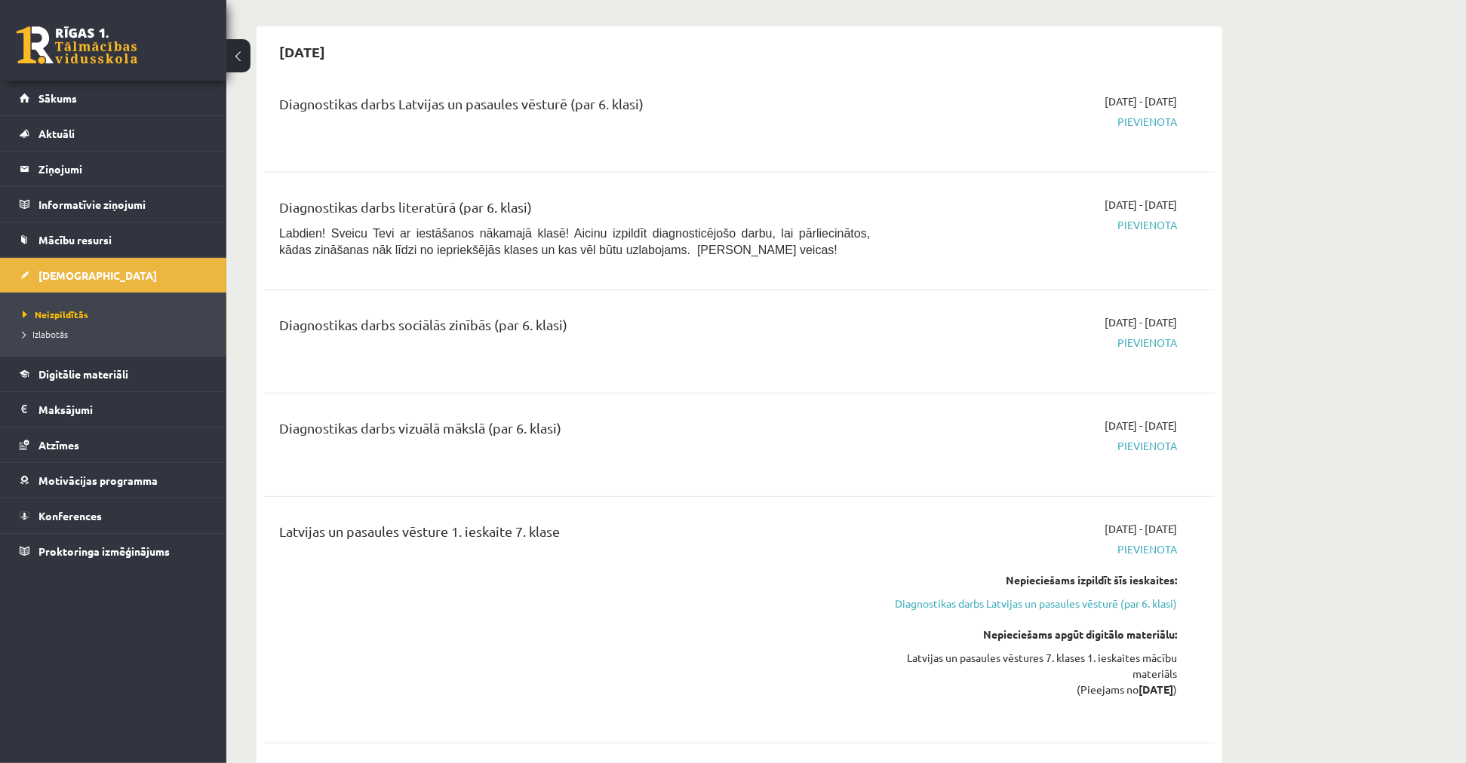
scroll to position [0, 0]
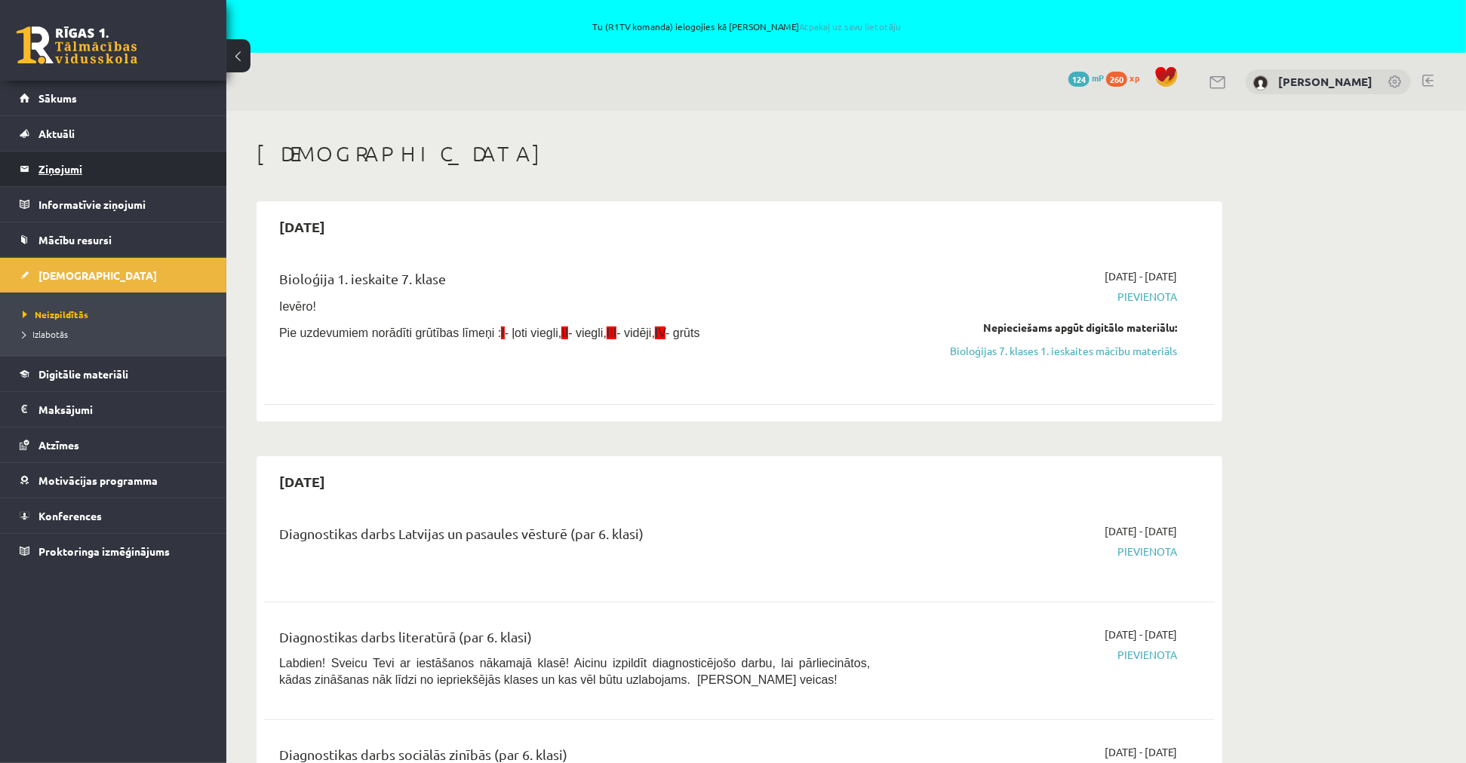
click at [91, 167] on legend "Ziņojumi 0" at bounding box center [122, 169] width 169 height 35
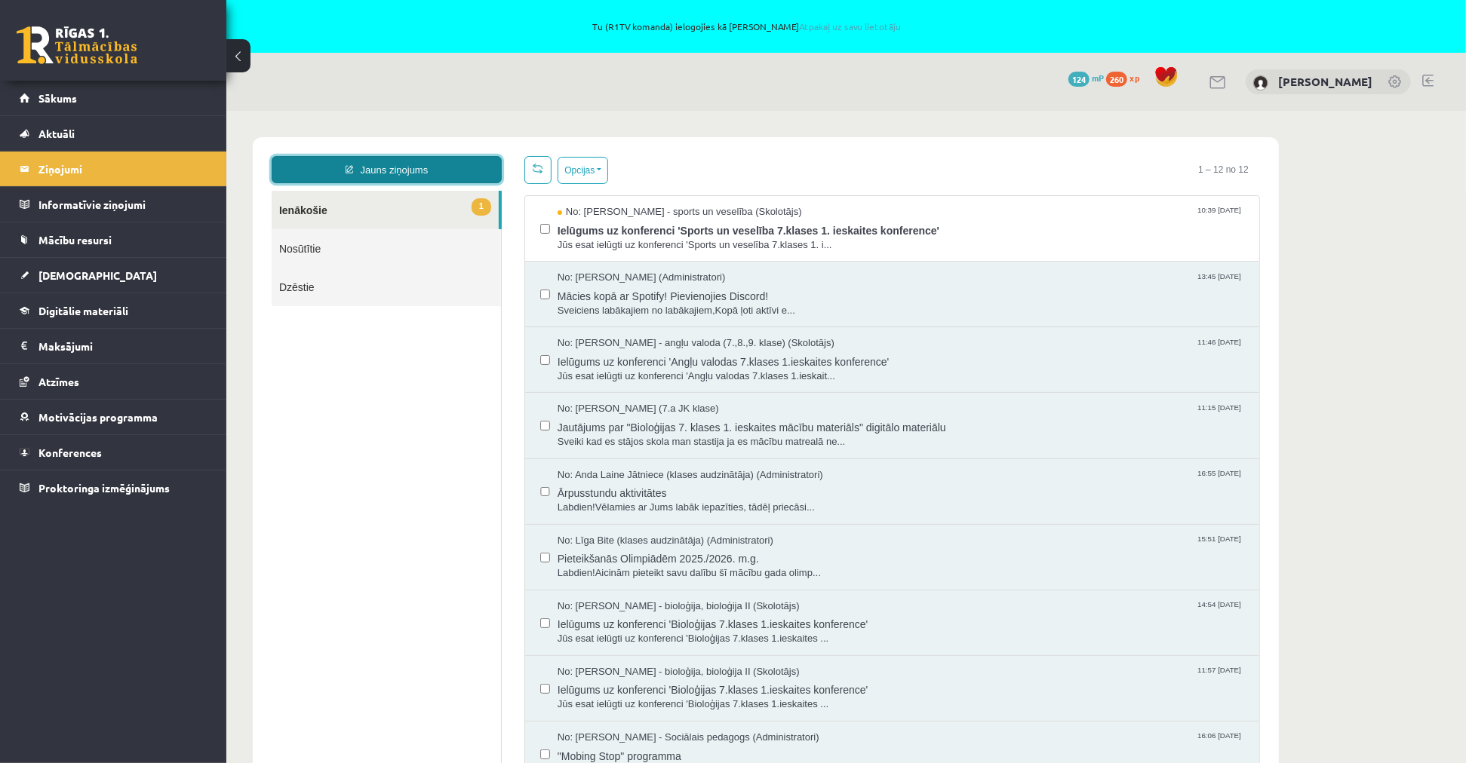
click at [386, 165] on link "Jauns ziņojums" at bounding box center [386, 168] width 230 height 27
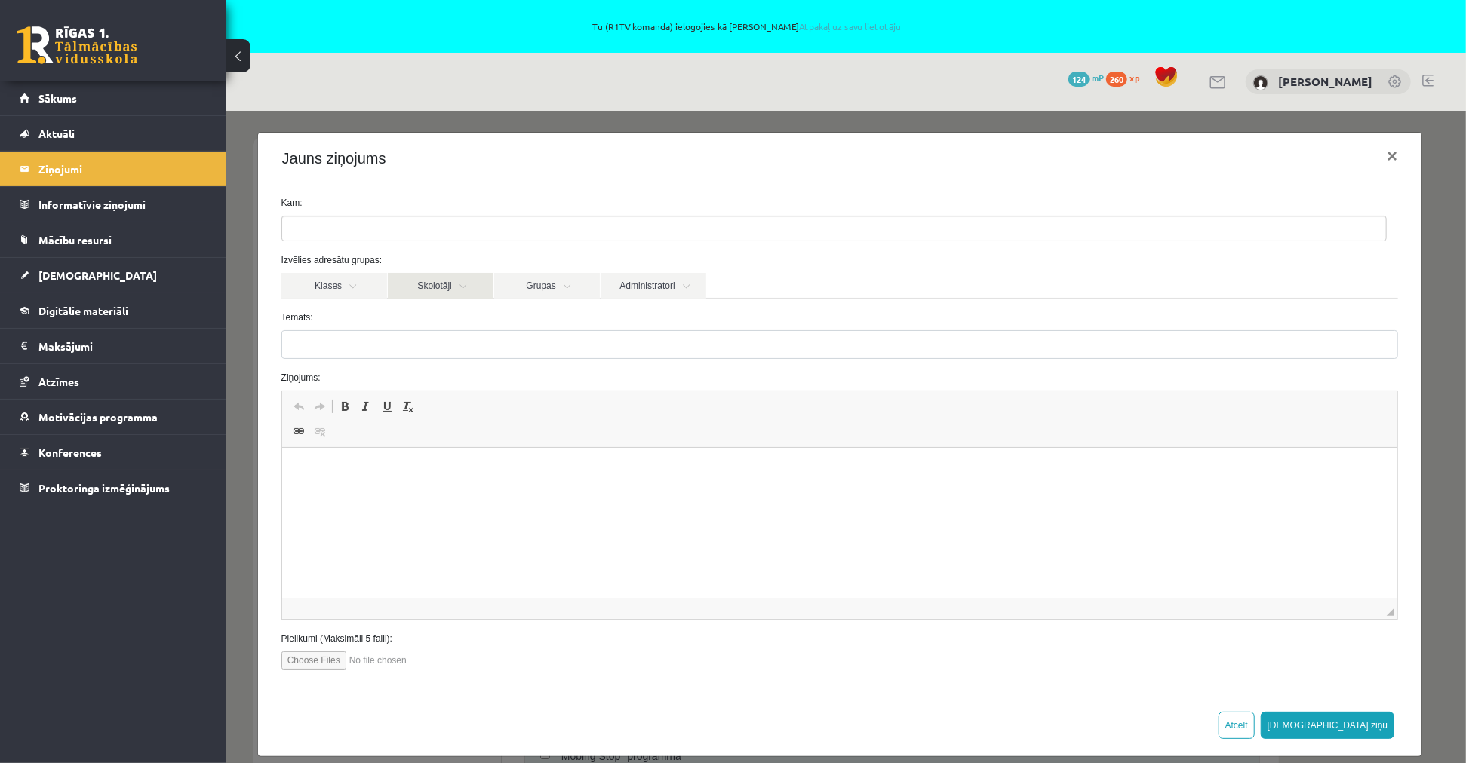
click at [441, 290] on link "Skolotāji" at bounding box center [440, 285] width 106 height 26
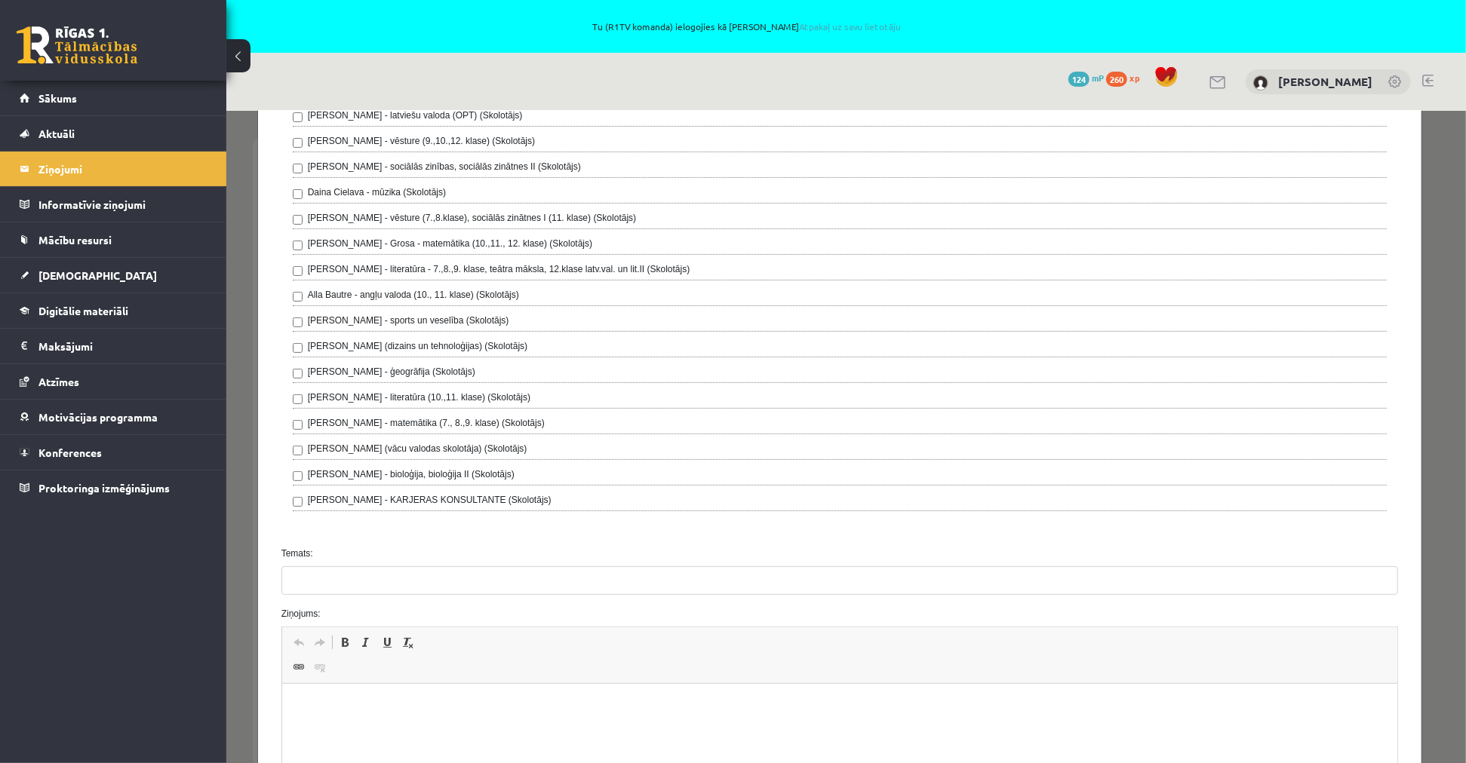
scroll to position [490, 0]
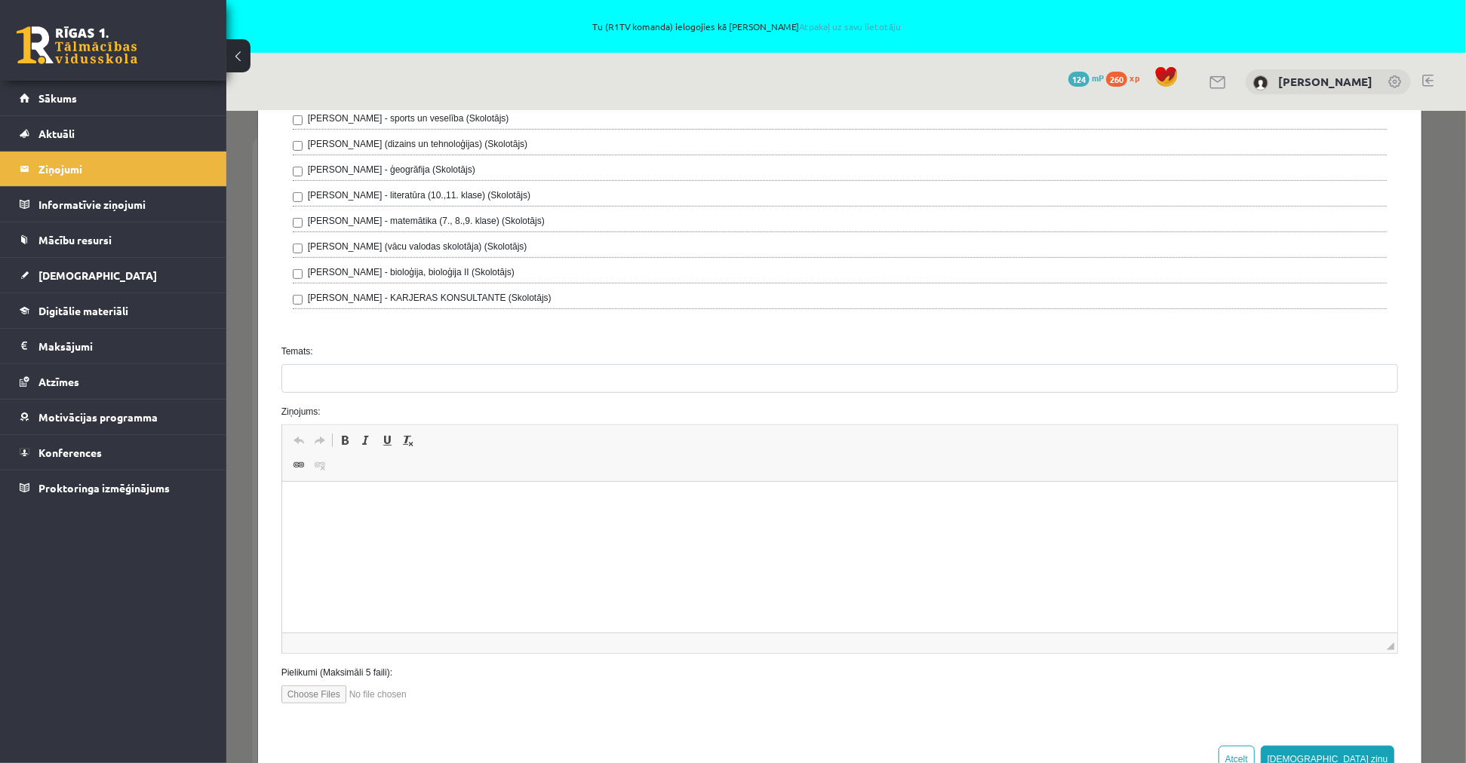
click at [689, 528] on html at bounding box center [839, 505] width 1116 height 46
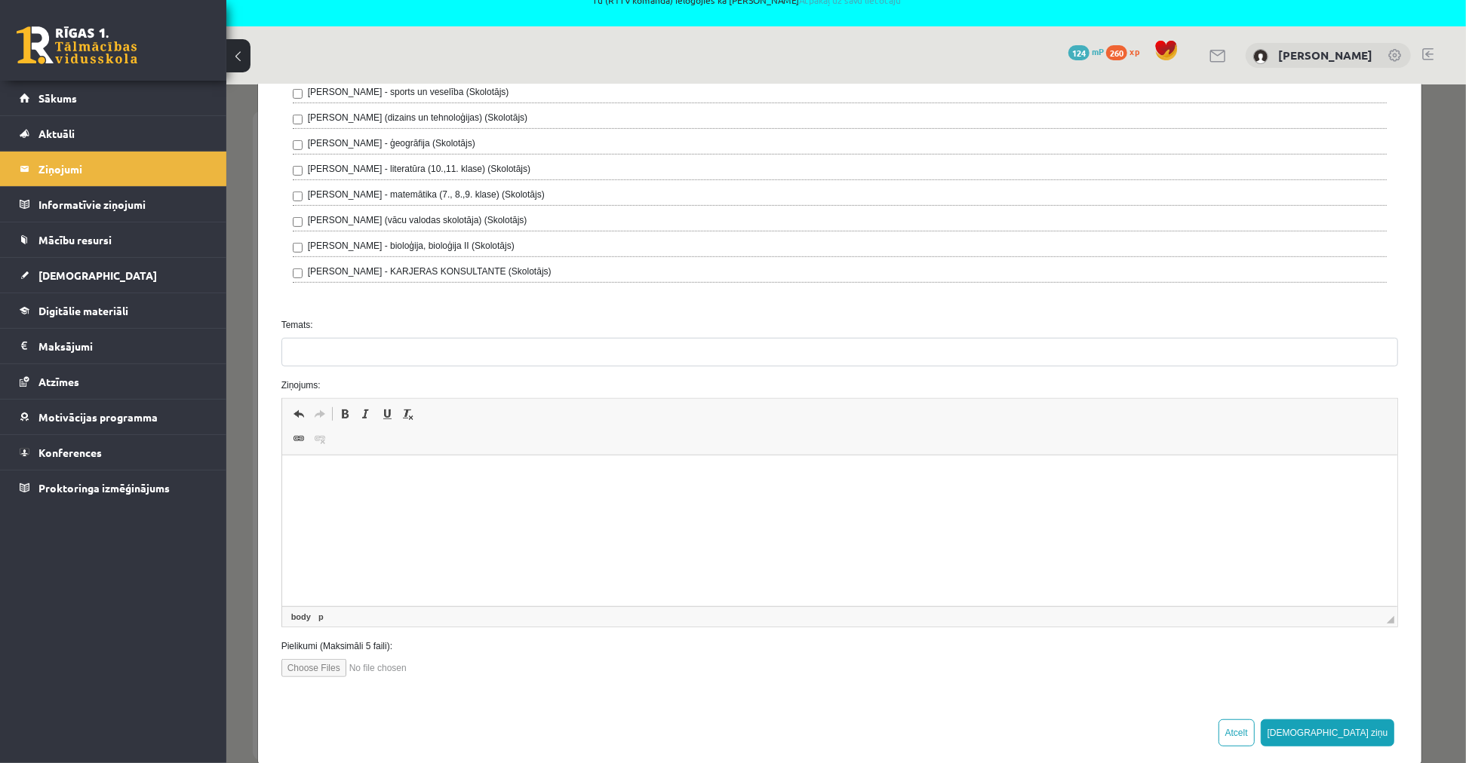
scroll to position [53, 0]
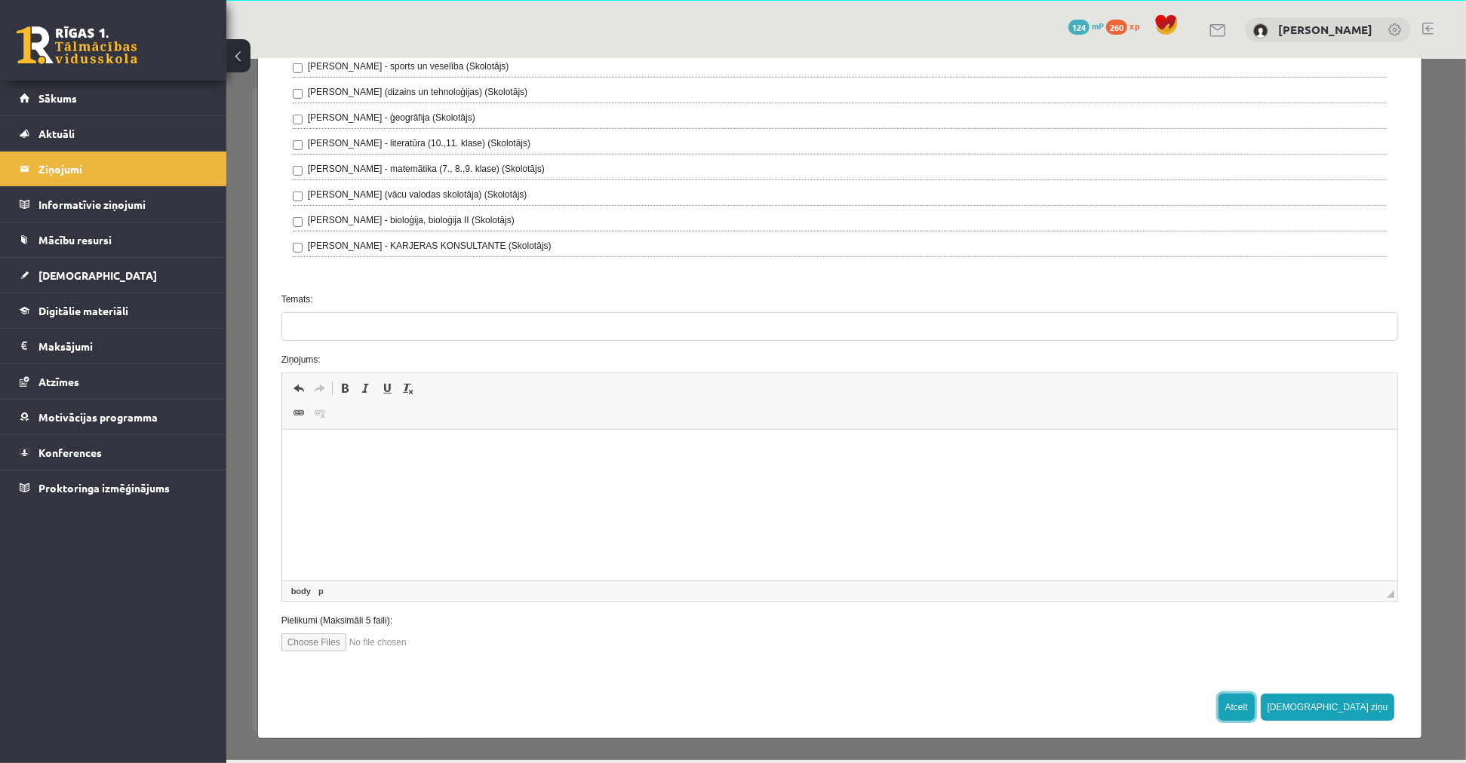
click at [1254, 710] on button "Atcelt" at bounding box center [1236, 706] width 36 height 27
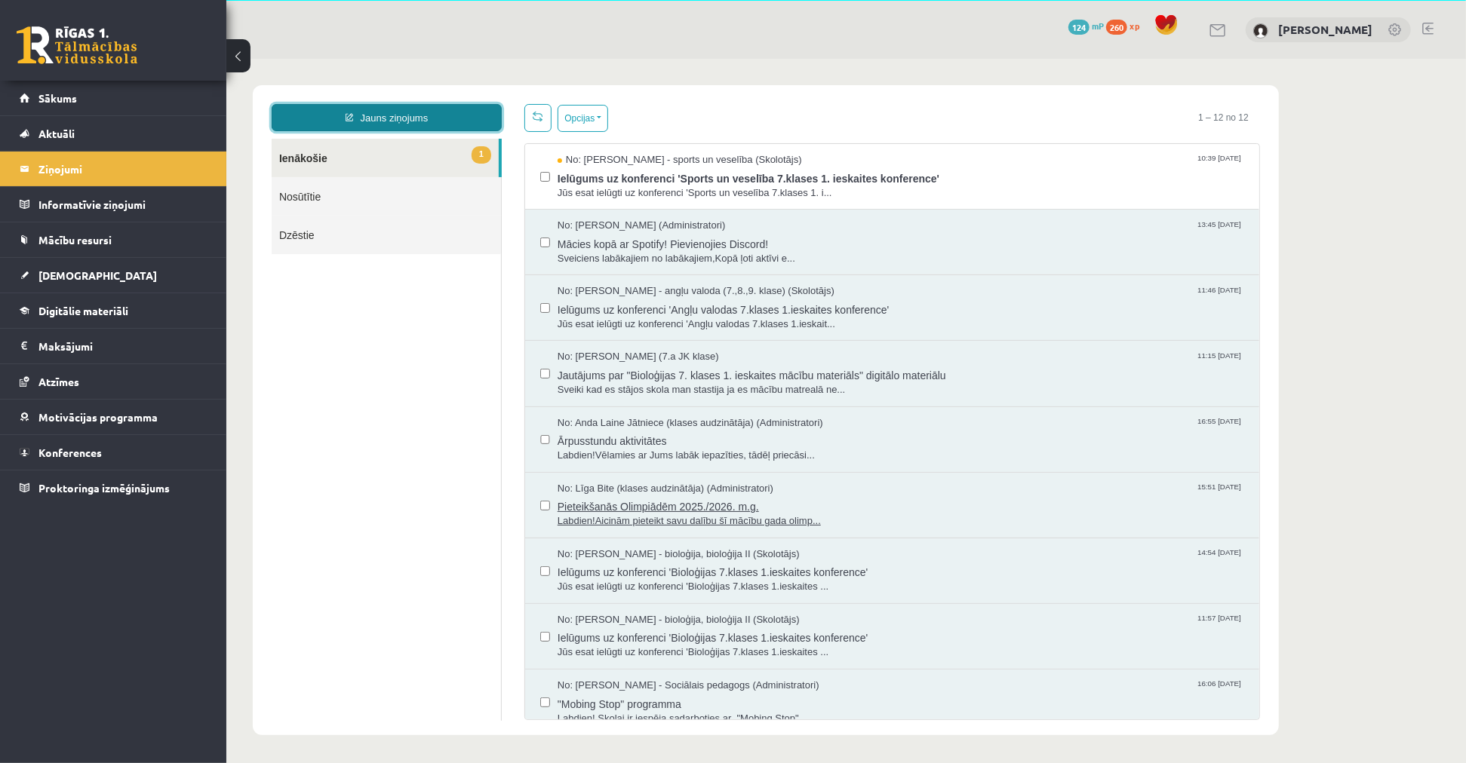
scroll to position [0, 0]
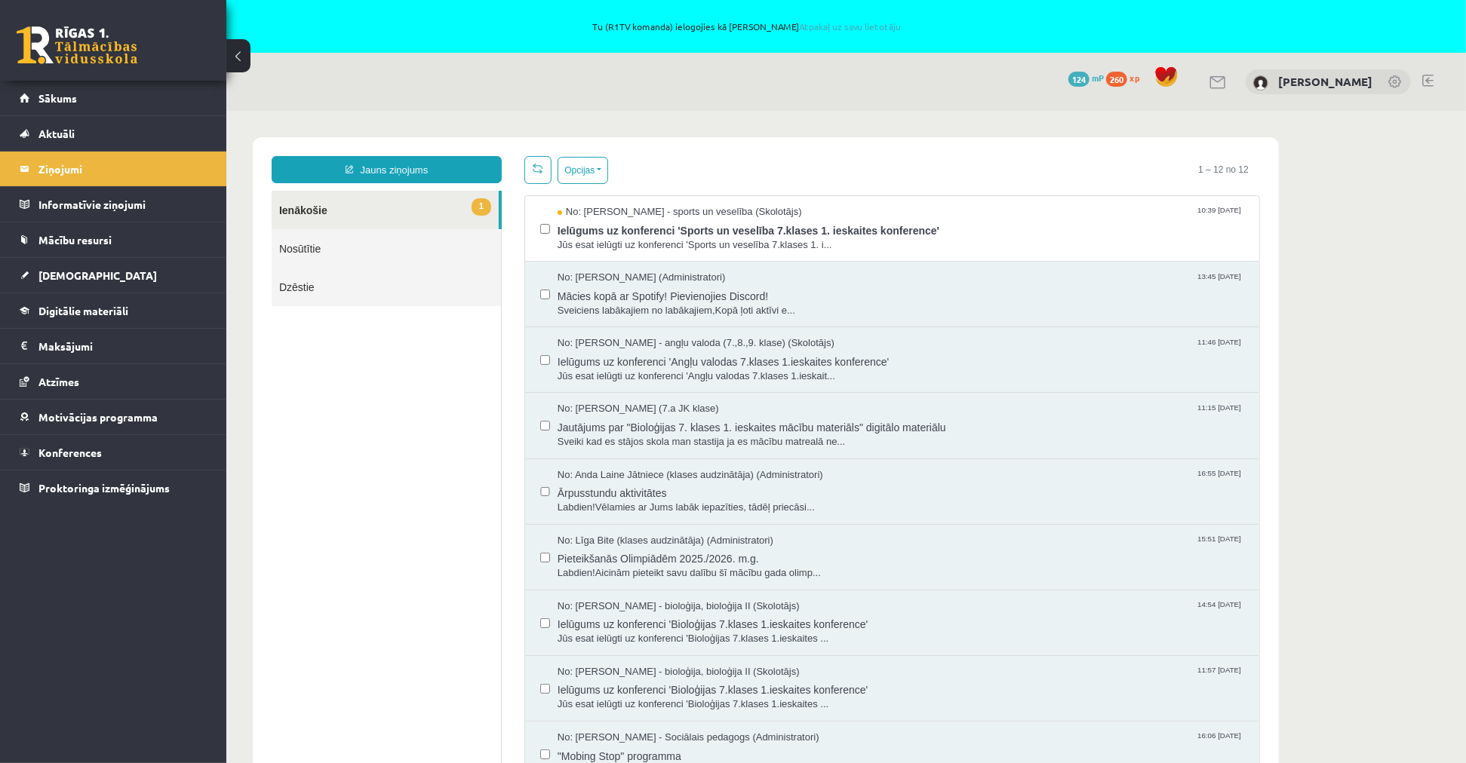
click at [1408, 363] on body "Jauns ziņojums 1 Ienākošie Nosūtītie Dzēstie * ********* ********* ******* Opci…" at bounding box center [845, 461] width 1239 height 703
click at [853, 31] on link "Atpakaļ uz savu lietotāju" at bounding box center [850, 26] width 102 height 12
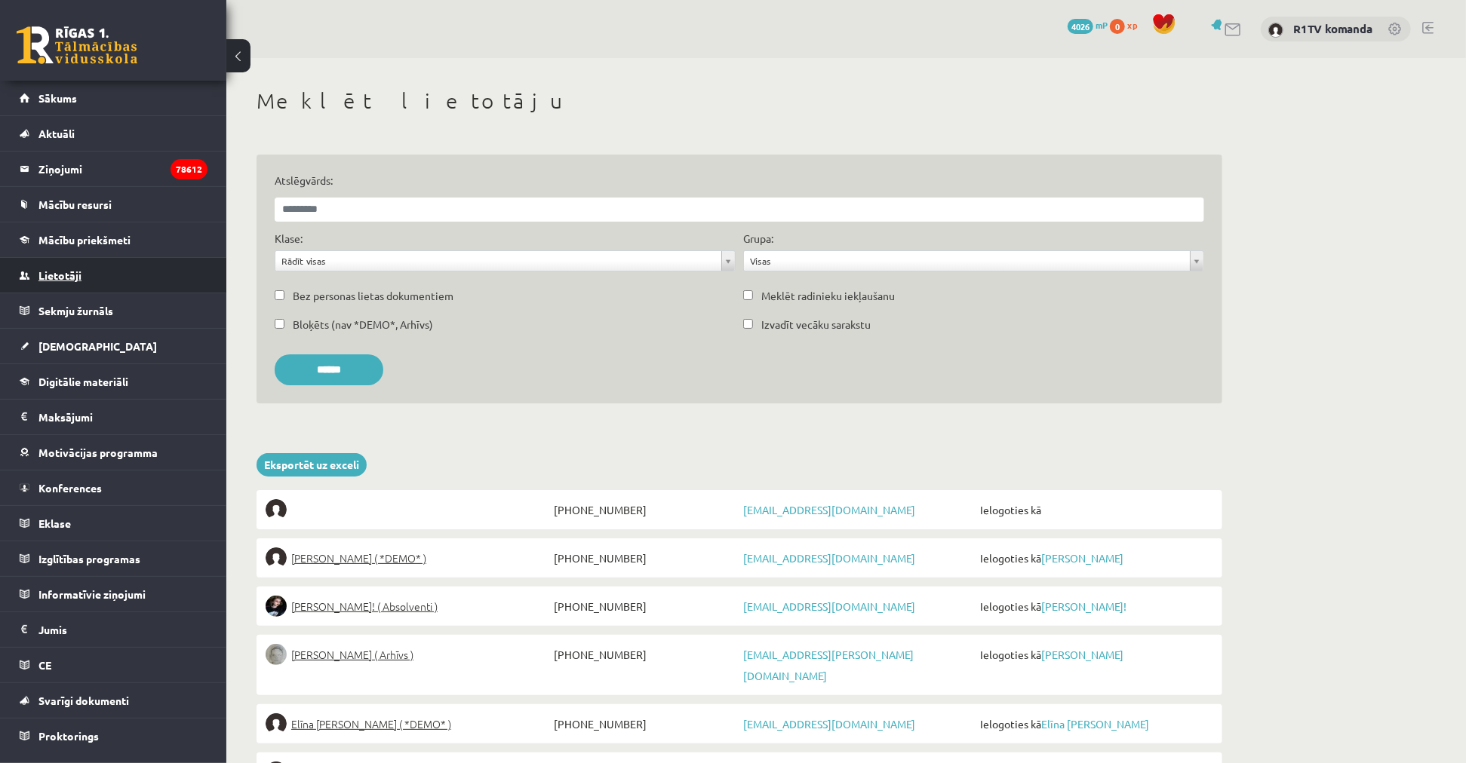
click at [99, 275] on link "Lietotāji" at bounding box center [114, 275] width 188 height 35
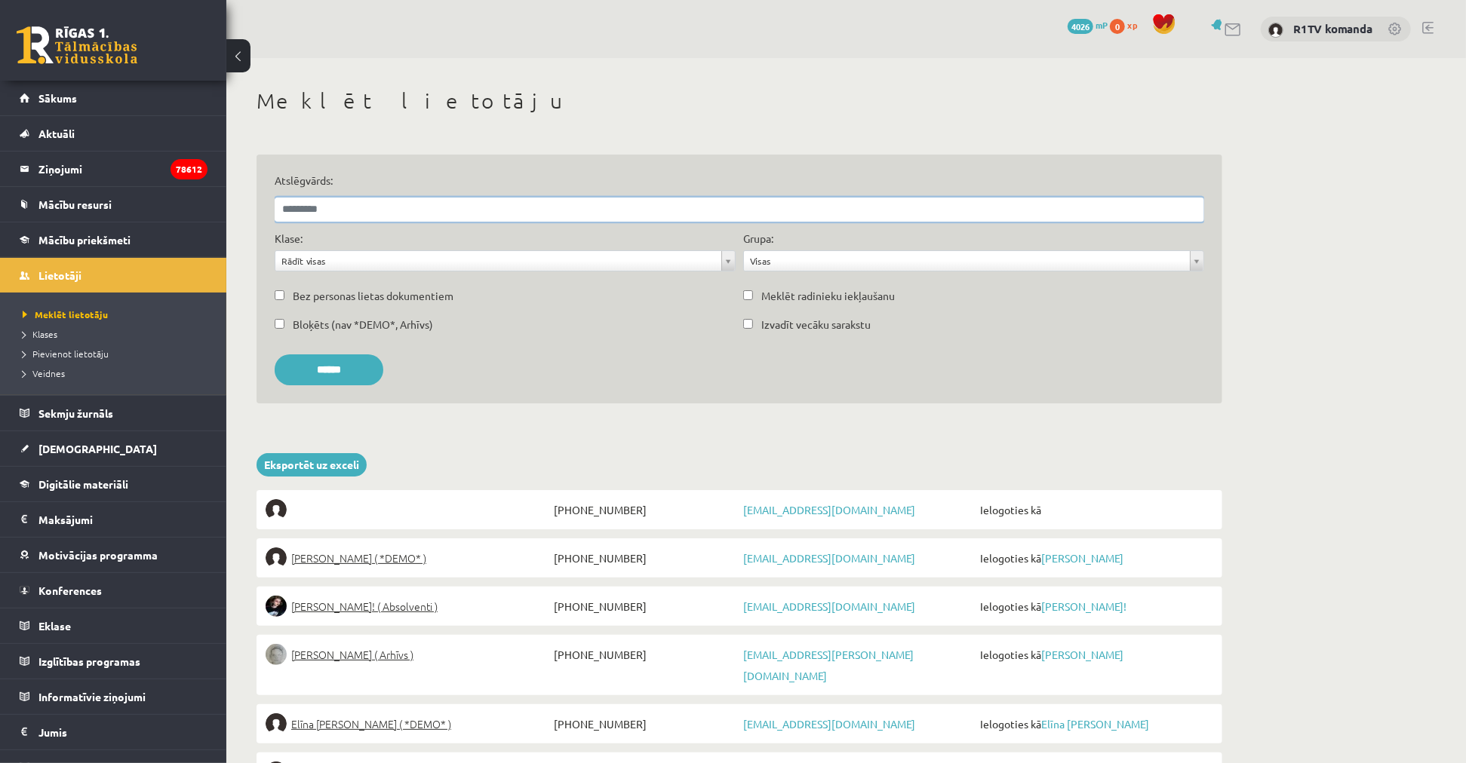
click at [374, 217] on input "Atslēgvārds:" at bounding box center [739, 210] width 929 height 24
type input "*********"
click at [275, 355] on input "******" at bounding box center [329, 370] width 109 height 31
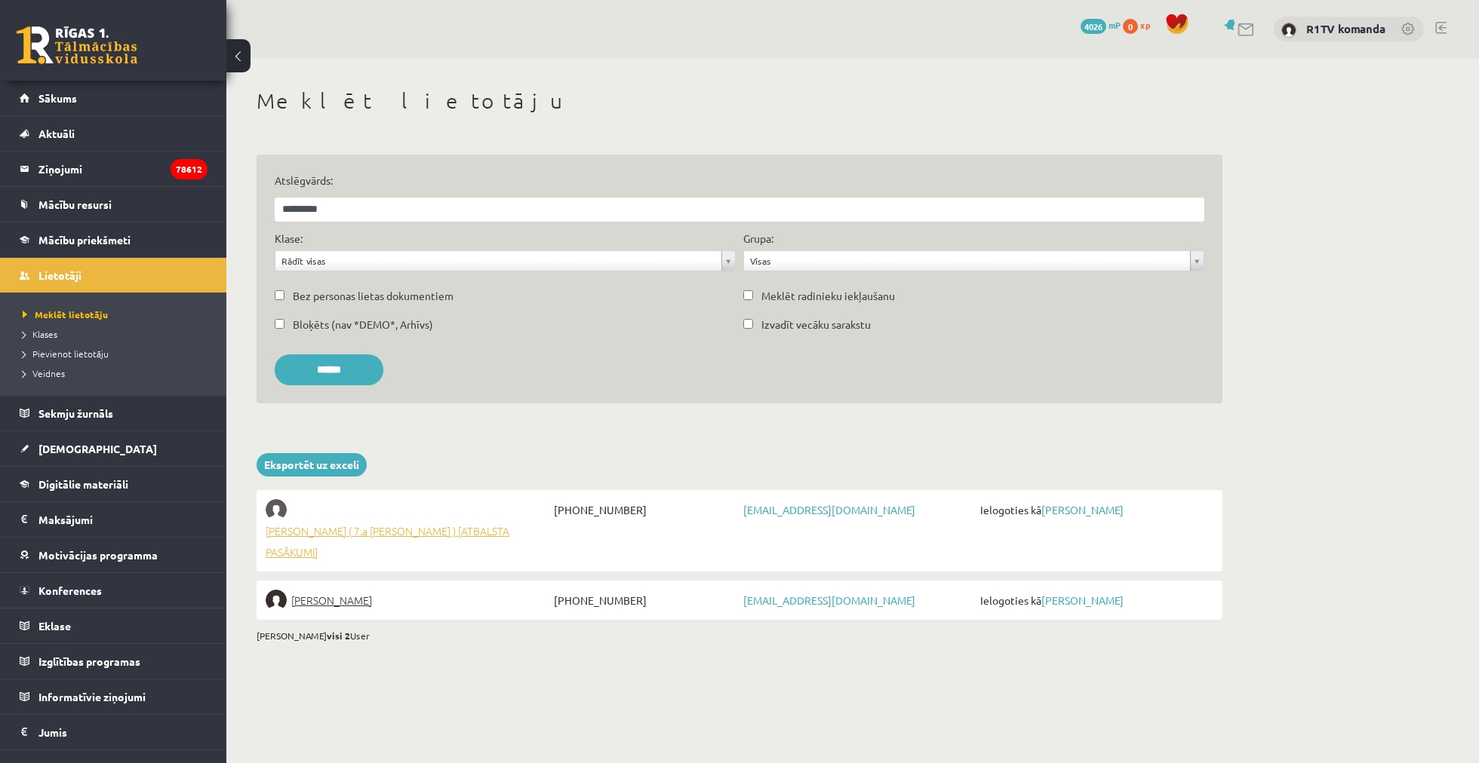
click at [395, 533] on span "Anna Enija Kozlinska ( 7.a JK klase ) [ATBALSTA PASĀKUMI]" at bounding box center [408, 542] width 284 height 42
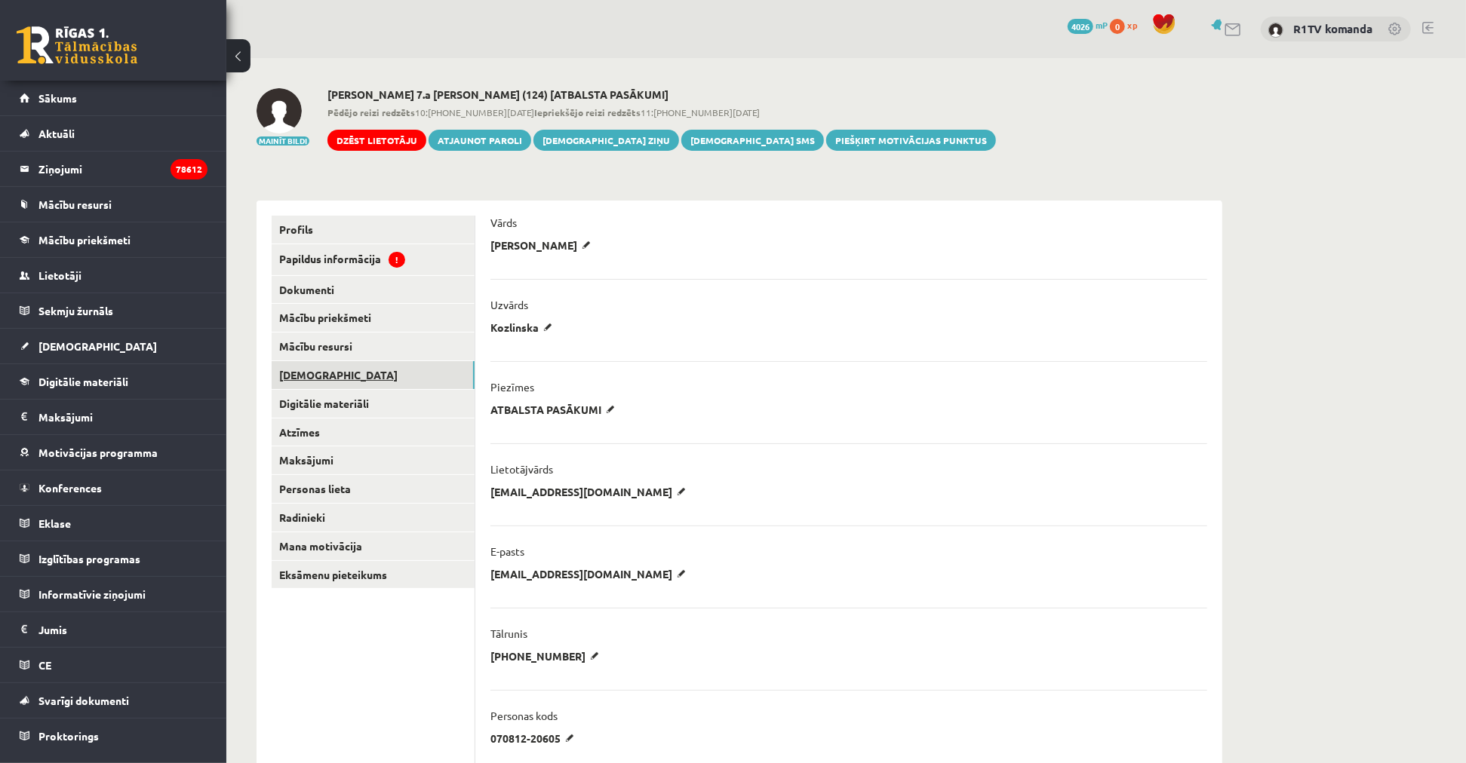
click at [321, 364] on link "[DEMOGRAPHIC_DATA]" at bounding box center [373, 375] width 203 height 28
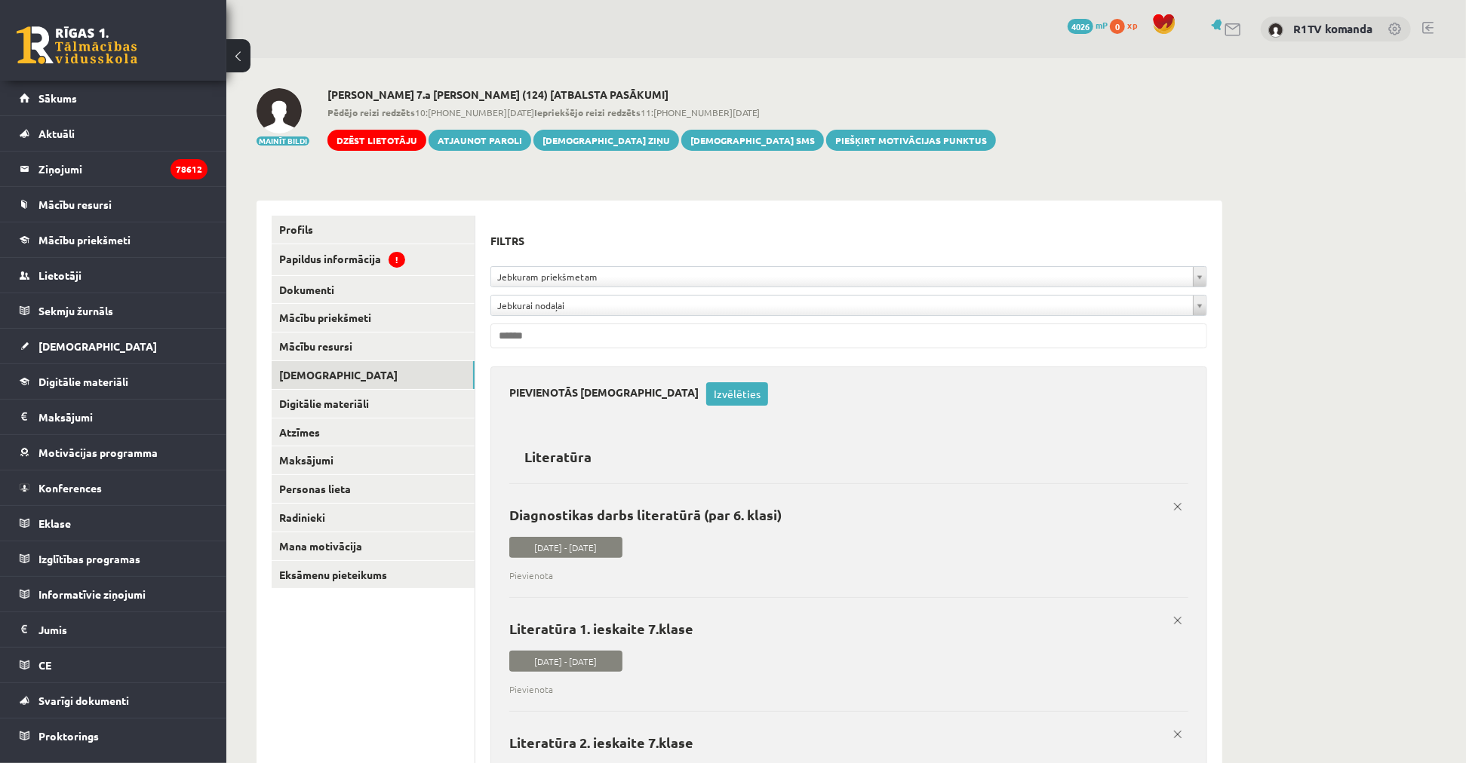
click at [651, 265] on div "**********" at bounding box center [848, 290] width 717 height 118
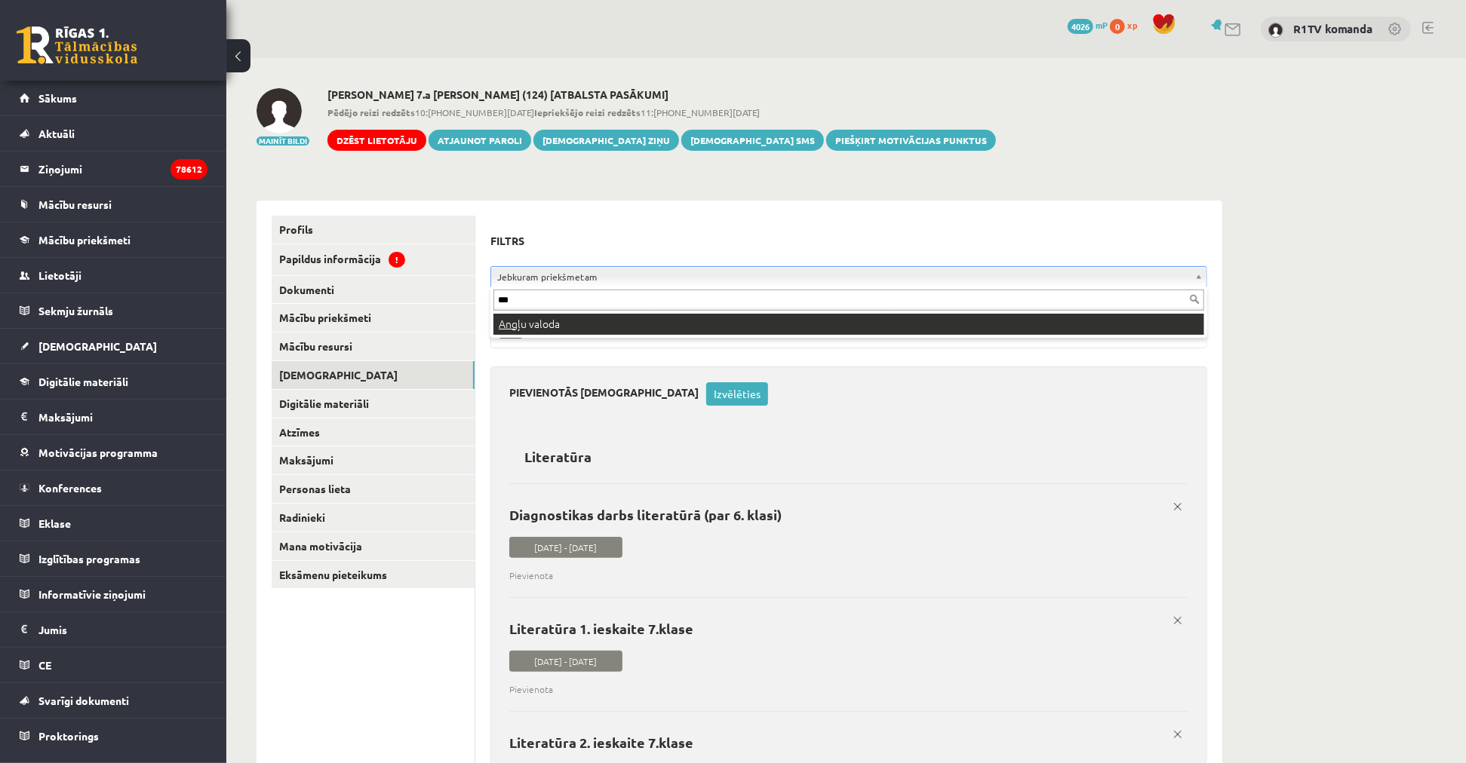
type input "***"
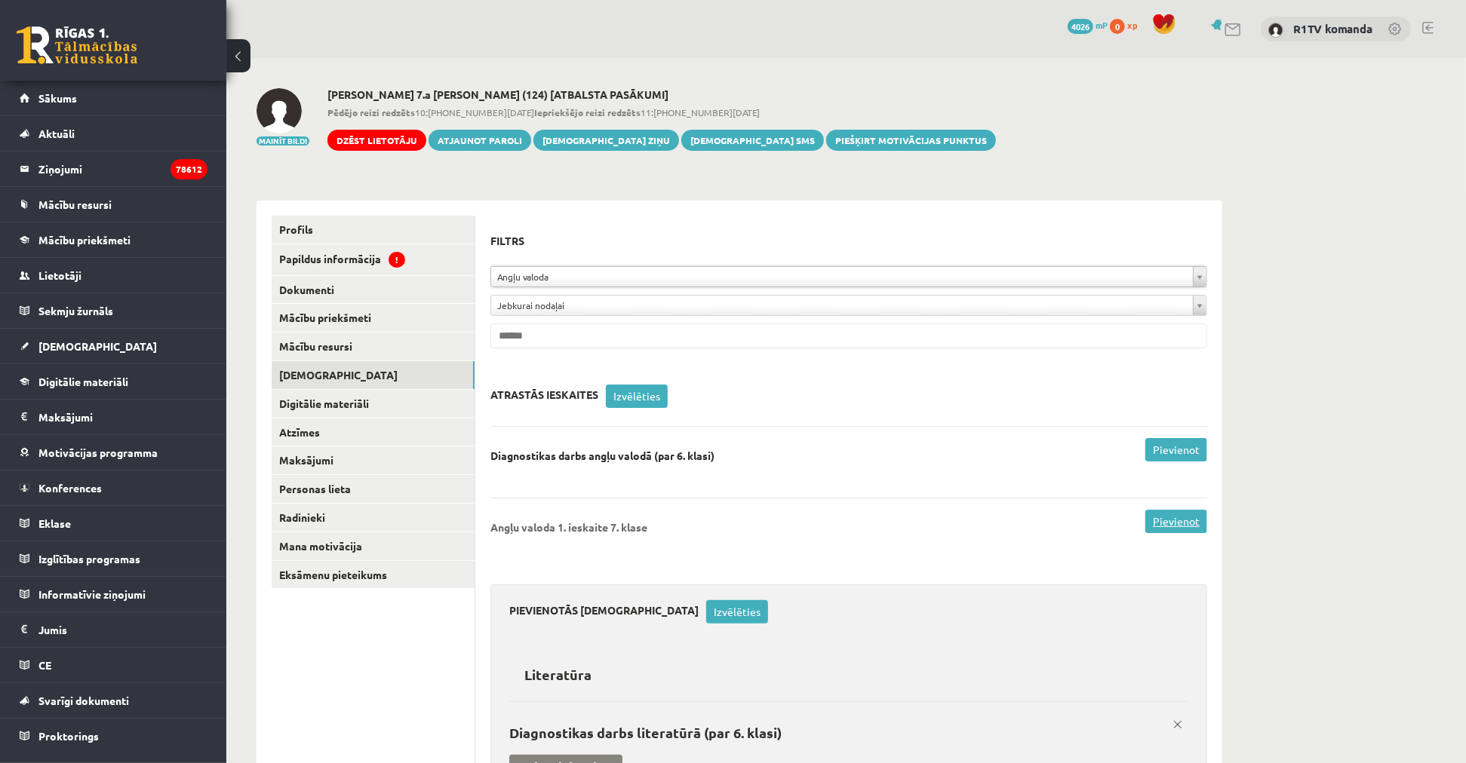
click at [1184, 532] on link "Pievienot" at bounding box center [1176, 521] width 62 height 23
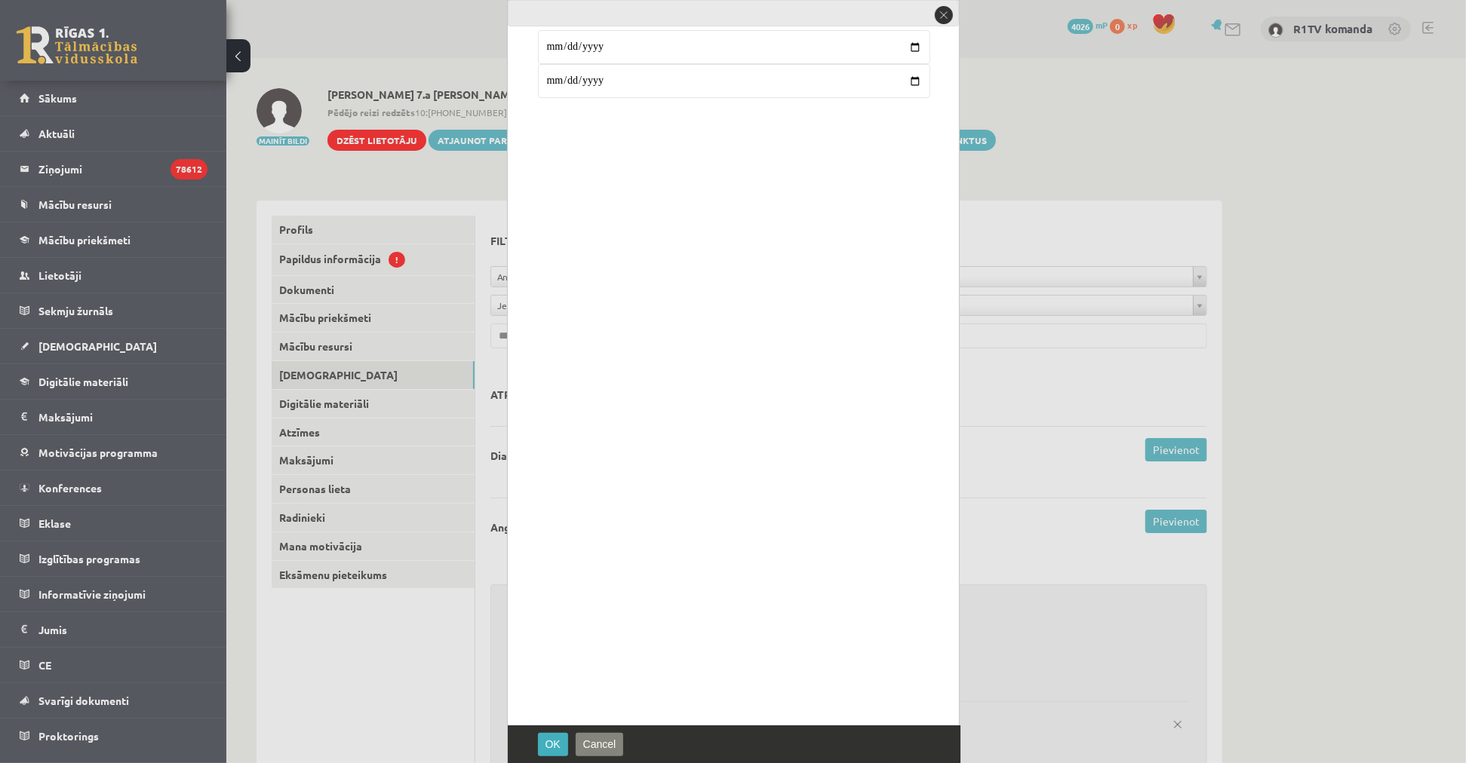
click at [553, 81] on input "**********" at bounding box center [734, 81] width 392 height 34
type input "**********"
click at [564, 79] on input "date" at bounding box center [734, 81] width 392 height 34
click at [568, 88] on input "**********" at bounding box center [734, 81] width 392 height 34
click at [566, 84] on input "**********" at bounding box center [734, 81] width 392 height 34
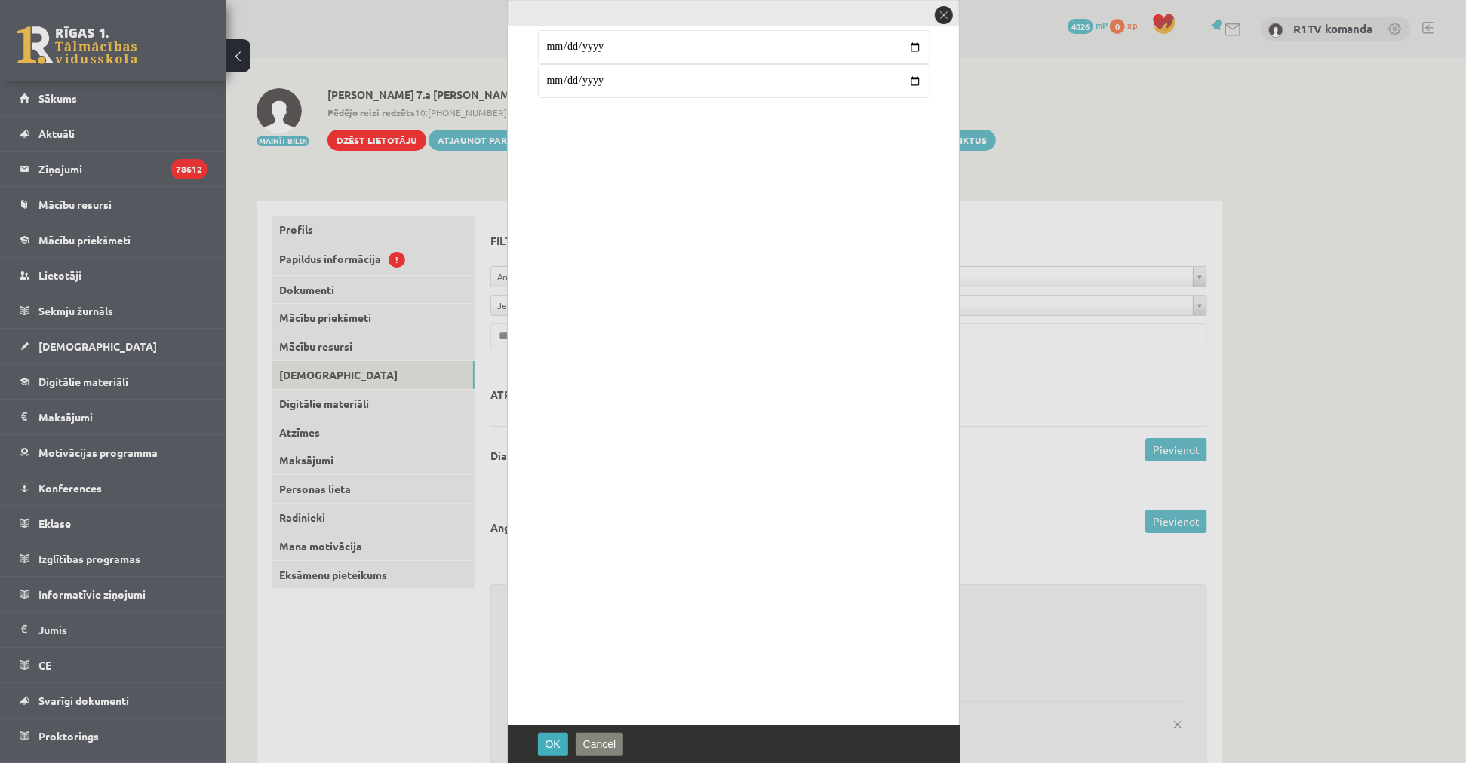
type input "**********"
click at [553, 744] on span "OK" at bounding box center [552, 745] width 15 height 12
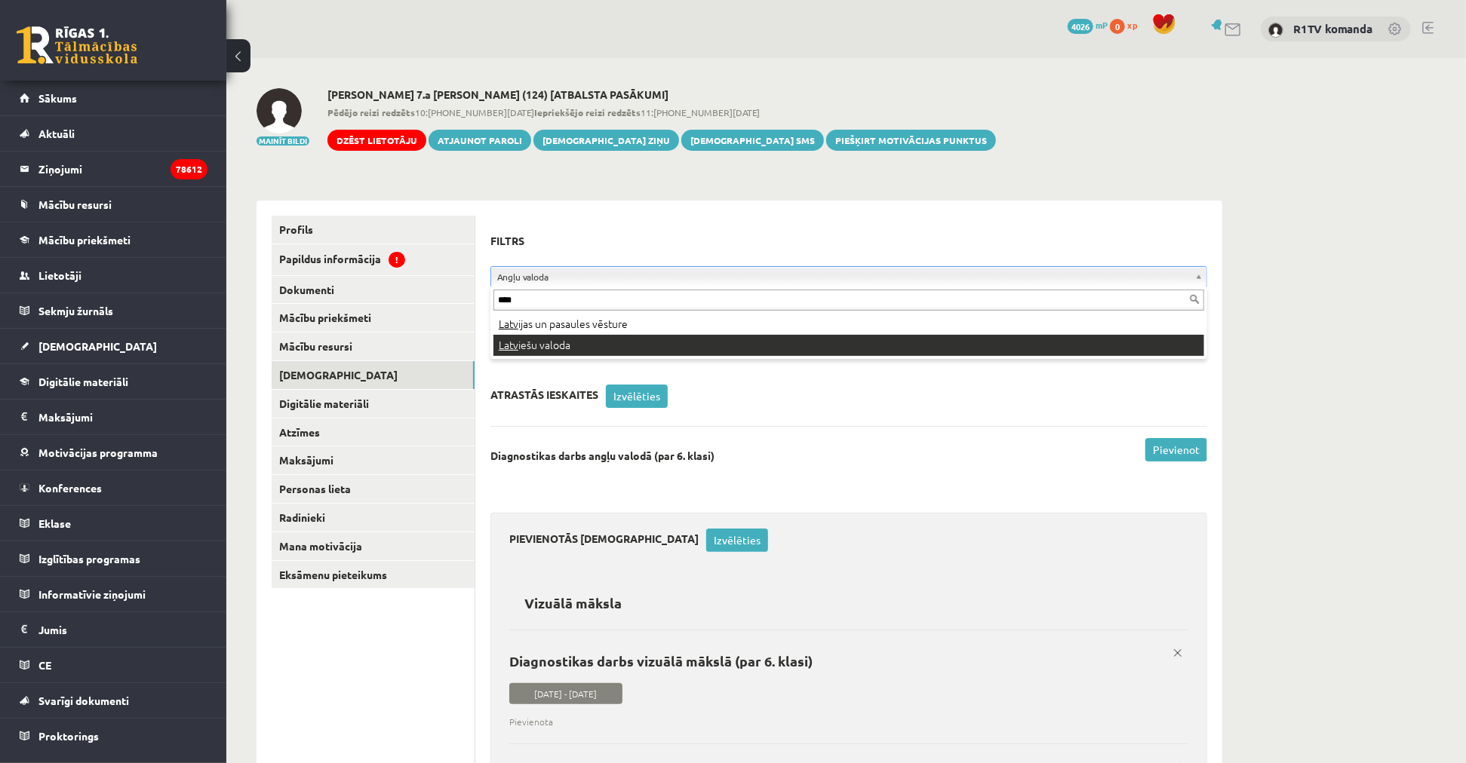
type input "****"
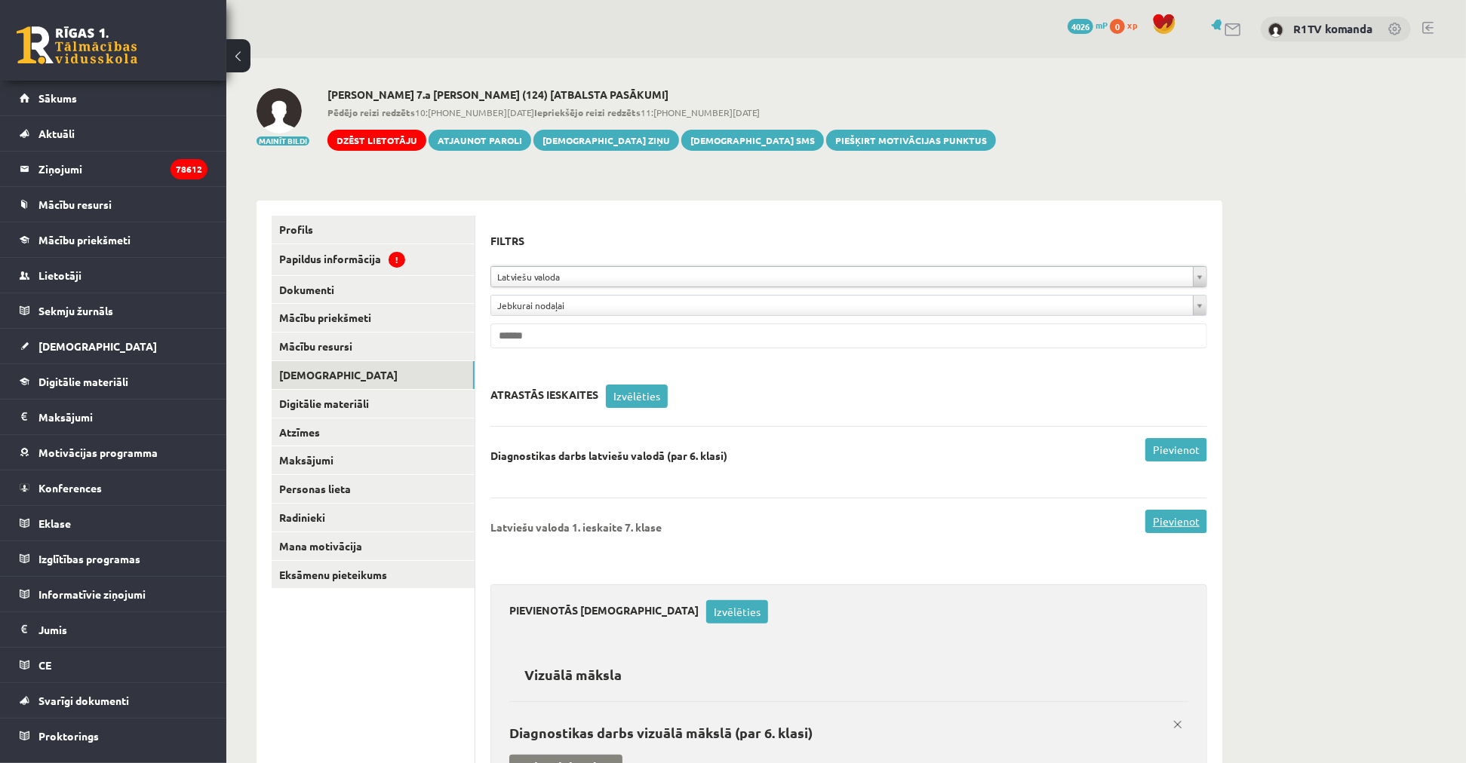
click at [1178, 527] on link "Pievienot" at bounding box center [1176, 521] width 62 height 23
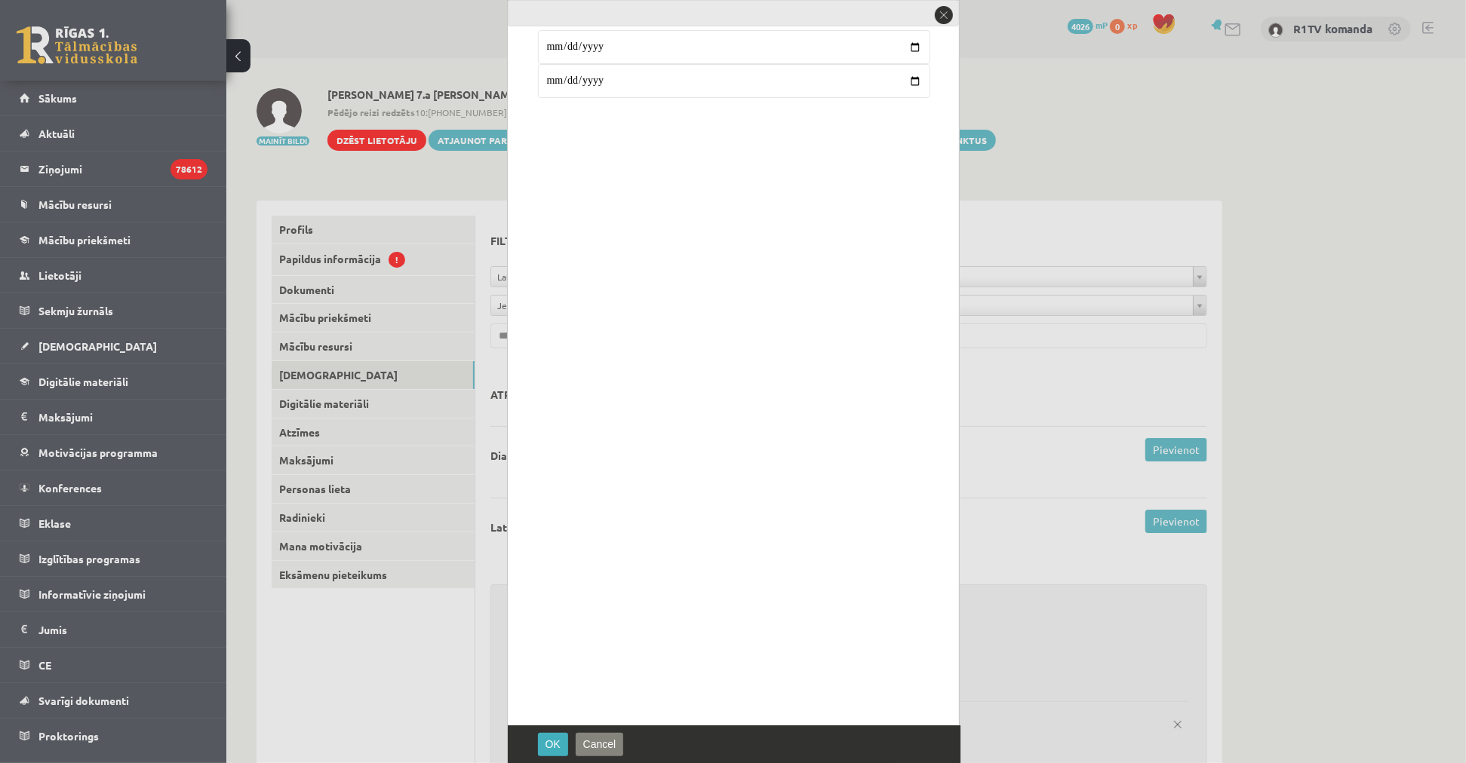
click at [555, 86] on input "**********" at bounding box center [734, 81] width 392 height 34
type input "**********"
click at [547, 745] on span "OK" at bounding box center [552, 745] width 15 height 12
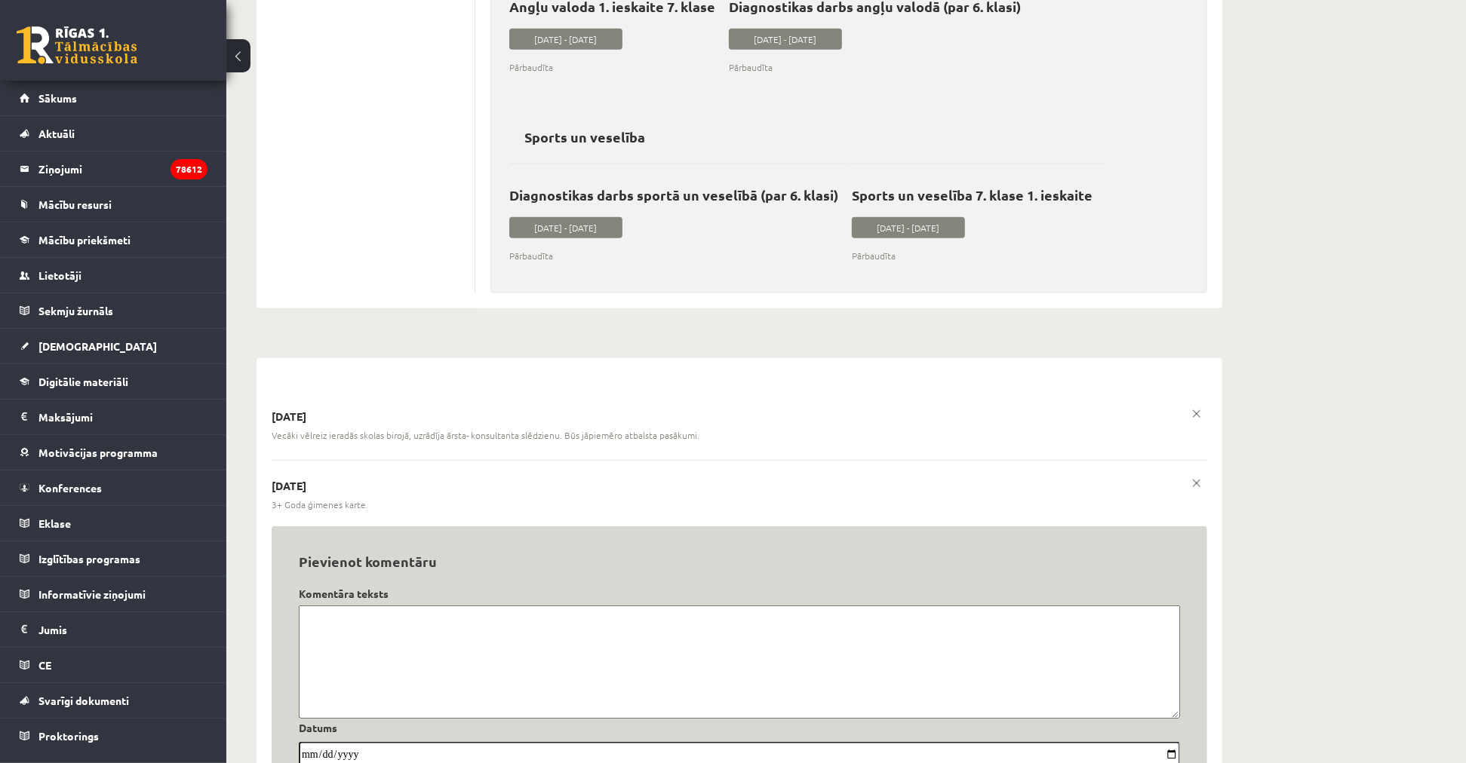
scroll to position [10045, 0]
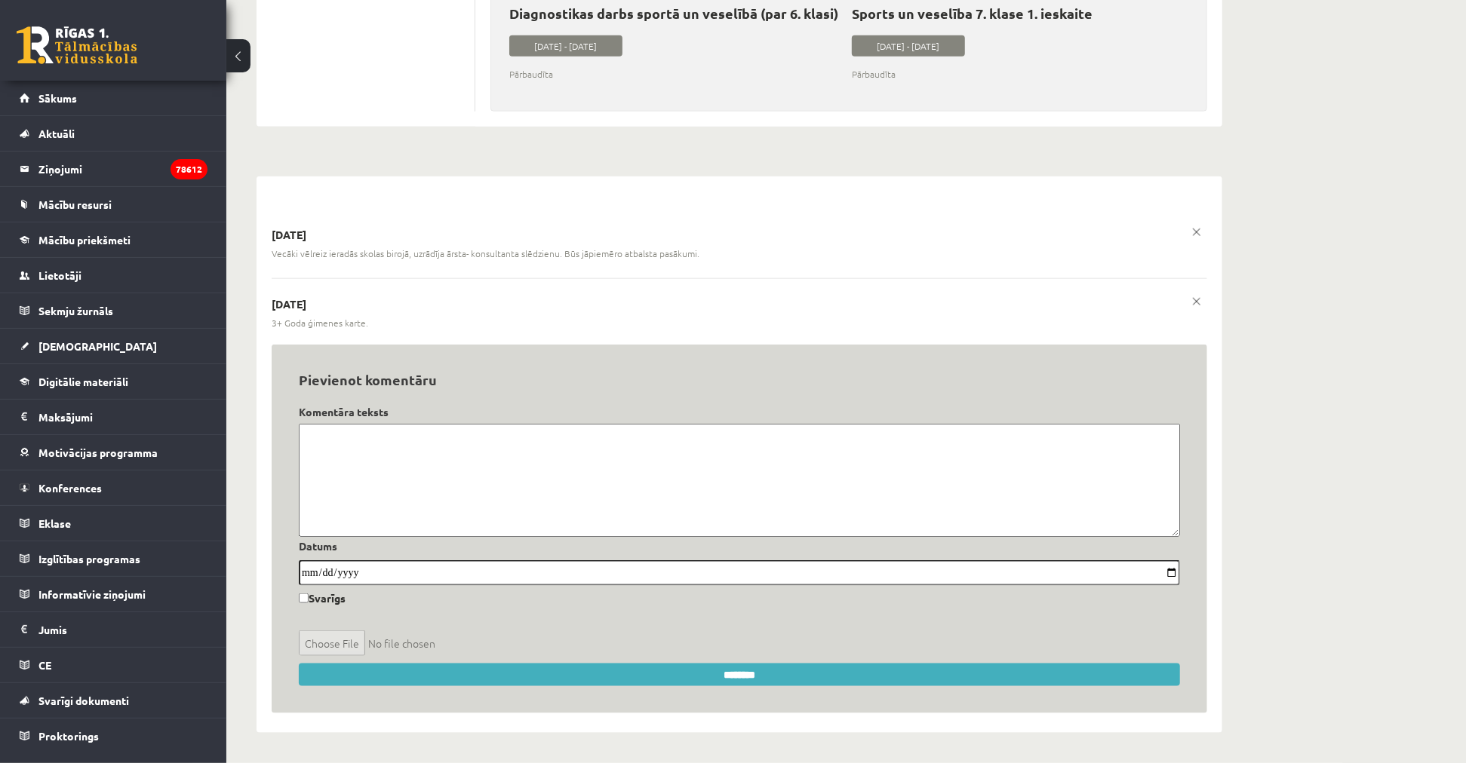
click at [930, 499] on textarea at bounding box center [739, 480] width 881 height 113
type textarea "*"
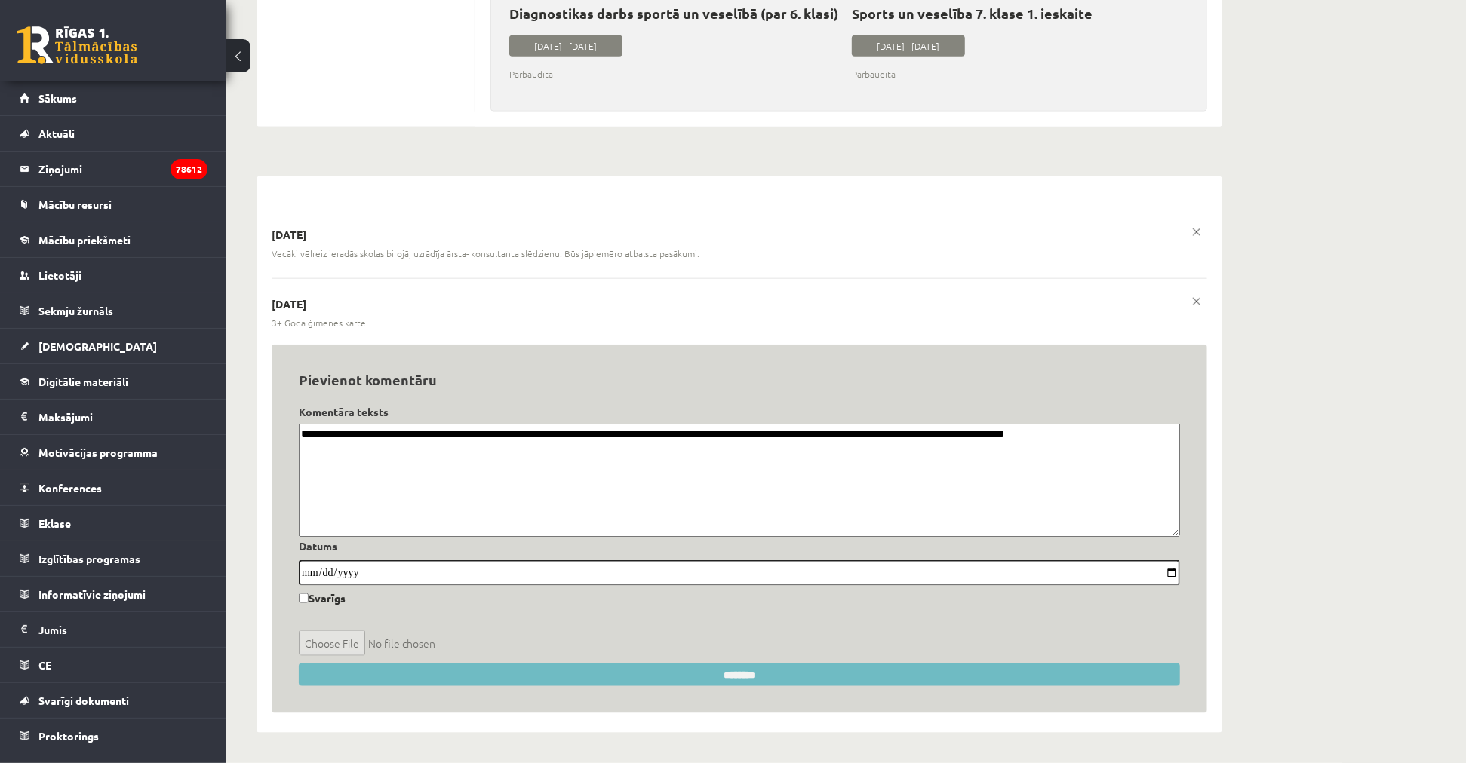
type textarea "**********"
click at [905, 670] on input "********" at bounding box center [739, 675] width 881 height 23
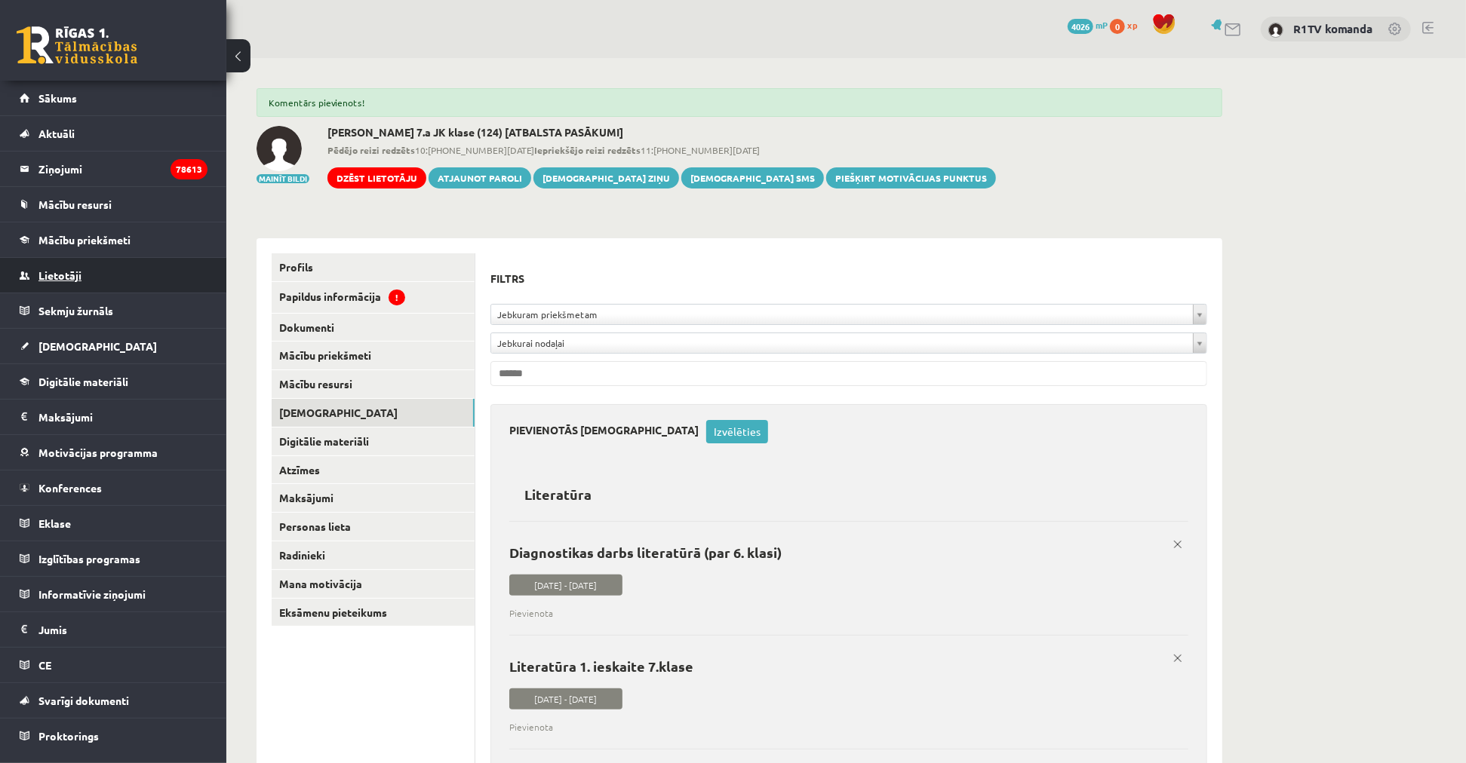
click at [81, 272] on link "Lietotāji" at bounding box center [114, 275] width 188 height 35
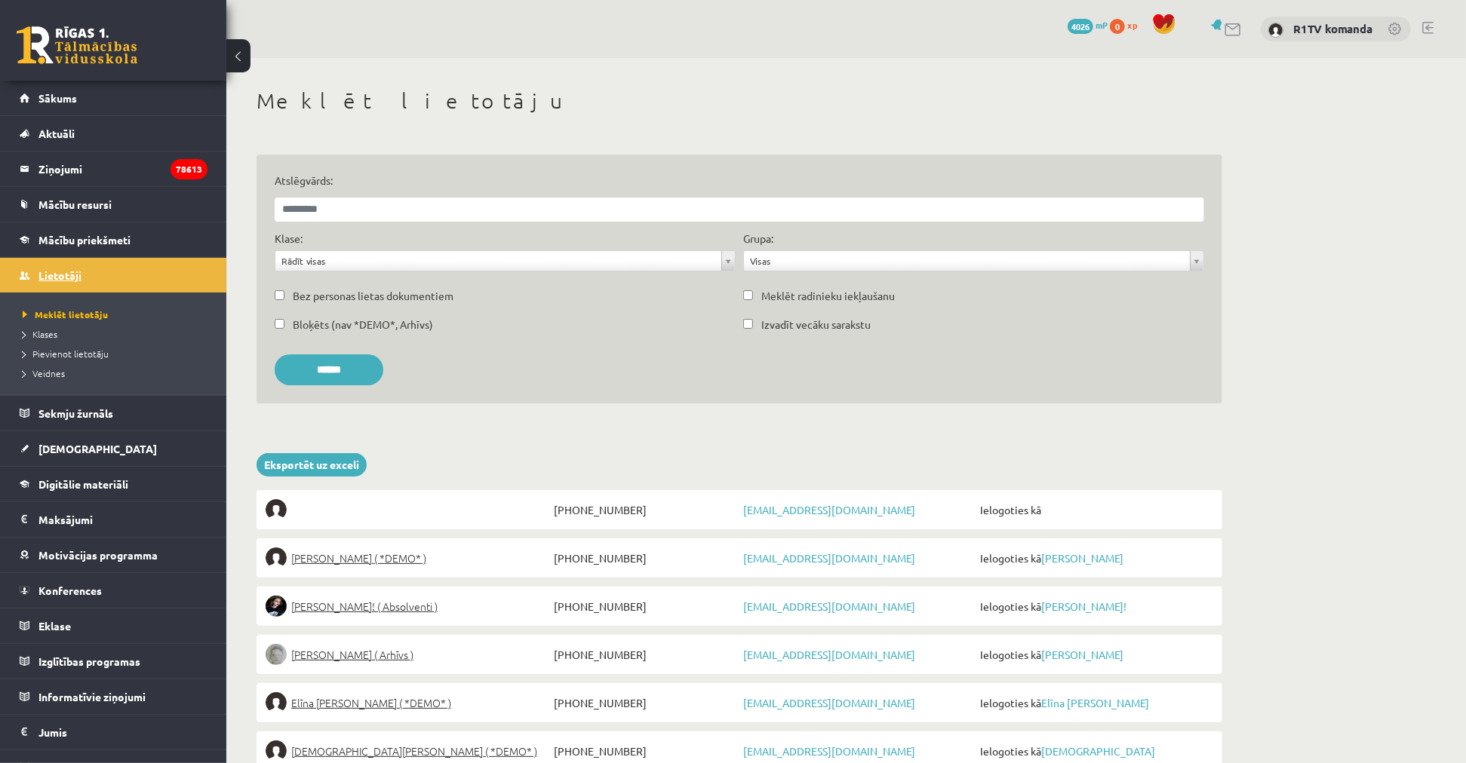
click at [93, 284] on link "Lietotāji" at bounding box center [114, 275] width 188 height 35
click at [103, 278] on link "Lietotāji" at bounding box center [114, 275] width 188 height 35
drag, startPoint x: 349, startPoint y: 204, endPoint x: 376, endPoint y: 197, distance: 27.5
click at [376, 198] on input "Atslēgvārds:" at bounding box center [739, 210] width 929 height 24
click at [367, 208] on input "Atslēgvārds:" at bounding box center [739, 210] width 929 height 24
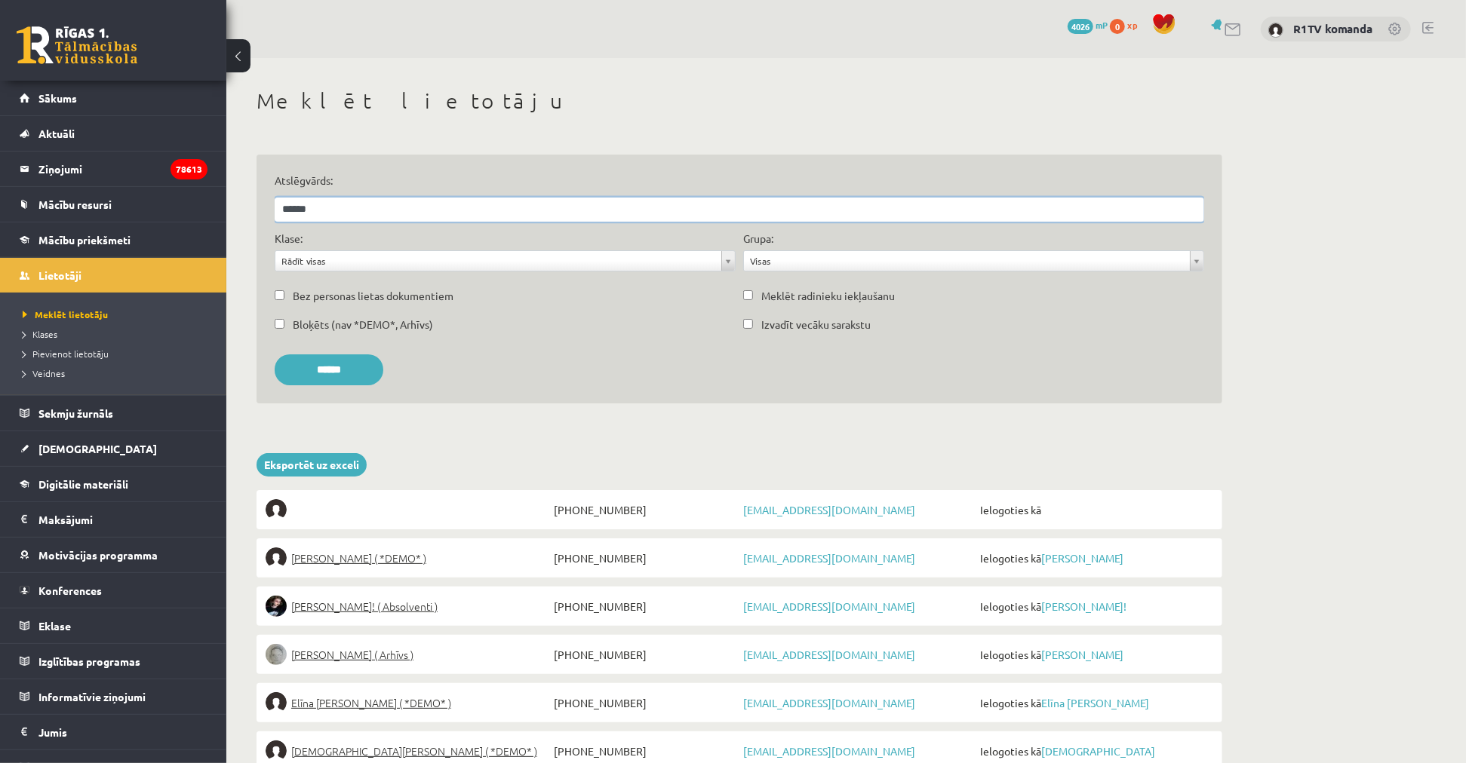
type input "******"
click at [275, 355] on input "******" at bounding box center [329, 370] width 109 height 31
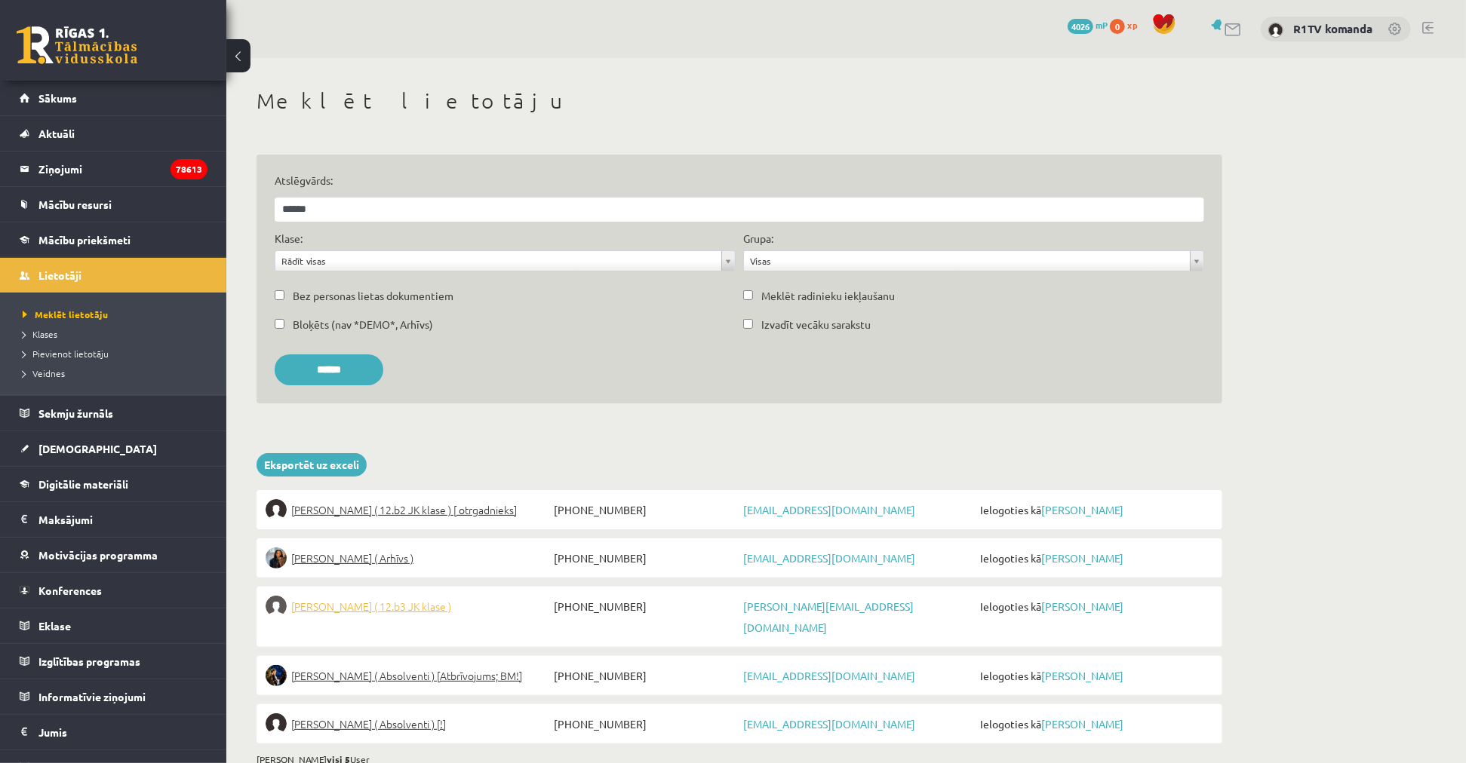
click at [382, 602] on span "[PERSON_NAME] ( 12.b3 JK klase )" at bounding box center [371, 606] width 160 height 21
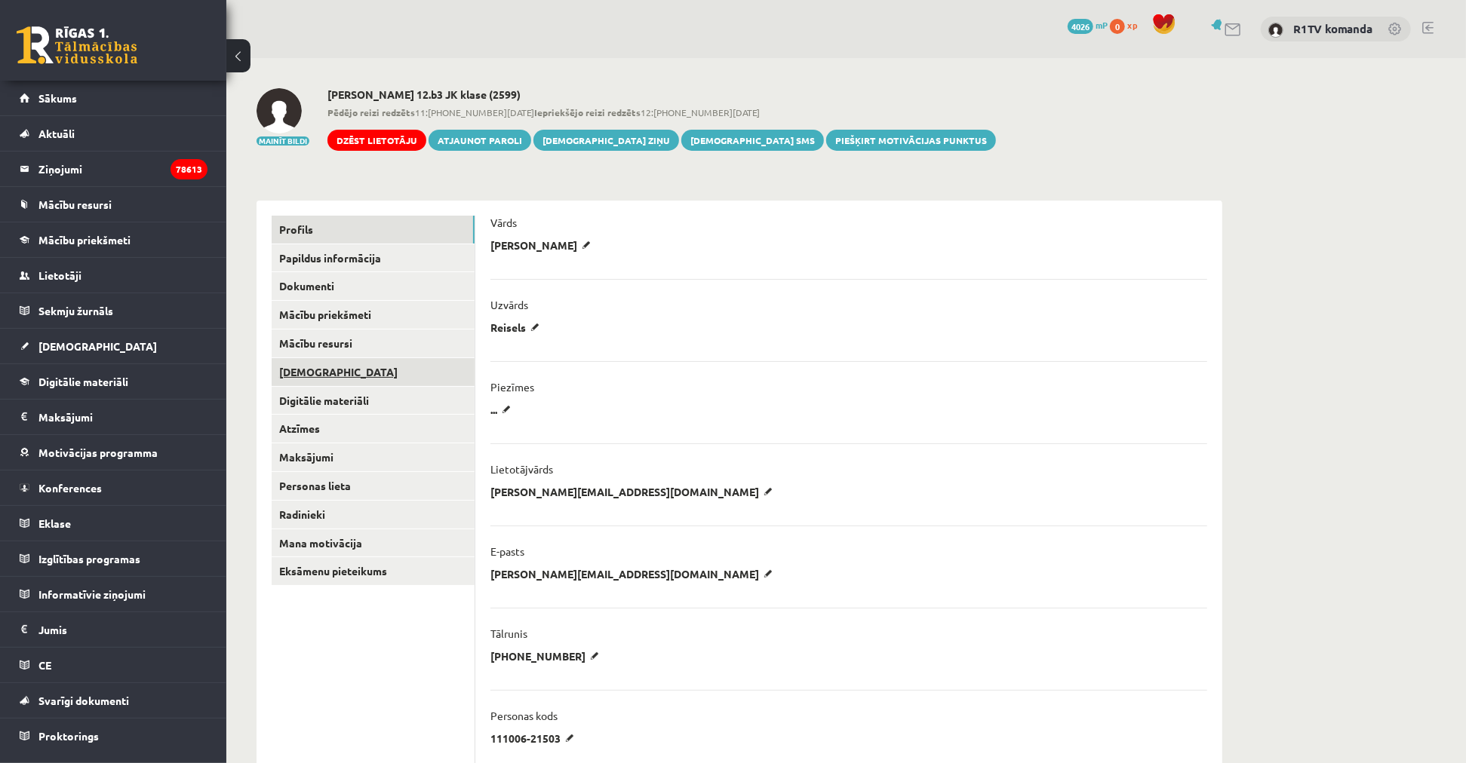
click at [359, 383] on link "[DEMOGRAPHIC_DATA]" at bounding box center [373, 372] width 203 height 28
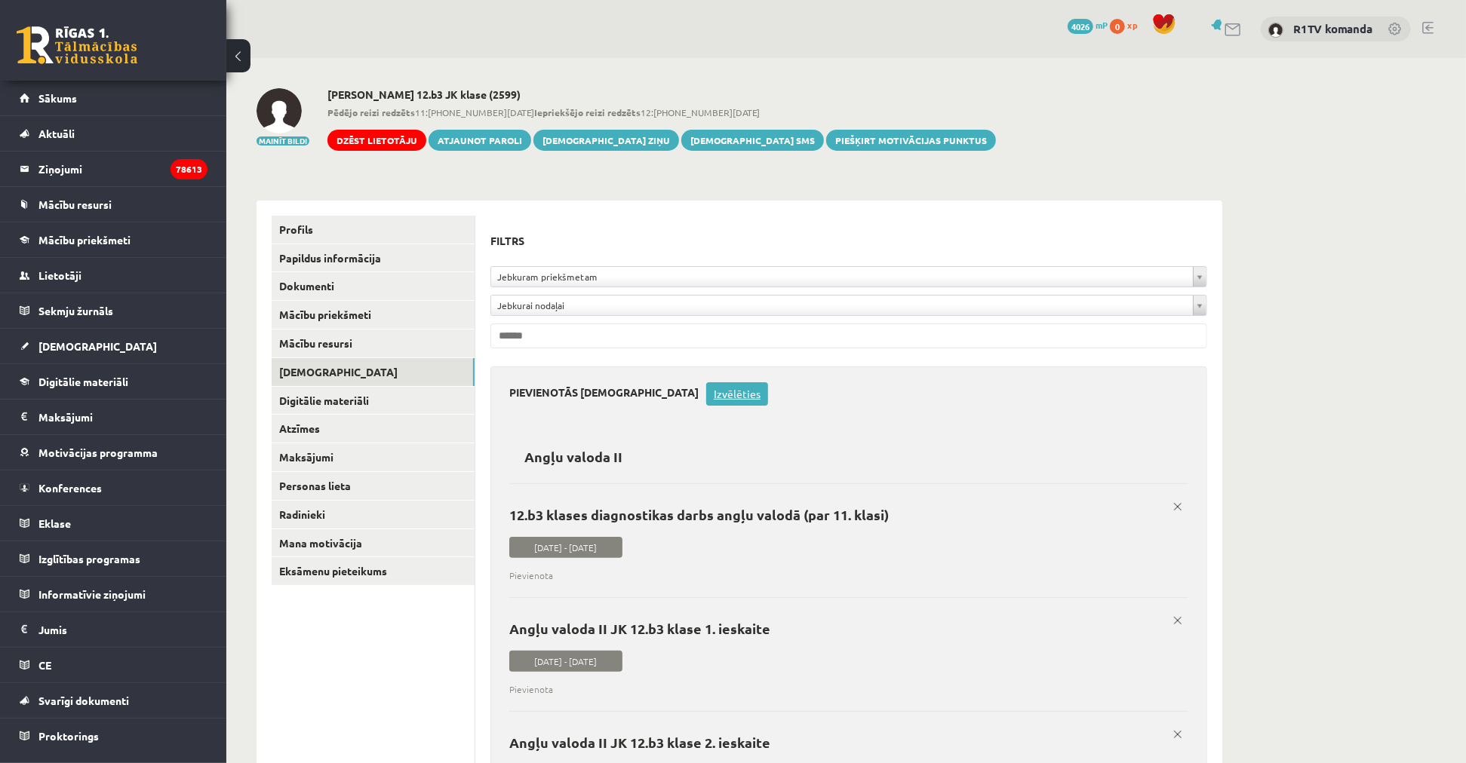
click at [706, 395] on link "Izvēlēties" at bounding box center [737, 393] width 62 height 23
click at [900, 391] on link "Labot datumu" at bounding box center [940, 393] width 81 height 23
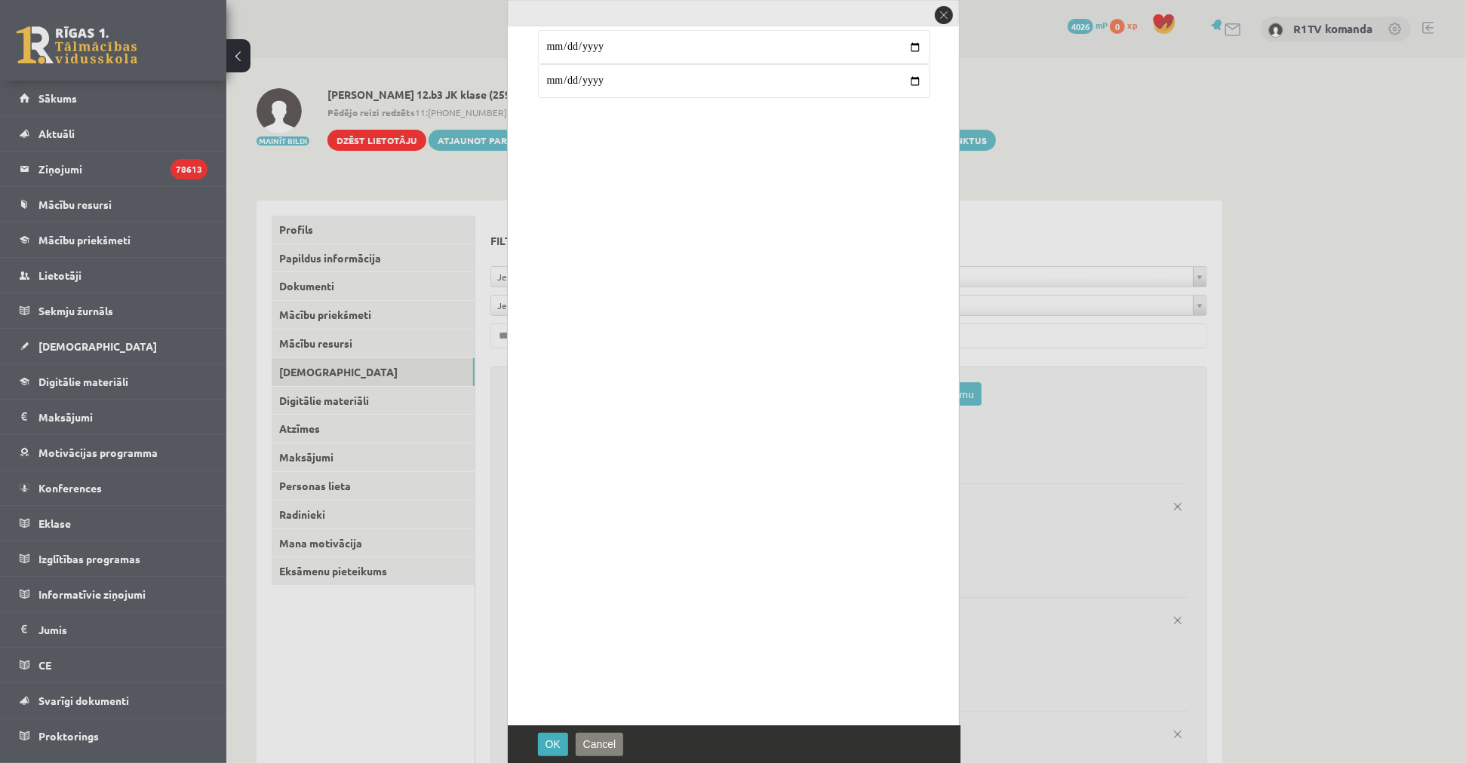
click at [572, 79] on input "**********" at bounding box center [734, 81] width 392 height 34
type input "**********"
click at [548, 739] on span "OK" at bounding box center [552, 745] width 15 height 12
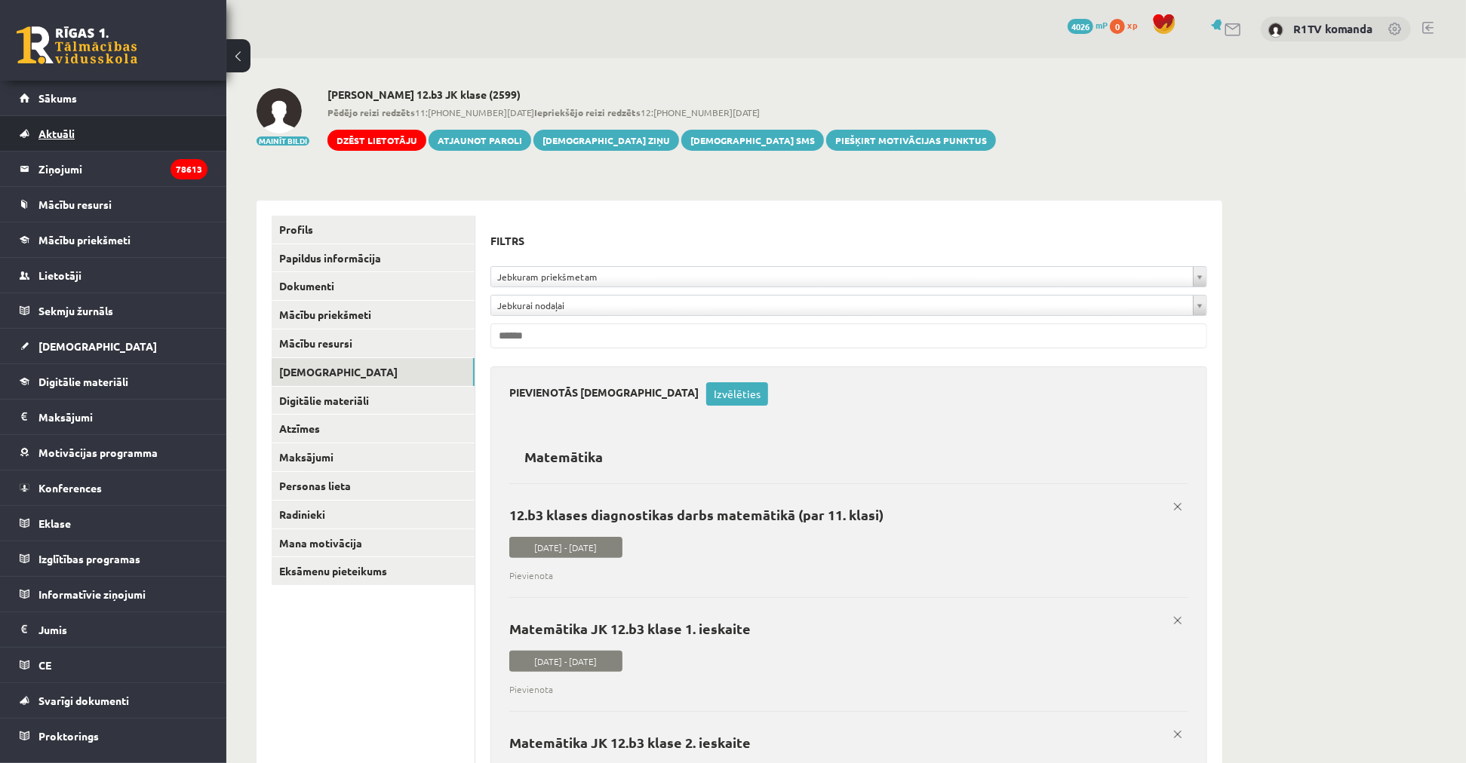
click at [99, 127] on link "Aktuāli" at bounding box center [114, 133] width 188 height 35
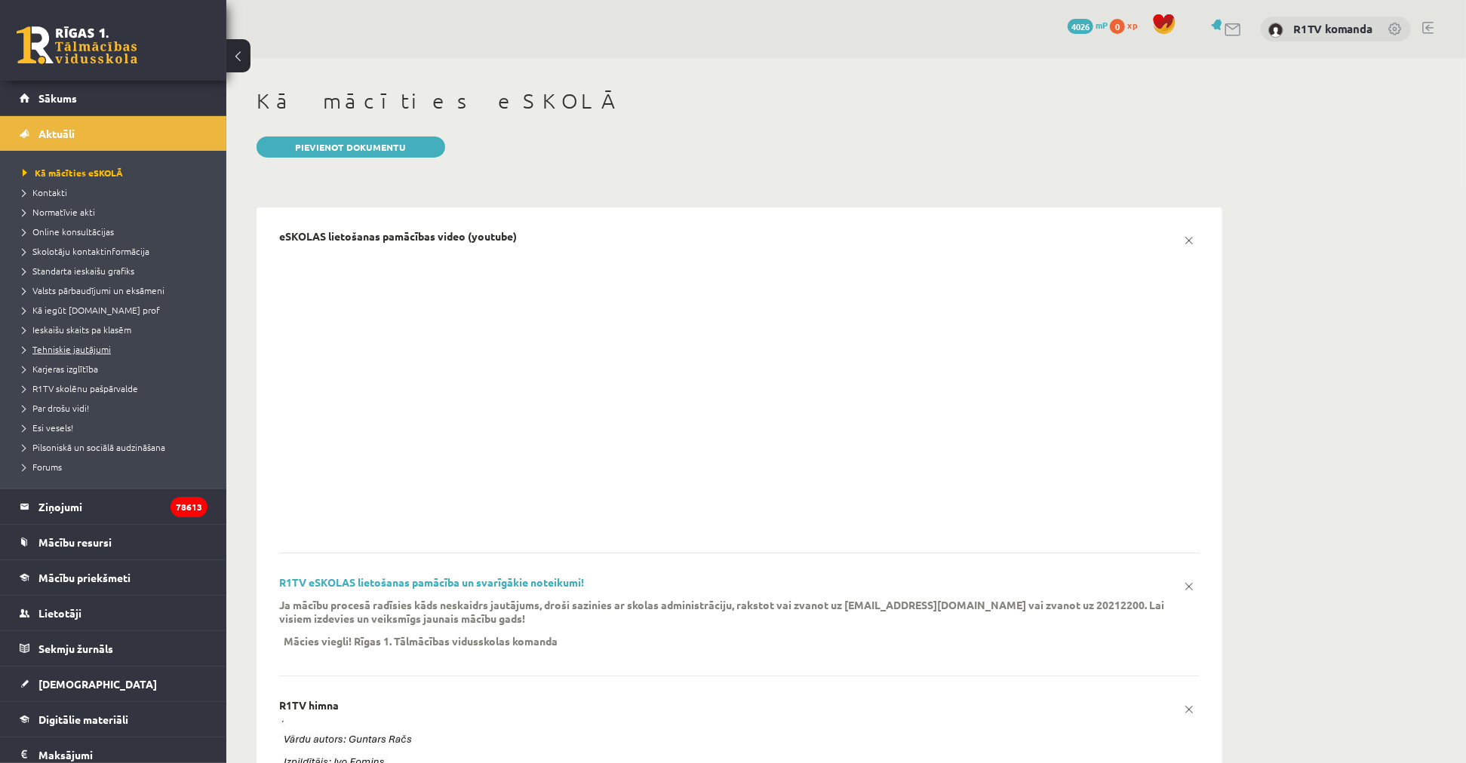
click at [84, 350] on span "Tehniskie jautājumi" at bounding box center [67, 349] width 88 height 12
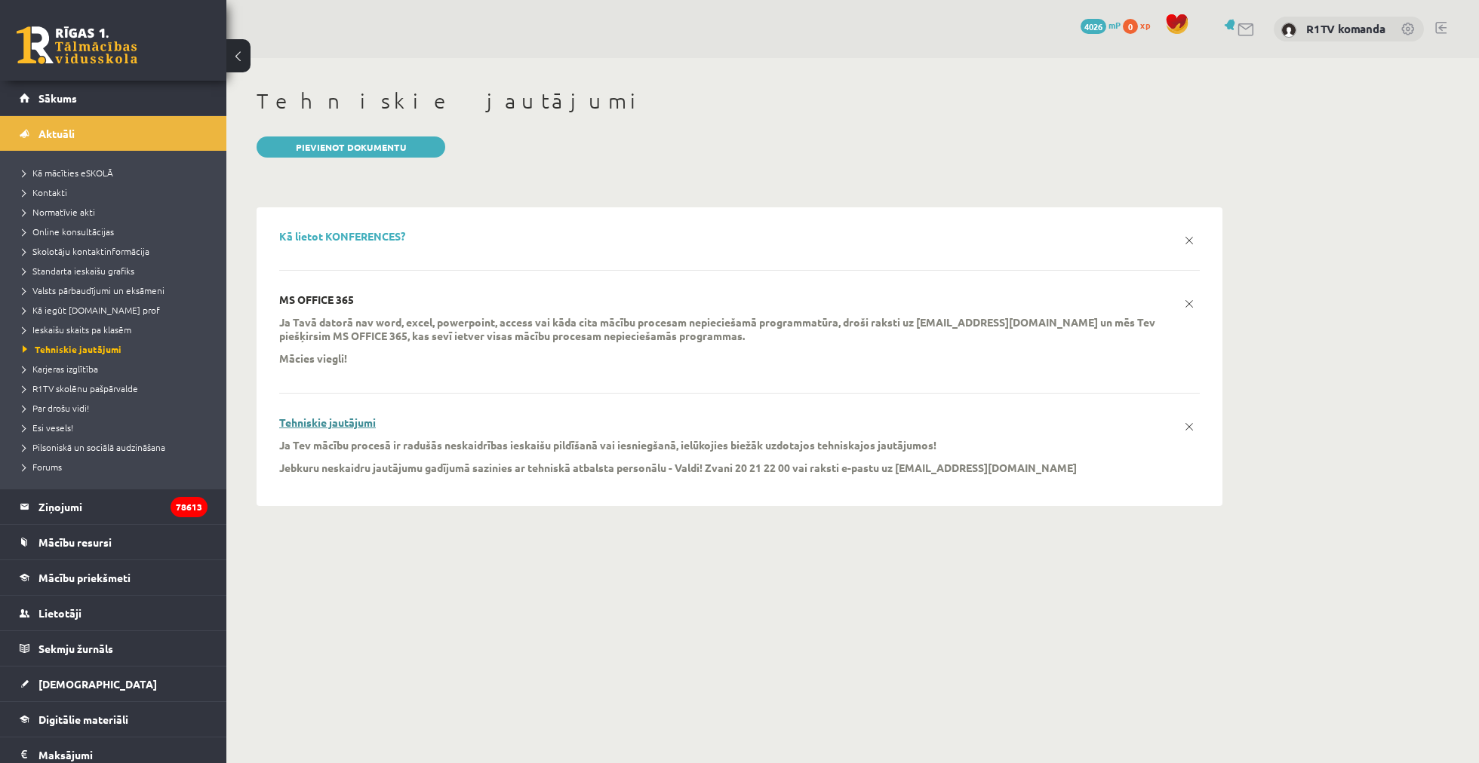
click at [365, 423] on link "Tehniskie jautājumi" at bounding box center [327, 423] width 97 height 14
click at [91, 609] on link "Lietotāji" at bounding box center [114, 613] width 188 height 35
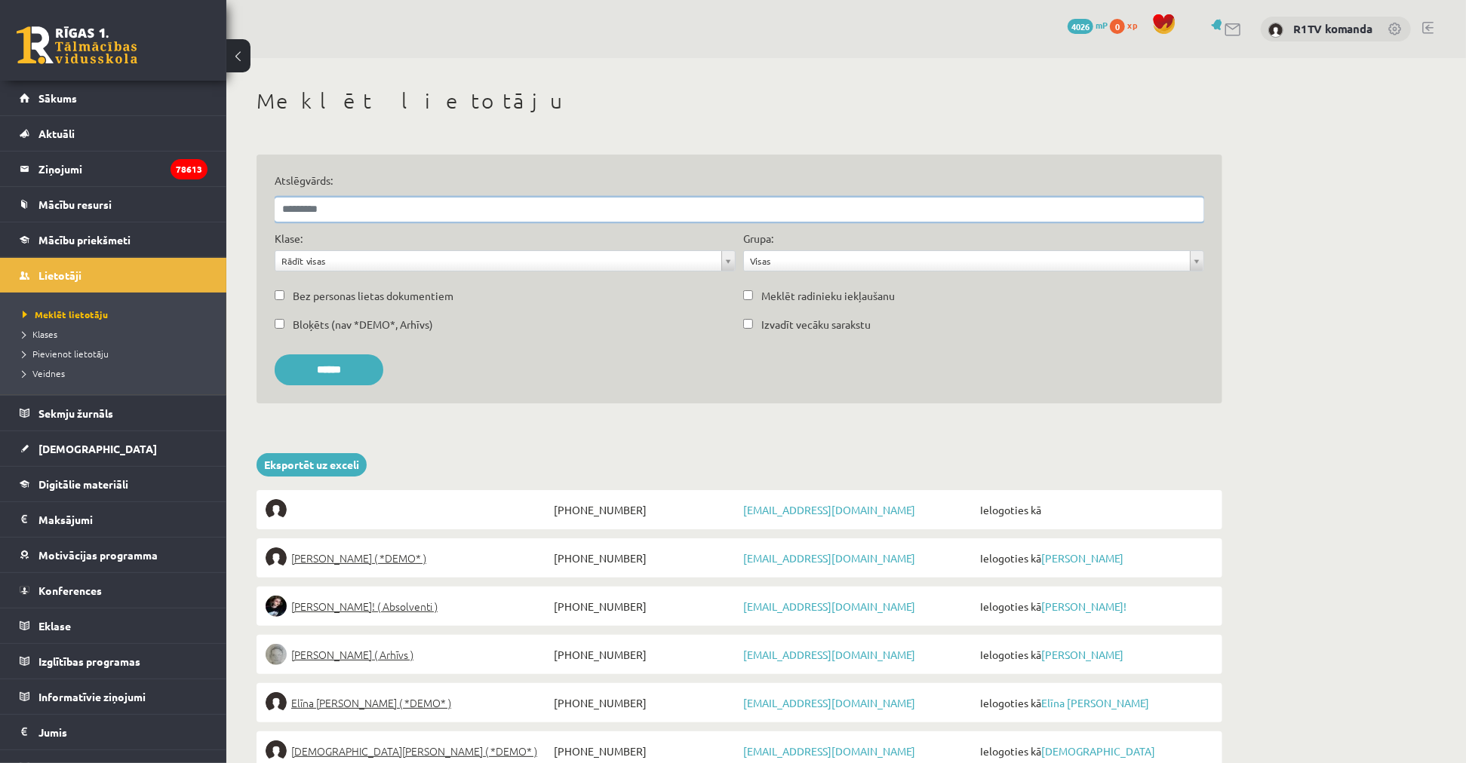
drag, startPoint x: 383, startPoint y: 394, endPoint x: 336, endPoint y: 204, distance: 195.2
click at [336, 204] on input "Atslēgvārds:" at bounding box center [739, 210] width 929 height 24
paste input "**********"
type input "**********"
click at [275, 355] on input "******" at bounding box center [329, 370] width 109 height 31
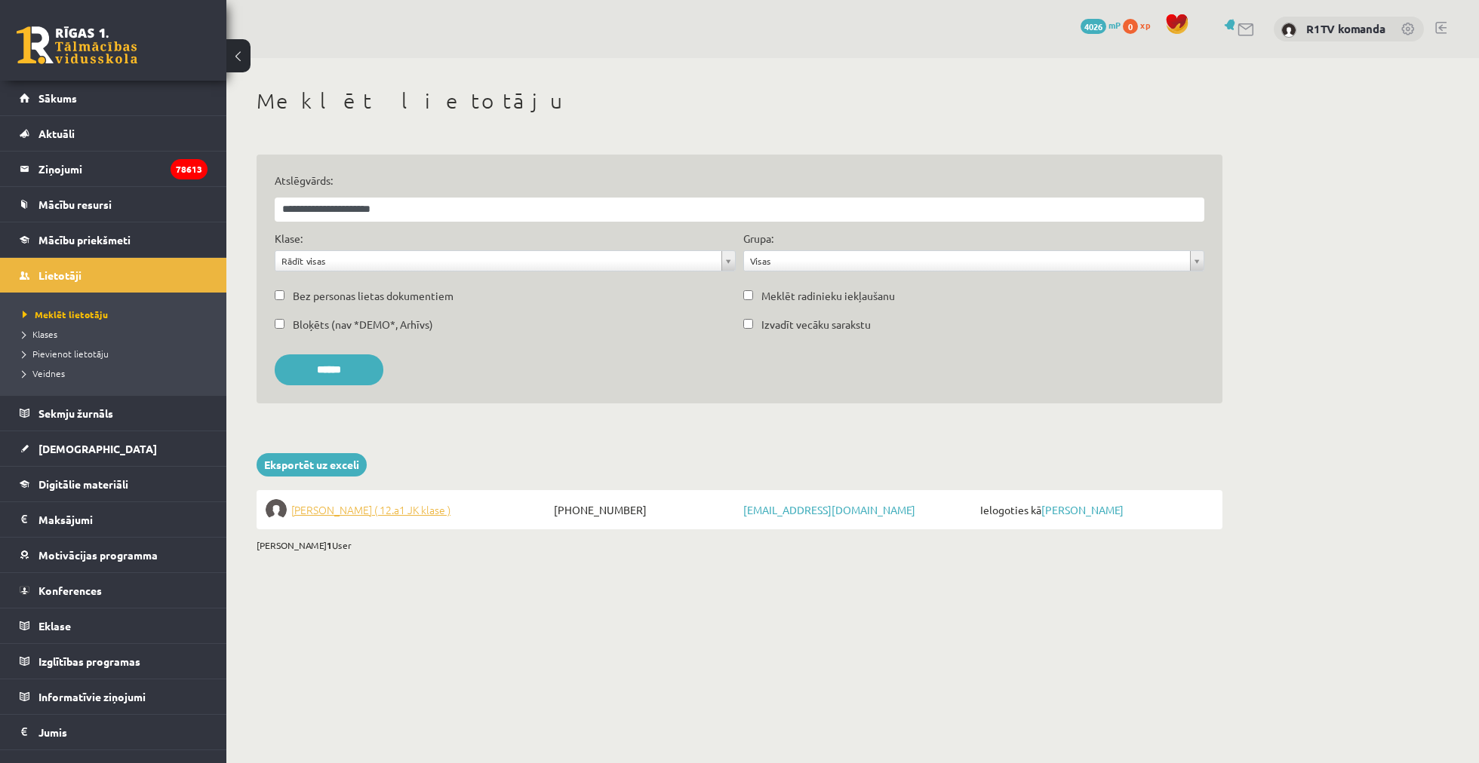
click at [355, 505] on span "[PERSON_NAME] ( 12.a1 [PERSON_NAME] )" at bounding box center [370, 509] width 159 height 21
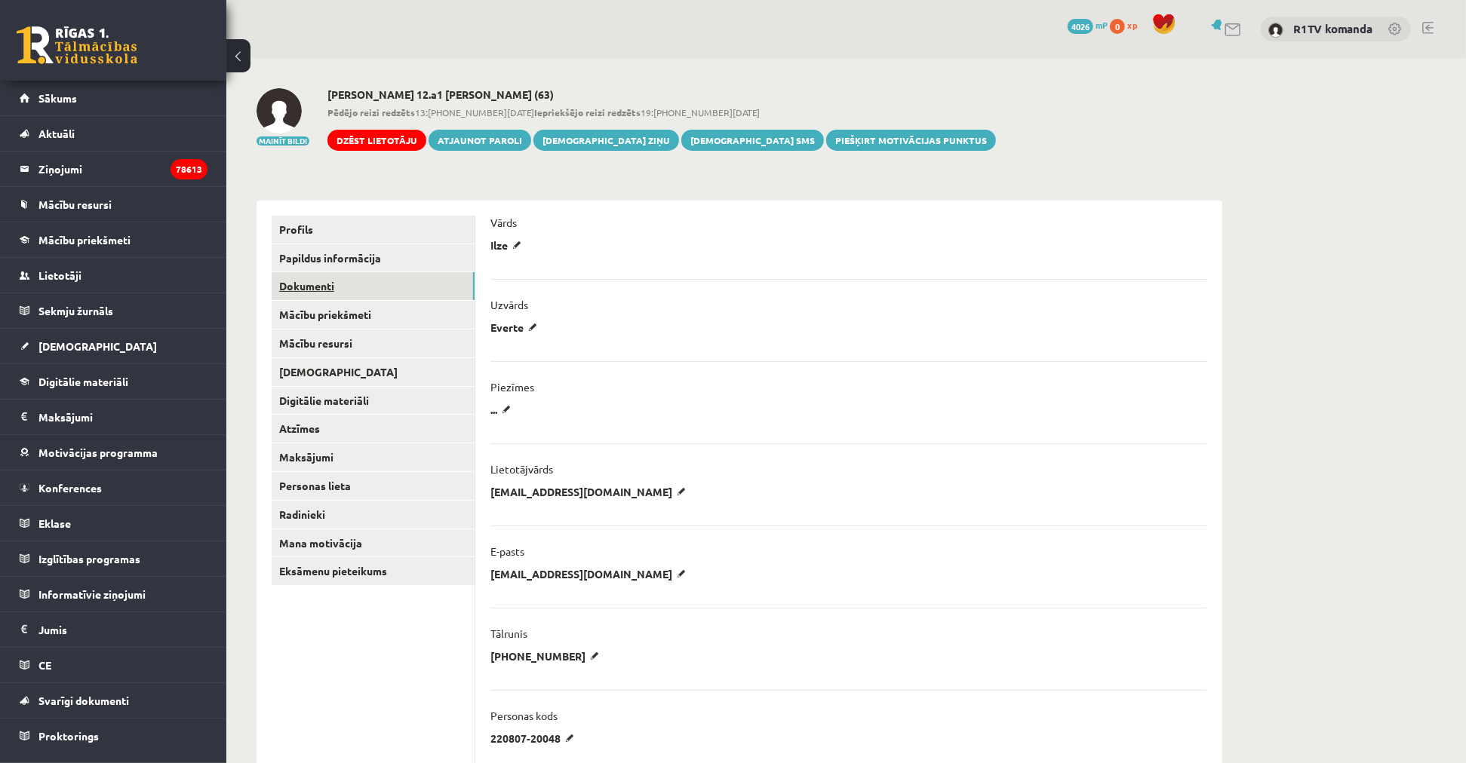
click at [344, 291] on link "Dokumenti" at bounding box center [373, 286] width 203 height 28
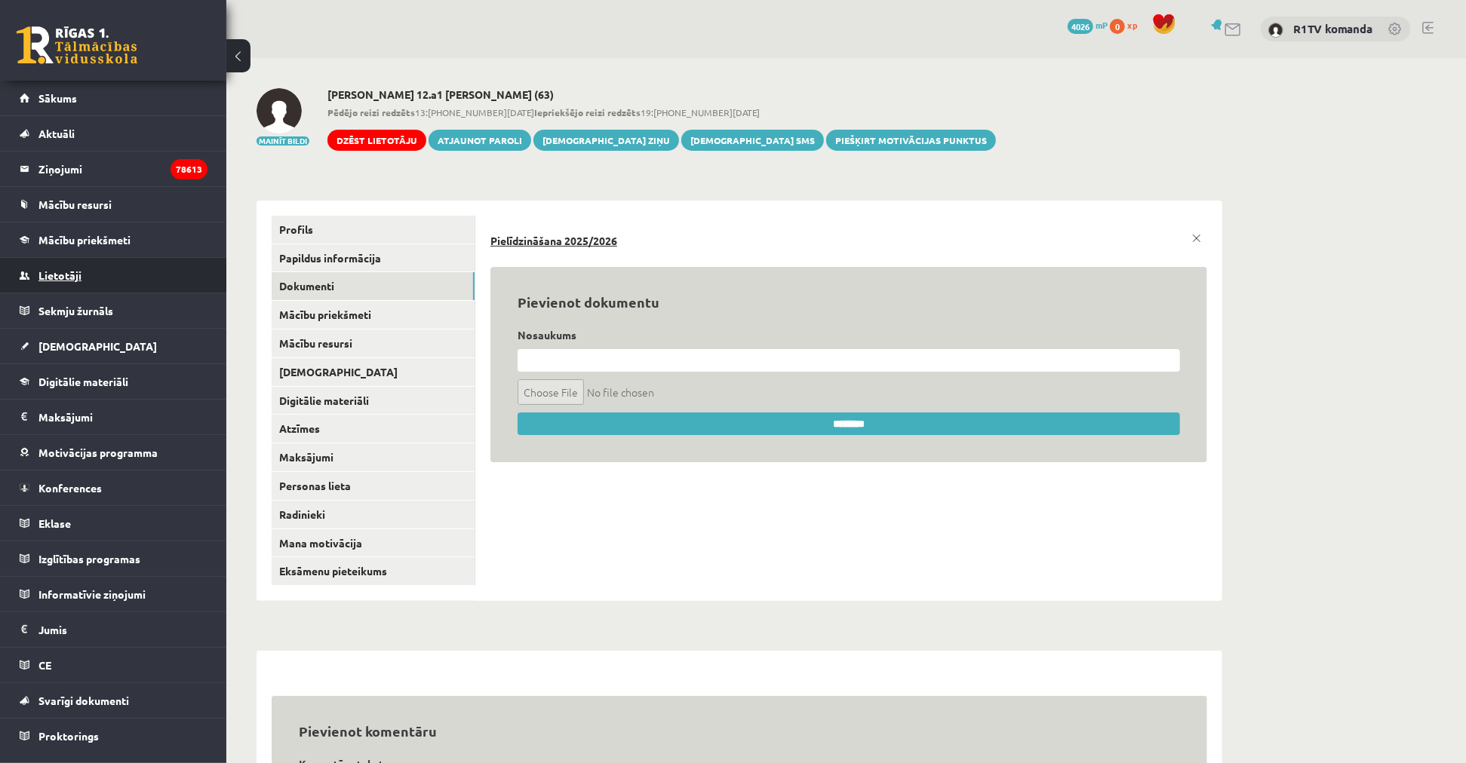
click at [65, 266] on link "Lietotāji" at bounding box center [114, 275] width 188 height 35
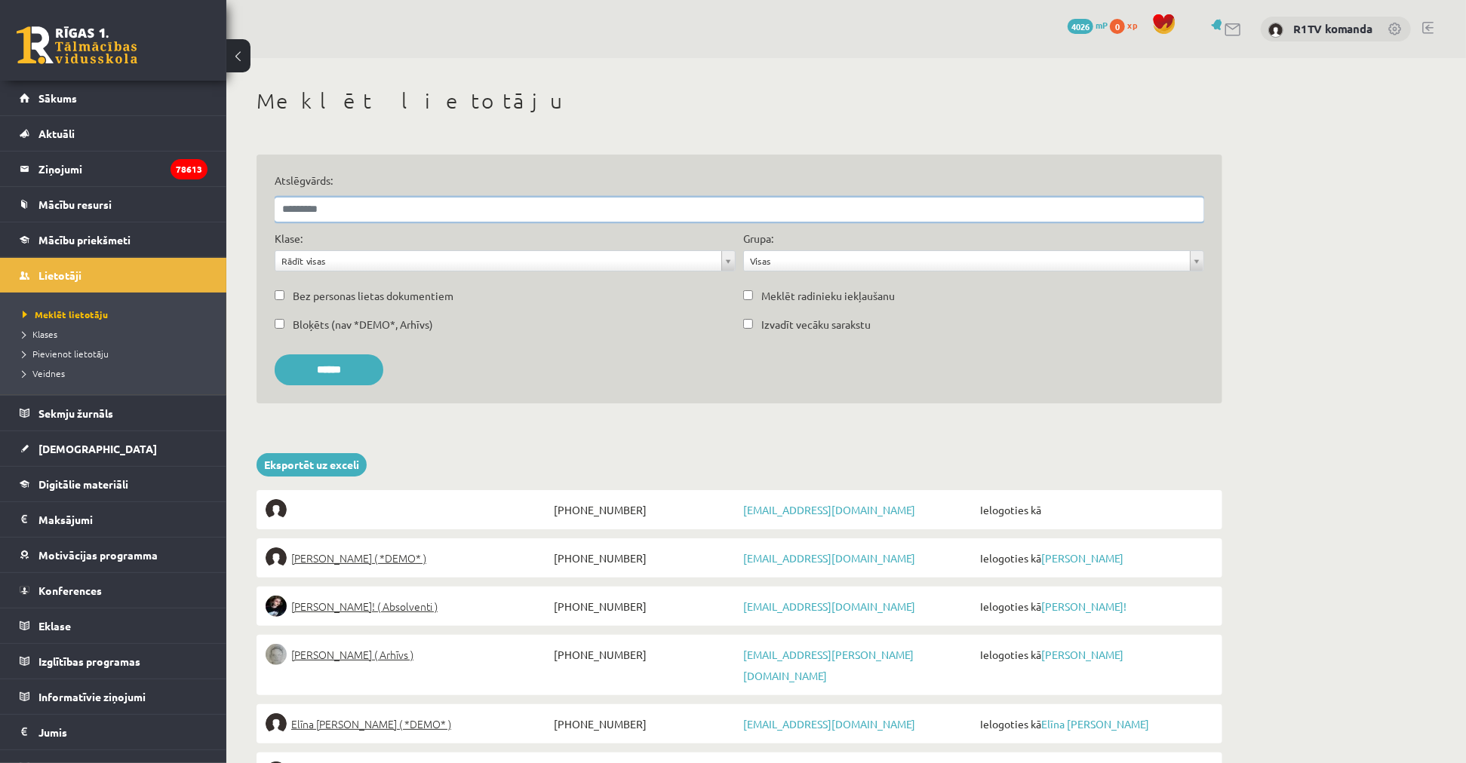
click at [478, 212] on input "Atslēgvārds:" at bounding box center [739, 210] width 929 height 24
paste input "**********"
type input "**********"
click at [275, 355] on input "******" at bounding box center [329, 370] width 109 height 31
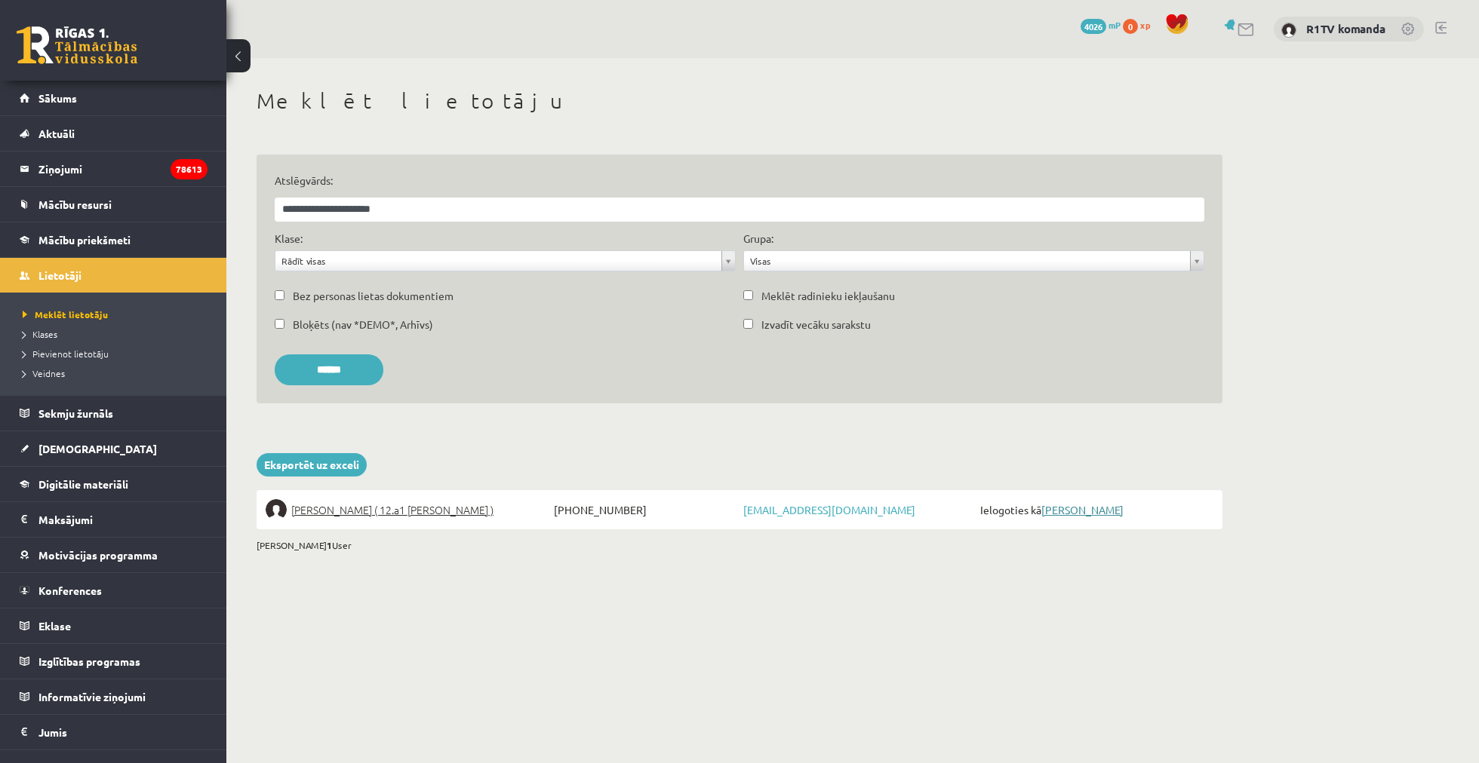
click at [1087, 513] on link "Ilze Everte" at bounding box center [1082, 510] width 82 height 14
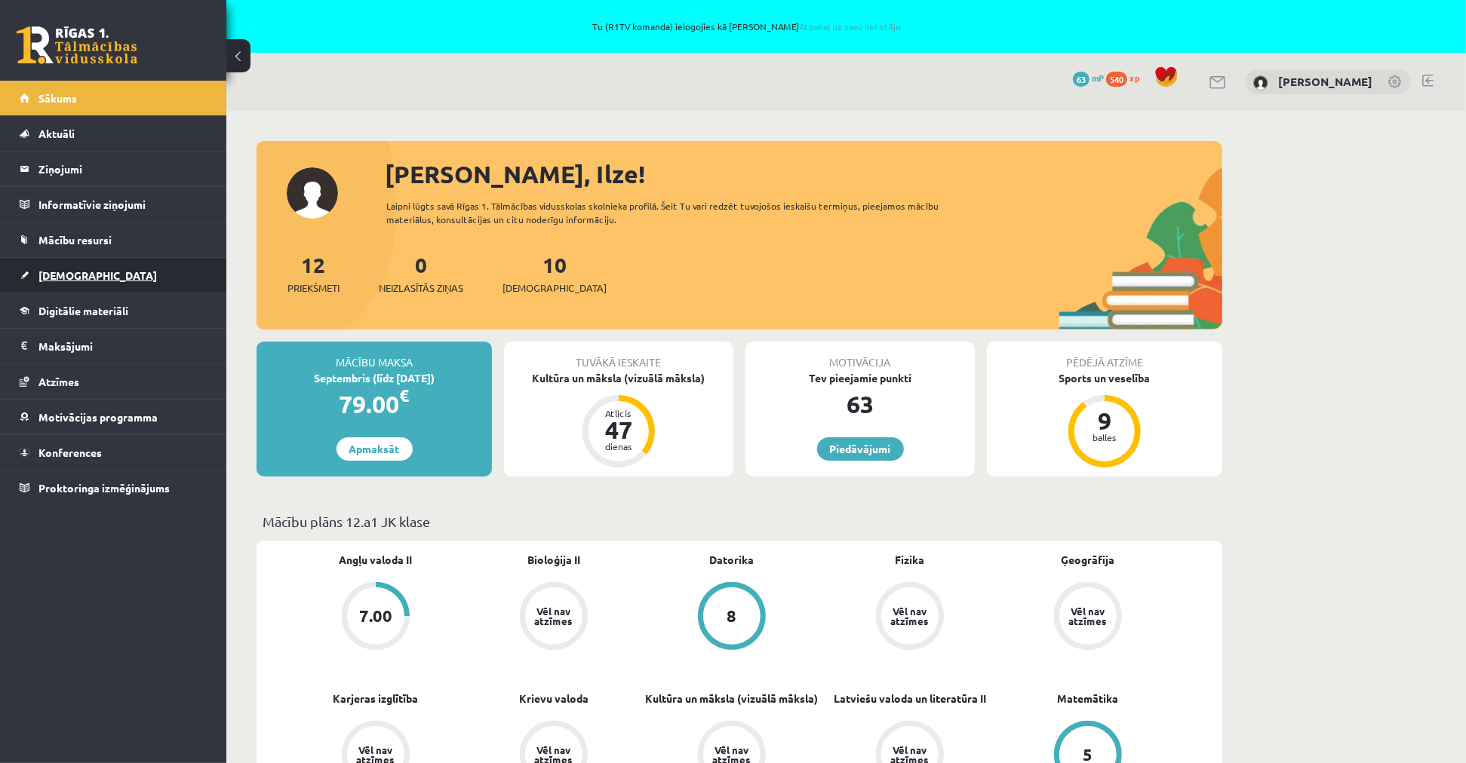
click at [115, 268] on link "[DEMOGRAPHIC_DATA]" at bounding box center [114, 275] width 188 height 35
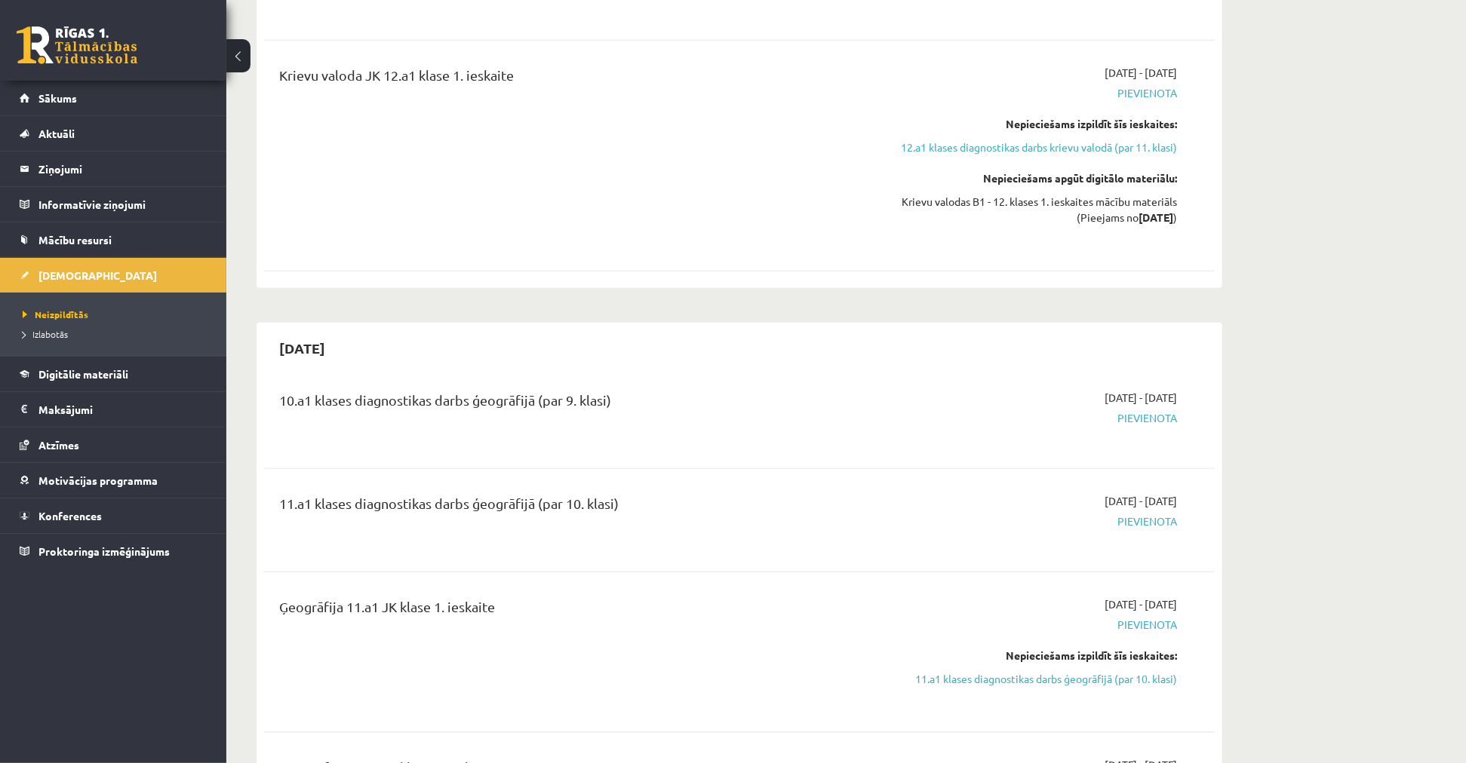
scroll to position [1089, 0]
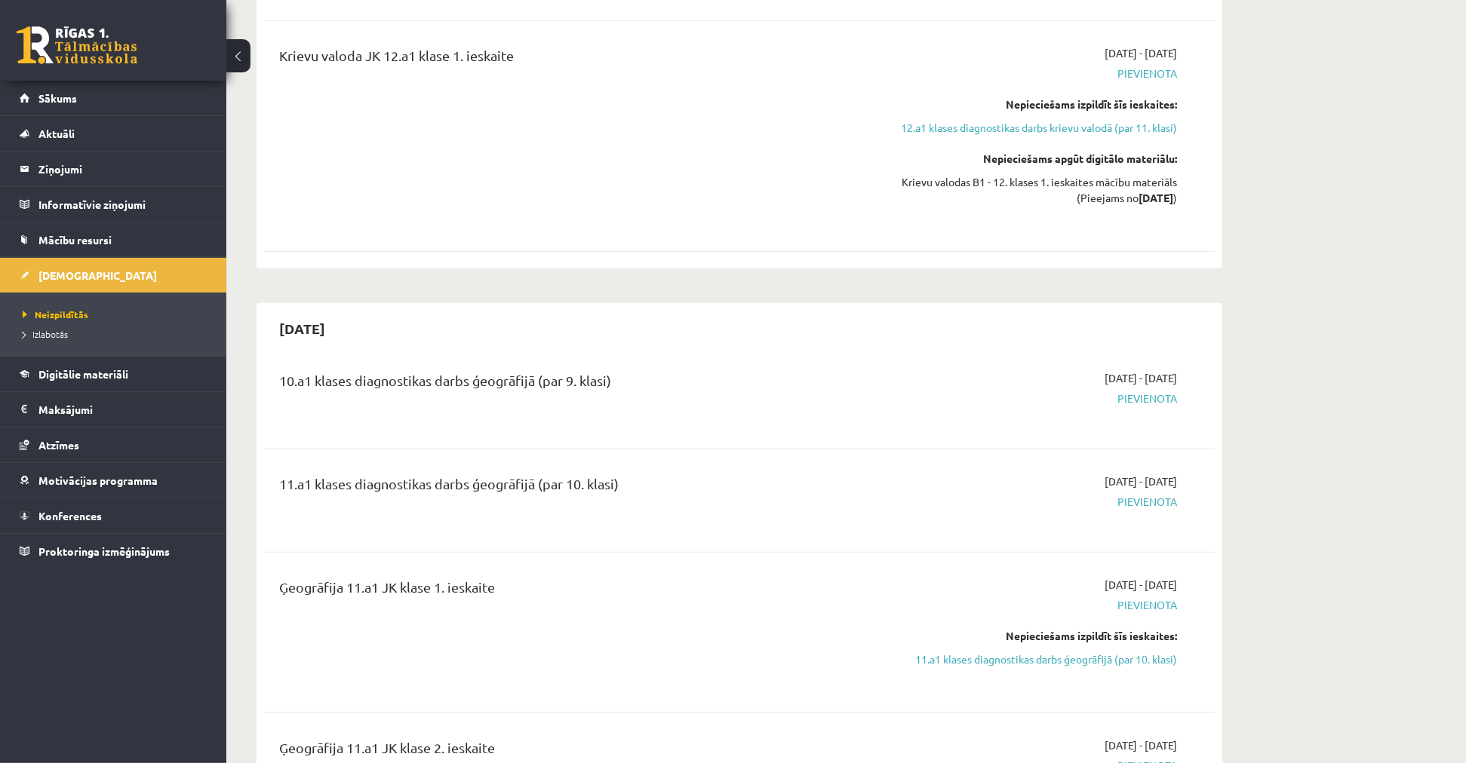
drag, startPoint x: 283, startPoint y: 324, endPoint x: 351, endPoint y: 329, distance: 68.0
click at [340, 329] on h2 "[DATE]" at bounding box center [302, 328] width 76 height 35
drag, startPoint x: 398, startPoint y: 333, endPoint x: 257, endPoint y: 332, distance: 141.1
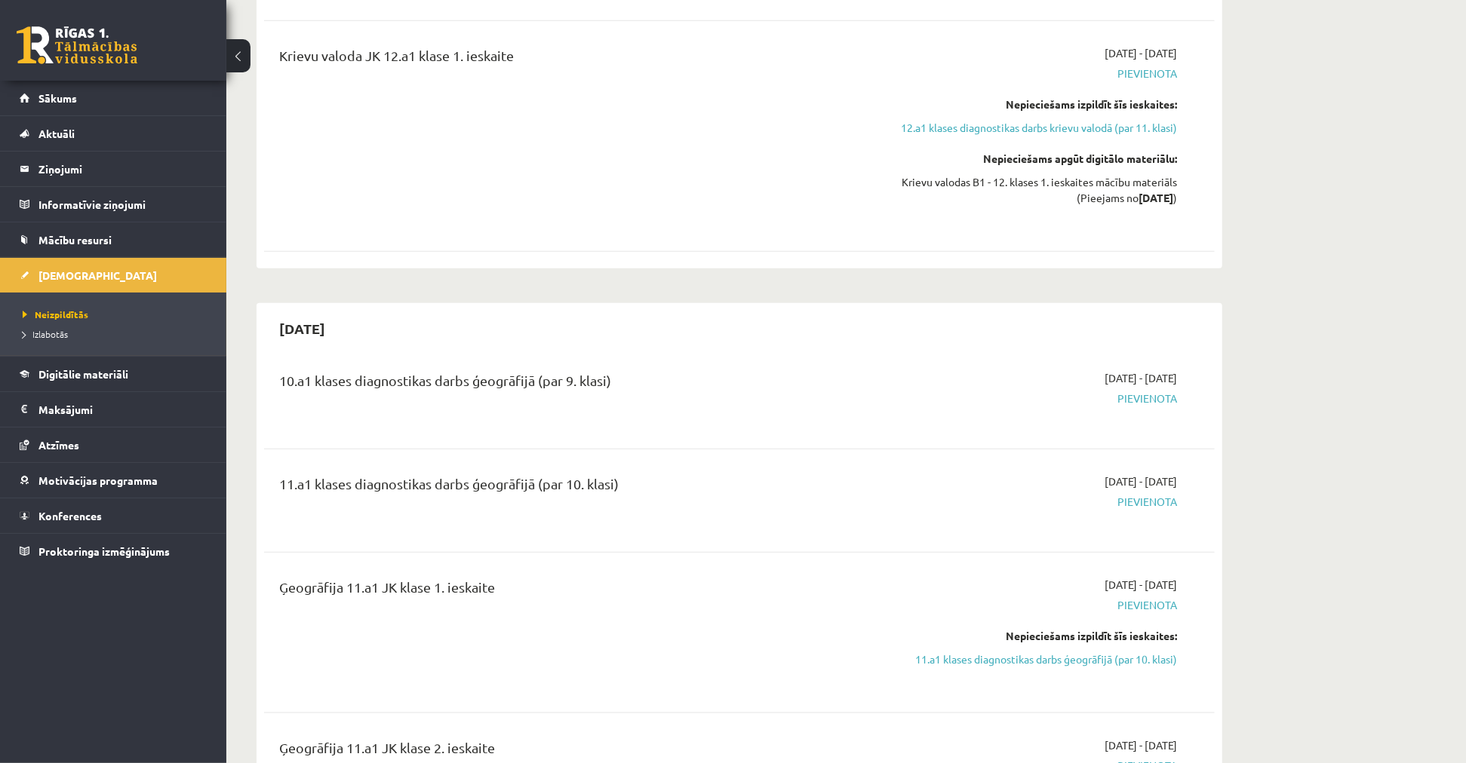
copy h2 "[DATE]"
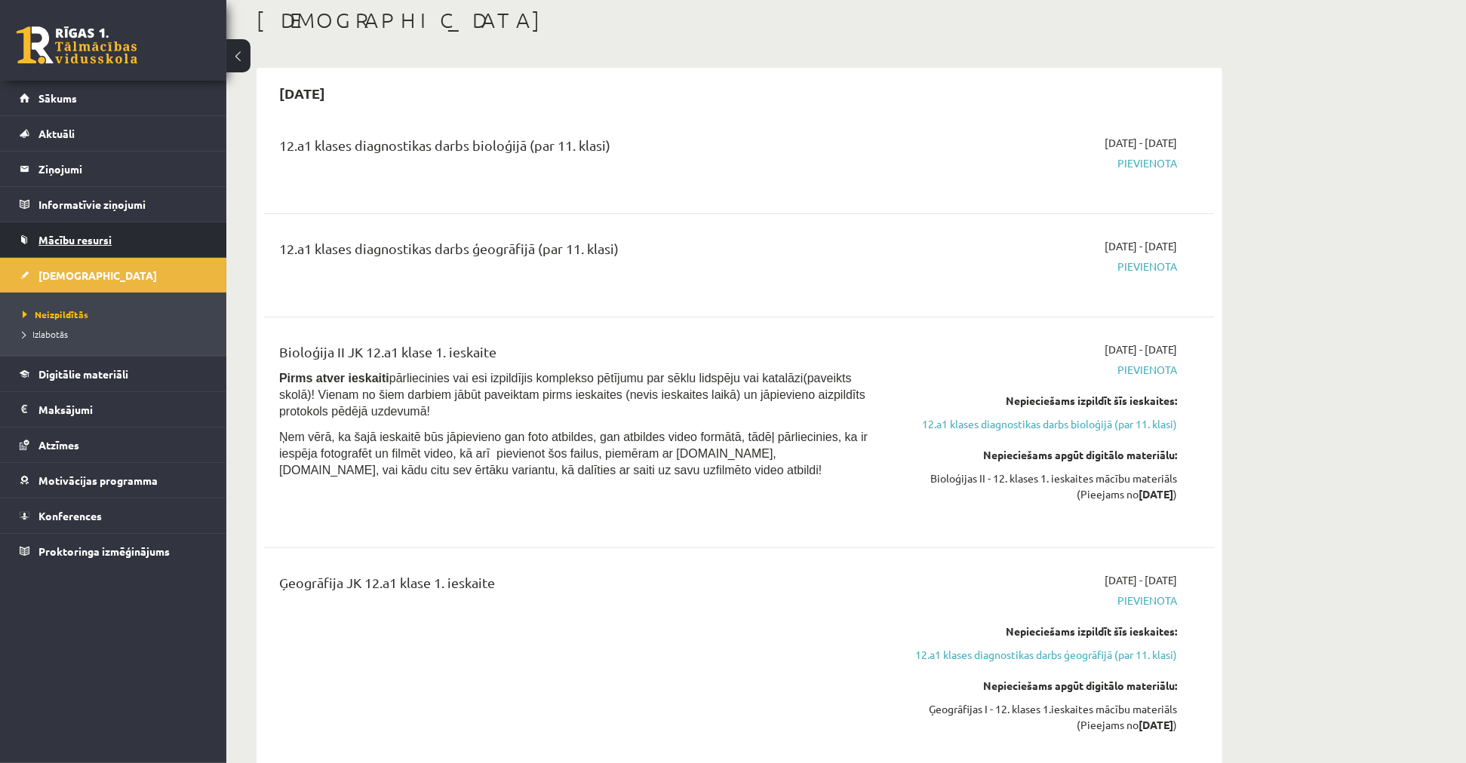
scroll to position [0, 0]
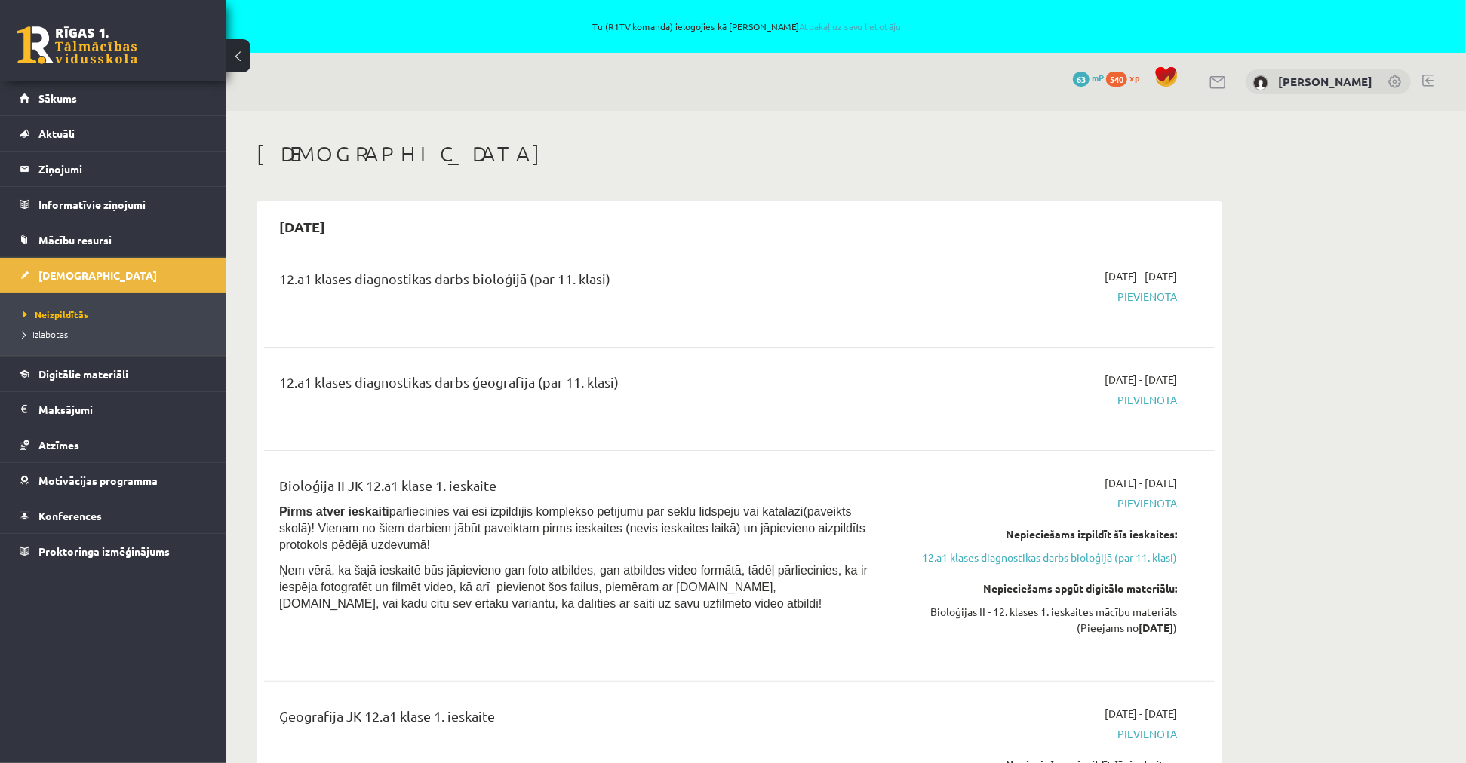
click at [826, 20] on div "Tu (R1TV komanda) ielogojies kā [PERSON_NAME] uz savu lietotāju" at bounding box center [733, 26] width 1466 height 53
click at [826, 23] on link "Atpakaļ uz savu lietotāju" at bounding box center [850, 26] width 102 height 12
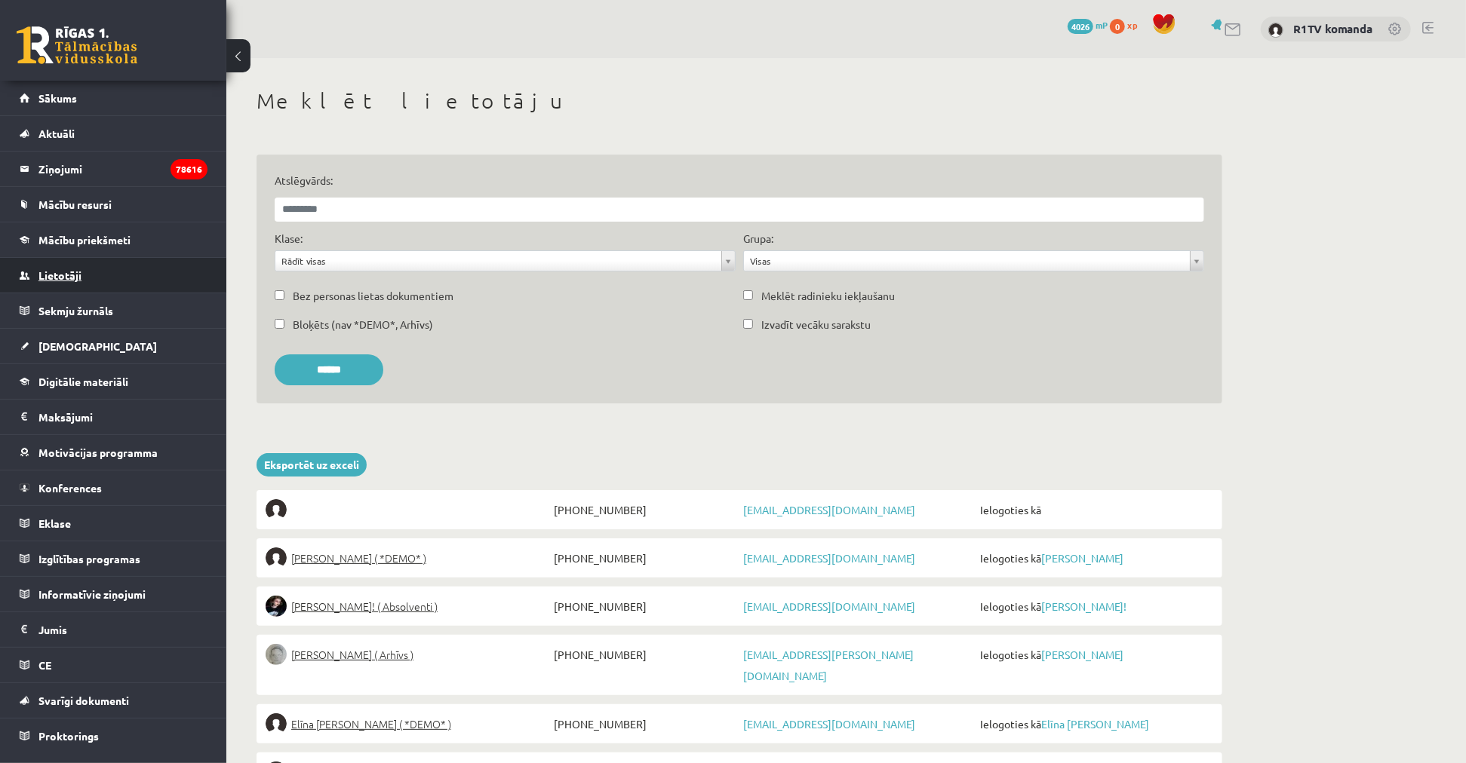
click at [95, 270] on link "Lietotāji" at bounding box center [114, 275] width 188 height 35
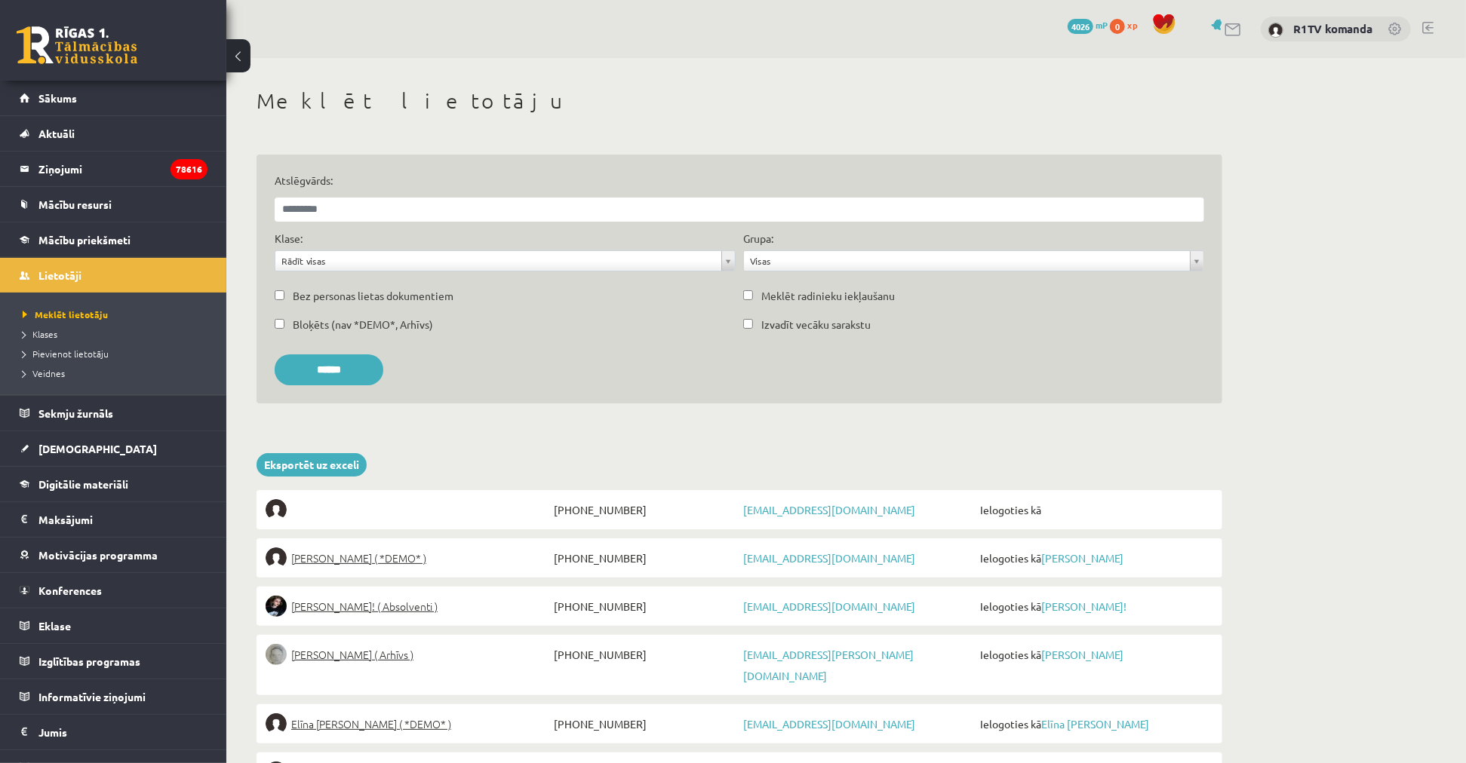
click at [368, 190] on div "Atslēgvārds:" at bounding box center [739, 197] width 937 height 49
click at [370, 211] on input "Atslēgvārds:" at bounding box center [739, 210] width 929 height 24
type input "*******"
click at [275, 355] on input "******" at bounding box center [329, 370] width 109 height 31
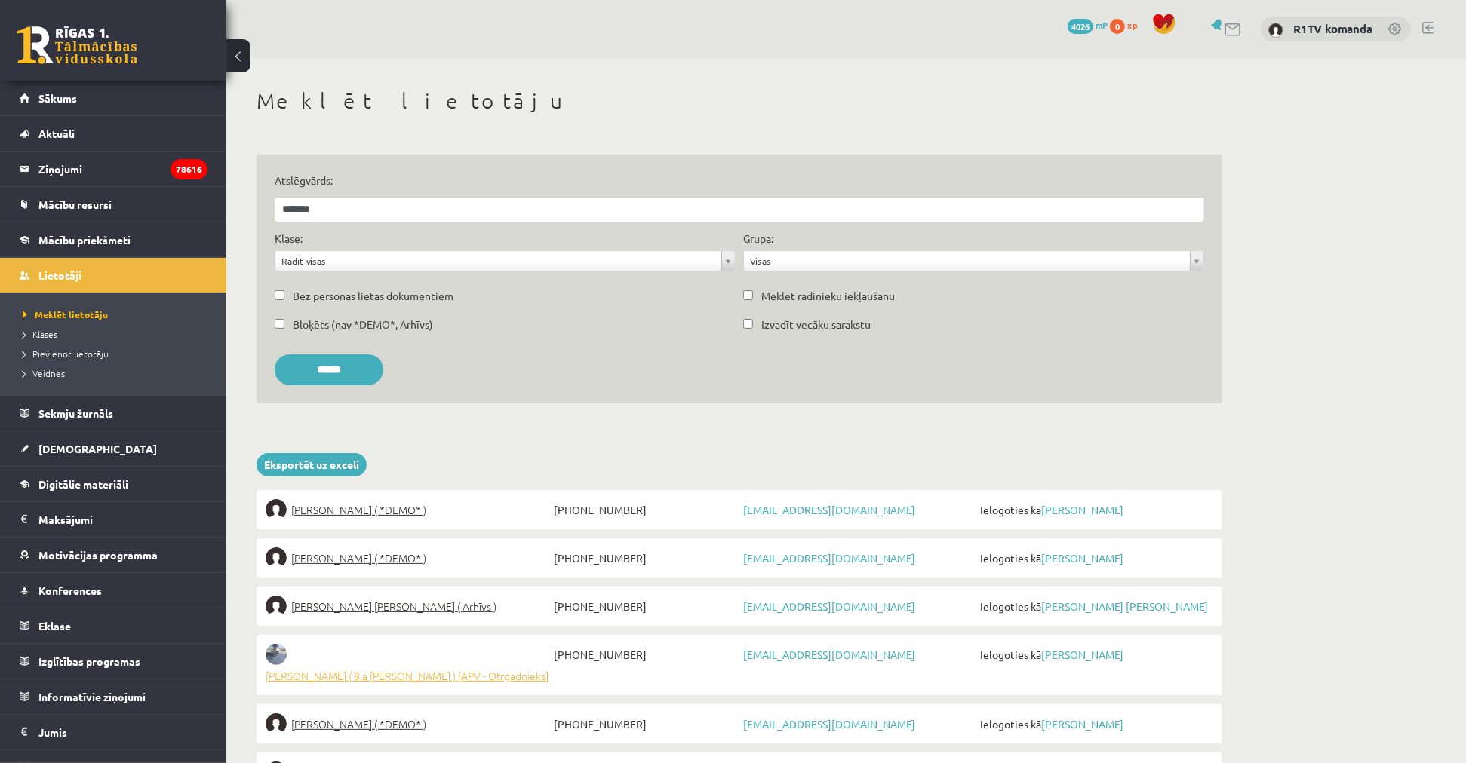
click at [486, 665] on span "Endijs Laizāns ( 8.a JK klase ) [APV - Otrgadnieks]" at bounding box center [407, 675] width 283 height 21
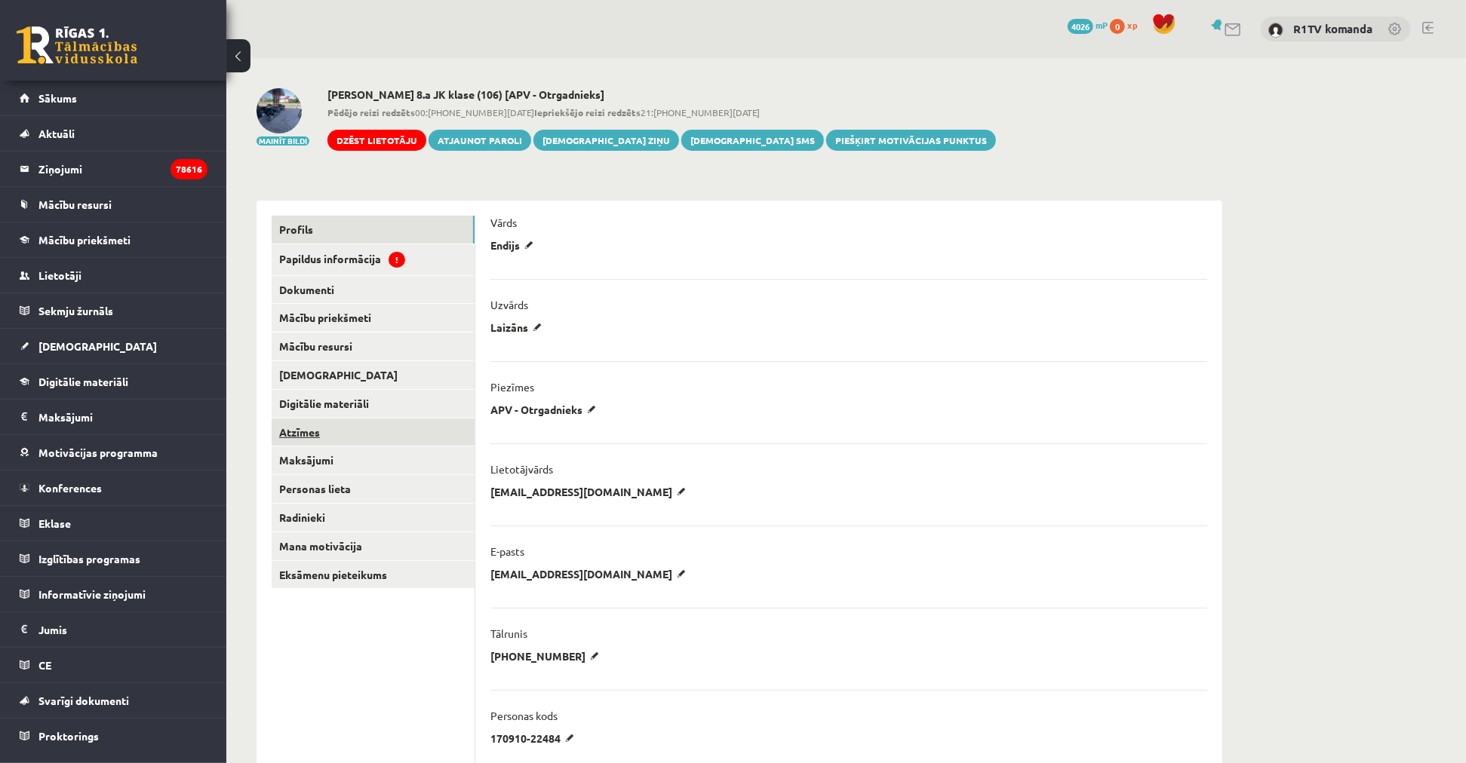
click at [351, 432] on link "Atzīmes" at bounding box center [373, 433] width 203 height 28
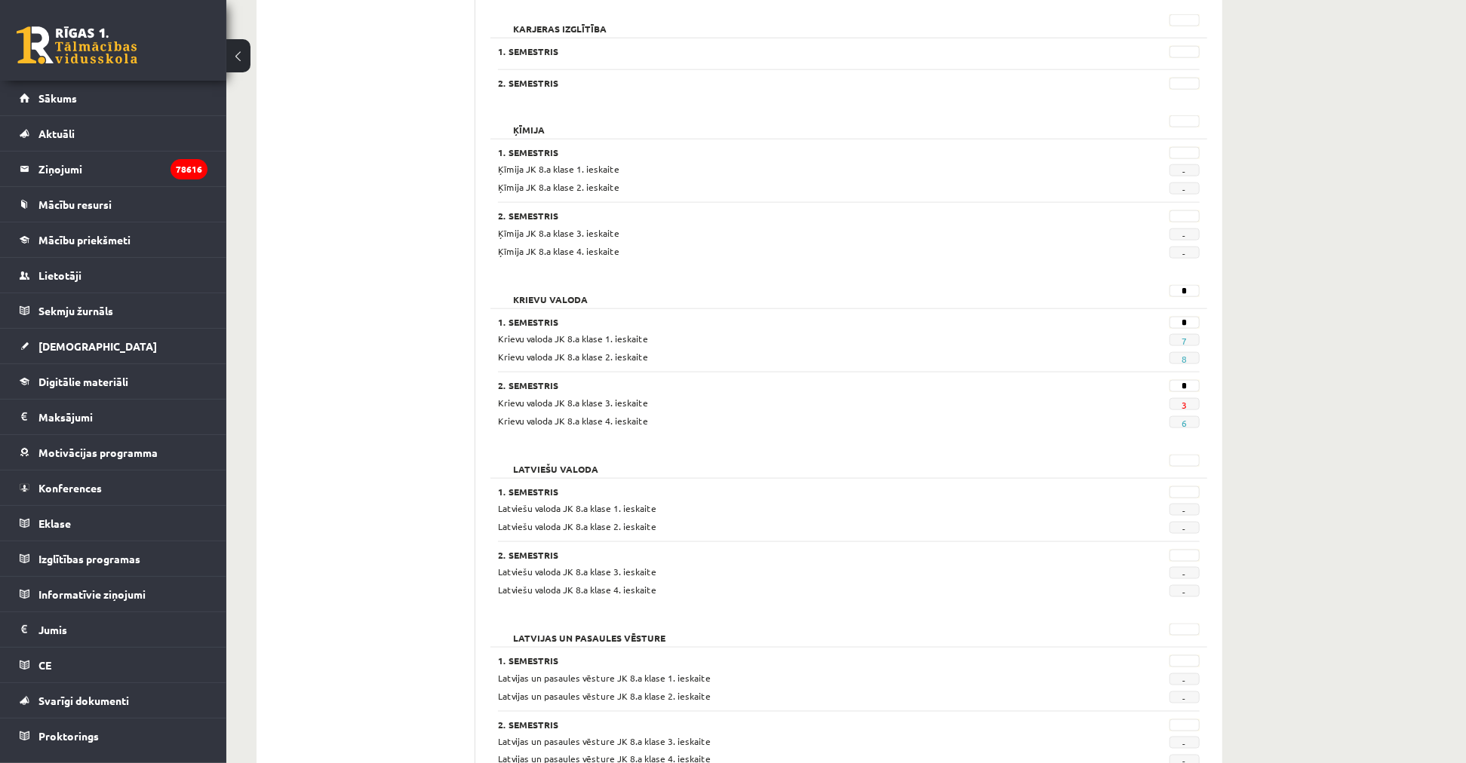
scroll to position [1341, 0]
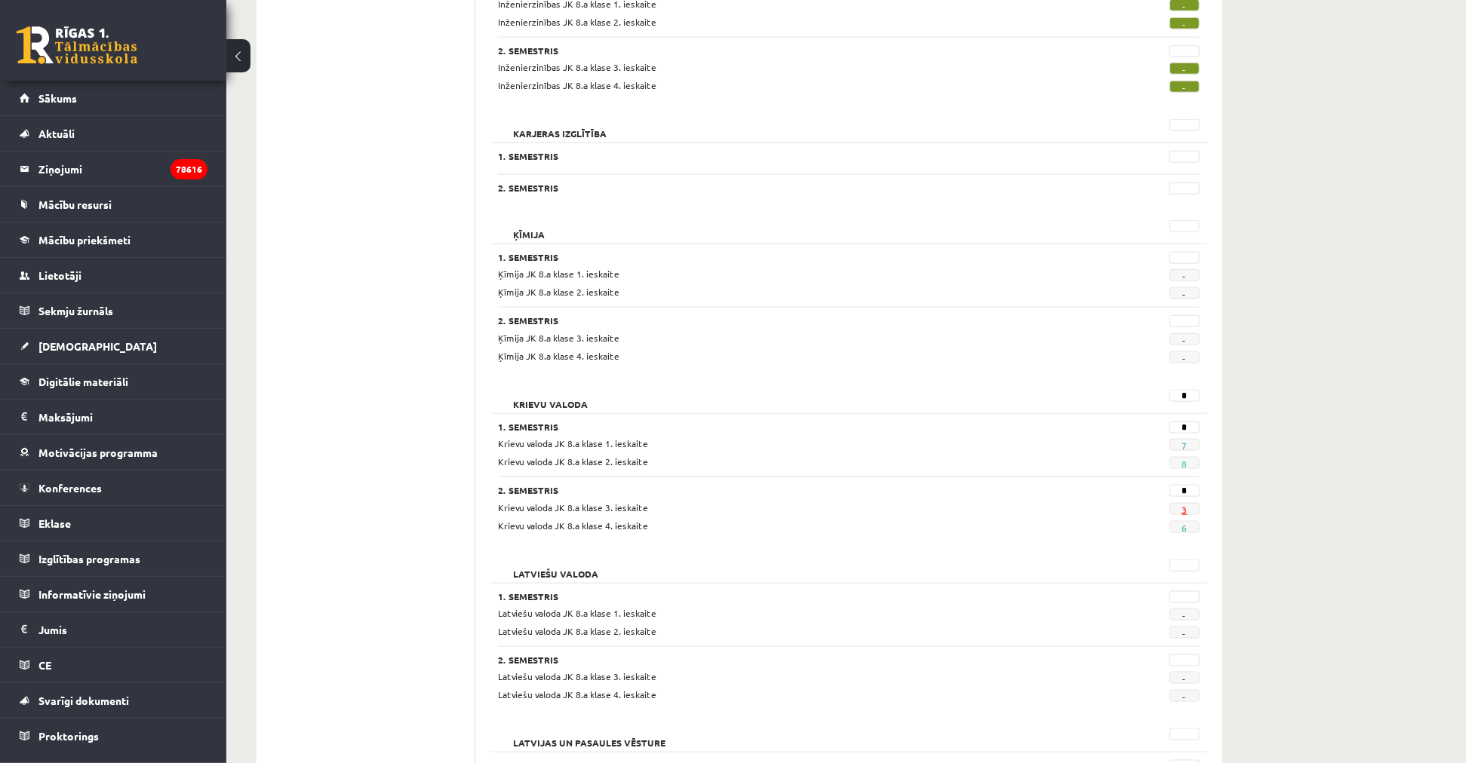
click at [1186, 511] on link "3" at bounding box center [1183, 510] width 5 height 12
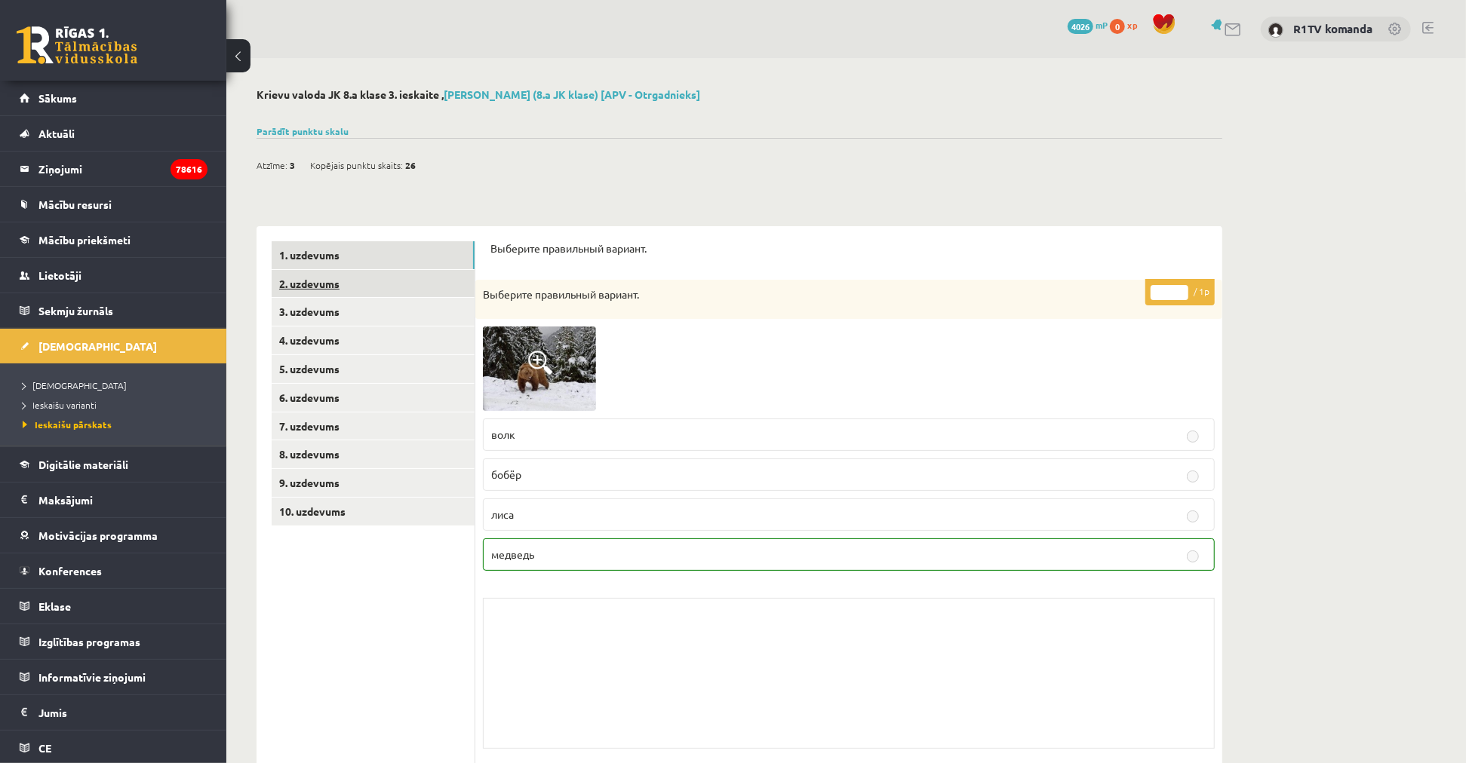
click at [364, 284] on link "2. uzdevums" at bounding box center [373, 284] width 203 height 28
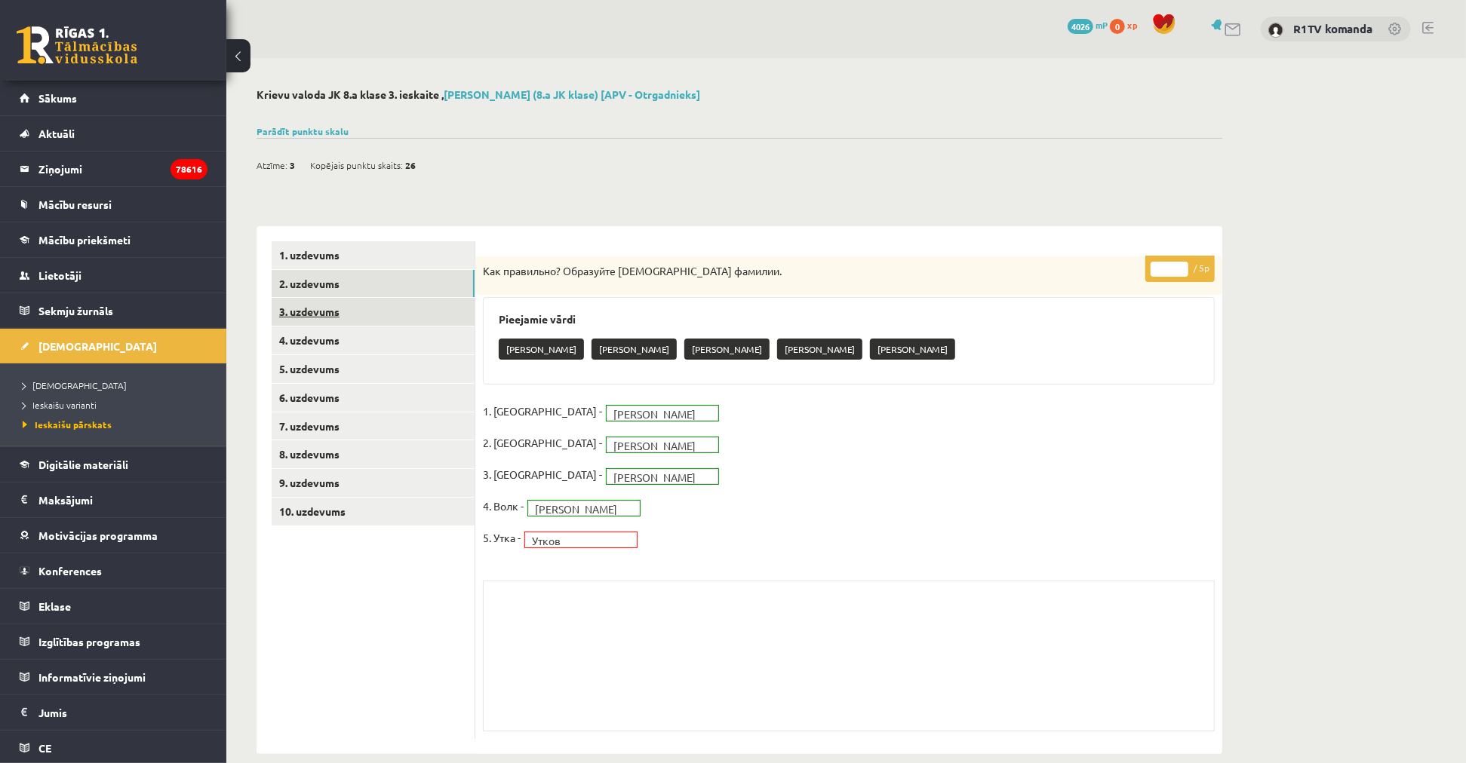
click at [353, 318] on link "3. uzdevums" at bounding box center [373, 312] width 203 height 28
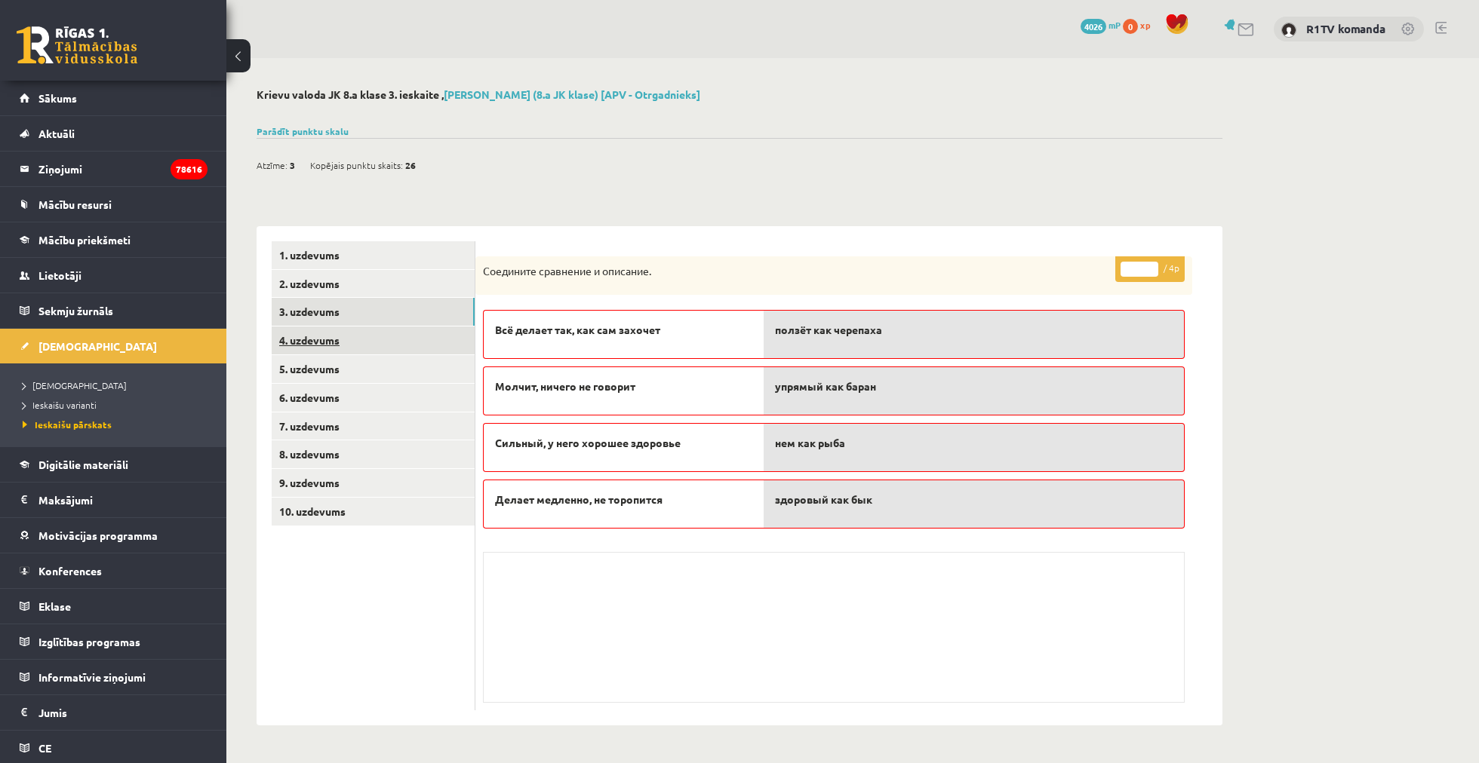
click at [344, 342] on link "4. uzdevums" at bounding box center [373, 341] width 203 height 28
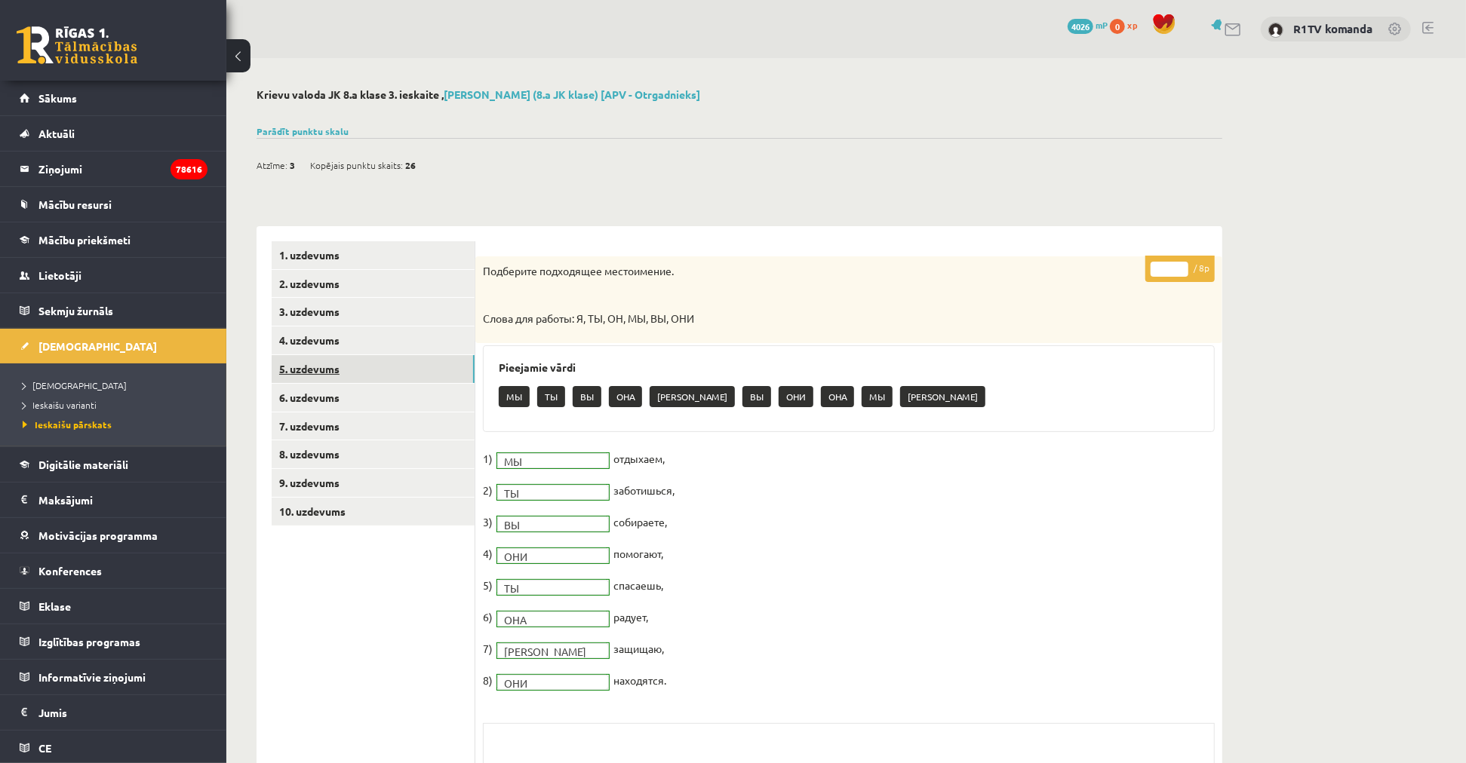
click at [344, 370] on link "5. uzdevums" at bounding box center [373, 369] width 203 height 28
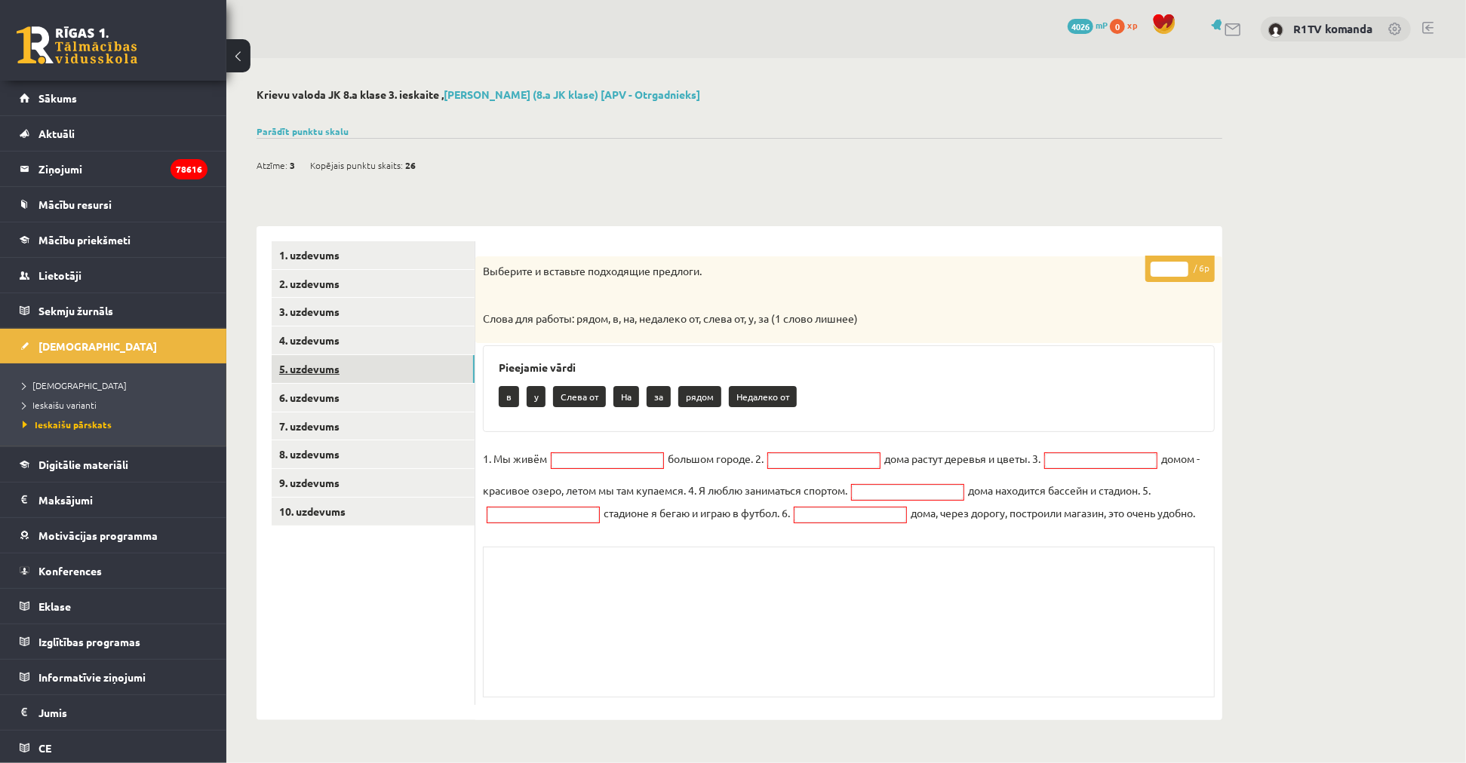
scroll to position [10, 0]
click at [358, 386] on link "6. uzdevums" at bounding box center [373, 398] width 203 height 28
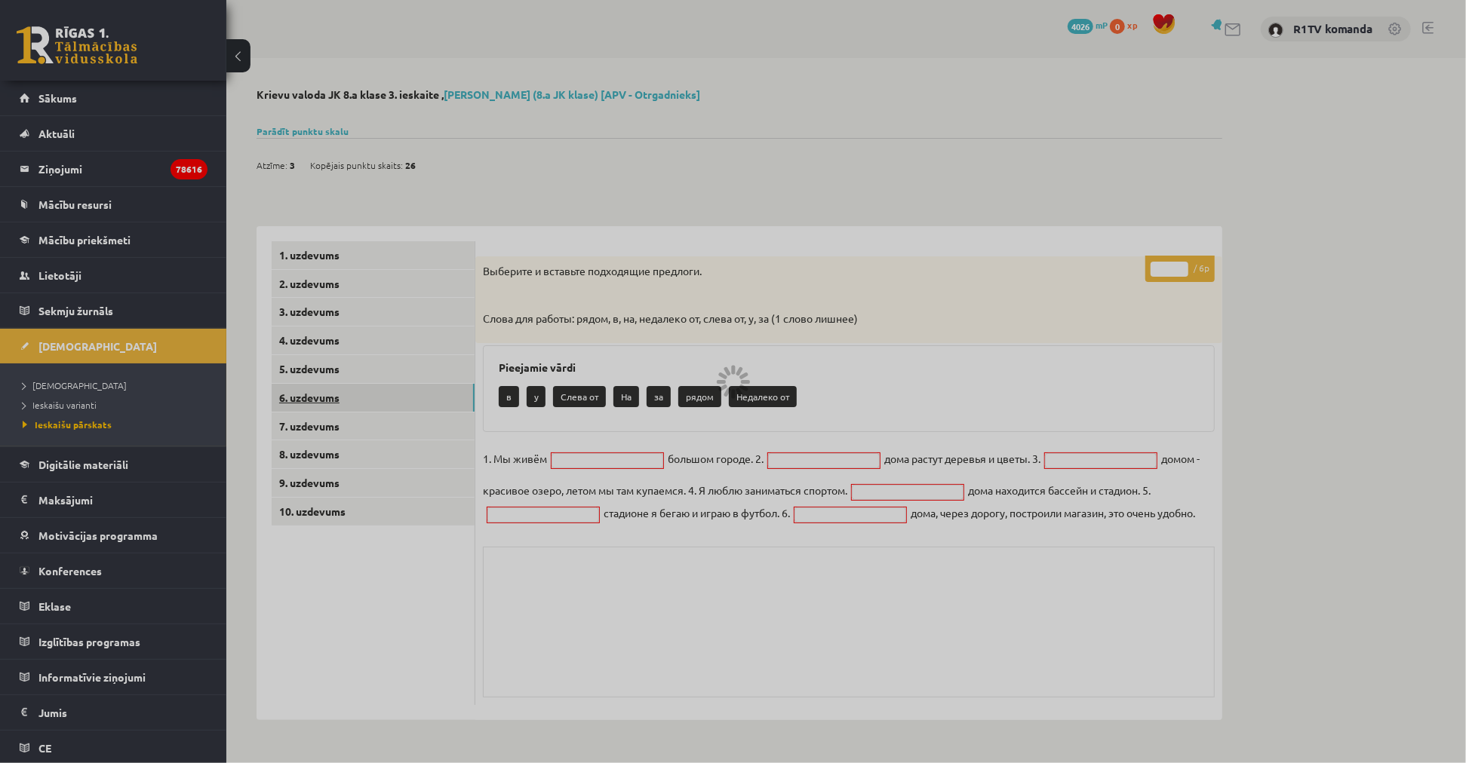
scroll to position [0, 0]
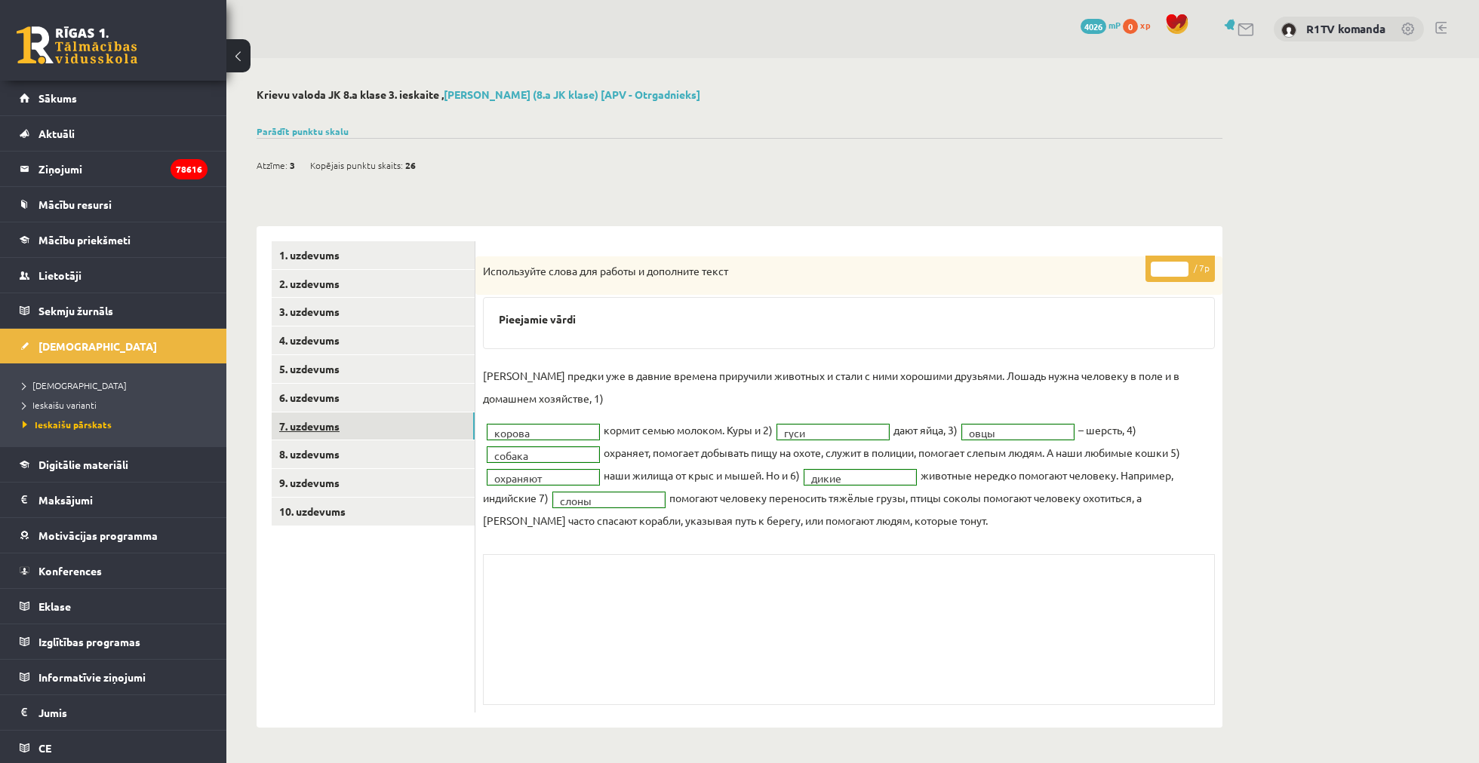
click at [340, 427] on link "7. uzdevums" at bounding box center [373, 427] width 203 height 28
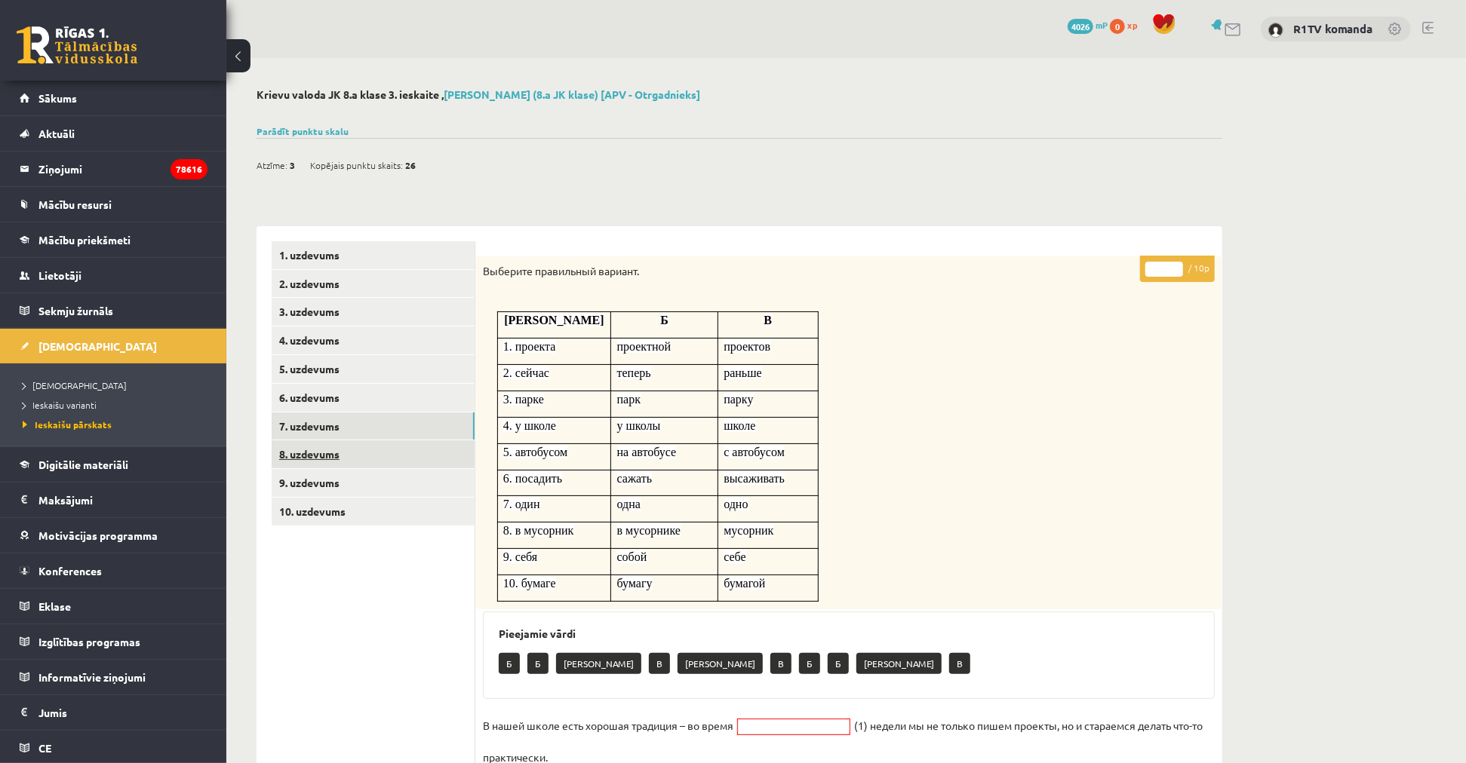
click at [386, 447] on link "8. uzdevums" at bounding box center [373, 455] width 203 height 28
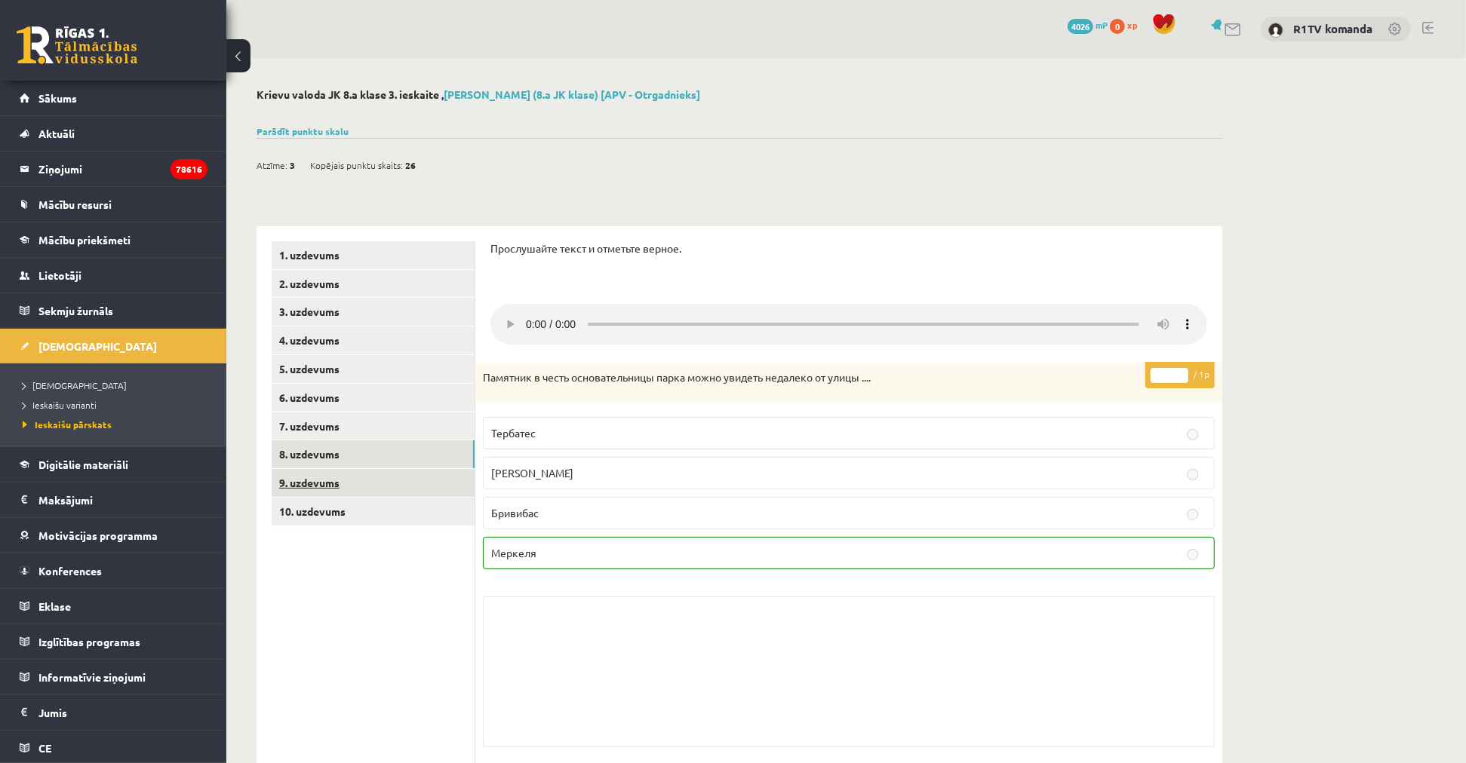
click at [367, 484] on link "9. uzdevums" at bounding box center [373, 483] width 203 height 28
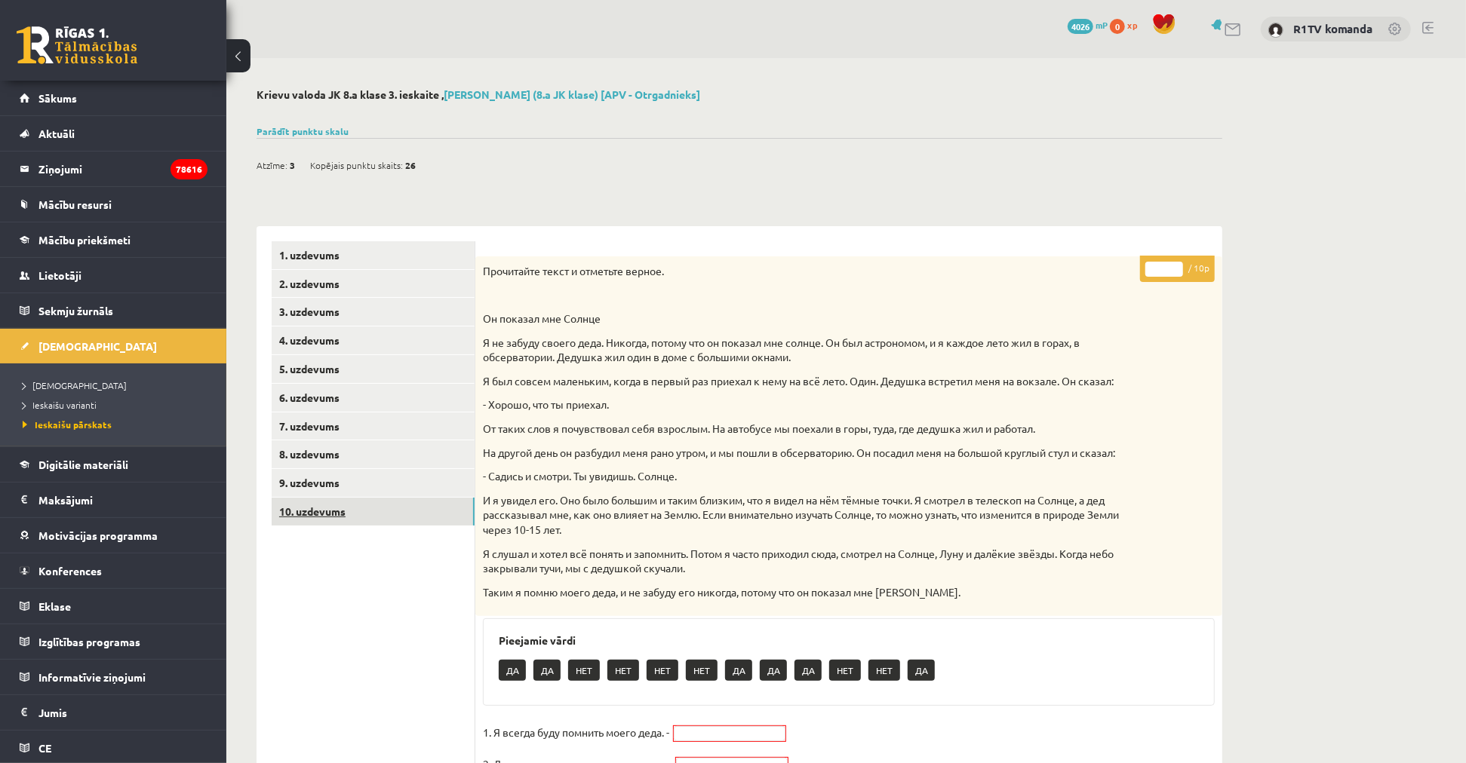
click at [374, 518] on link "10. uzdevums" at bounding box center [373, 512] width 203 height 28
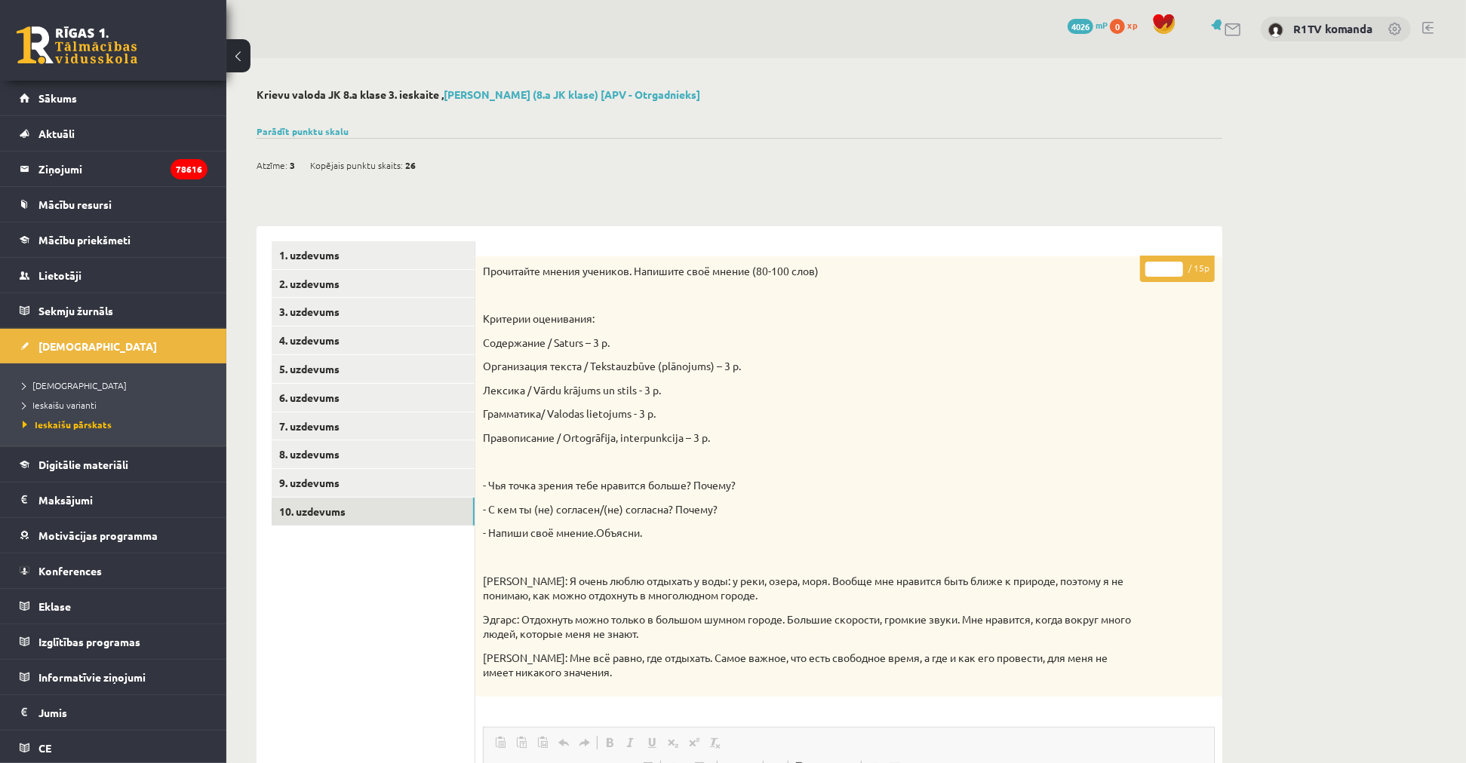
click at [312, 122] on div "Krievu valoda JK 8.a klase 3. ieskaite , [PERSON_NAME] (8.a JK klase) [APV - Ot…" at bounding box center [739, 659] width 1026 height 1202
click at [313, 125] on link "Parādīt punktu skalu" at bounding box center [302, 131] width 92 height 12
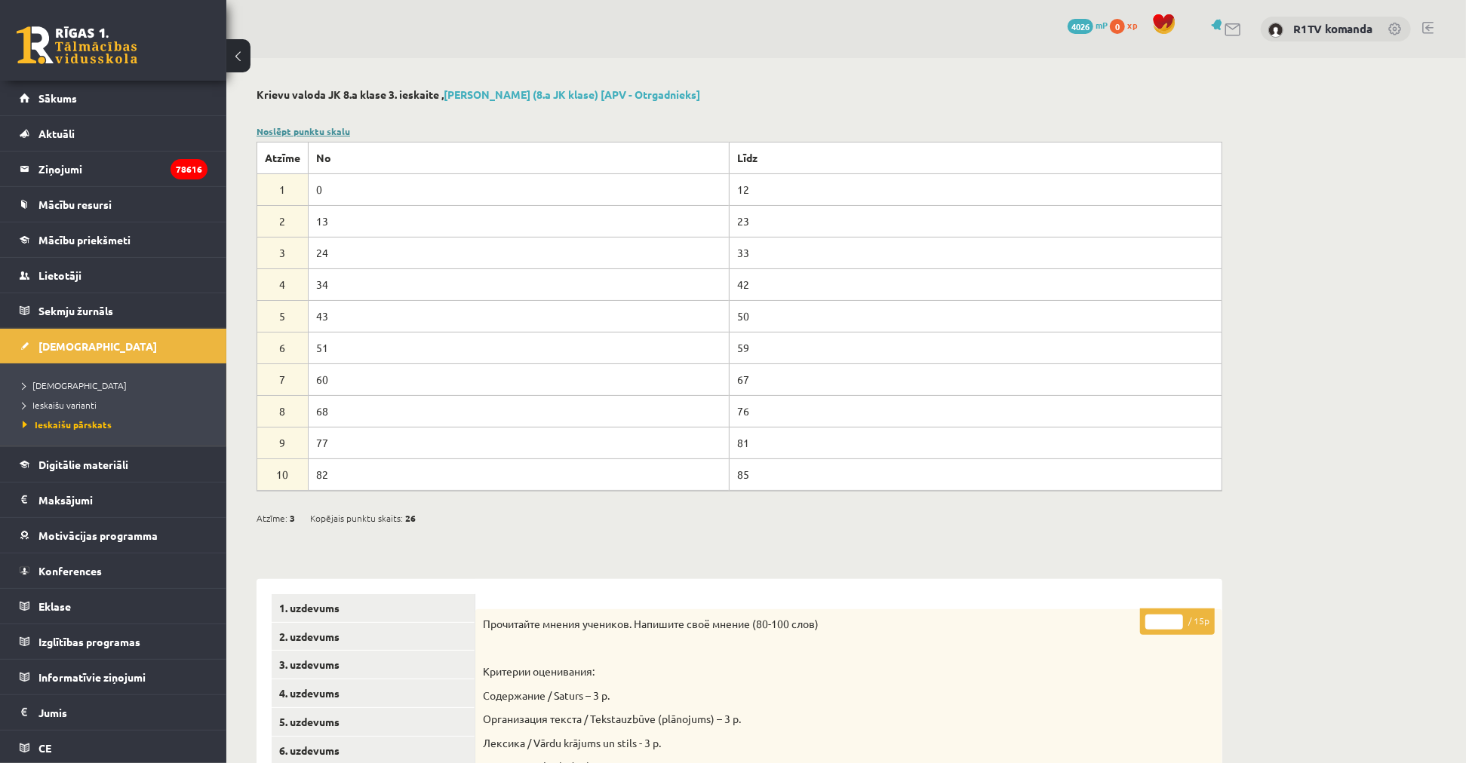
click at [318, 131] on link "Noslēpt punktu skalu" at bounding box center [303, 131] width 94 height 12
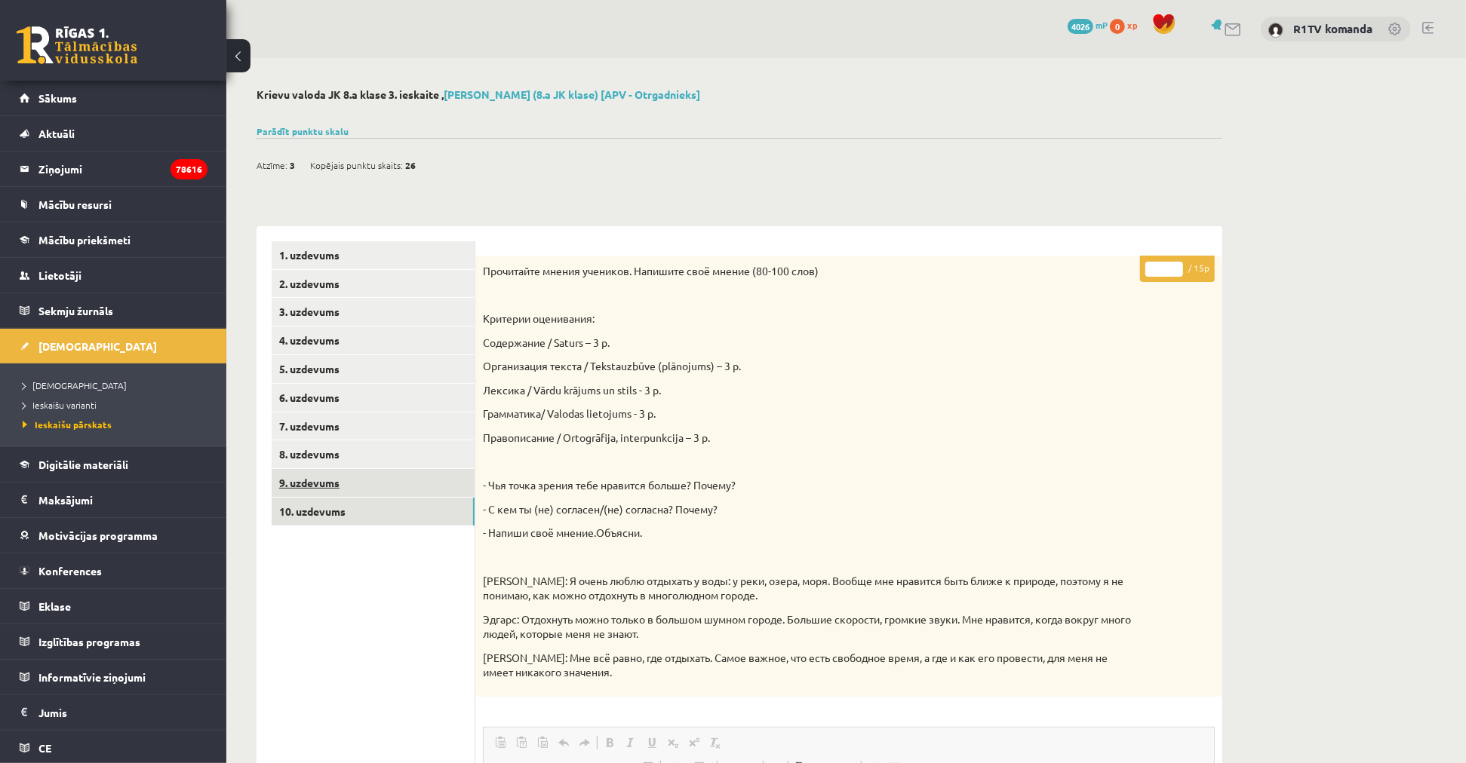
click at [355, 493] on link "9. uzdevums" at bounding box center [373, 483] width 203 height 28
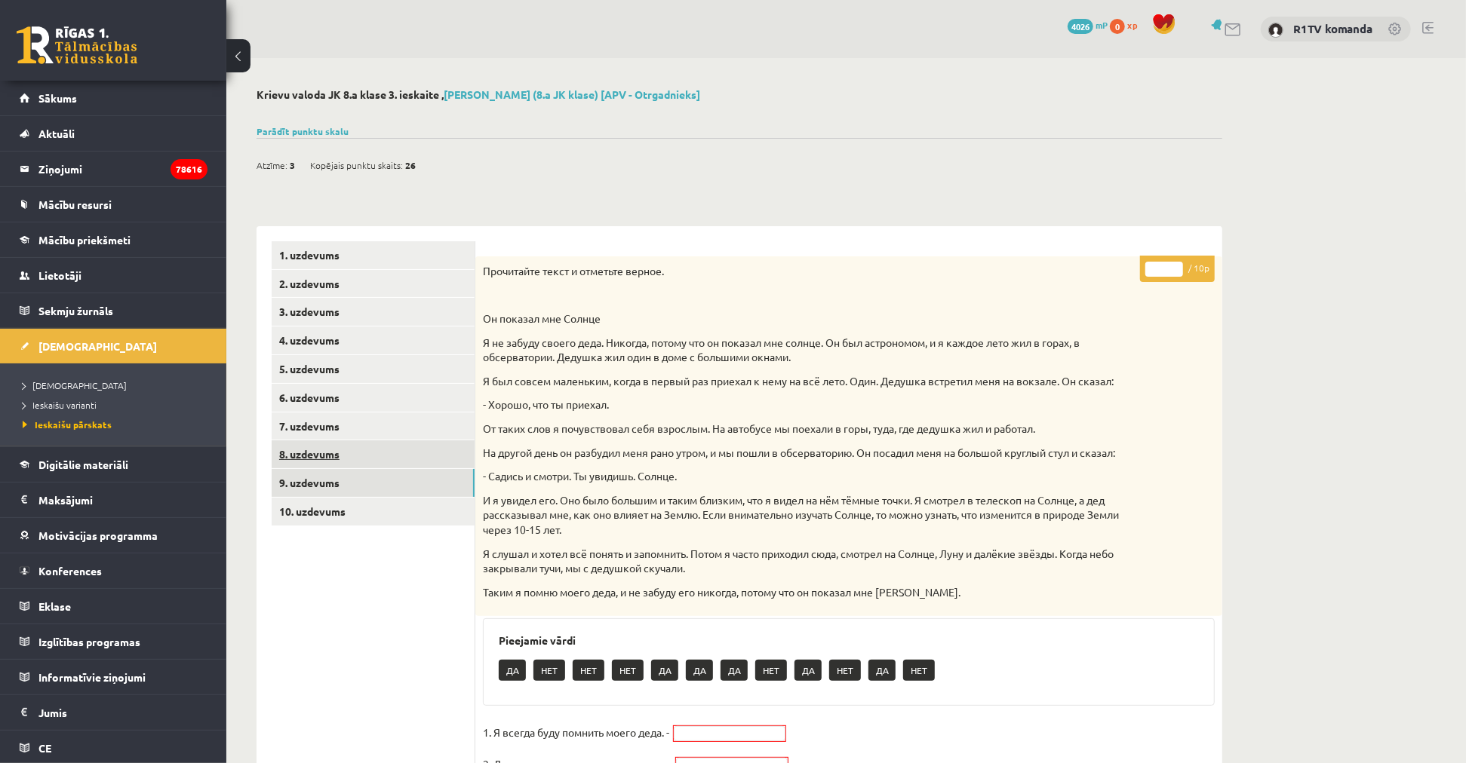
click at [358, 445] on link "8. uzdevums" at bounding box center [373, 455] width 203 height 28
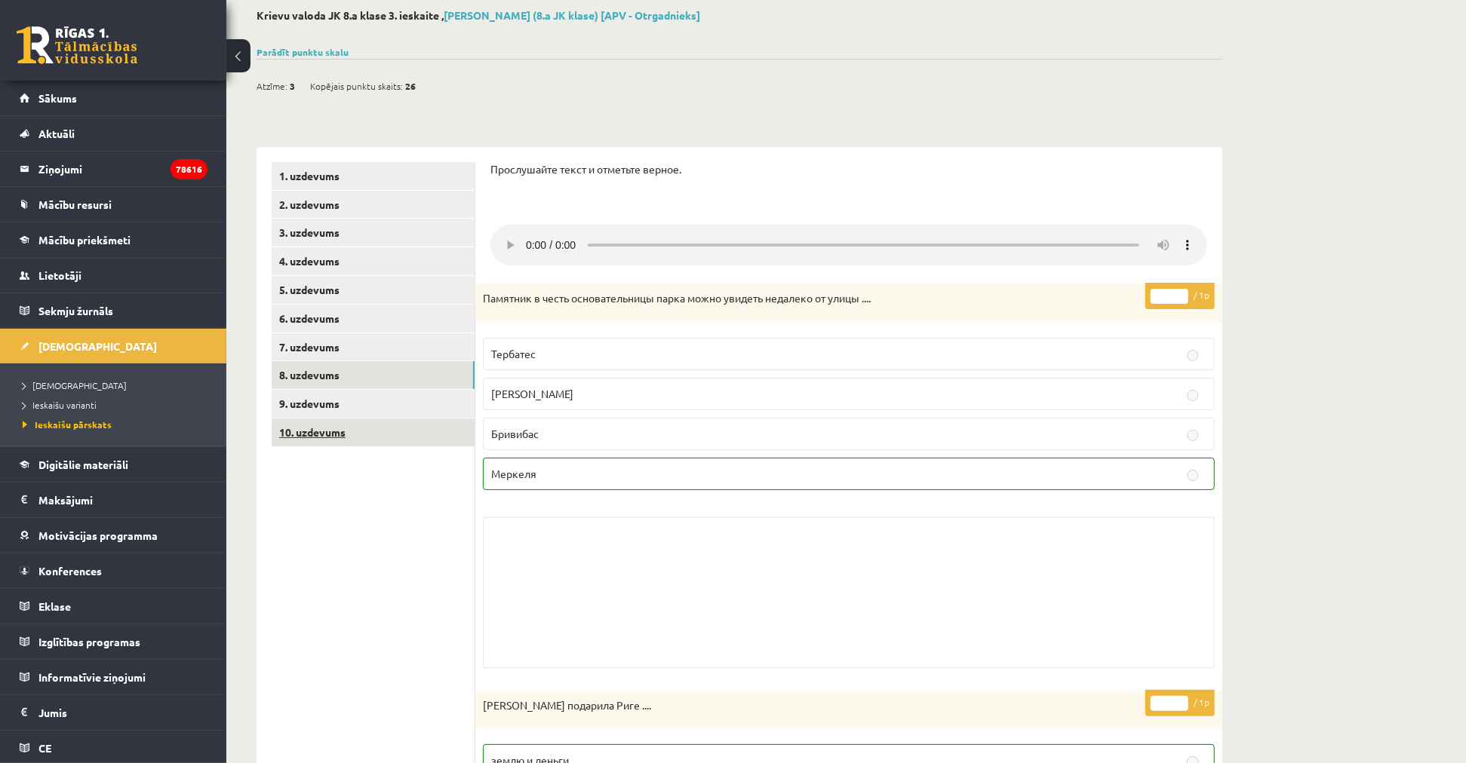
scroll to position [84, 0]
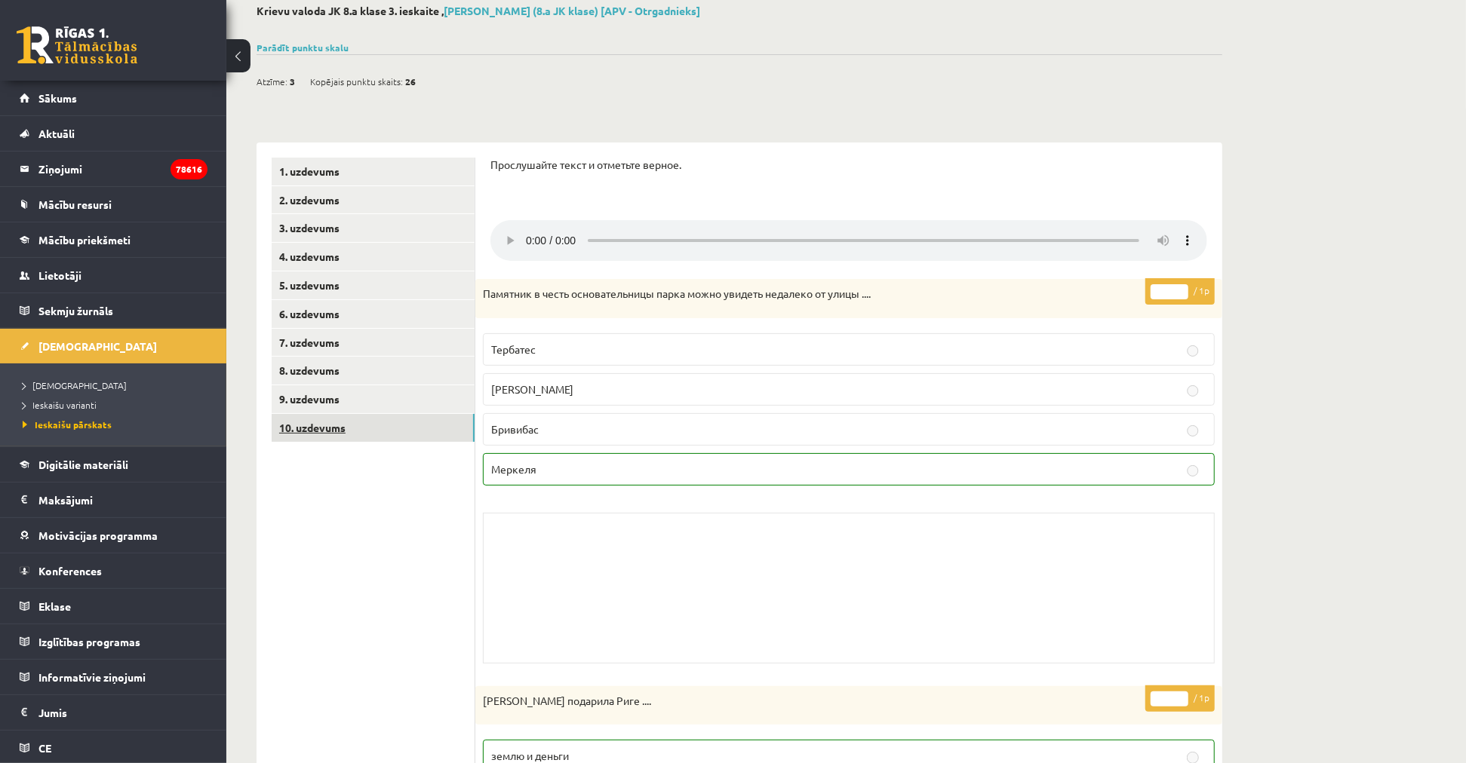
click at [351, 416] on link "10. uzdevums" at bounding box center [373, 428] width 203 height 28
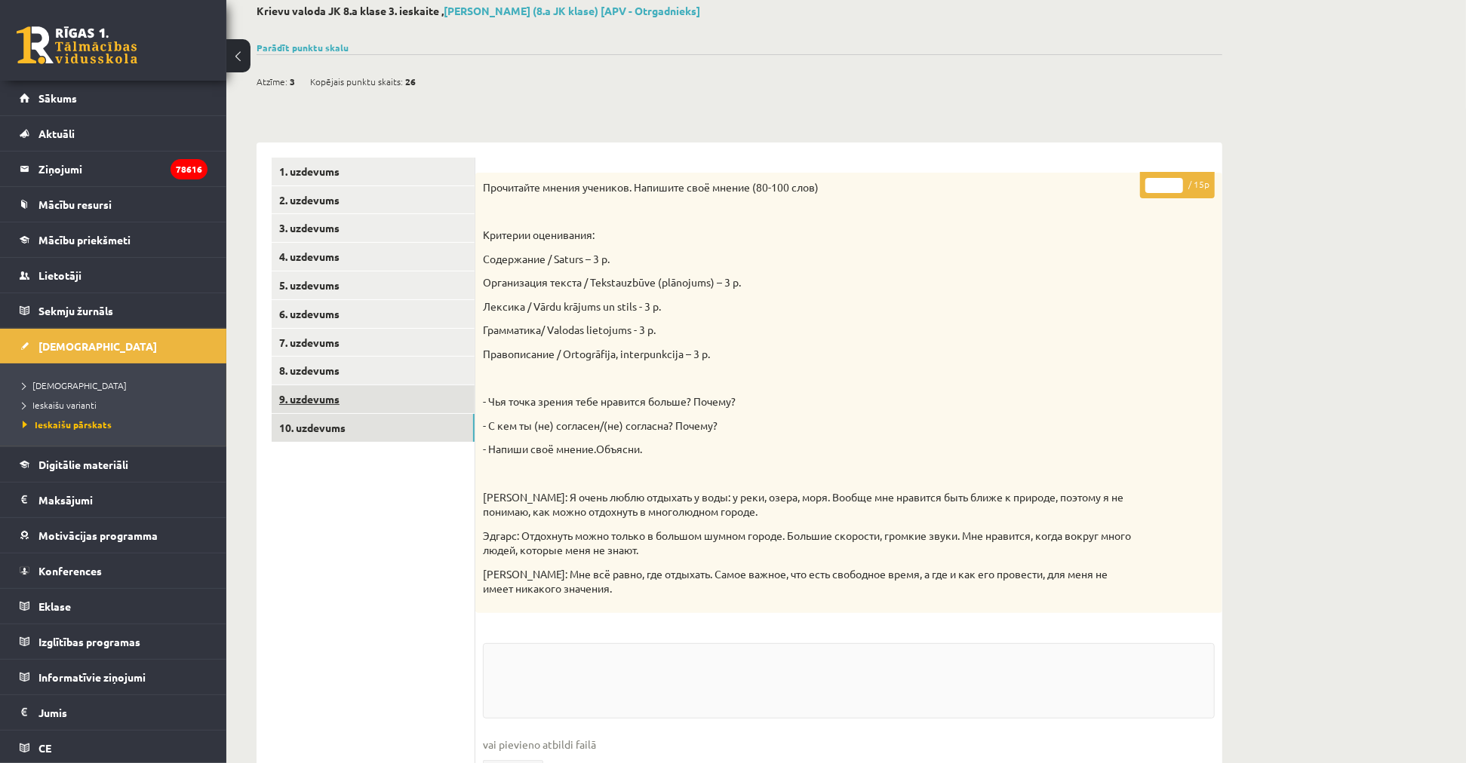
click at [352, 406] on link "9. uzdevums" at bounding box center [373, 399] width 203 height 28
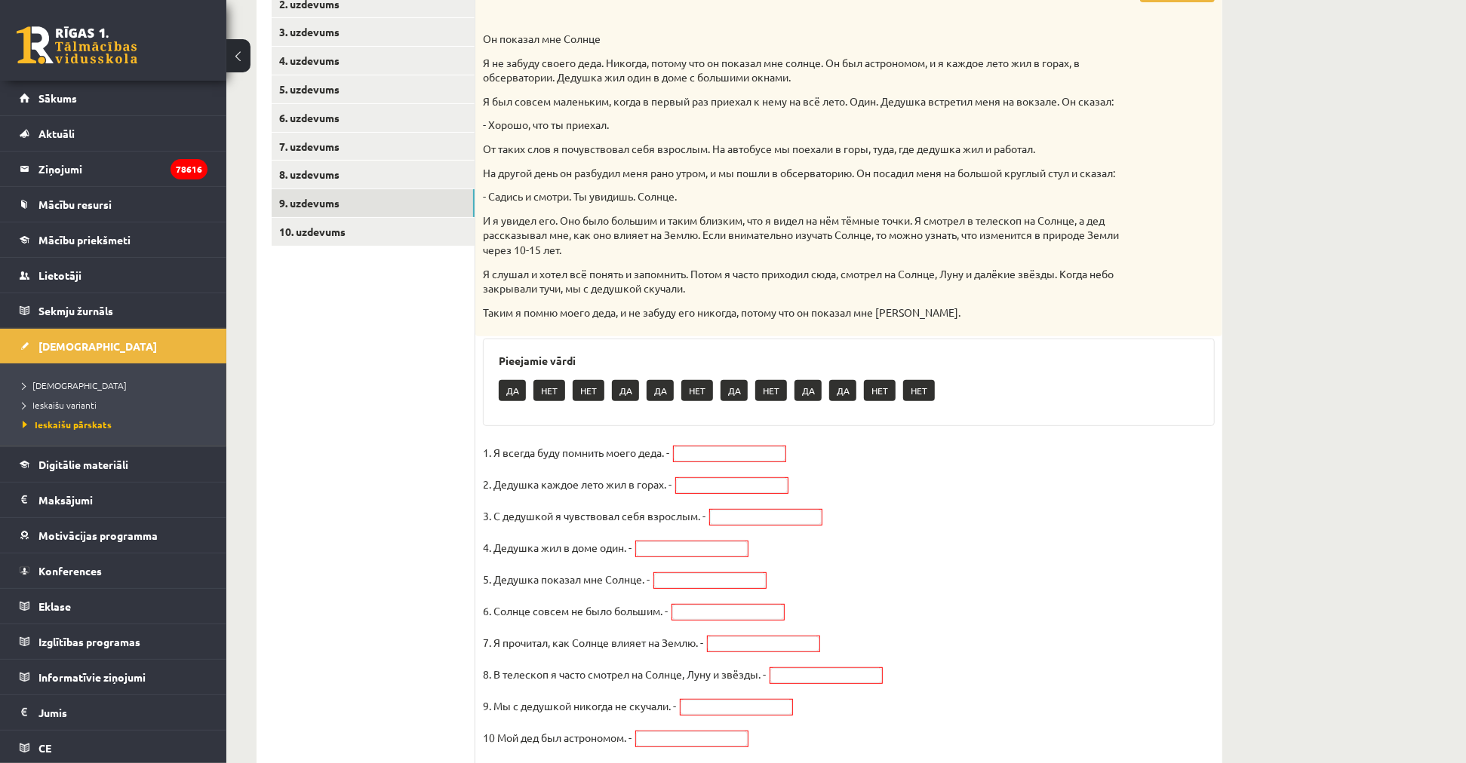
scroll to position [0, 0]
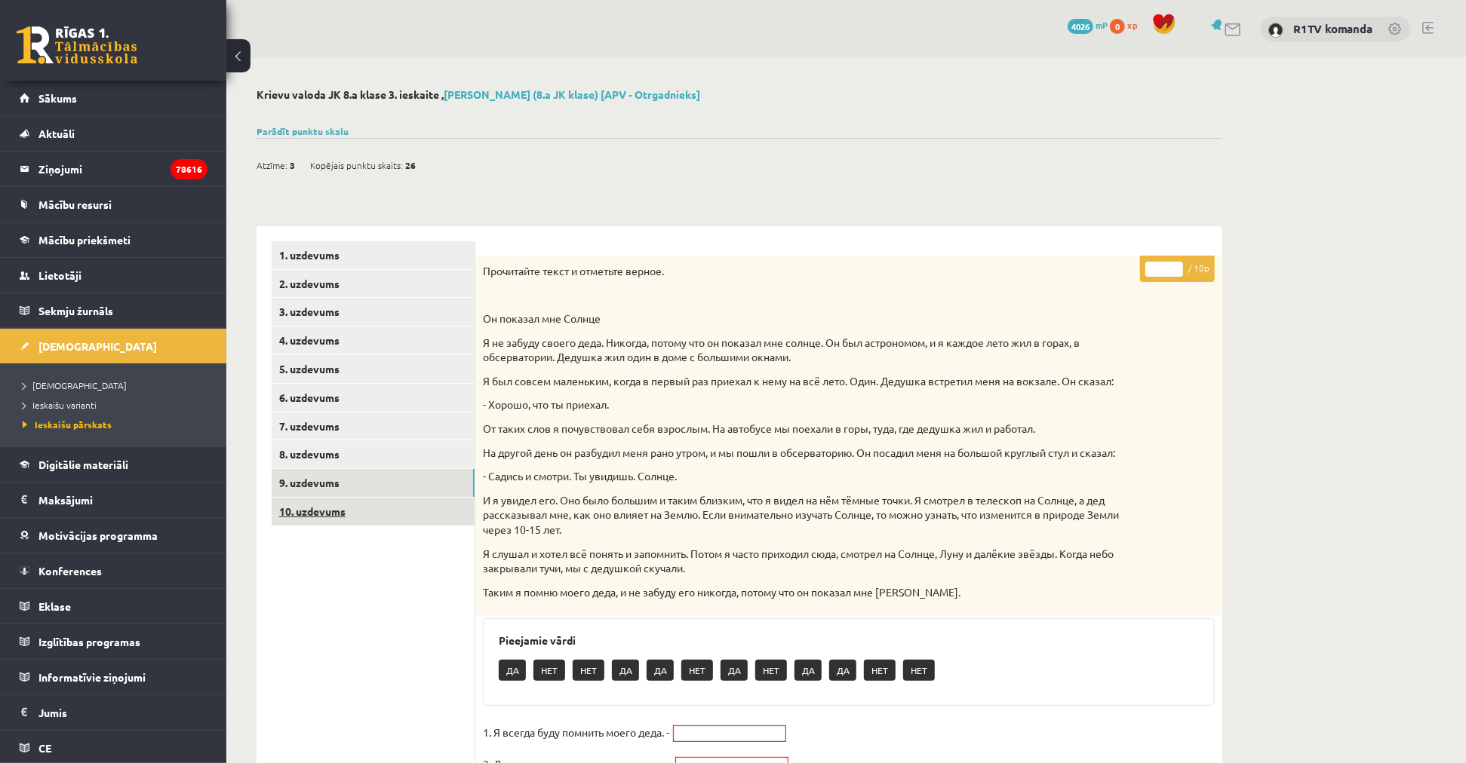
click at [381, 510] on link "10. uzdevums" at bounding box center [373, 512] width 203 height 28
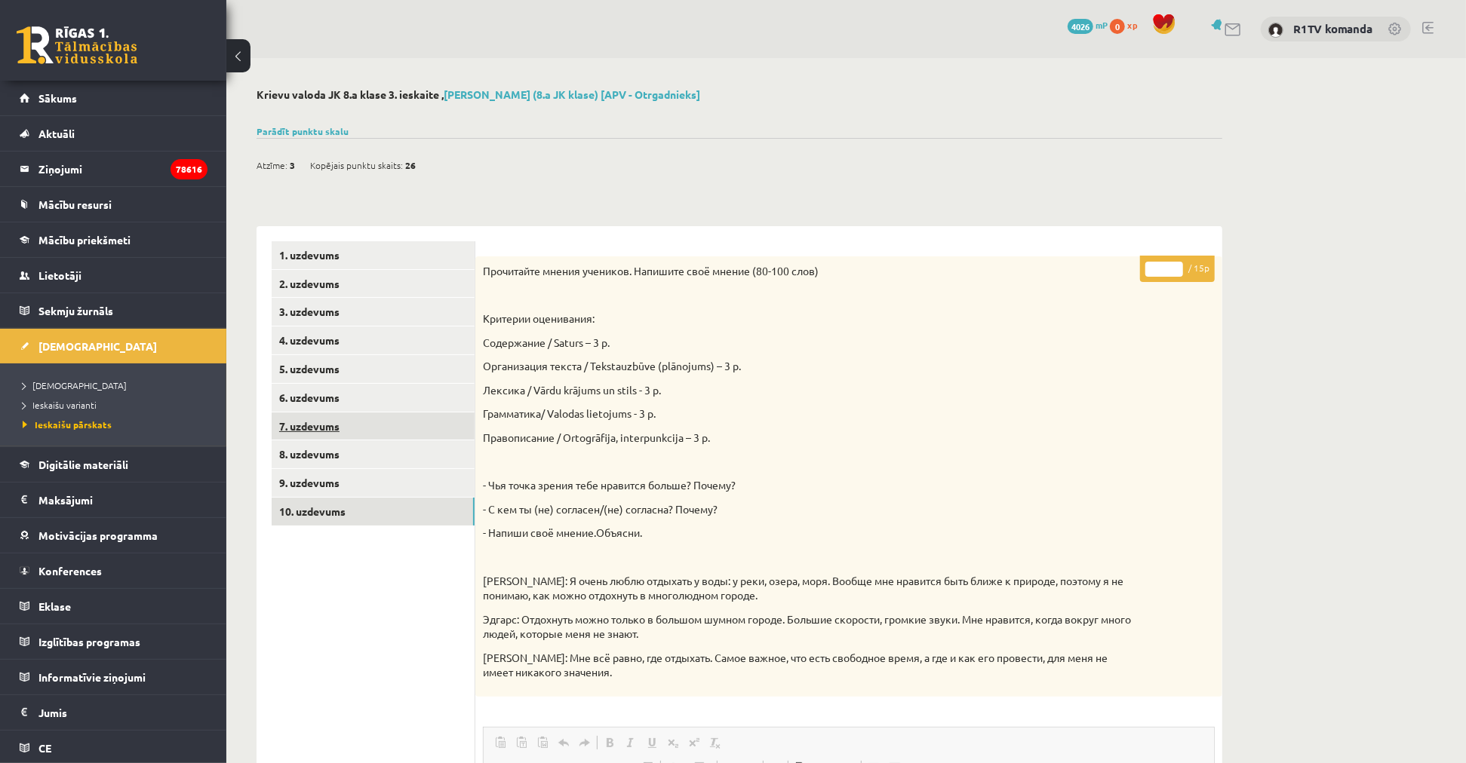
click at [317, 419] on link "7. uzdevums" at bounding box center [373, 427] width 203 height 28
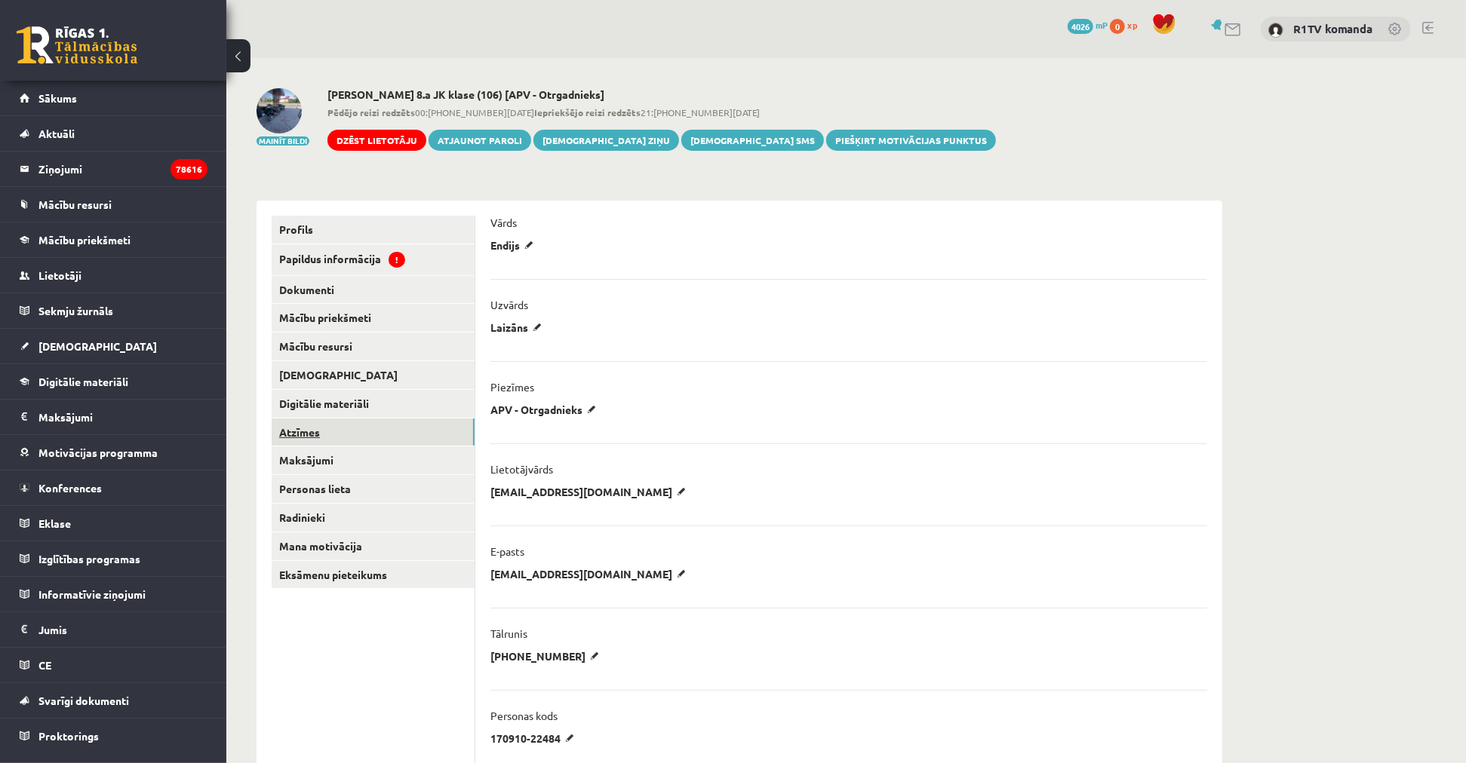
click at [333, 438] on link "Atzīmes" at bounding box center [373, 433] width 203 height 28
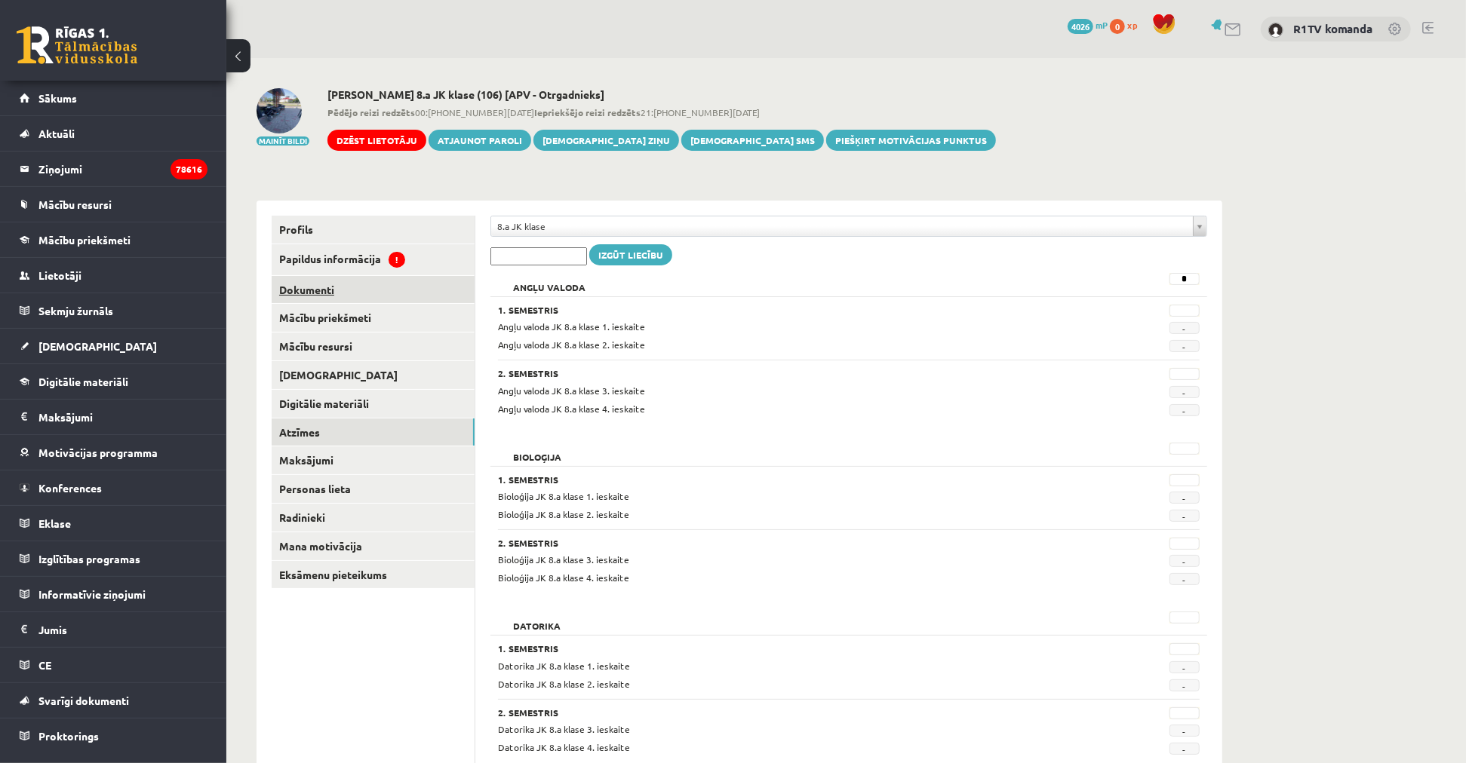
click at [327, 290] on link "Dokumenti" at bounding box center [373, 290] width 203 height 28
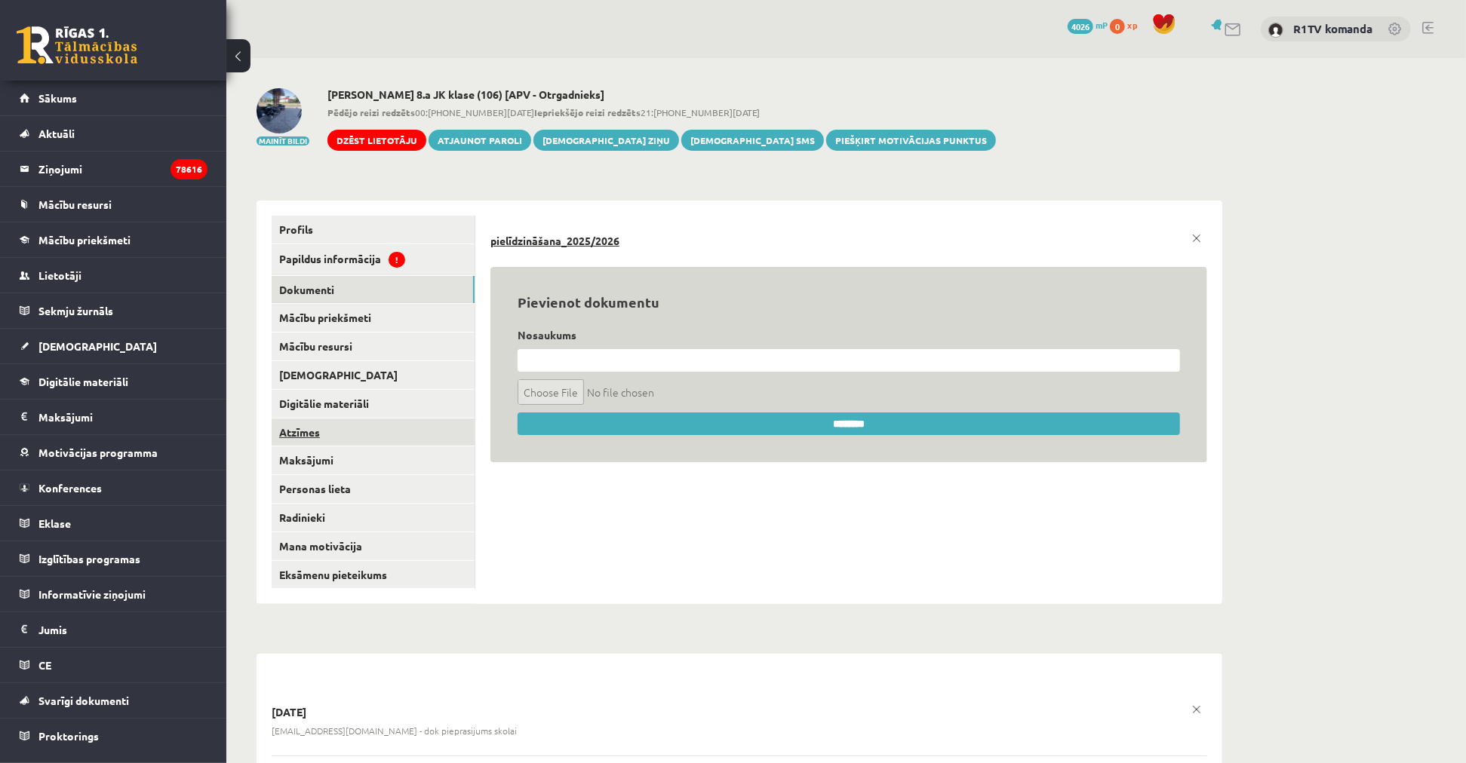
click at [324, 425] on link "Atzīmes" at bounding box center [373, 433] width 203 height 28
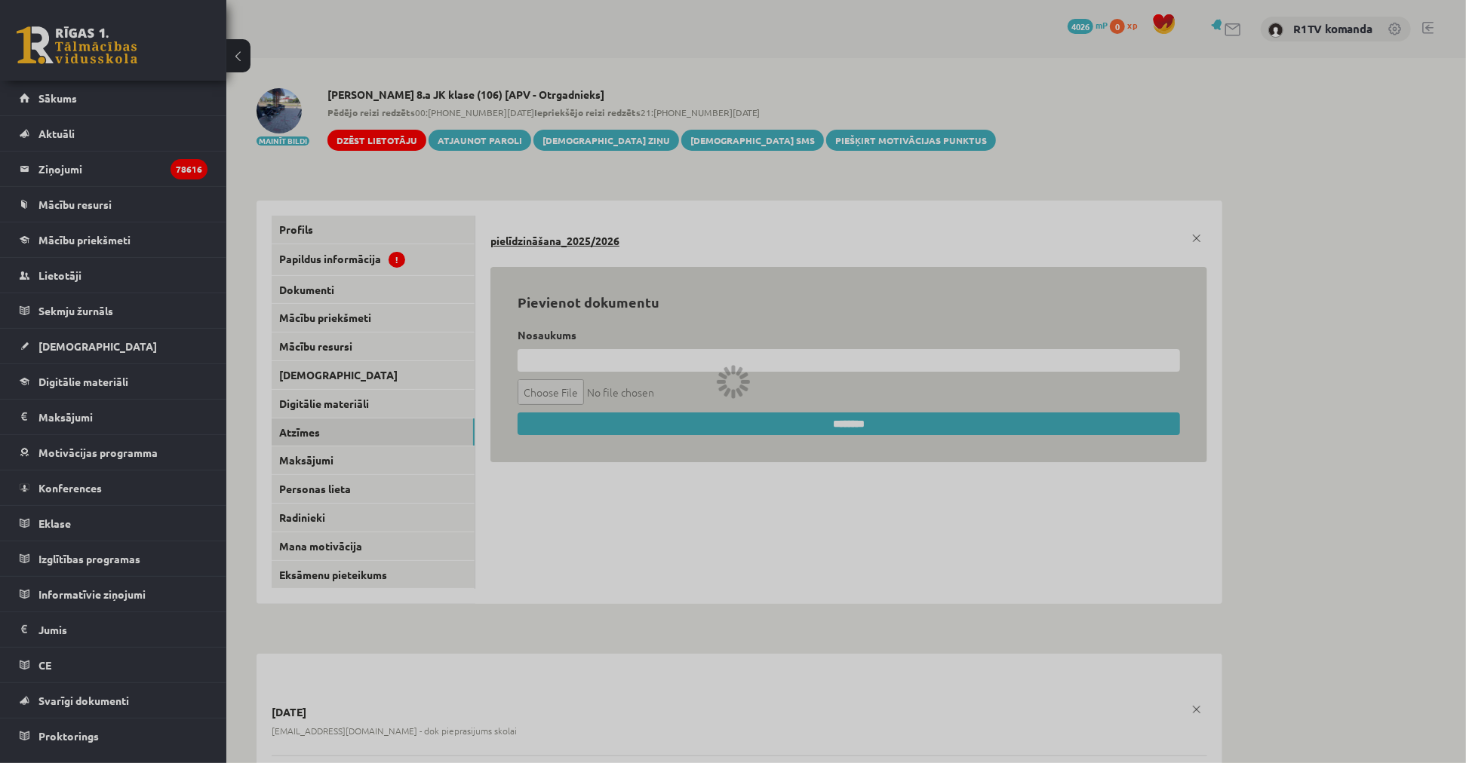
click at [329, 370] on div at bounding box center [733, 381] width 1466 height 763
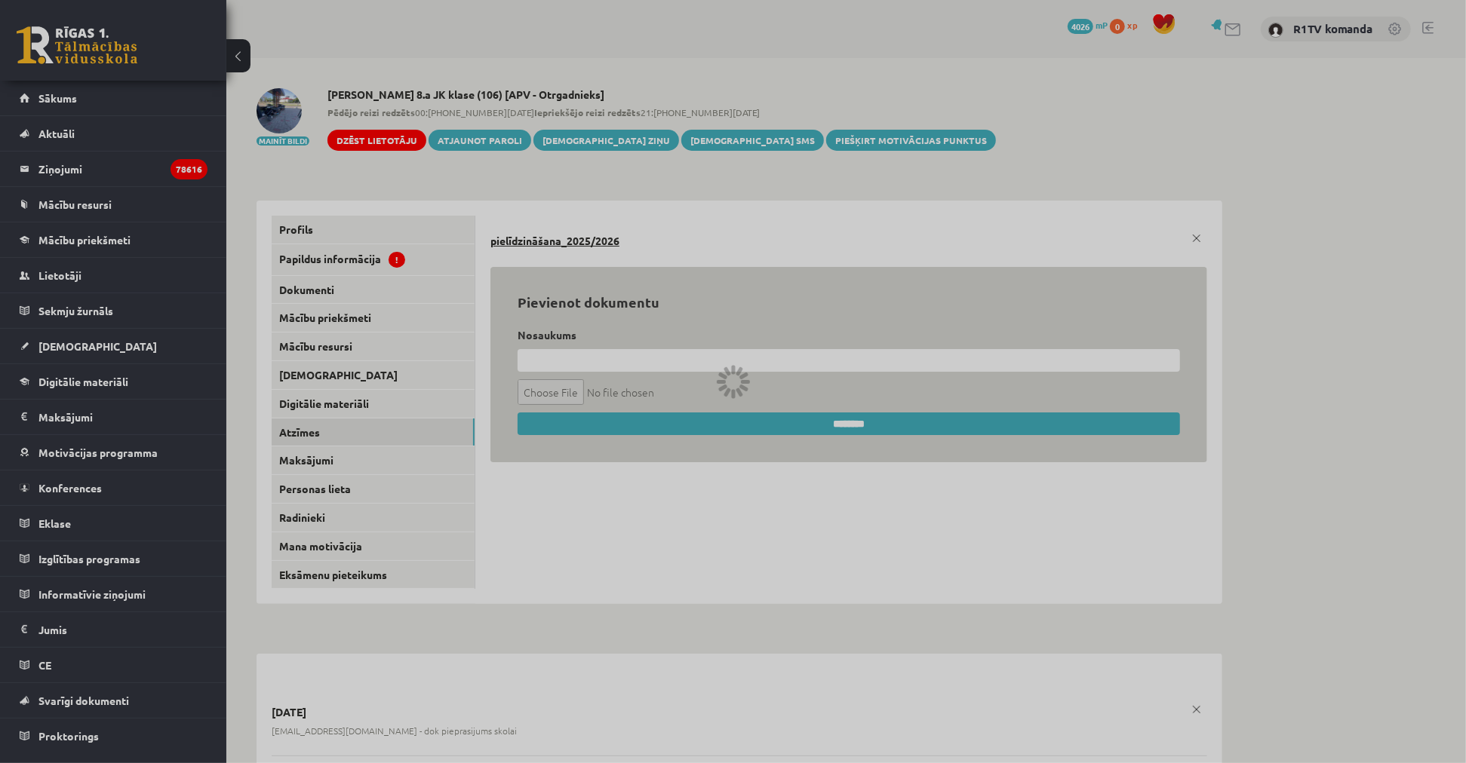
click at [329, 370] on div at bounding box center [733, 381] width 1466 height 763
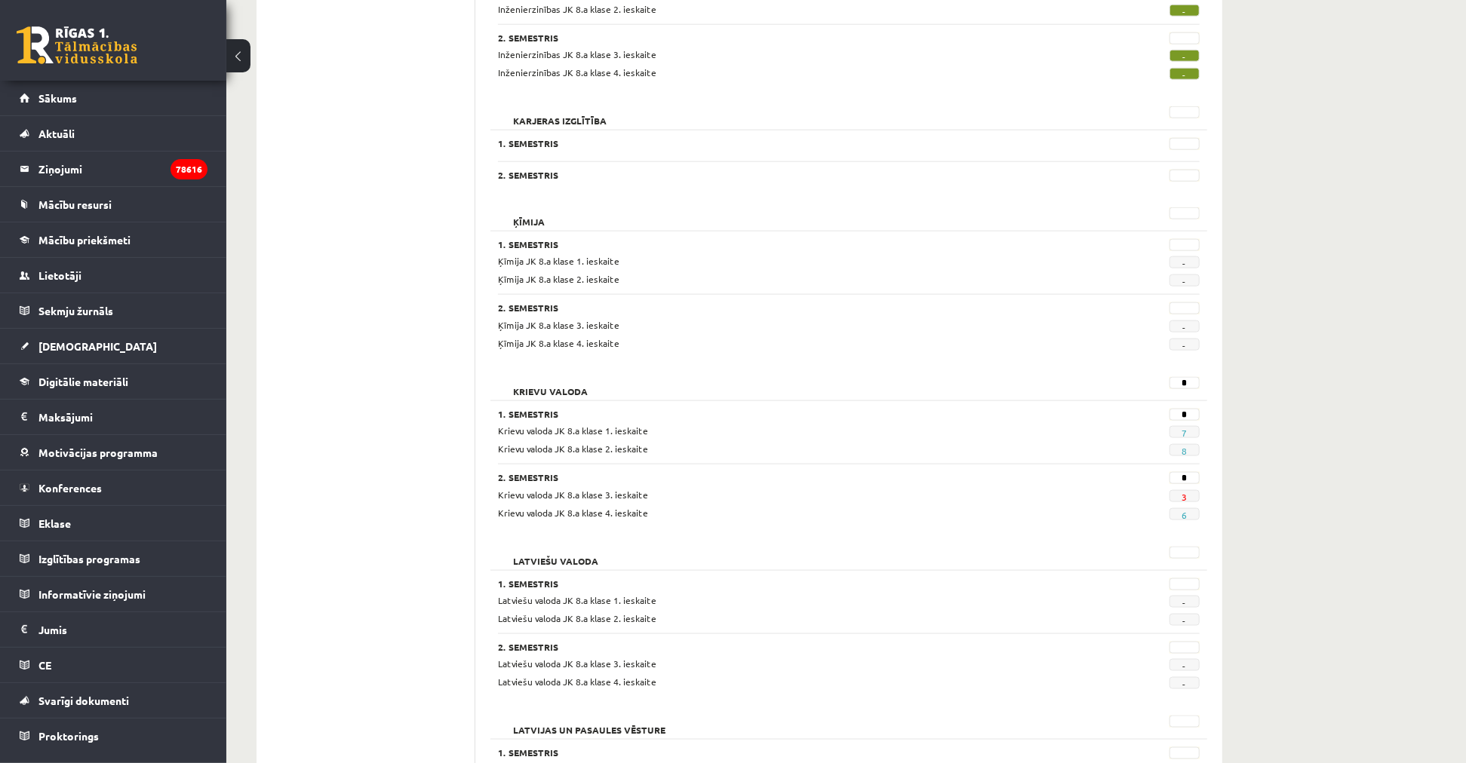
scroll to position [1341, 0]
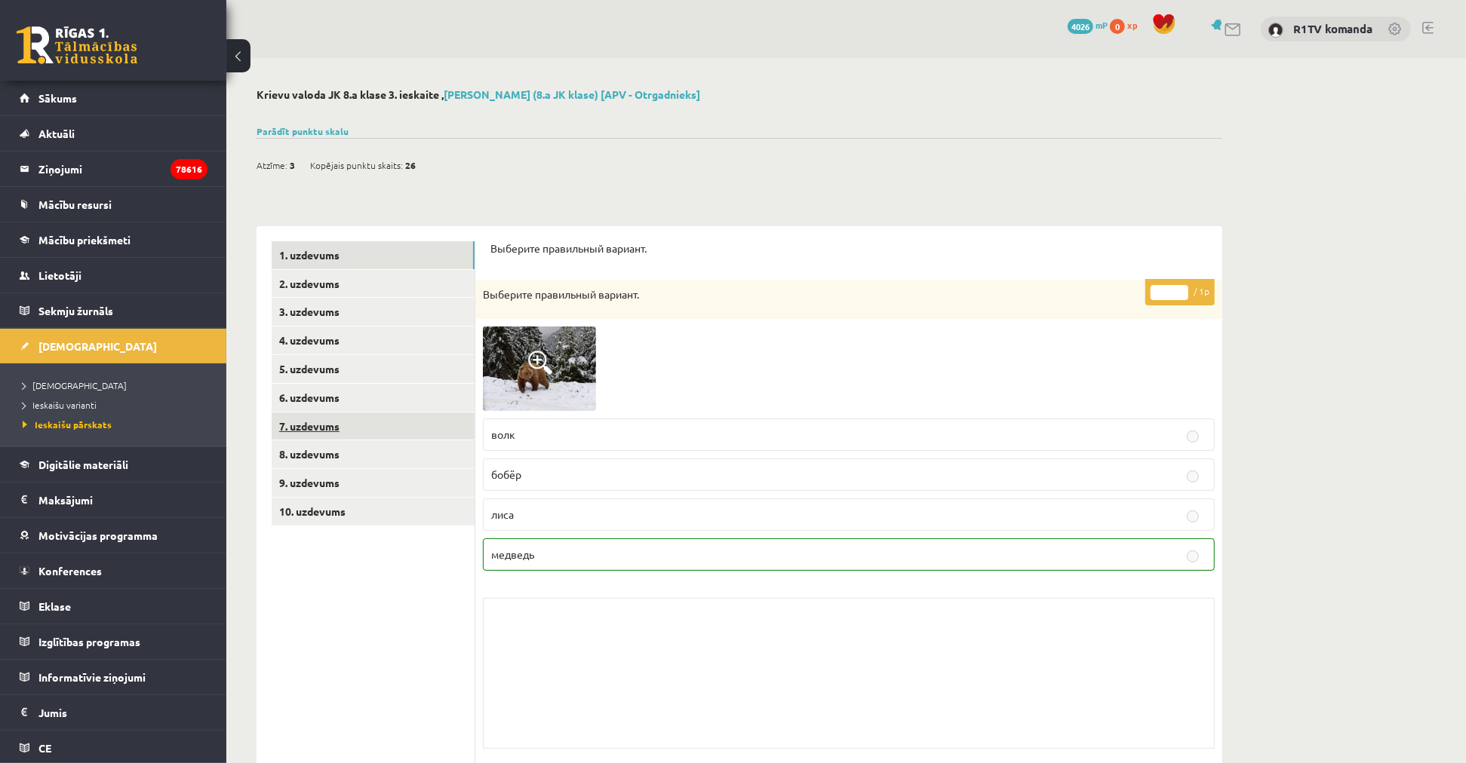
click at [343, 434] on link "7. uzdevums" at bounding box center [373, 427] width 203 height 28
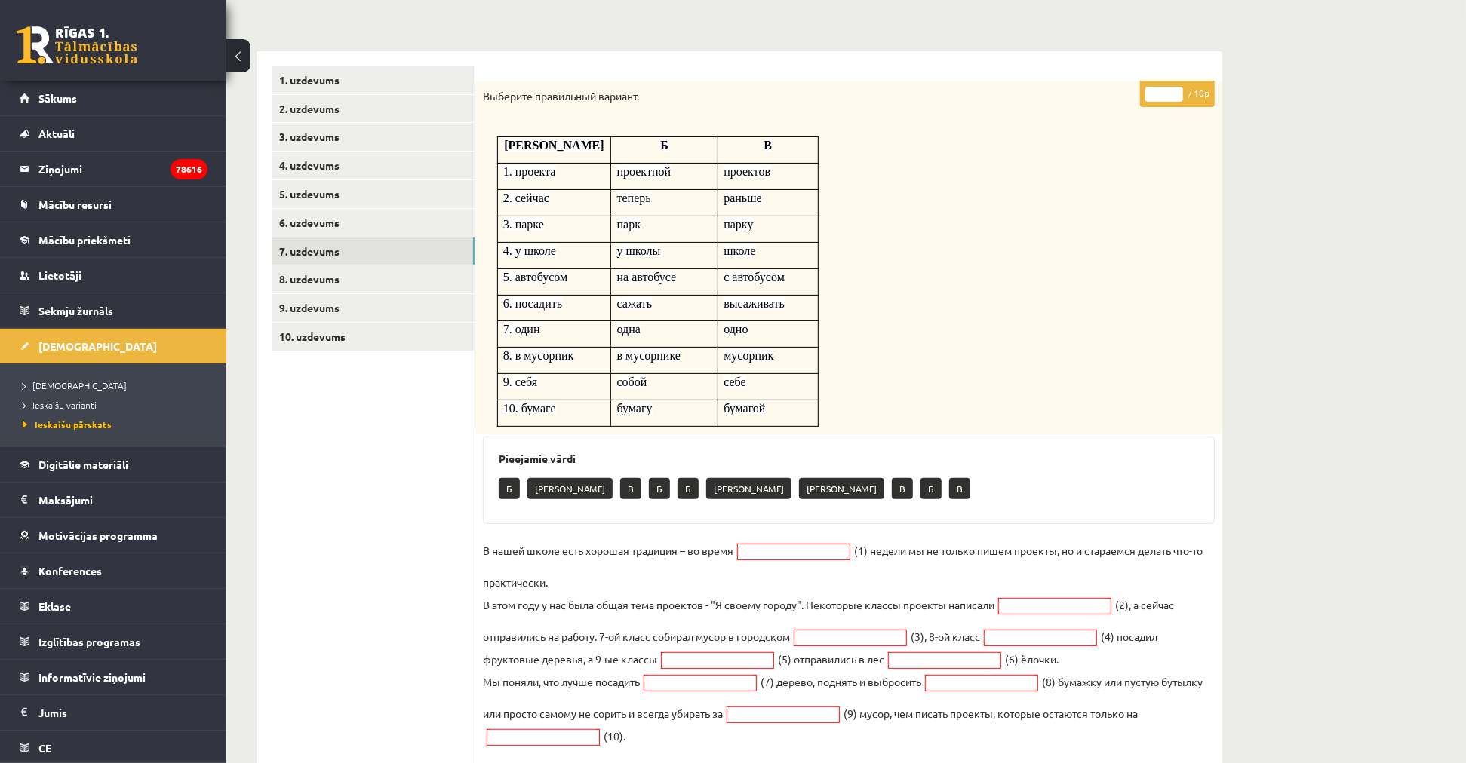
scroll to position [167, 0]
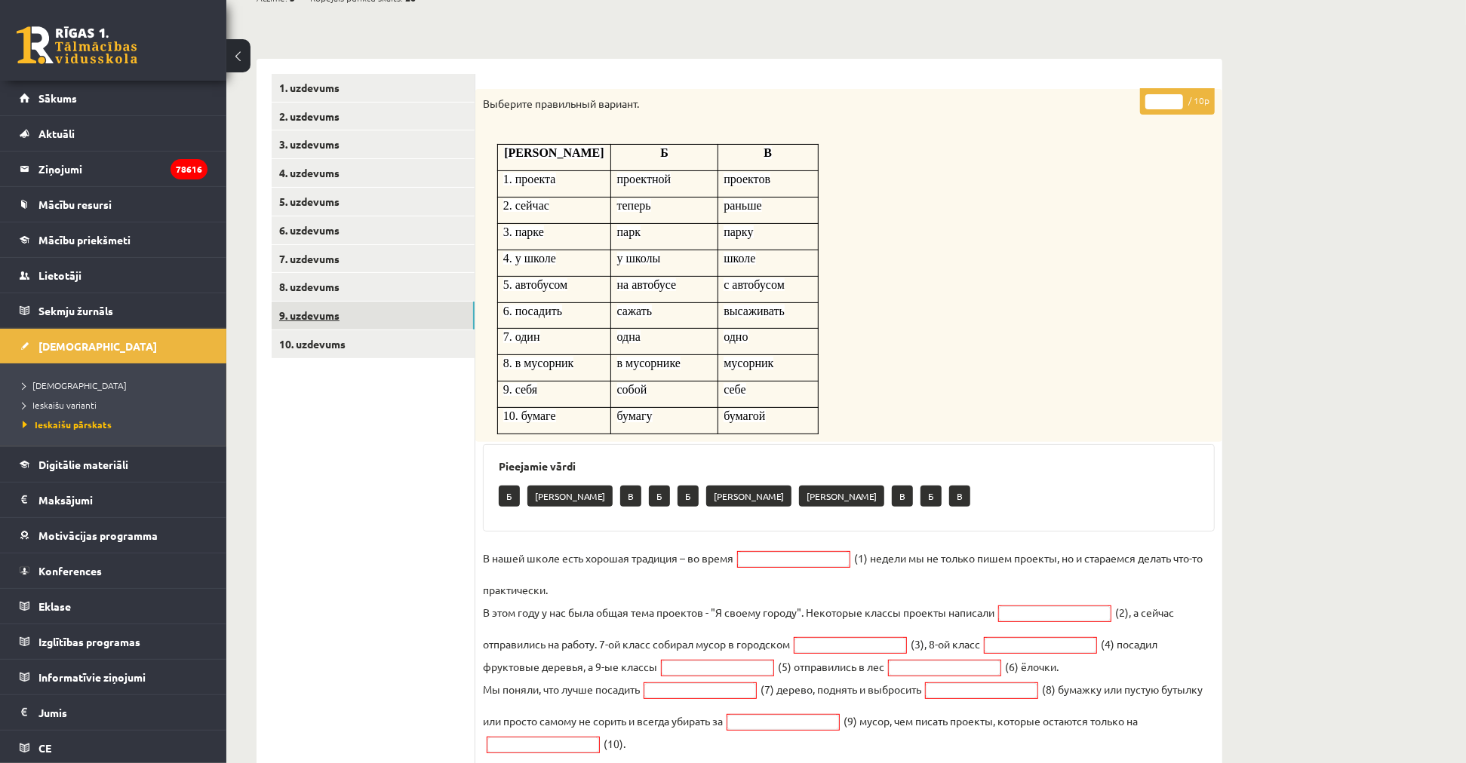
click at [353, 313] on link "9. uzdevums" at bounding box center [373, 316] width 203 height 28
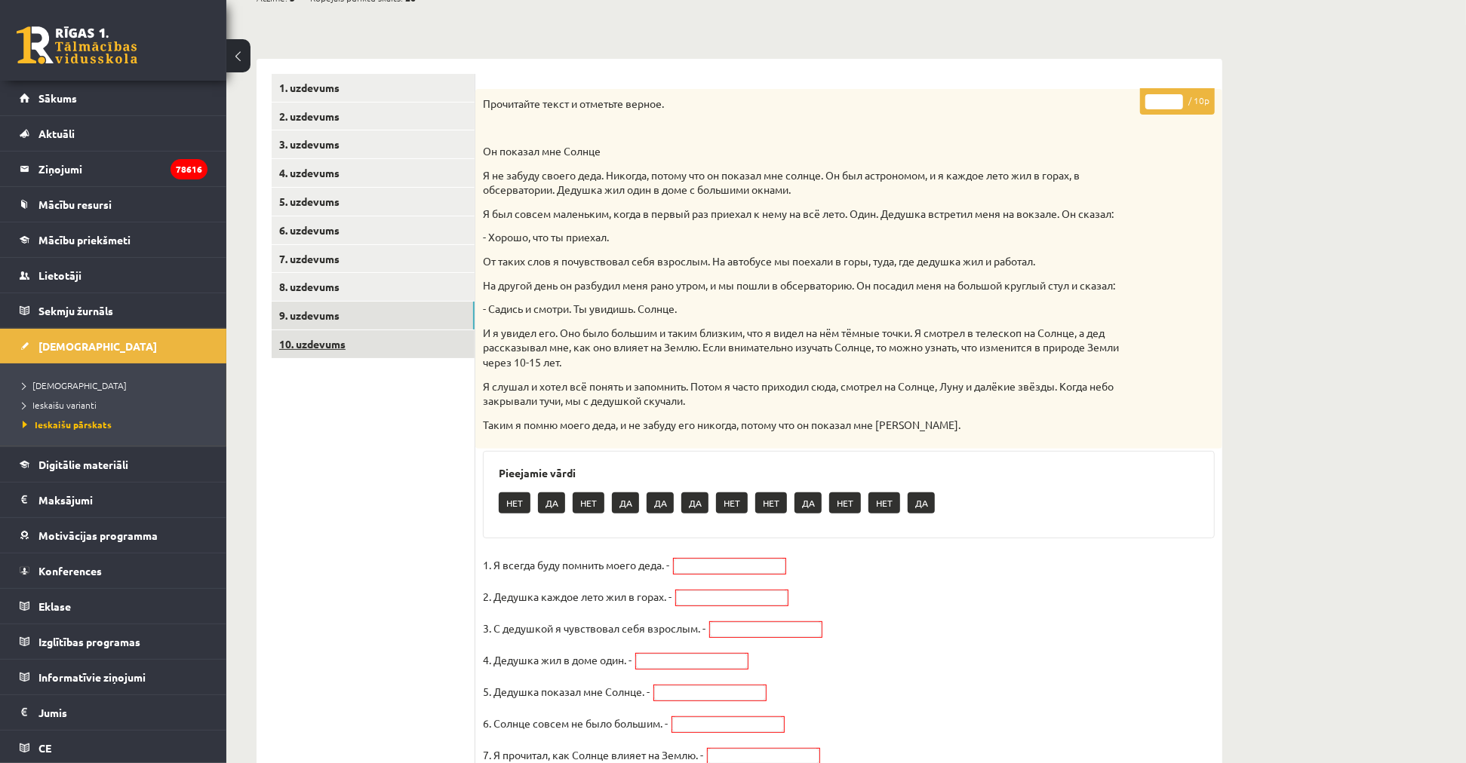
click at [337, 335] on link "10. uzdevums" at bounding box center [373, 344] width 203 height 28
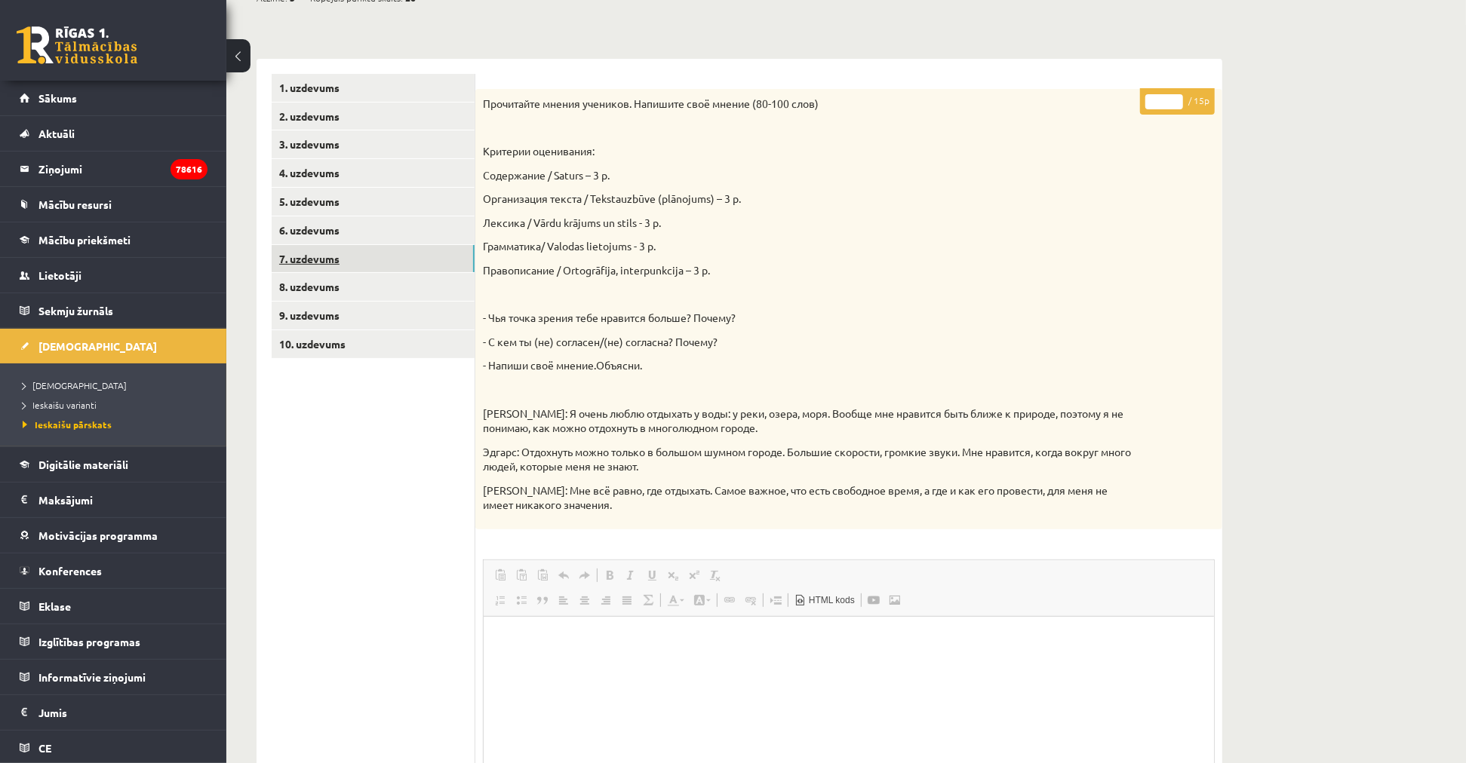
click at [355, 262] on link "7. uzdevums" at bounding box center [373, 259] width 203 height 28
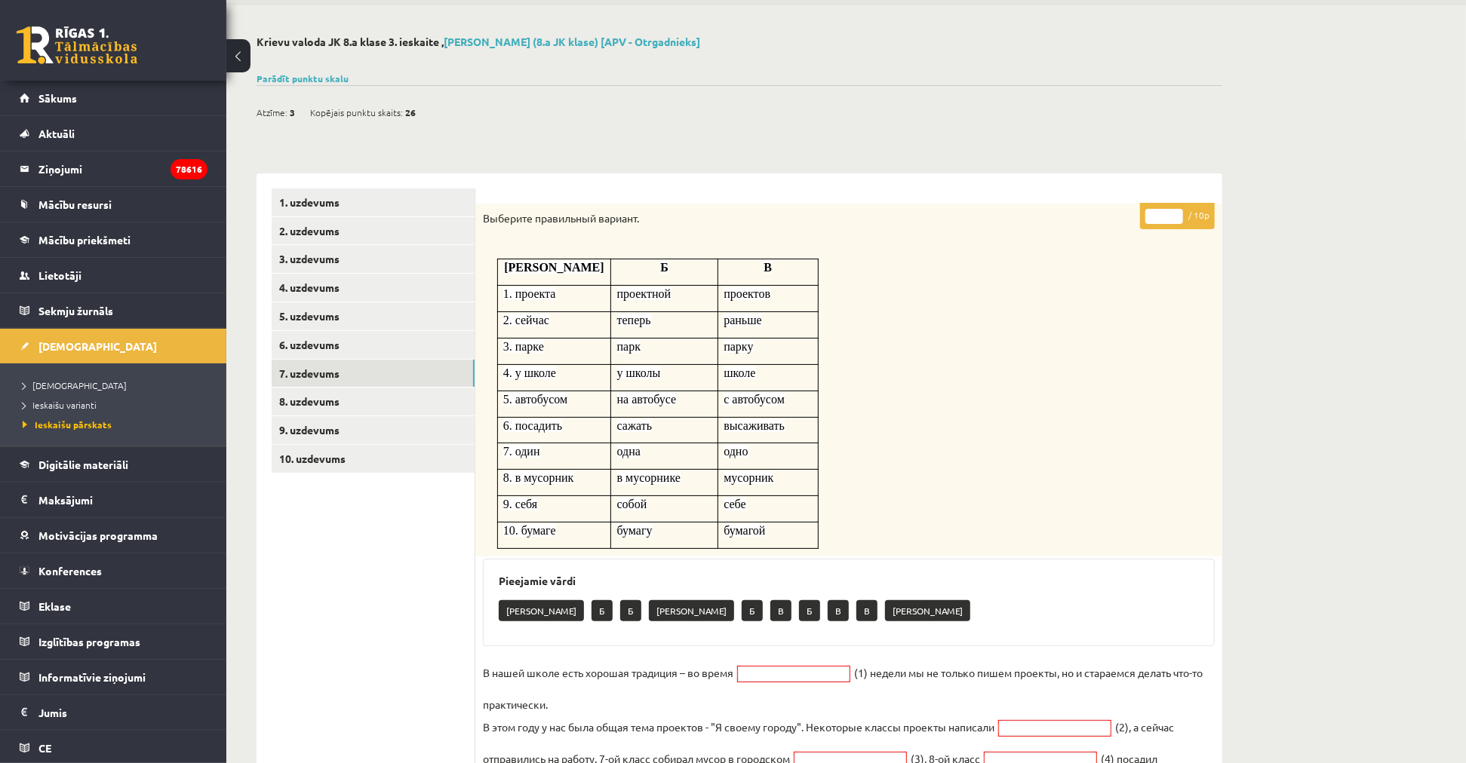
scroll to position [0, 0]
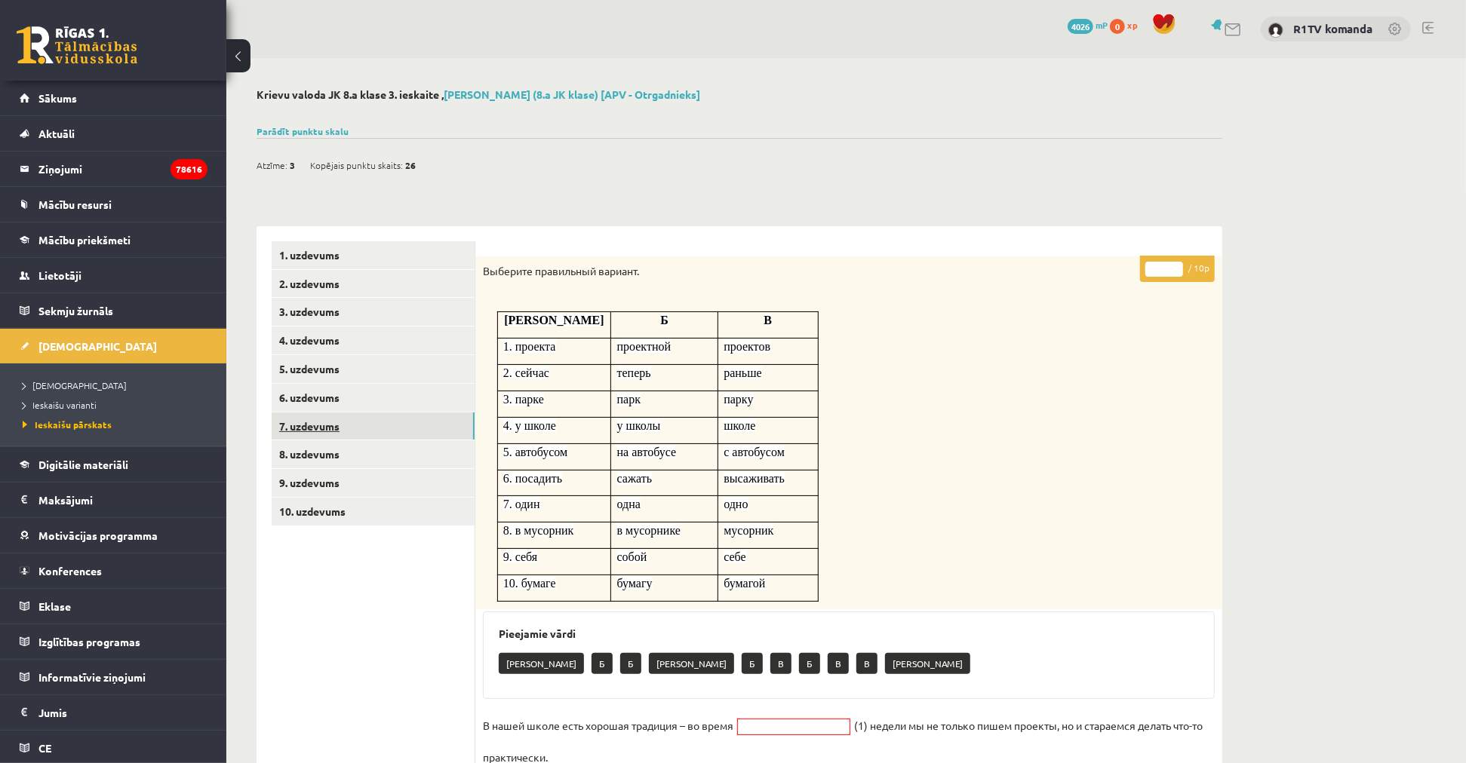
click at [356, 420] on link "7. uzdevums" at bounding box center [373, 427] width 203 height 28
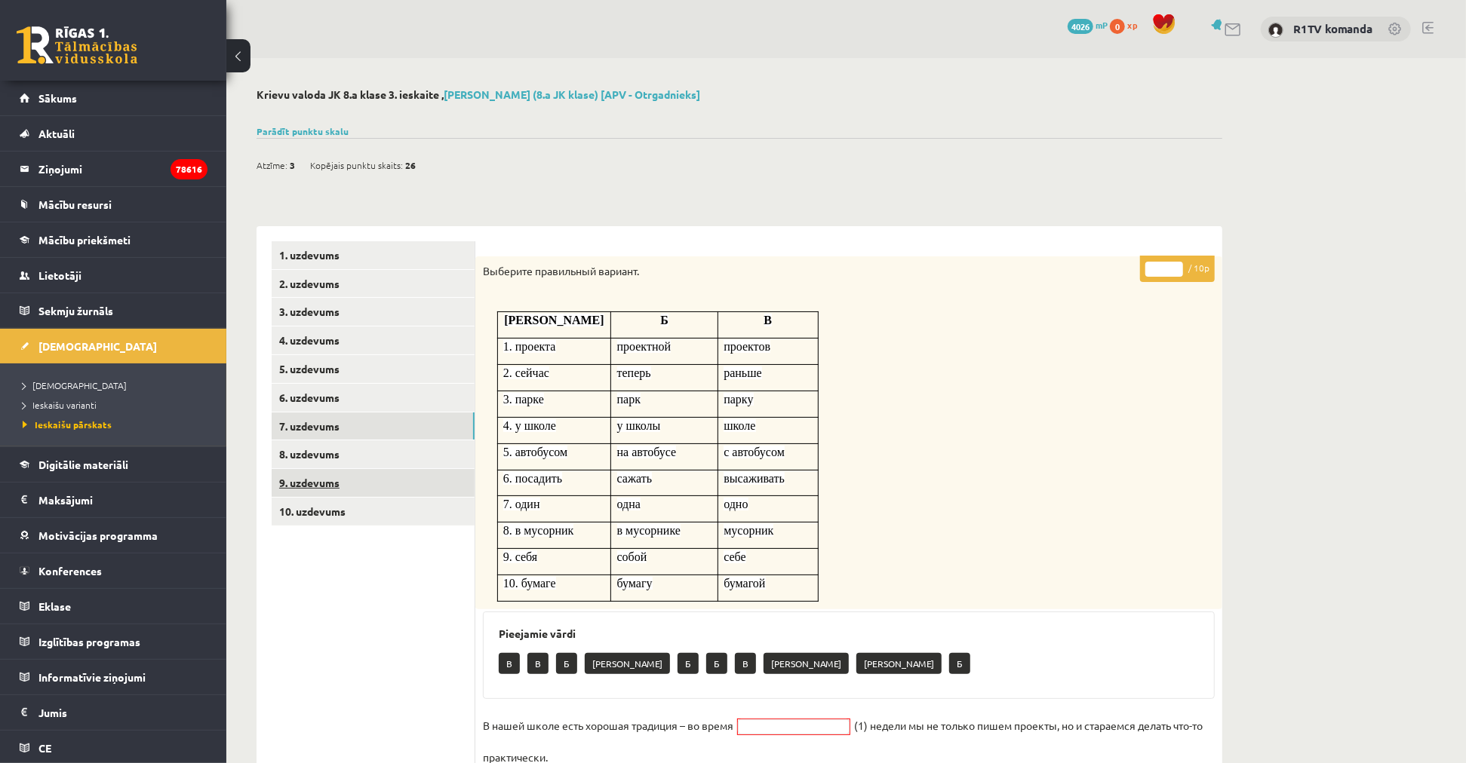
click at [353, 477] on link "9. uzdevums" at bounding box center [373, 483] width 203 height 28
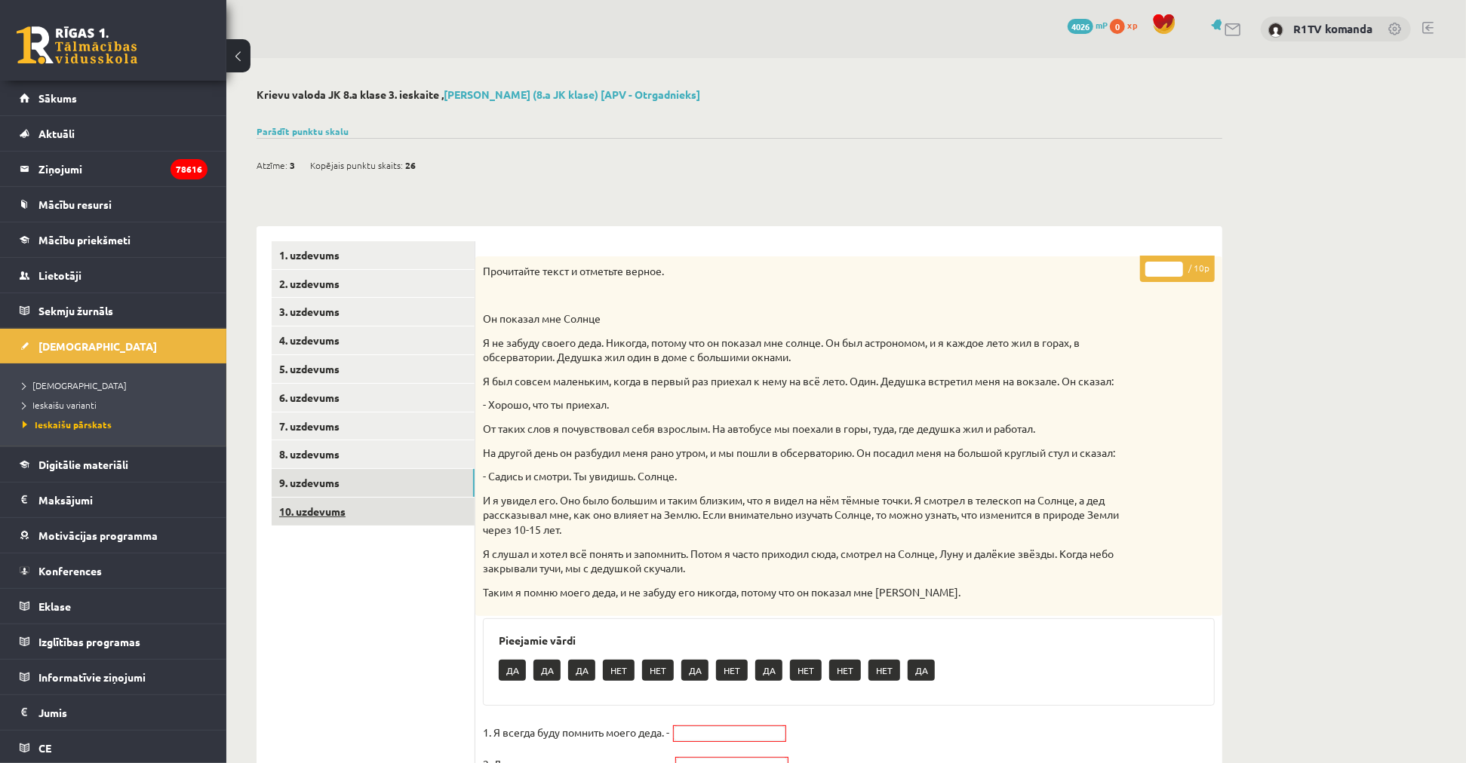
click at [355, 507] on link "10. uzdevums" at bounding box center [373, 512] width 203 height 28
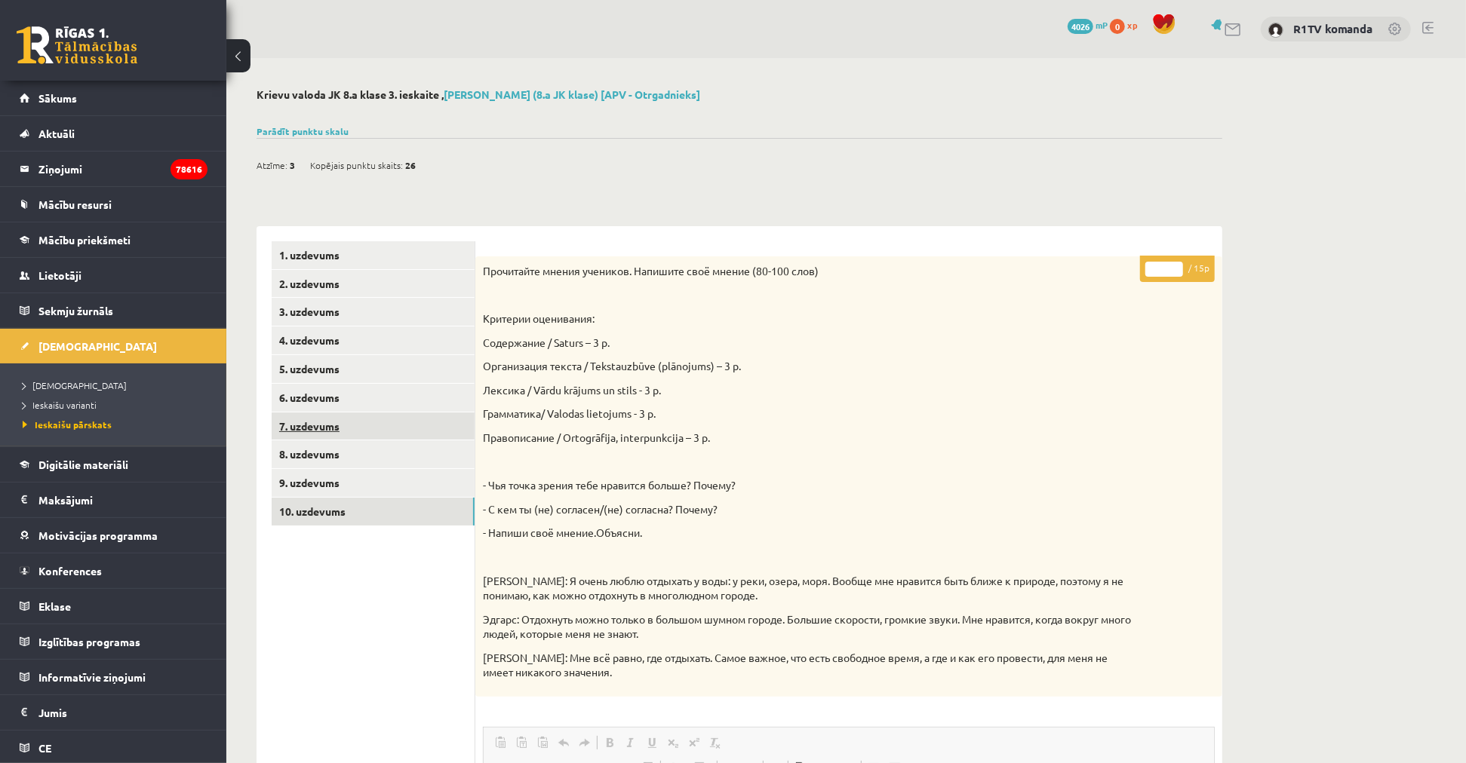
click at [377, 430] on link "7. uzdevums" at bounding box center [373, 427] width 203 height 28
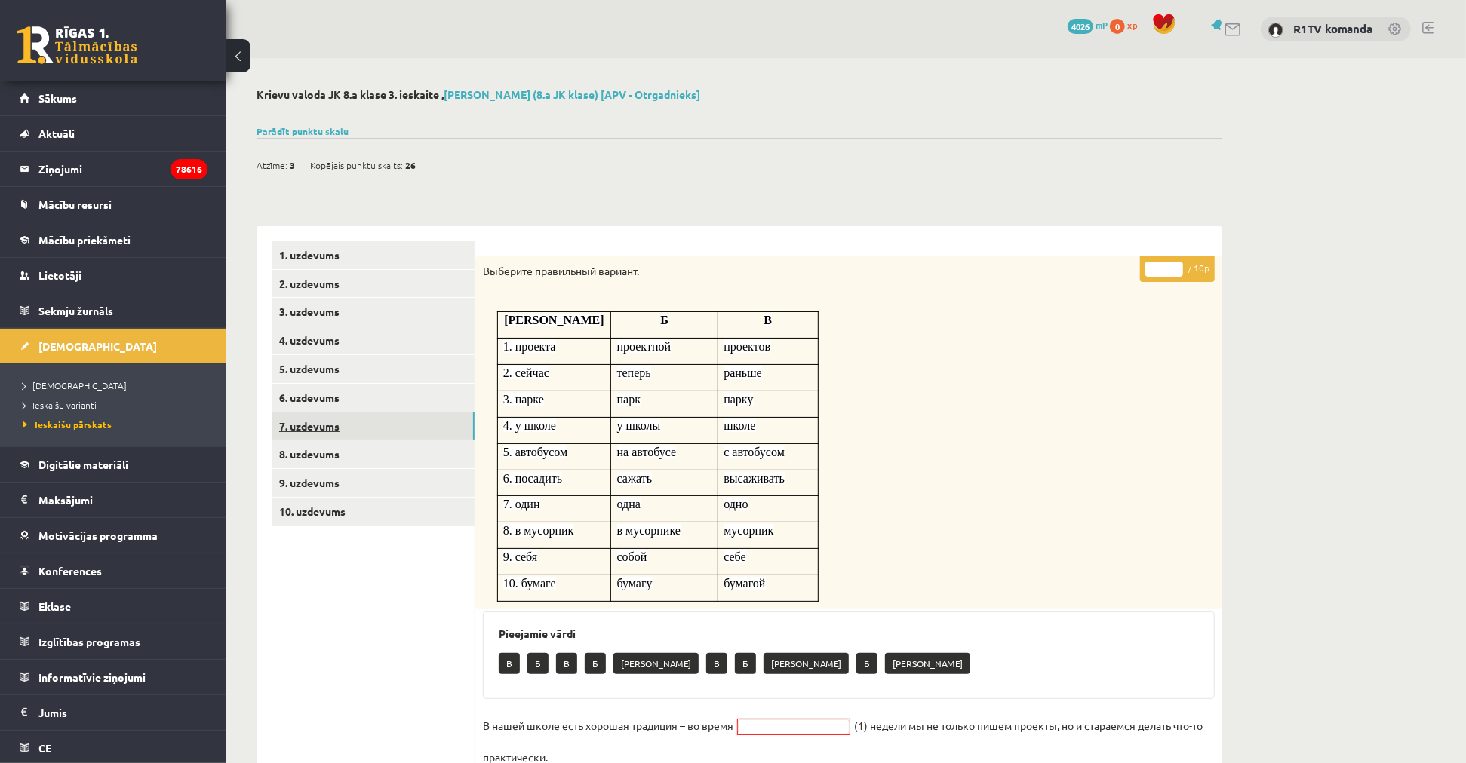
click at [358, 427] on link "7. uzdevums" at bounding box center [373, 427] width 203 height 28
click at [349, 480] on link "9. uzdevums" at bounding box center [373, 483] width 203 height 28
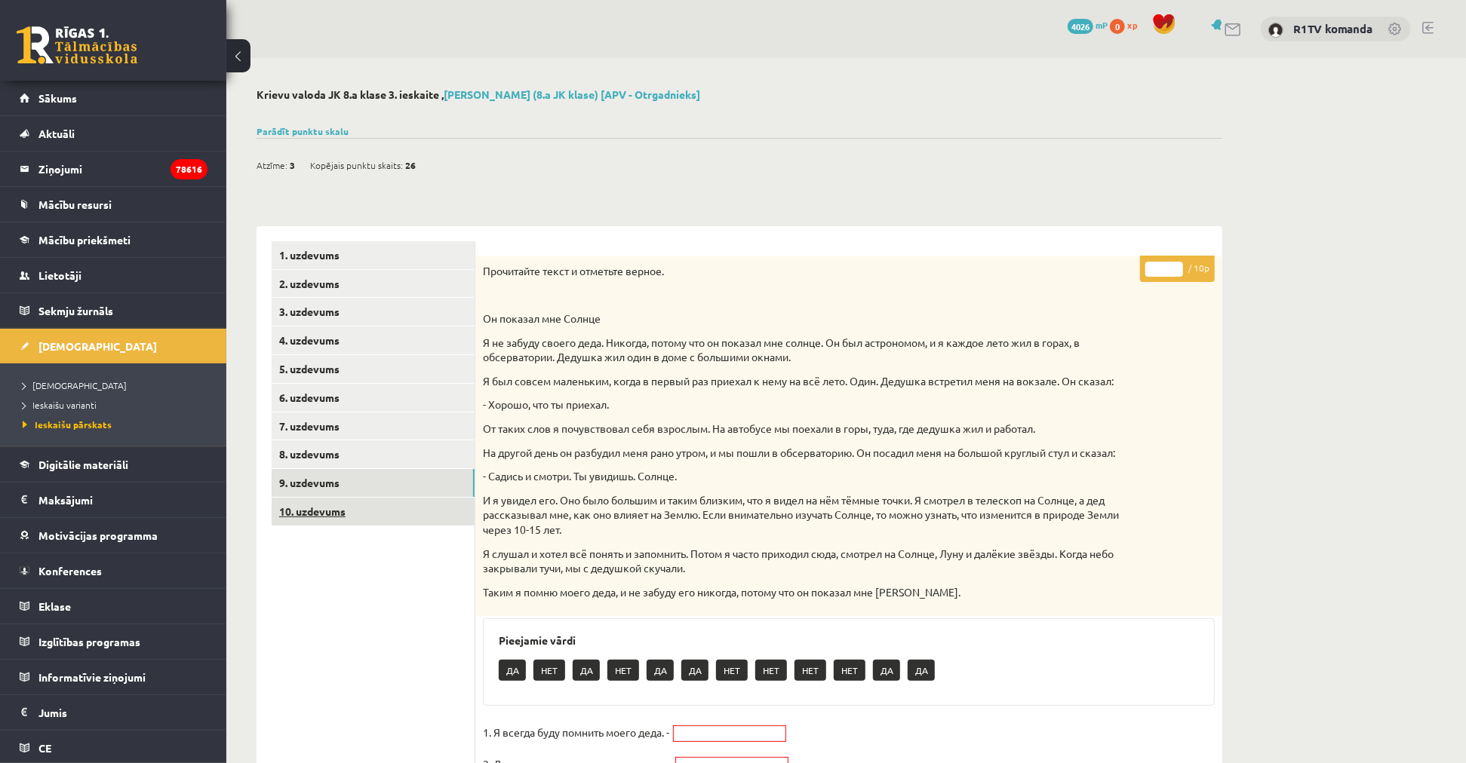
click at [357, 507] on link "10. uzdevums" at bounding box center [373, 512] width 203 height 28
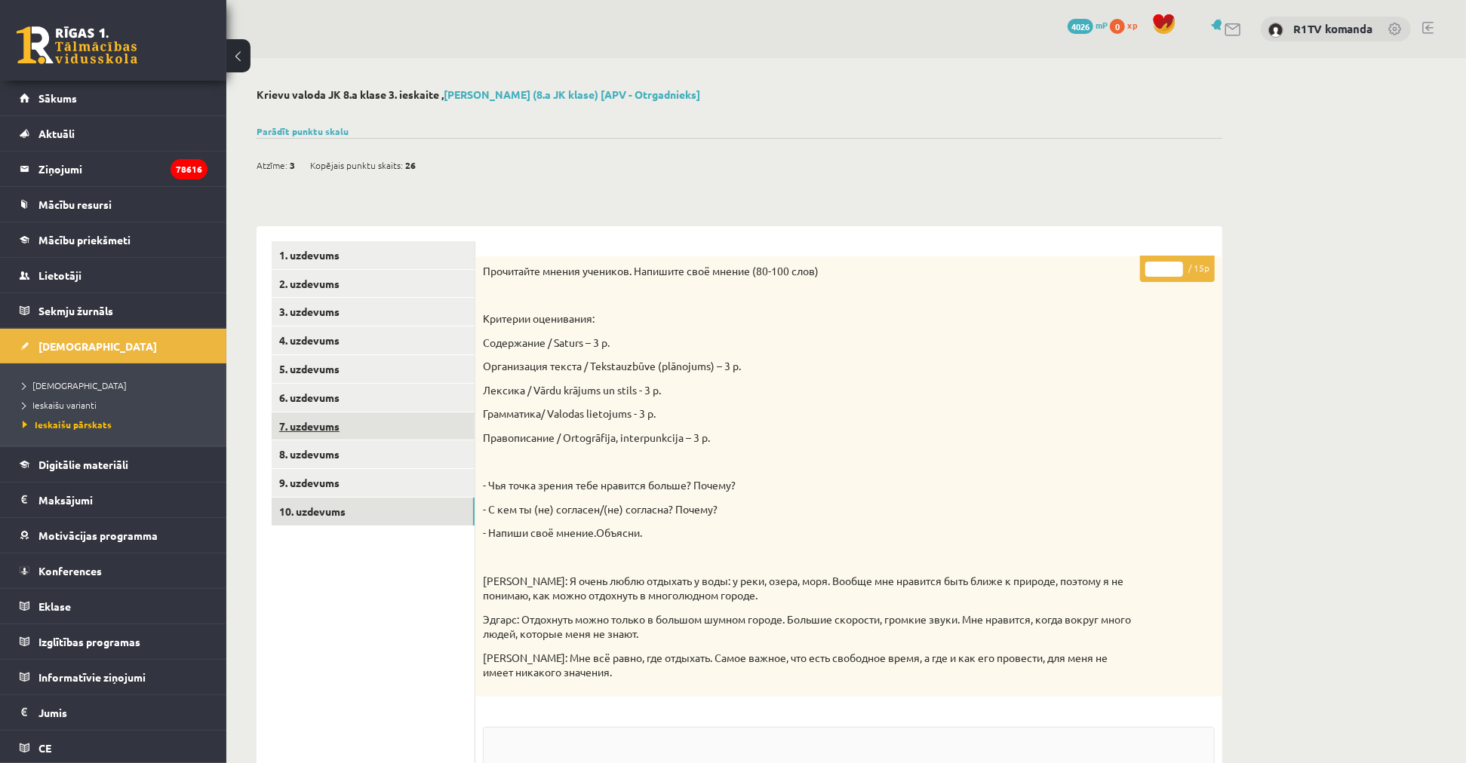
click at [352, 432] on link "7. uzdevums" at bounding box center [373, 427] width 203 height 28
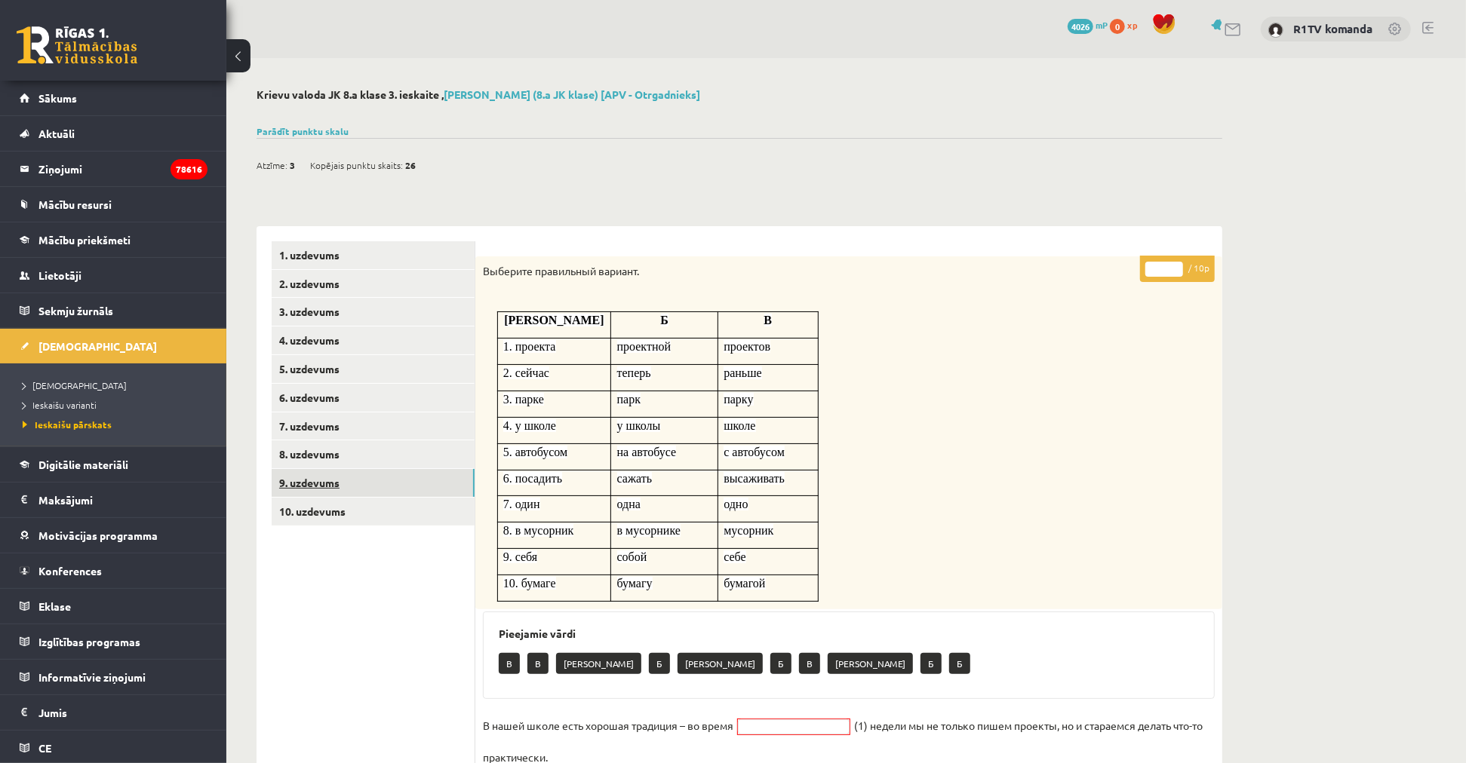
click at [364, 483] on link "9. uzdevums" at bounding box center [373, 483] width 203 height 28
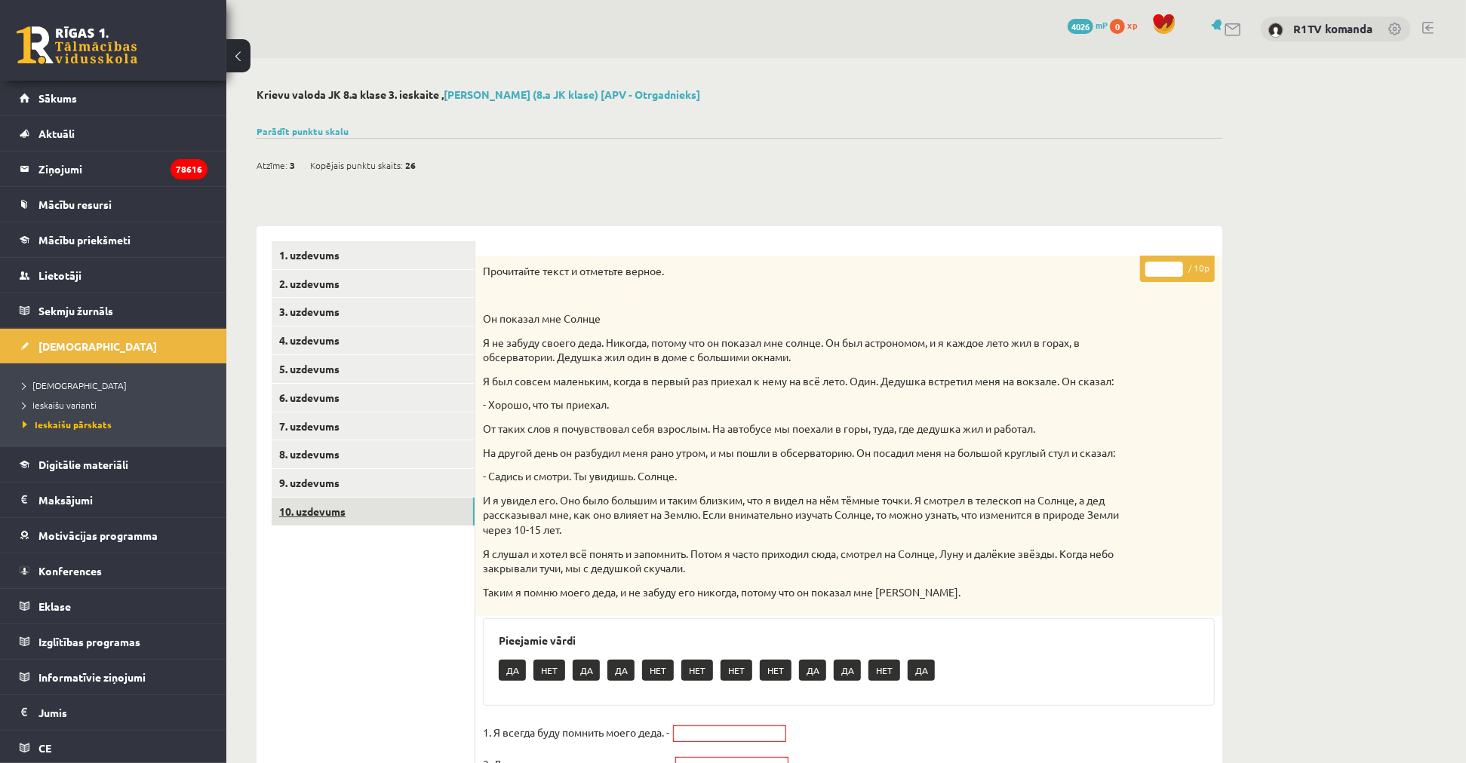
click at [370, 510] on link "10. uzdevums" at bounding box center [373, 512] width 203 height 28
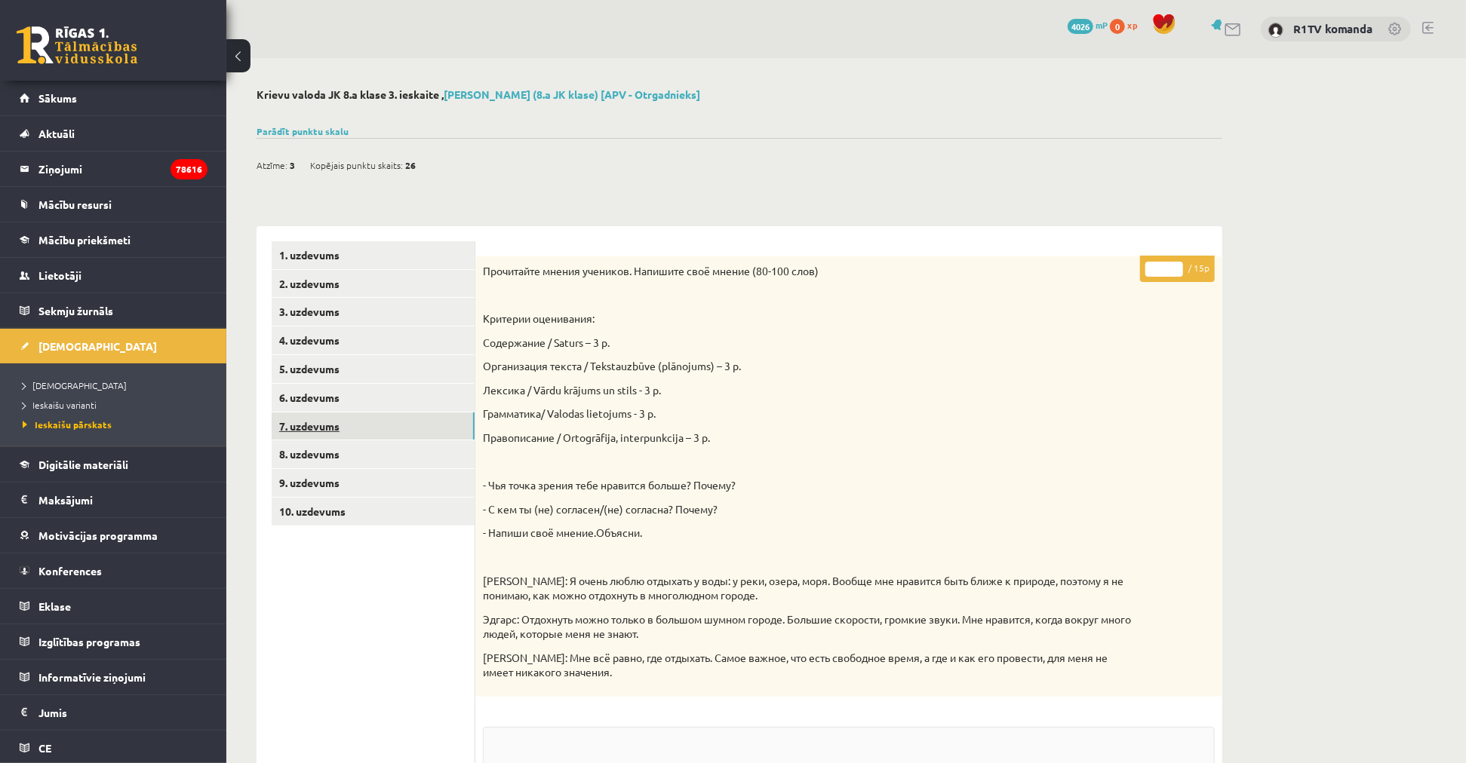
click at [373, 434] on link "7. uzdevums" at bounding box center [373, 427] width 203 height 28
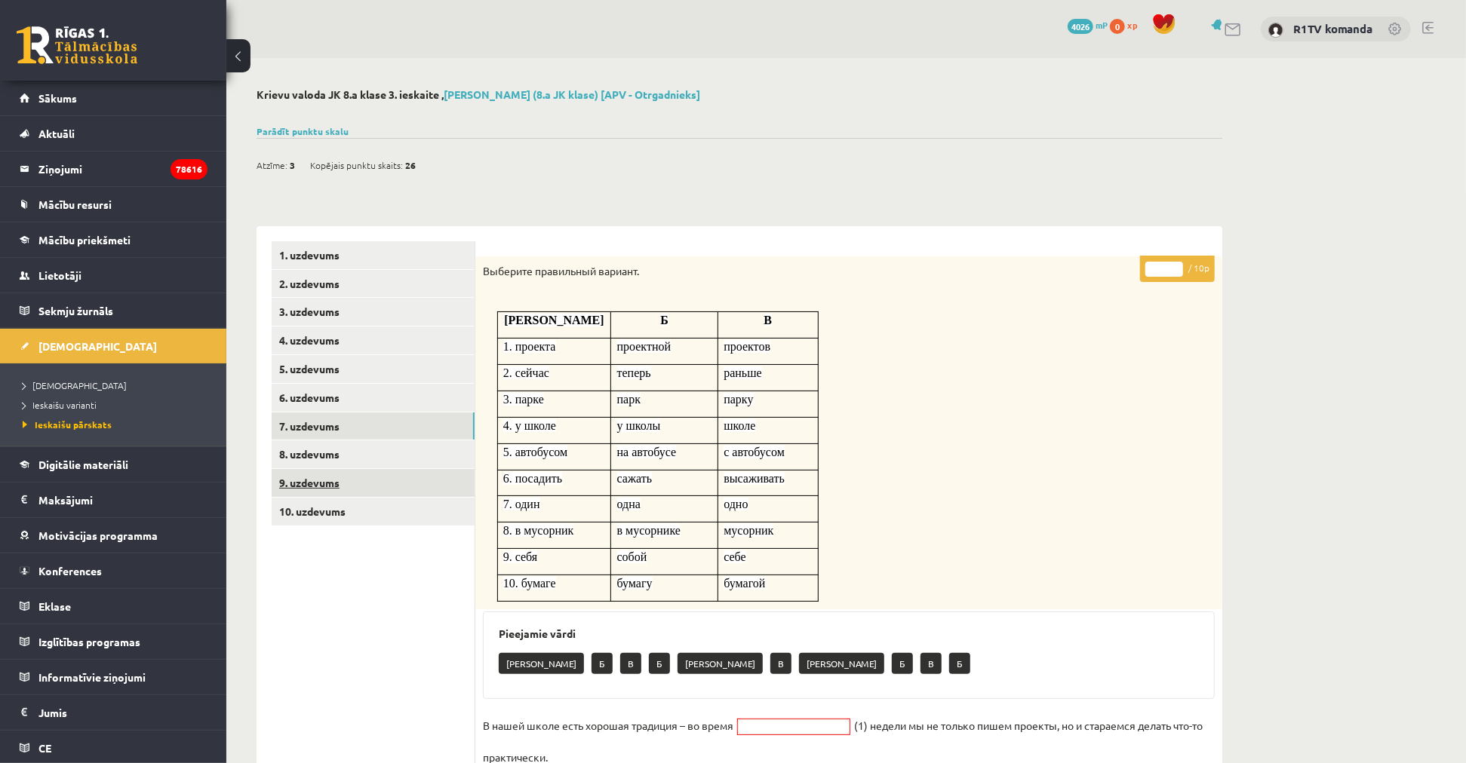
click at [322, 478] on link "9. uzdevums" at bounding box center [373, 483] width 203 height 28
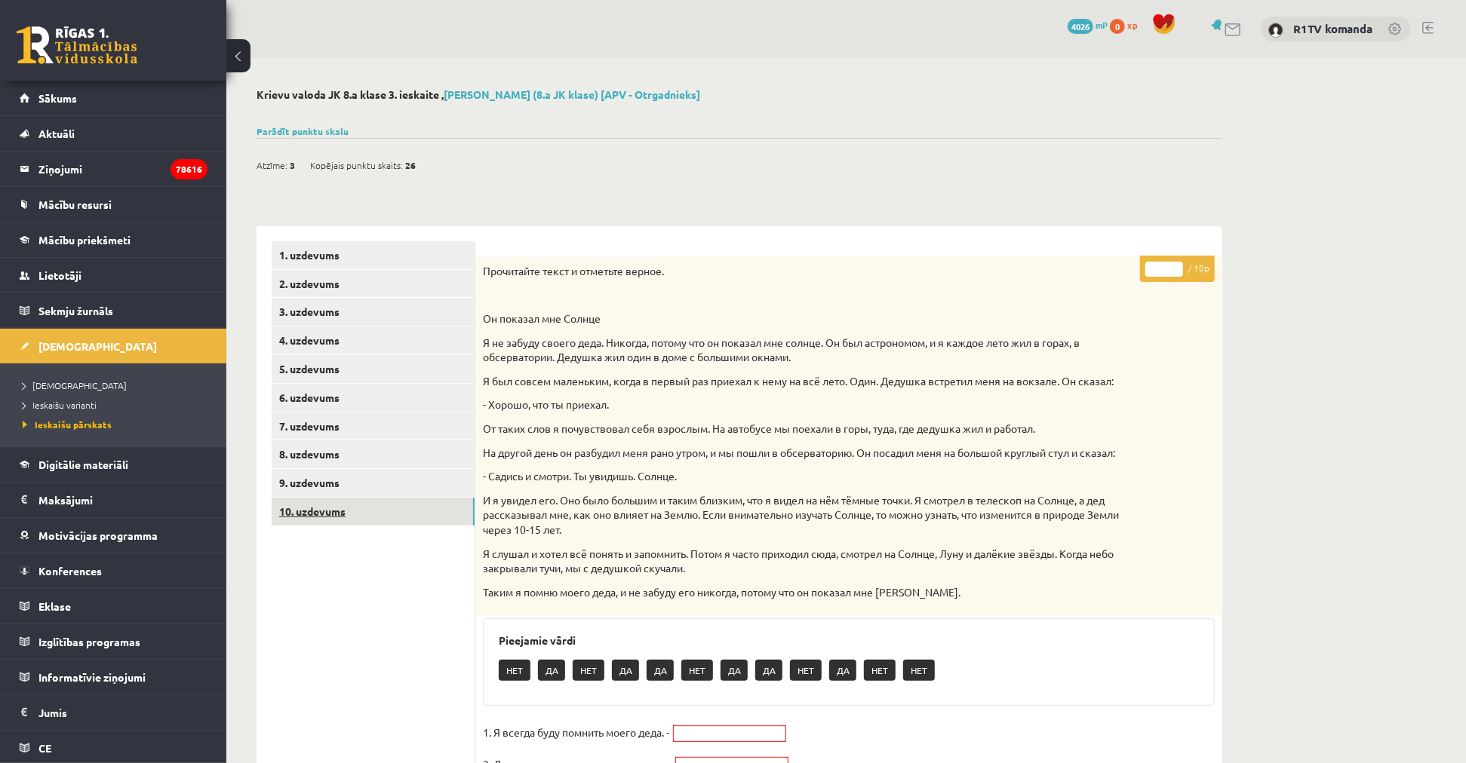
click at [403, 510] on link "10. uzdevums" at bounding box center [373, 512] width 203 height 28
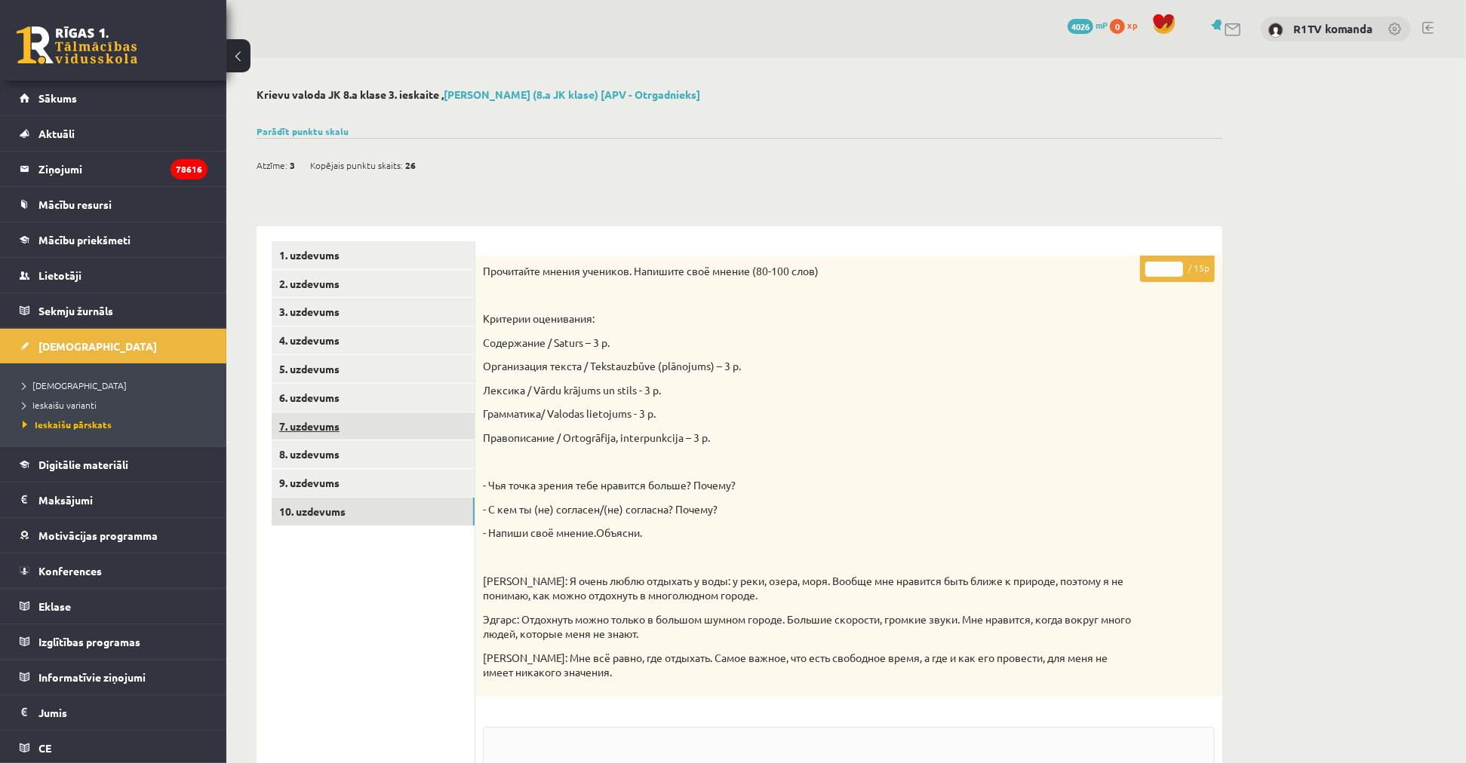
click at [385, 413] on link "7. uzdevums" at bounding box center [373, 427] width 203 height 28
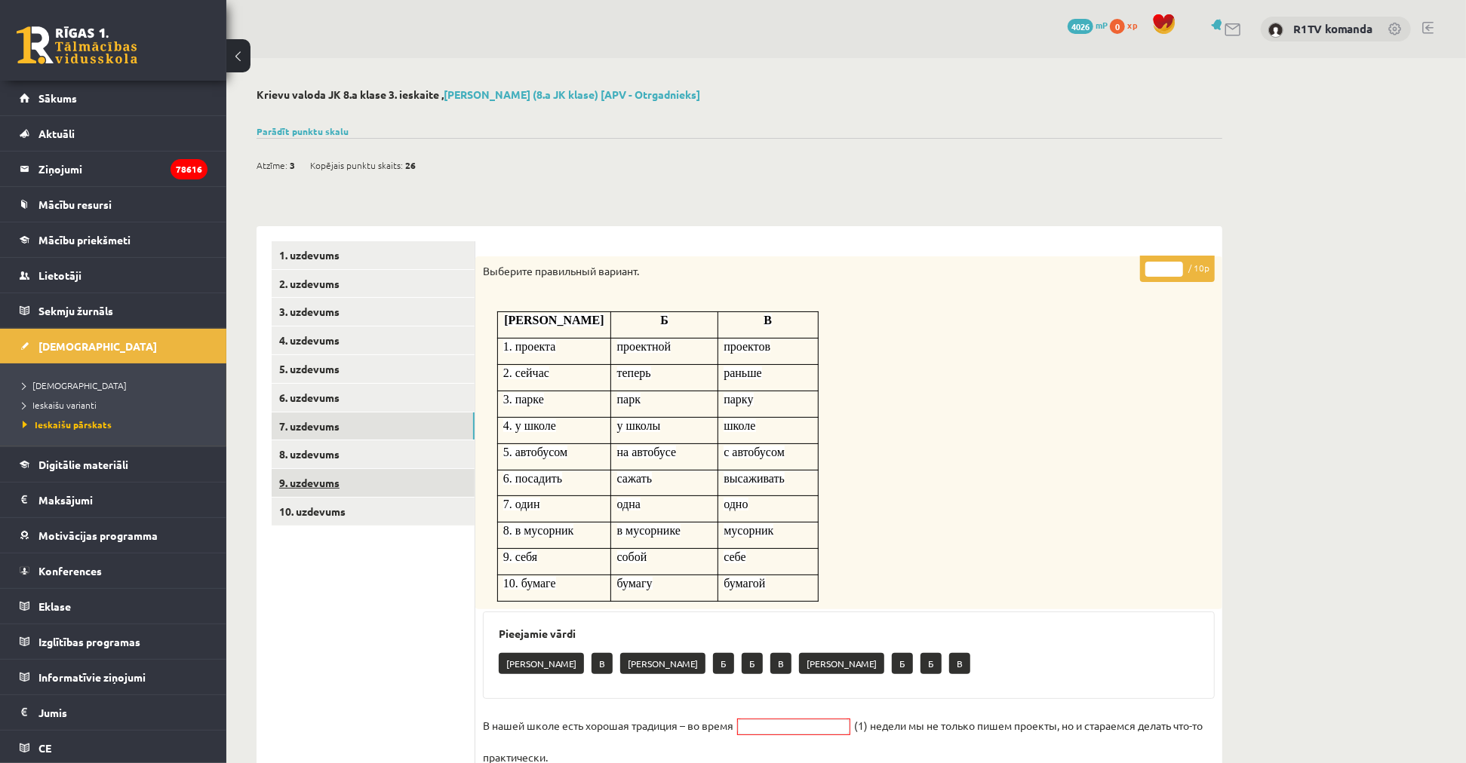
click at [373, 474] on link "9. uzdevums" at bounding box center [373, 483] width 203 height 28
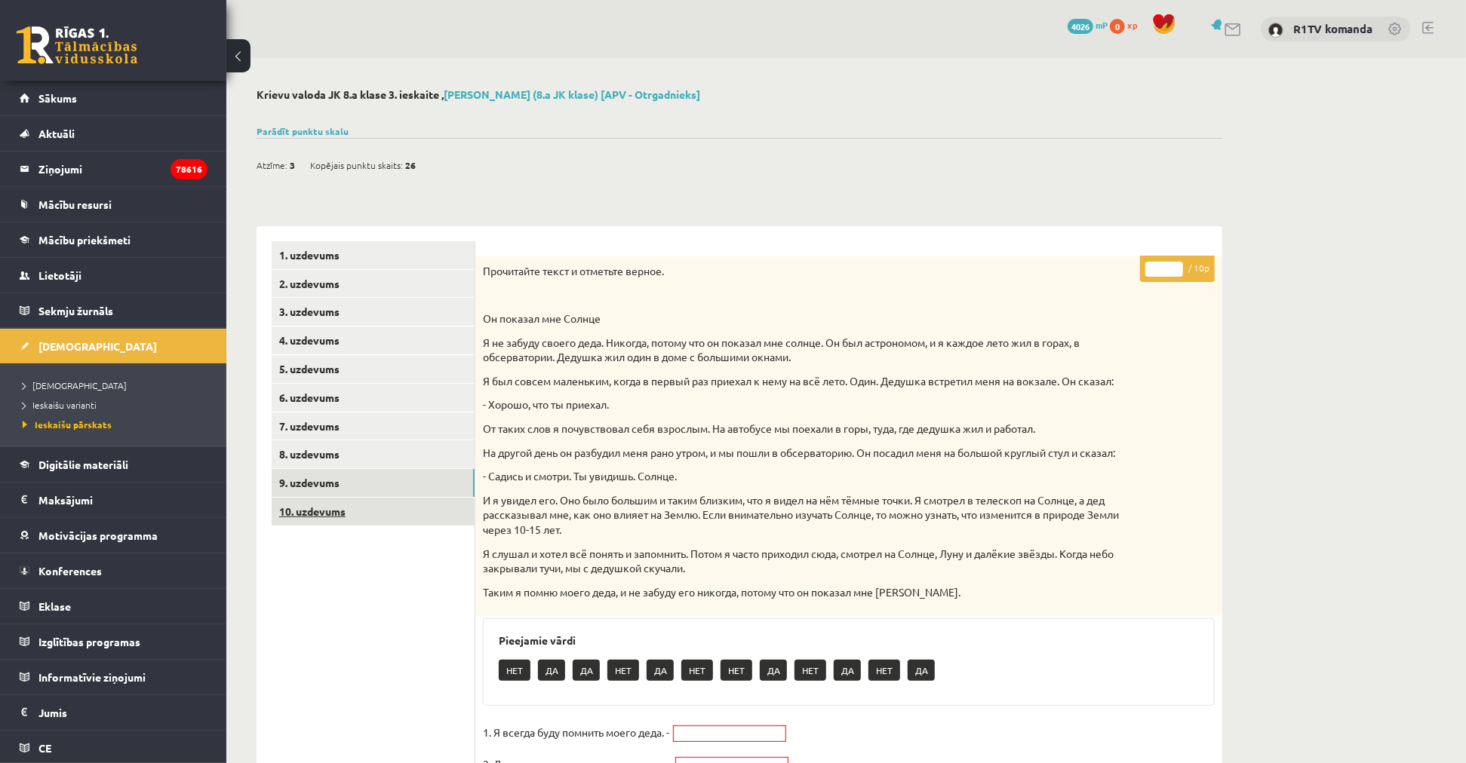
click at [378, 502] on link "10. uzdevums" at bounding box center [373, 512] width 203 height 28
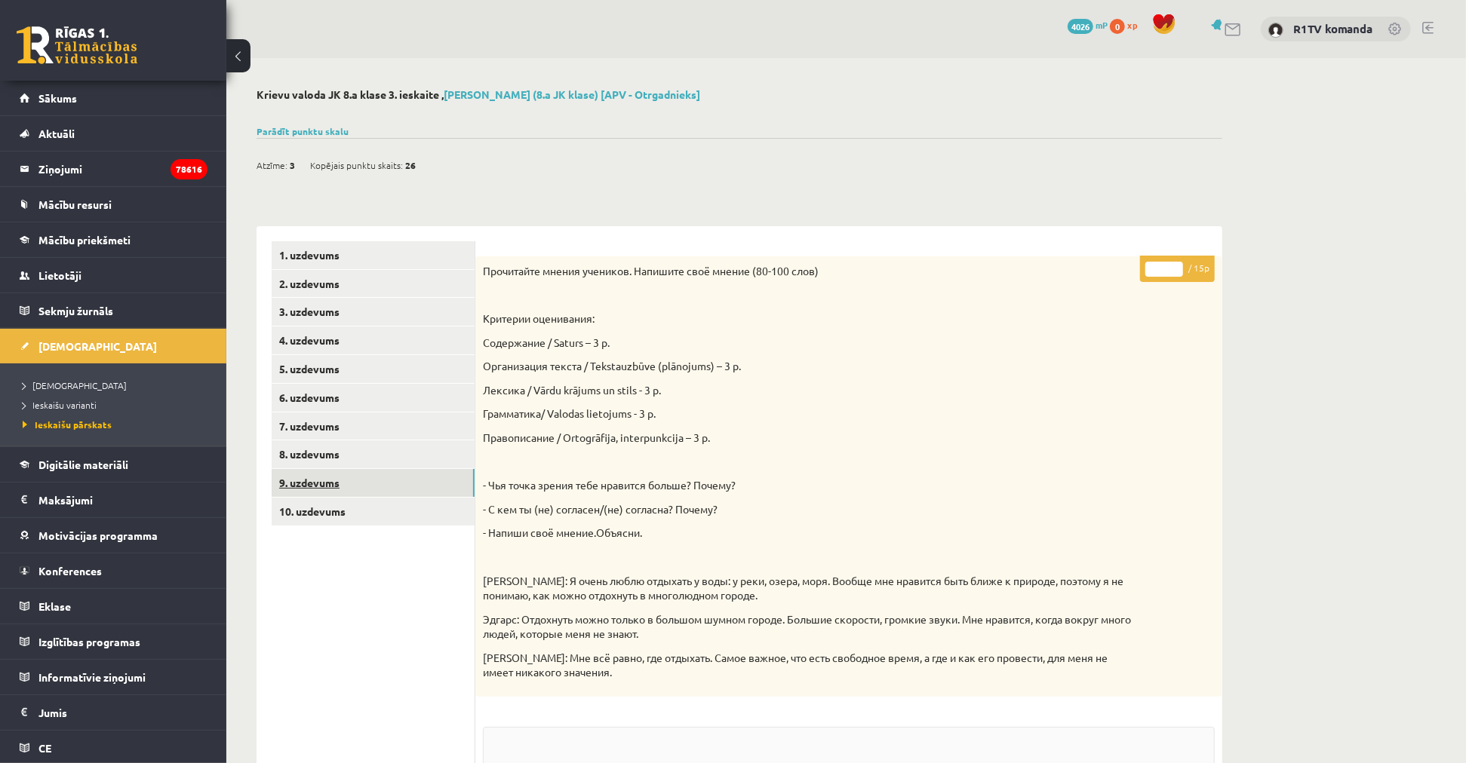
click at [375, 480] on link "9. uzdevums" at bounding box center [373, 483] width 203 height 28
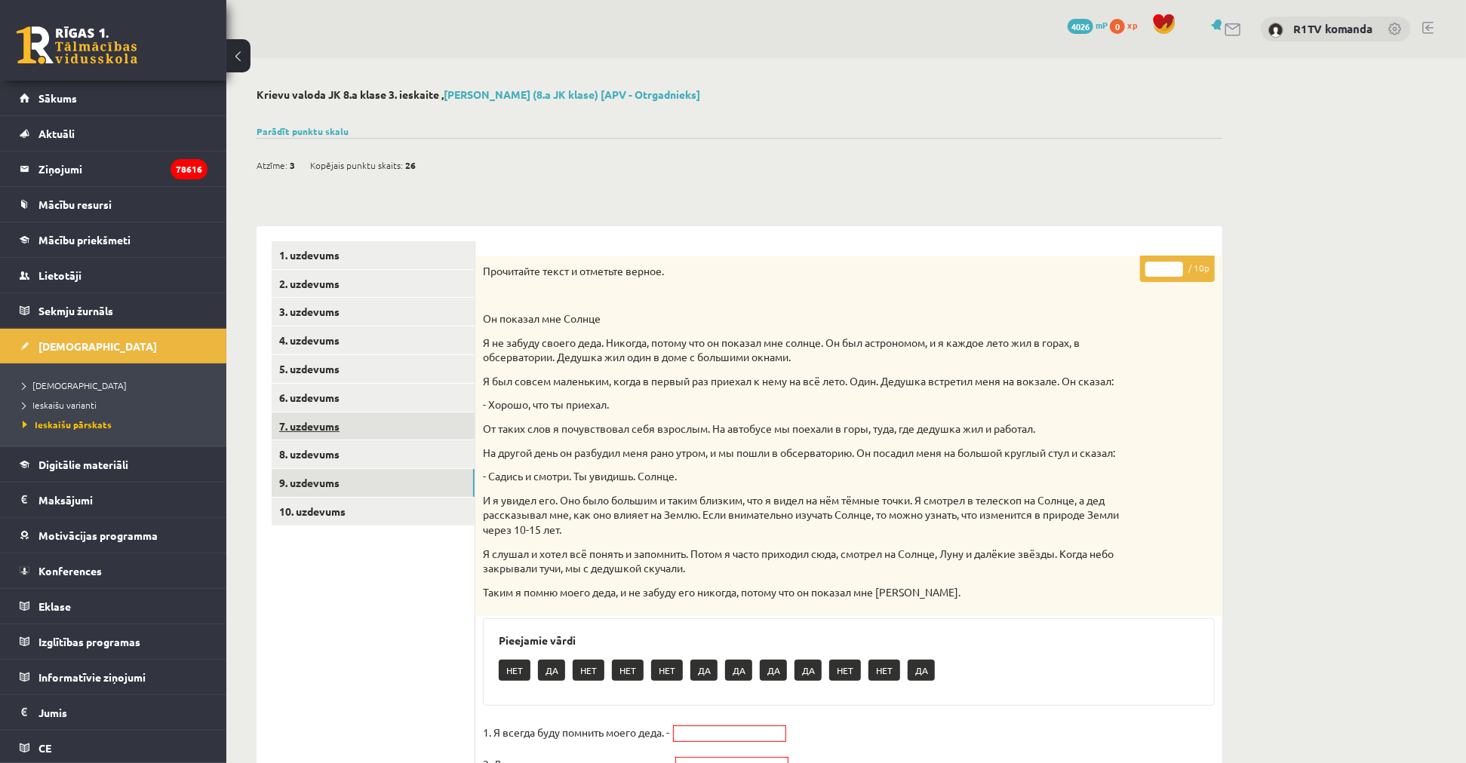
click at [366, 413] on link "7. uzdevums" at bounding box center [373, 427] width 203 height 28
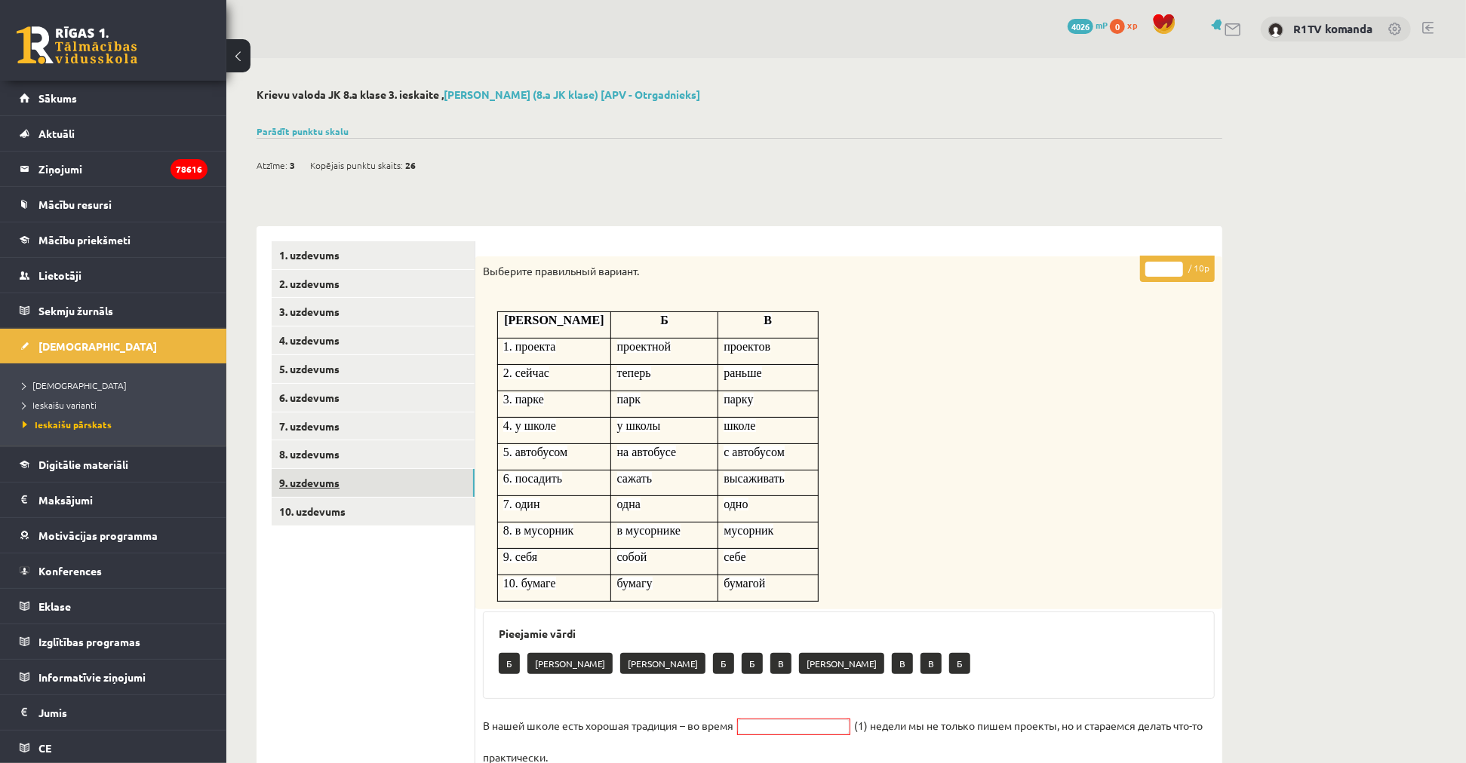
click at [352, 478] on link "9. uzdevums" at bounding box center [373, 483] width 203 height 28
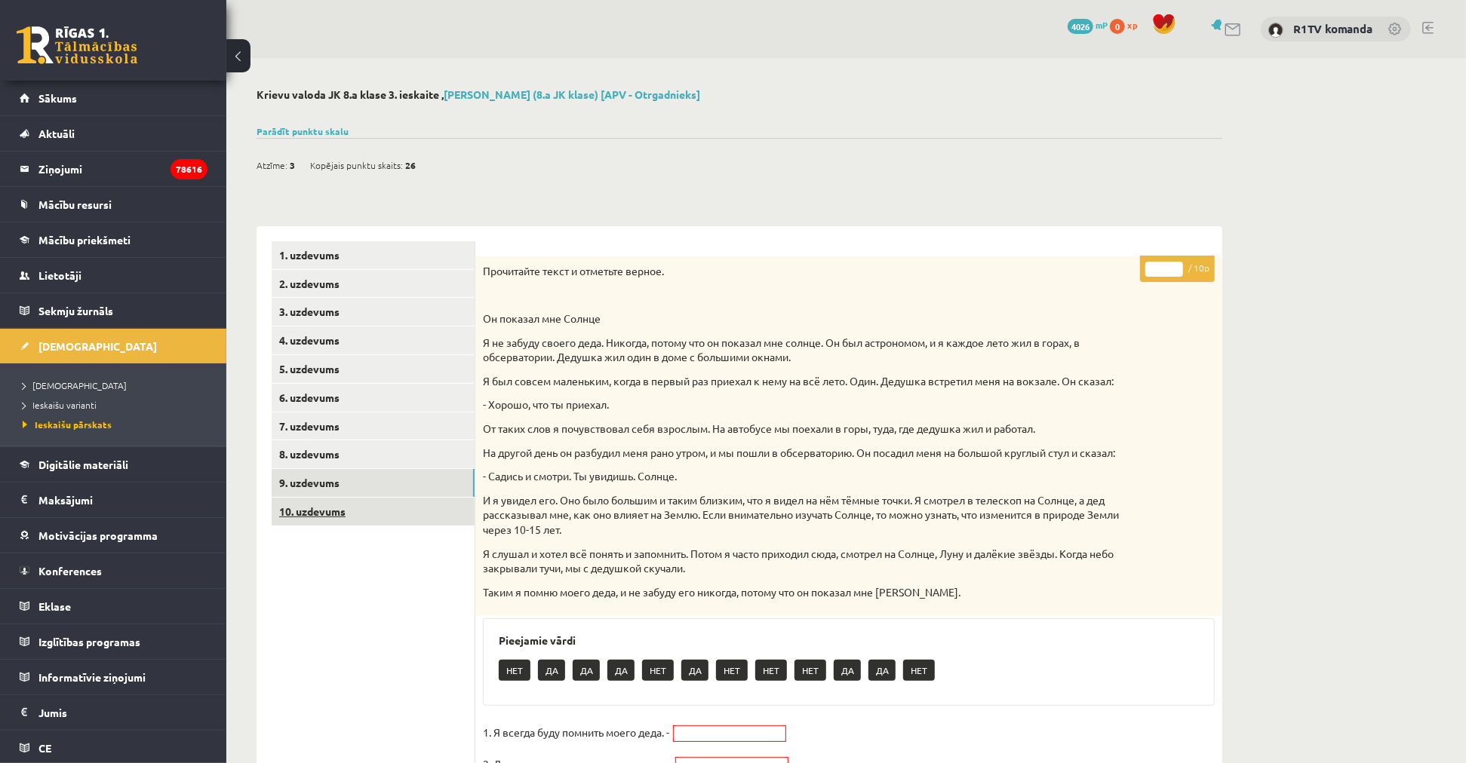
click at [364, 499] on link "10. uzdevums" at bounding box center [373, 512] width 203 height 28
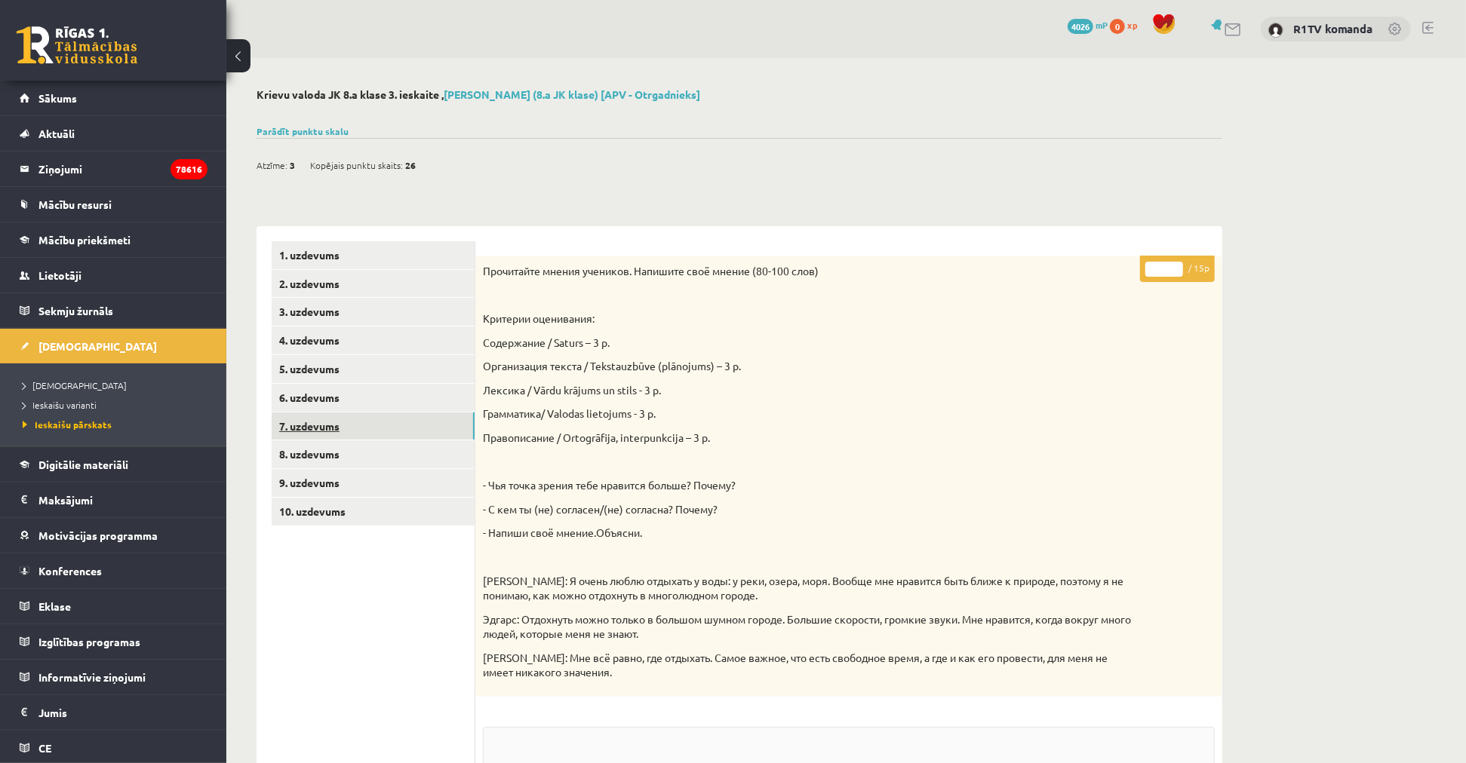
click at [358, 428] on link "7. uzdevums" at bounding box center [373, 427] width 203 height 28
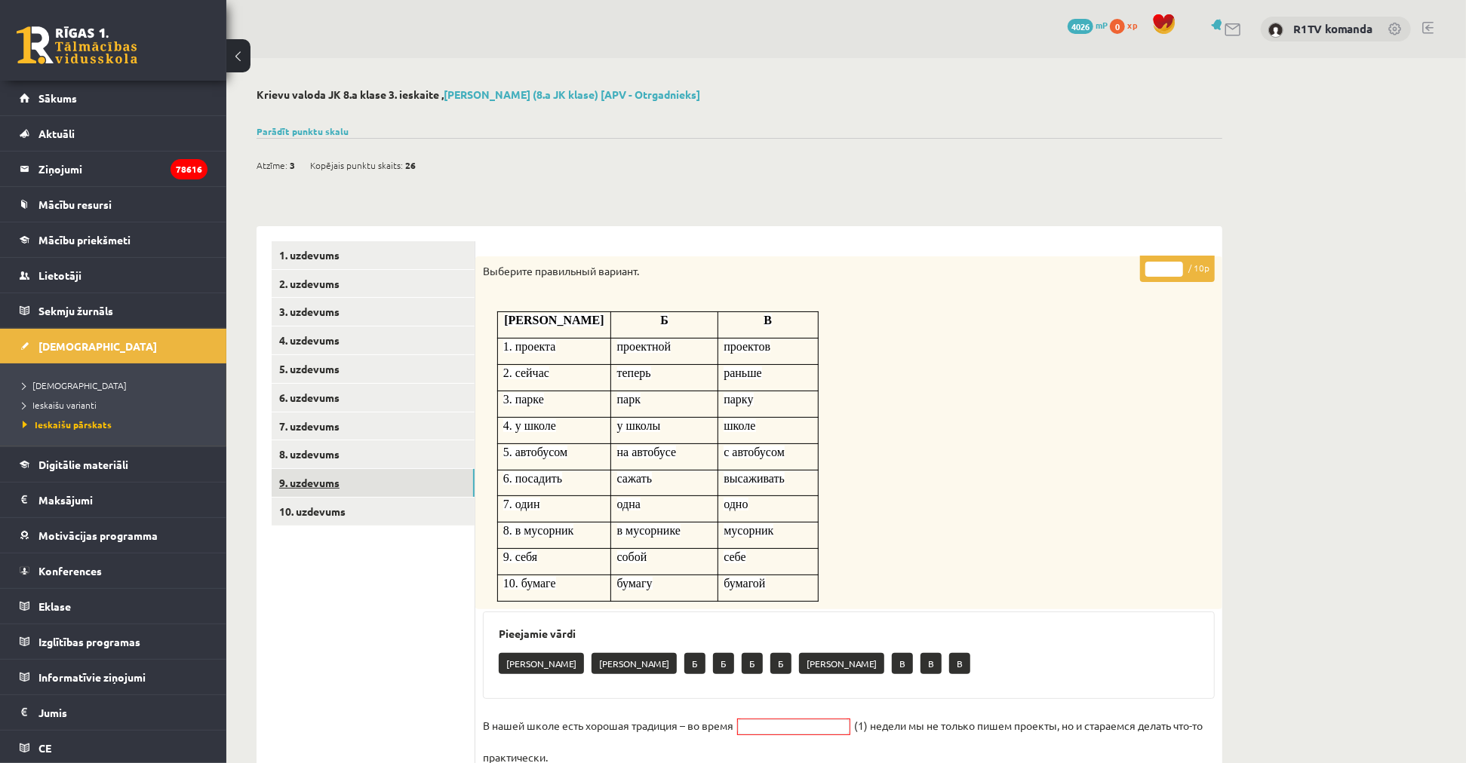
click at [349, 480] on link "9. uzdevums" at bounding box center [373, 483] width 203 height 28
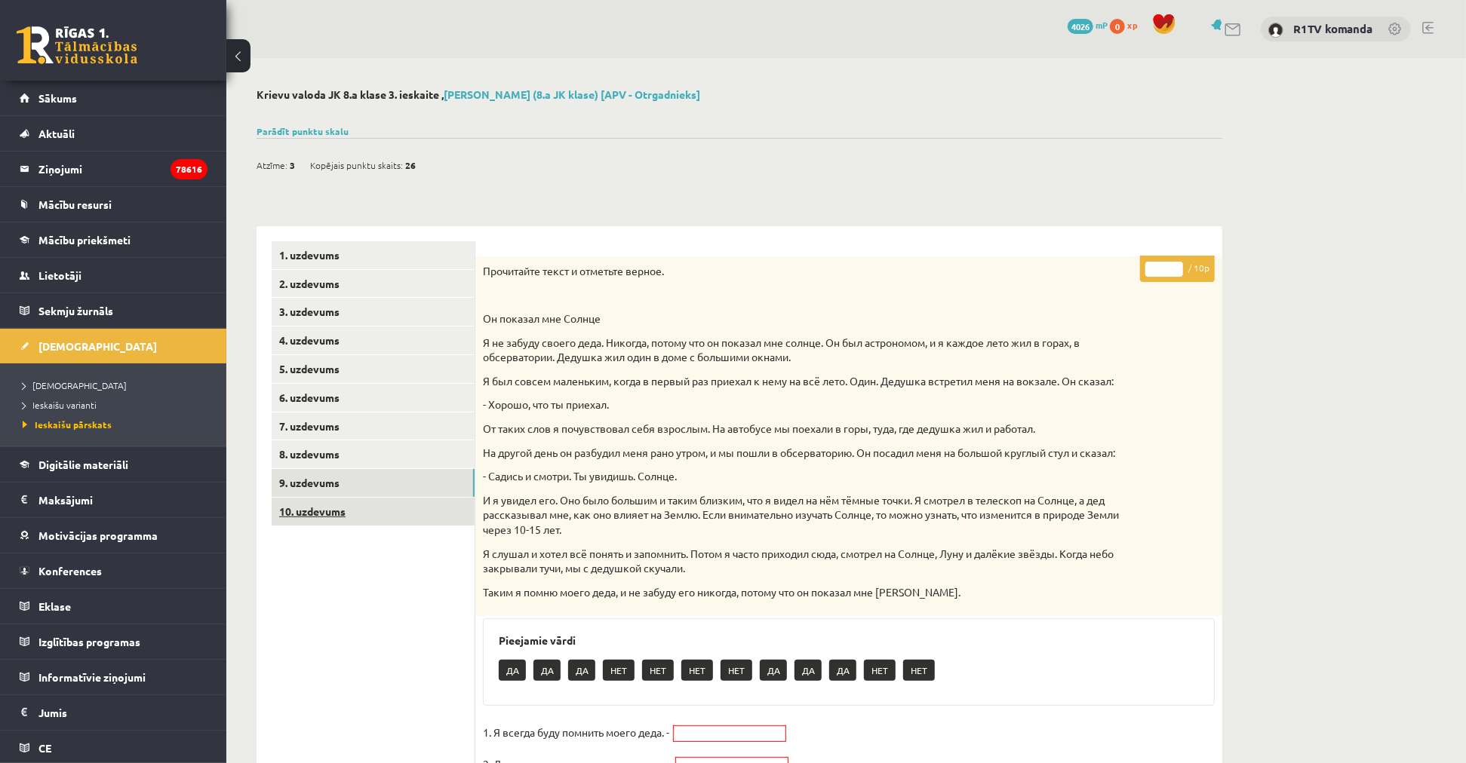
click at [366, 502] on link "10. uzdevums" at bounding box center [373, 512] width 203 height 28
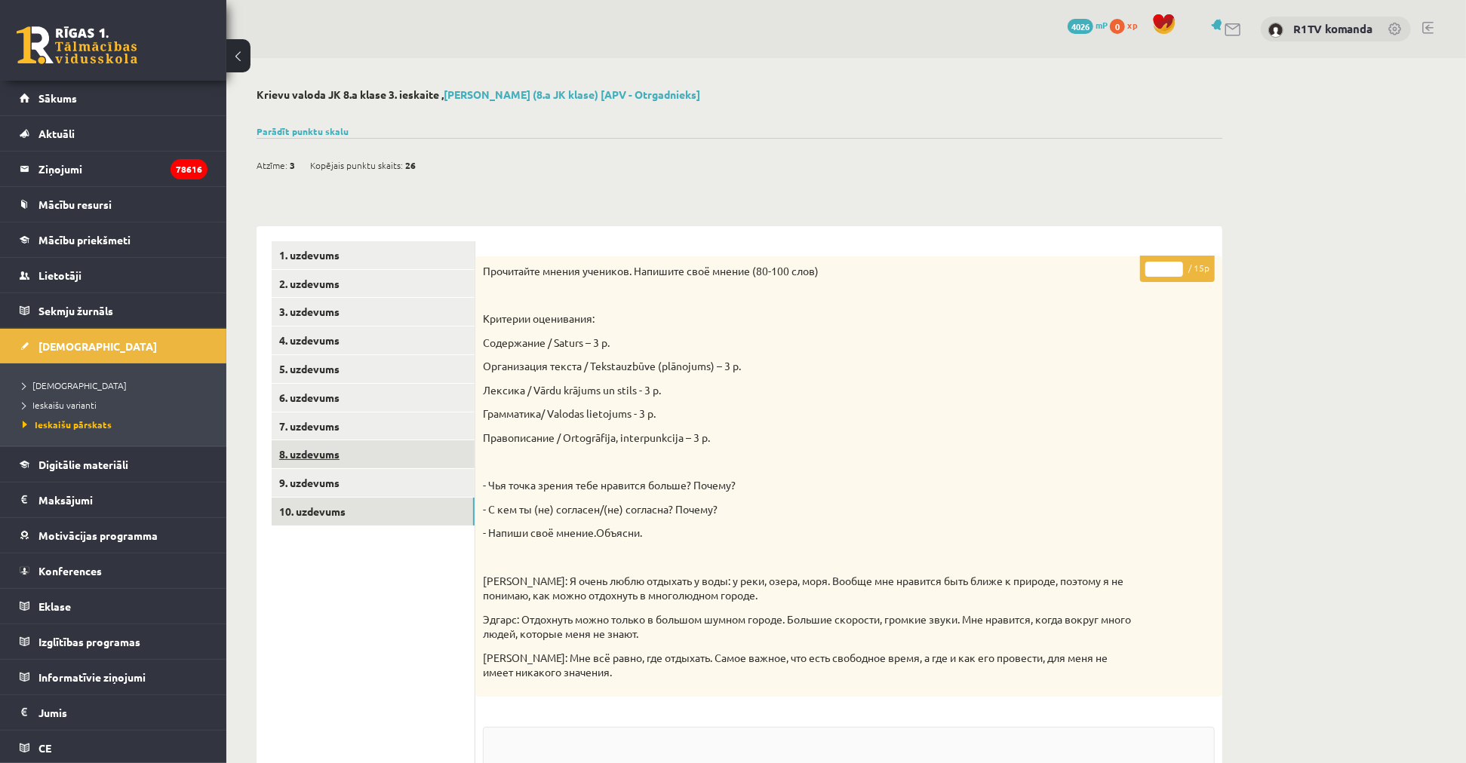
click at [365, 462] on link "8. uzdevums" at bounding box center [373, 455] width 203 height 28
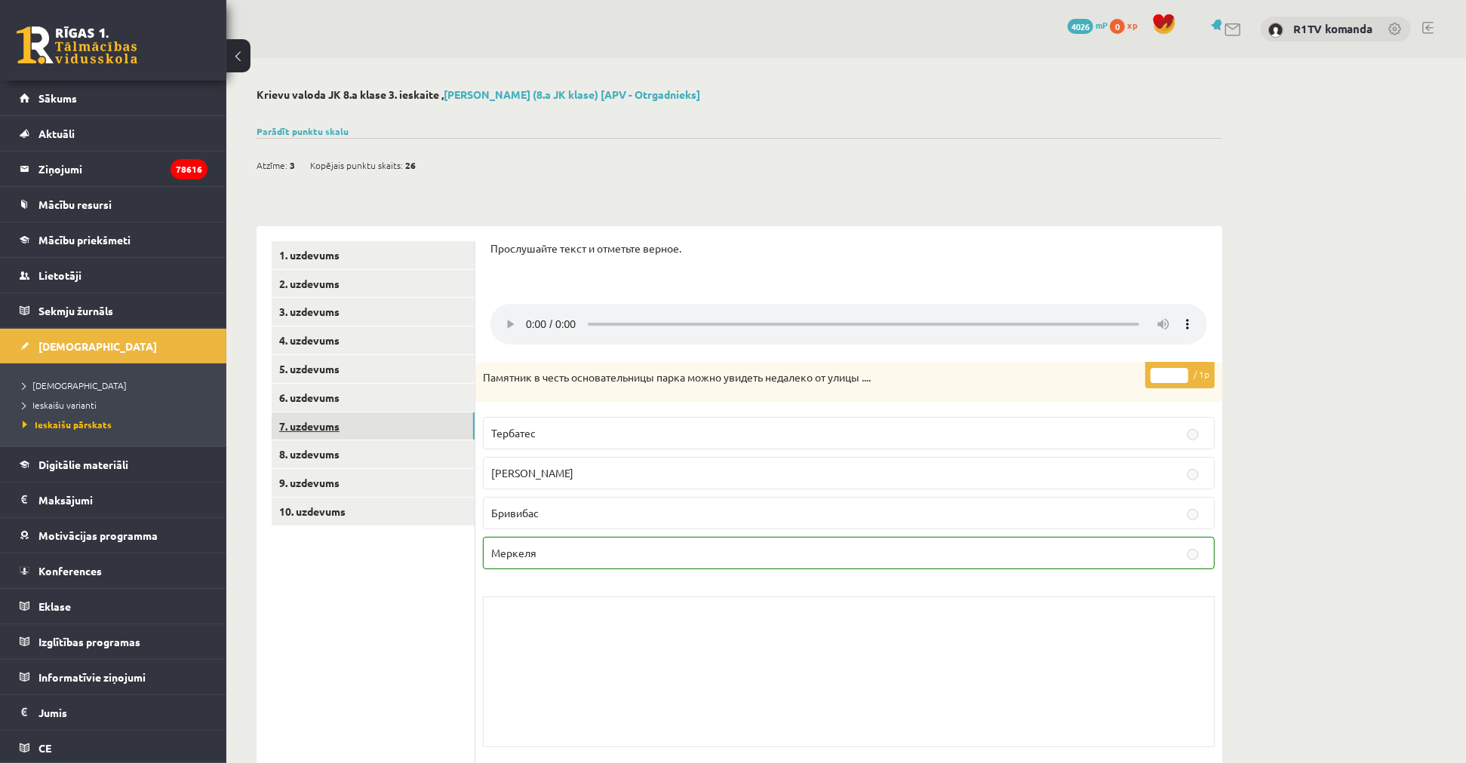
click at [349, 419] on link "7. uzdevums" at bounding box center [373, 427] width 203 height 28
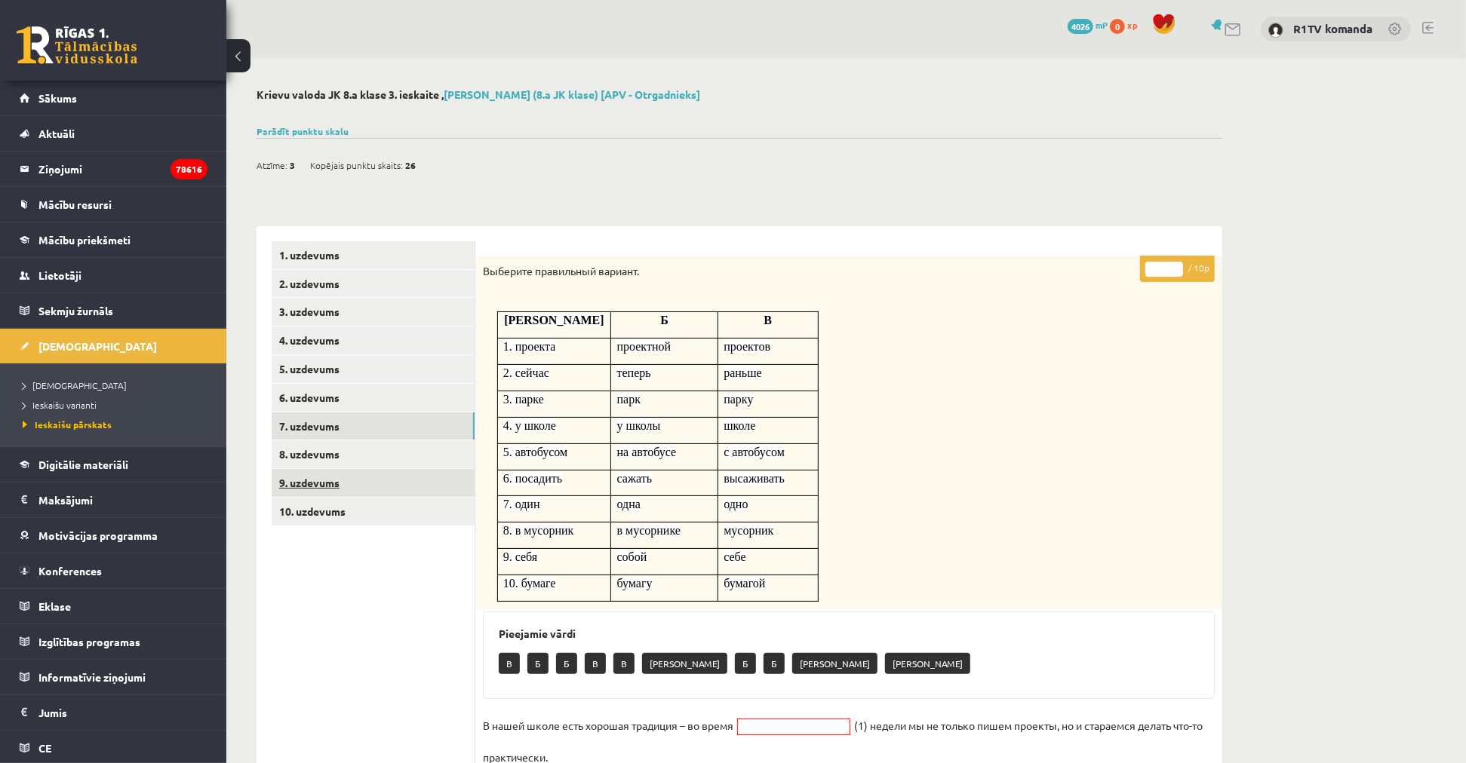
click at [356, 479] on link "9. uzdevums" at bounding box center [373, 483] width 203 height 28
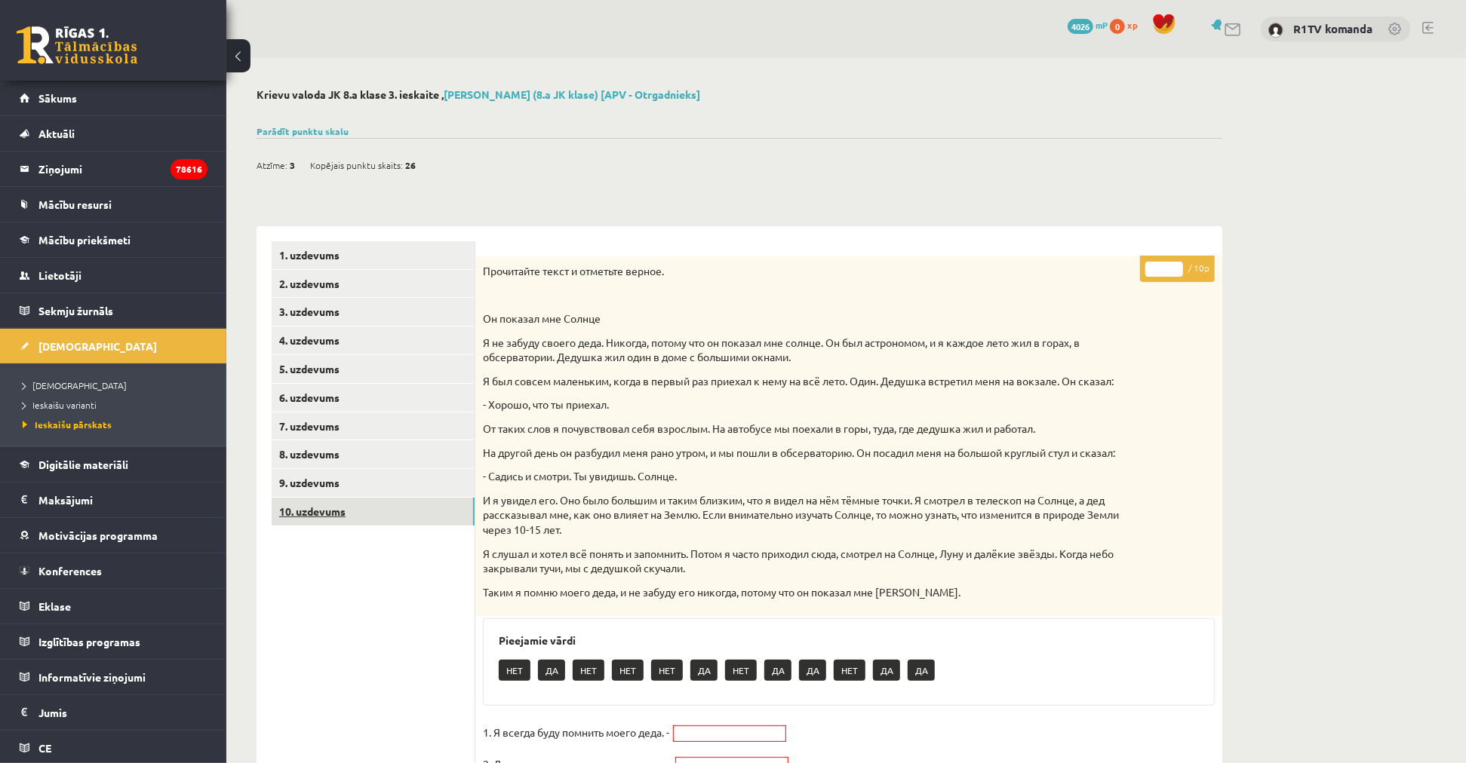
click at [361, 511] on link "10. uzdevums" at bounding box center [373, 512] width 203 height 28
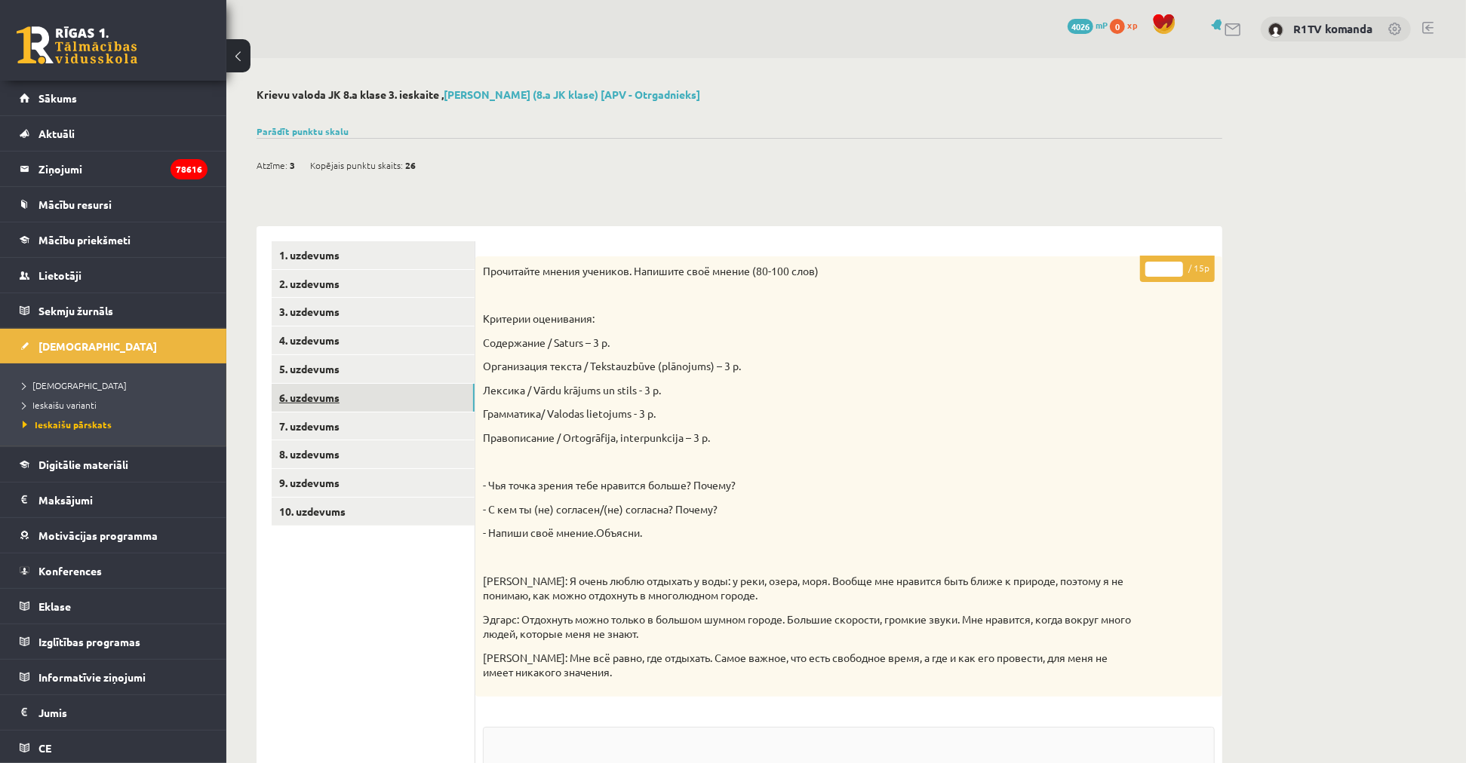
click at [346, 400] on link "6. uzdevums" at bounding box center [373, 398] width 203 height 28
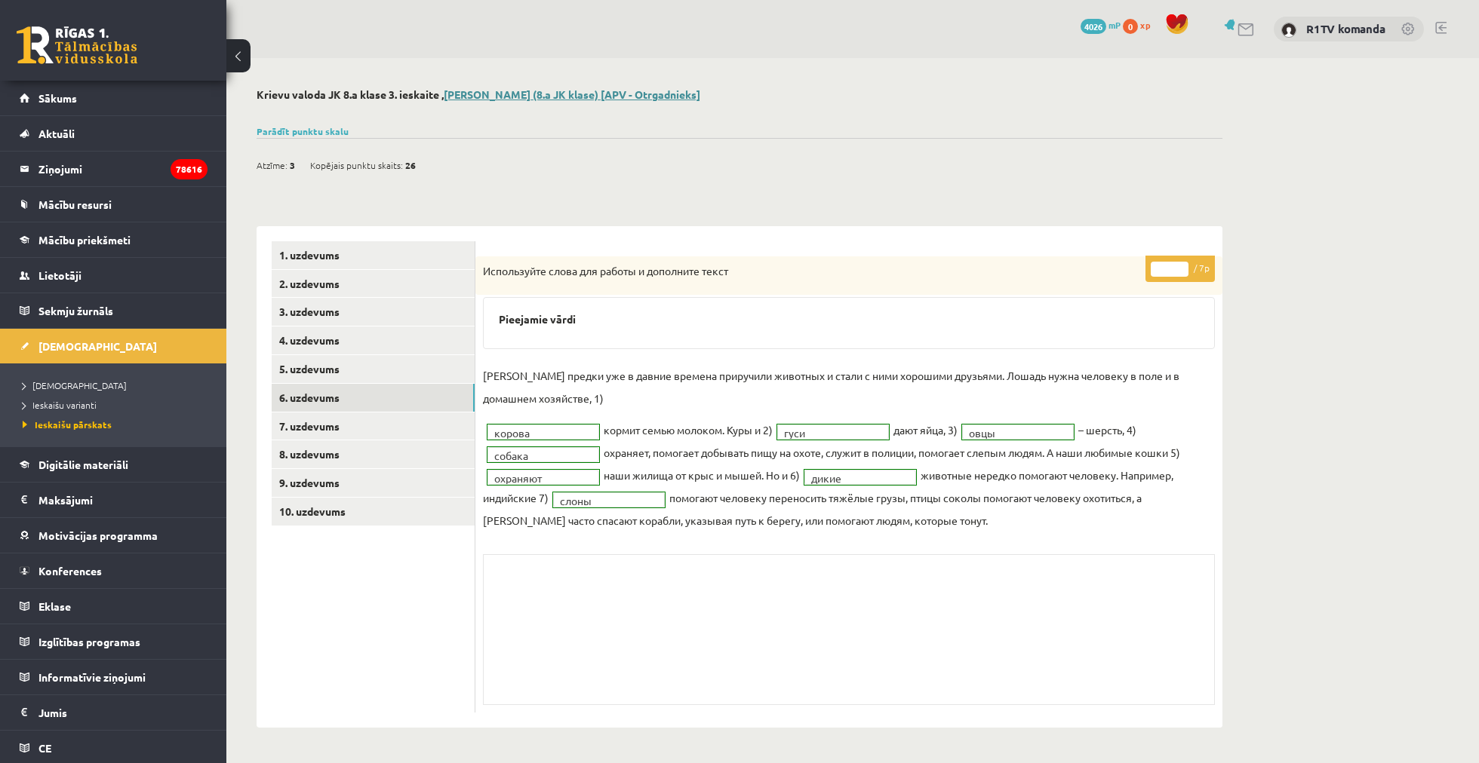
click at [551, 98] on link "Endijs Laizāns (8.a JK klase) [APV - Otrgadnieks]" at bounding box center [572, 95] width 256 height 14
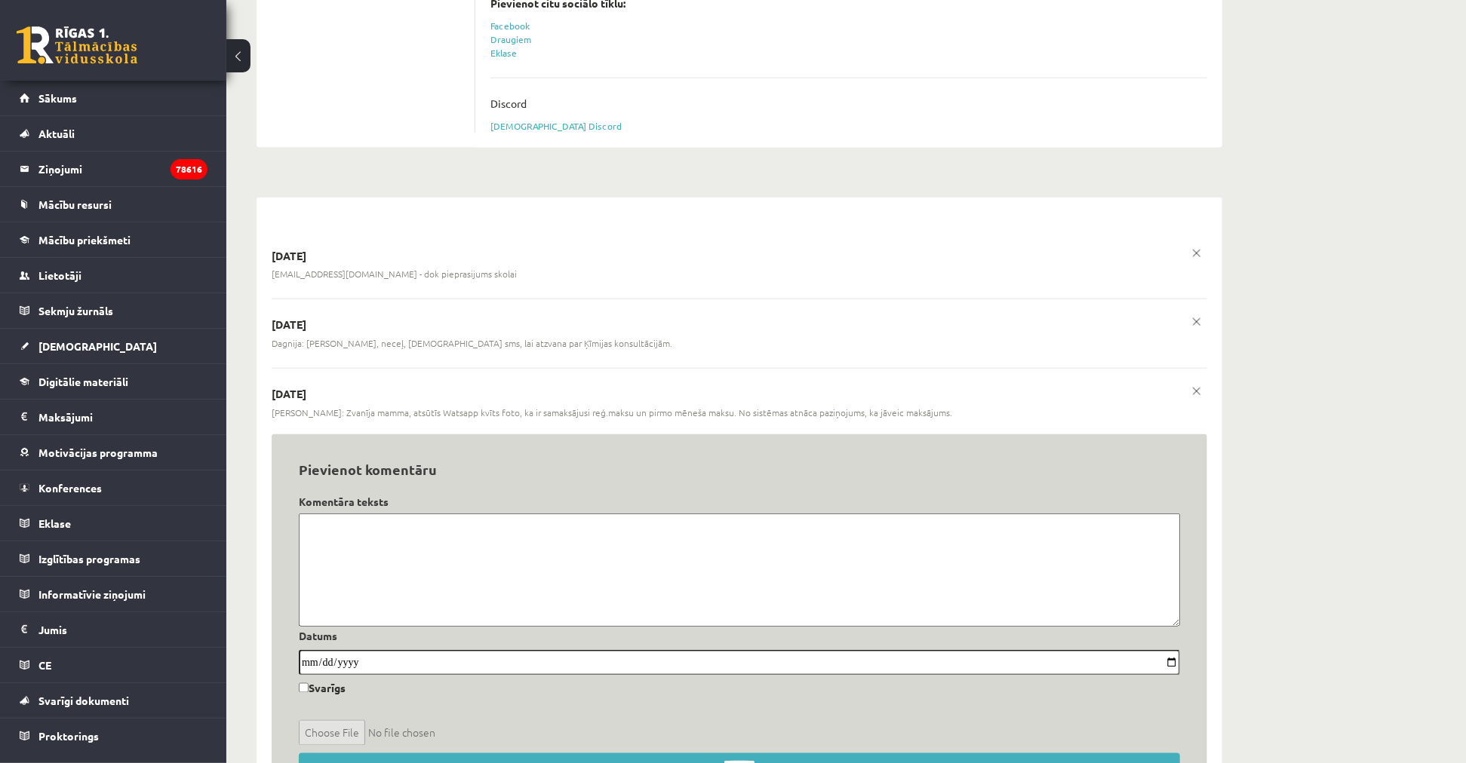
scroll to position [1614, 0]
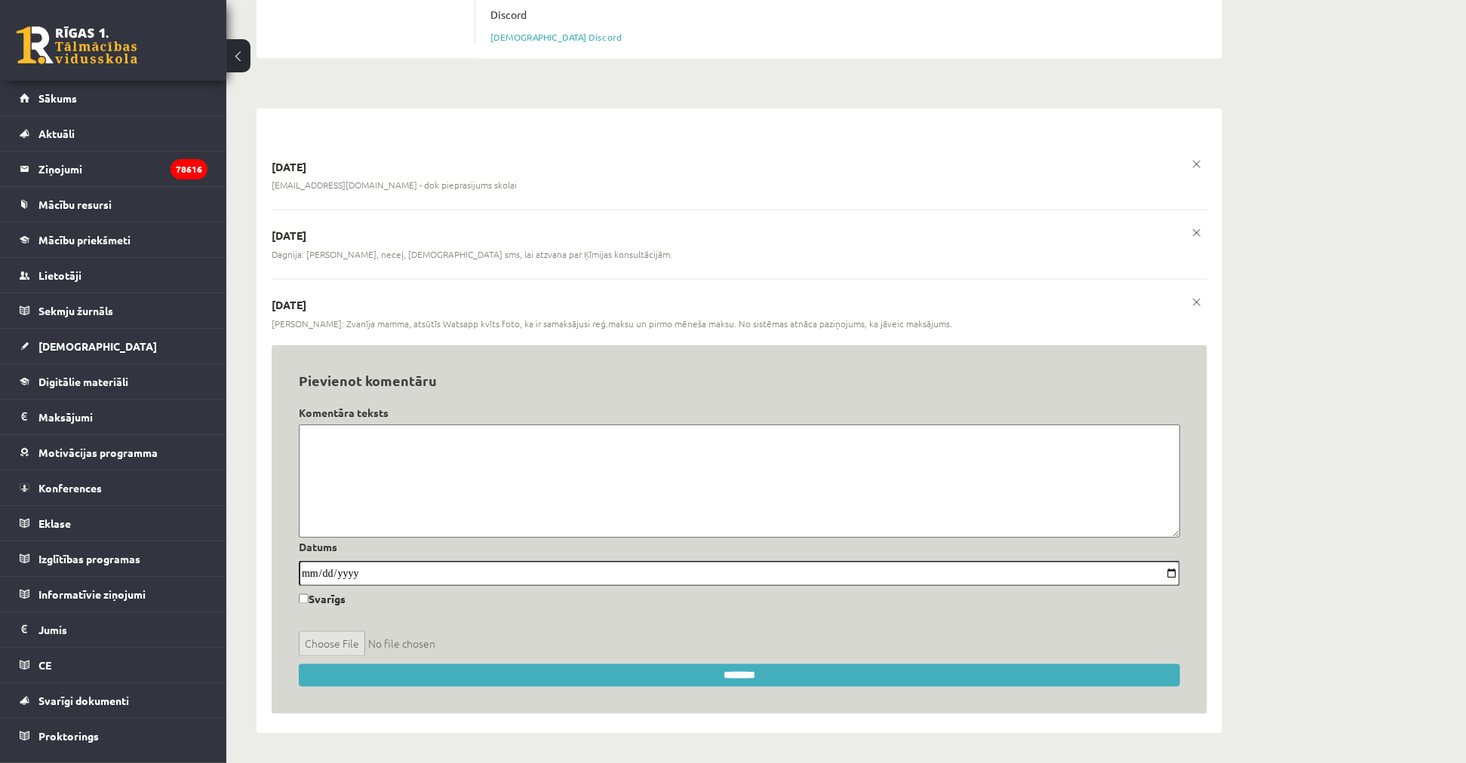
drag, startPoint x: 438, startPoint y: 498, endPoint x: 456, endPoint y: 504, distance: 19.1
click at [438, 498] on textarea at bounding box center [739, 481] width 881 height 113
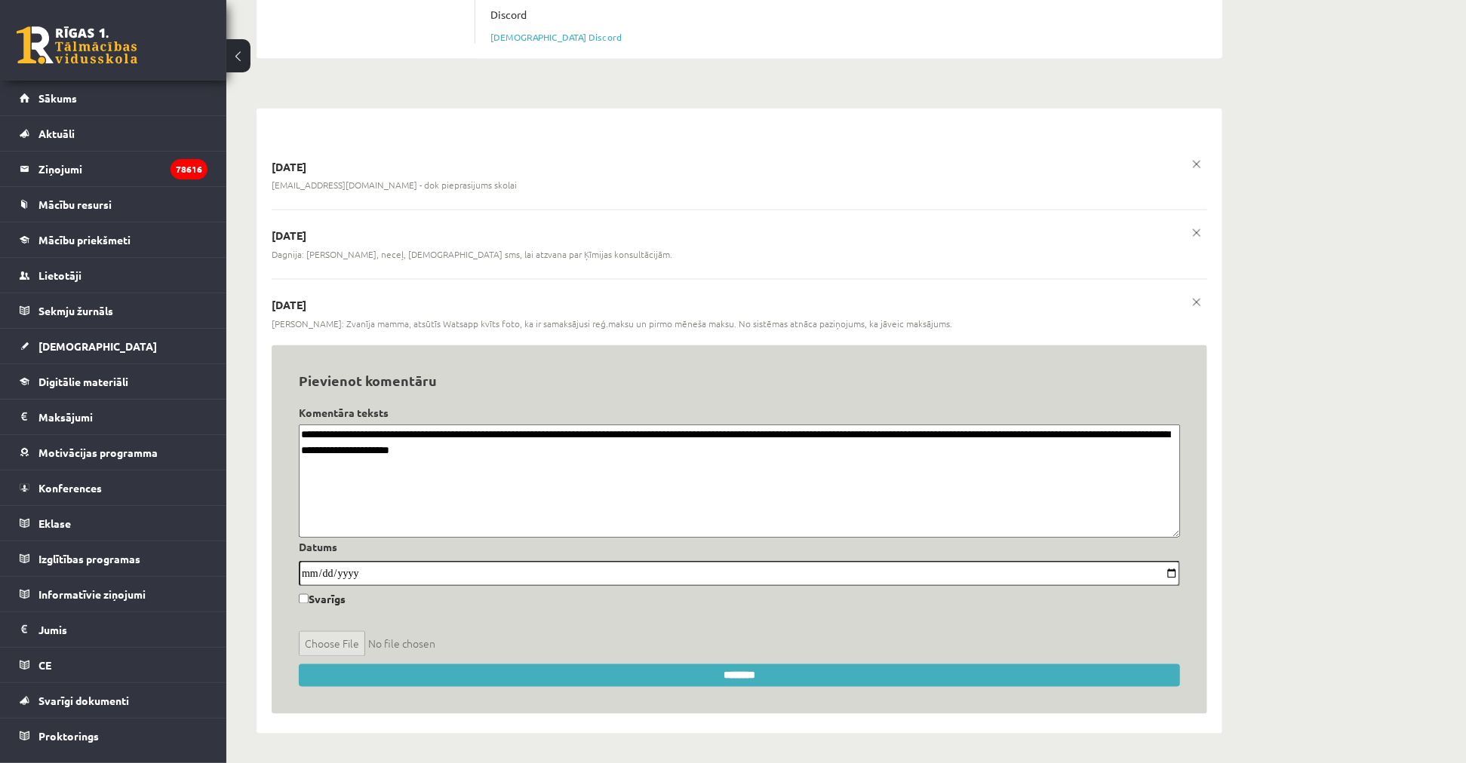
type textarea "**********"
click at [680, 686] on form "**********" at bounding box center [739, 530] width 935 height 369
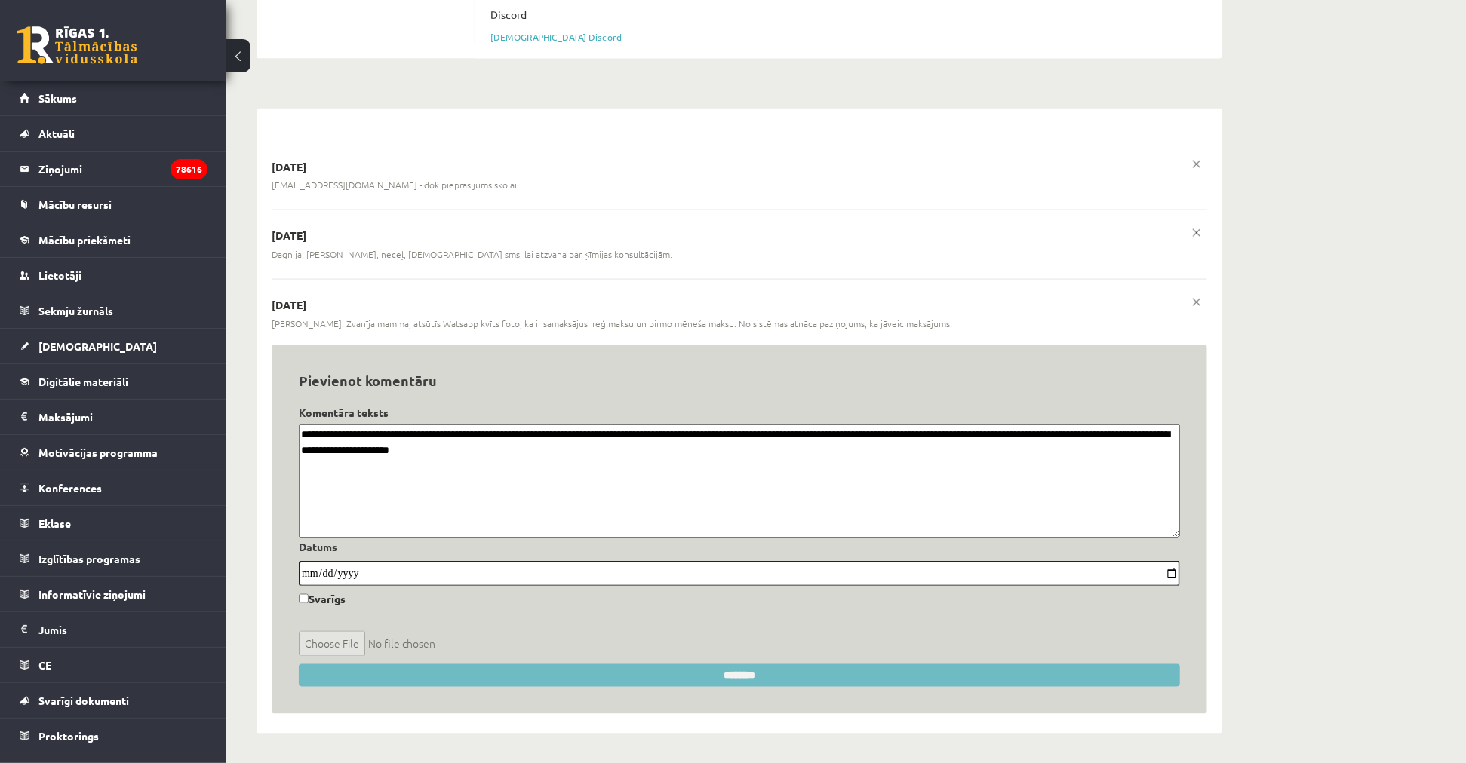
click at [680, 677] on input "********" at bounding box center [739, 676] width 881 height 23
